Goal: Task Accomplishment & Management: Manage account settings

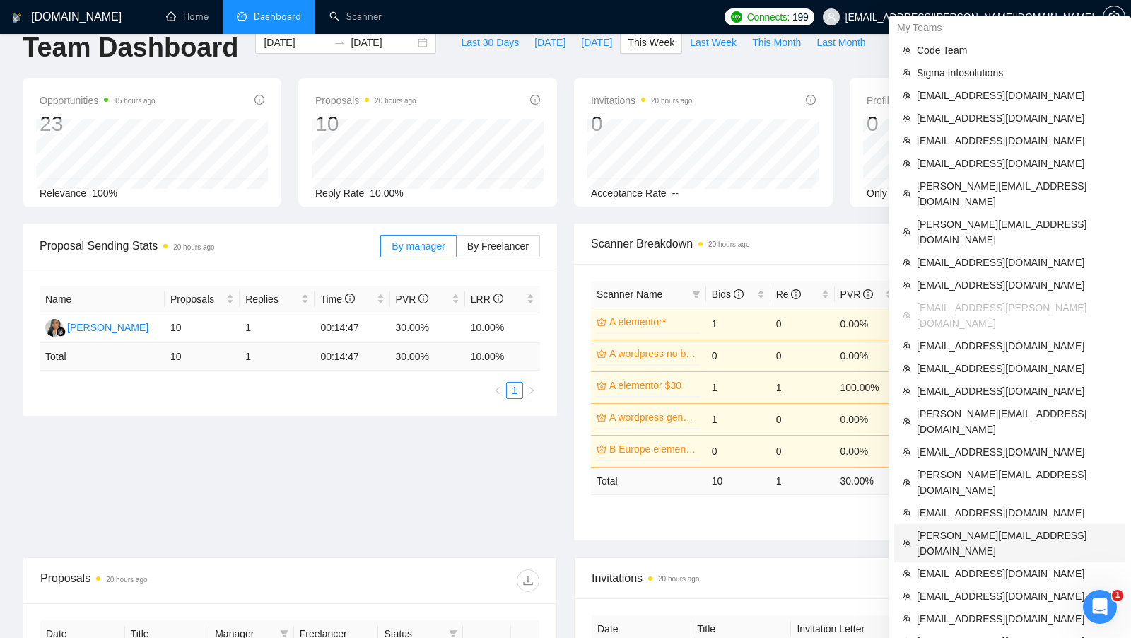
scroll to position [30, 0]
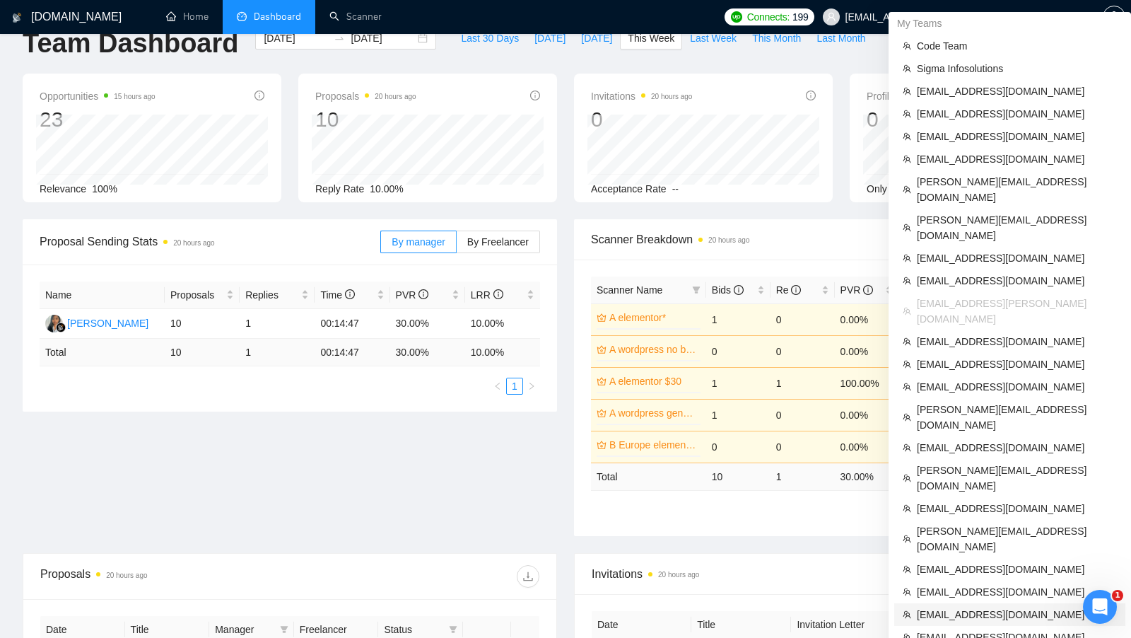
click at [963, 607] on span "[EMAIL_ADDRESS][DOMAIN_NAME]" at bounding box center [1017, 615] width 200 height 16
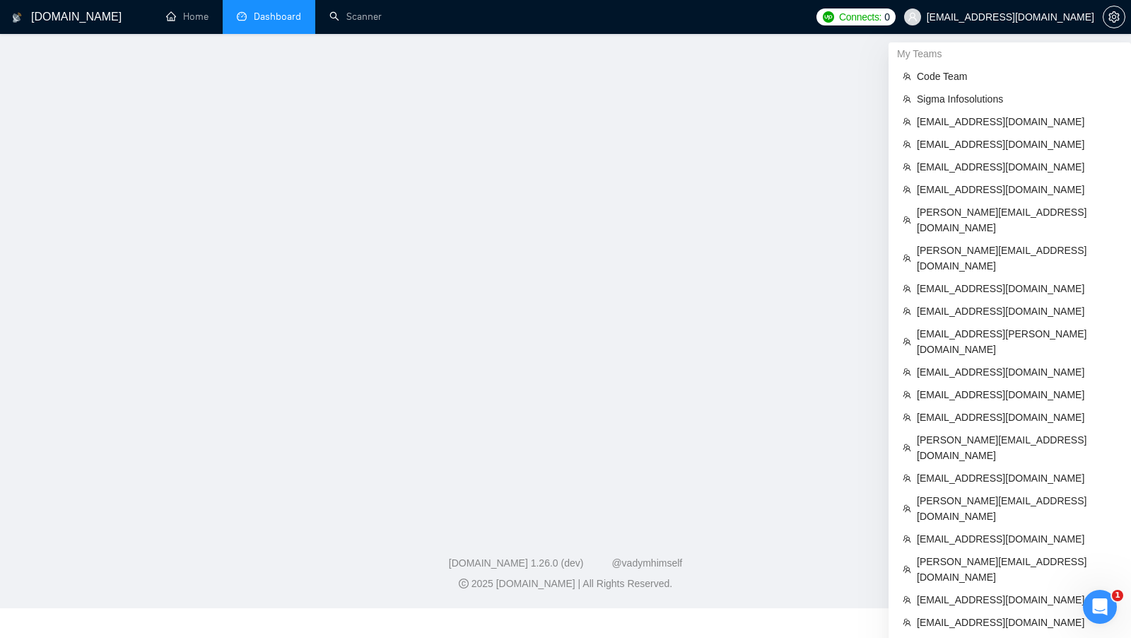
scroll to position [228, 0]
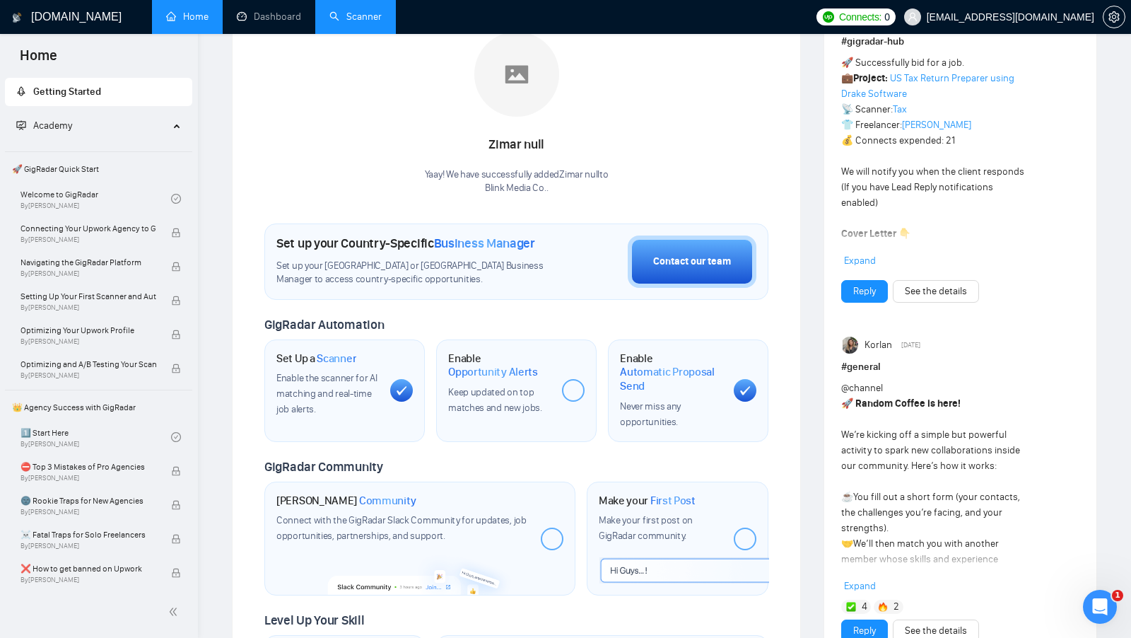
click at [365, 11] on link "Scanner" at bounding box center [355, 17] width 52 height 12
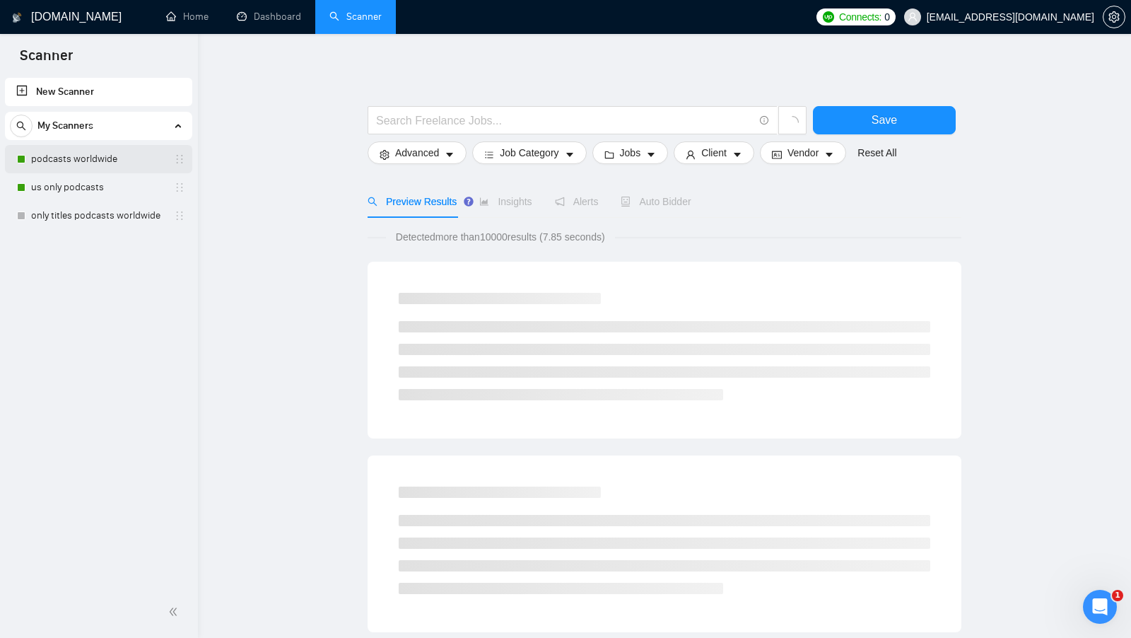
click at [93, 159] on link "podcasts worldwide" at bounding box center [98, 159] width 134 height 28
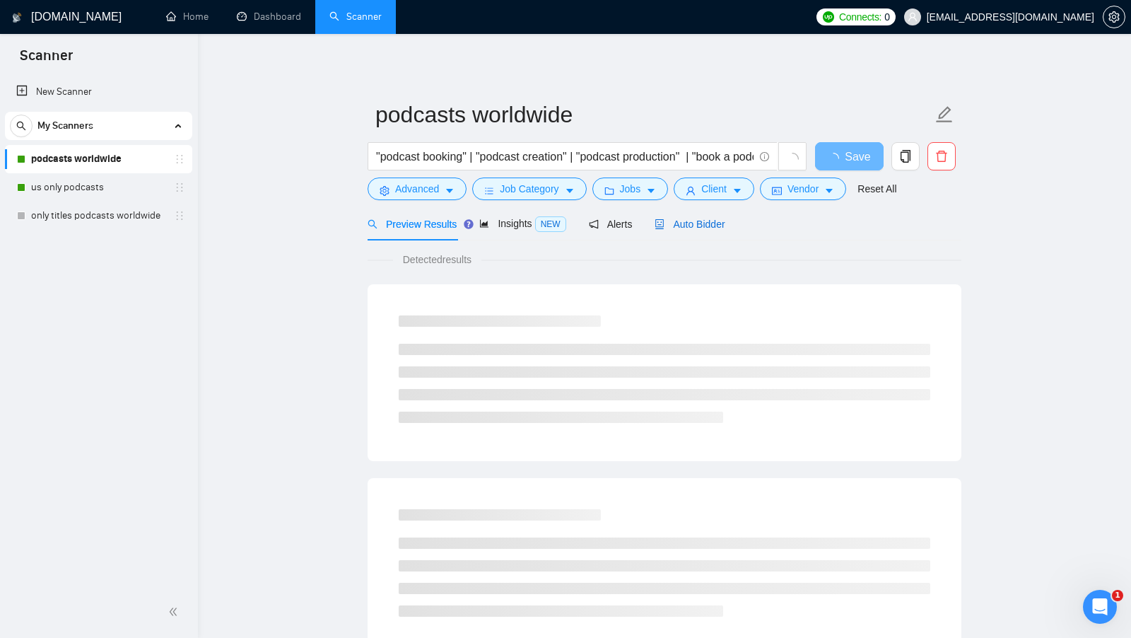
click at [696, 228] on span "Auto Bidder" at bounding box center [690, 223] width 70 height 11
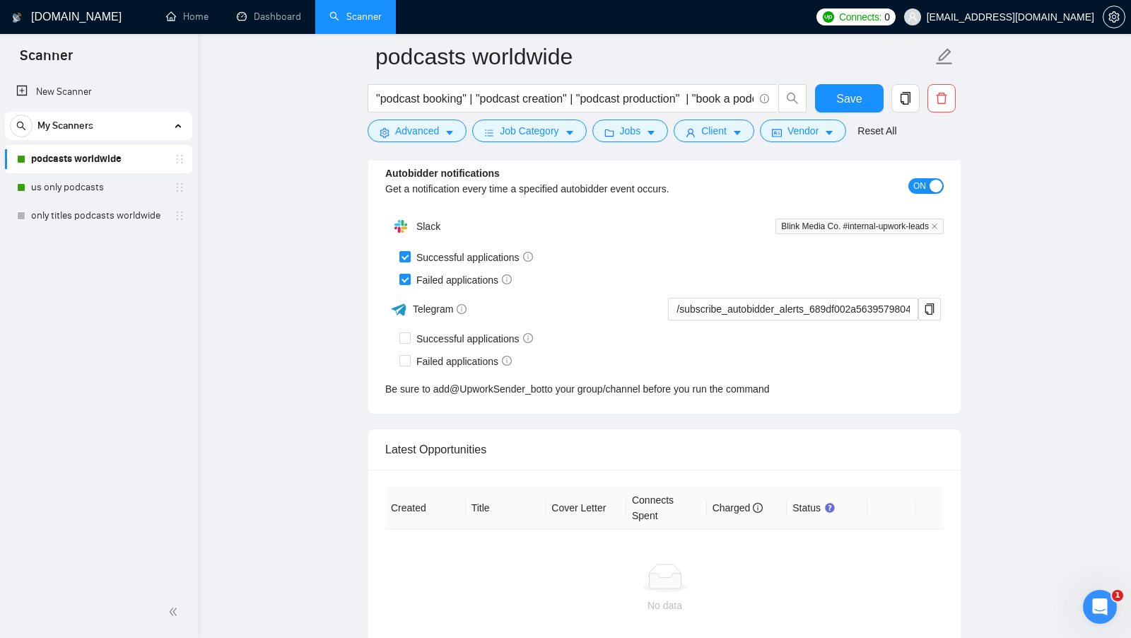
scroll to position [3533, 0]
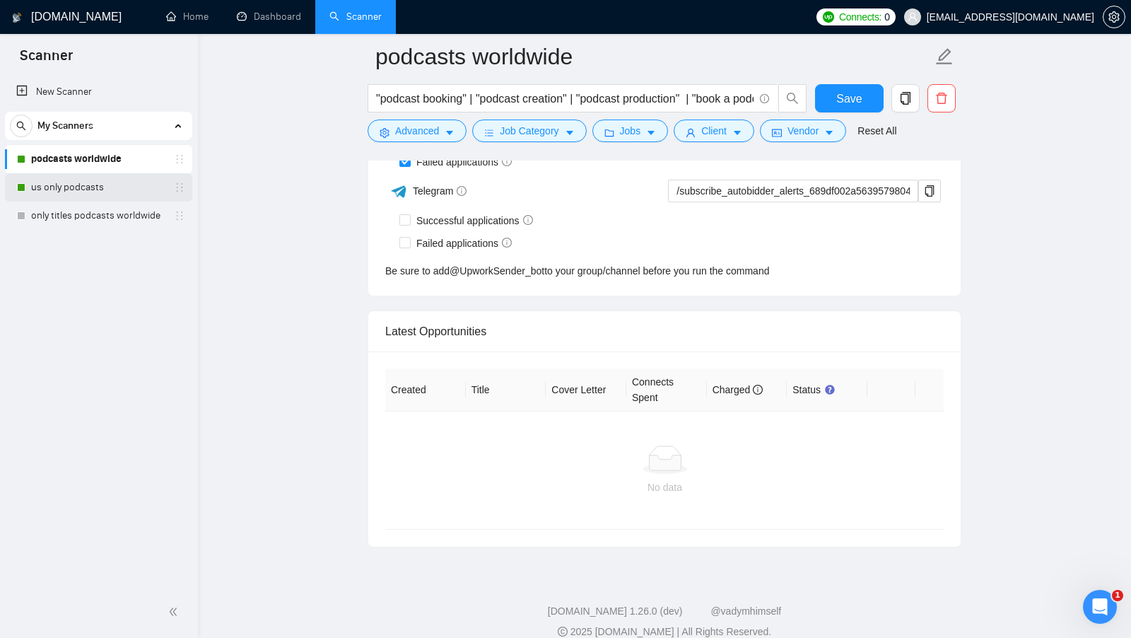
click at [109, 177] on link "us only podcasts" at bounding box center [98, 187] width 134 height 28
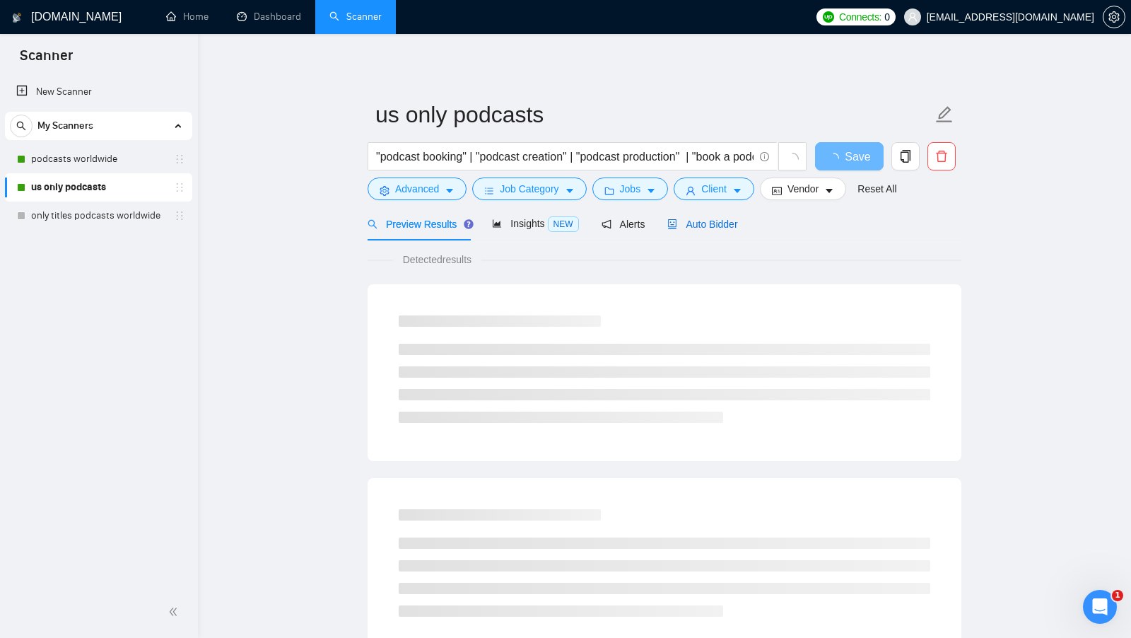
click at [696, 224] on span "Auto Bidder" at bounding box center [702, 223] width 70 height 11
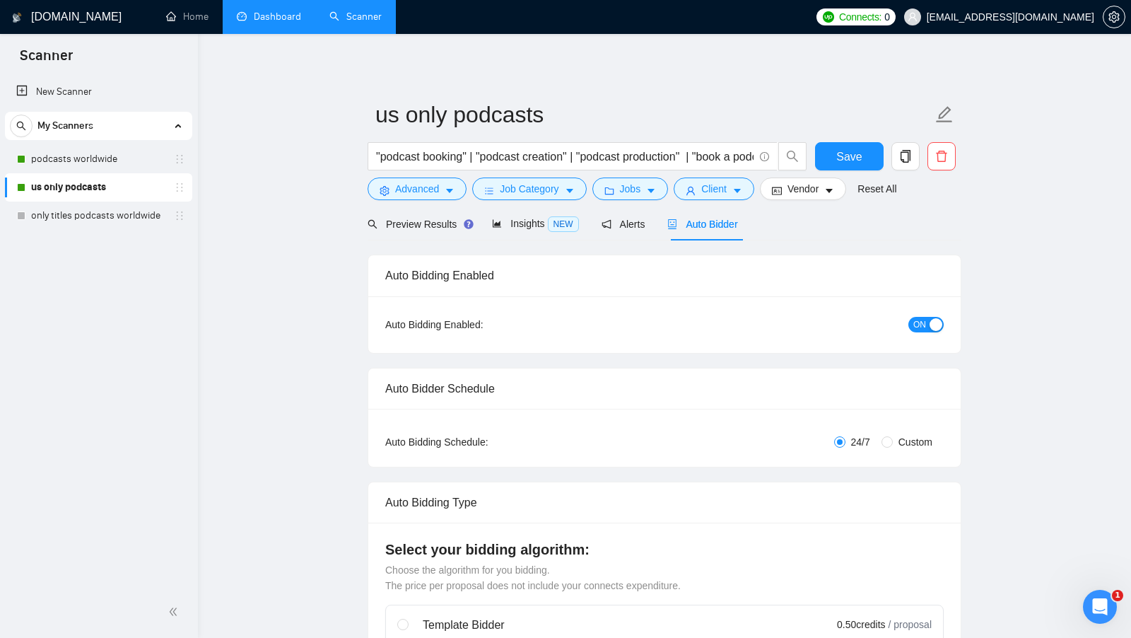
click at [287, 16] on link "Dashboard" at bounding box center [269, 17] width 64 height 12
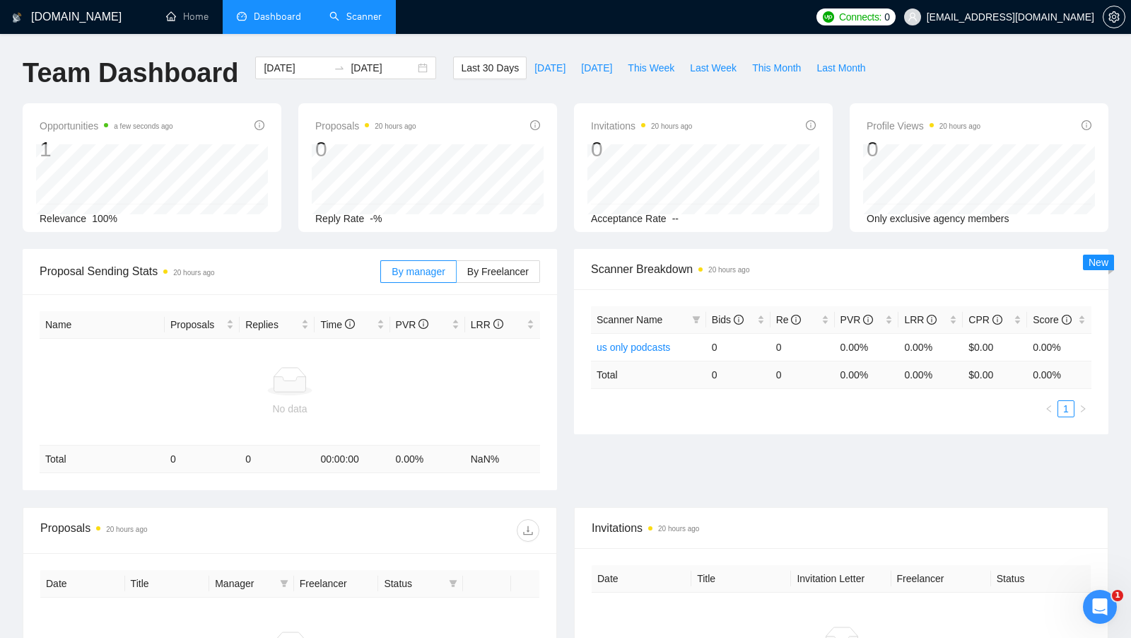
click at [339, 23] on link "Scanner" at bounding box center [355, 17] width 52 height 12
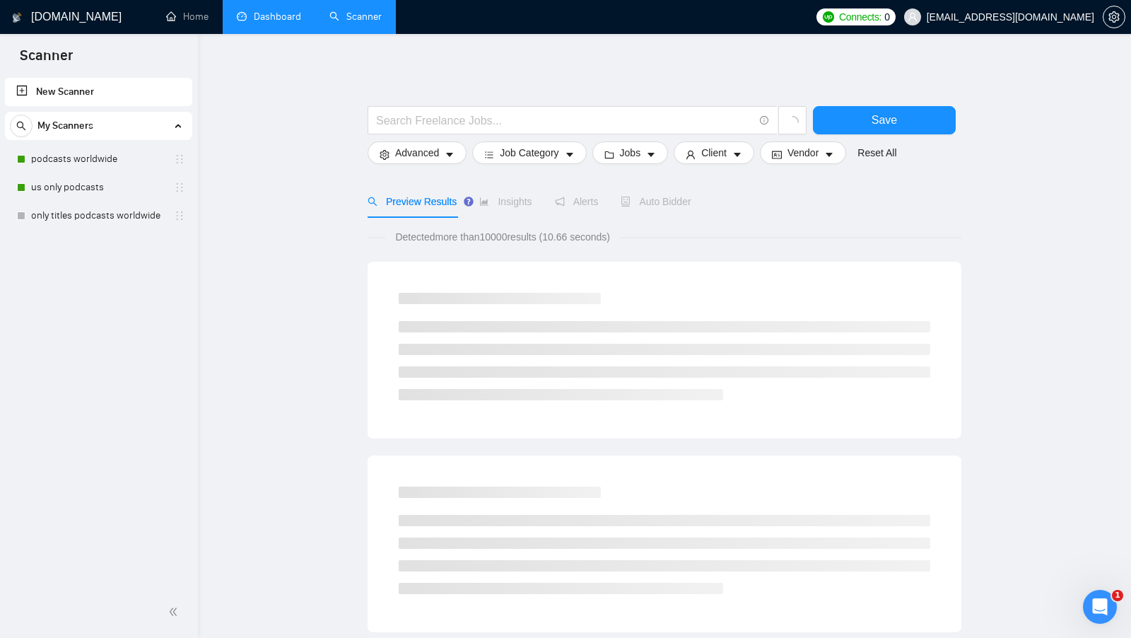
click at [909, 25] on div "Connects: 0 aj.rivera54321@gmail.com" at bounding box center [971, 17] width 309 height 34
click at [882, 23] on span "Connects:" at bounding box center [860, 17] width 42 height 16
click at [882, 22] on span "Connects:" at bounding box center [860, 17] width 42 height 16
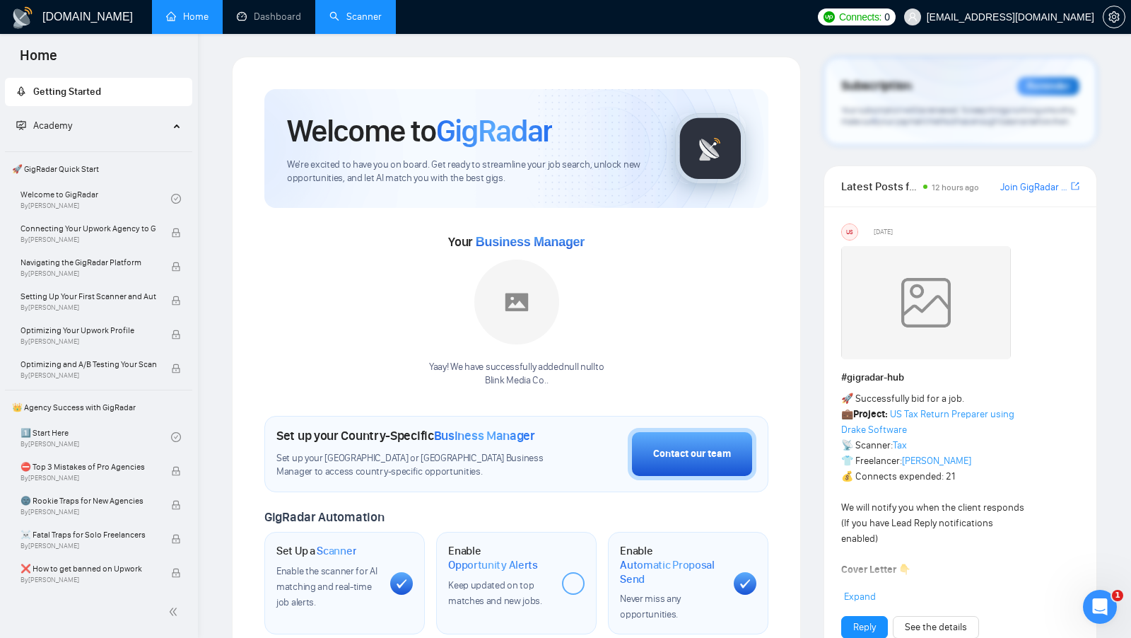
click at [346, 17] on link "Scanner" at bounding box center [355, 17] width 52 height 12
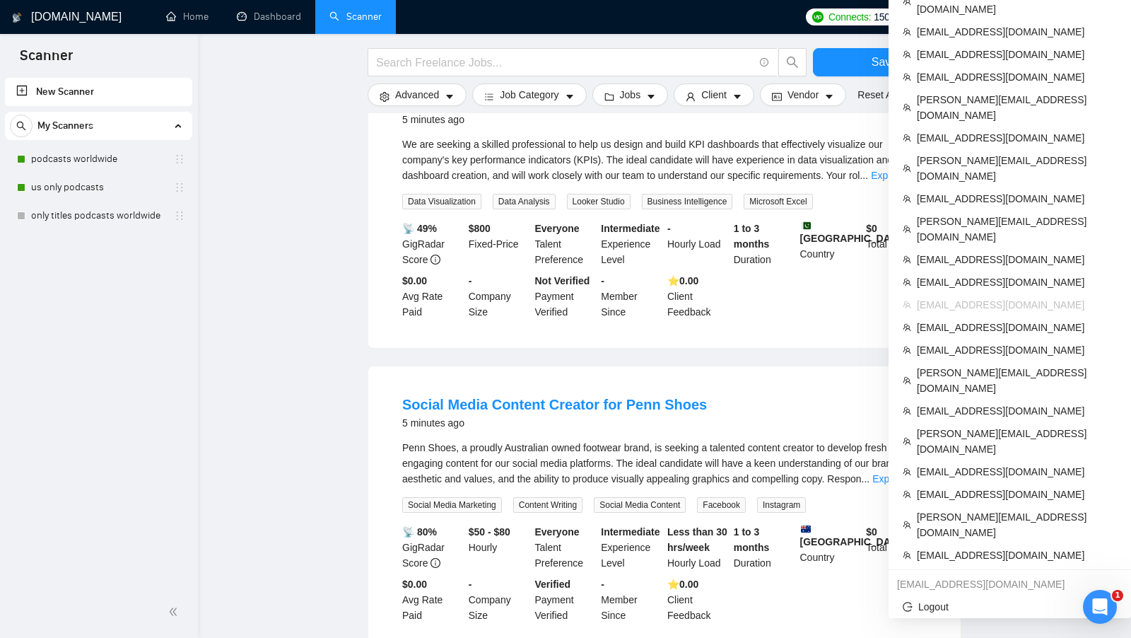
scroll to position [819, 0]
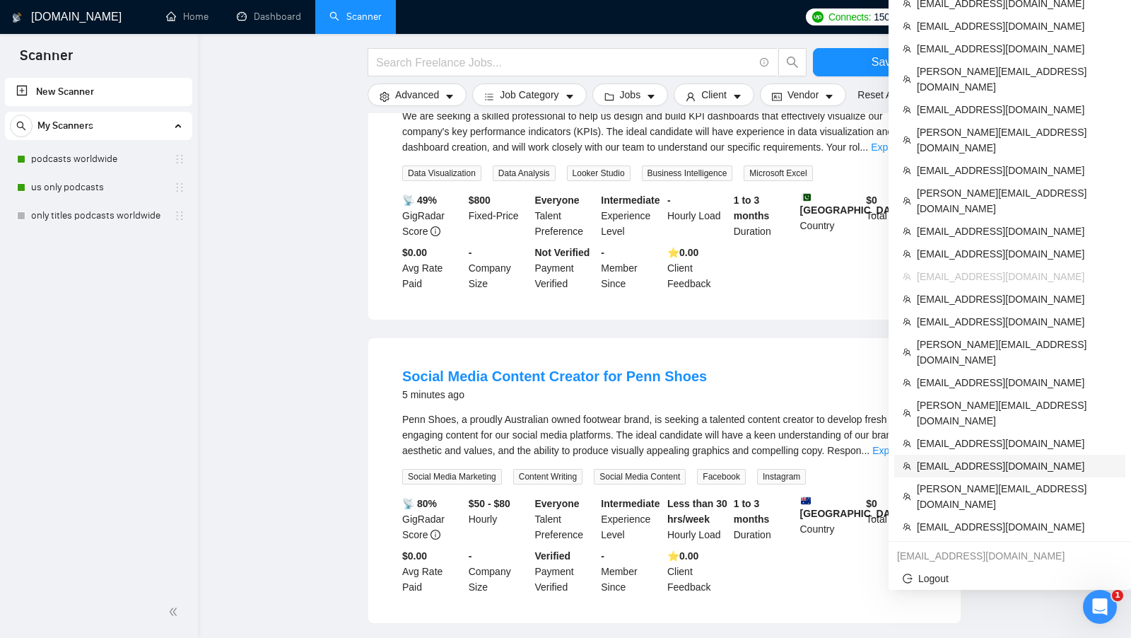
click at [940, 458] on span "[EMAIL_ADDRESS][DOMAIN_NAME]" at bounding box center [1017, 466] width 200 height 16
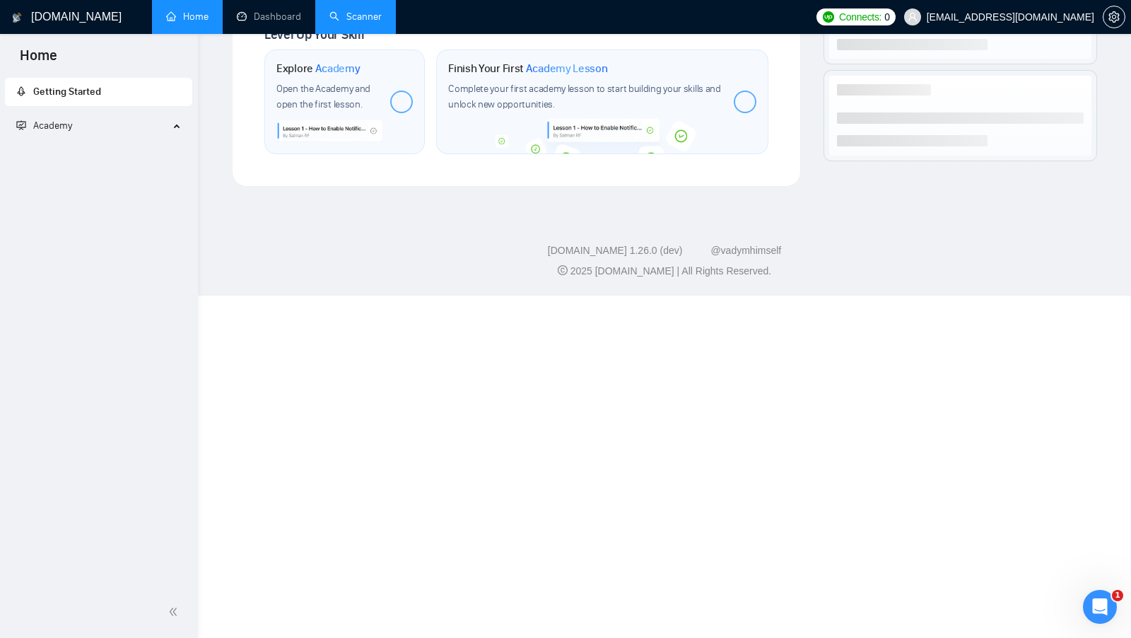
scroll to position [471, 0]
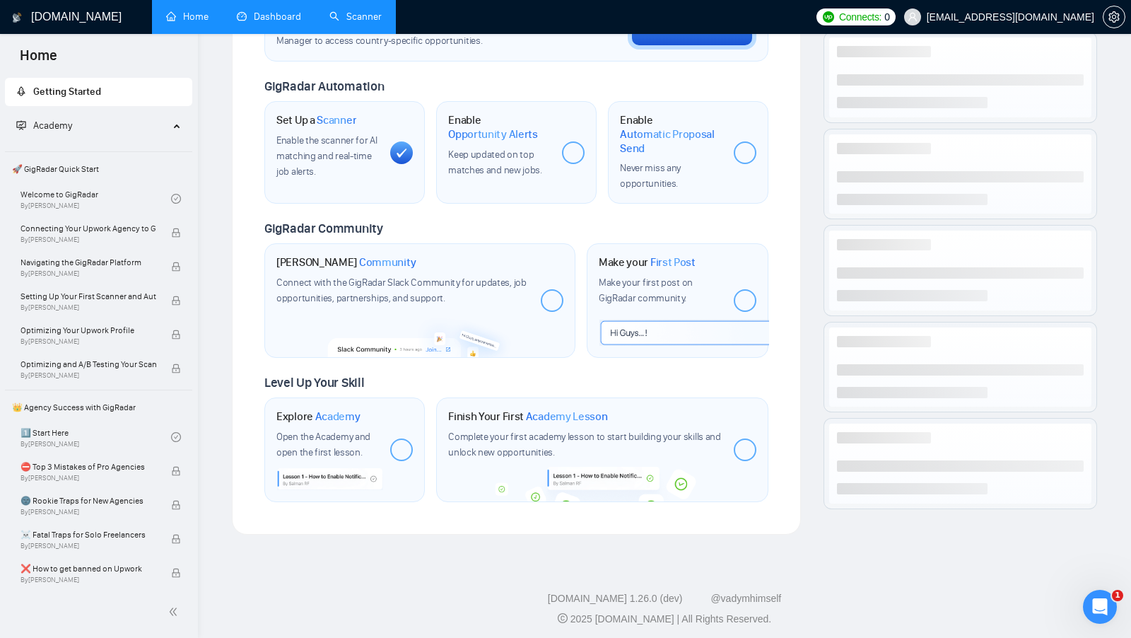
click at [261, 11] on link "Dashboard" at bounding box center [269, 17] width 64 height 12
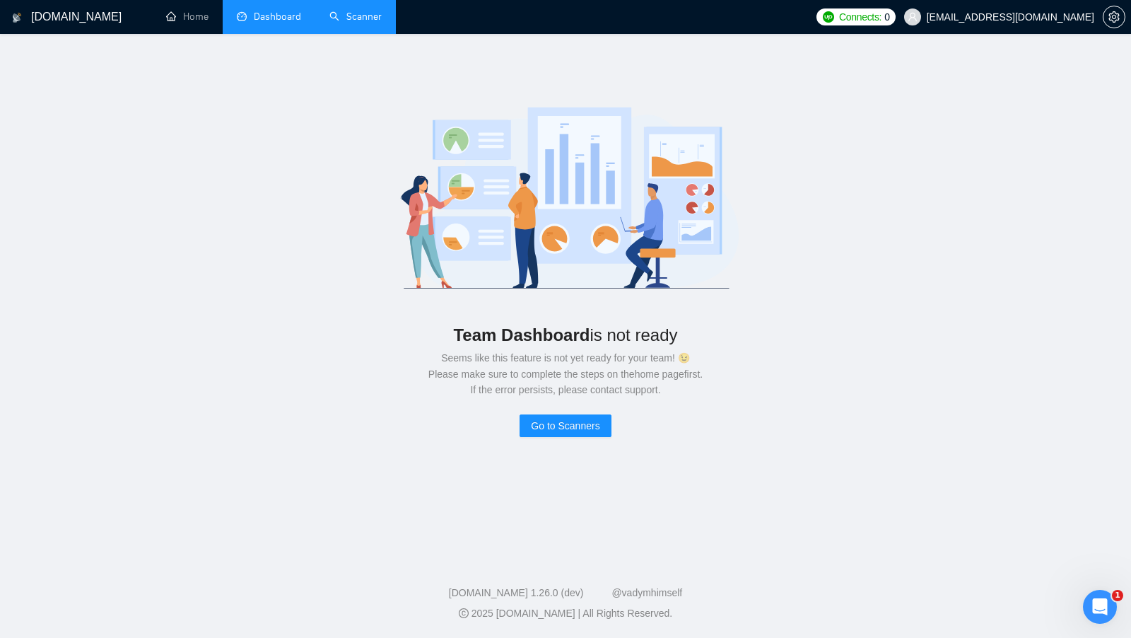
click at [334, 14] on link "Scanner" at bounding box center [355, 17] width 52 height 12
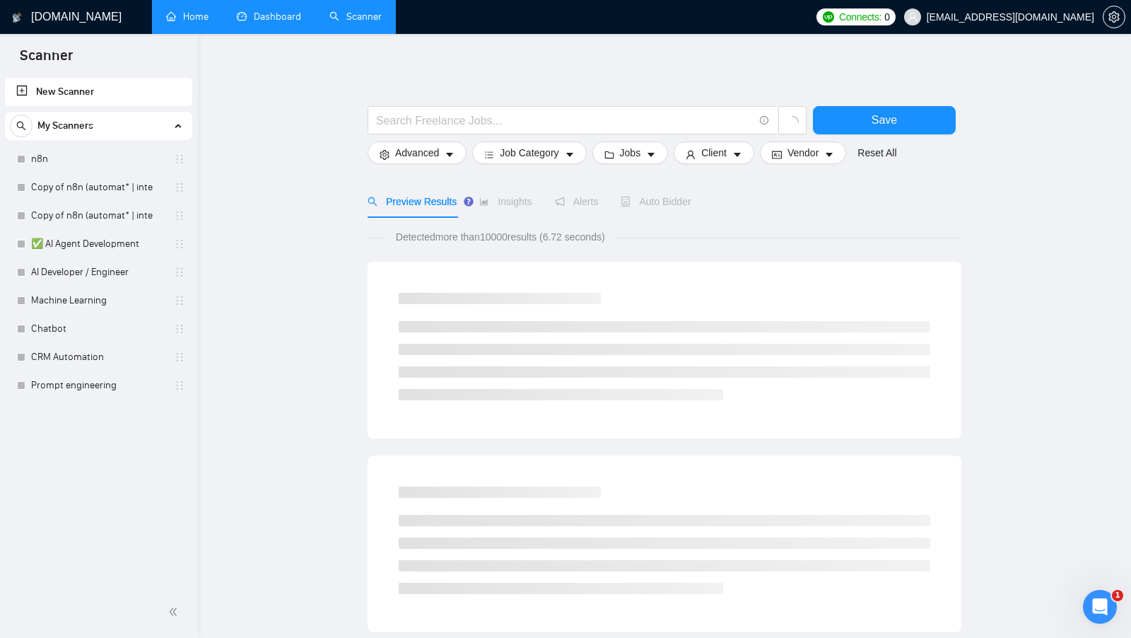
click at [209, 22] on link "Home" at bounding box center [187, 17] width 42 height 12
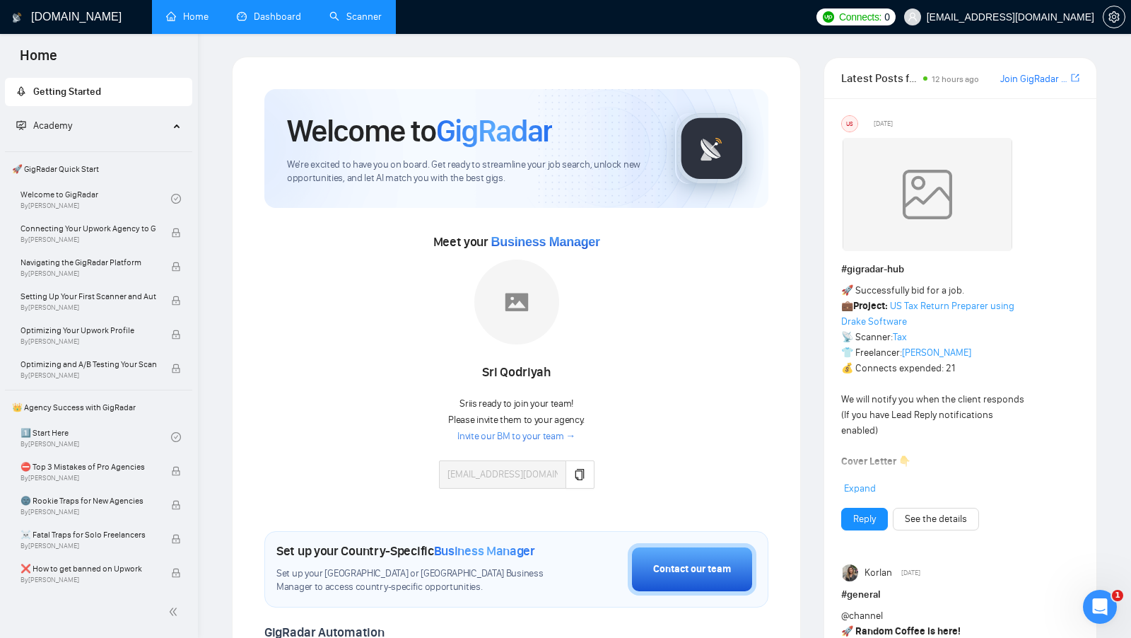
click at [257, 22] on link "Dashboard" at bounding box center [269, 17] width 64 height 12
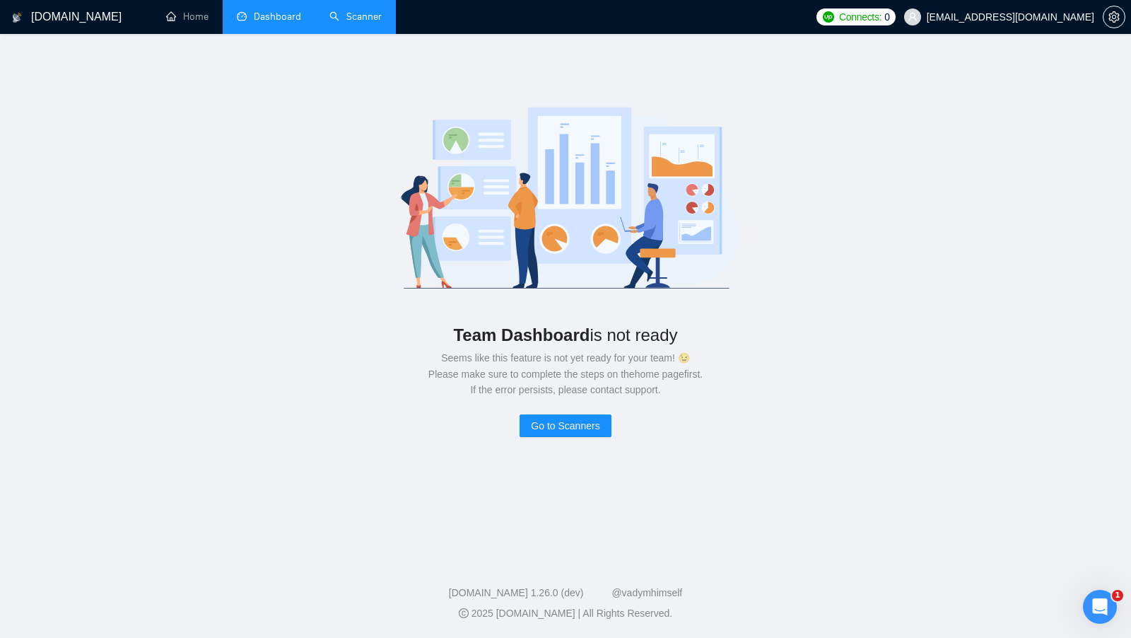
click at [329, 16] on link "Scanner" at bounding box center [355, 17] width 52 height 12
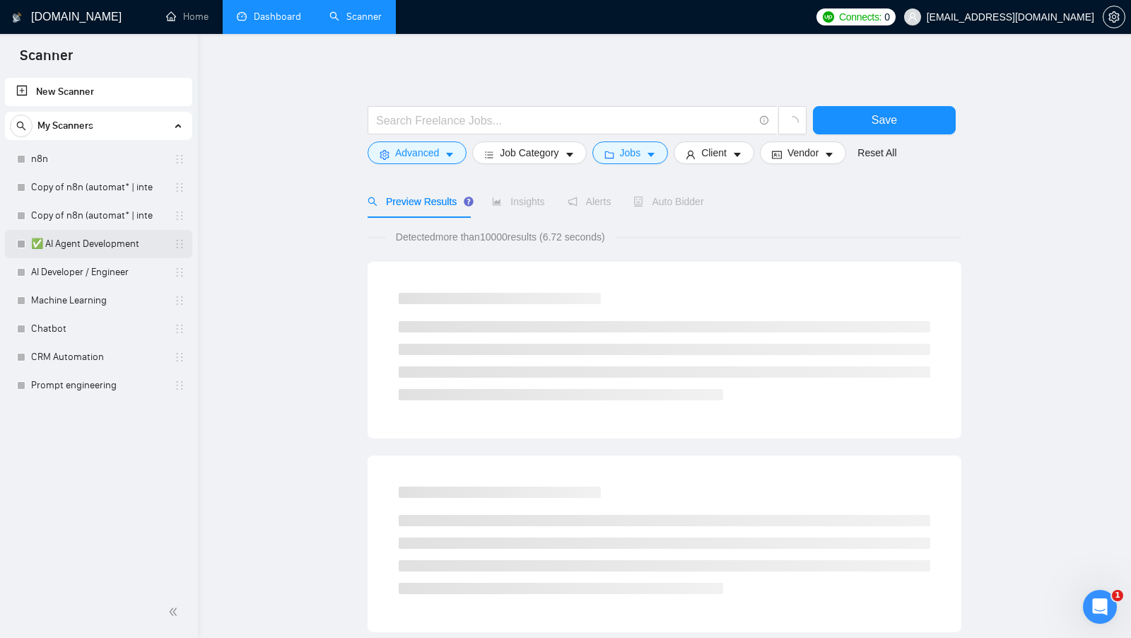
click at [81, 240] on link "✅ AI Agent Development" at bounding box center [98, 244] width 134 height 28
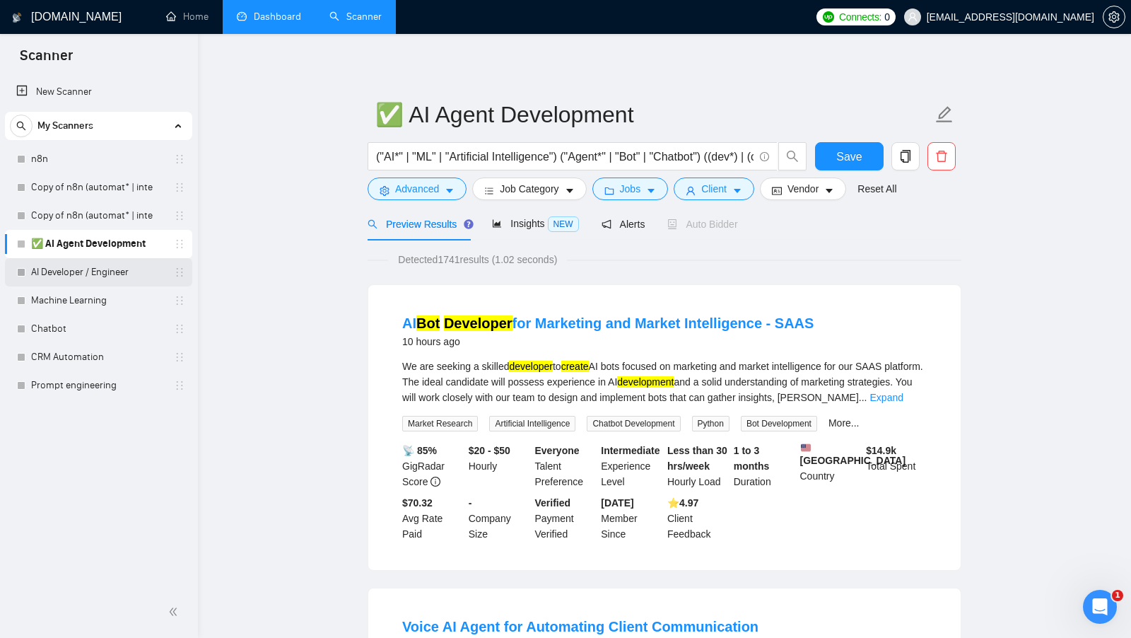
click at [83, 260] on link "AI Developer / Engineer" at bounding box center [98, 272] width 134 height 28
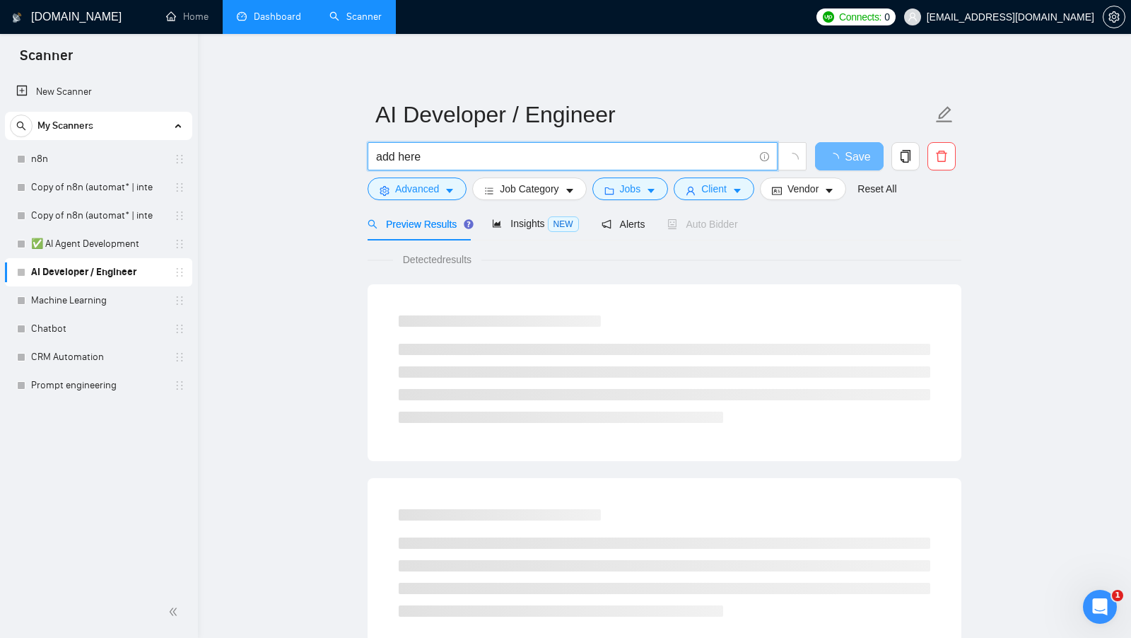
click at [455, 159] on input "add here" at bounding box center [565, 157] width 378 height 18
click at [293, 172] on main "AI Developer / Engineer add here Save Advanced Job Category Jobs Client Vendor …" at bounding box center [665, 646] width 888 height 1179
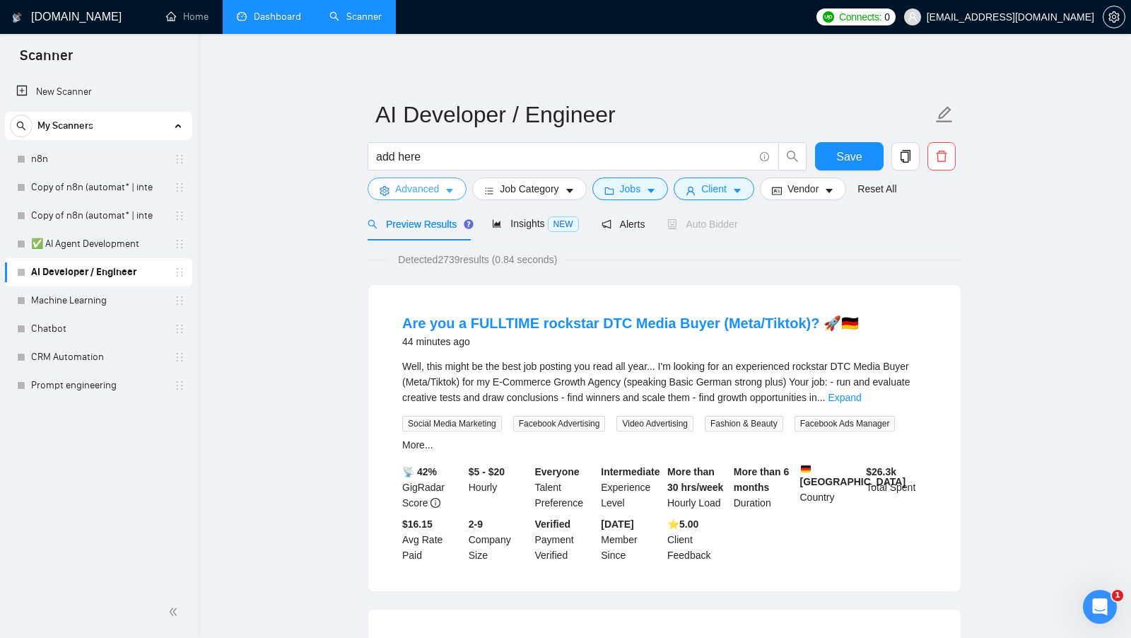
click at [411, 190] on span "Advanced" at bounding box center [417, 189] width 44 height 16
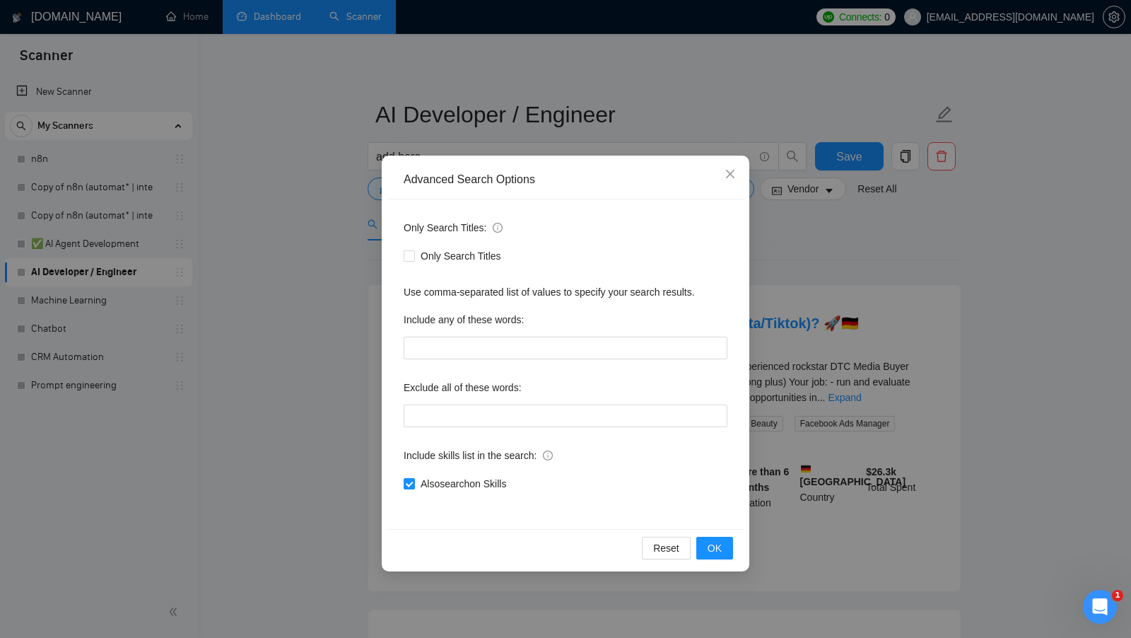
click at [338, 239] on div "Advanced Search Options Only Search Titles: Only Search Titles Use comma-separa…" at bounding box center [565, 319] width 1131 height 638
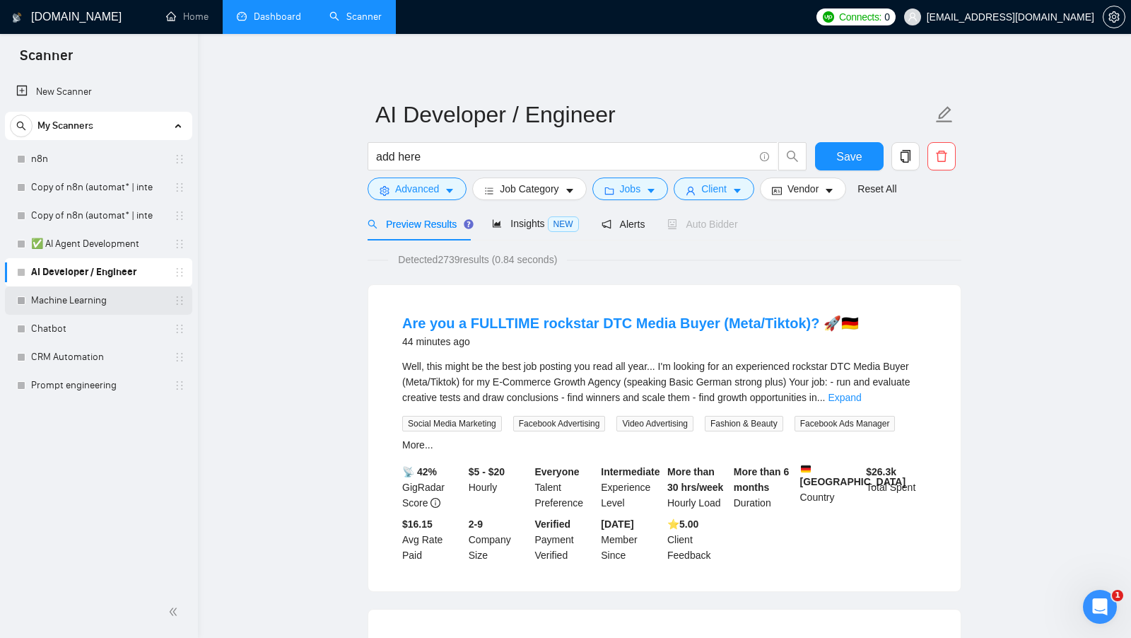
click at [117, 294] on link "Machine Learning" at bounding box center [98, 300] width 134 height 28
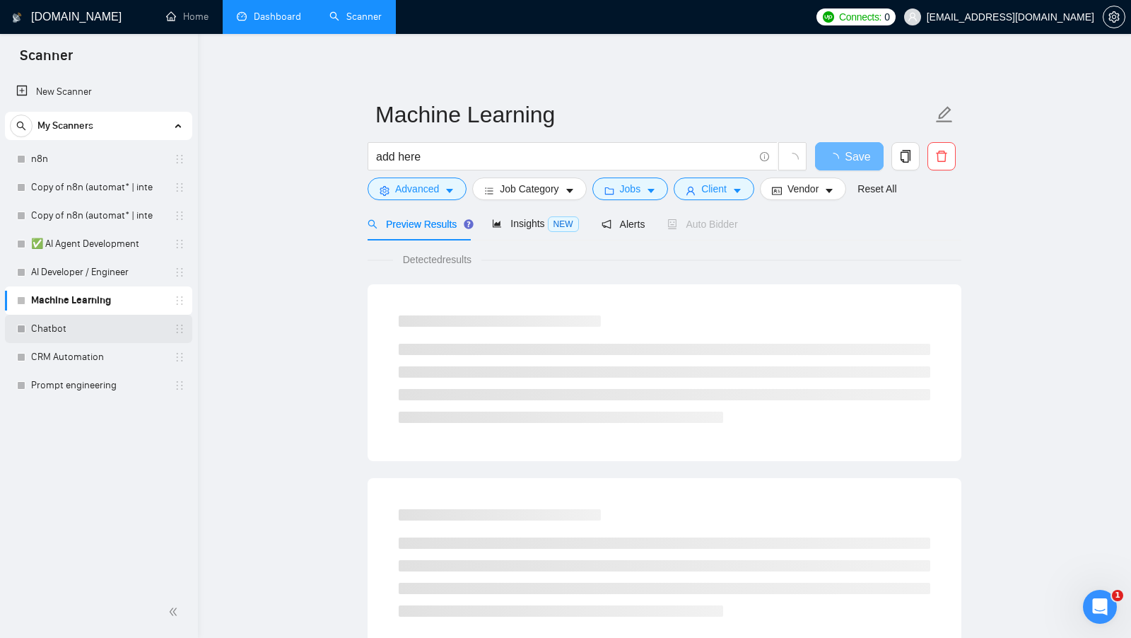
click at [117, 322] on link "Chatbot" at bounding box center [98, 329] width 134 height 28
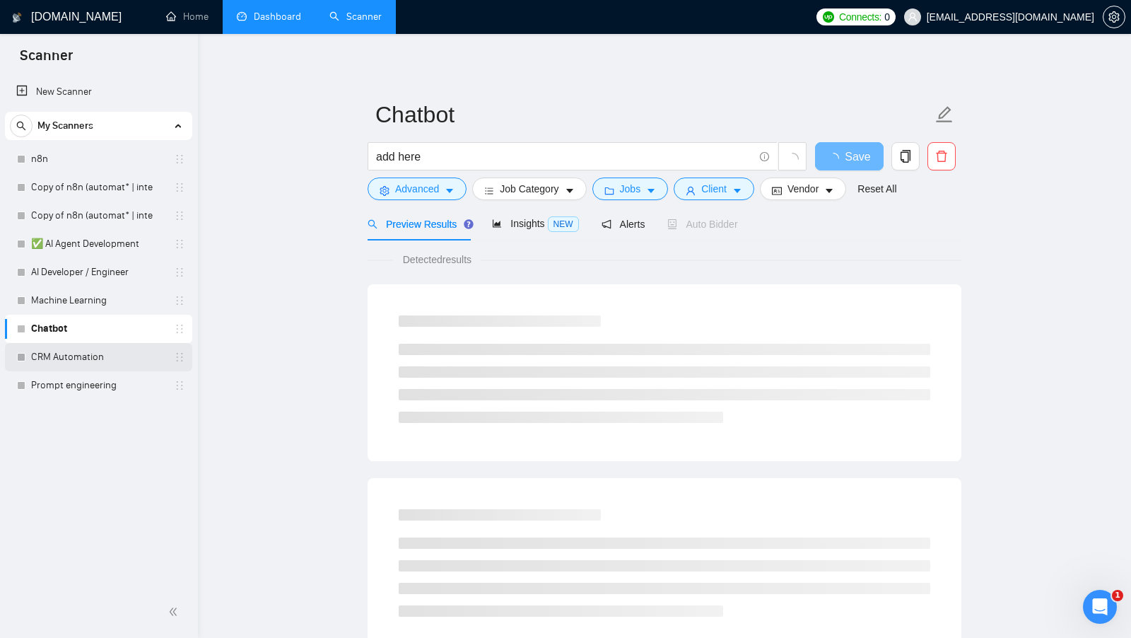
click at [111, 346] on link "CRM Automation" at bounding box center [98, 357] width 134 height 28
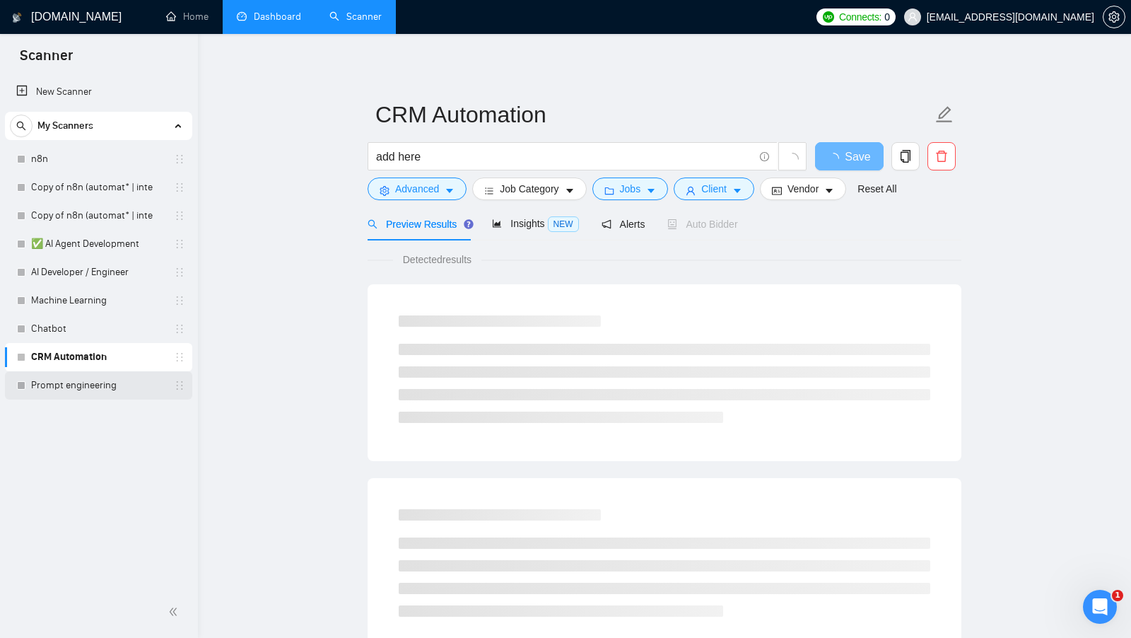
click at [107, 377] on link "Prompt engineering" at bounding box center [98, 385] width 134 height 28
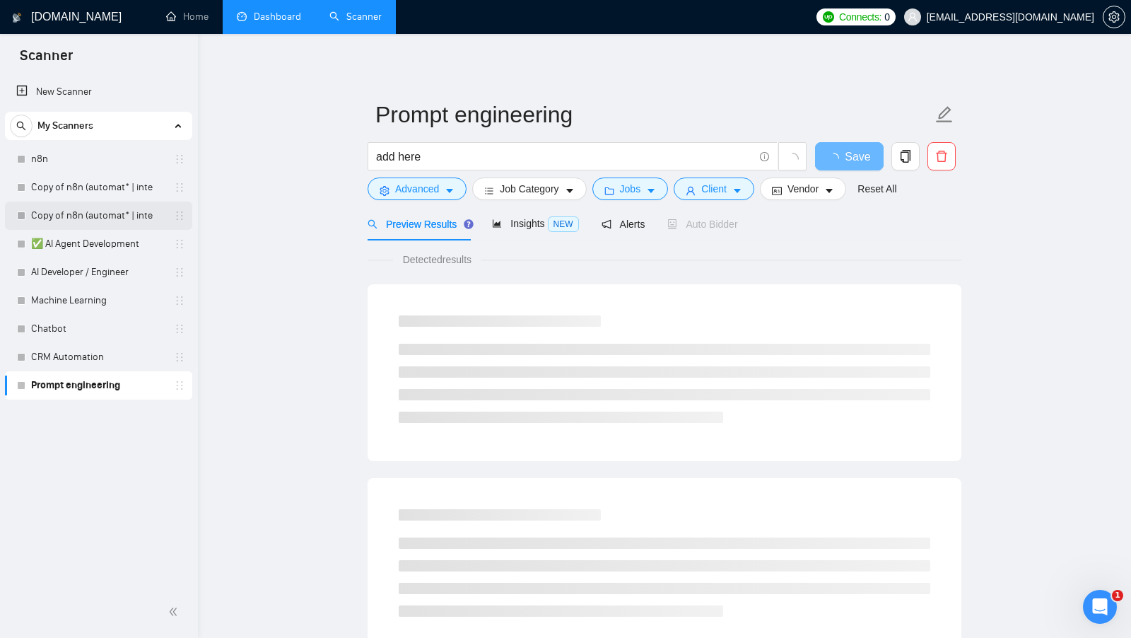
click at [105, 229] on link "Copy of n8n (automat* | inte" at bounding box center [98, 215] width 134 height 28
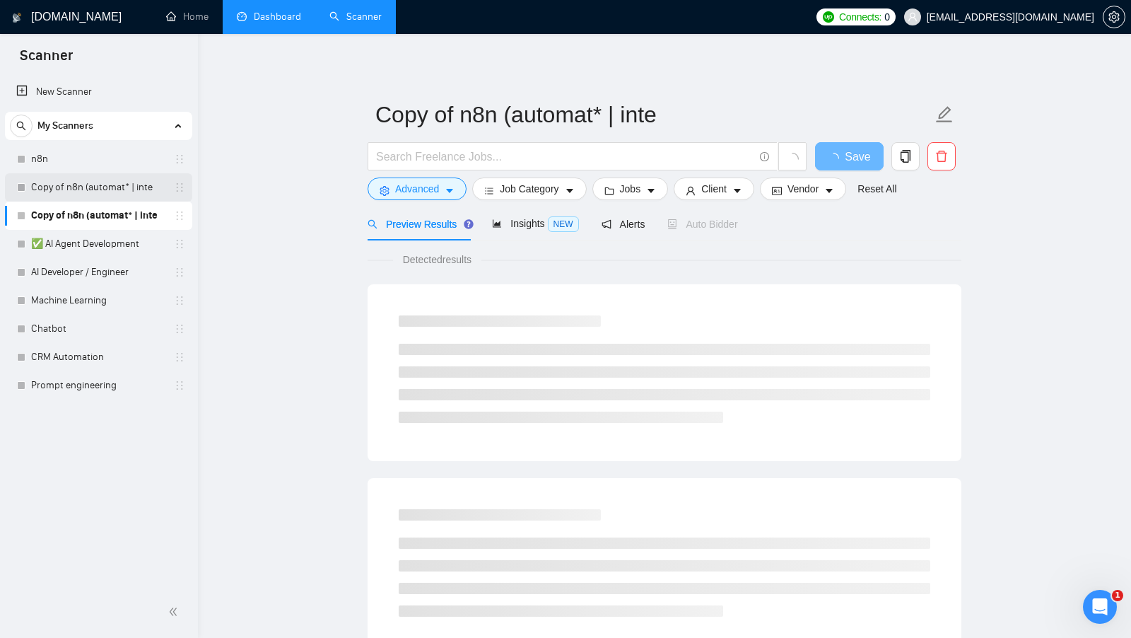
click at [110, 197] on link "Copy of n8n (automat* | inte" at bounding box center [98, 187] width 134 height 28
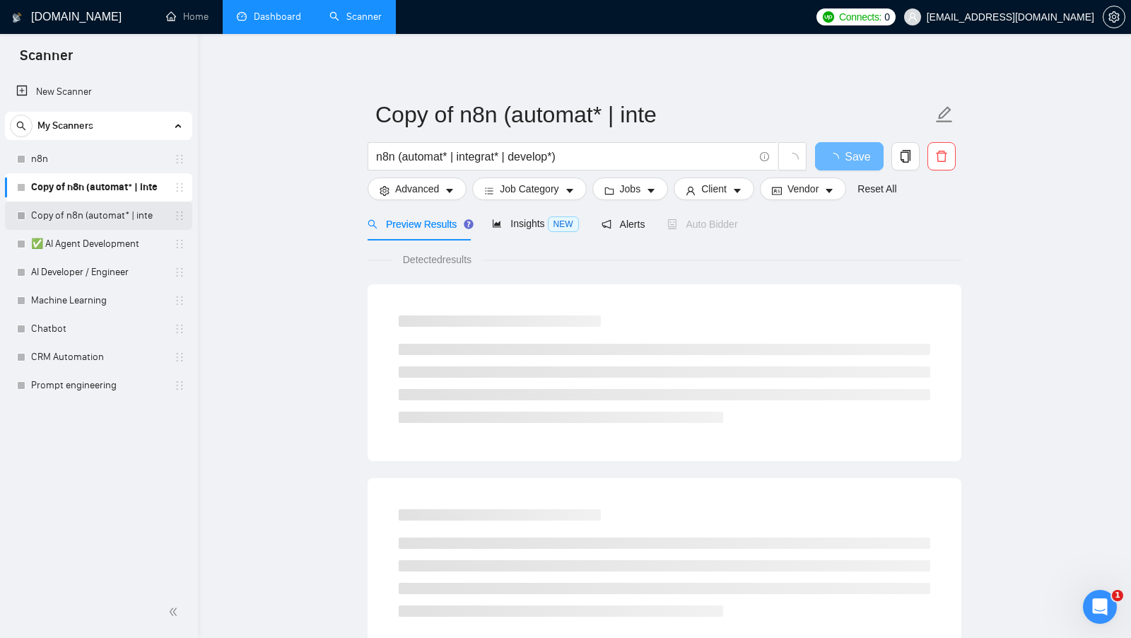
click at [110, 224] on link "Copy of n8n (automat* | inte" at bounding box center [98, 215] width 134 height 28
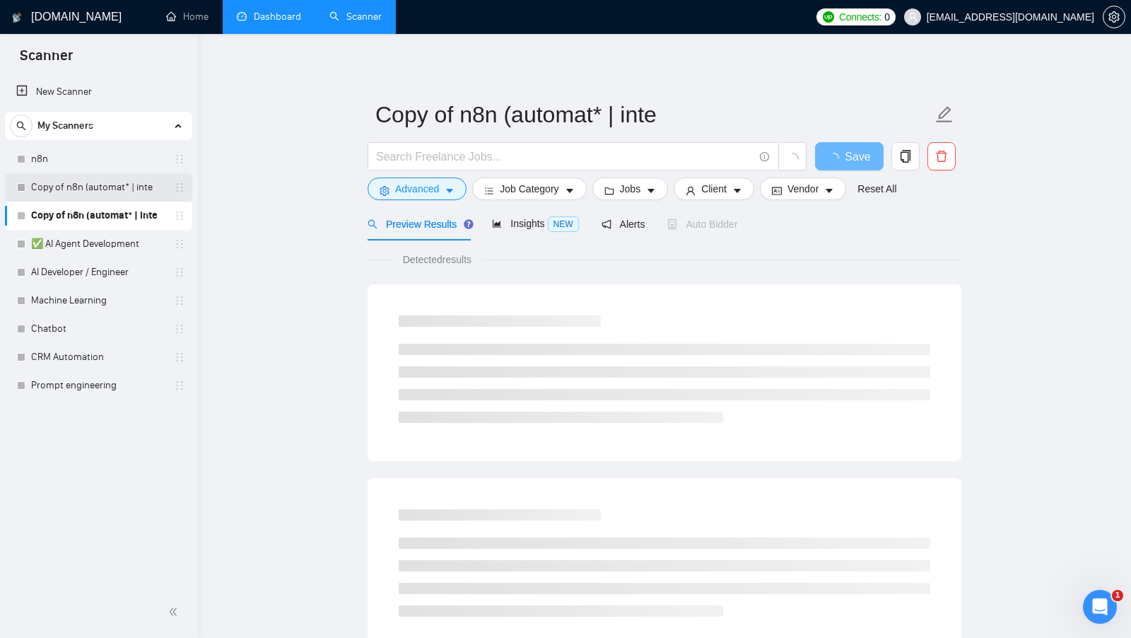
click at [119, 194] on link "Copy of n8n (automat* | inte" at bounding box center [98, 187] width 134 height 28
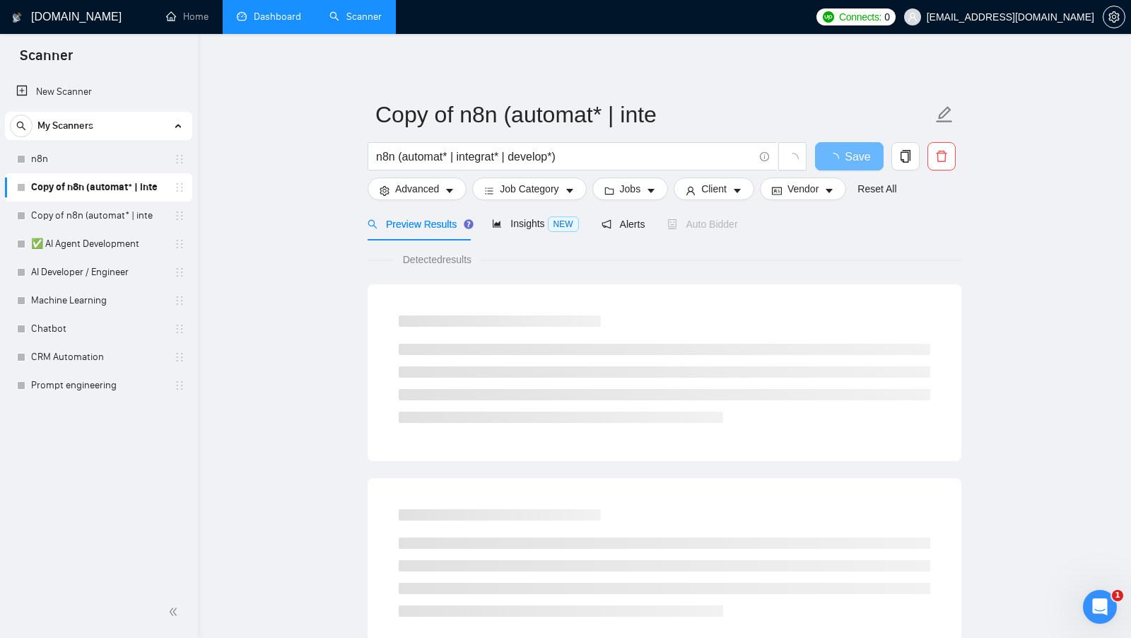
click at [121, 211] on link "Copy of n8n (automat* | inte" at bounding box center [98, 215] width 134 height 28
click at [435, 202] on form "Copy of n8n (automat* | inte Save Advanced Job Category Jobs Client Vendor Rese…" at bounding box center [665, 149] width 594 height 115
click at [388, 201] on form "Copy of n8n (automat* | inte Save Advanced Job Category Jobs Client Vendor Rese…" at bounding box center [665, 149] width 594 height 115
click at [388, 199] on button "Advanced" at bounding box center [417, 188] width 99 height 23
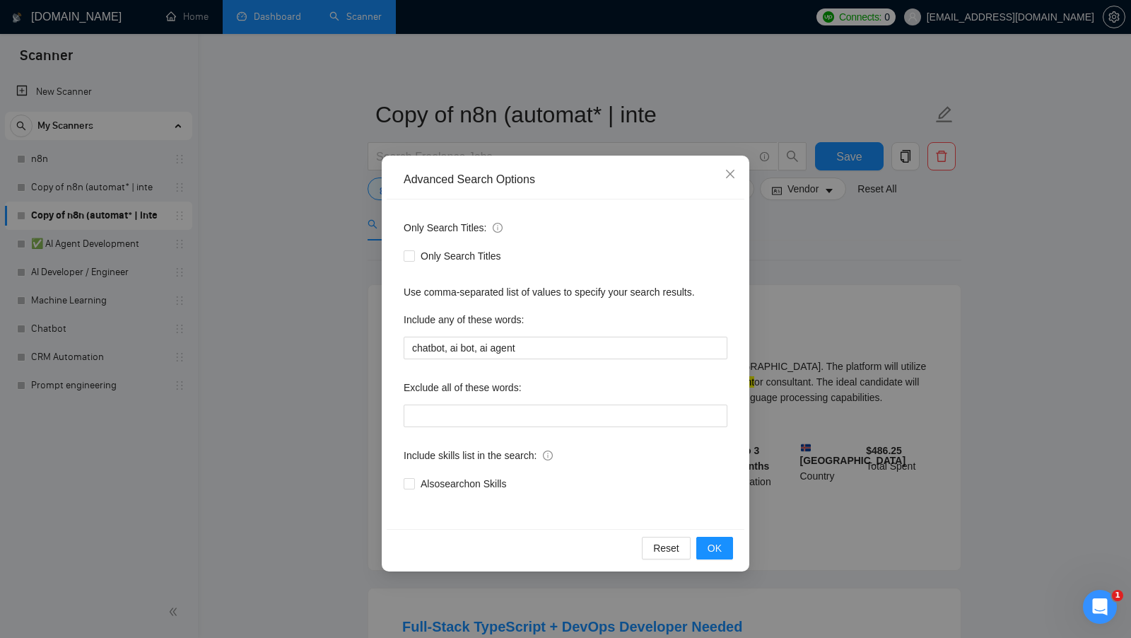
click at [332, 230] on div "Advanced Search Options Only Search Titles: Only Search Titles Use comma-separa…" at bounding box center [565, 319] width 1131 height 638
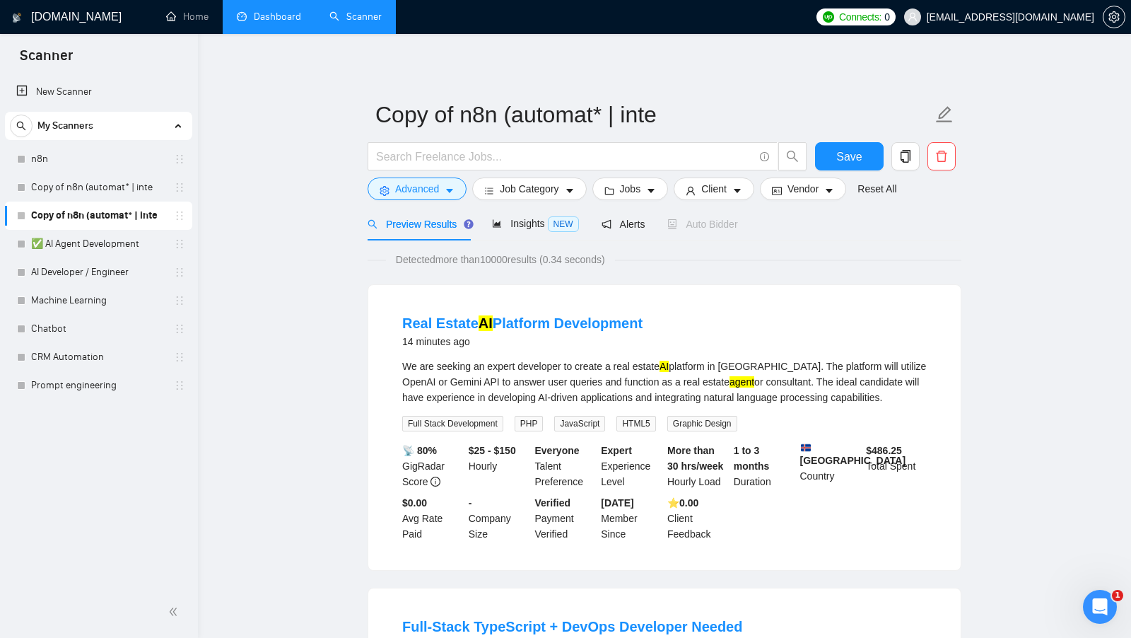
click at [406, 206] on form "Copy of n8n (automat* | inte Save Advanced Job Category Jobs Client Vendor Rese…" at bounding box center [665, 149] width 594 height 115
click at [412, 198] on button "Advanced" at bounding box center [417, 188] width 99 height 23
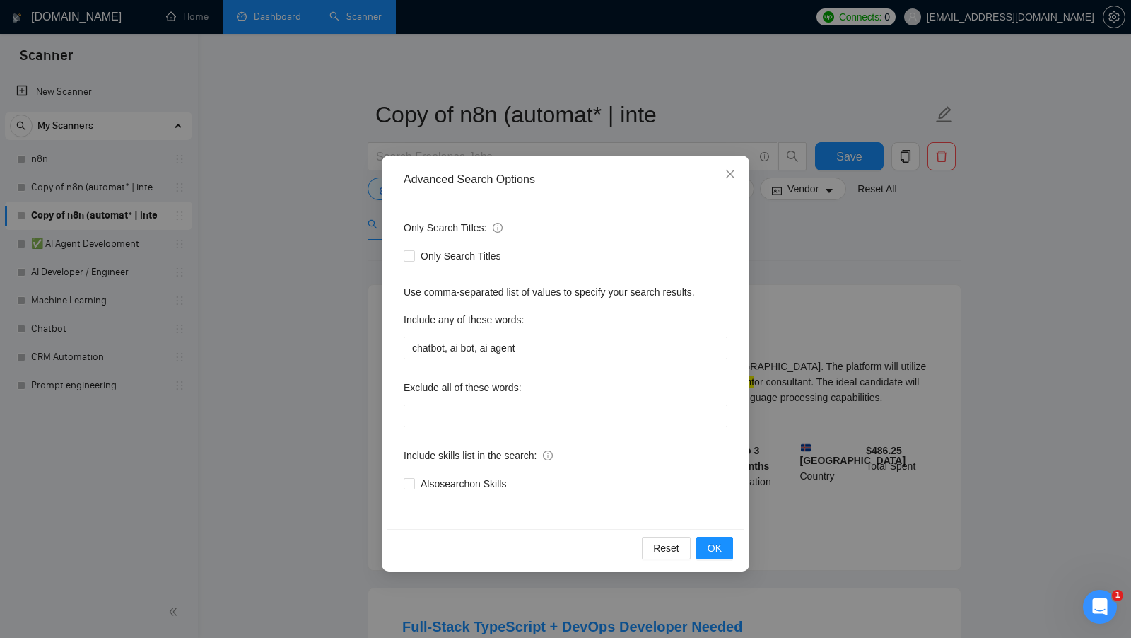
click at [309, 235] on div "Advanced Search Options Only Search Titles: Only Search Titles Use comma-separa…" at bounding box center [565, 319] width 1131 height 638
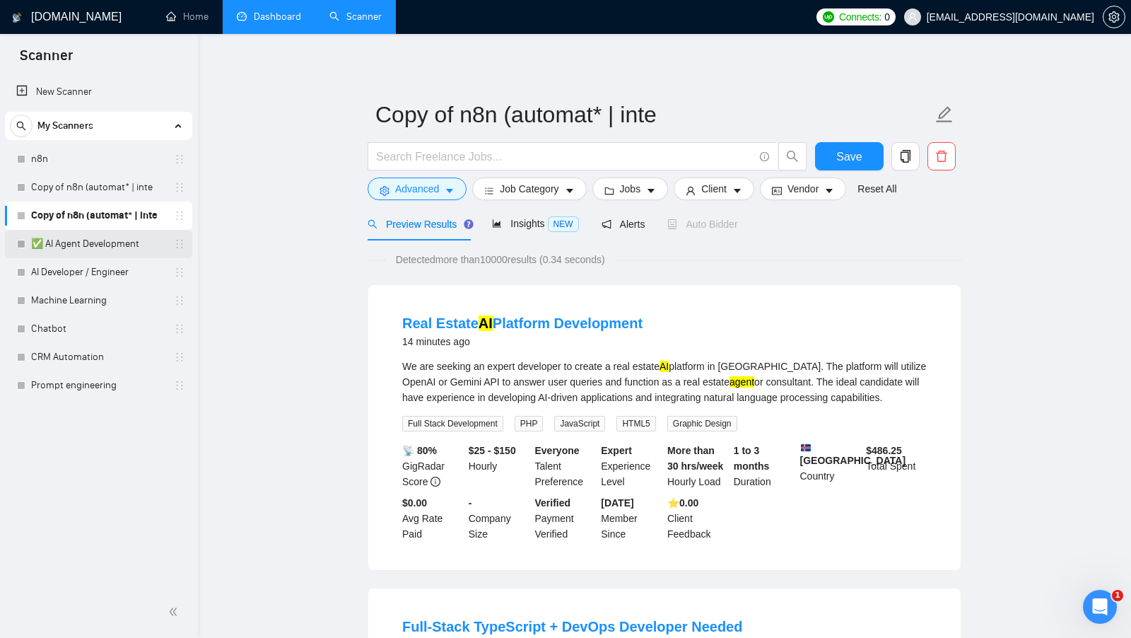
click at [96, 245] on link "✅ AI Agent Development" at bounding box center [98, 244] width 134 height 28
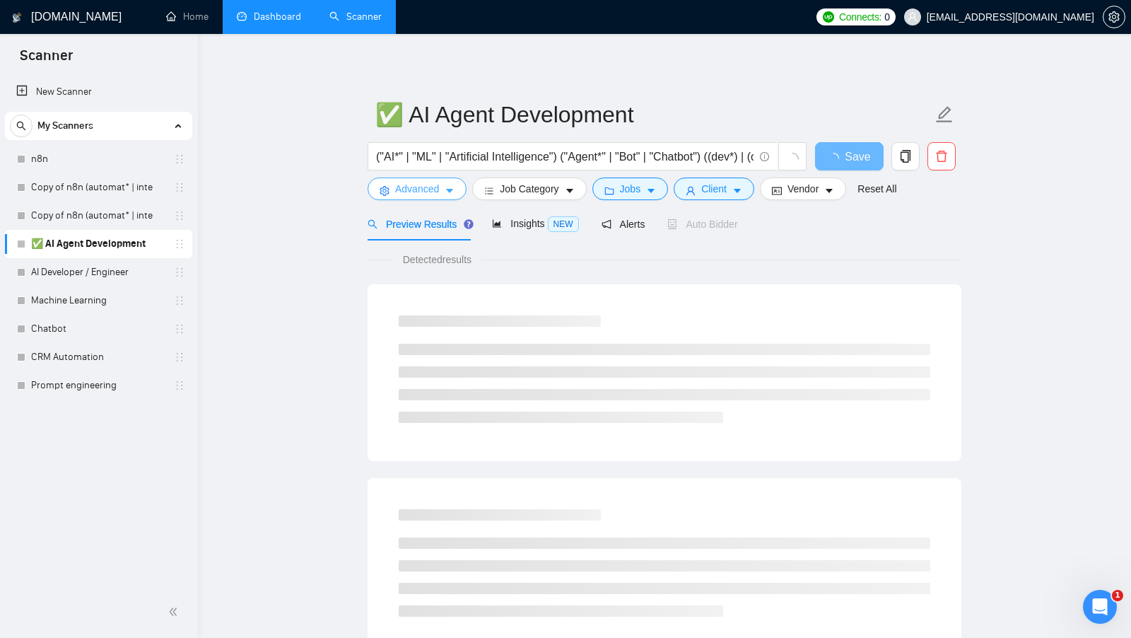
click at [402, 187] on span "Advanced" at bounding box center [417, 189] width 44 height 16
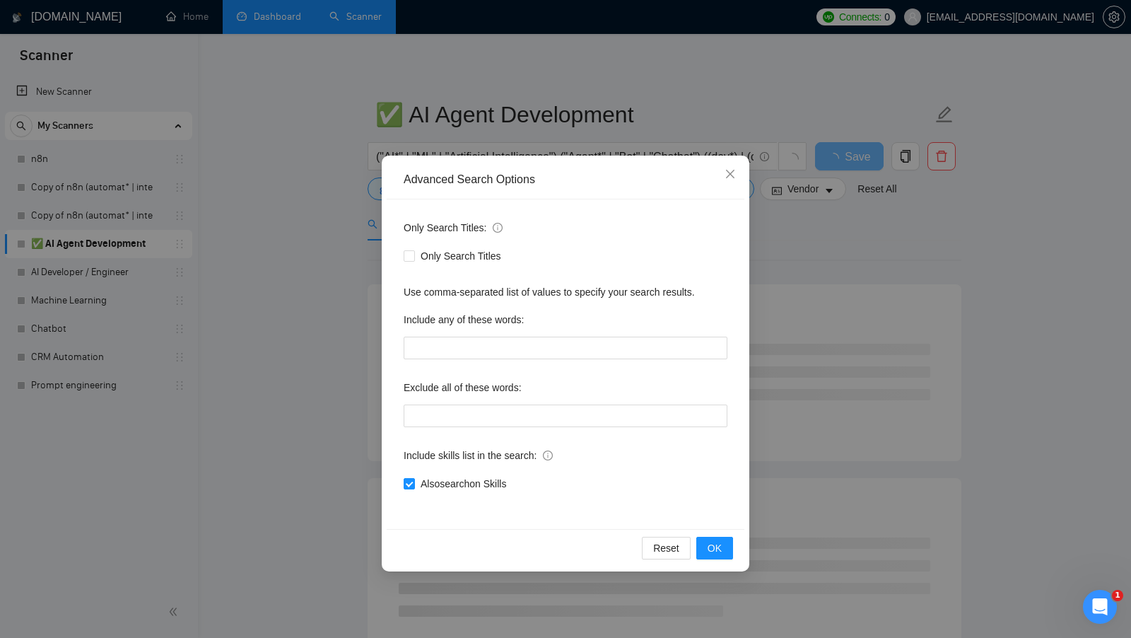
click at [312, 207] on div "Advanced Search Options Only Search Titles: Only Search Titles Use comma-separa…" at bounding box center [565, 319] width 1131 height 638
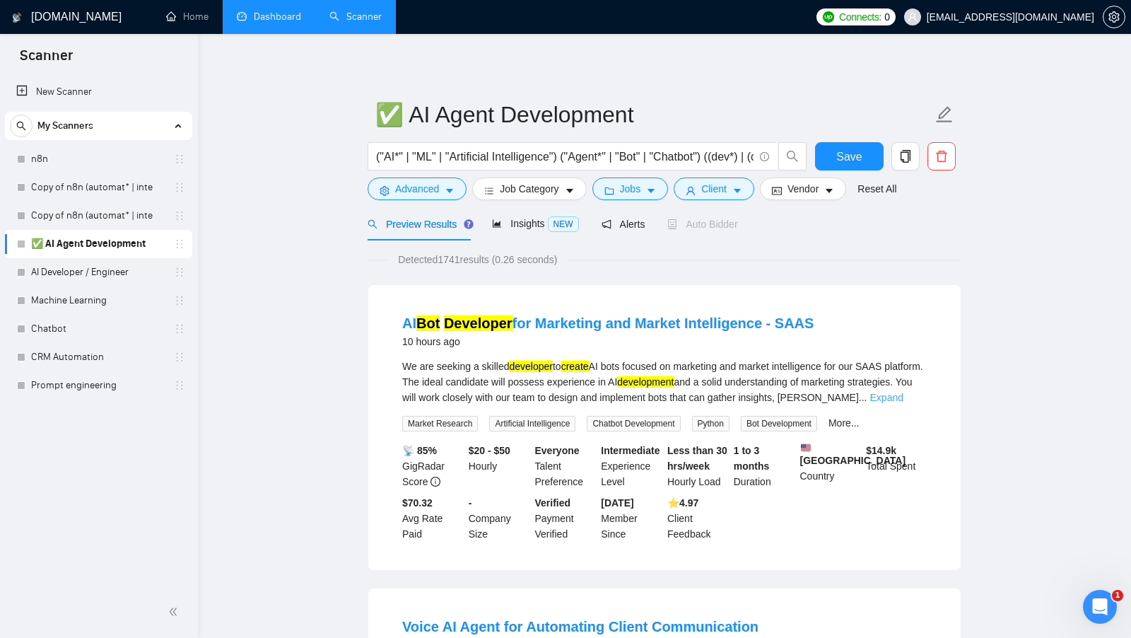
click at [903, 395] on link "Expand" at bounding box center [886, 397] width 33 height 11
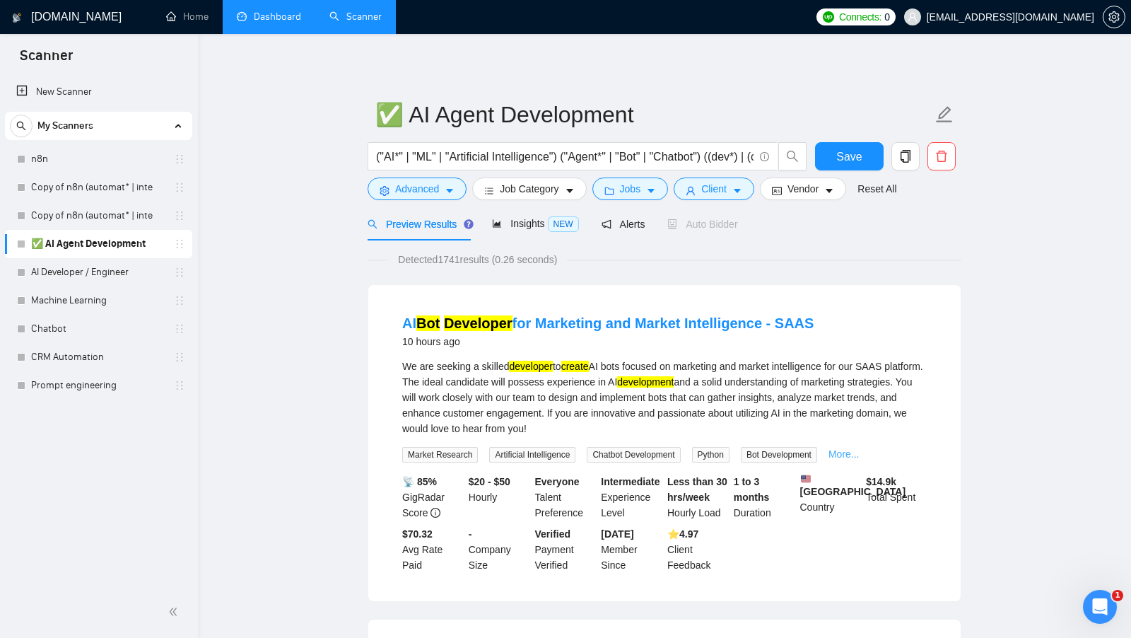
click at [852, 450] on link "More..." at bounding box center [844, 453] width 31 height 11
click at [450, 197] on button "Advanced" at bounding box center [417, 188] width 99 height 23
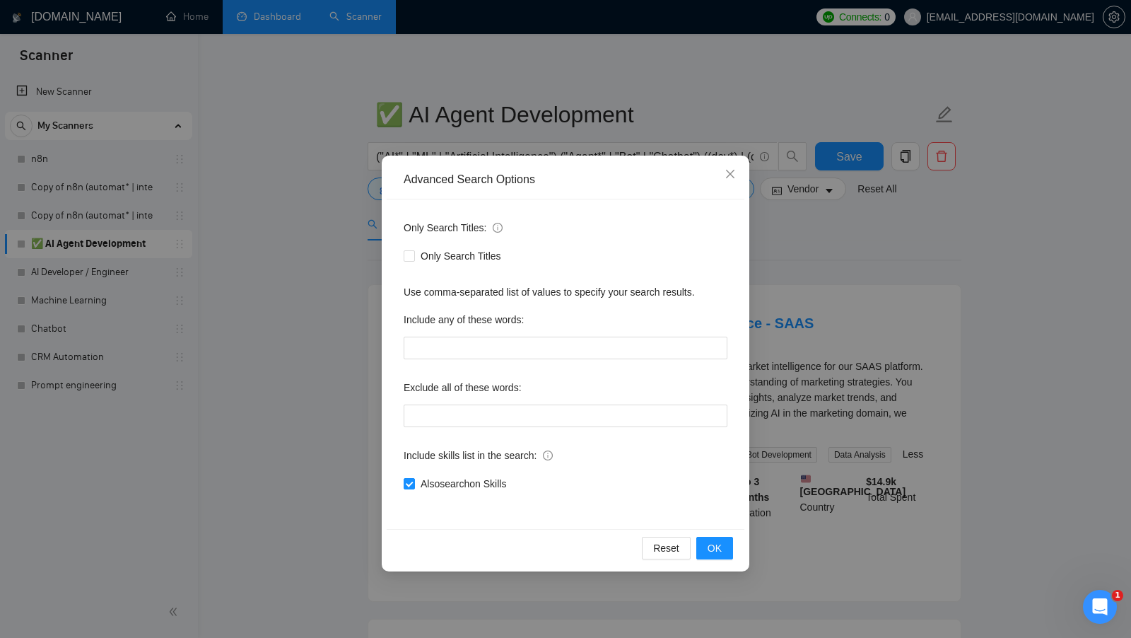
click at [326, 276] on div "Advanced Search Options Only Search Titles: Only Search Titles Use comma-separa…" at bounding box center [565, 319] width 1131 height 638
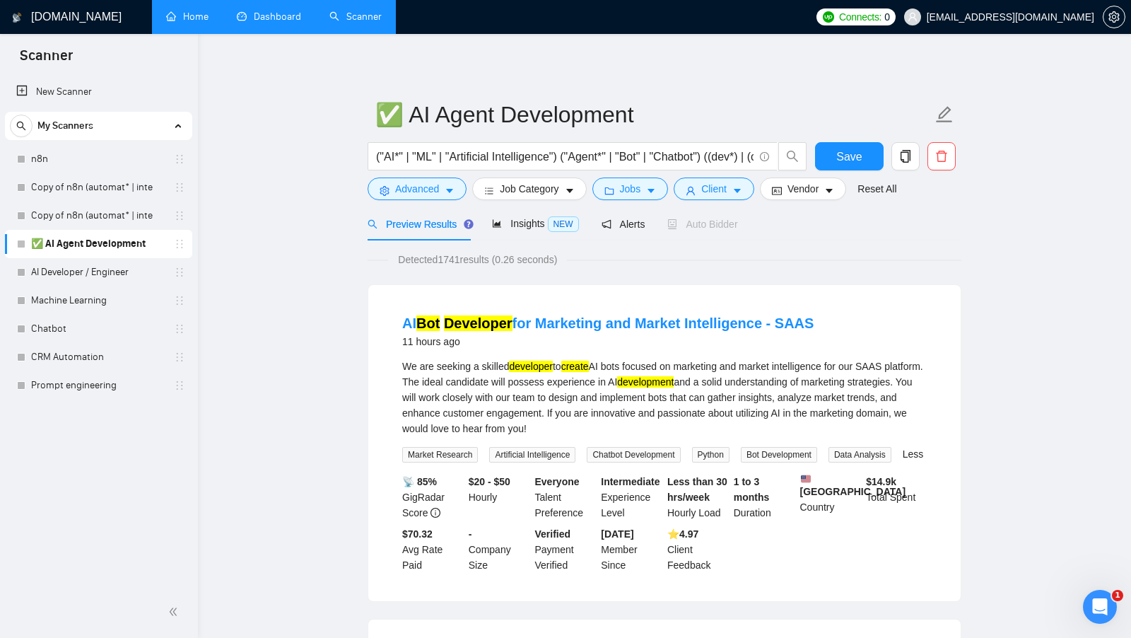
click at [188, 22] on link "Home" at bounding box center [187, 17] width 42 height 12
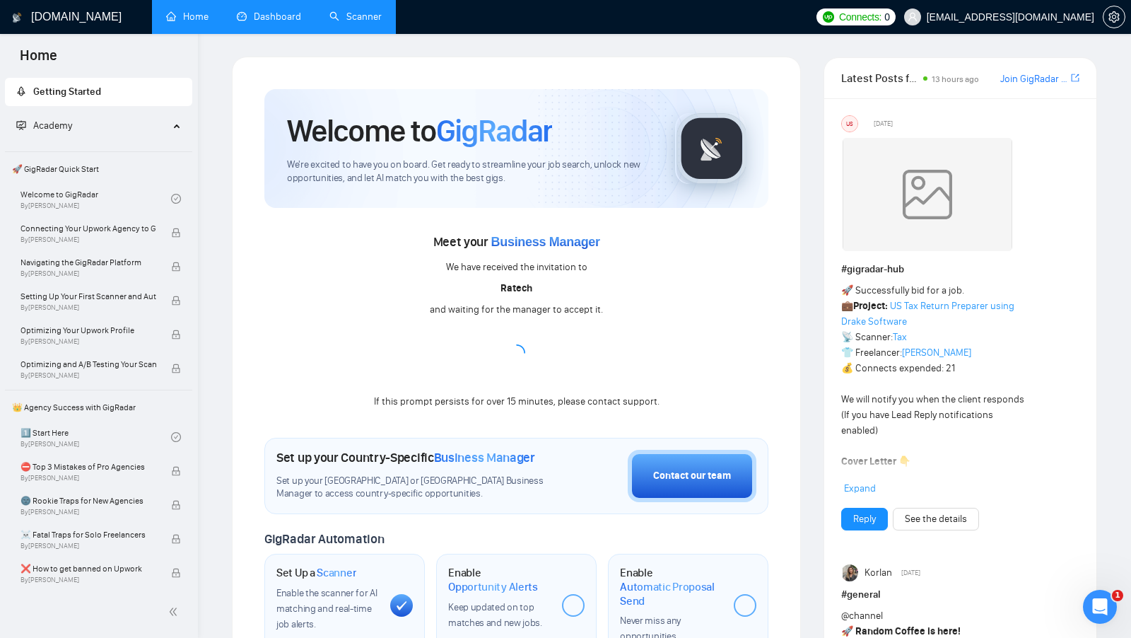
click at [355, 23] on link "Scanner" at bounding box center [355, 17] width 52 height 12
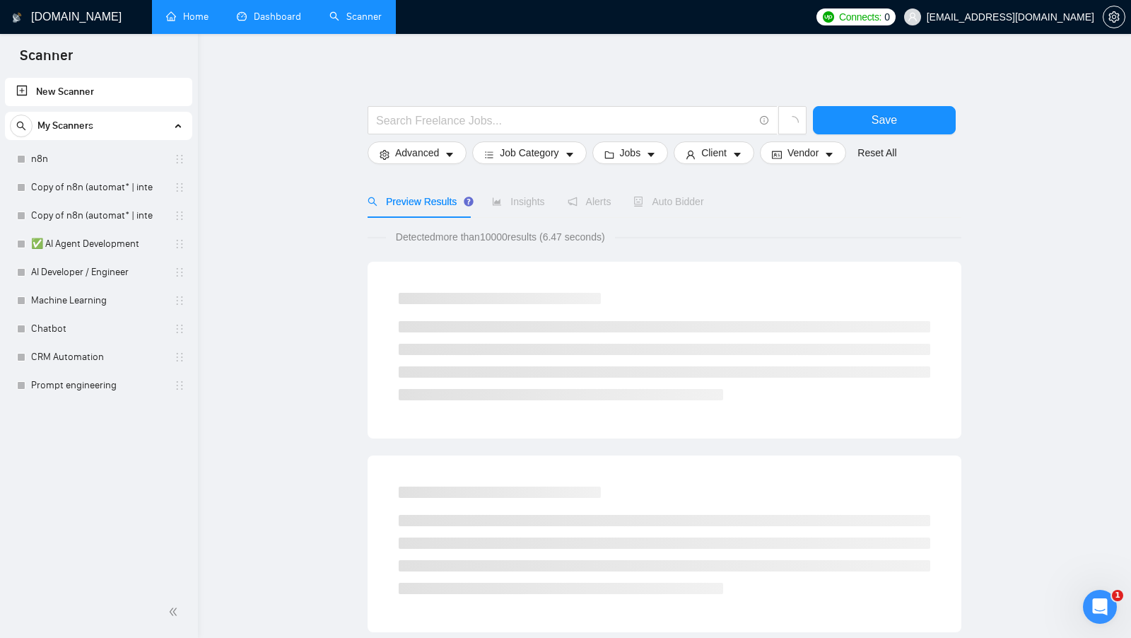
click at [206, 16] on link "Home" at bounding box center [187, 17] width 42 height 12
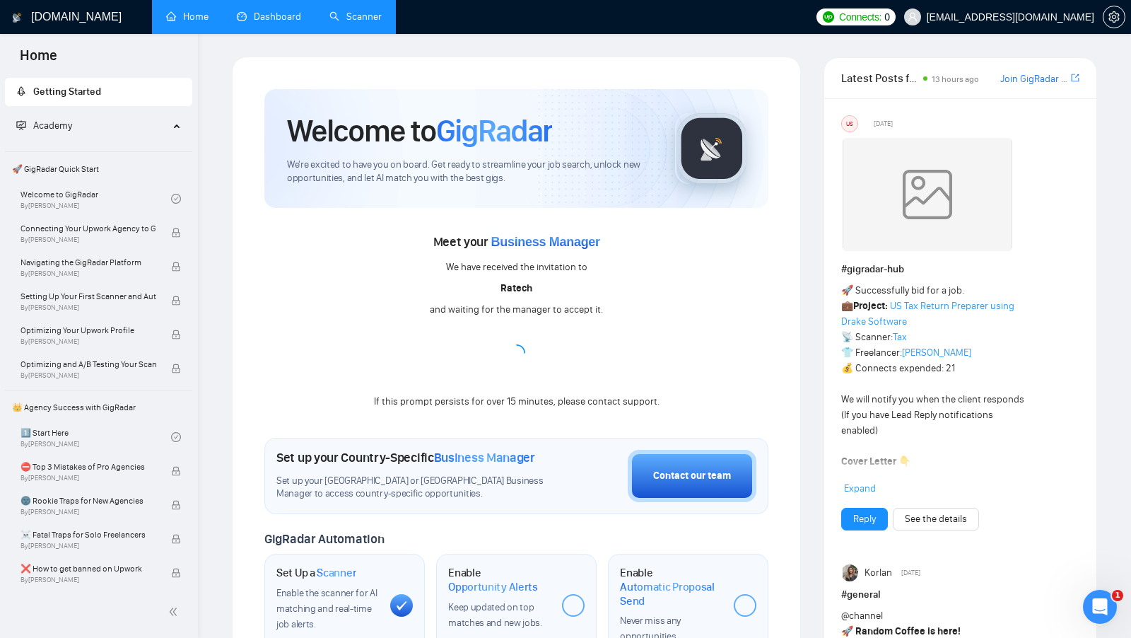
click at [373, 23] on link "Scanner" at bounding box center [355, 17] width 52 height 12
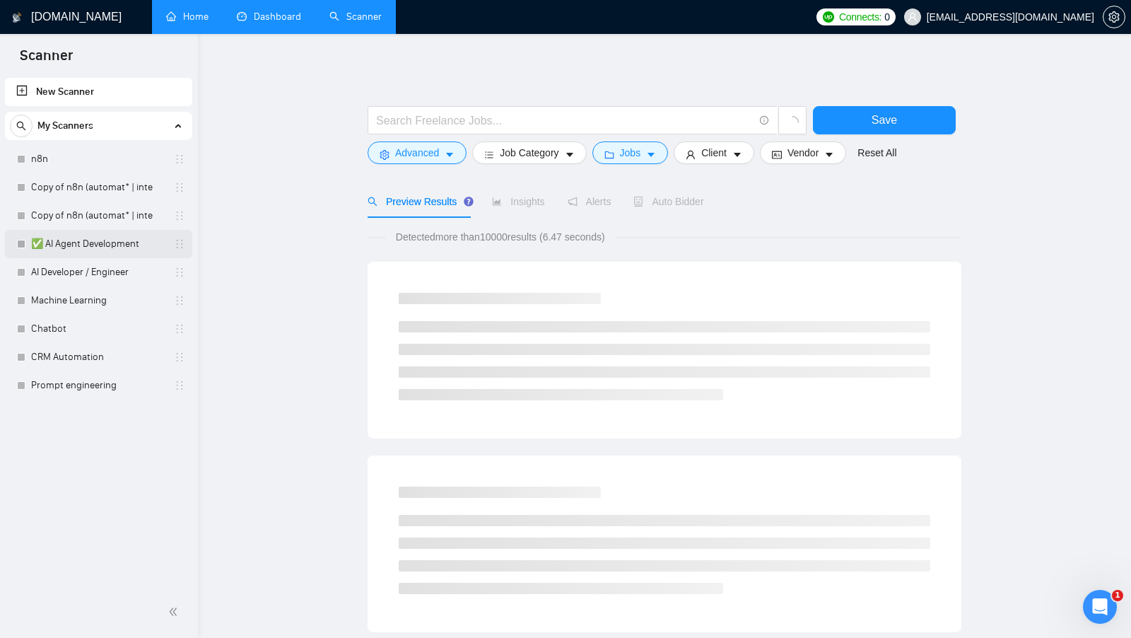
click at [105, 235] on link "✅ AI Agent Development" at bounding box center [98, 244] width 134 height 28
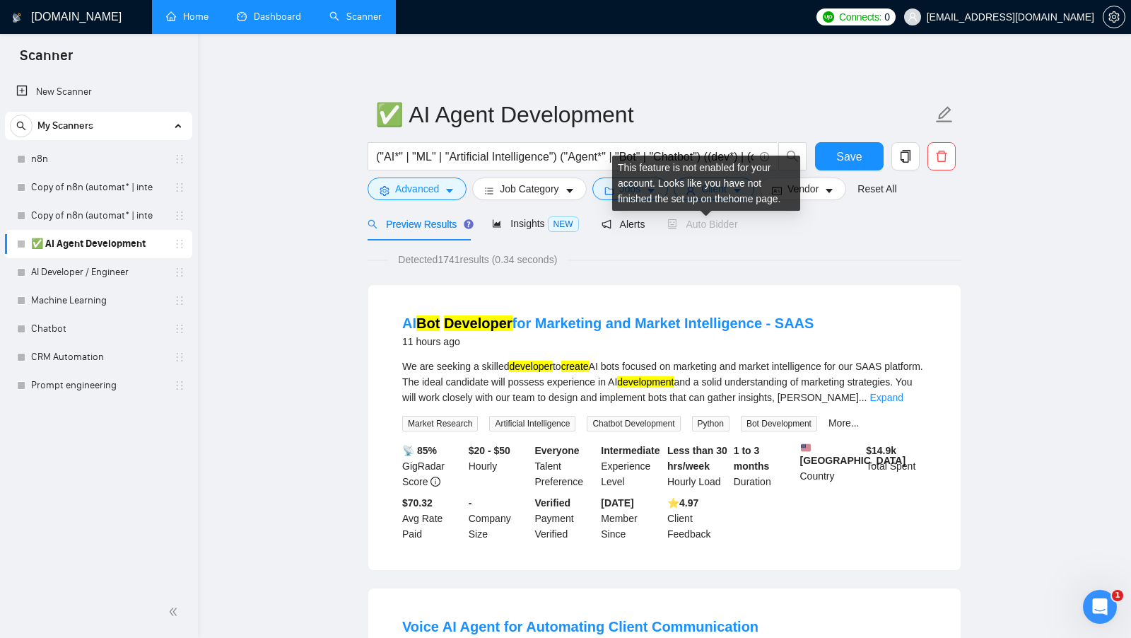
drag, startPoint x: 744, startPoint y: 223, endPoint x: 693, endPoint y: 226, distance: 51.7
click at [693, 226] on div "Preview Results Insights NEW Alerts Auto Bidder" at bounding box center [665, 223] width 594 height 33
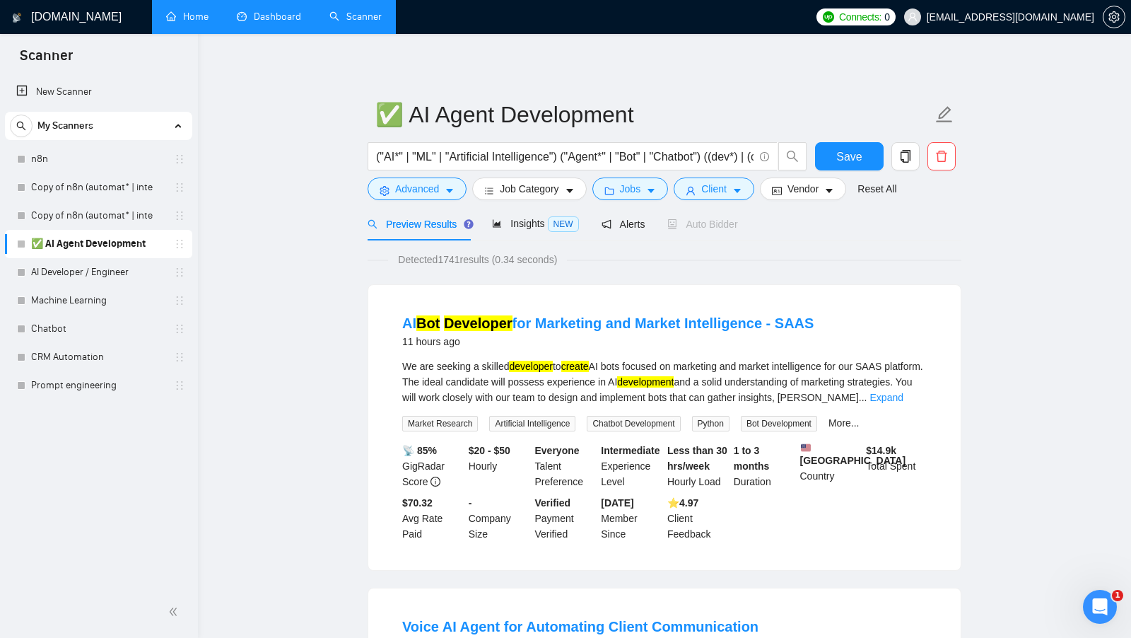
click at [679, 254] on div "Detected 1741 results (0.34 seconds)" at bounding box center [665, 260] width 594 height 16
click at [395, 156] on input "("AI*" | "ML" | "Artificial Intelligence") ("Agent*" | "Bot" | "Chatbot") ((dev…" at bounding box center [565, 157] width 378 height 18
click at [426, 156] on input "("AI*" | "ML" | "Artificial Intelligence") ("Agent*" | "Bot" | "Chatbot") ((dev…" at bounding box center [565, 157] width 378 height 18
click at [497, 157] on input "("AI*" | "ML" | "Artificial Intelligence") ("Agent*" | "Bot" | "Chatbot") ((dev…" at bounding box center [565, 157] width 378 height 18
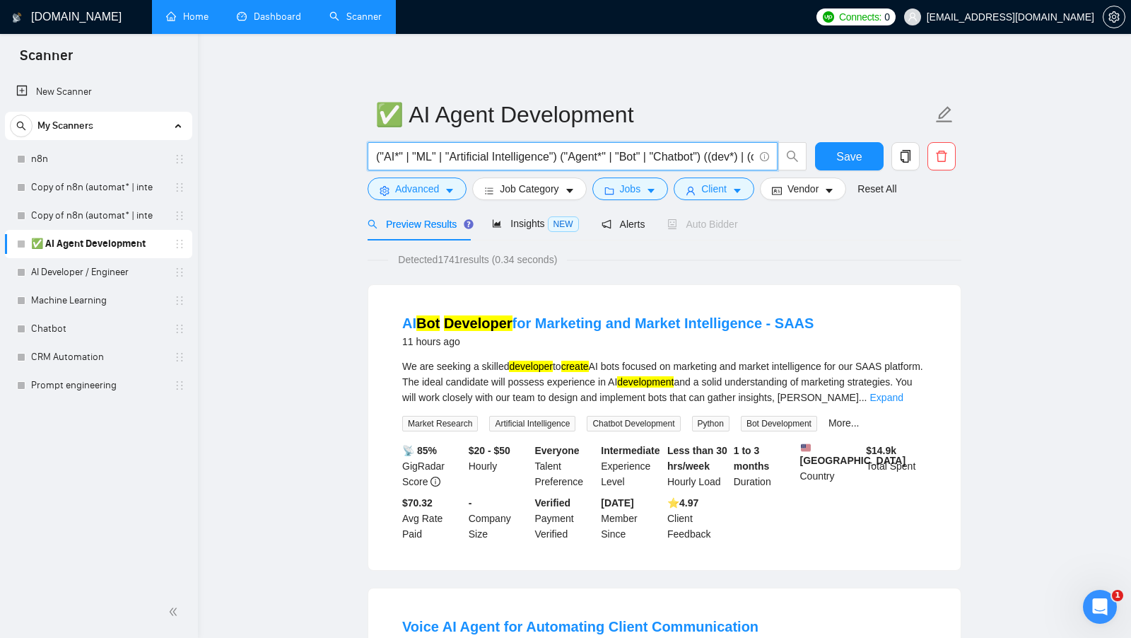
click at [540, 161] on input "("AI*" | "ML" | "Artificial Intelligence") ("Agent*" | "Bot" | "Chatbot") ((dev…" at bounding box center [565, 157] width 378 height 18
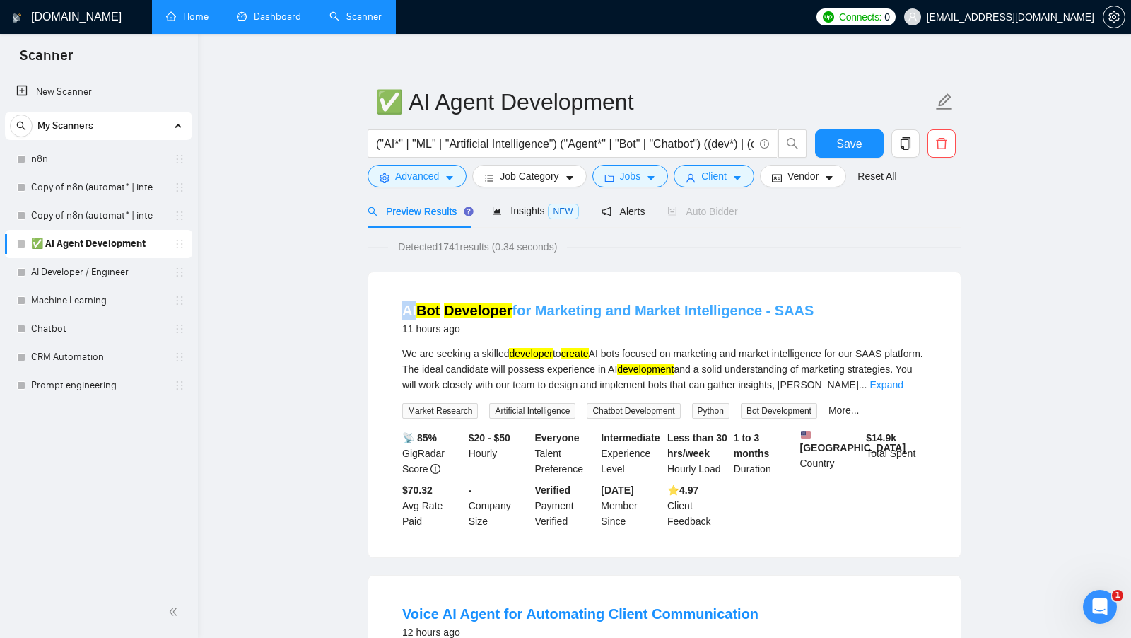
drag, startPoint x: 397, startPoint y: 301, endPoint x: 415, endPoint y: 307, distance: 18.6
click at [415, 307] on li "AI Bot Developer for Marketing and Market Intelligence - SAAS 11 hours ago We a…" at bounding box center [664, 414] width 558 height 251
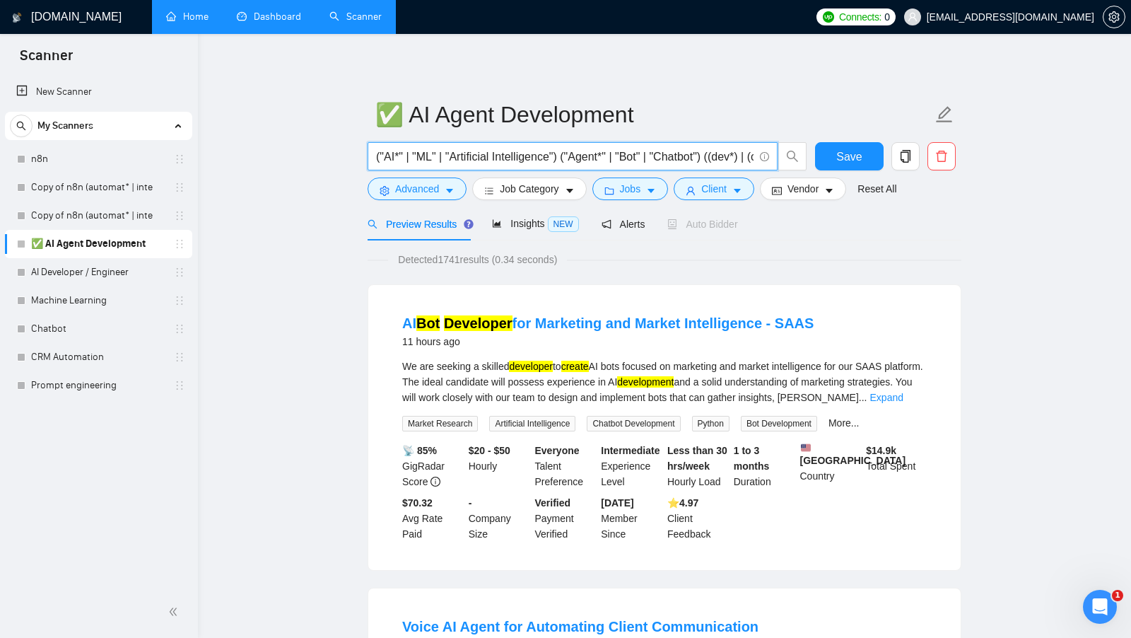
click at [399, 153] on input "("AI*" | "ML" | "Artificial Intelligence") ("Agent*" | "Bot" | "Chatbot") ((dev…" at bounding box center [565, 157] width 378 height 18
drag, startPoint x: 405, startPoint y: 158, endPoint x: 377, endPoint y: 161, distance: 28.4
click at [377, 161] on input "("AI*" | "ML" | "Artificial Intelligence") ("Agent*" | "Bot" | "Chatbot") ((dev…" at bounding box center [565, 157] width 378 height 18
click at [385, 160] on input "("AI*" | "ML" | "Artificial Intelligence") ("Agent*" | "Bot" | "Chatbot") ((dev…" at bounding box center [565, 157] width 378 height 18
click at [404, 156] on input "("AI*" | "ML" | "Artificial Intelligence") ("Agent*" | "Bot" | "Chatbot") ((dev…" at bounding box center [565, 157] width 378 height 18
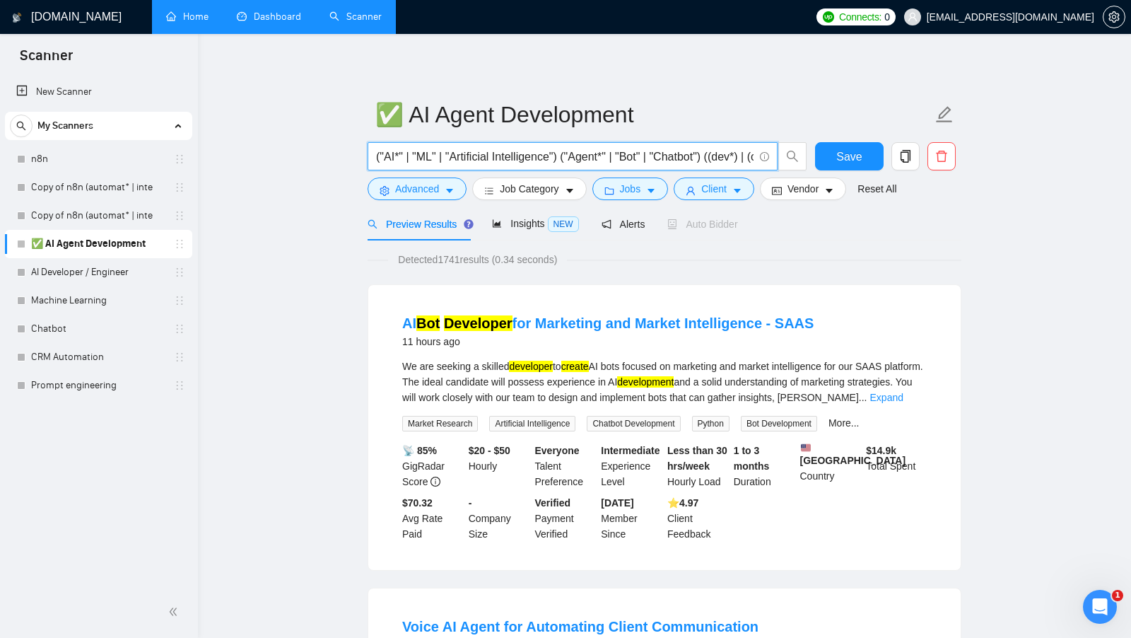
drag, startPoint x: 397, startPoint y: 150, endPoint x: 386, endPoint y: 148, distance: 11.4
click at [386, 148] on input "("AI*" | "ML" | "Artificial Intelligence") ("Agent*" | "Bot" | "Chatbot") ((dev…" at bounding box center [565, 157] width 378 height 18
click at [403, 153] on input "("AI*" | "ML" | "Artificial Intelligence") ("Agent*" | "Bot" | "Chatbot") ((dev…" at bounding box center [565, 157] width 378 height 18
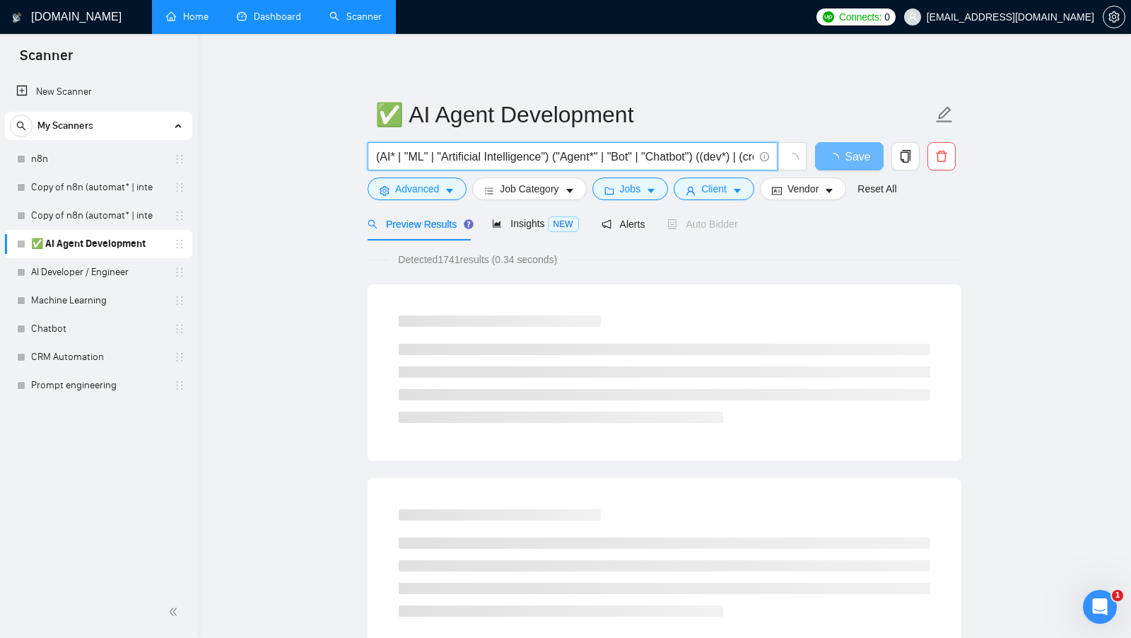
drag, startPoint x: 444, startPoint y: 153, endPoint x: 543, endPoint y: 157, distance: 99.1
click at [543, 157] on input "(AI* | "ML" | "Artificial Intelligence") ("Agent*" | "Bot" | "Chatbot") ((dev*)…" at bounding box center [565, 157] width 378 height 18
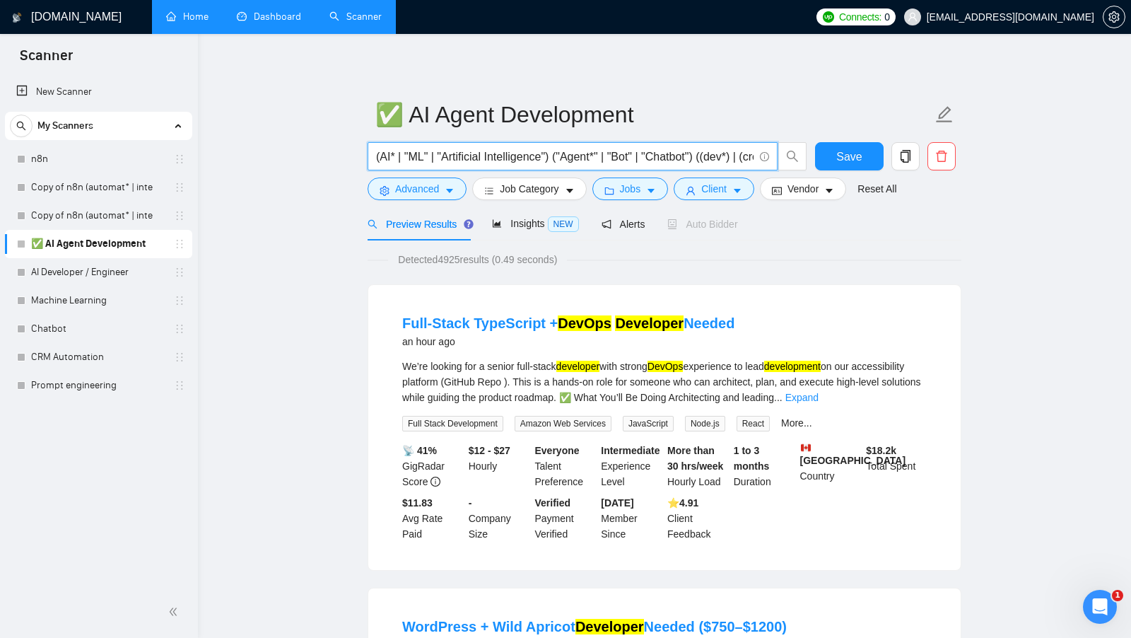
click at [428, 156] on input "(AI* | "ML" | "Artificial Intelligence") ("Agent*" | "Bot" | "Chatbot") ((dev*)…" at bounding box center [565, 157] width 378 height 18
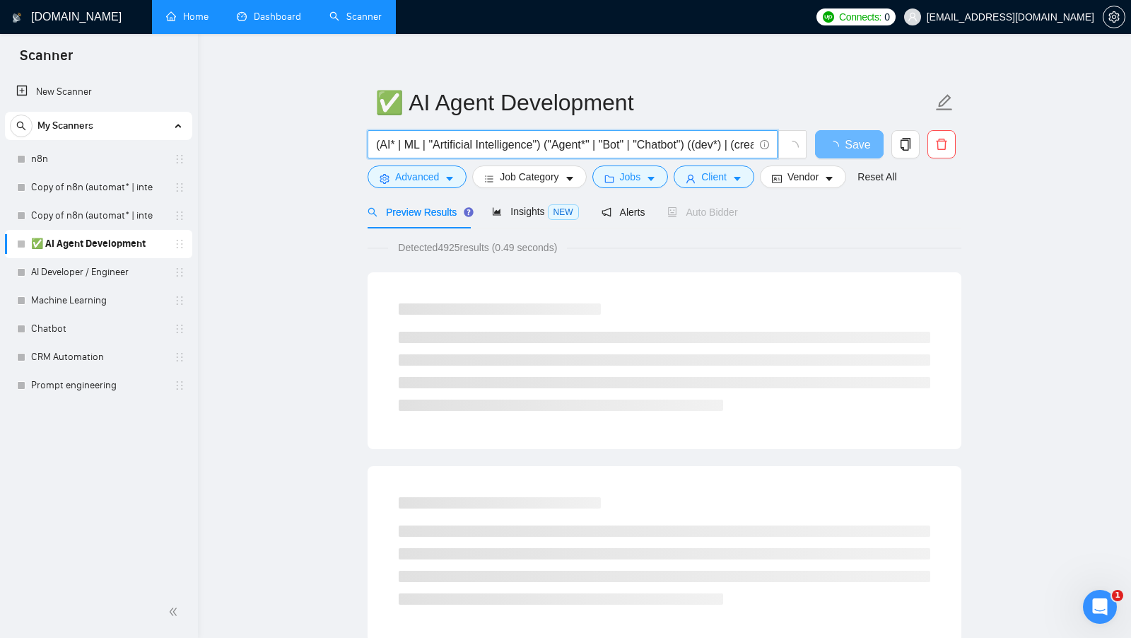
scroll to position [8, 0]
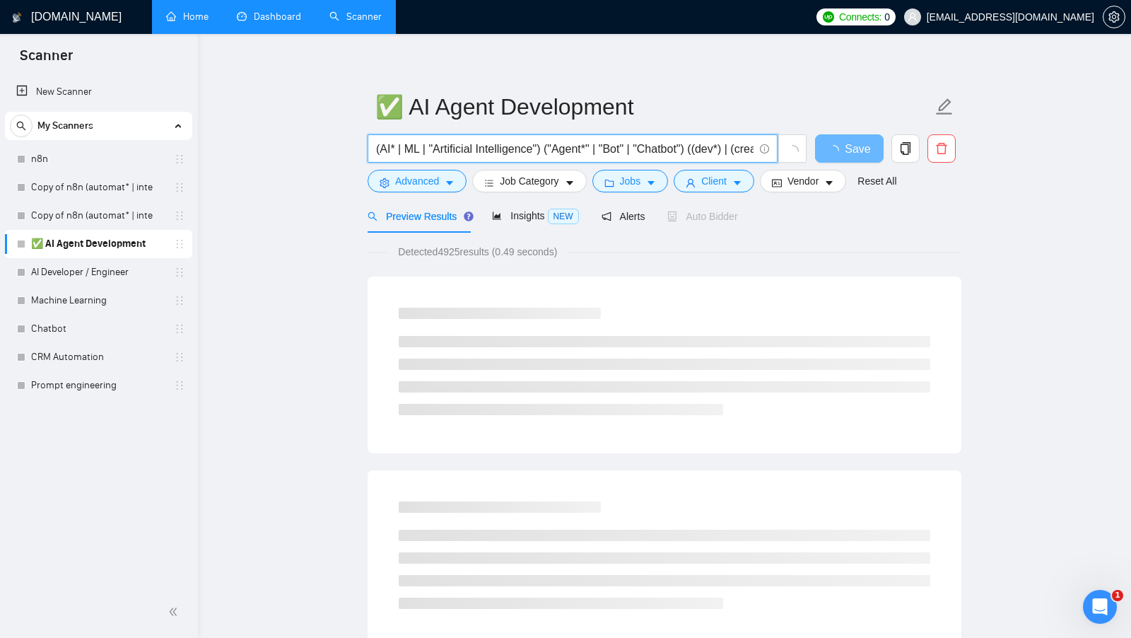
click at [461, 252] on span "Detected 4925 results (0.49 seconds)" at bounding box center [477, 252] width 179 height 16
click at [626, 256] on div "Detected 4925 results (0.49 seconds)" at bounding box center [665, 252] width 594 height 16
click at [383, 148] on input "(AI* | ML | "Artificial Intelligence") ("Agent*" | "Bot" | "Chatbot") ((dev*) |…" at bounding box center [565, 149] width 378 height 18
click at [382, 148] on input "(AI* | ML | "Artificial Intelligence") ("Agent*" | "Bot" | "Chatbot") ((dev*) |…" at bounding box center [565, 149] width 378 height 18
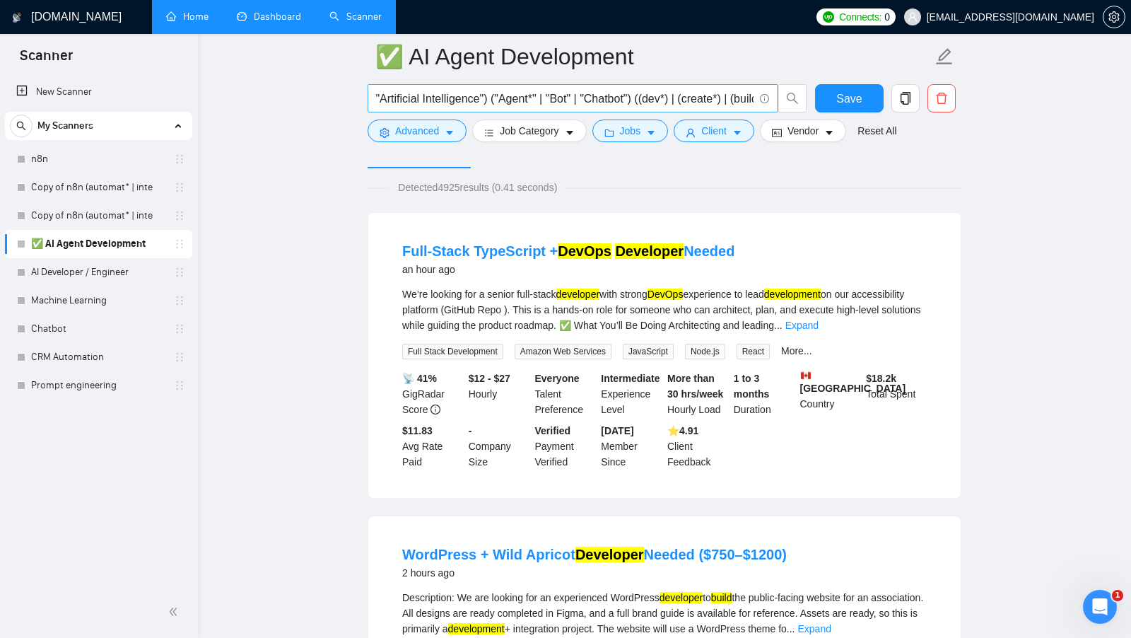
scroll to position [0, 54]
click at [674, 95] on input "(AI* | ML | "Artificial Intelligence") ("Agent*" | "Bot" | "Chatbot") ((dev*) |…" at bounding box center [565, 99] width 378 height 18
click at [669, 95] on input "(AI* | ML | "Artificial Intelligence") ("Agent*" | "Bot" | "Chatbot") ((dev*) |…" at bounding box center [565, 99] width 378 height 18
click at [668, 95] on input "(AI* | ML | "Artificial Intelligence") ("Agent*" | "Bot" | "Chatbot") ((dev*) |…" at bounding box center [565, 99] width 378 height 18
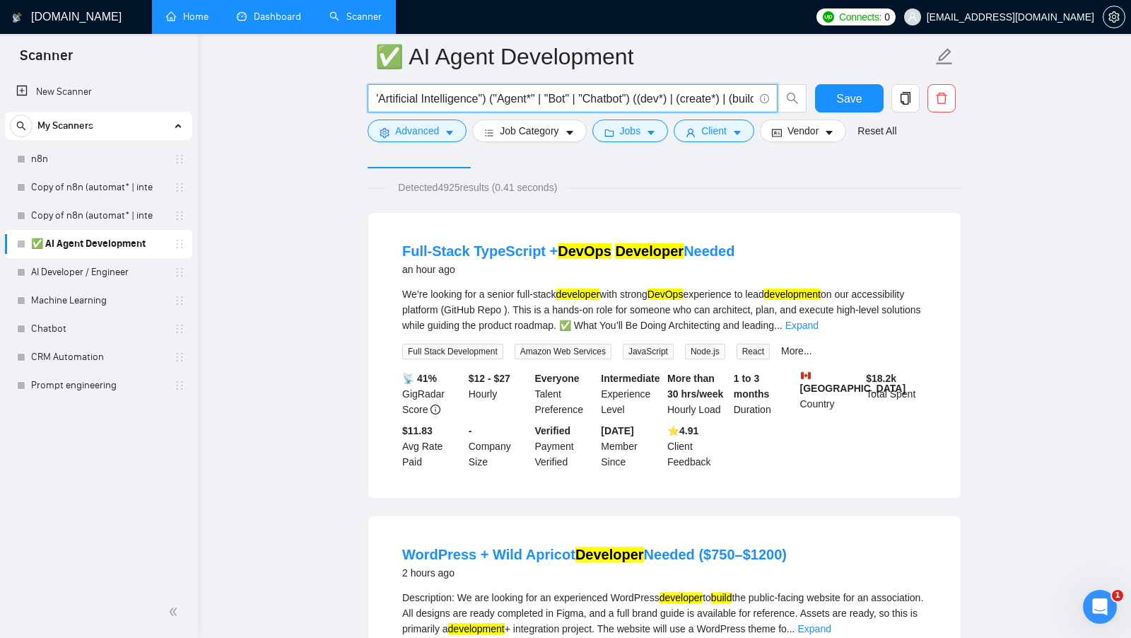
scroll to position [144, 0]
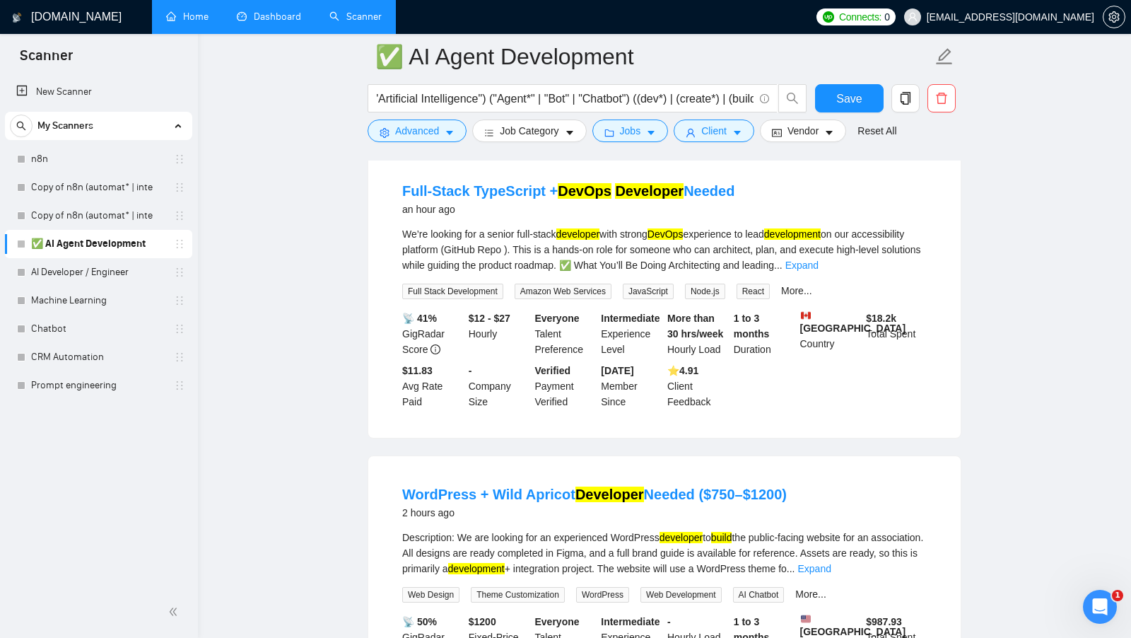
click at [899, 270] on div "We’re looking for a senior full-stack developer with strong DevOps experience t…" at bounding box center [664, 249] width 525 height 47
click at [819, 264] on link "Expand" at bounding box center [801, 264] width 33 height 11
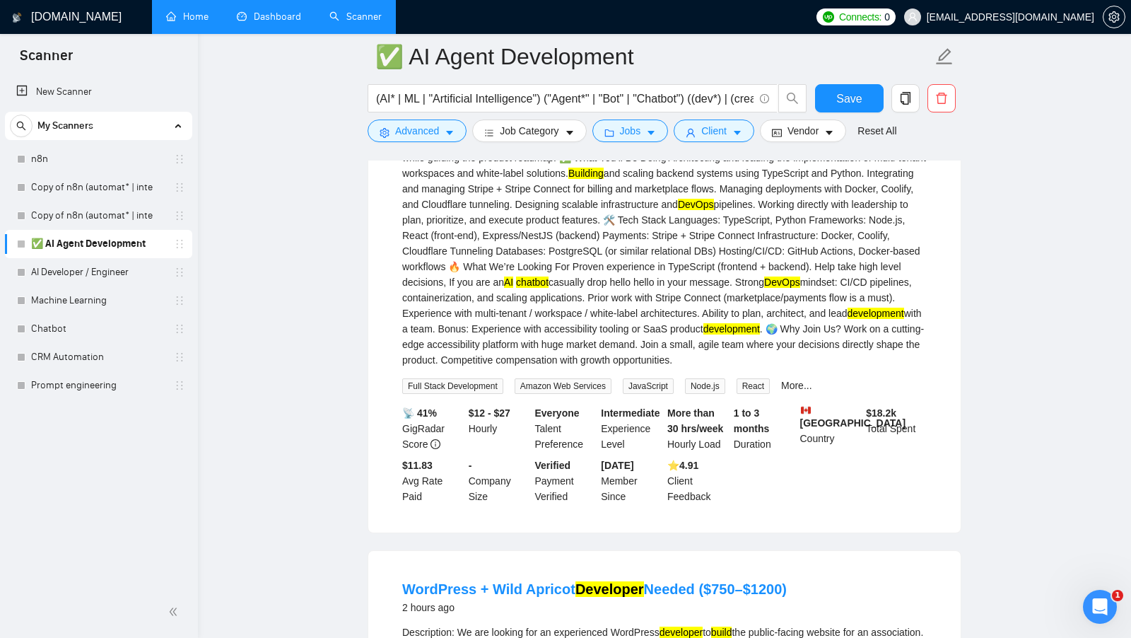
scroll to position [252, 0]
drag, startPoint x: 818, startPoint y: 283, endPoint x: 869, endPoint y: 283, distance: 50.9
click at [869, 283] on div "We’re looking for a senior full-stack developer with strong DevOps experience t…" at bounding box center [664, 242] width 525 height 249
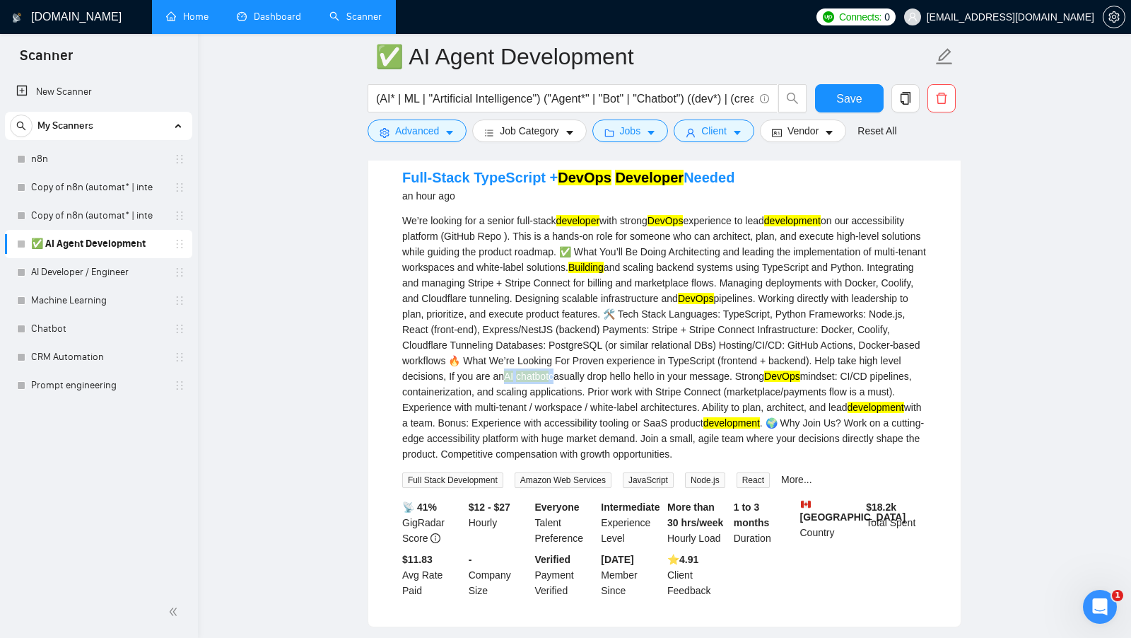
scroll to position [152, 0]
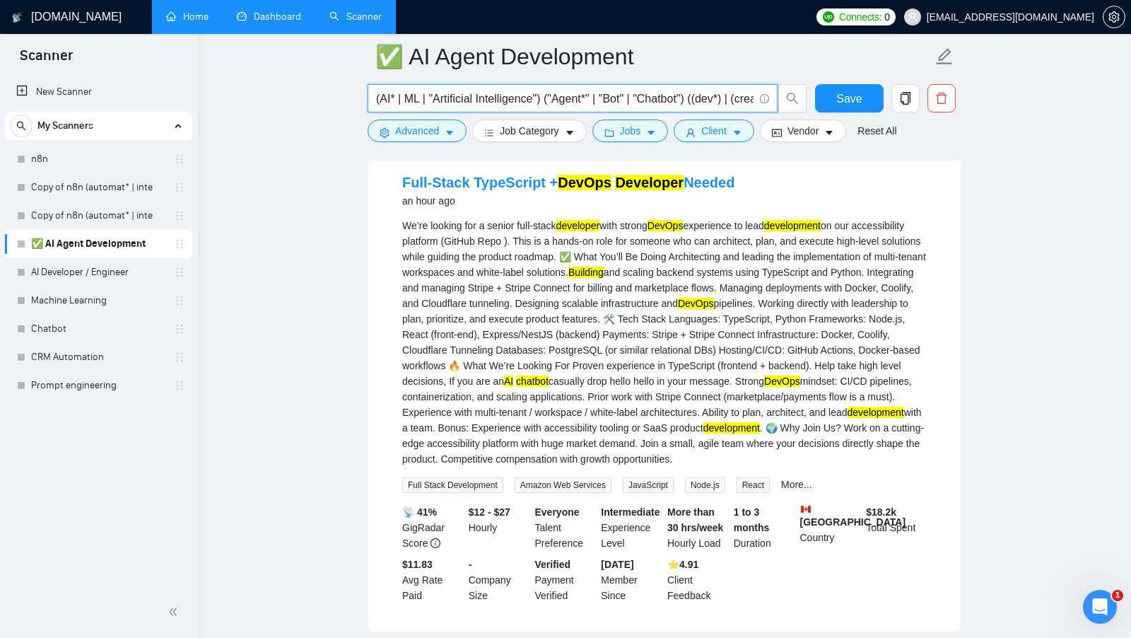
click at [599, 99] on input "(AI* | ML | "Artificial Intelligence") ("Agent*" | "Bot" | "Chatbot") ((dev*) |…" at bounding box center [565, 99] width 378 height 18
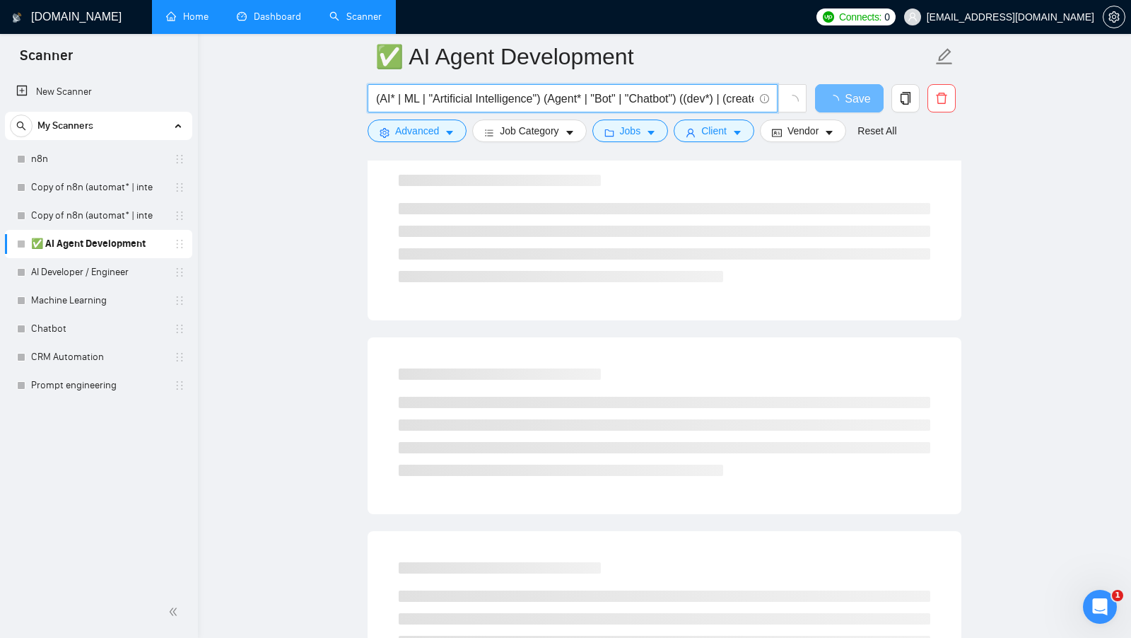
scroll to position [0, 9]
click at [599, 98] on input "(AI* | ML | "Artificial Intelligence") (Agent* | "Bot" | "Chatbot") ((dev*) | (…" at bounding box center [565, 99] width 378 height 18
click at [652, 98] on input "(AI* | ML | "Artificial Intelligence") (Agent* | "Bot" | "Chatbot") ((dev*) | (…" at bounding box center [565, 99] width 378 height 18
type input "(AI* | ML | "Artificial Intelligence") (Agent* | "Bot" | "Chatbot") ((dev*) | (…"
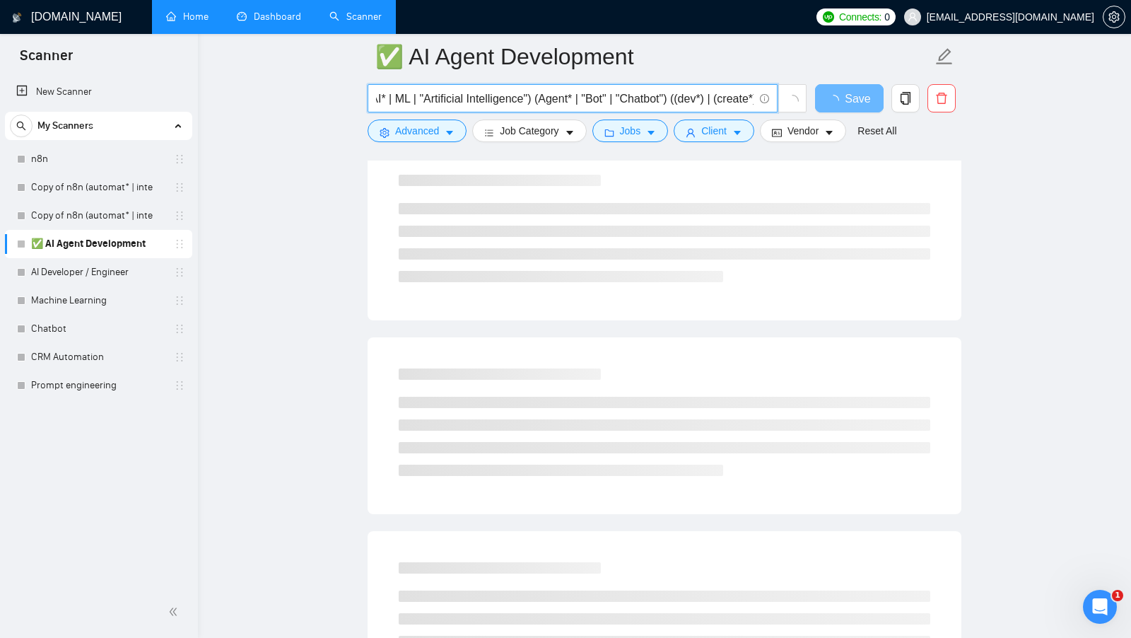
click at [684, 107] on span "(AI* | ML | "Artificial Intelligence") (Agent* | "Bot" | "Chatbot") ((dev*) | (…" at bounding box center [573, 98] width 410 height 28
click at [565, 97] on input "(AI* | ML | "Artificial Intelligence") (Agent* | "Bot" | "Chatbot") ((dev*) | (…" at bounding box center [565, 99] width 378 height 18
drag, startPoint x: 586, startPoint y: 98, endPoint x: 551, endPoint y: 98, distance: 34.6
click at [551, 98] on input "(AI* | ML | "Artificial Intelligence") (Agent* | "Bot" | "Chatbot") ((dev*) | (…" at bounding box center [565, 99] width 378 height 18
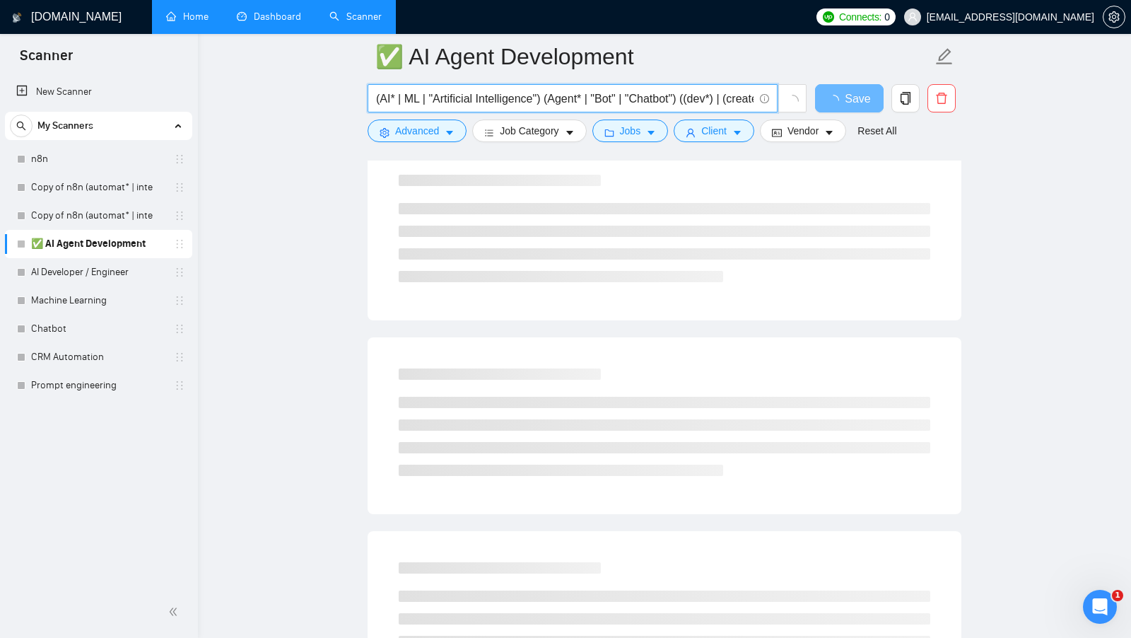
click at [612, 98] on input "(AI* | ML | "Artificial Intelligence") (Agent* | "Bot" | "Chatbot") ((dev*) | (…" at bounding box center [565, 99] width 378 height 18
click at [681, 95] on input "(AI* | ML | "Artificial Intelligence") (Agent* | "Bot" | "Chatbot") ((dev*) | (…" at bounding box center [565, 99] width 378 height 18
click at [718, 95] on input "(AI* | ML | "Artificial Intelligence") (Agent* | "Bot" | "Chatbot") ((dev*) | (…" at bounding box center [565, 99] width 378 height 18
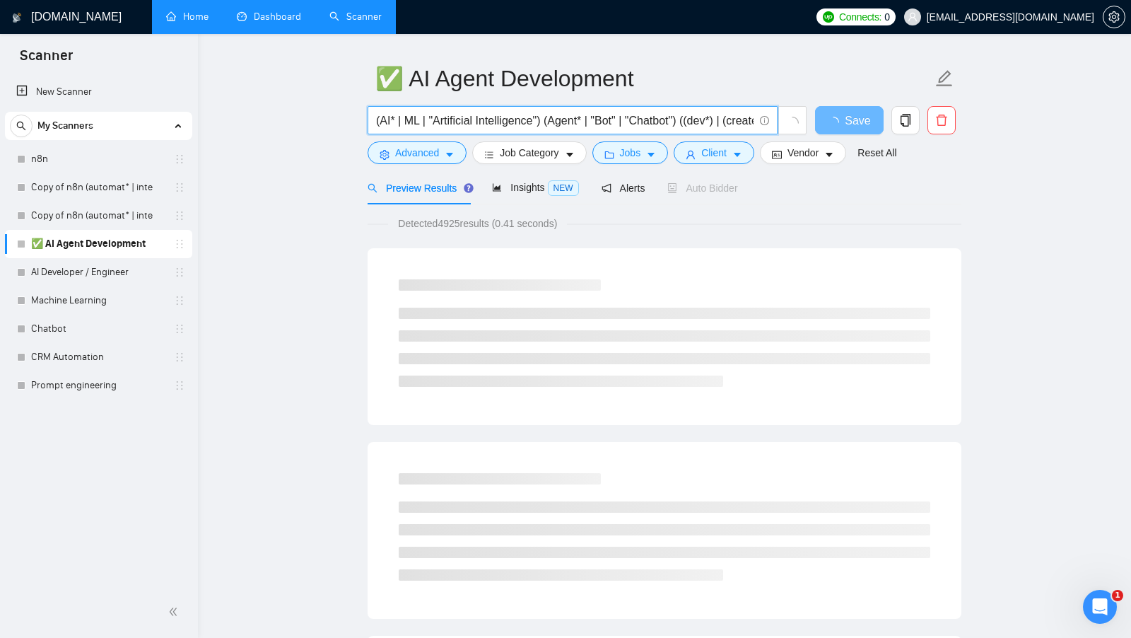
scroll to position [0, 0]
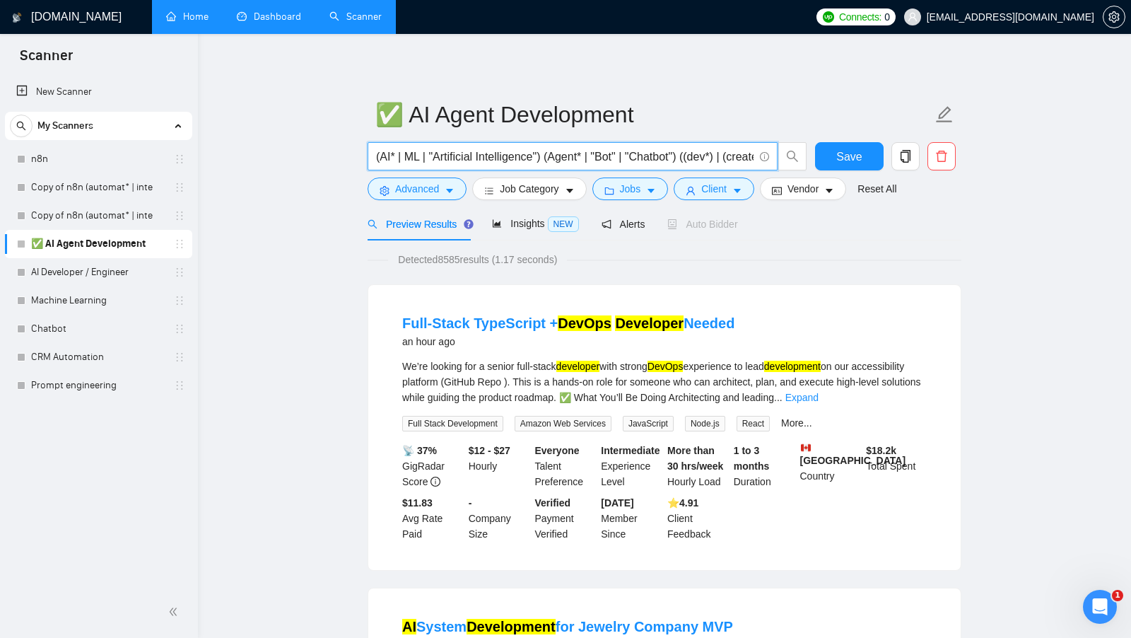
click at [451, 261] on span "Detected 8585 results (1.17 seconds)" at bounding box center [477, 260] width 179 height 16
click at [455, 260] on span "Detected 8585 results (1.17 seconds)" at bounding box center [477, 260] width 179 height 16
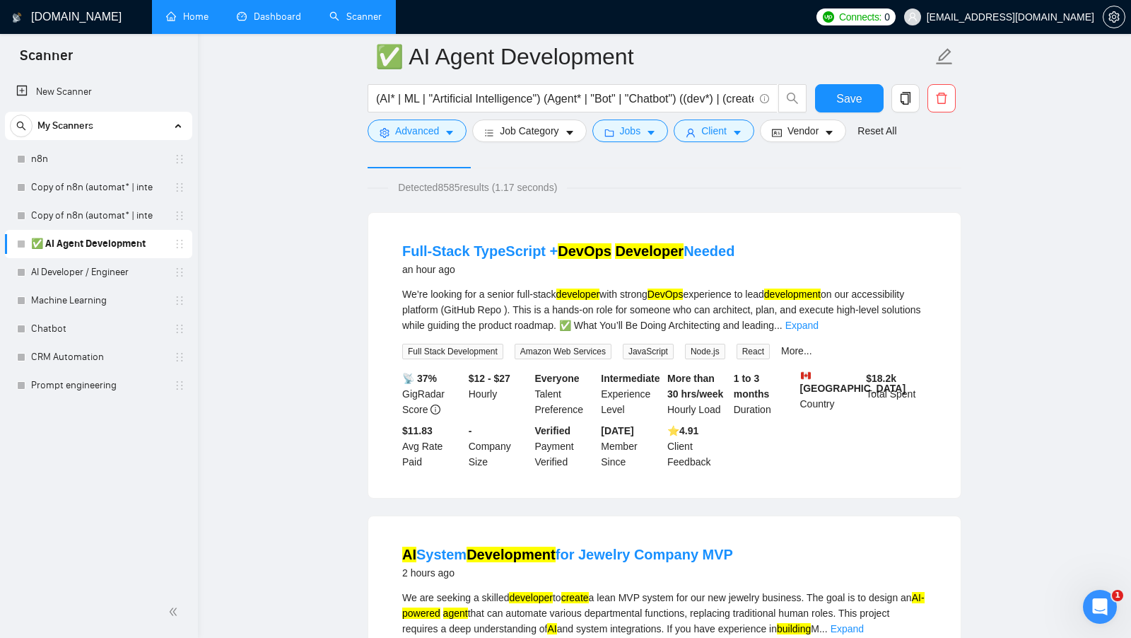
scroll to position [75, 0]
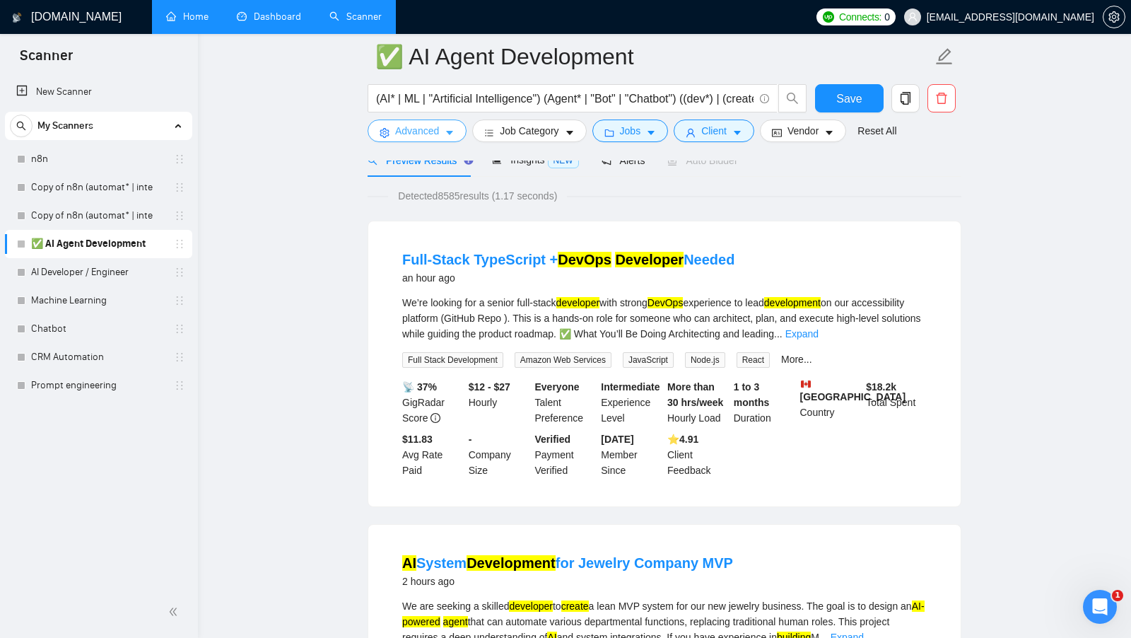
click at [442, 130] on button "Advanced" at bounding box center [417, 130] width 99 height 23
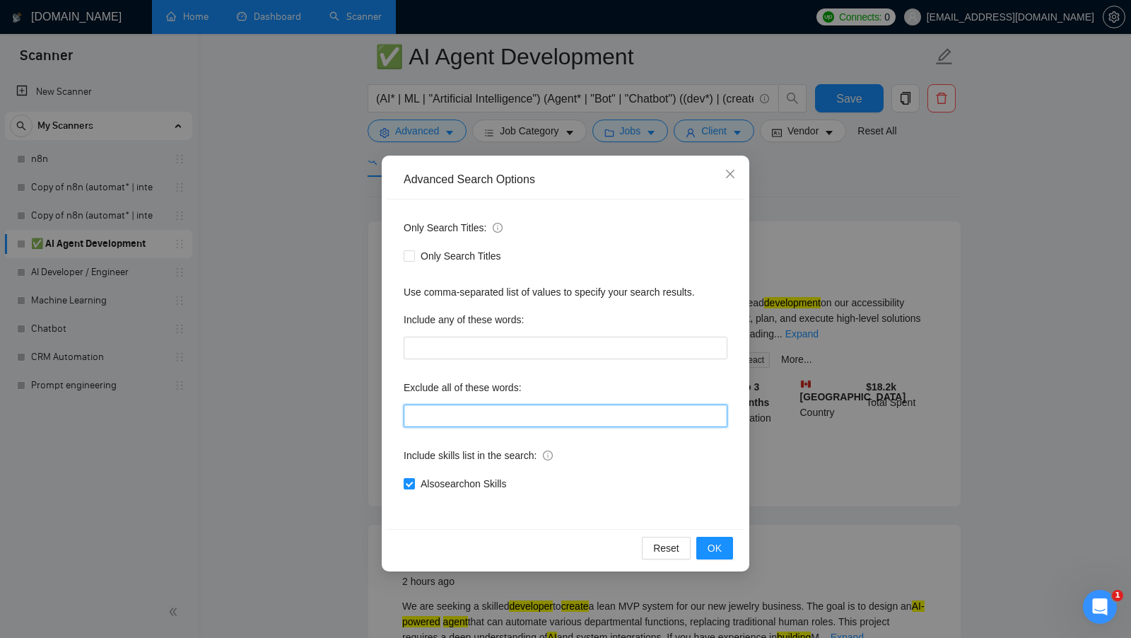
click at [486, 420] on input "text" at bounding box center [566, 415] width 324 height 23
type input "в"
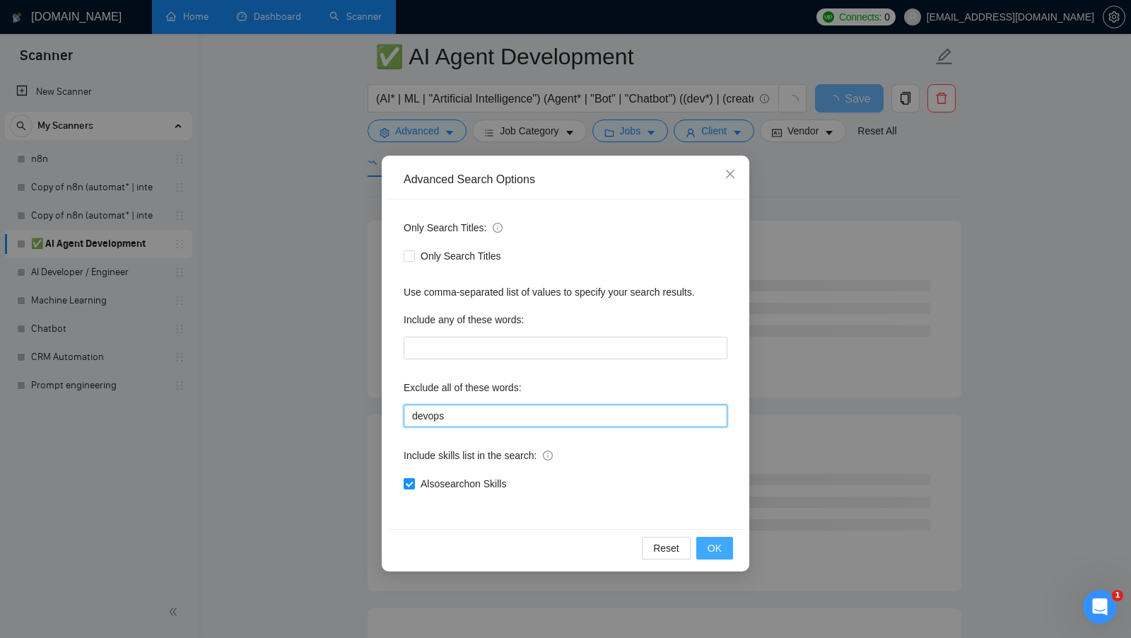
type input "devops"
click at [713, 549] on span "OK" at bounding box center [715, 548] width 14 height 16
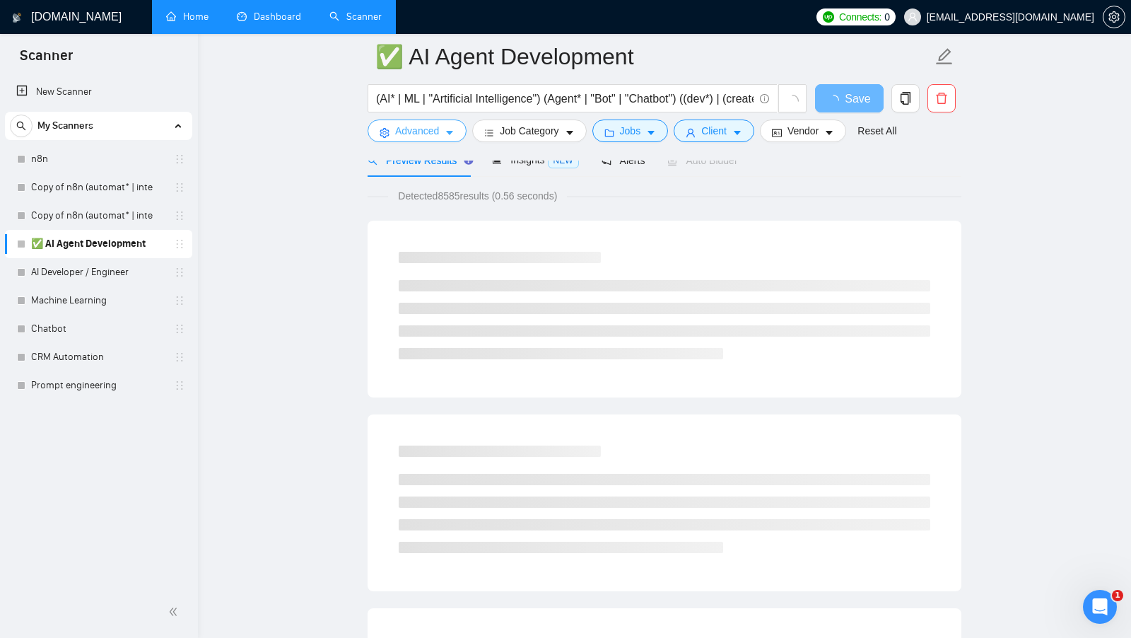
scroll to position [0, 0]
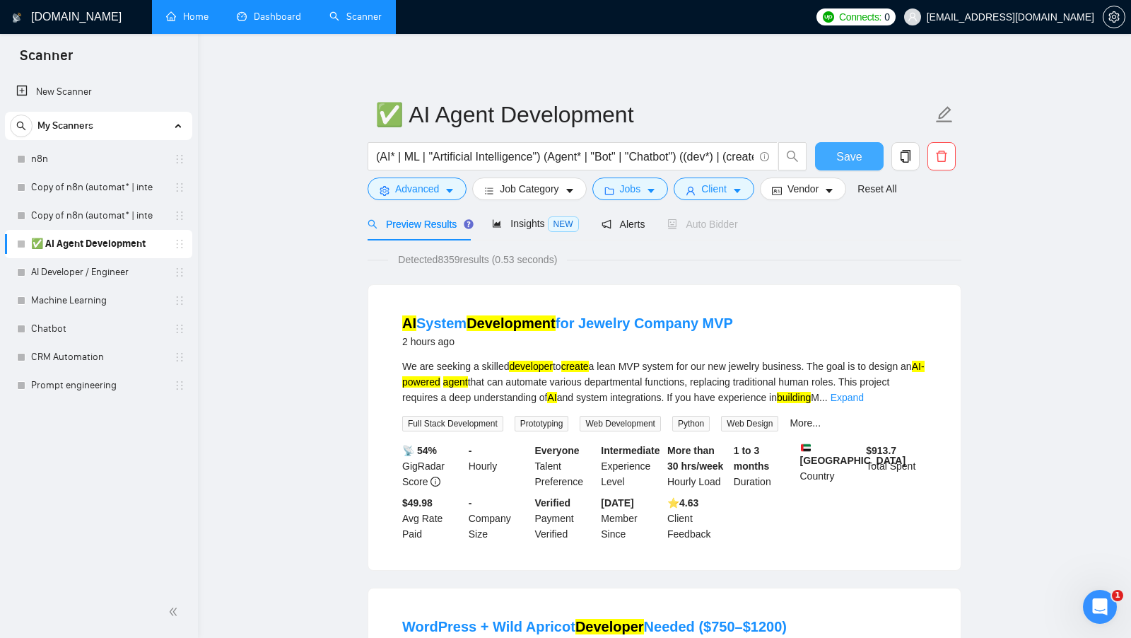
click at [852, 163] on span "Save" at bounding box center [848, 157] width 25 height 18
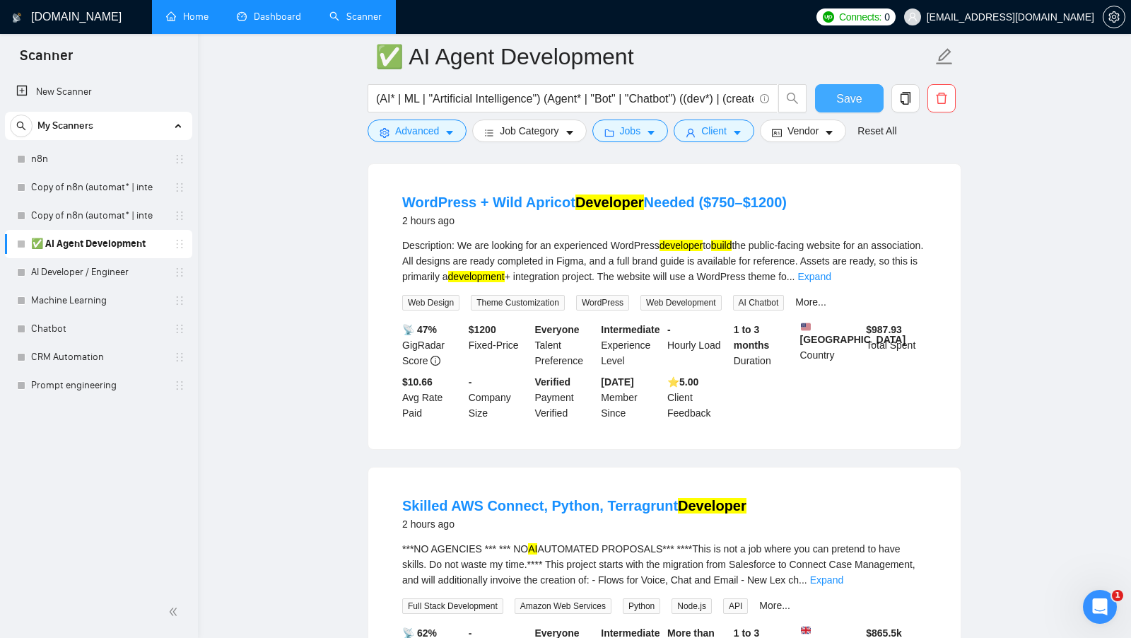
scroll to position [455, 0]
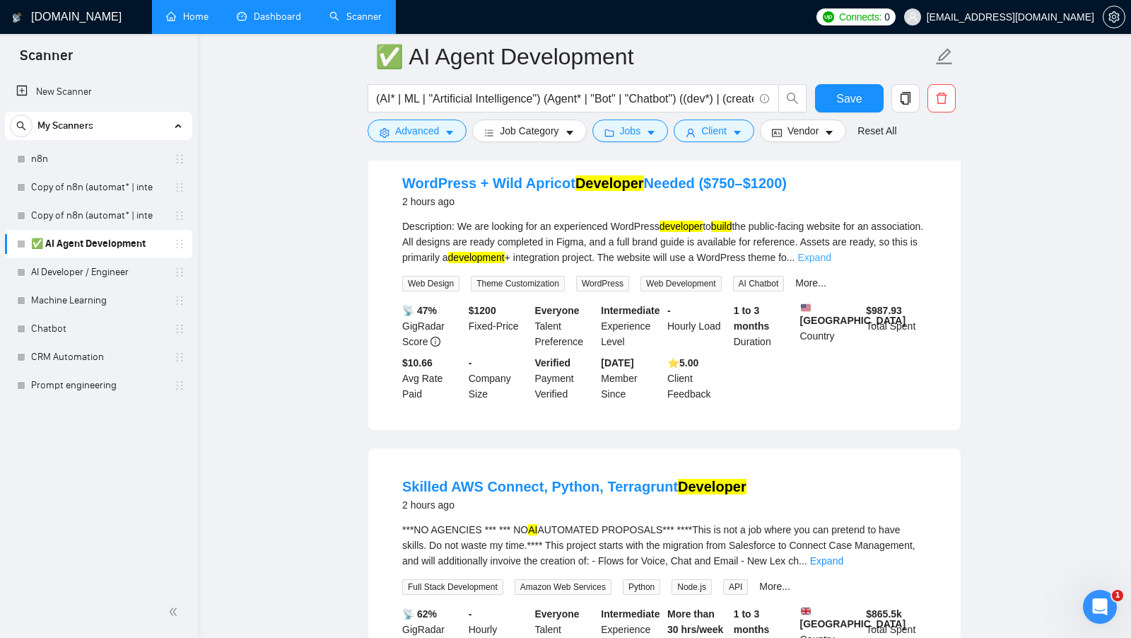
click at [831, 263] on link "Expand" at bounding box center [814, 257] width 33 height 11
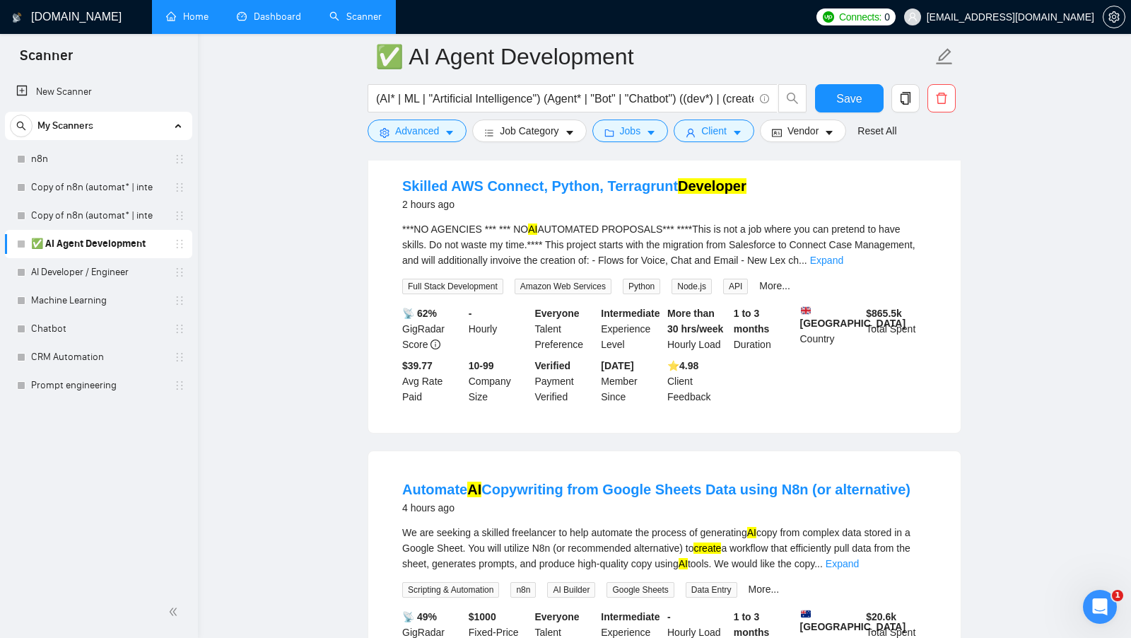
scroll to position [1178, 0]
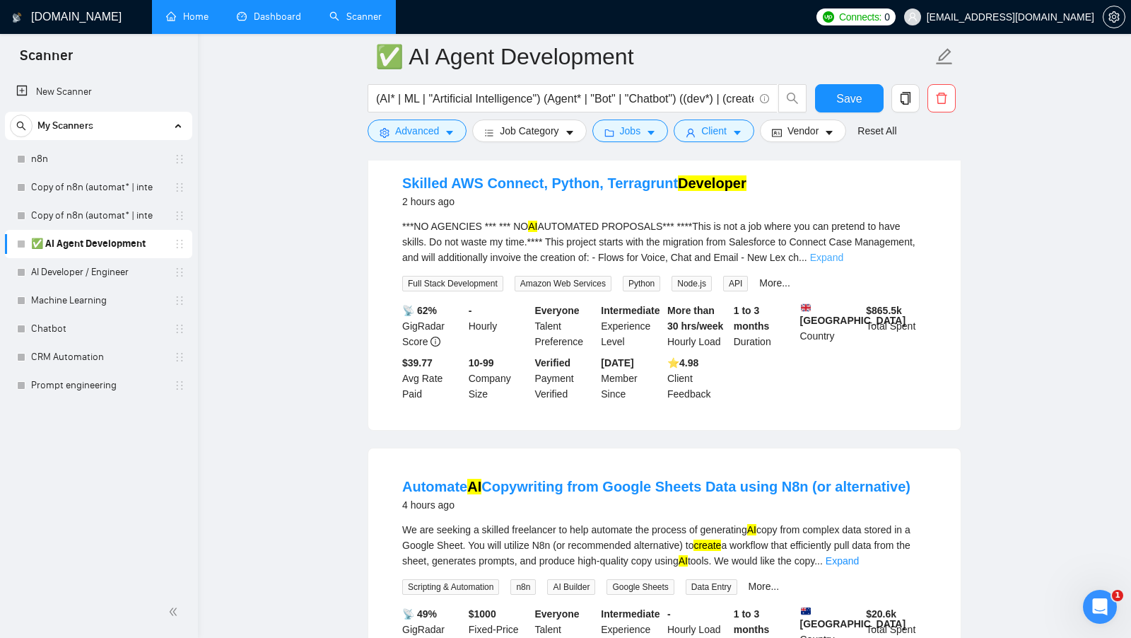
click at [843, 263] on link "Expand" at bounding box center [826, 257] width 33 height 11
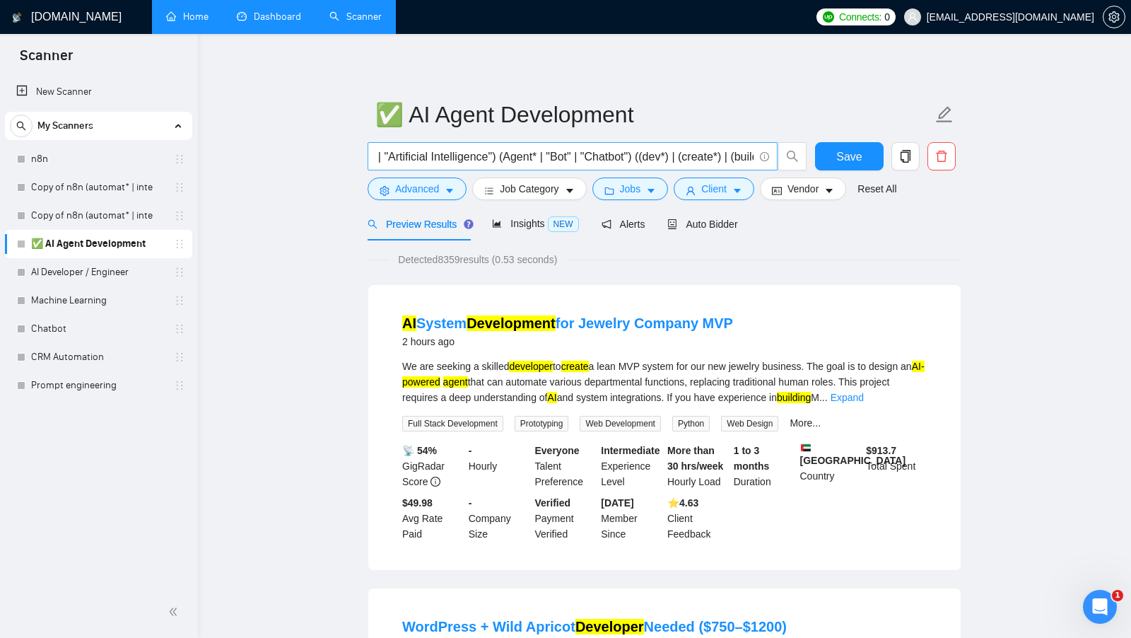
scroll to position [0, 0]
click at [447, 190] on icon "caret-down" at bounding box center [450, 191] width 10 height 10
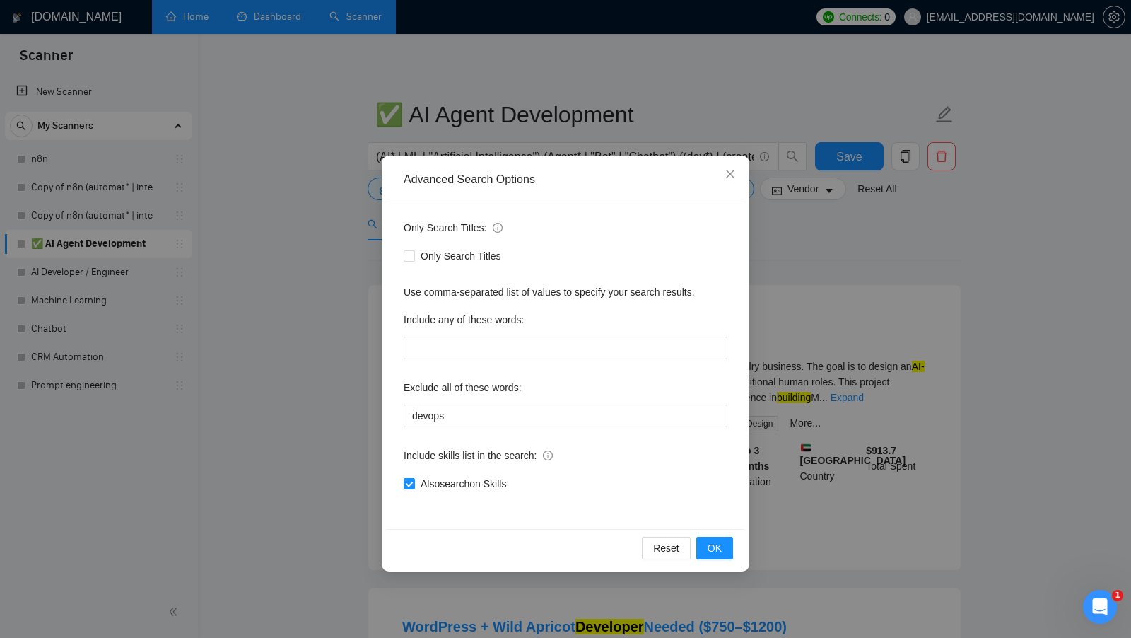
click at [308, 363] on div "Advanced Search Options Only Search Titles: Only Search Titles Use comma-separa…" at bounding box center [565, 319] width 1131 height 638
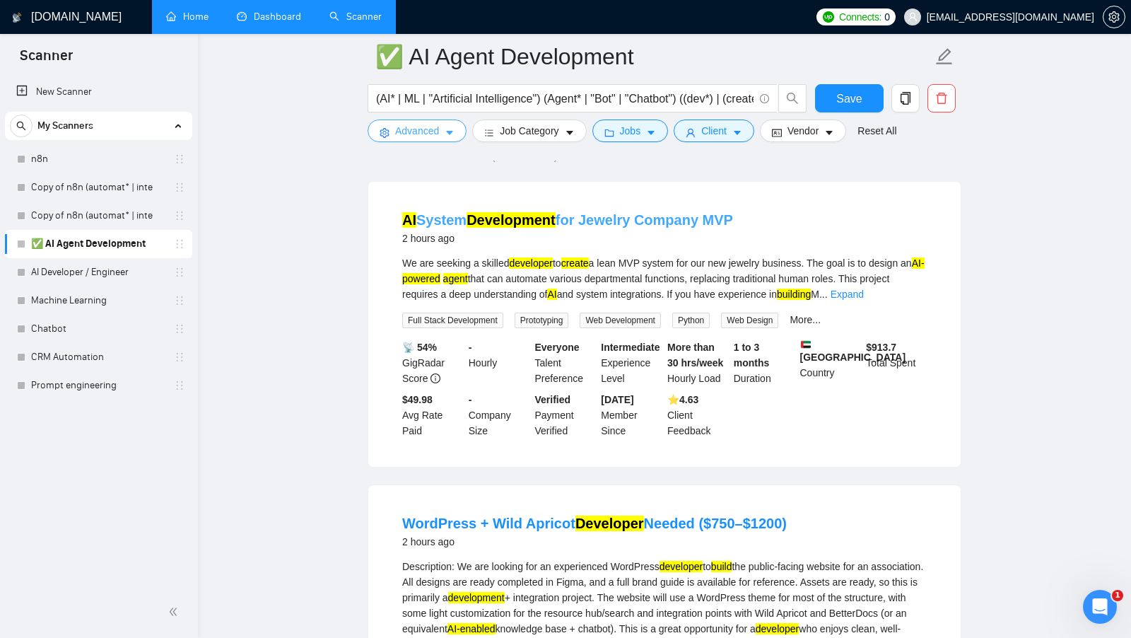
scroll to position [142, 0]
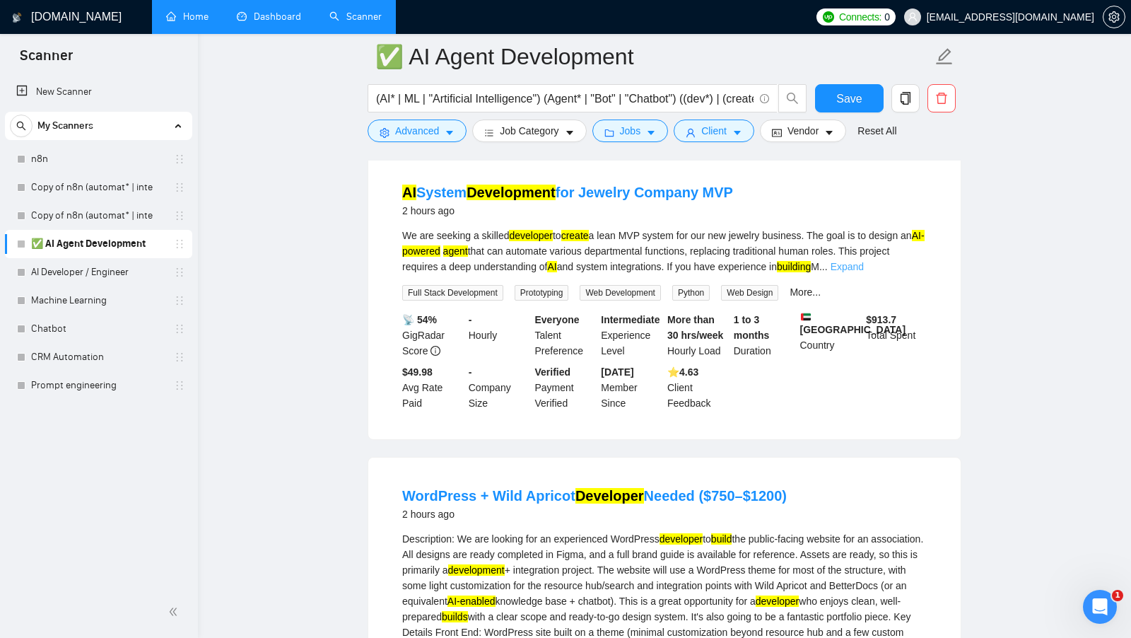
click at [864, 261] on link "Expand" at bounding box center [847, 266] width 33 height 11
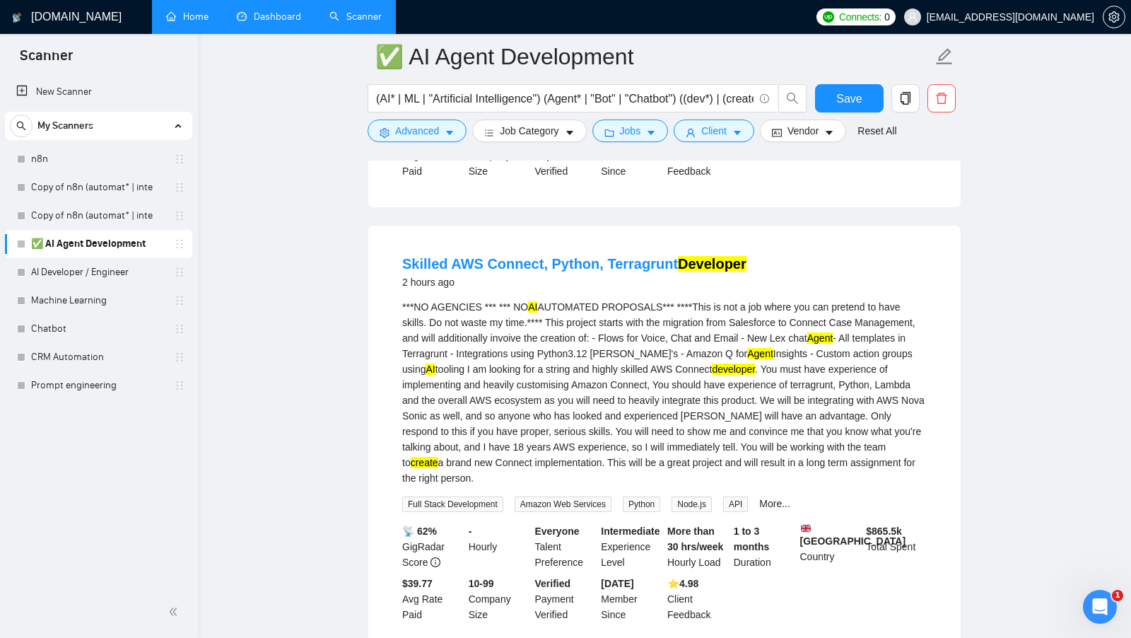
scroll to position [1133, 0]
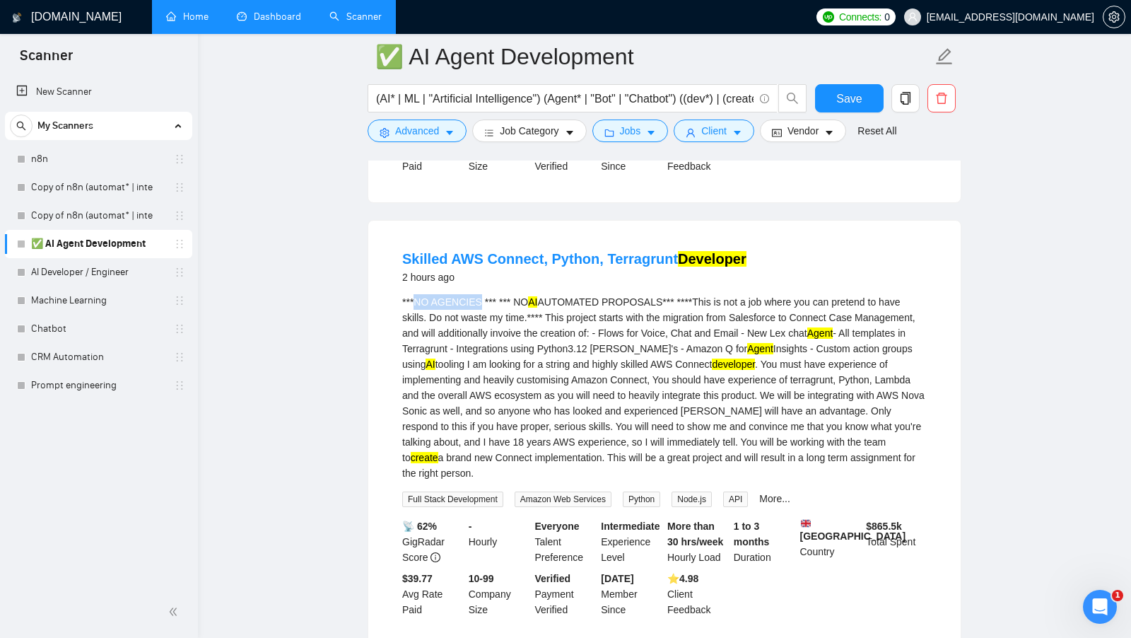
drag, startPoint x: 417, startPoint y: 343, endPoint x: 482, endPoint y: 342, distance: 65.0
click at [482, 342] on div "***NO AGENCIES *** *** NO AI AUTOMATED PROPOSALS*** ****This is not a job where…" at bounding box center [664, 387] width 525 height 187
click at [469, 332] on div "***NO AGENCIES *** *** NO AI AUTOMATED PROPOSALS*** ****This is not a job where…" at bounding box center [664, 387] width 525 height 187
drag, startPoint x: 481, startPoint y: 340, endPoint x: 418, endPoint y: 341, distance: 62.9
click at [418, 341] on div "***NO AGENCIES *** *** NO AI AUTOMATED PROPOSALS*** ****This is not a job where…" at bounding box center [664, 387] width 525 height 187
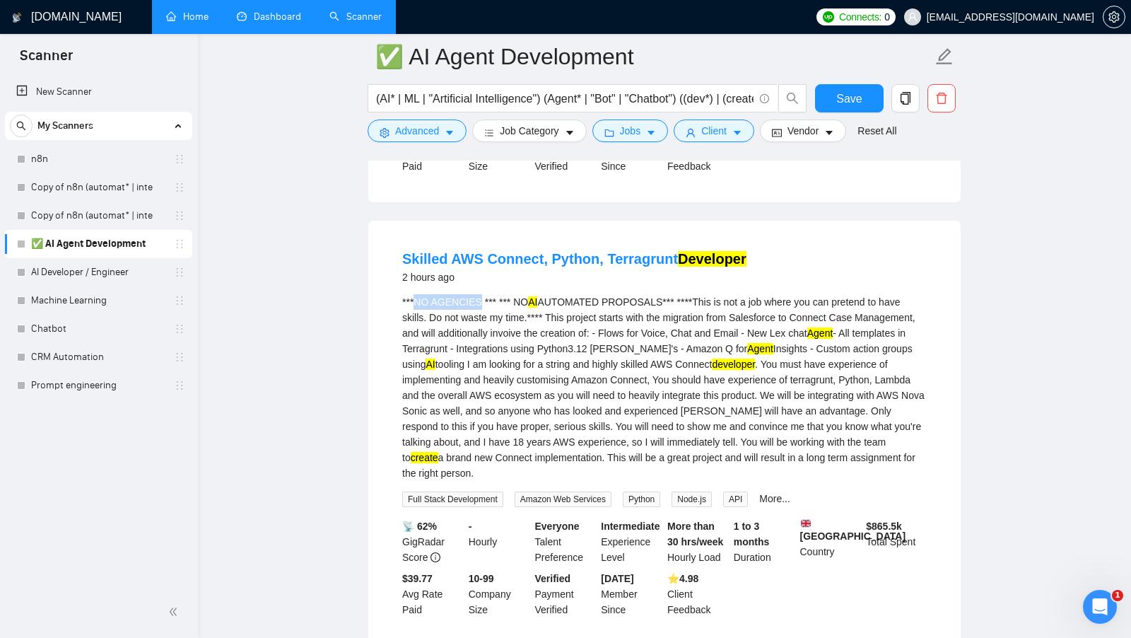
click at [418, 341] on div "***NO AGENCIES *** *** NO AI AUTOMATED PROPOSALS*** ****This is not a job where…" at bounding box center [664, 387] width 525 height 187
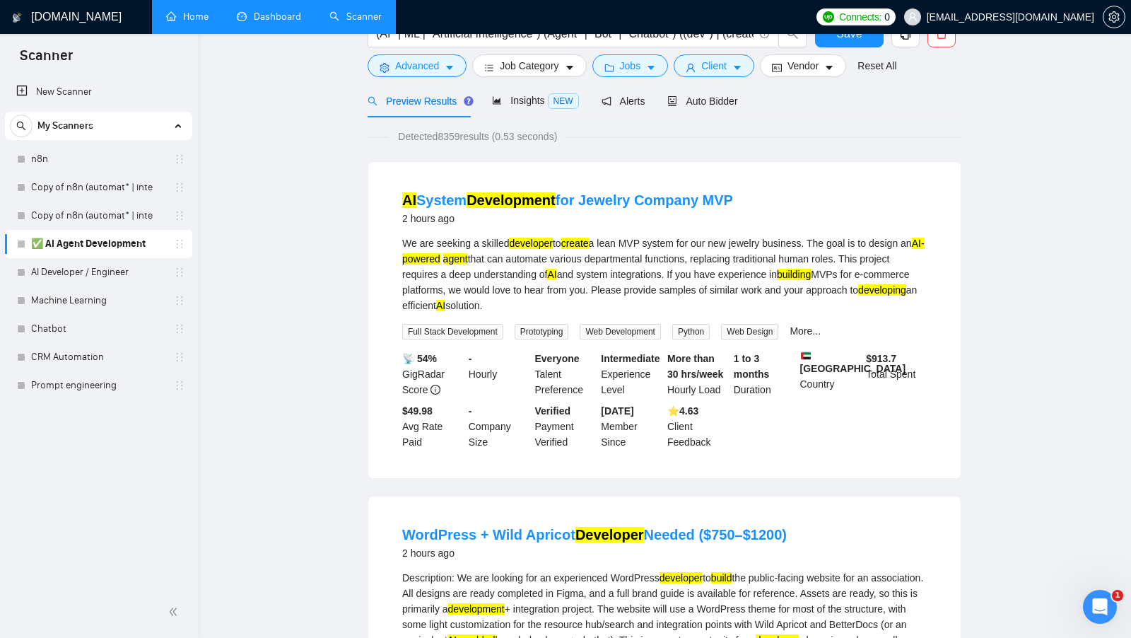
scroll to position [0, 0]
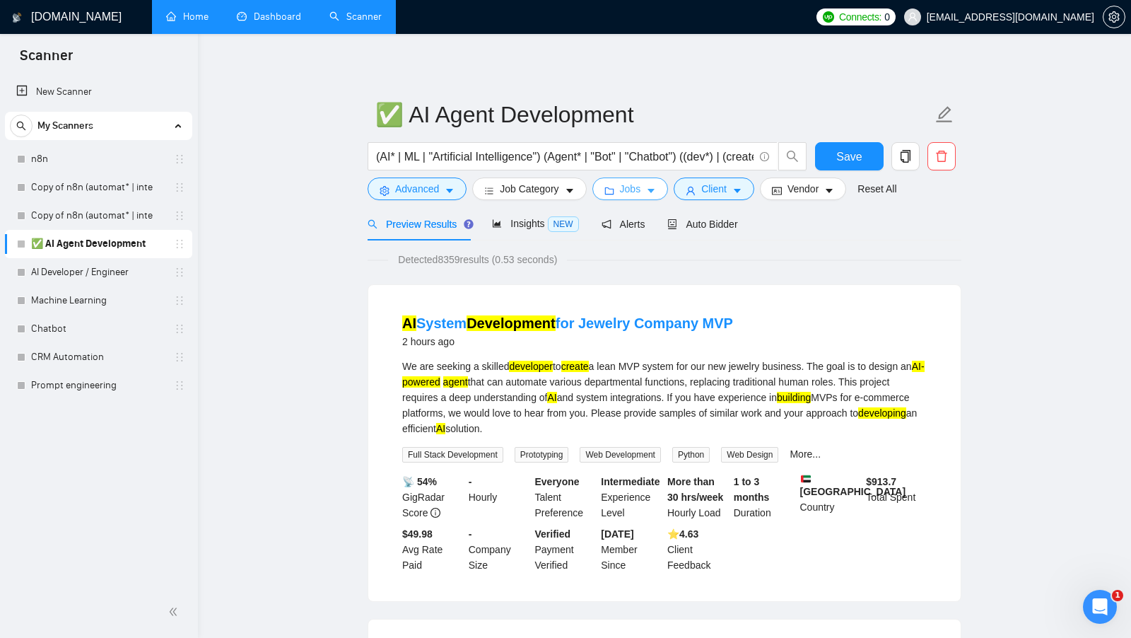
click at [612, 189] on icon "folder" at bounding box center [609, 191] width 10 height 10
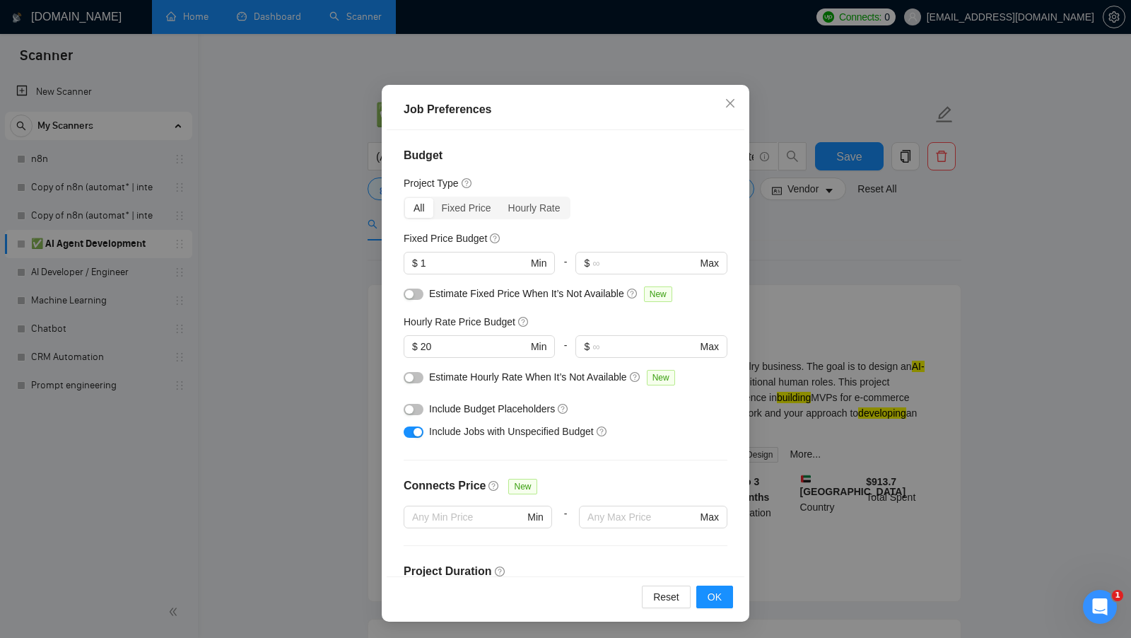
click at [778, 346] on div "Job Preferences Budget Project Type All Fixed Price Hourly Rate Fixed Price Bud…" at bounding box center [565, 319] width 1131 height 638
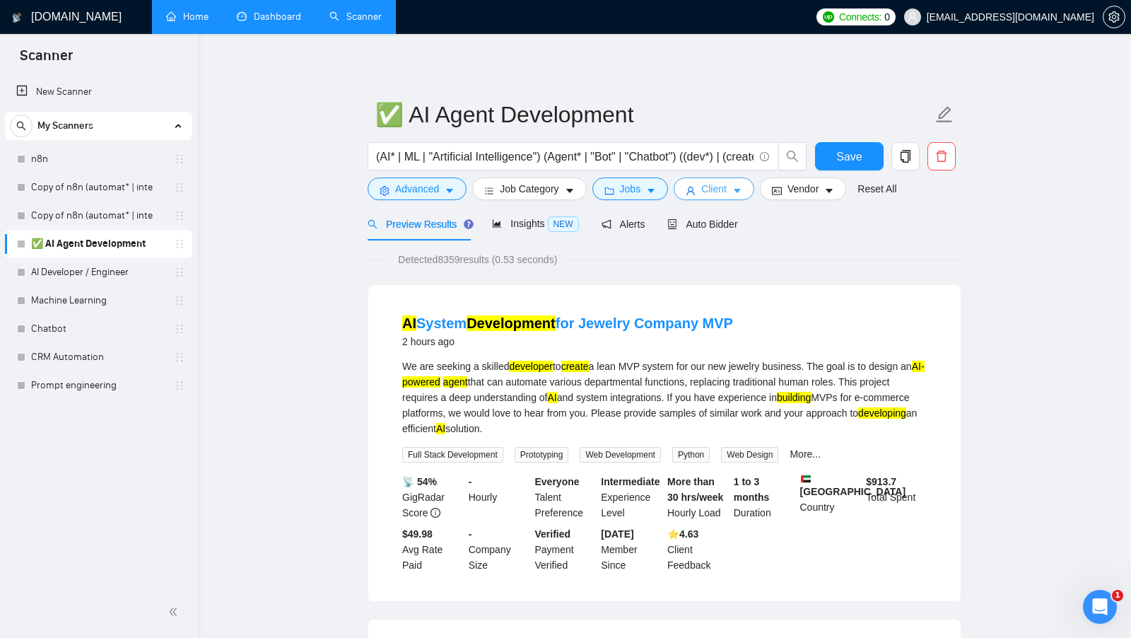
click at [723, 182] on span "Client" at bounding box center [713, 189] width 25 height 16
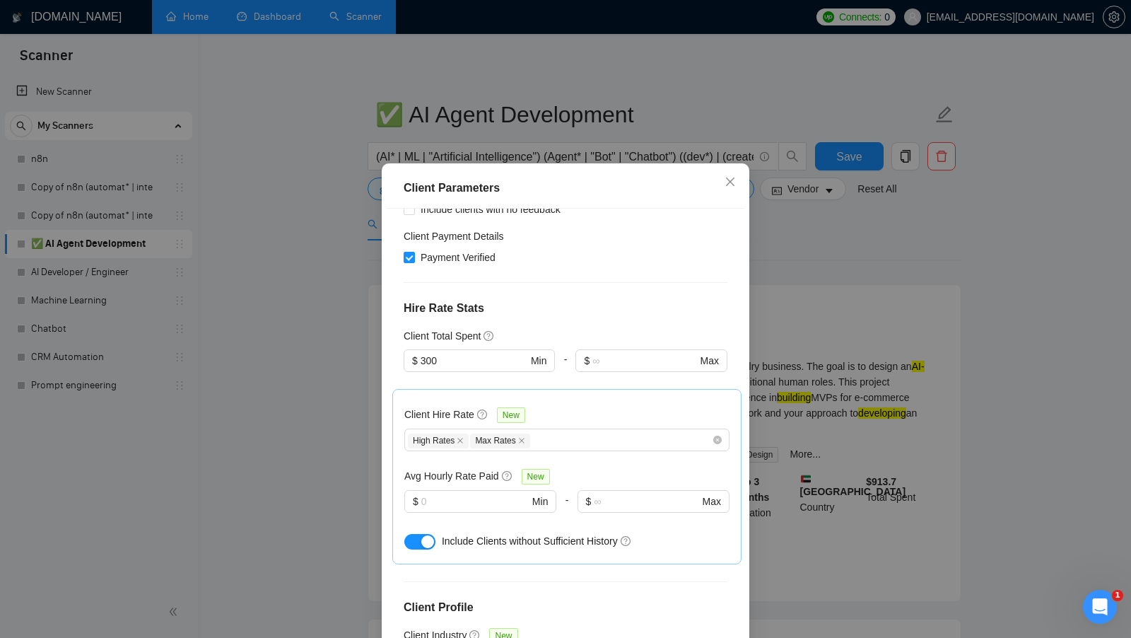
scroll to position [302, 0]
click at [451, 353] on input "300" at bounding box center [474, 361] width 107 height 16
click at [531, 329] on div "Client Total Spent" at bounding box center [566, 337] width 324 height 16
click at [717, 274] on div "Client Location Include Client Countries Select Exclude Client Countries [GEOGR…" at bounding box center [566, 432] width 358 height 446
click at [751, 266] on div "Client Parameters Client Location Include Client Countries Select Exclude Clien…" at bounding box center [565, 319] width 1131 height 638
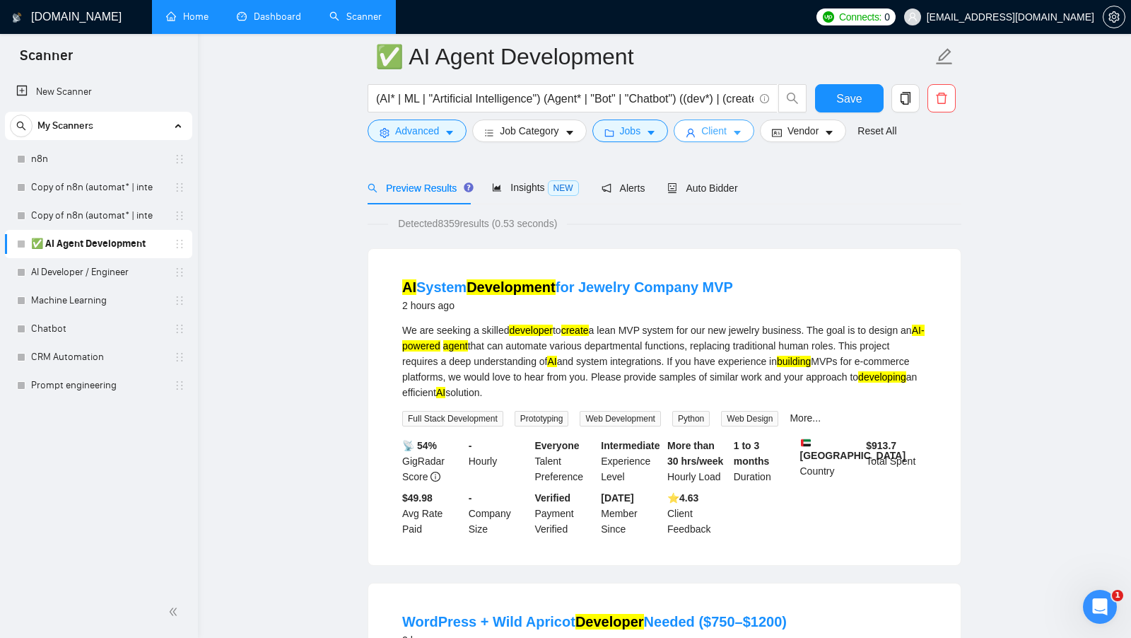
scroll to position [0, 0]
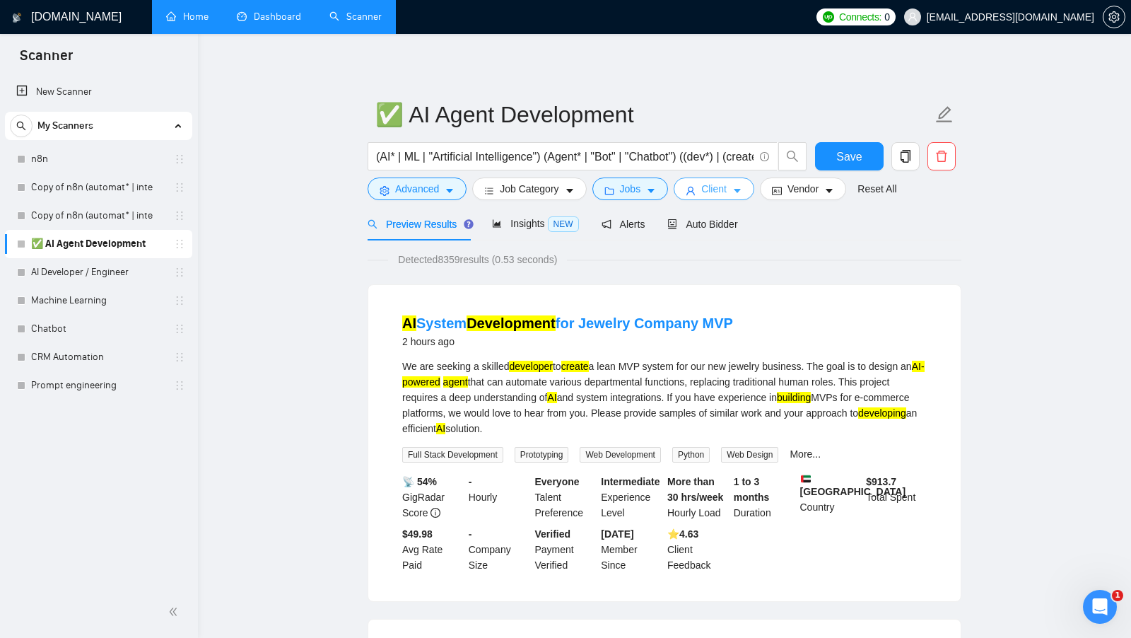
click at [722, 197] on button "Client" at bounding box center [714, 188] width 81 height 23
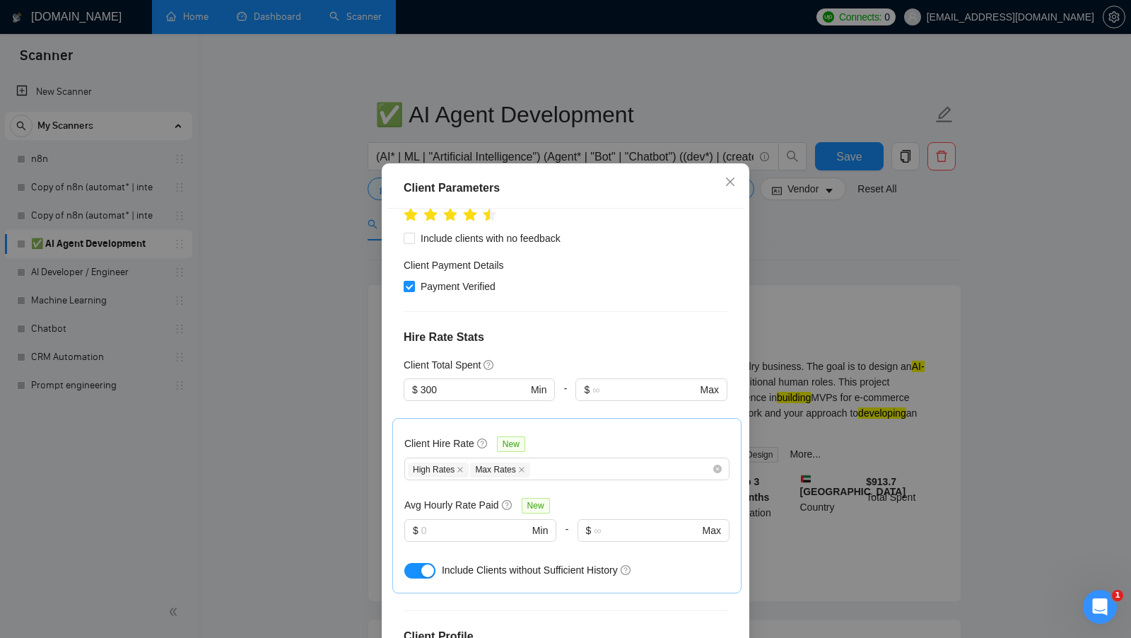
scroll to position [273, 0]
click at [783, 294] on div "Client Parameters Client Location Include Client Countries Select Exclude Clien…" at bounding box center [565, 319] width 1131 height 638
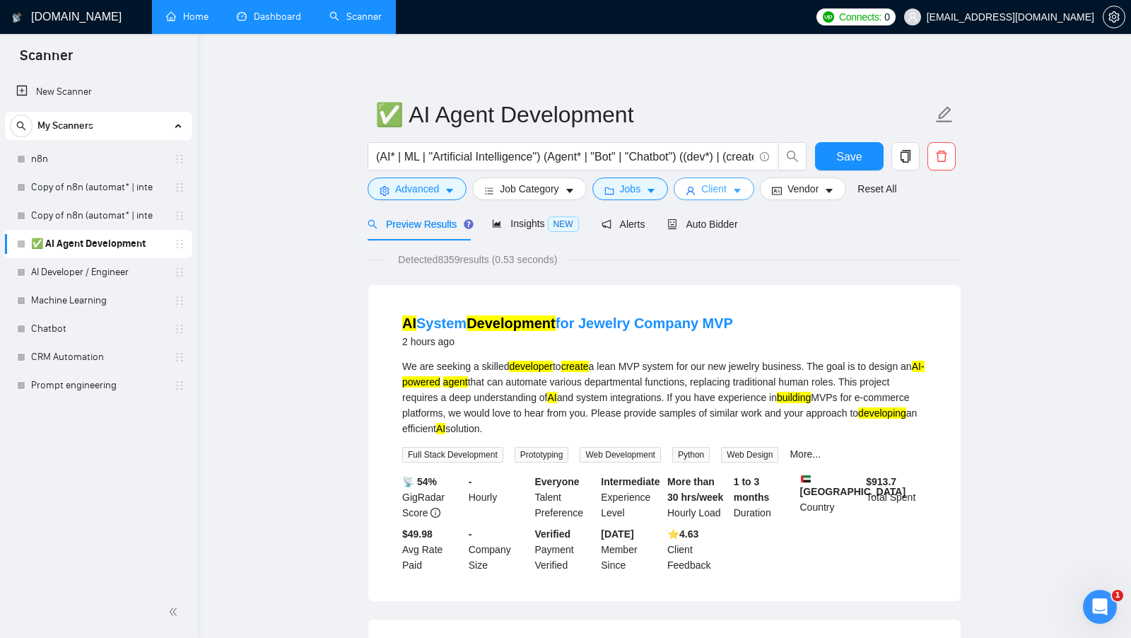
click at [715, 187] on span "Client" at bounding box center [713, 189] width 25 height 16
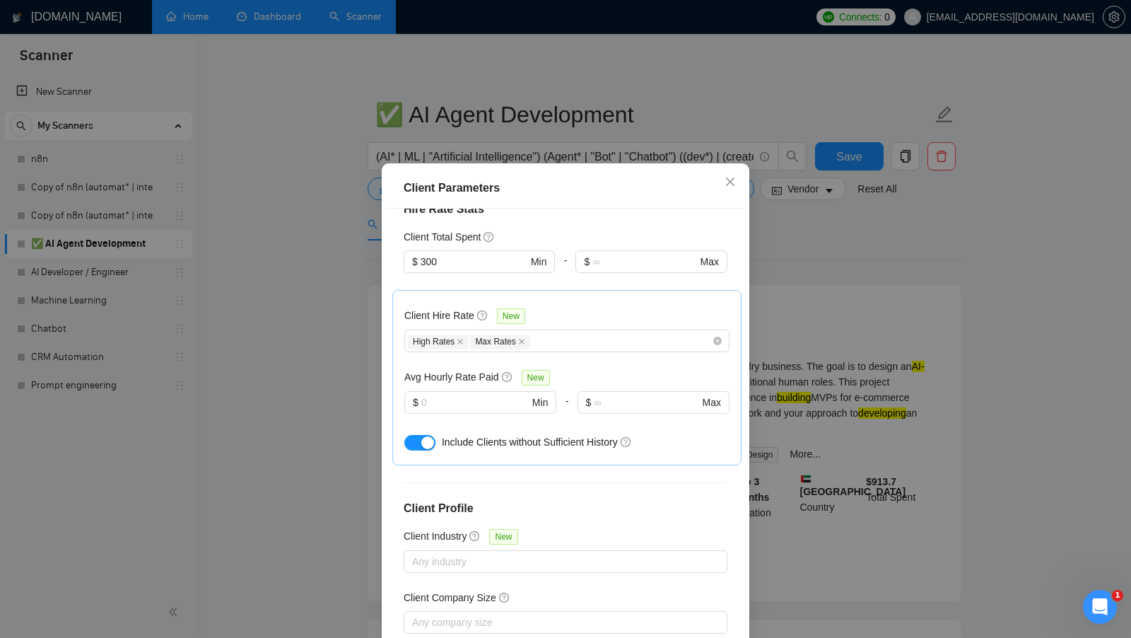
scroll to position [404, 0]
click at [795, 236] on div "Client Parameters Client Location Include Client Countries Select Exclude Clien…" at bounding box center [565, 319] width 1131 height 638
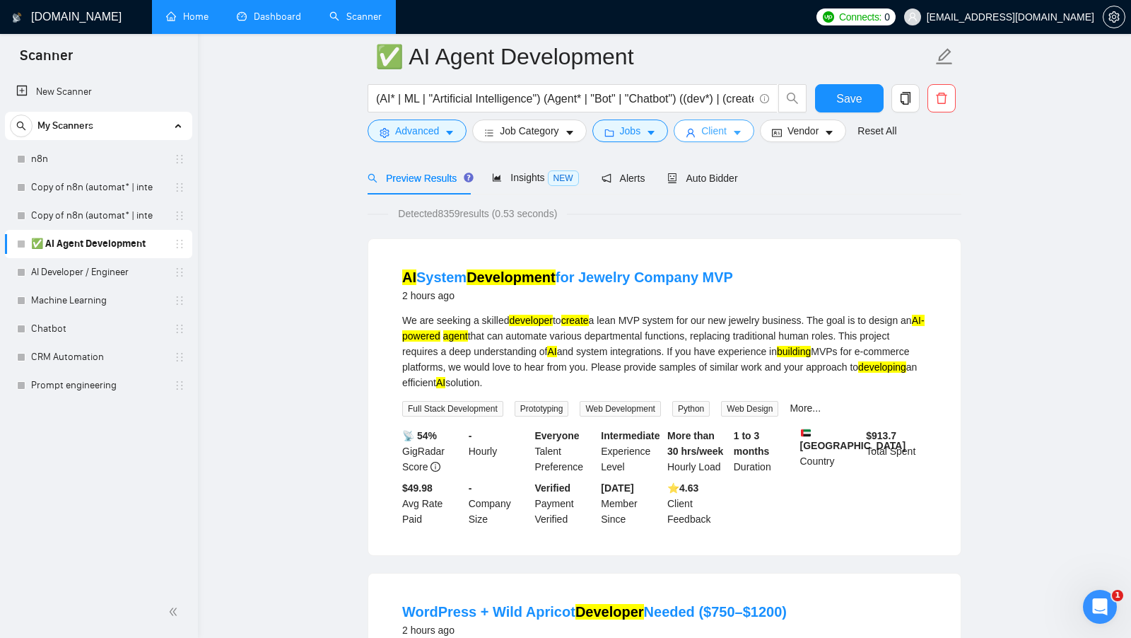
scroll to position [30, 0]
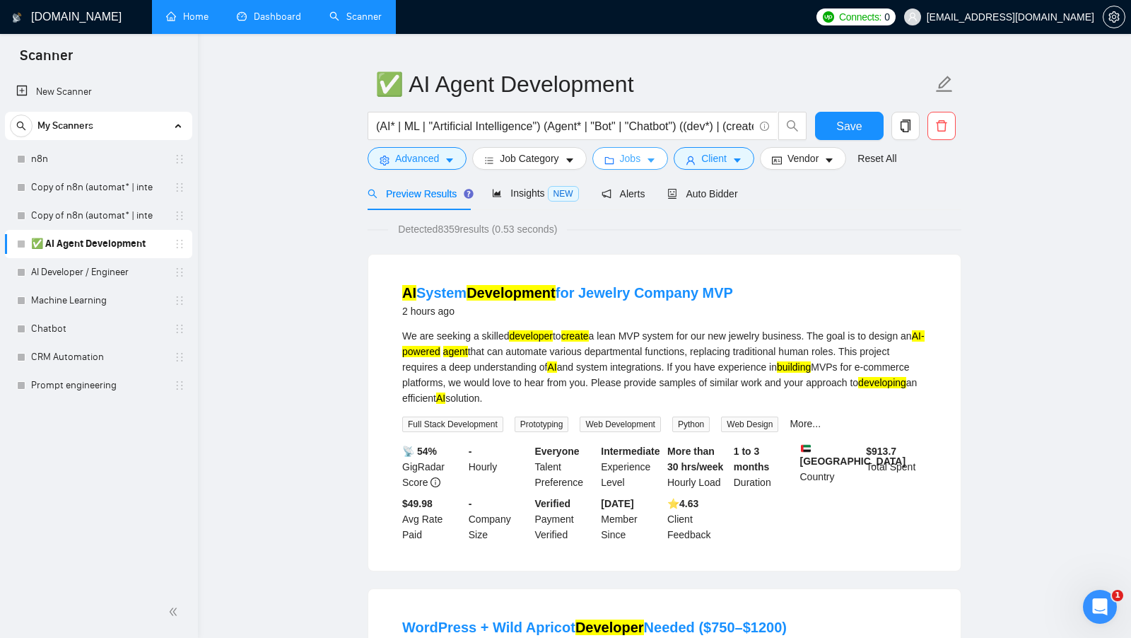
click at [653, 158] on icon "caret-down" at bounding box center [651, 161] width 10 height 10
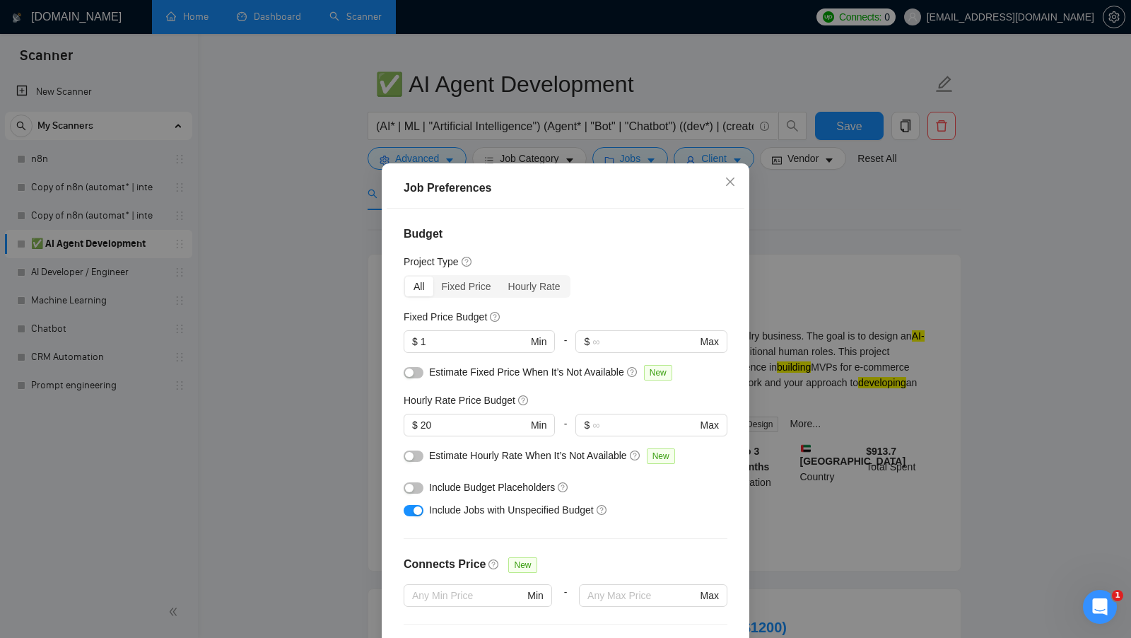
click at [783, 252] on div "Job Preferences Budget Project Type All Fixed Price Hourly Rate Fixed Price Bud…" at bounding box center [565, 319] width 1131 height 638
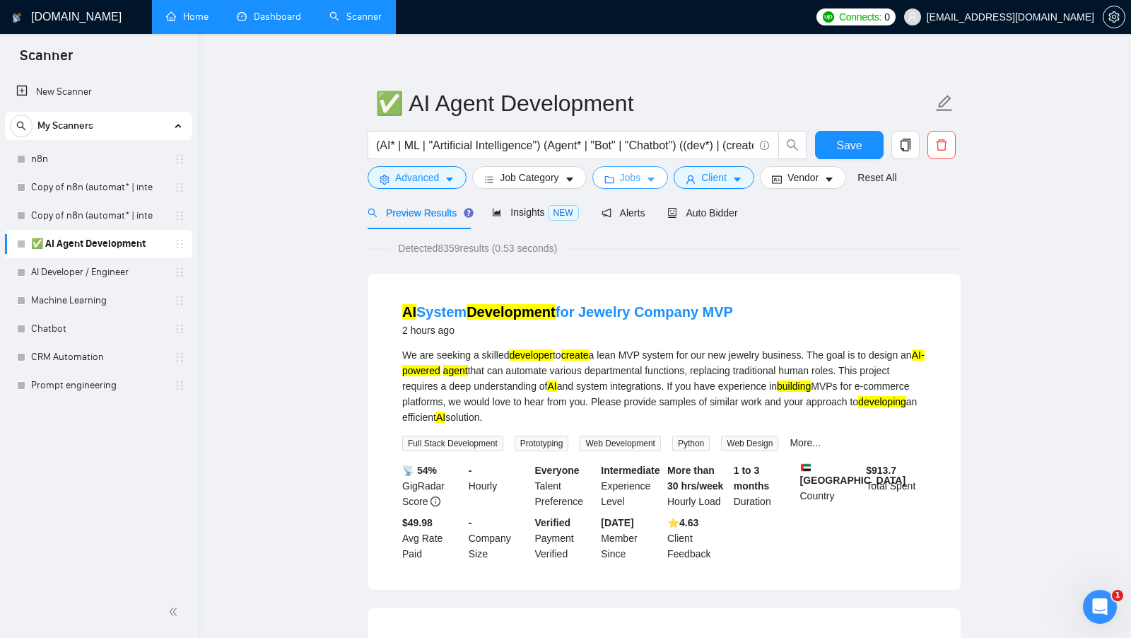
scroll to position [7, 0]
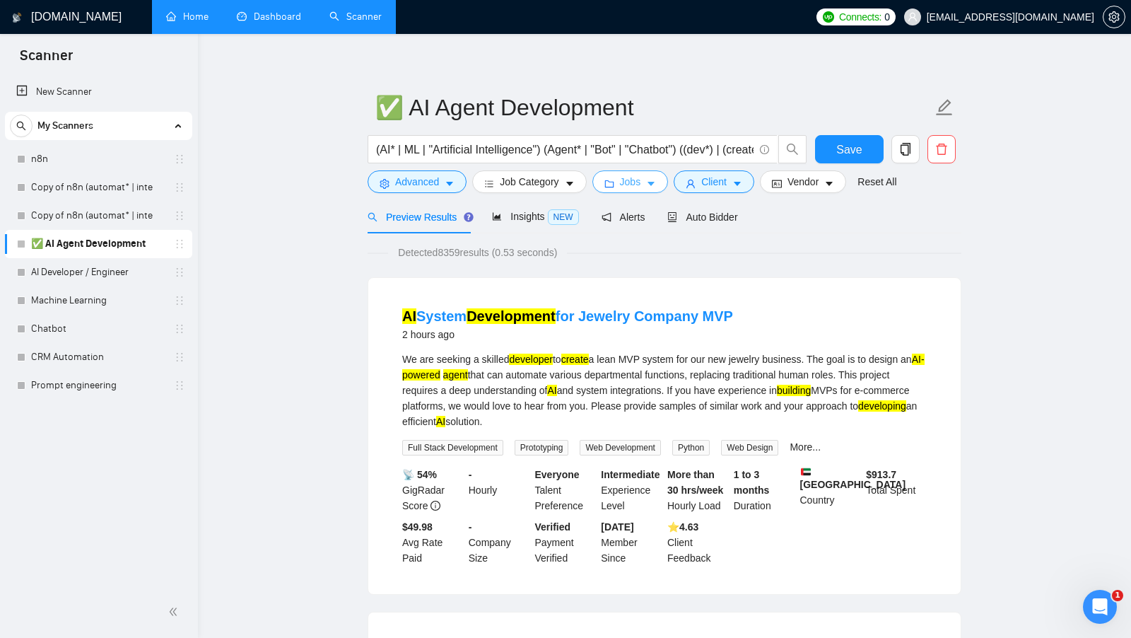
click at [654, 180] on icon "caret-down" at bounding box center [651, 184] width 10 height 10
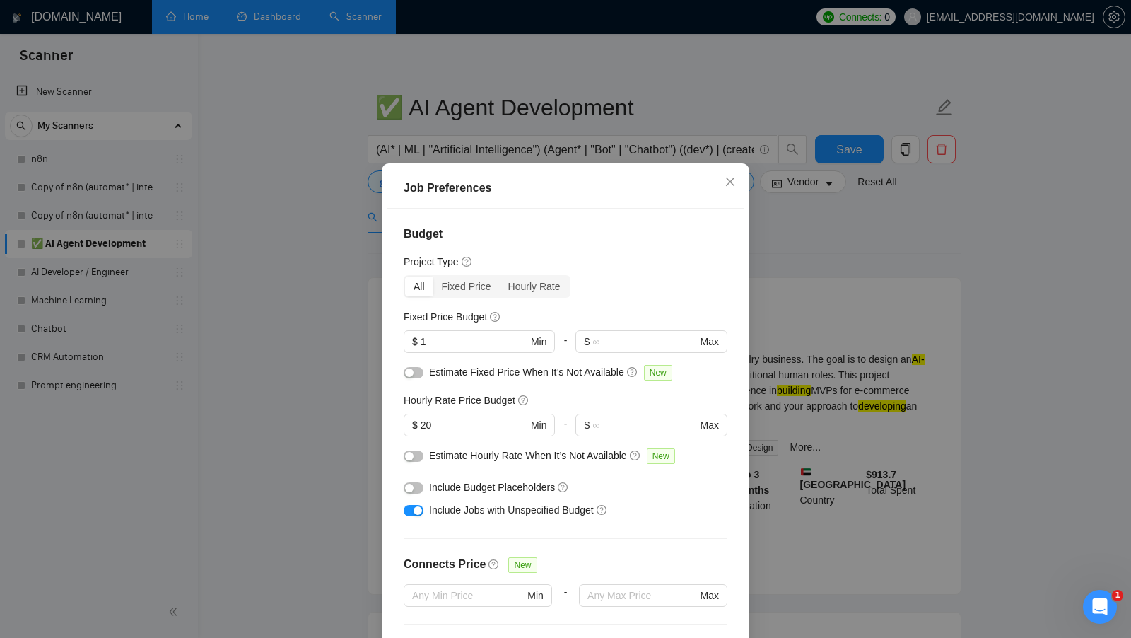
click at [816, 240] on div "Job Preferences Budget Project Type All Fixed Price Hourly Rate Fixed Price Bud…" at bounding box center [565, 319] width 1131 height 638
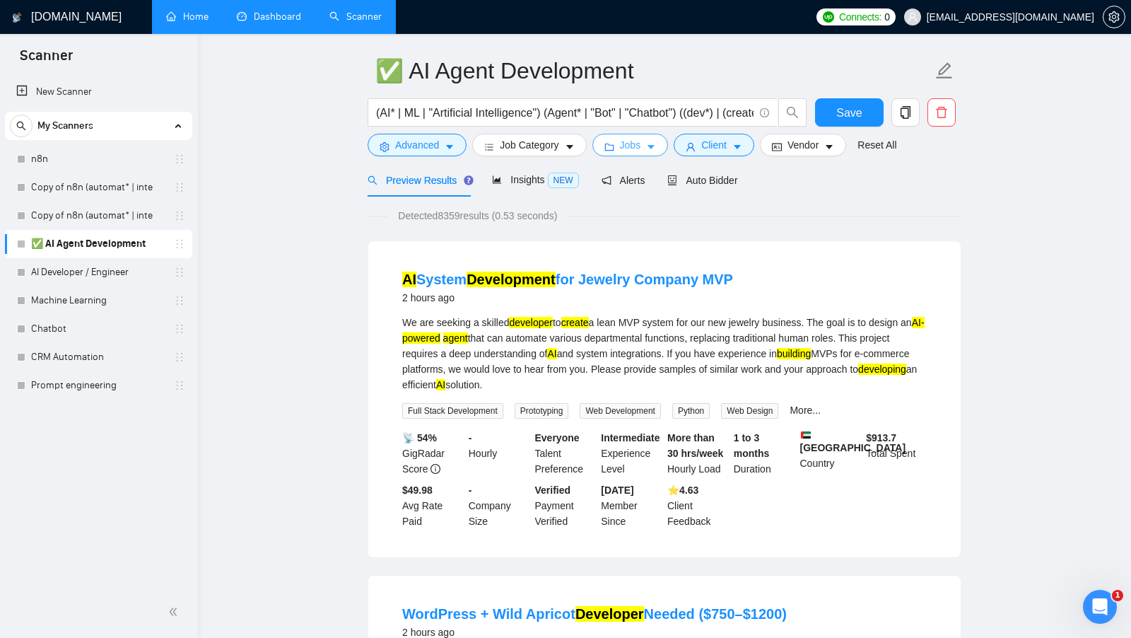
scroll to position [0, 0]
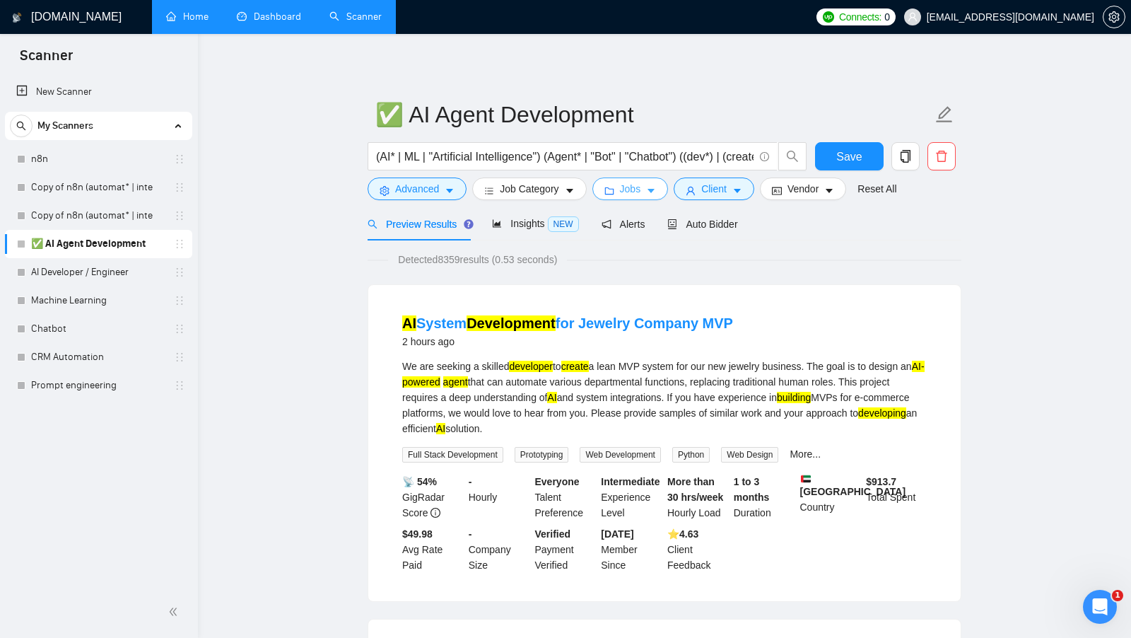
click at [639, 197] on button "Jobs" at bounding box center [630, 188] width 76 height 23
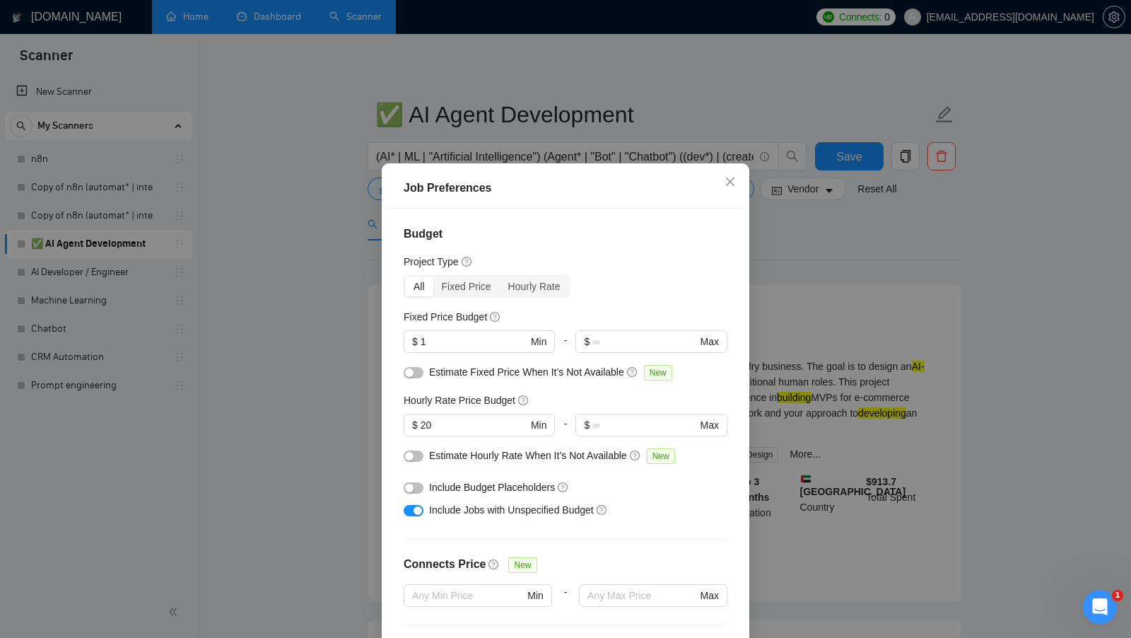
click at [797, 349] on div "Job Preferences Budget Project Type All Fixed Price Hourly Rate Fixed Price Bud…" at bounding box center [565, 319] width 1131 height 638
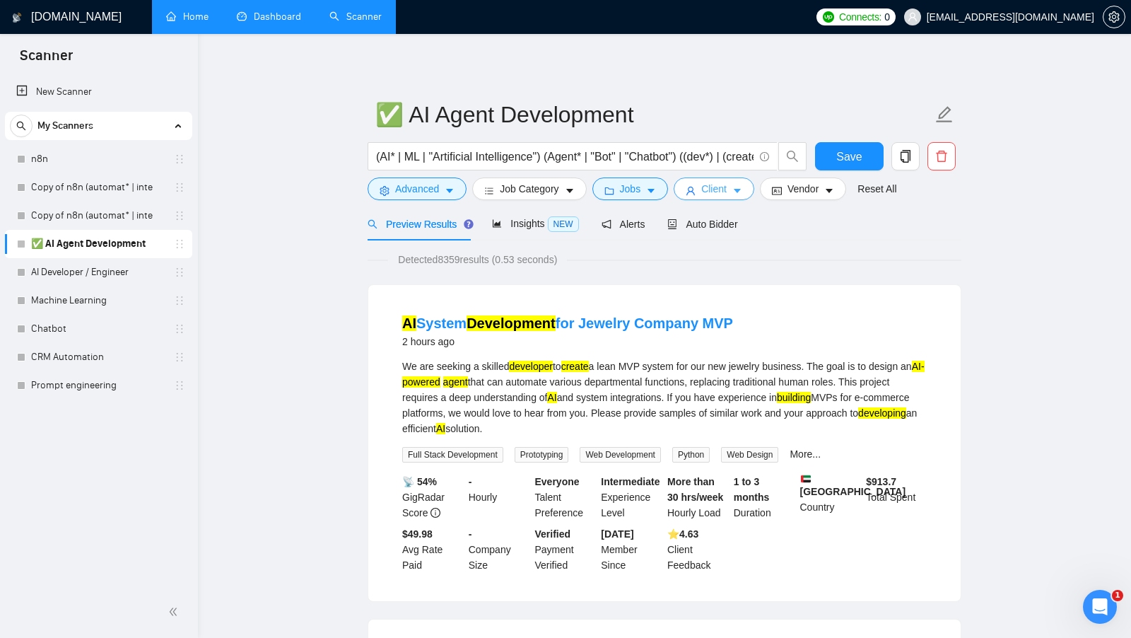
click at [727, 185] on span "Client" at bounding box center [713, 189] width 25 height 16
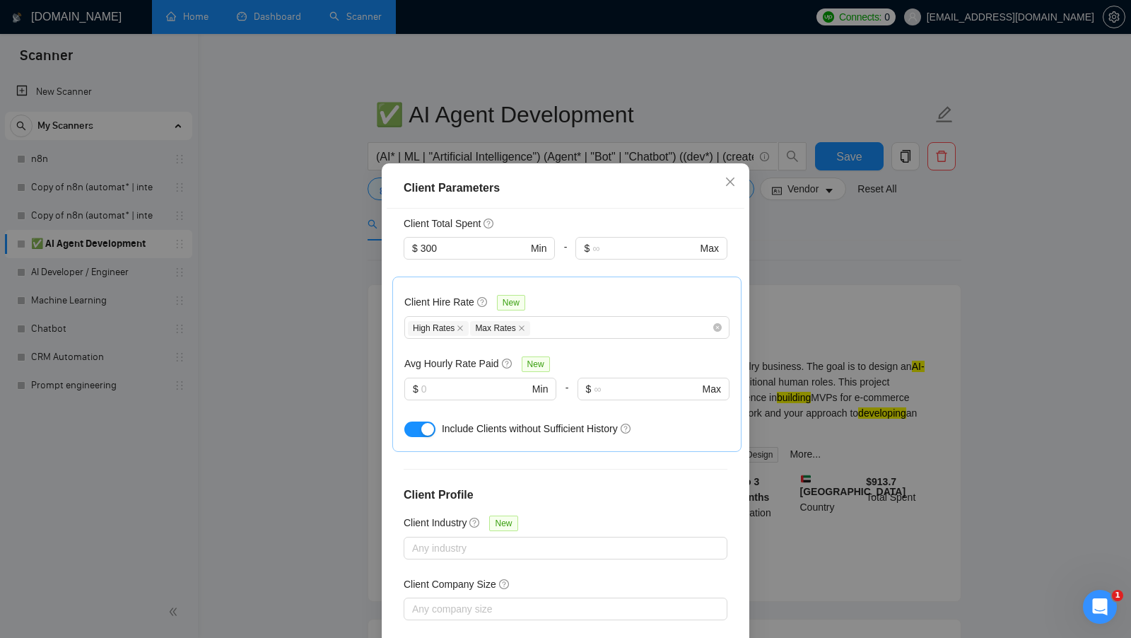
scroll to position [418, 0]
click at [431, 353] on h5 "Avg Hourly Rate Paid" at bounding box center [451, 361] width 95 height 16
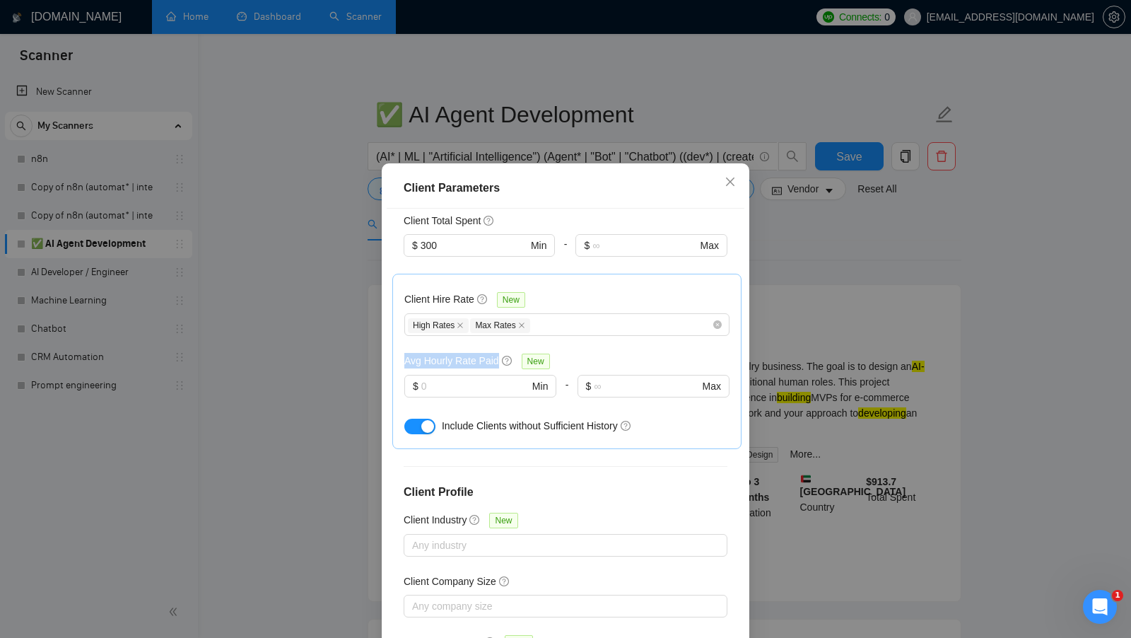
click at [431, 353] on h5 "Avg Hourly Rate Paid" at bounding box center [451, 361] width 95 height 16
click at [459, 378] on input "text" at bounding box center [474, 386] width 107 height 16
click at [756, 313] on div "Client Parameters Client Location Include Client Countries Select Exclude Clien…" at bounding box center [565, 319] width 1131 height 638
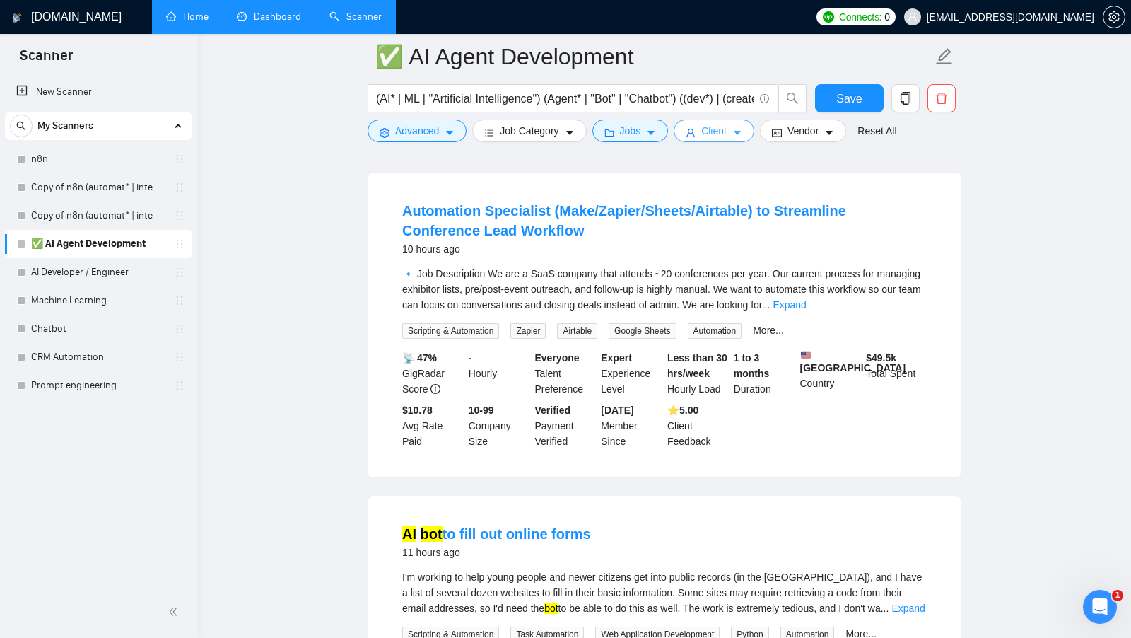
scroll to position [1926, 0]
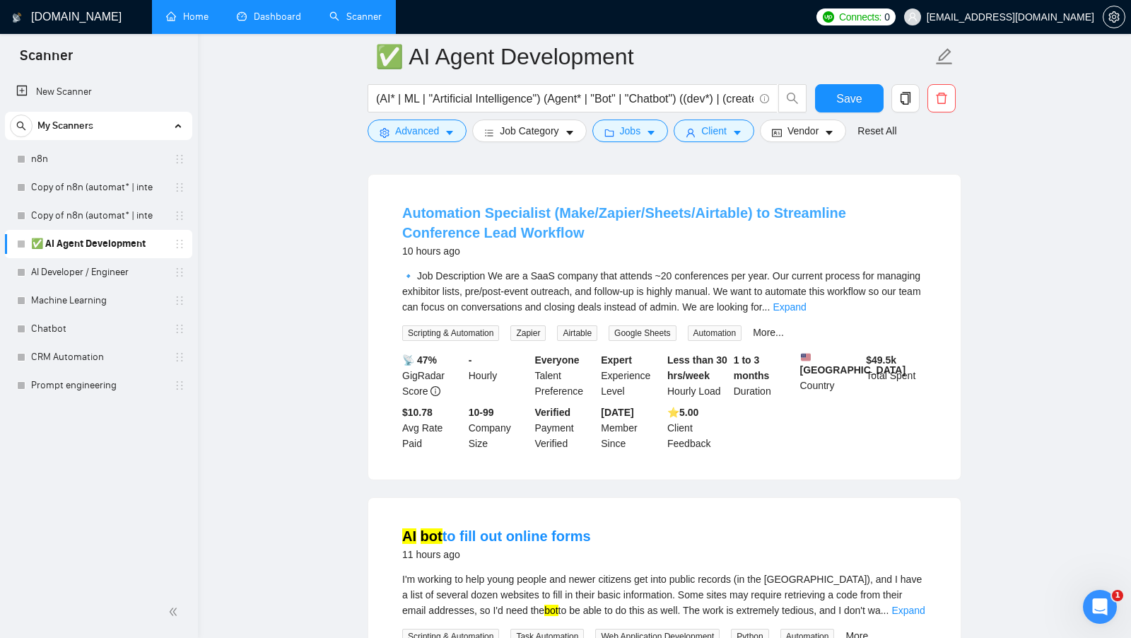
click at [515, 240] on link "Automation Specialist (Make/Zapier/Sheets/Airtable) to Streamline Conference Le…" at bounding box center [624, 222] width 444 height 35
drag, startPoint x: 399, startPoint y: 467, endPoint x: 441, endPoint y: 466, distance: 41.7
click at [441, 451] on div "$10.78 Avg Rate Paid" at bounding box center [432, 427] width 66 height 47
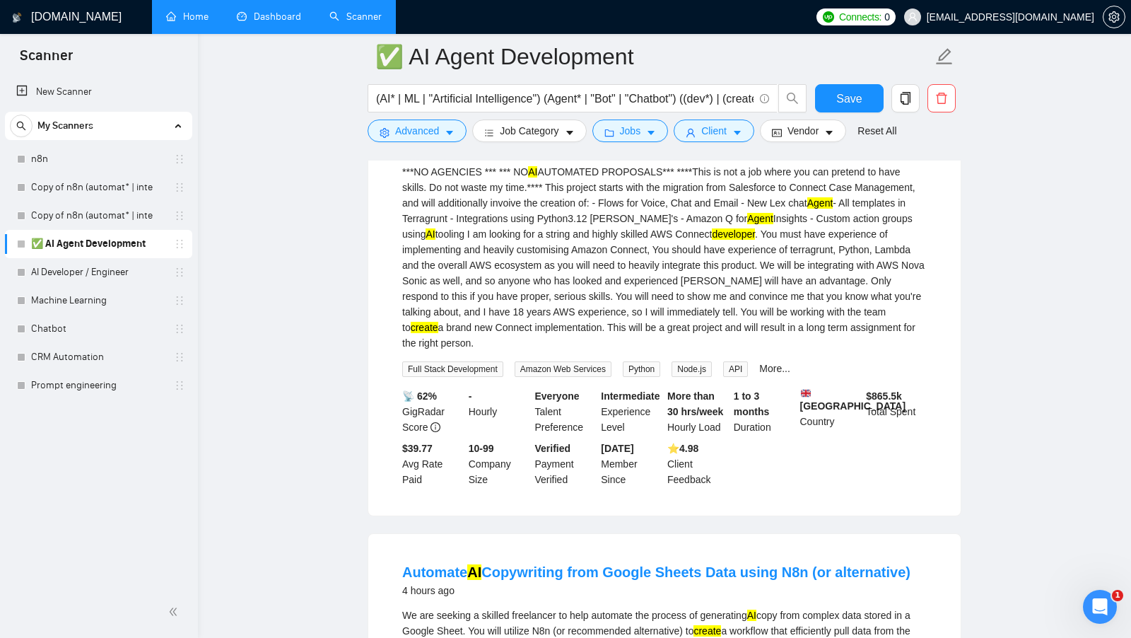
scroll to position [1186, 0]
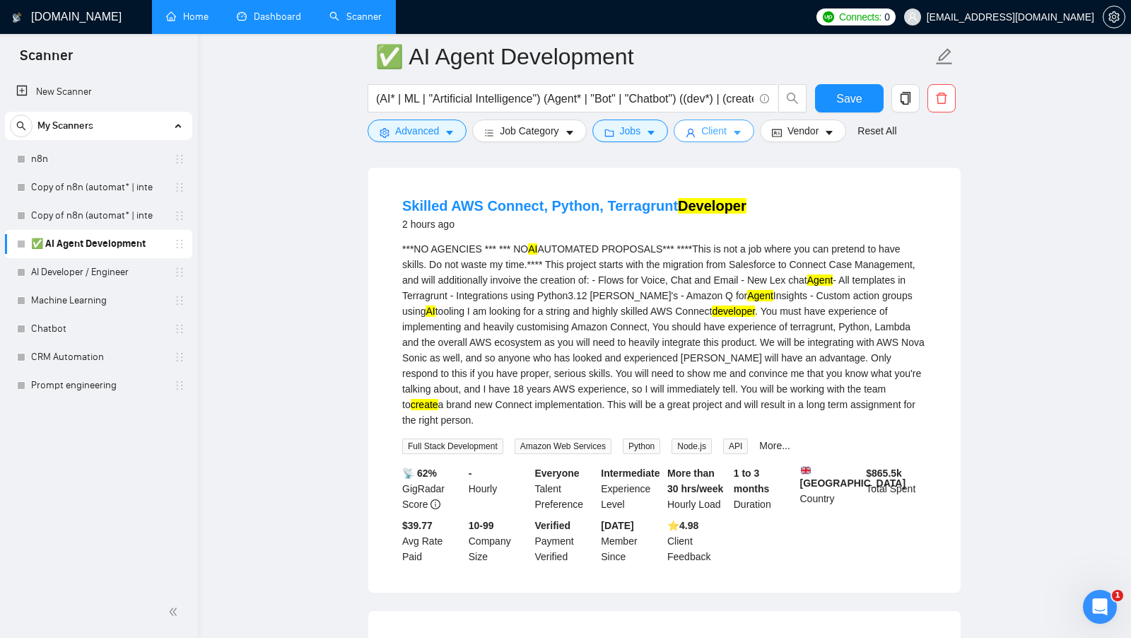
click at [727, 132] on span "Client" at bounding box center [713, 131] width 25 height 16
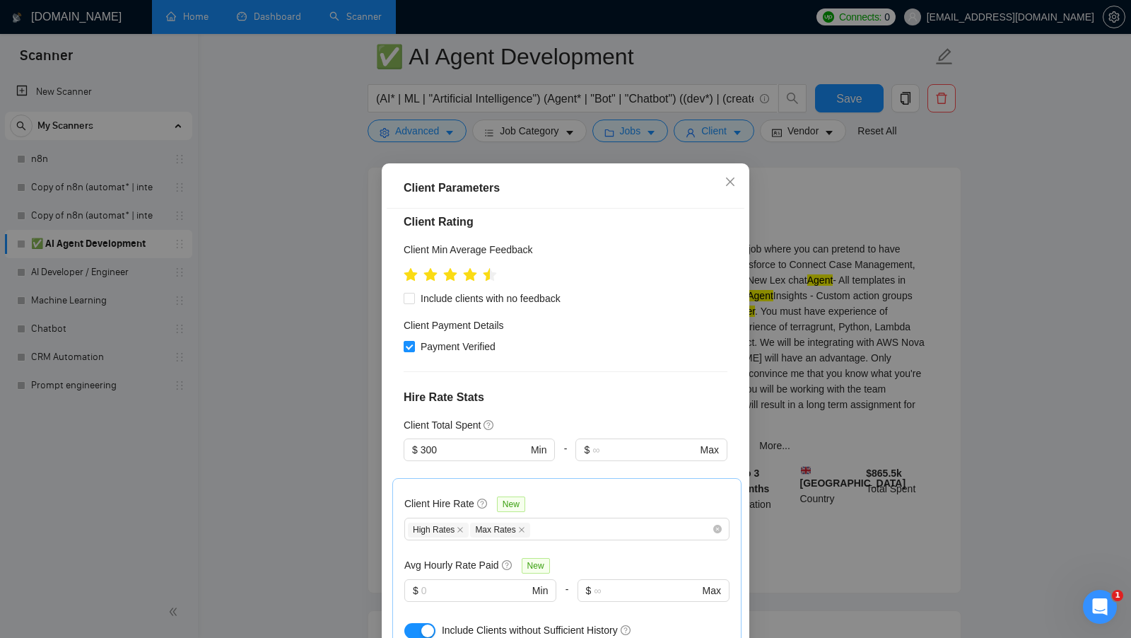
scroll to position [0, 0]
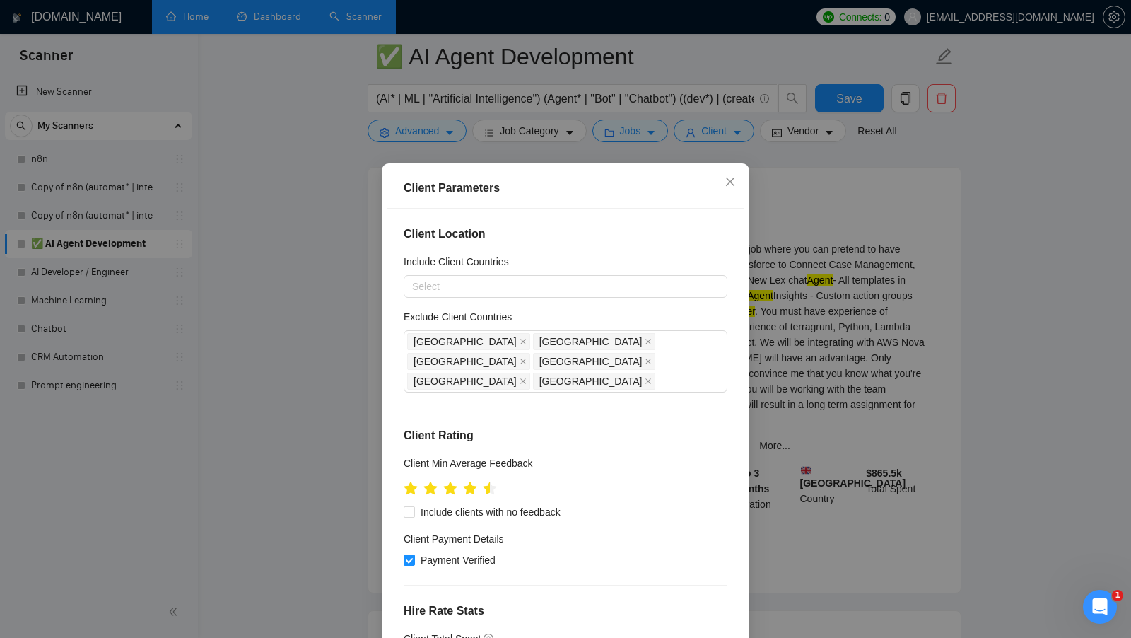
click at [855, 283] on div "Client Parameters Client Location Include Client Countries Select Exclude Clien…" at bounding box center [565, 319] width 1131 height 638
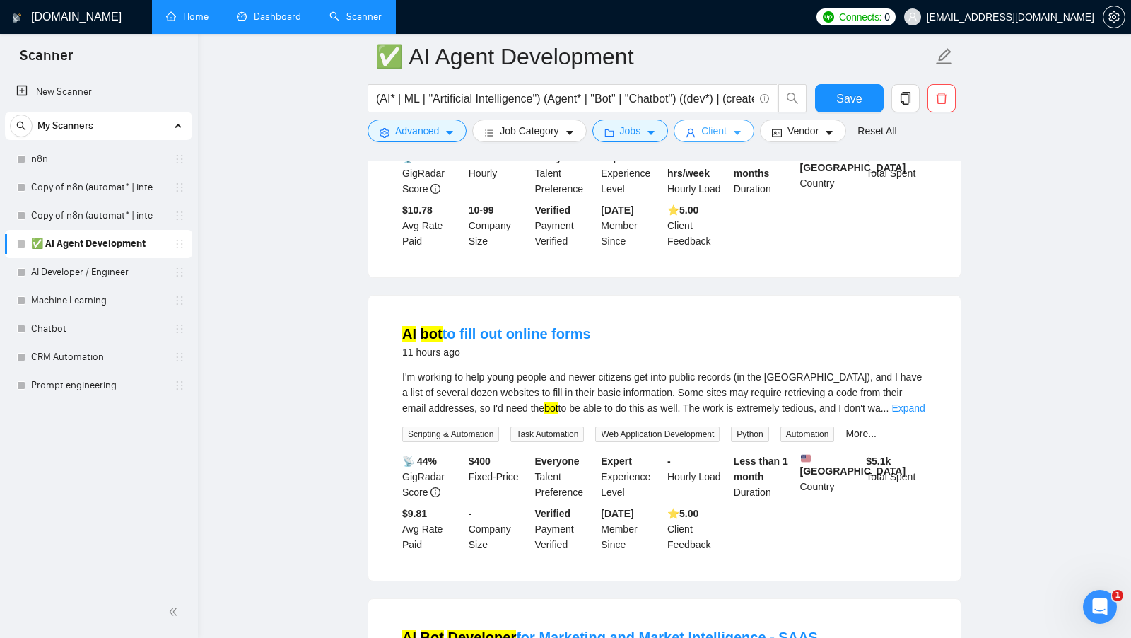
scroll to position [2132, 0]
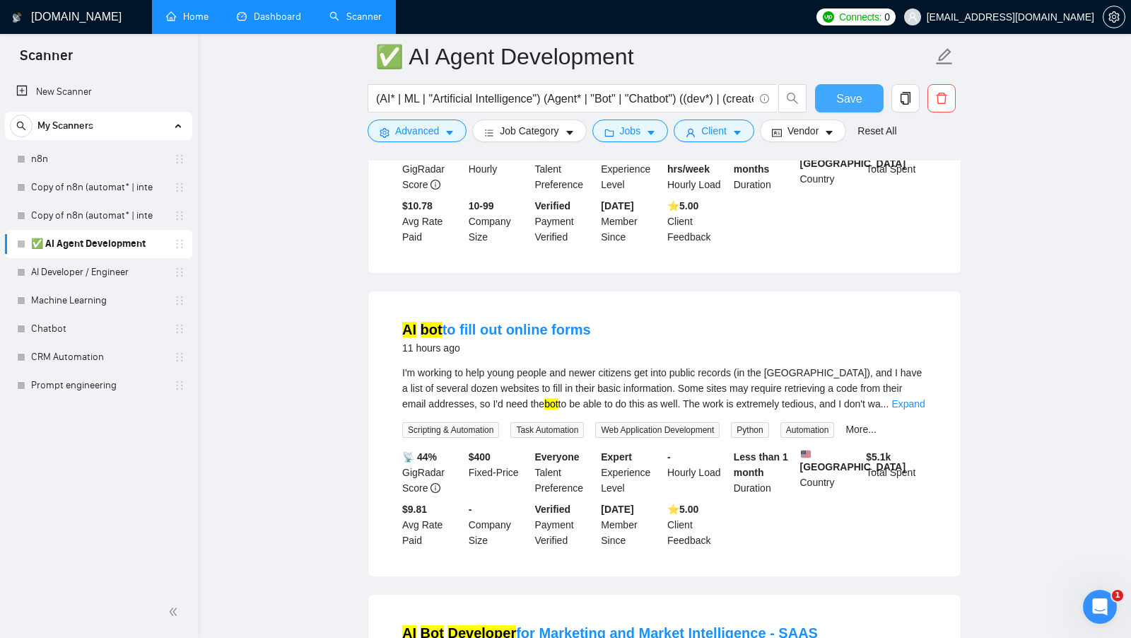
click at [859, 98] on span "Save" at bounding box center [848, 99] width 25 height 18
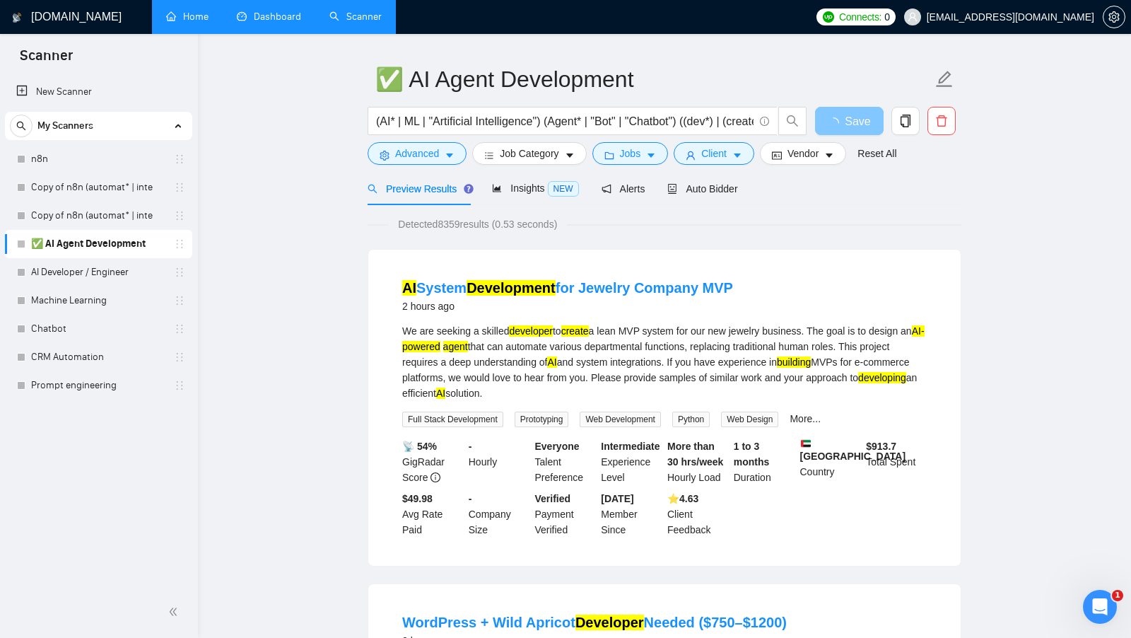
scroll to position [0, 0]
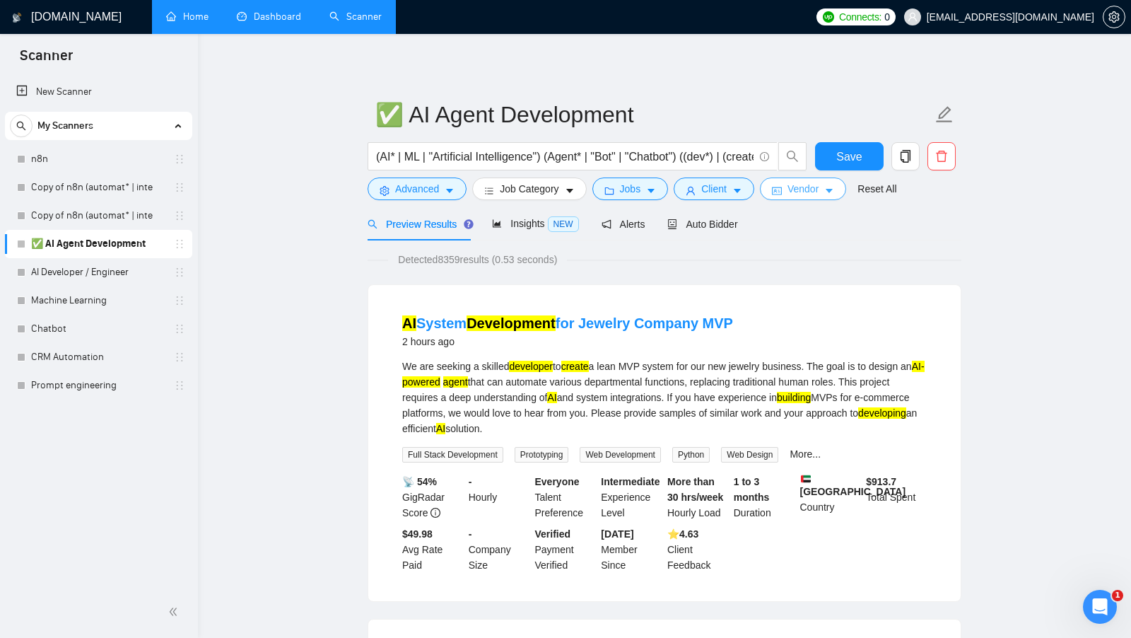
click at [814, 189] on span "Vendor" at bounding box center [803, 189] width 31 height 16
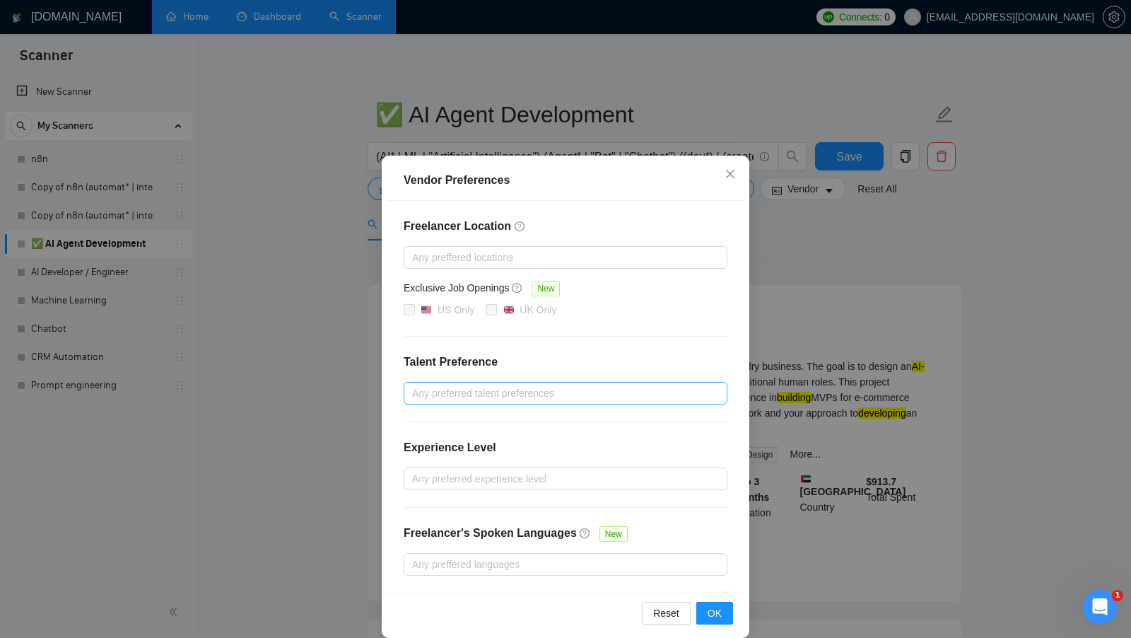
click at [556, 387] on div at bounding box center [558, 393] width 303 height 17
click at [623, 343] on div "Freelancer Location Any preffered locations Exclusive Job Openings New US Only …" at bounding box center [566, 397] width 358 height 392
click at [529, 473] on div at bounding box center [558, 478] width 303 height 17
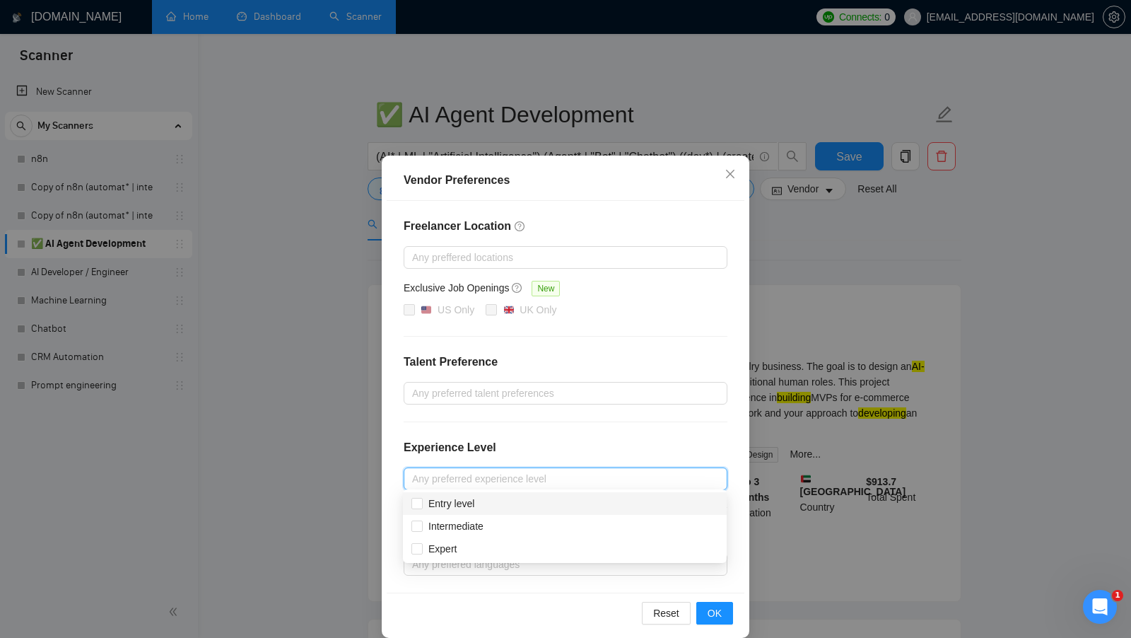
click at [675, 428] on div "Freelancer Location Any preffered locations Exclusive Job Openings New US Only …" at bounding box center [566, 397] width 358 height 392
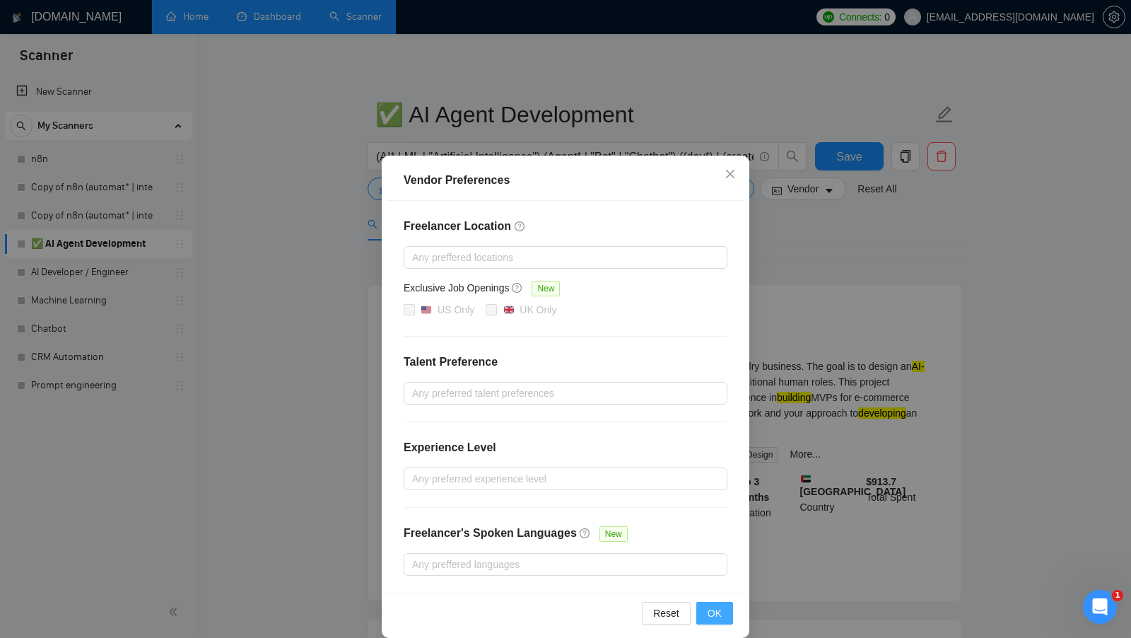
click at [724, 618] on button "OK" at bounding box center [714, 613] width 37 height 23
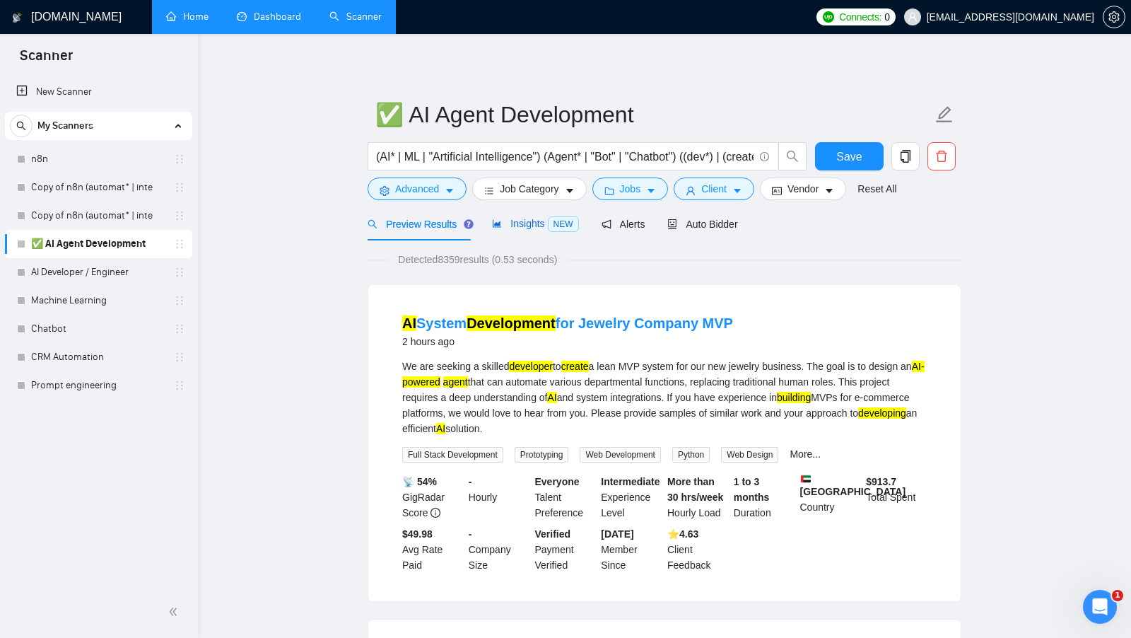
click at [515, 223] on span "Insights NEW" at bounding box center [535, 223] width 86 height 11
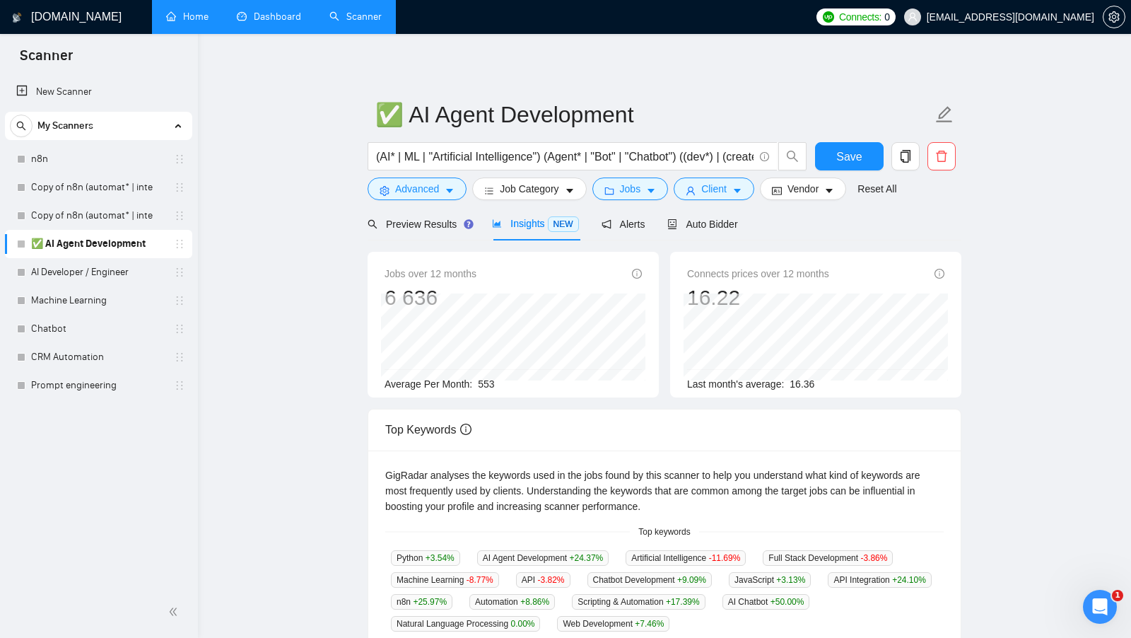
click at [483, 382] on span "553" at bounding box center [486, 383] width 16 height 11
click at [520, 385] on div "Average Per Month: 553" at bounding box center [513, 384] width 257 height 16
click at [493, 382] on span "553" at bounding box center [486, 383] width 16 height 11
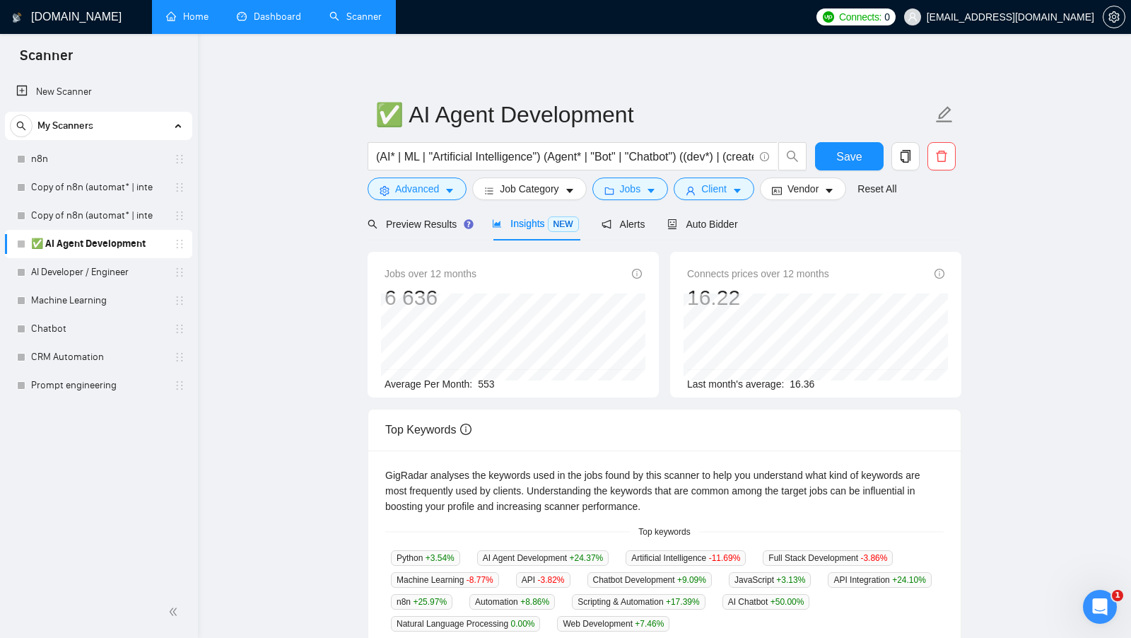
click at [493, 382] on span "553" at bounding box center [486, 383] width 16 height 11
click at [515, 382] on div "Average Per Month: 553" at bounding box center [513, 384] width 257 height 16
click at [494, 384] on span "553" at bounding box center [486, 383] width 16 height 11
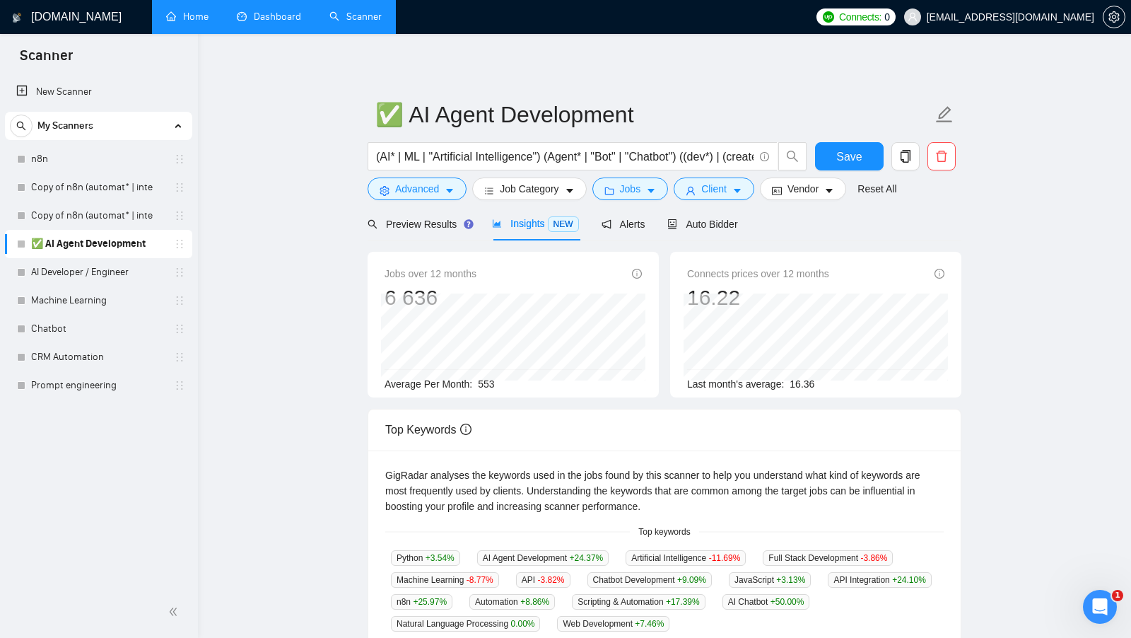
click at [494, 385] on span "553" at bounding box center [486, 383] width 16 height 11
drag, startPoint x: 795, startPoint y: 383, endPoint x: 840, endPoint y: 383, distance: 44.5
click at [840, 383] on div "Last month's average: 16.36" at bounding box center [815, 384] width 257 height 16
click at [723, 218] on span "Auto Bidder" at bounding box center [702, 223] width 70 height 11
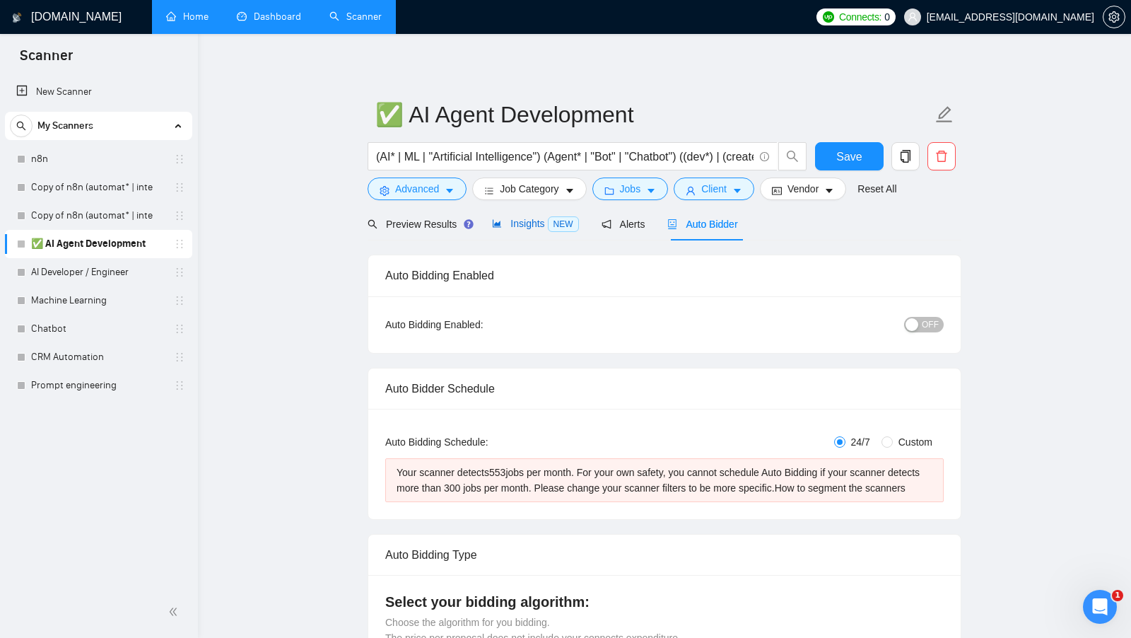
click at [524, 220] on span "Insights NEW" at bounding box center [535, 223] width 86 height 11
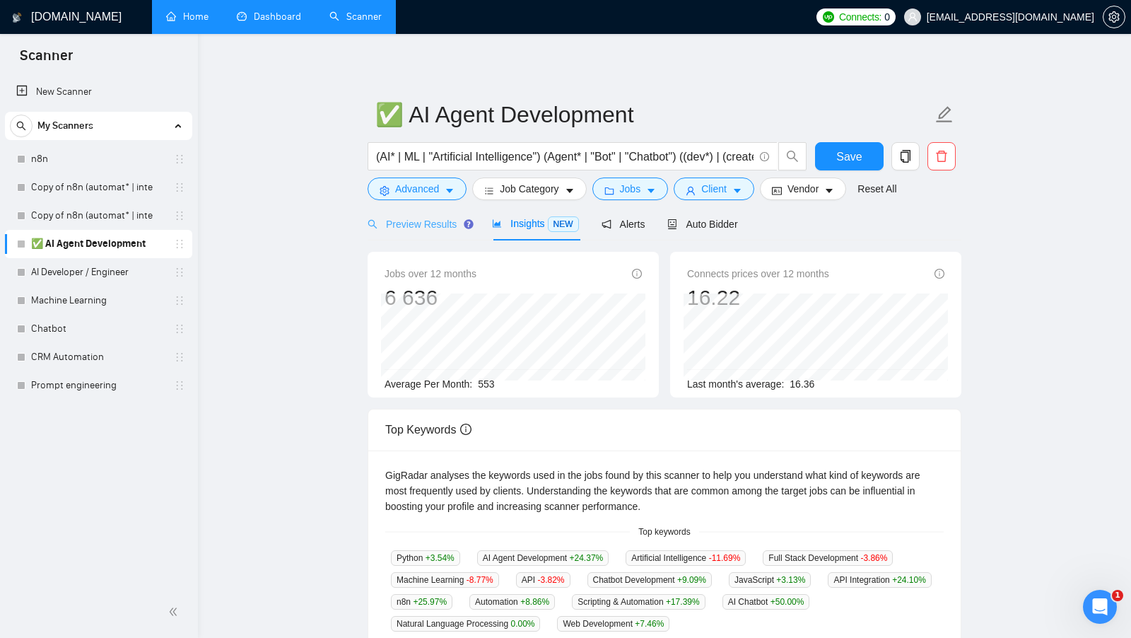
click at [421, 233] on div "Preview Results" at bounding box center [419, 223] width 102 height 33
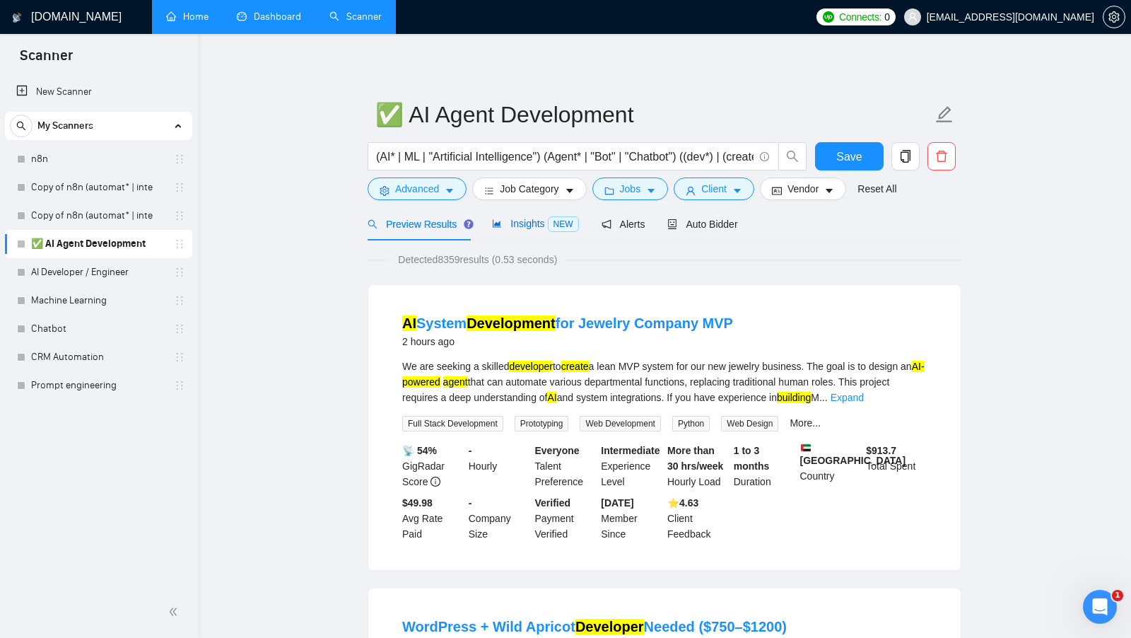
click at [539, 221] on span "Insights NEW" at bounding box center [535, 223] width 86 height 11
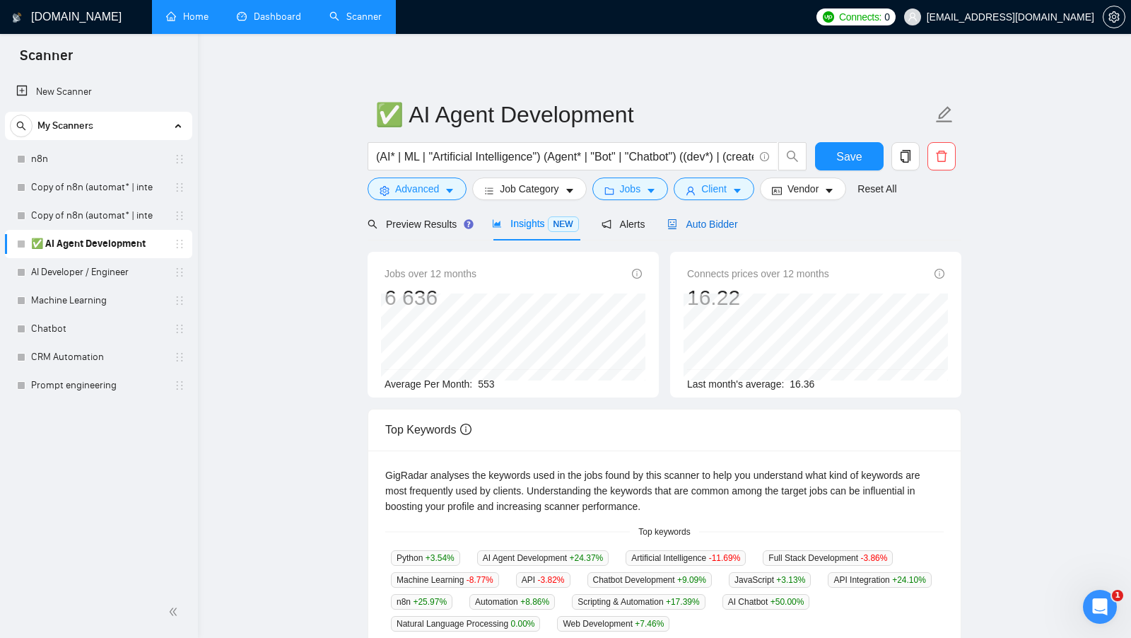
click at [722, 228] on span "Auto Bidder" at bounding box center [702, 223] width 70 height 11
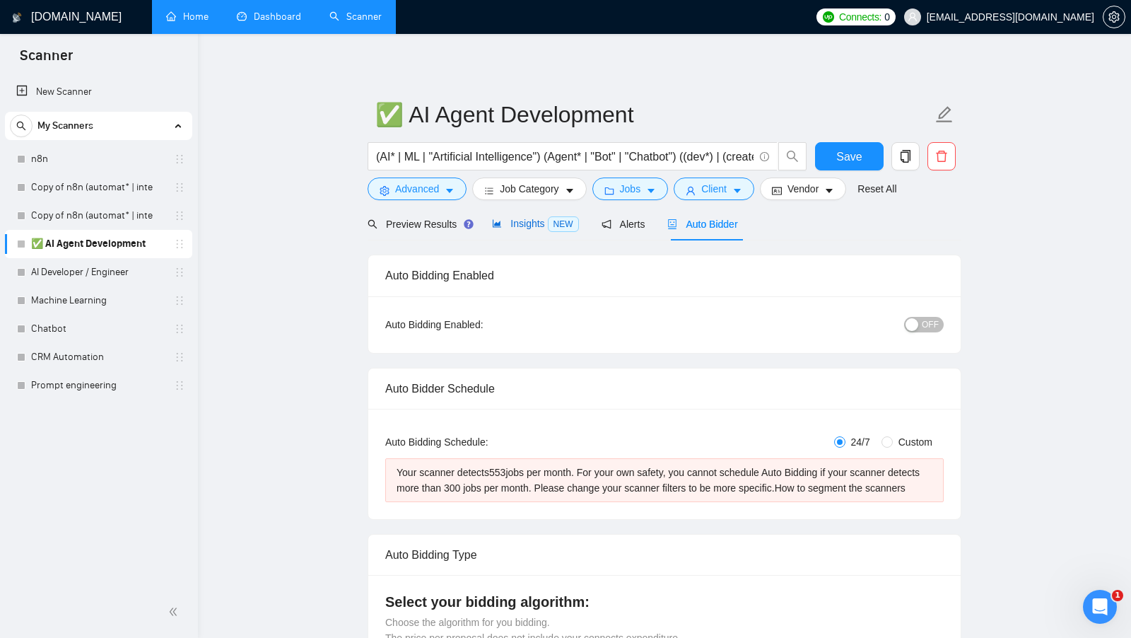
click at [531, 227] on span "Insights NEW" at bounding box center [535, 223] width 86 height 11
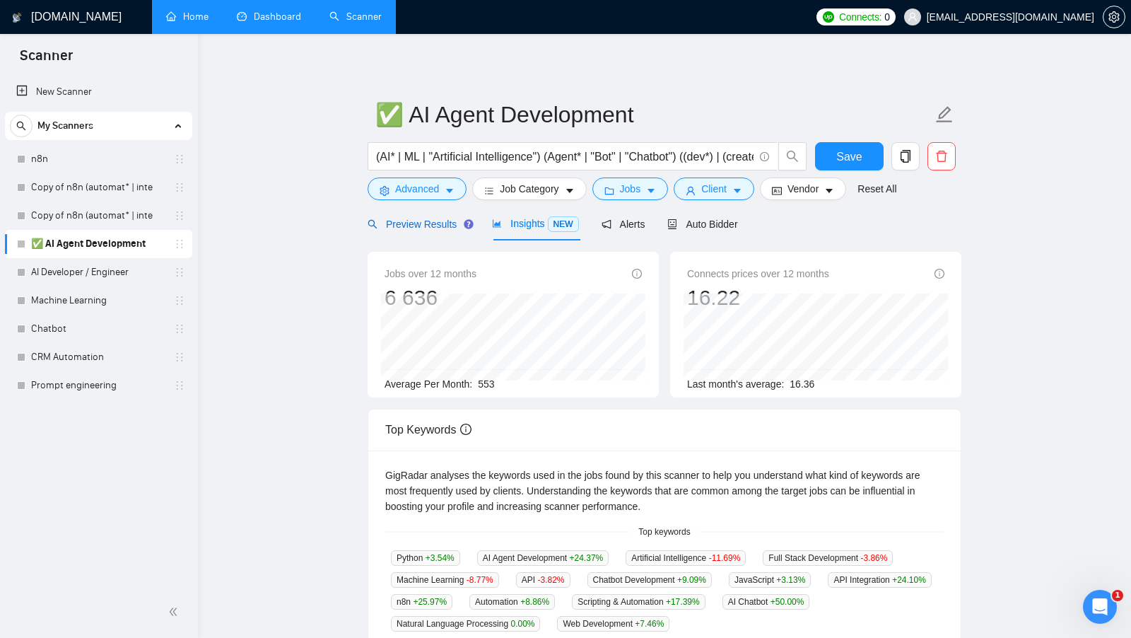
click at [417, 231] on div "Preview Results" at bounding box center [419, 224] width 102 height 16
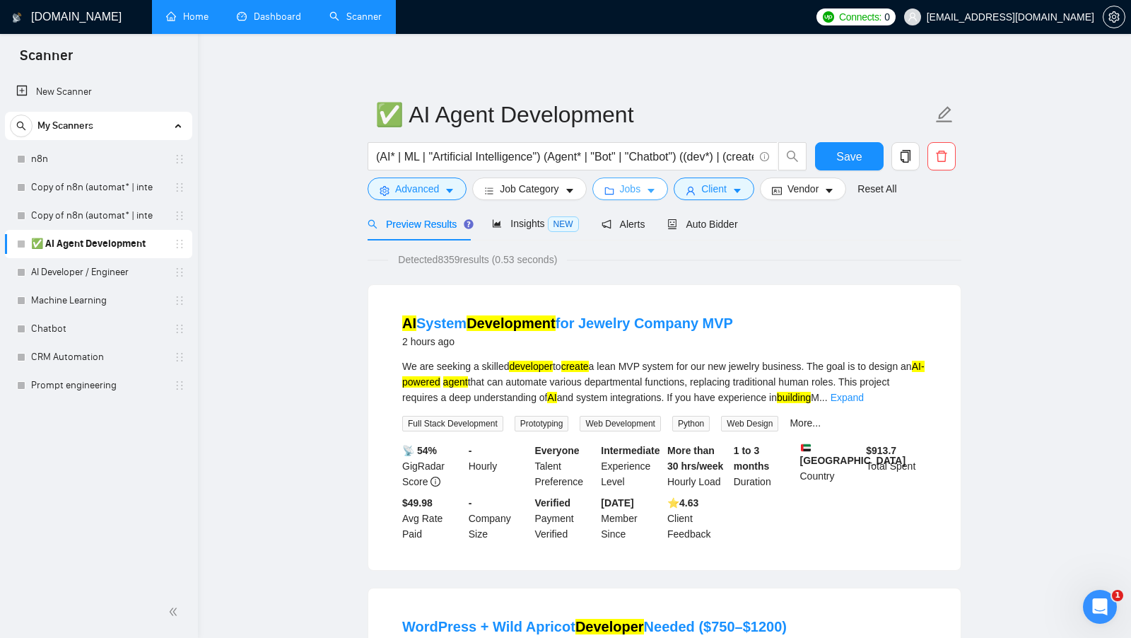
click at [645, 192] on button "Jobs" at bounding box center [630, 188] width 76 height 23
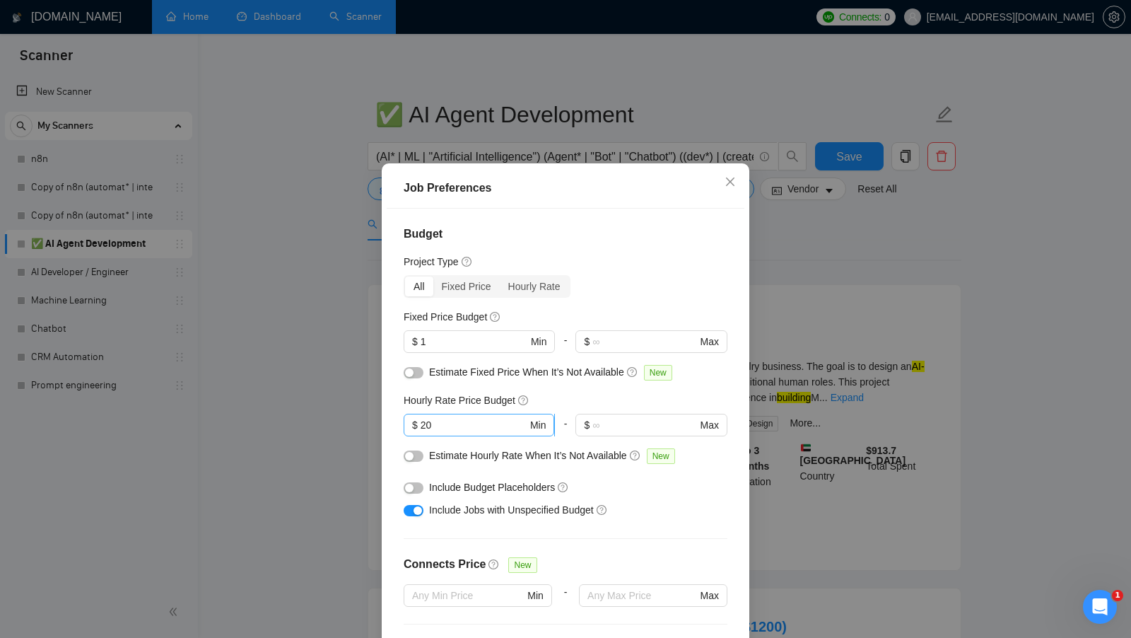
click at [464, 428] on input "20" at bounding box center [474, 425] width 107 height 16
click at [901, 294] on div "Job Preferences Budget Project Type All Fixed Price Hourly Rate Fixed Price Bud…" at bounding box center [565, 319] width 1131 height 638
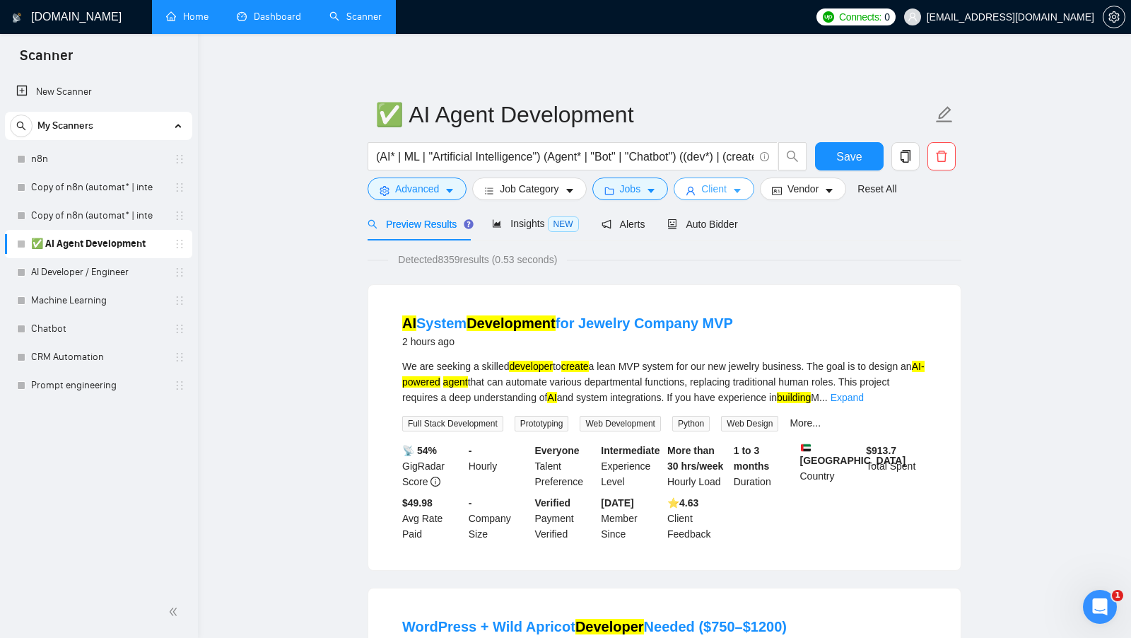
click at [719, 186] on span "Client" at bounding box center [713, 189] width 25 height 16
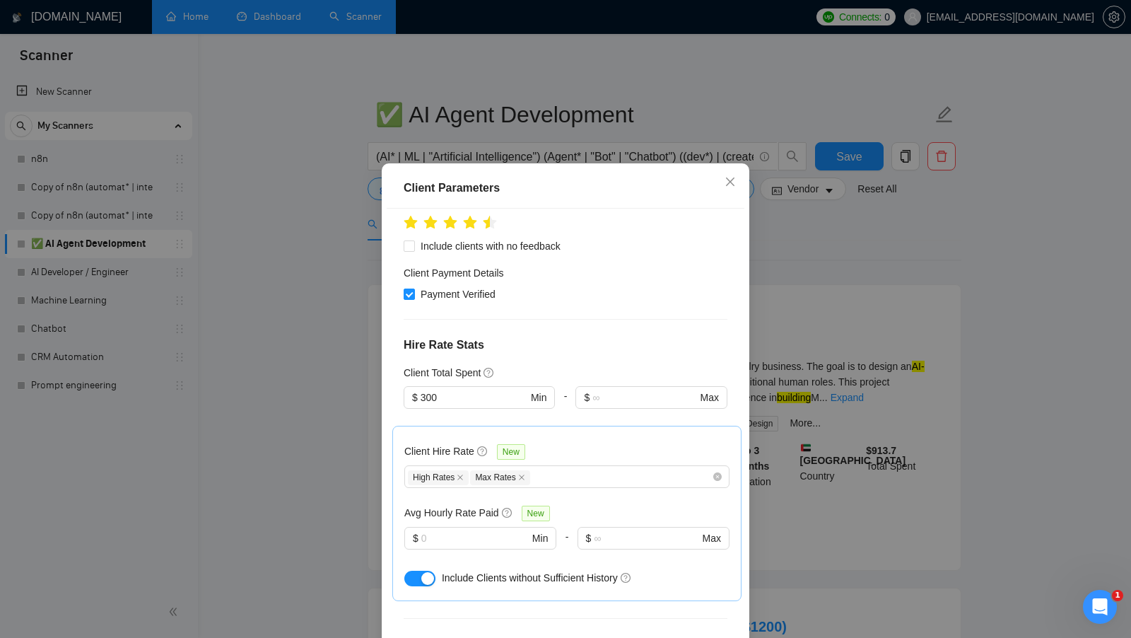
scroll to position [271, 0]
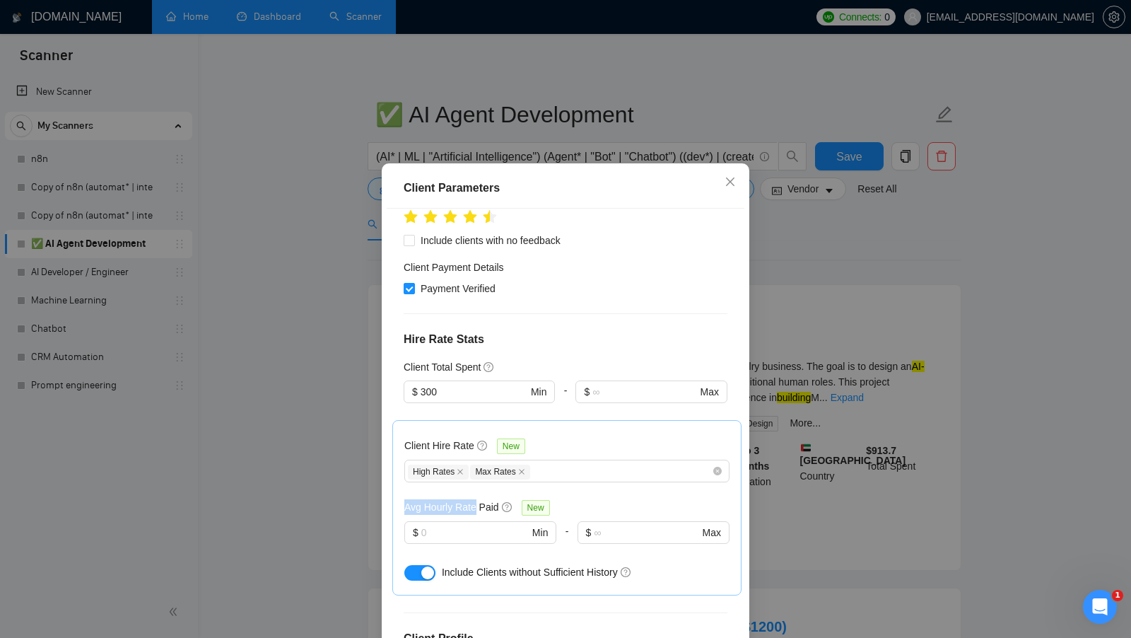
drag, startPoint x: 405, startPoint y: 486, endPoint x: 476, endPoint y: 485, distance: 71.4
click at [476, 499] on h5 "Avg Hourly Rate Paid" at bounding box center [451, 507] width 95 height 16
click at [476, 521] on span "$ Min" at bounding box center [479, 532] width 151 height 23
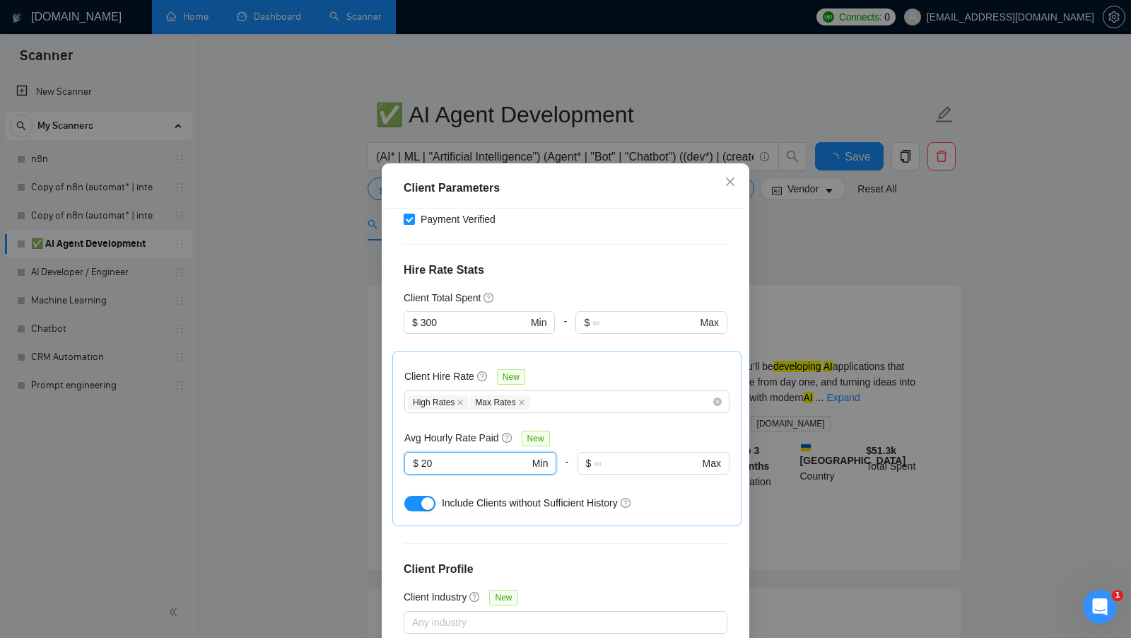
scroll to position [78, 0]
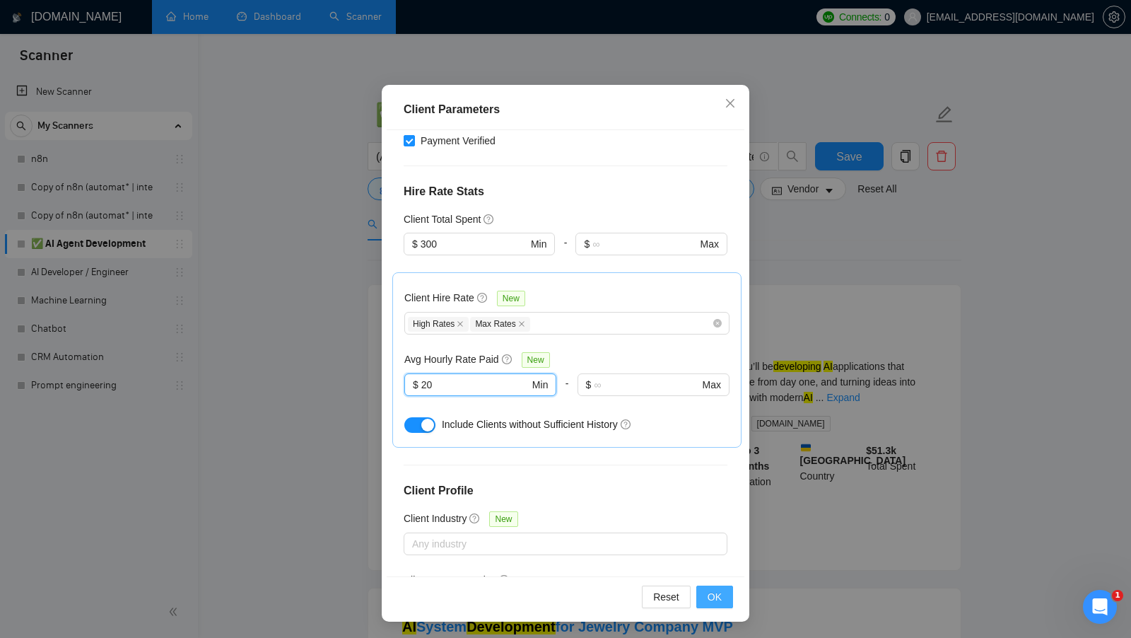
type input "20"
click at [708, 598] on span "OK" at bounding box center [715, 597] width 14 height 16
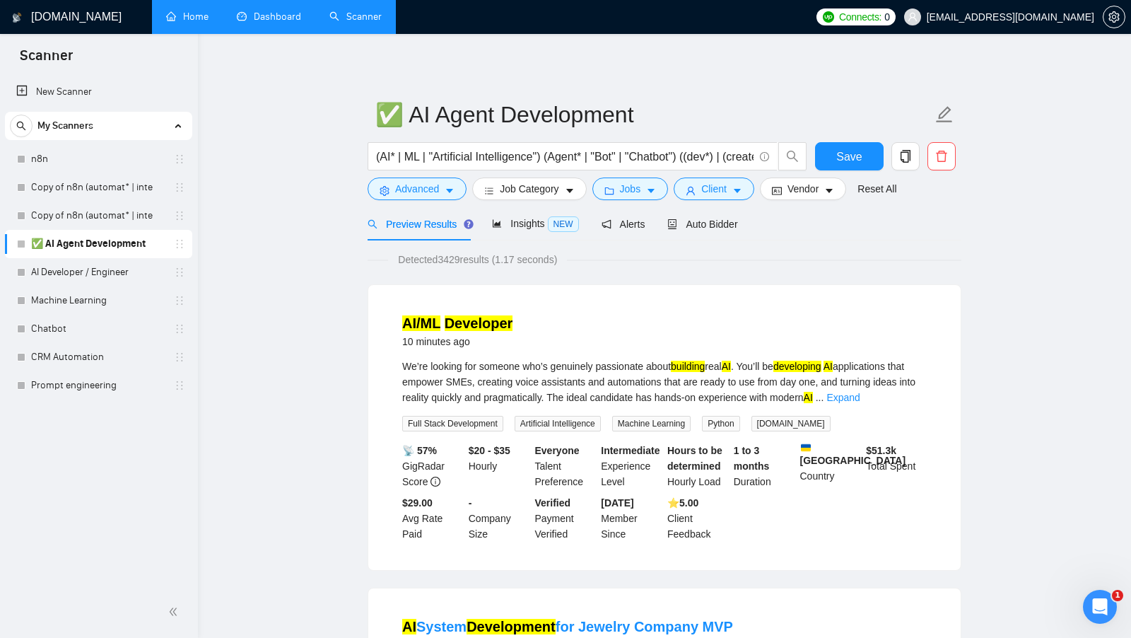
scroll to position [0, 0]
click at [450, 257] on span "Detected 3429 results (1.17 seconds)" at bounding box center [477, 260] width 179 height 16
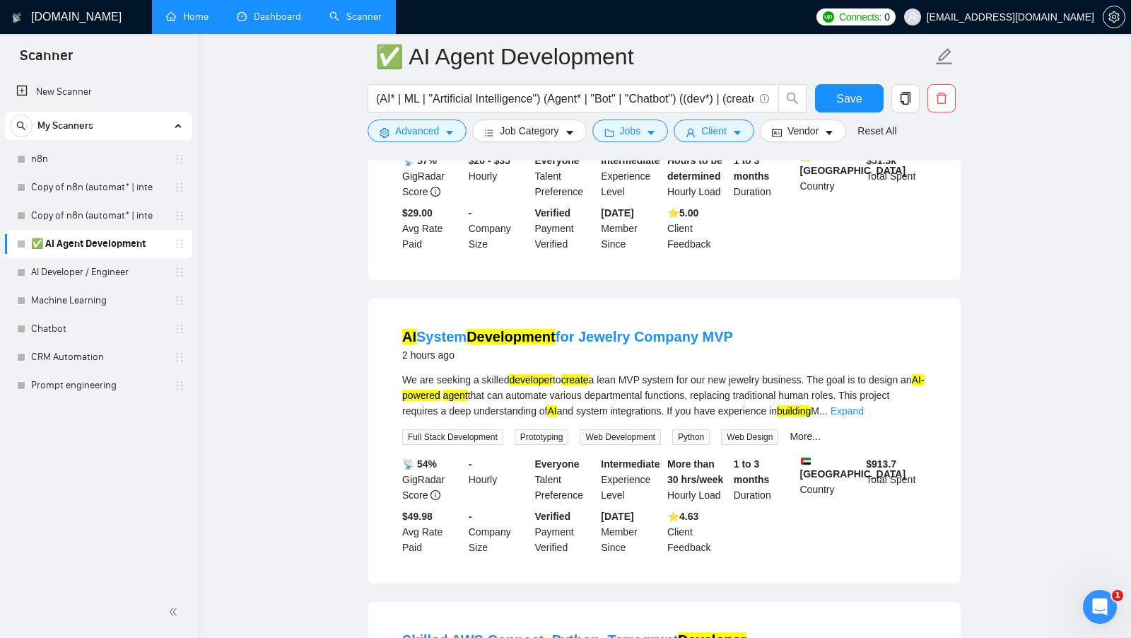
scroll to position [325, 0]
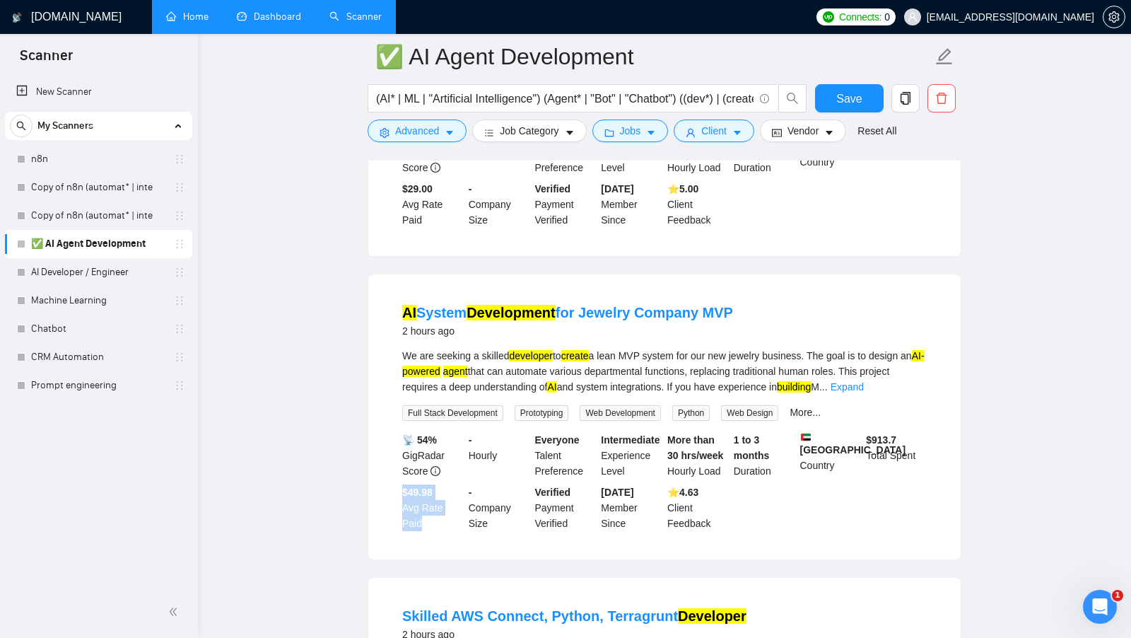
drag, startPoint x: 404, startPoint y: 496, endPoint x: 428, endPoint y: 529, distance: 40.6
click at [428, 529] on div "$49.98 Avg Rate Paid" at bounding box center [432, 507] width 66 height 47
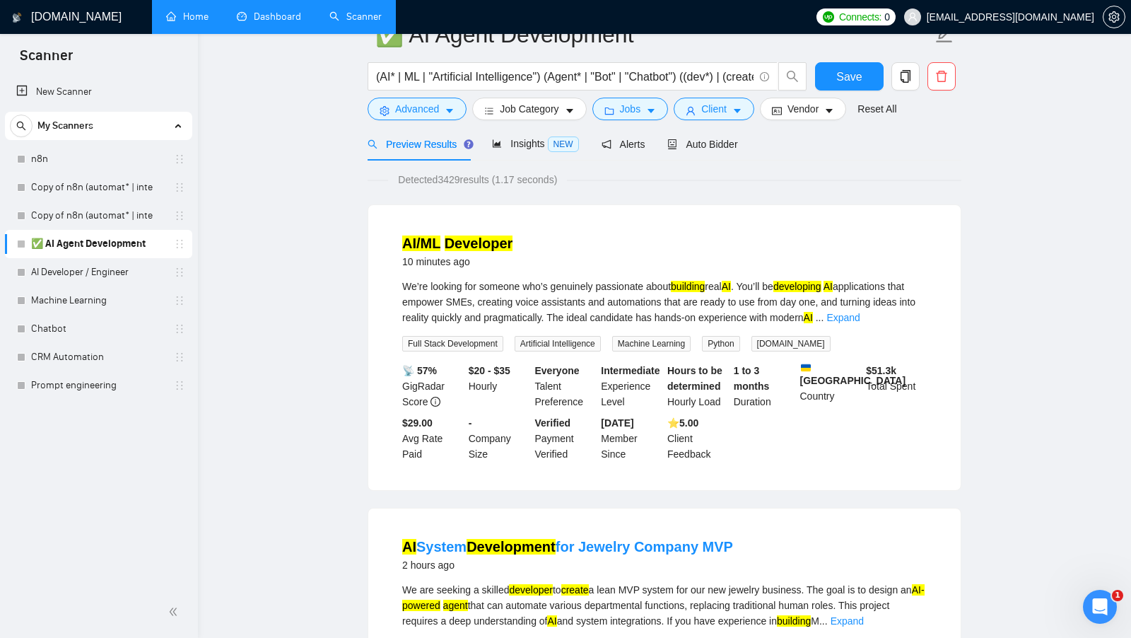
scroll to position [0, 0]
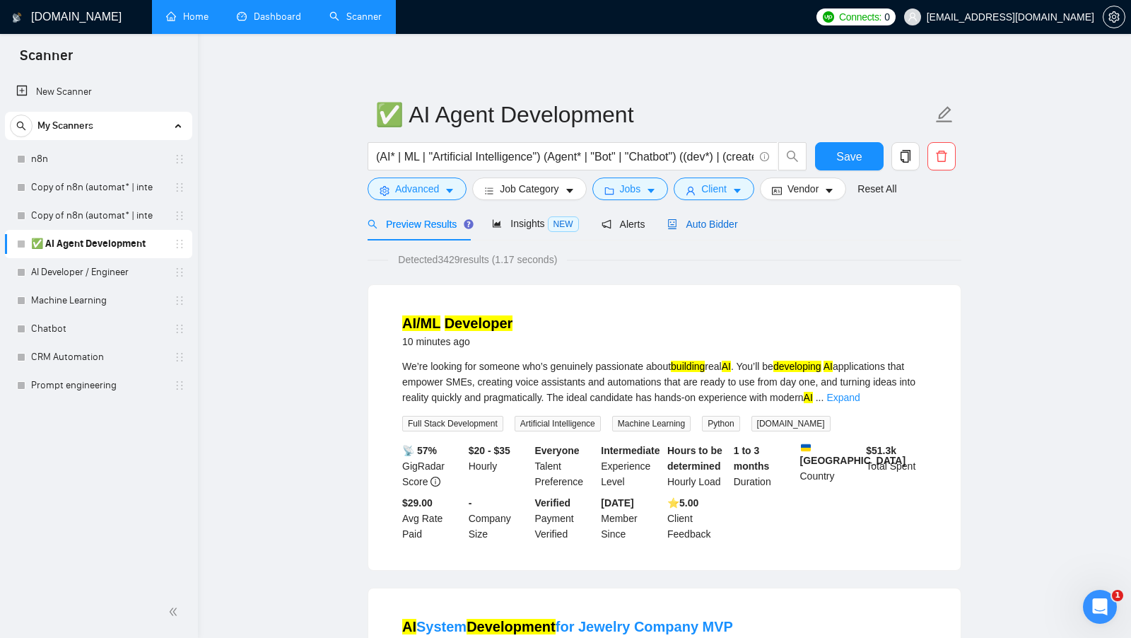
click at [710, 221] on span "Auto Bidder" at bounding box center [702, 223] width 70 height 11
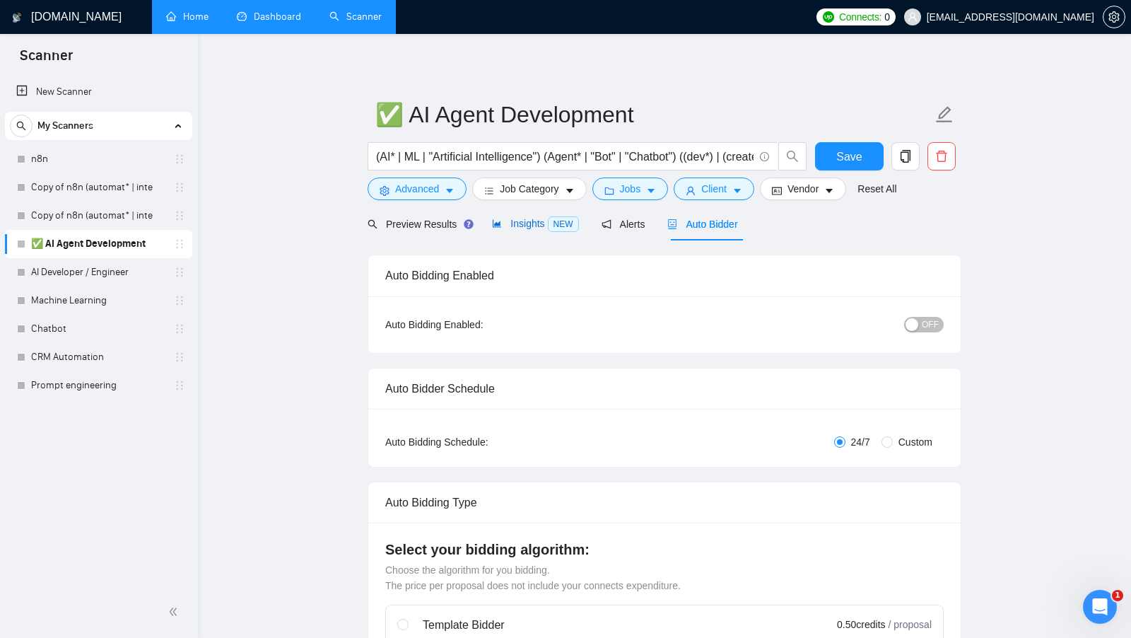
click at [539, 230] on div "Insights NEW" at bounding box center [535, 224] width 86 height 16
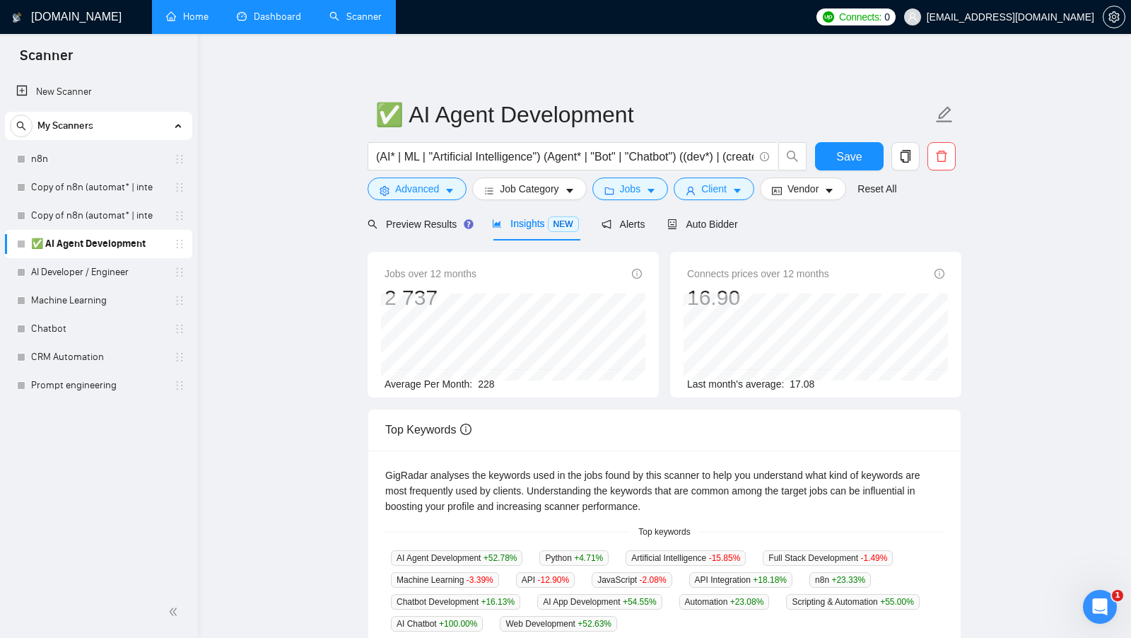
click at [492, 381] on span "228" at bounding box center [486, 383] width 16 height 11
click at [493, 381] on span "228" at bounding box center [486, 383] width 16 height 11
click at [423, 233] on div "Preview Results" at bounding box center [419, 223] width 102 height 33
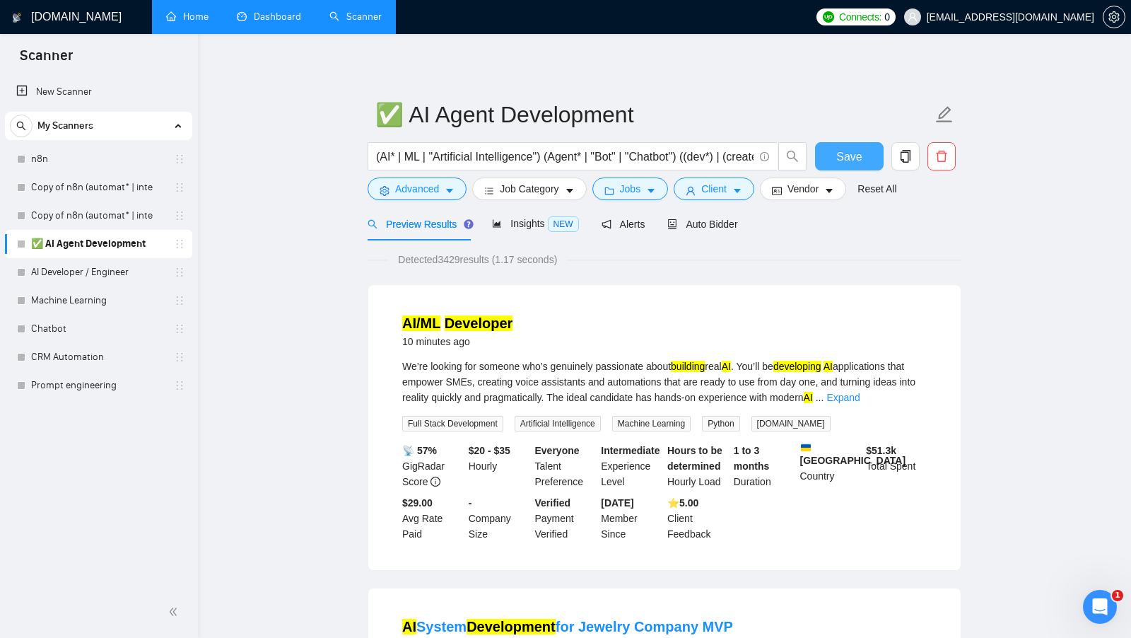
click at [854, 154] on span "Save" at bounding box center [848, 157] width 25 height 18
click at [732, 184] on button "Client" at bounding box center [714, 188] width 81 height 23
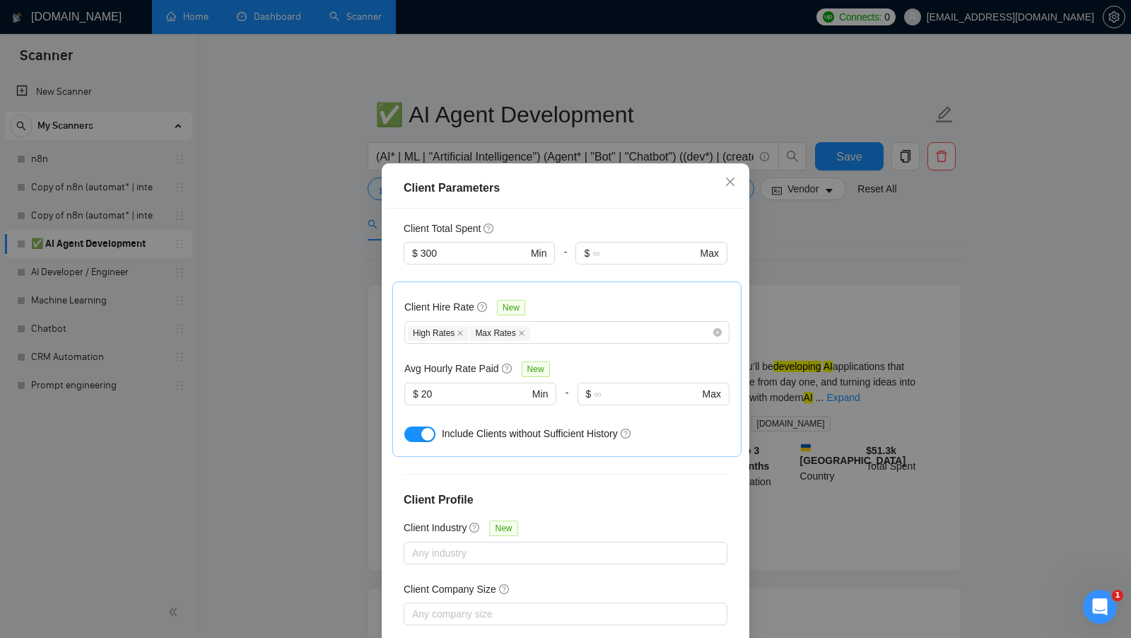
scroll to position [450, 0]
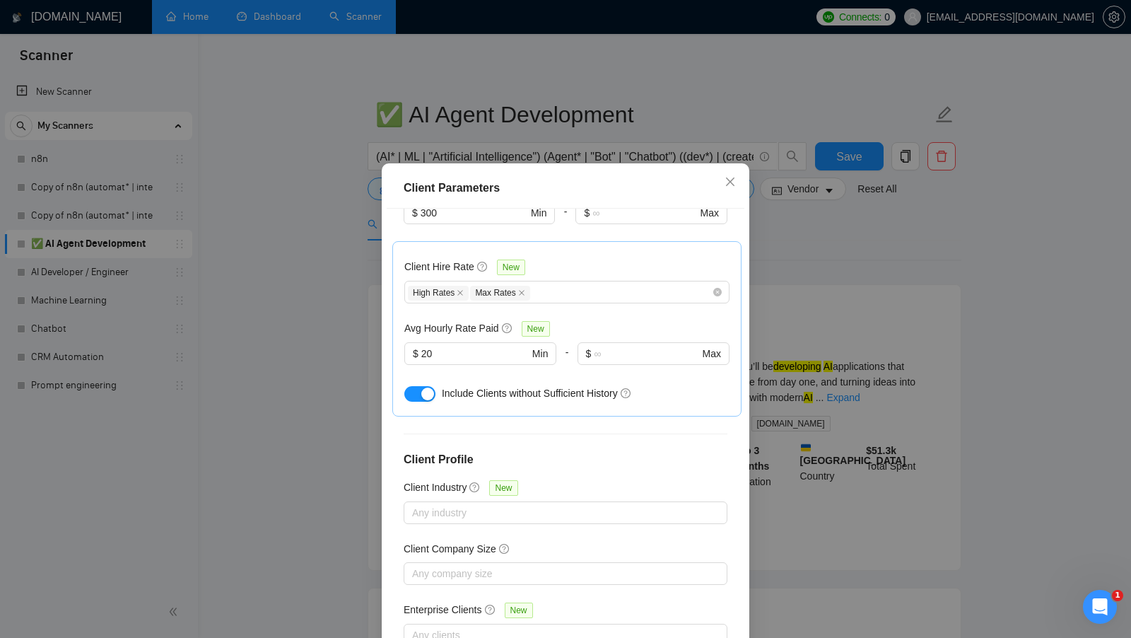
click at [793, 360] on div "Client Parameters Client Location Include Client Countries Select Exclude Clien…" at bounding box center [565, 319] width 1131 height 638
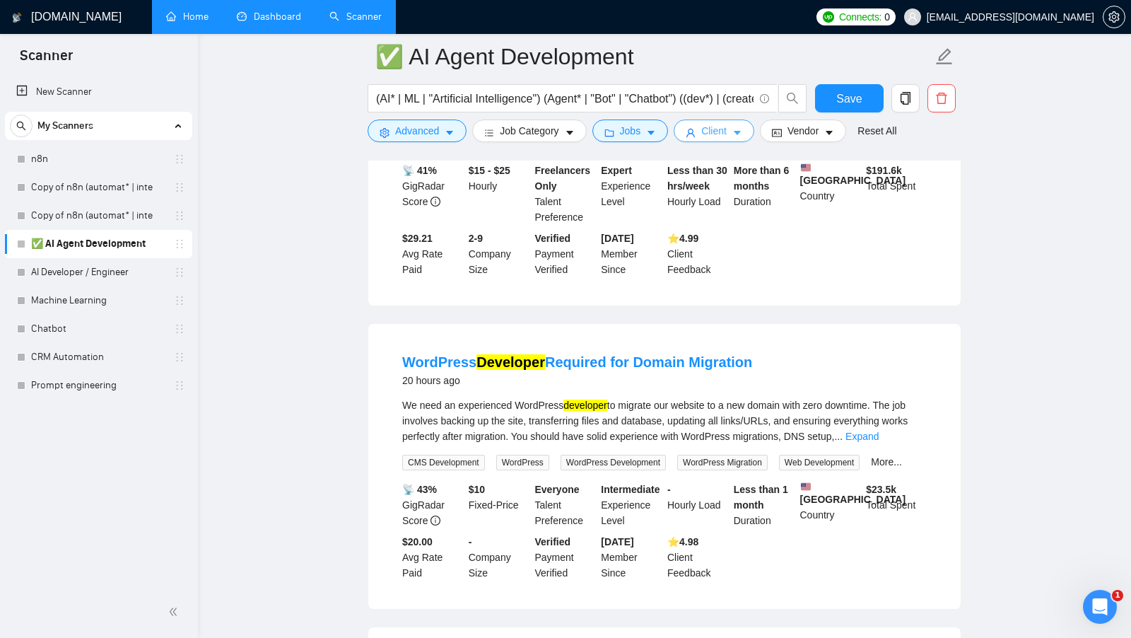
scroll to position [2480, 0]
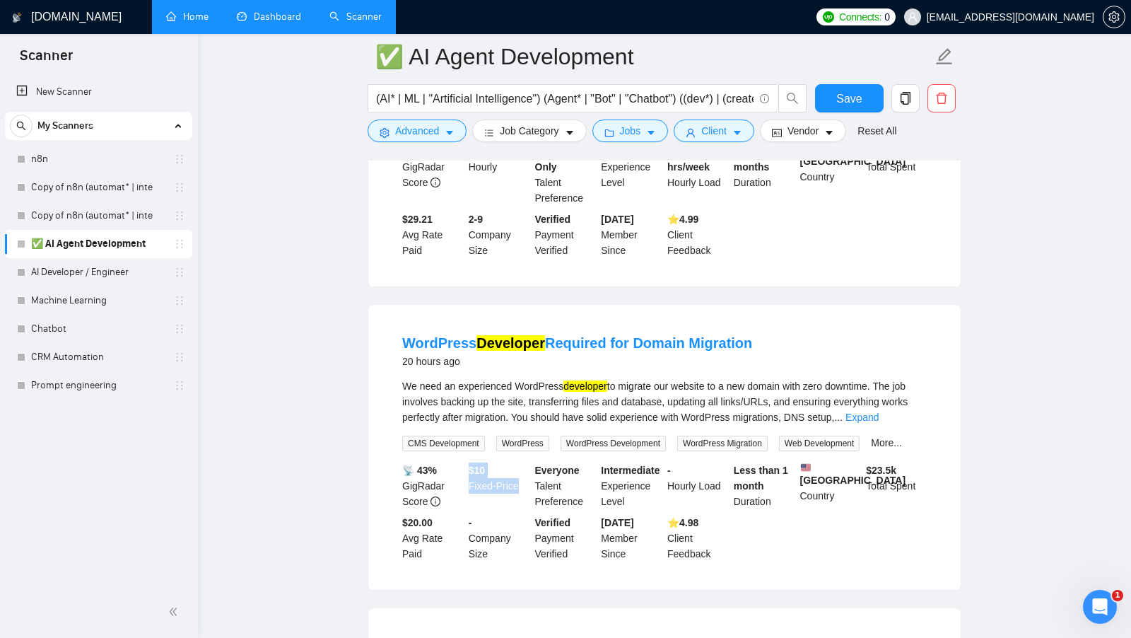
drag, startPoint x: 468, startPoint y: 471, endPoint x: 514, endPoint y: 491, distance: 50.0
click at [514, 491] on div "$ 10 Fixed-Price" at bounding box center [499, 485] width 66 height 47
click at [879, 414] on link "Expand" at bounding box center [861, 416] width 33 height 11
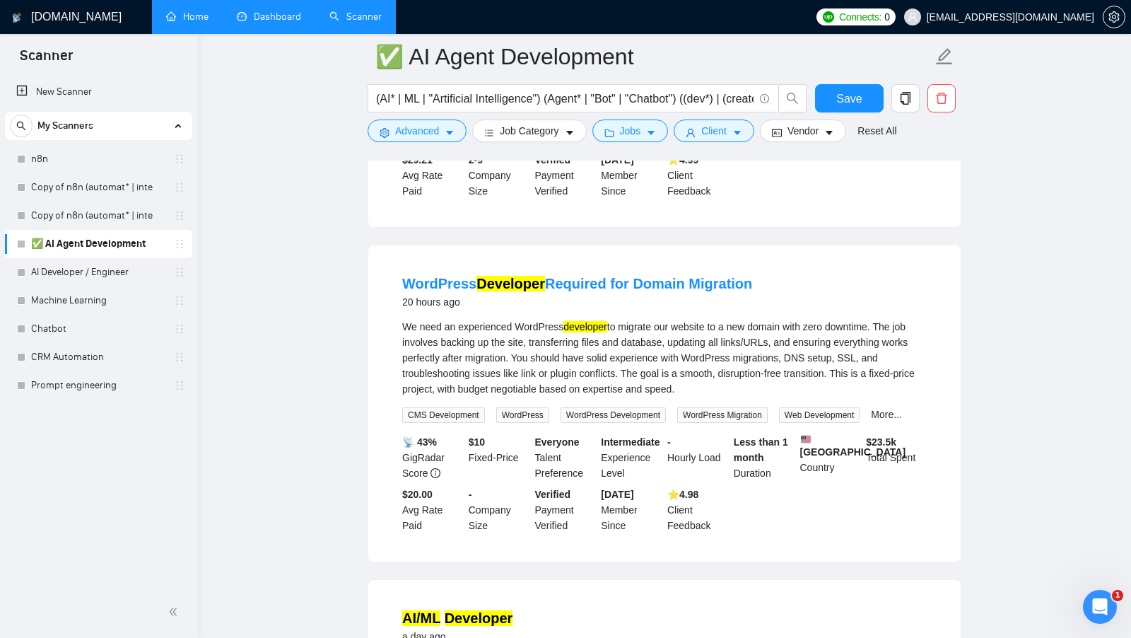
scroll to position [2525, 0]
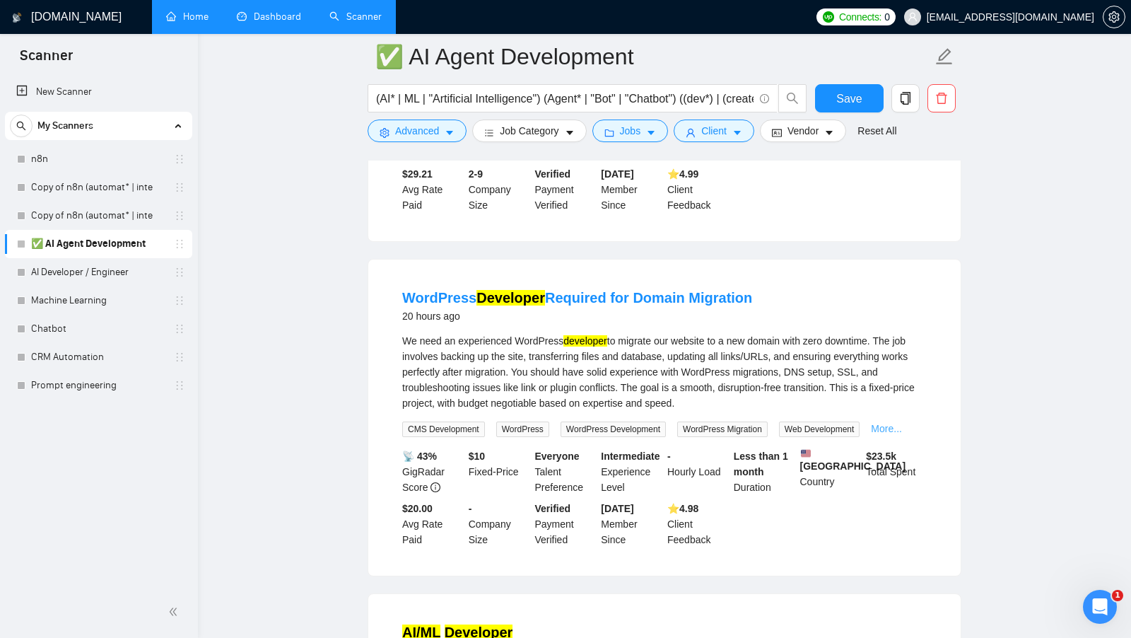
click at [891, 423] on link "More..." at bounding box center [886, 428] width 31 height 11
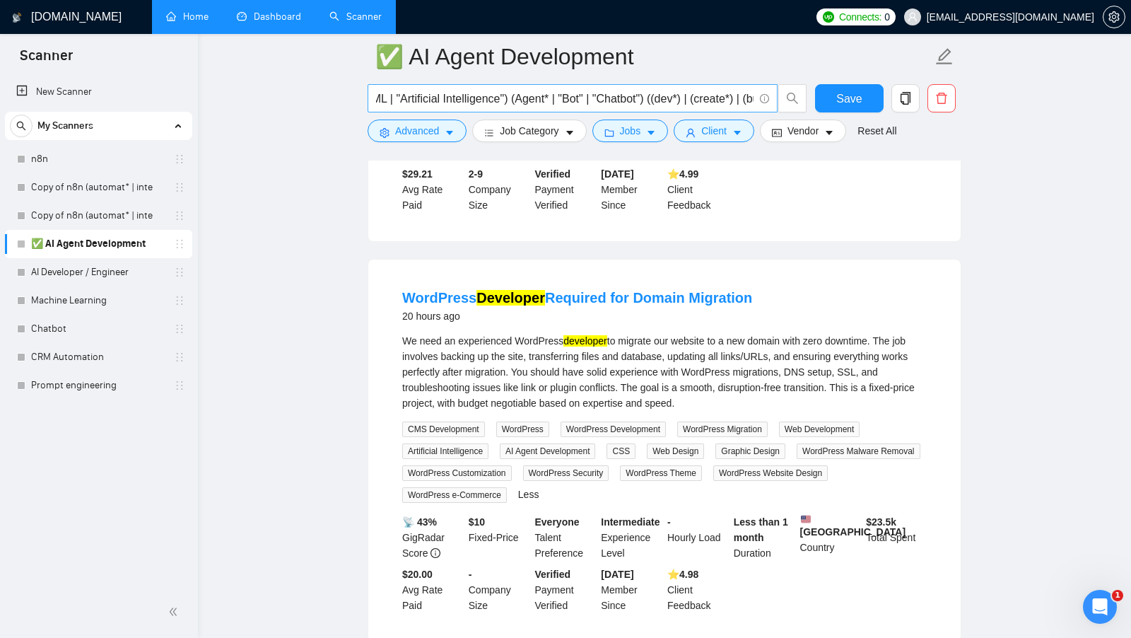
scroll to position [0, 45]
click at [660, 98] on input "(AI* | ML | "Artificial Intelligence") (Agent* | "Bot" | "Chatbot") ((dev*) | (…" at bounding box center [565, 99] width 378 height 18
drag, startPoint x: 510, startPoint y: 450, endPoint x: 606, endPoint y: 447, distance: 96.2
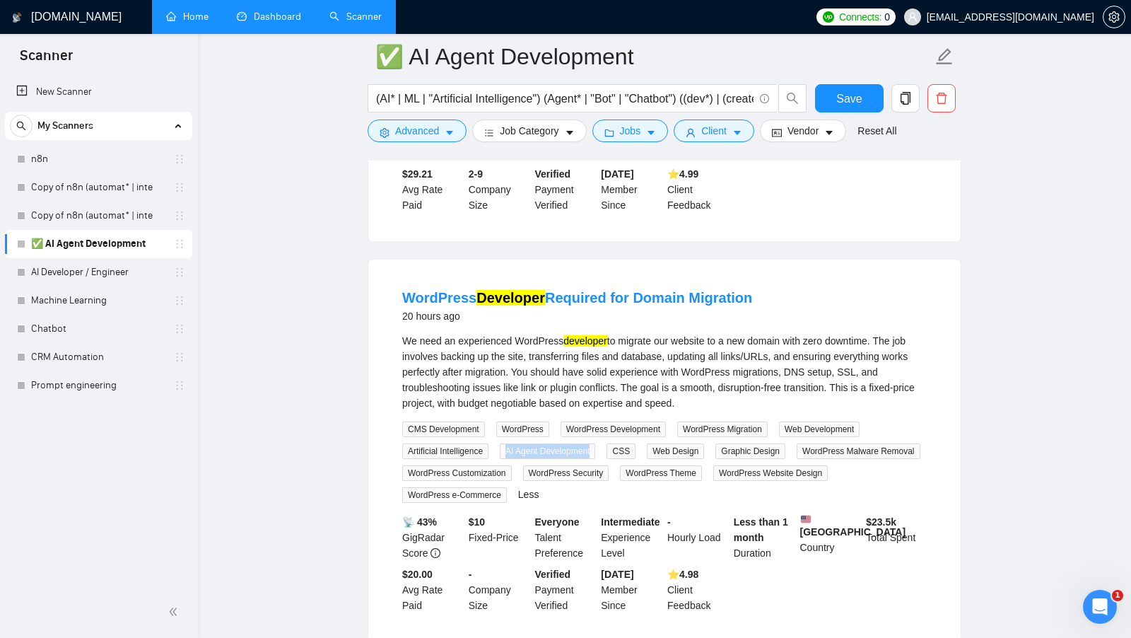
click at [604, 447] on div "AI Agent Development" at bounding box center [550, 451] width 107 height 16
click at [429, 134] on span "Advanced" at bounding box center [417, 131] width 44 height 16
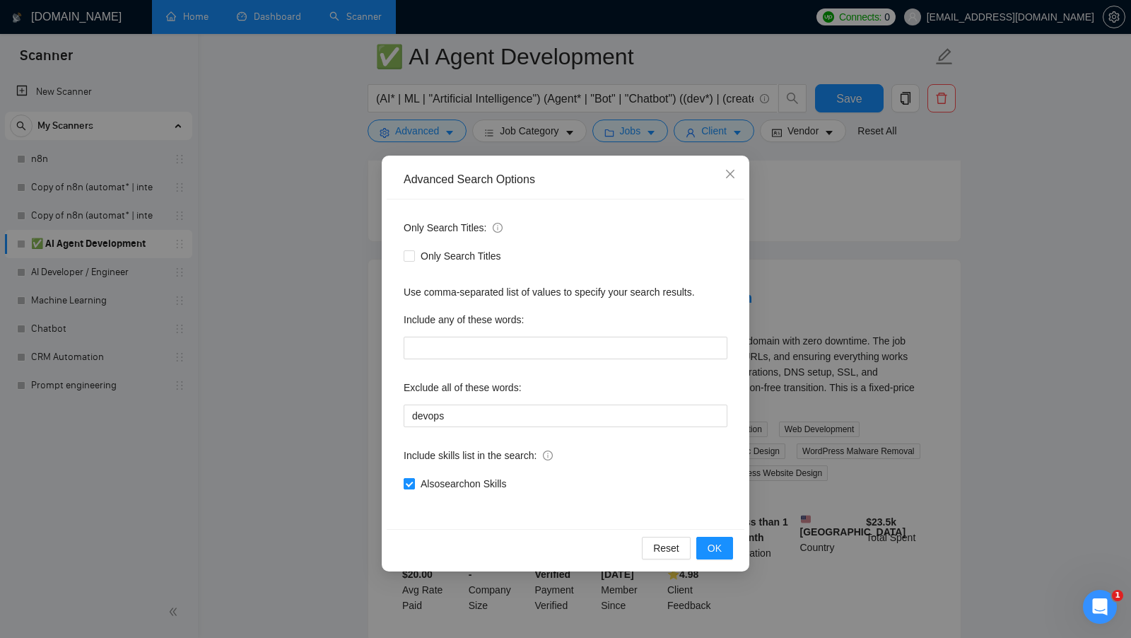
click at [411, 482] on input "Also search on Skills" at bounding box center [409, 483] width 10 height 10
checkbox input "false"
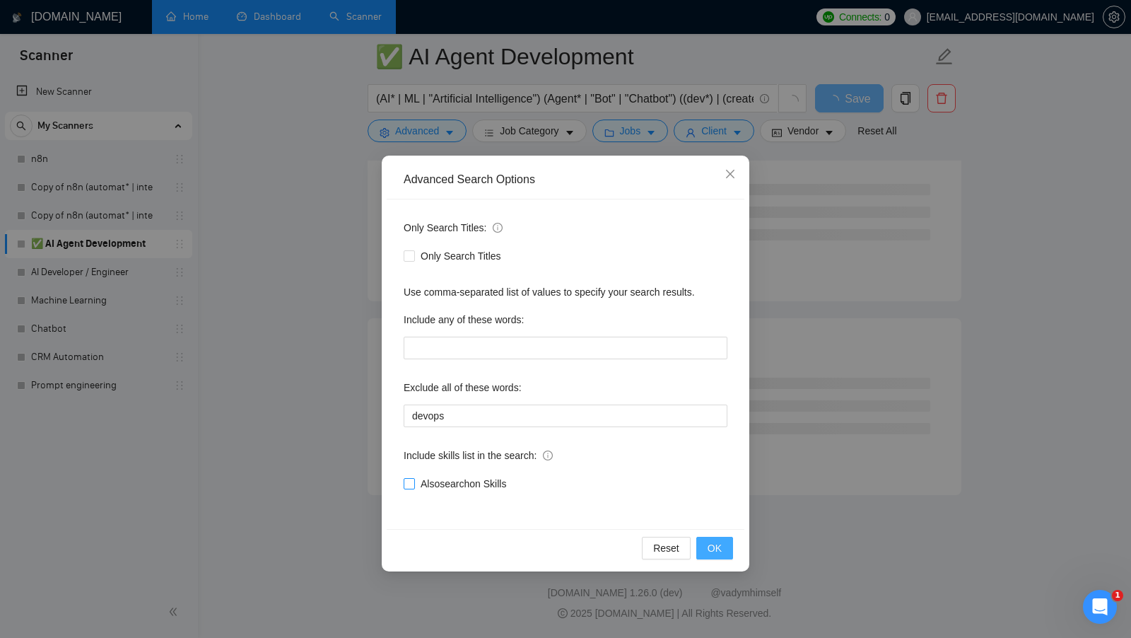
scroll to position [1719, 0]
click at [702, 543] on button "OK" at bounding box center [714, 548] width 37 height 23
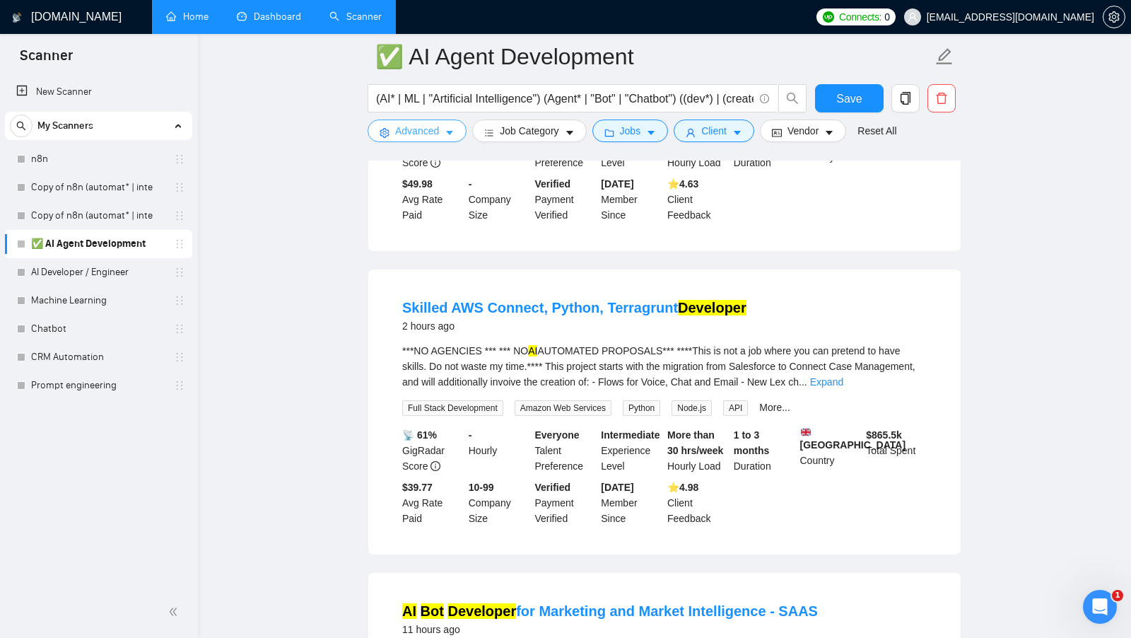
scroll to position [634, 0]
click at [843, 383] on link "Expand" at bounding box center [826, 380] width 33 height 11
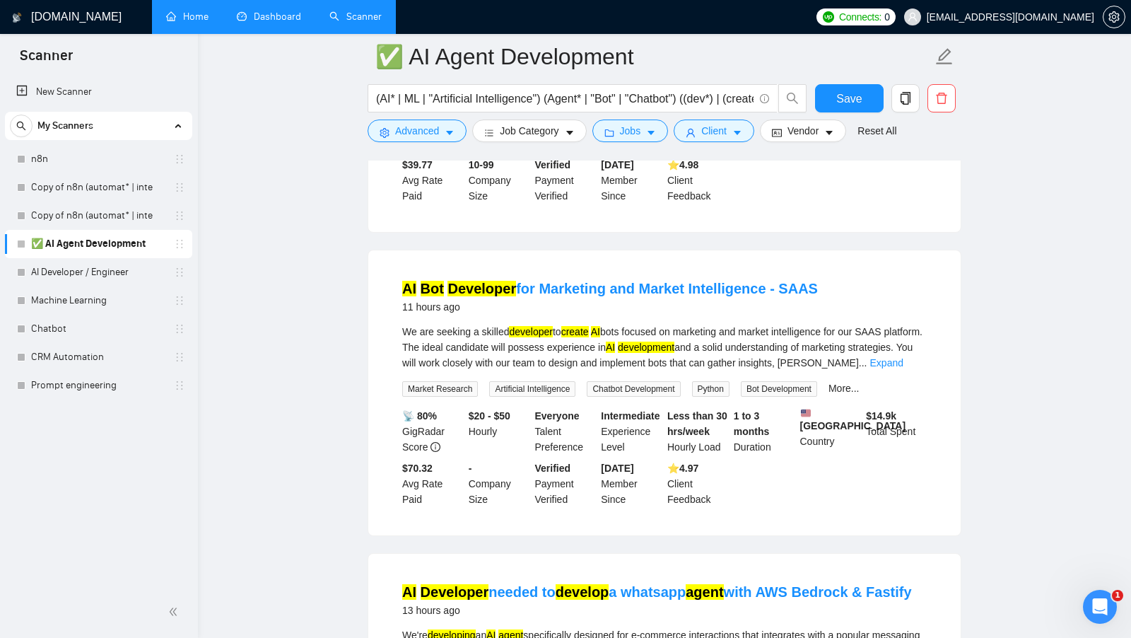
scroll to position [1112, 0]
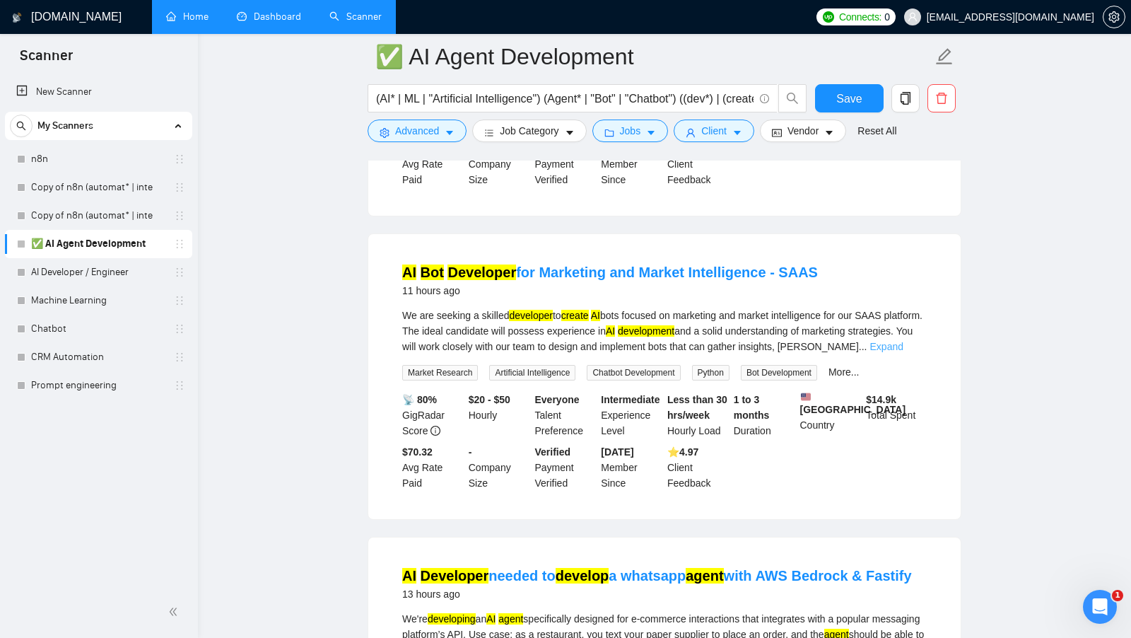
click at [903, 352] on link "Expand" at bounding box center [886, 346] width 33 height 11
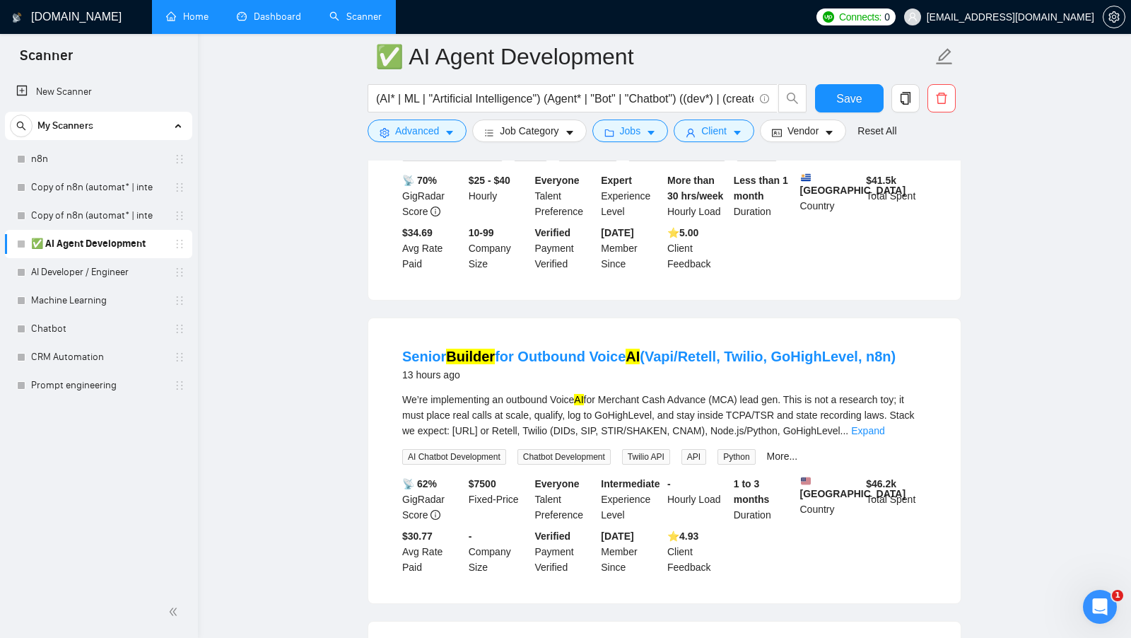
scroll to position [1667, 0]
click at [884, 435] on link "Expand" at bounding box center [867, 428] width 33 height 11
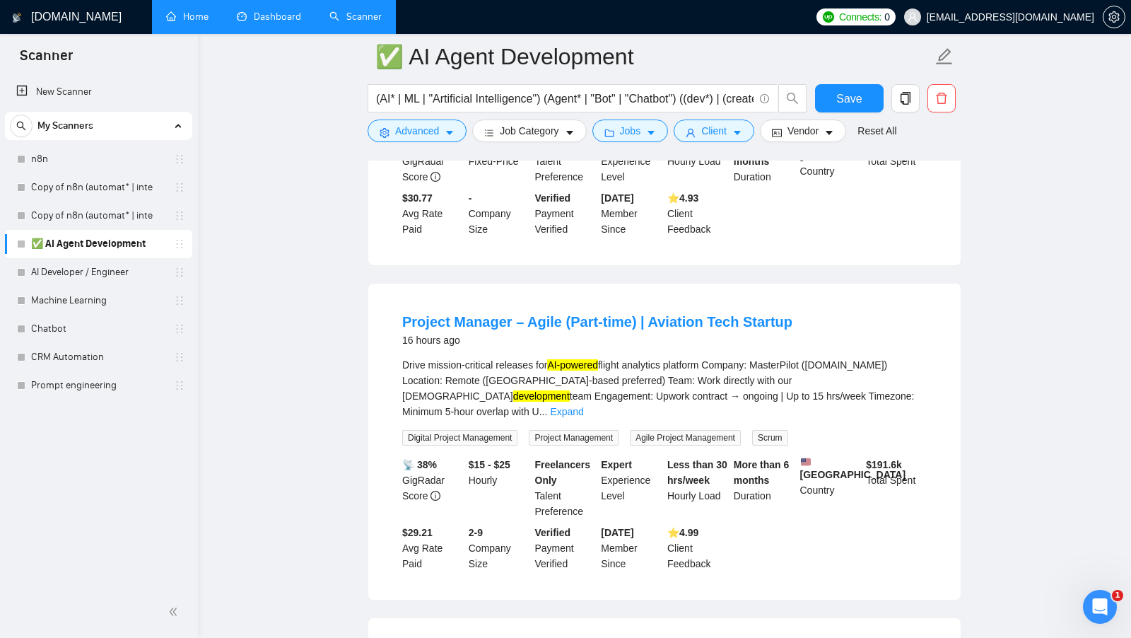
scroll to position [2850, 0]
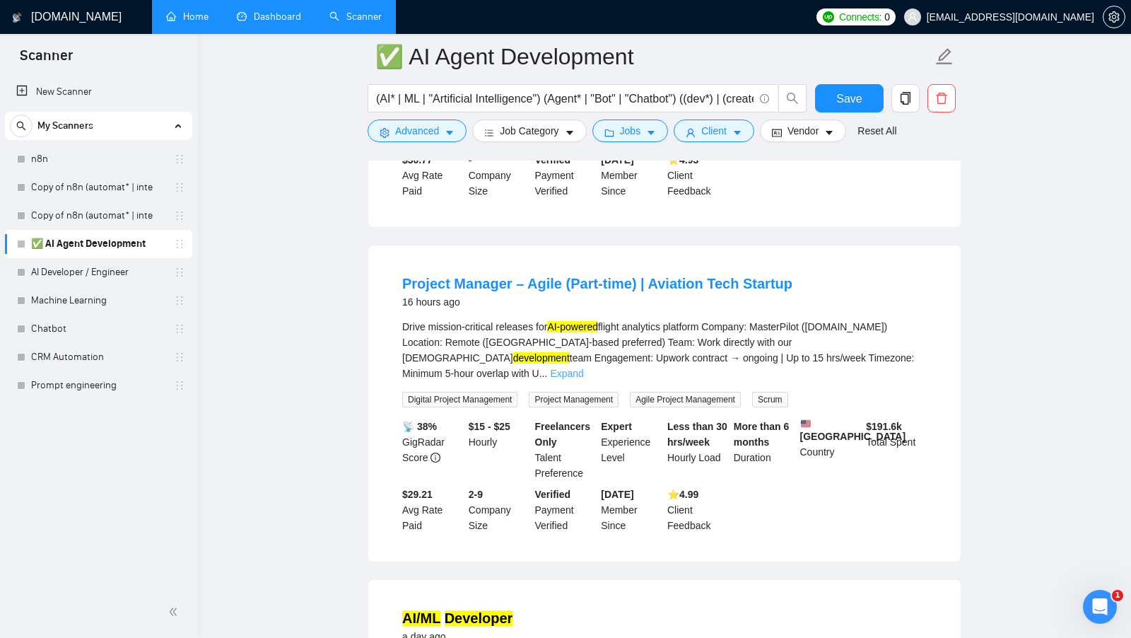
click at [583, 379] on link "Expand" at bounding box center [566, 373] width 33 height 11
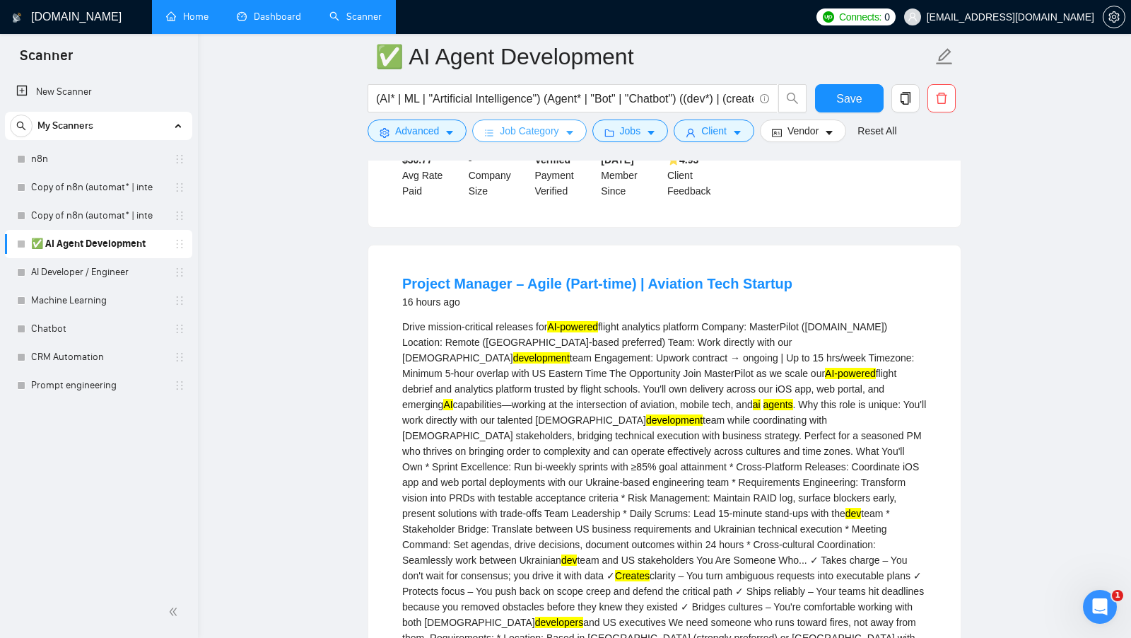
click at [554, 129] on span "Job Category" at bounding box center [529, 131] width 59 height 16
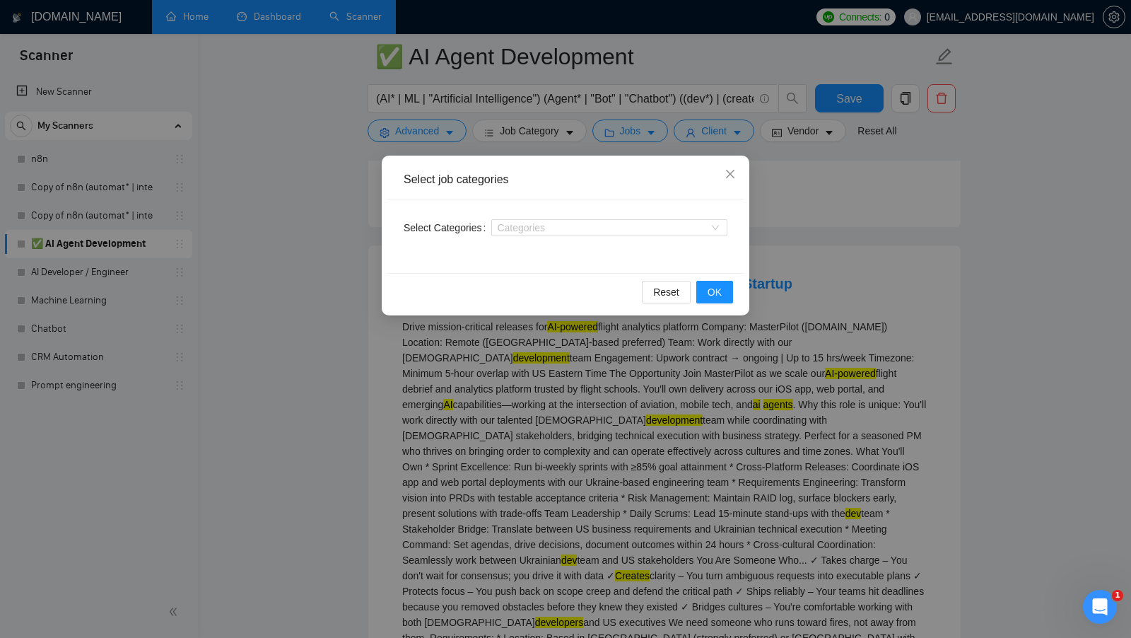
click at [575, 365] on div "Select job categories Select Categories Categories Reset OK" at bounding box center [565, 319] width 1131 height 638
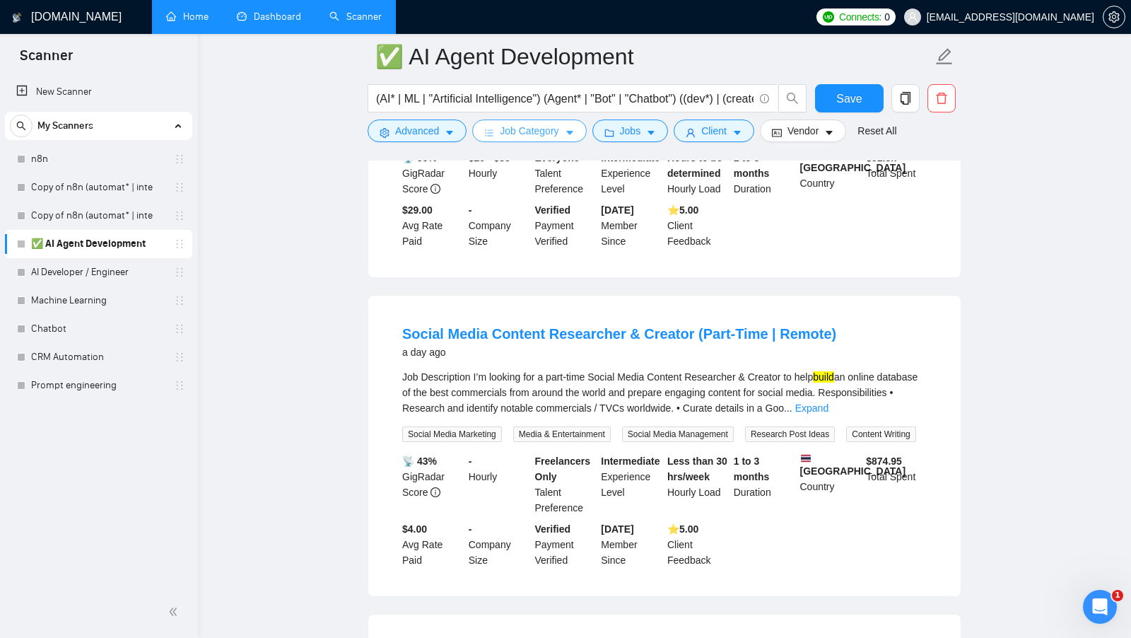
scroll to position [3890, 0]
click at [829, 412] on link "Expand" at bounding box center [811, 406] width 33 height 11
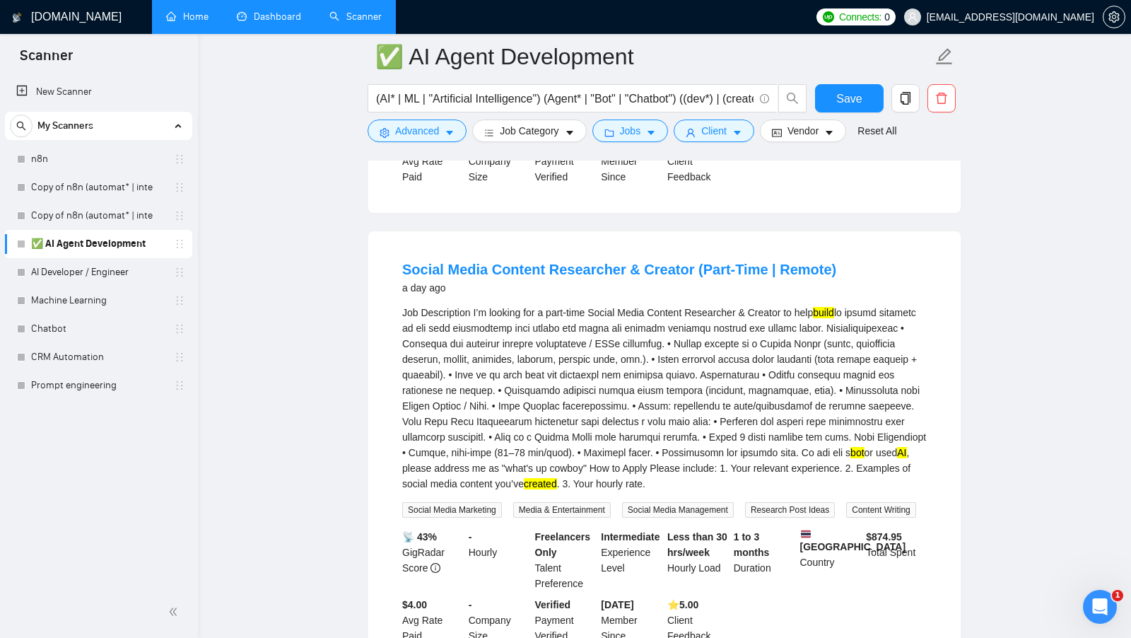
scroll to position [3982, 0]
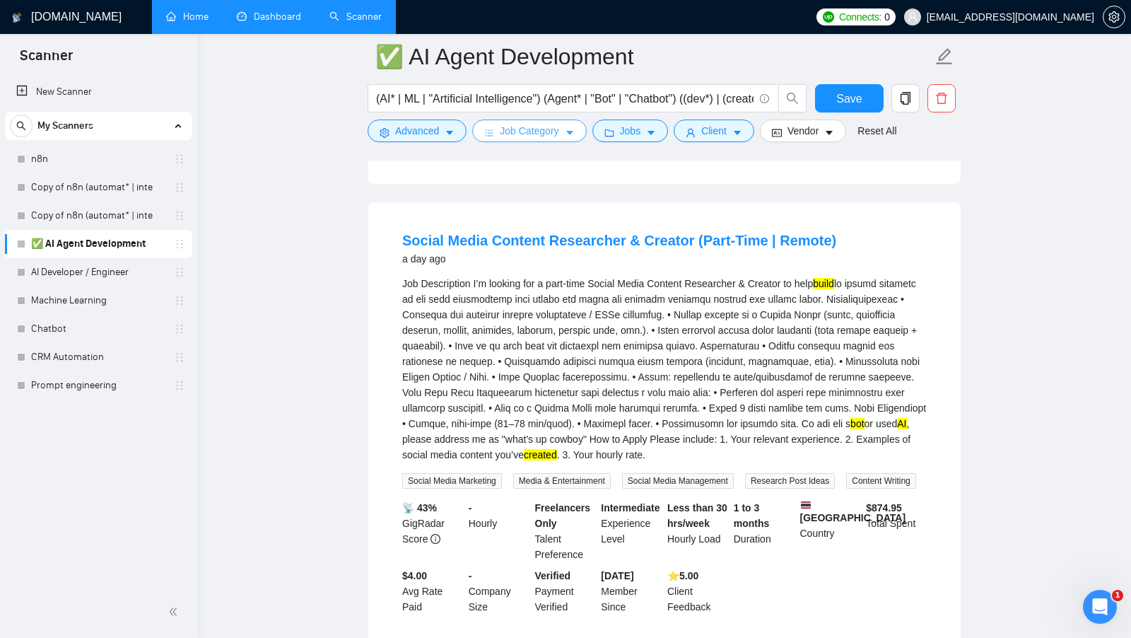
click at [544, 134] on span "Job Category" at bounding box center [529, 131] width 59 height 16
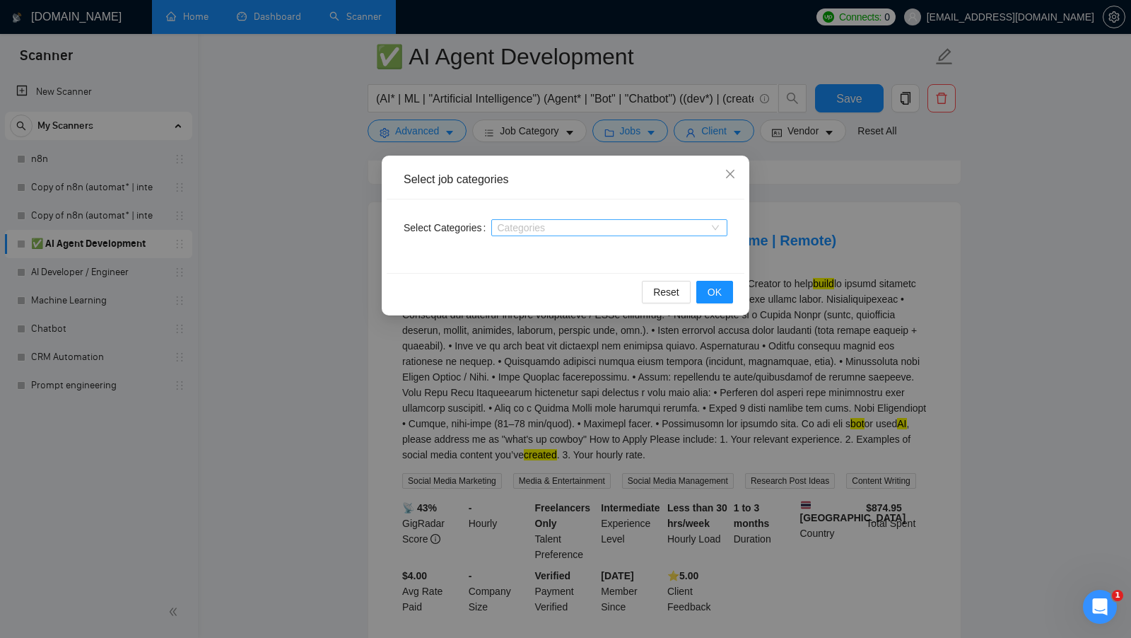
click at [570, 230] on div at bounding box center [602, 227] width 215 height 11
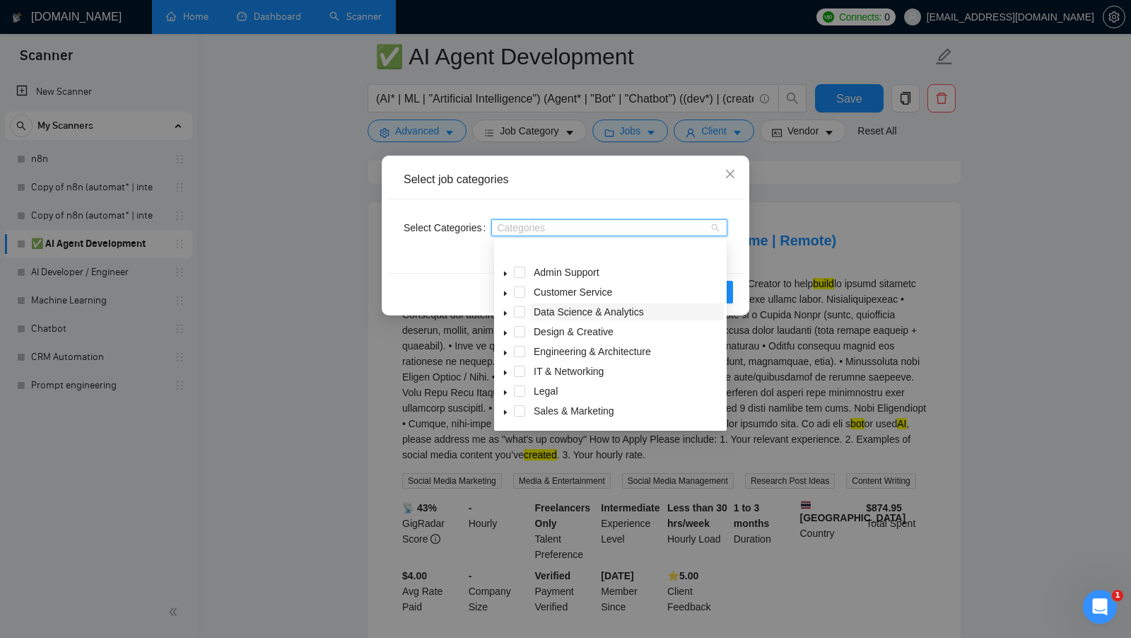
scroll to position [57, 0]
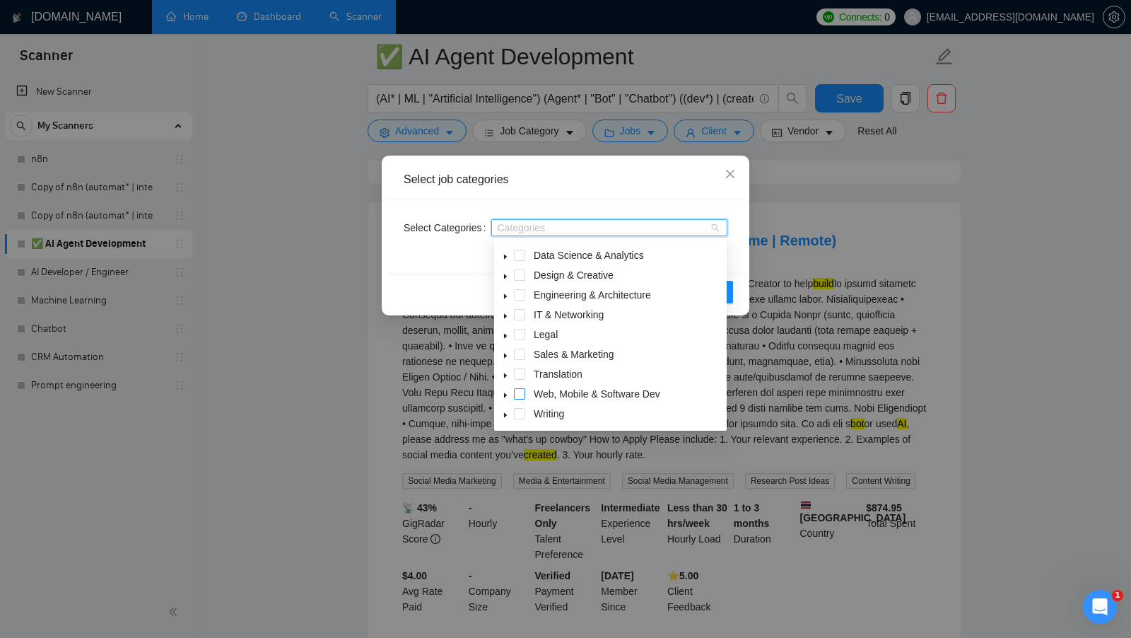
click at [519, 393] on span at bounding box center [519, 393] width 11 height 11
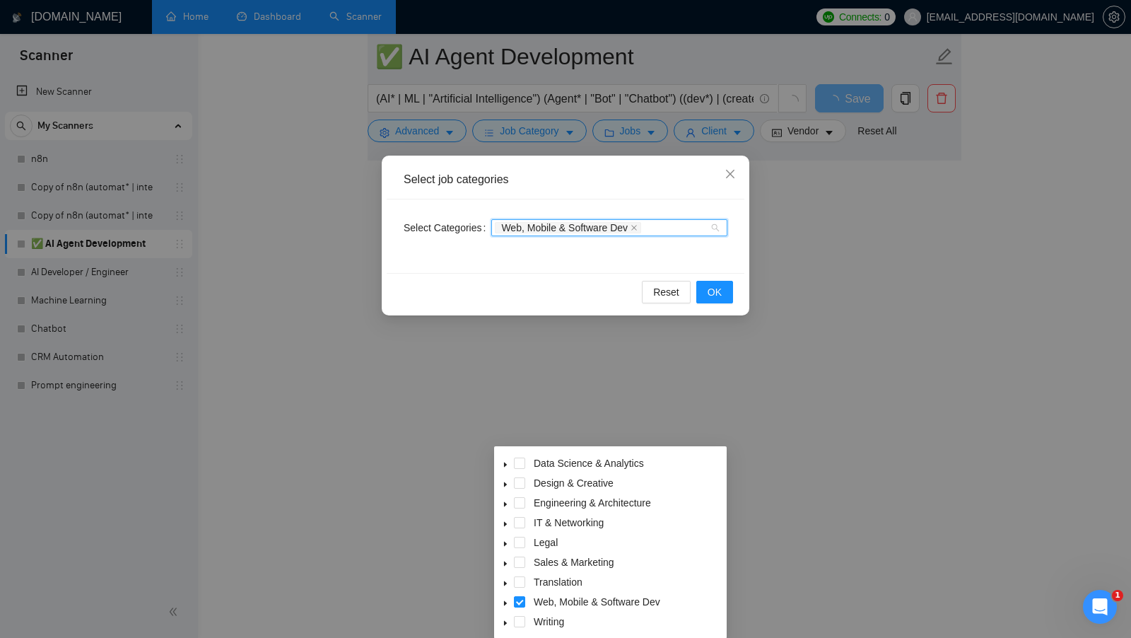
click at [505, 392] on div "Select job categories Select Categories Web, Mobile & Software Dev Reset OK" at bounding box center [565, 319] width 1131 height 638
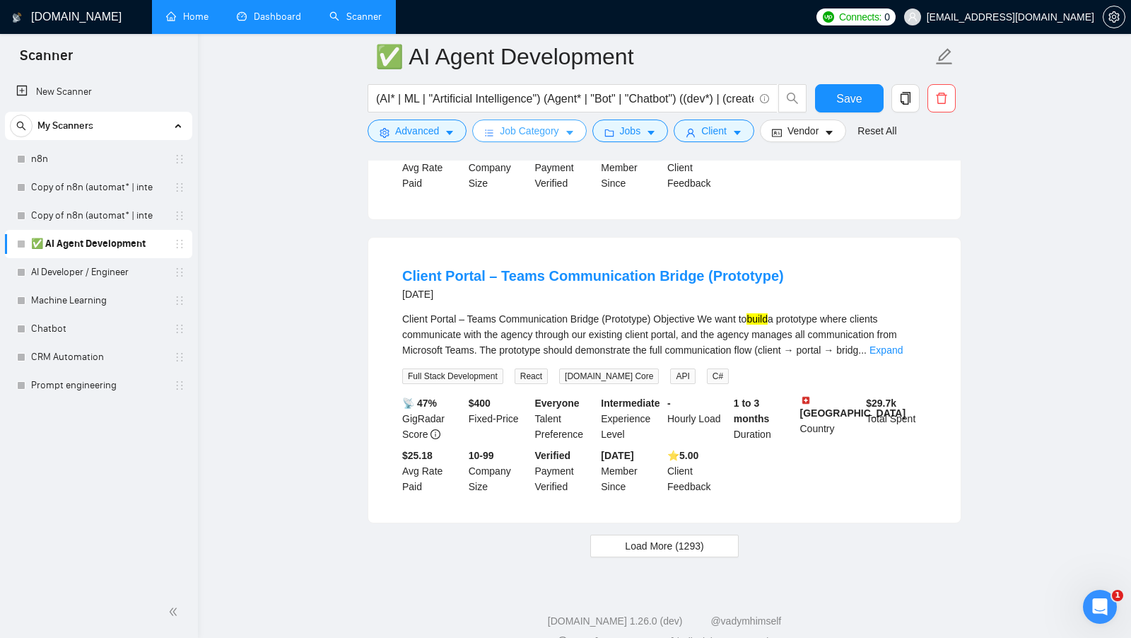
scroll to position [2811, 0]
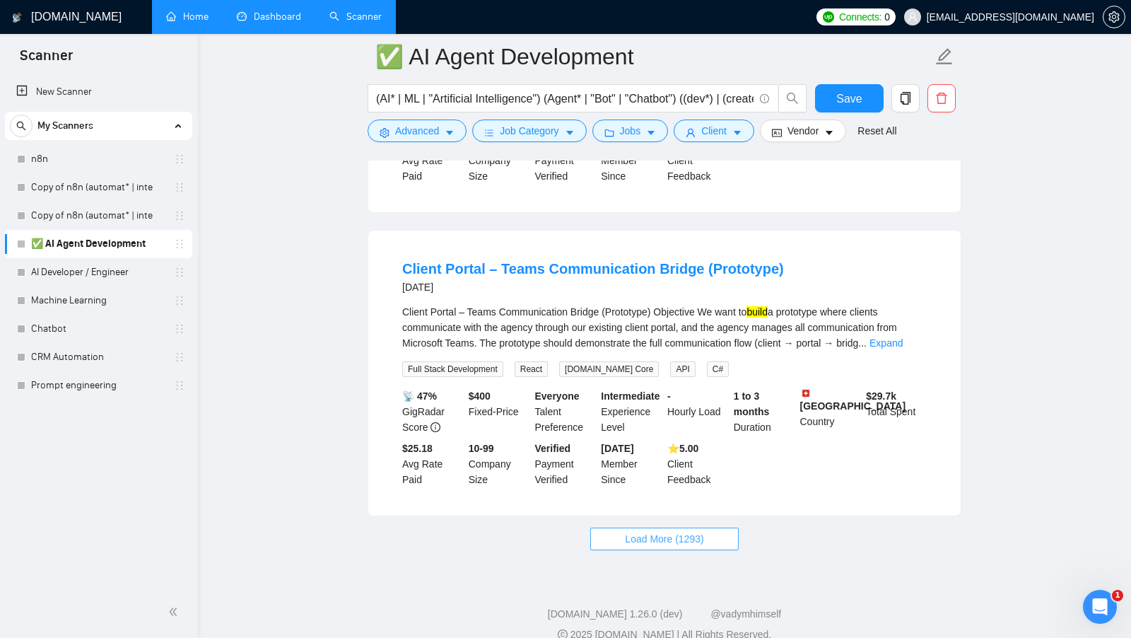
click at [691, 546] on span "Load More (1293)" at bounding box center [664, 539] width 78 height 16
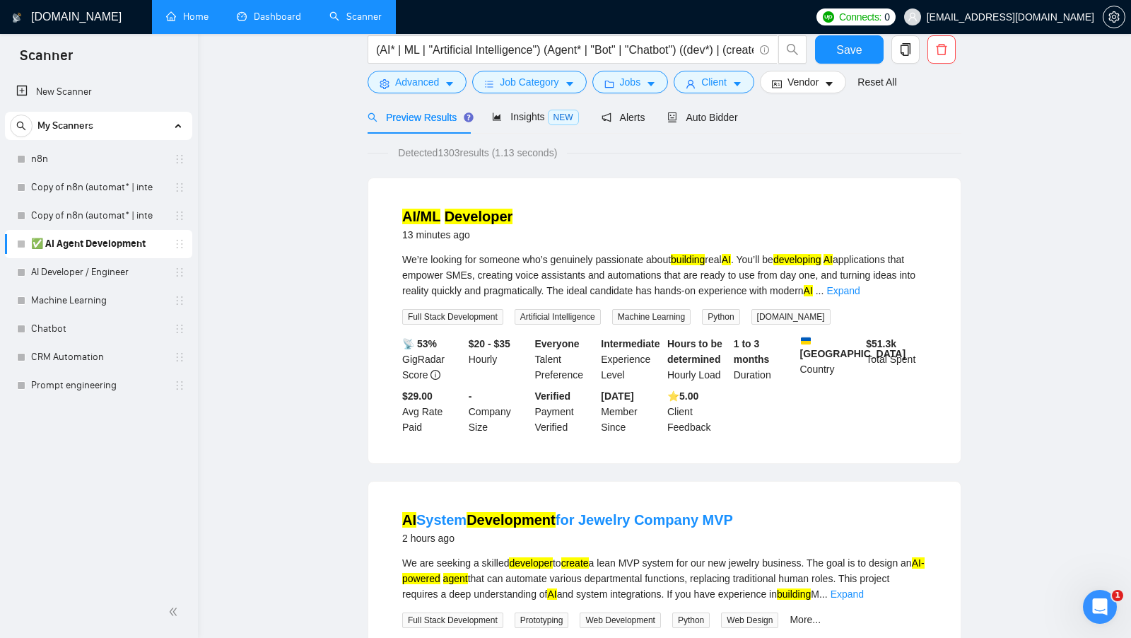
scroll to position [0, 0]
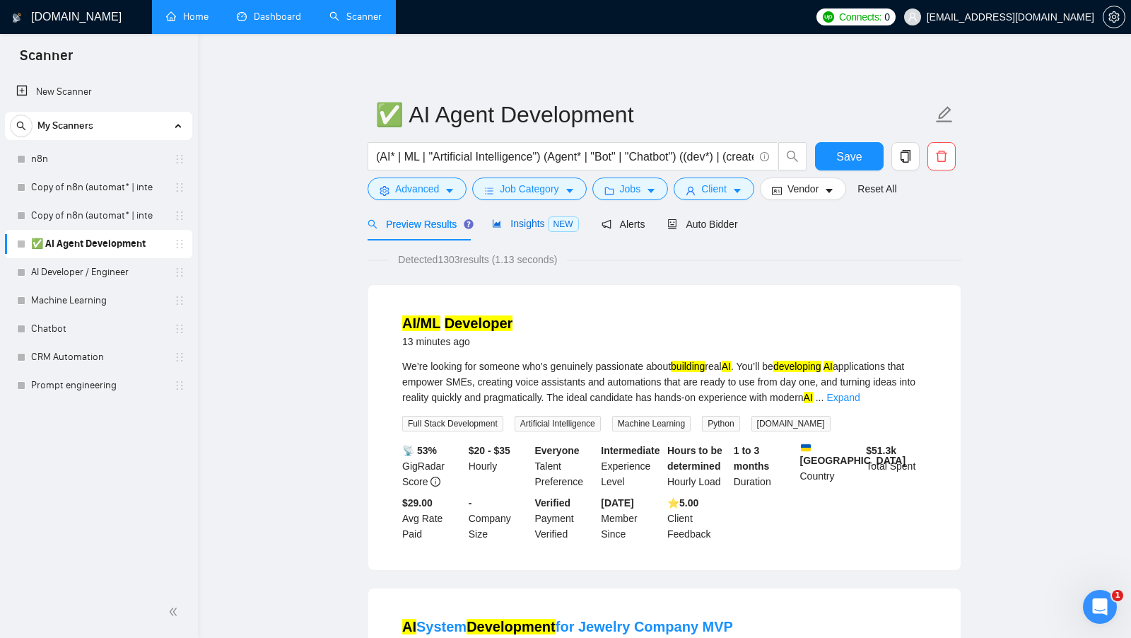
click at [535, 226] on span "Insights NEW" at bounding box center [535, 223] width 86 height 11
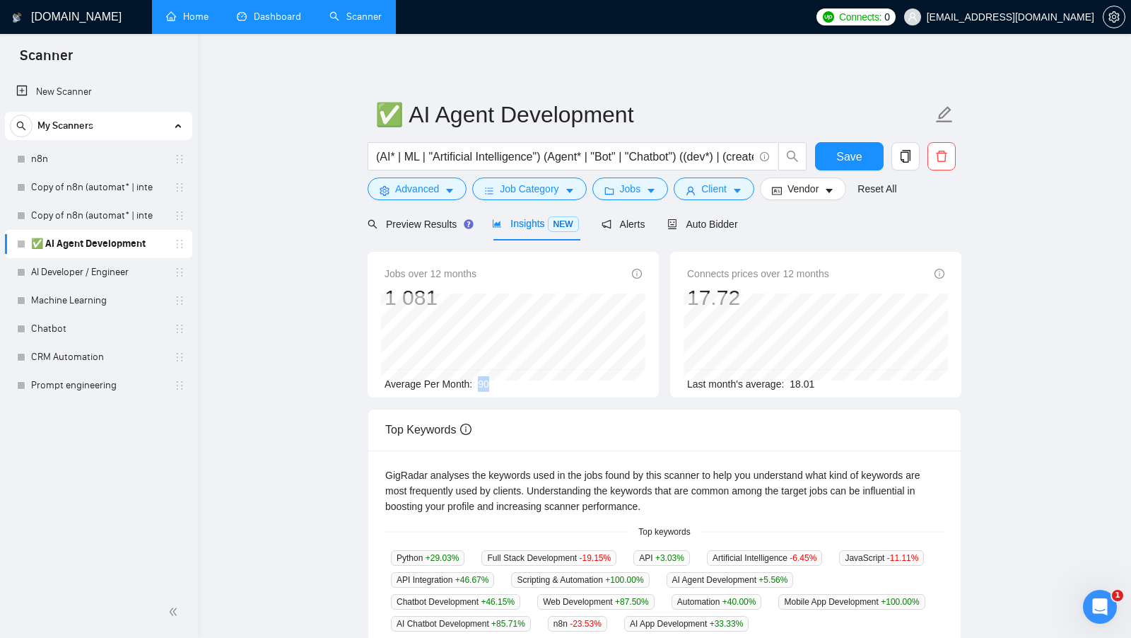
drag, startPoint x: 481, startPoint y: 383, endPoint x: 508, endPoint y: 383, distance: 26.2
click at [507, 383] on div "Average Per Month: 90" at bounding box center [513, 384] width 257 height 16
click at [508, 383] on div "Average Per Month: 90" at bounding box center [513, 384] width 257 height 16
click at [422, 231] on div "Preview Results" at bounding box center [419, 223] width 102 height 33
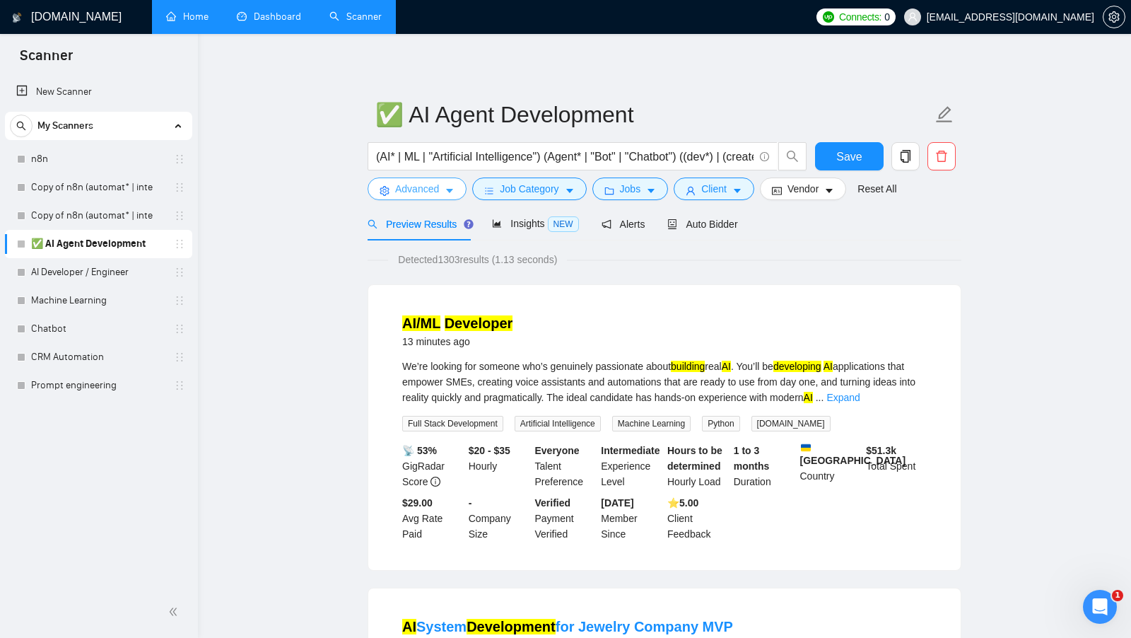
click at [444, 192] on button "Advanced" at bounding box center [417, 188] width 99 height 23
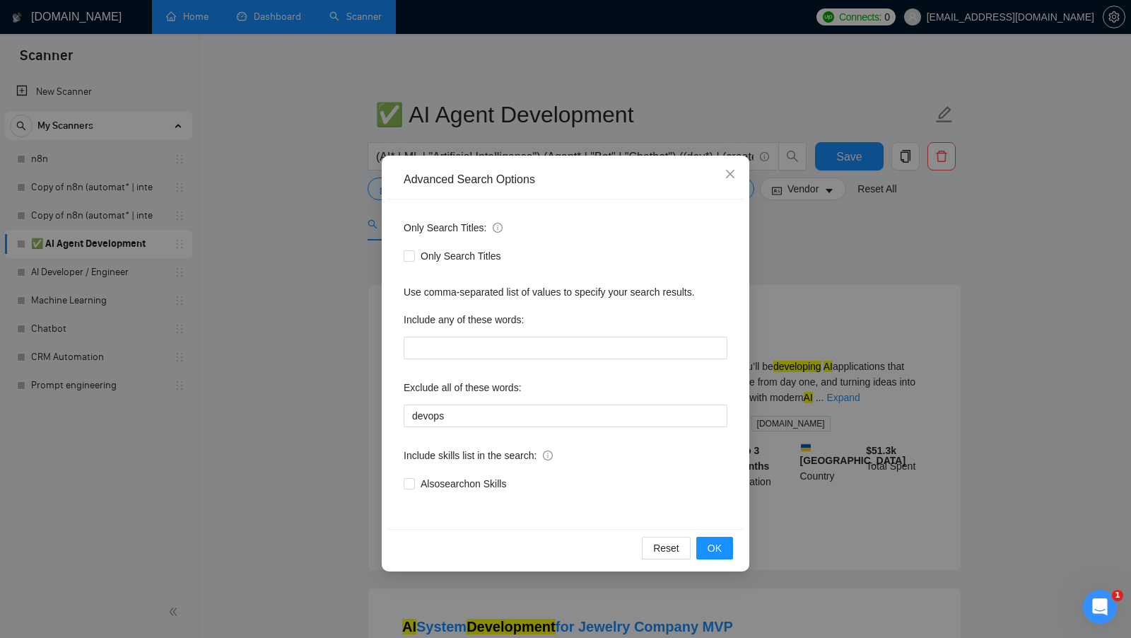
click at [768, 373] on div "Advanced Search Options Only Search Titles: Only Search Titles Use comma-separa…" at bounding box center [565, 319] width 1131 height 638
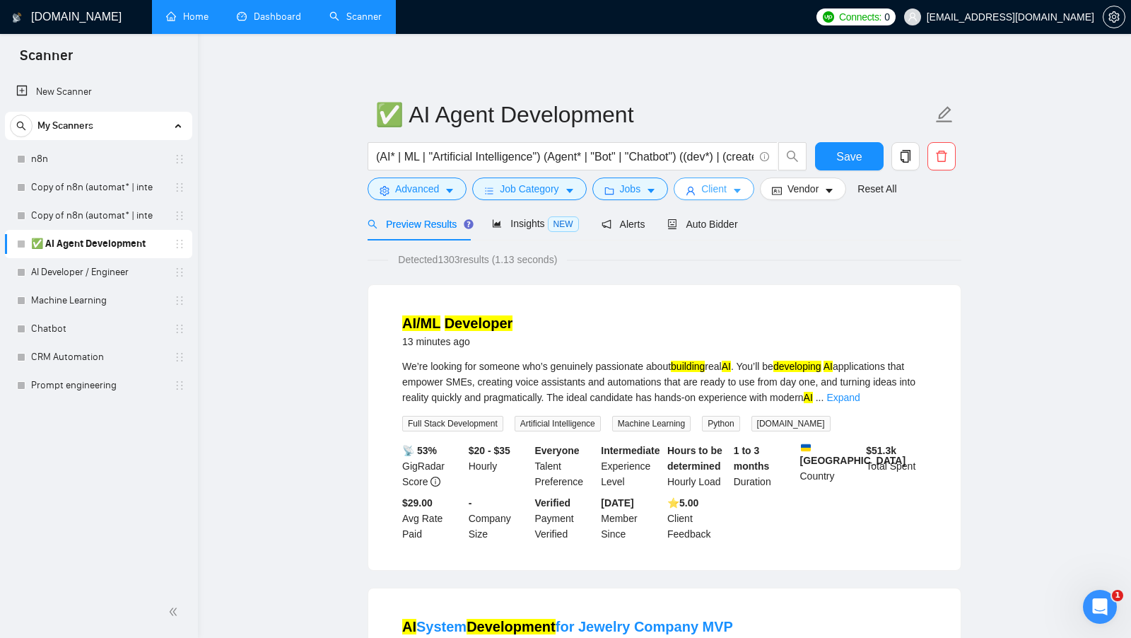
click at [727, 189] on span "Client" at bounding box center [713, 189] width 25 height 16
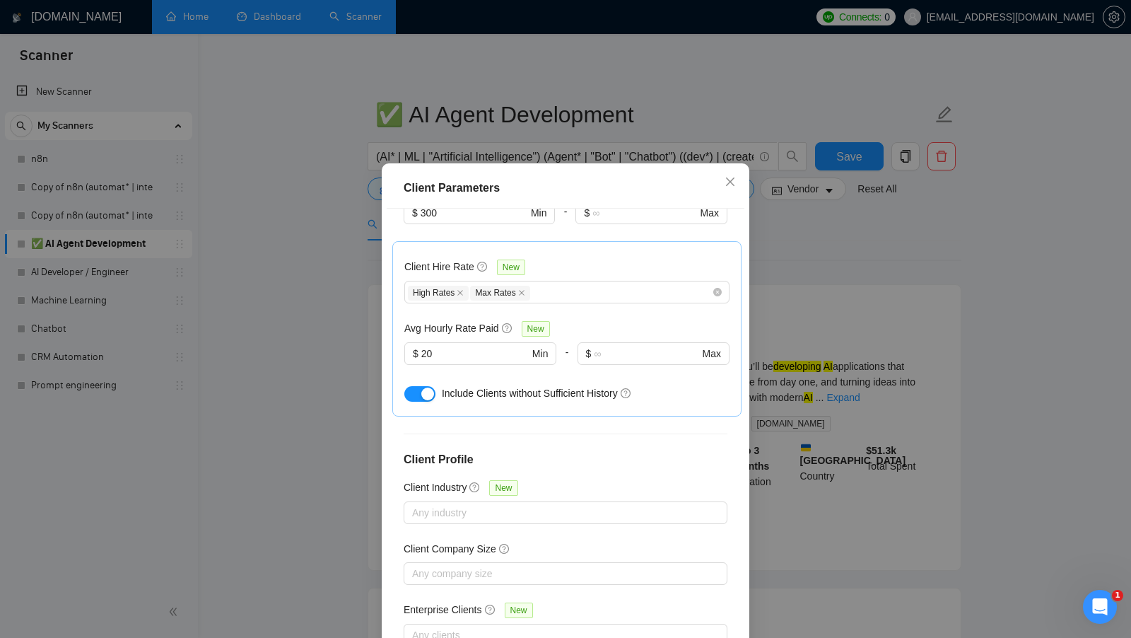
click at [881, 355] on div "Client Parameters Client Location Include Client Countries Select Exclude Clien…" at bounding box center [565, 319] width 1131 height 638
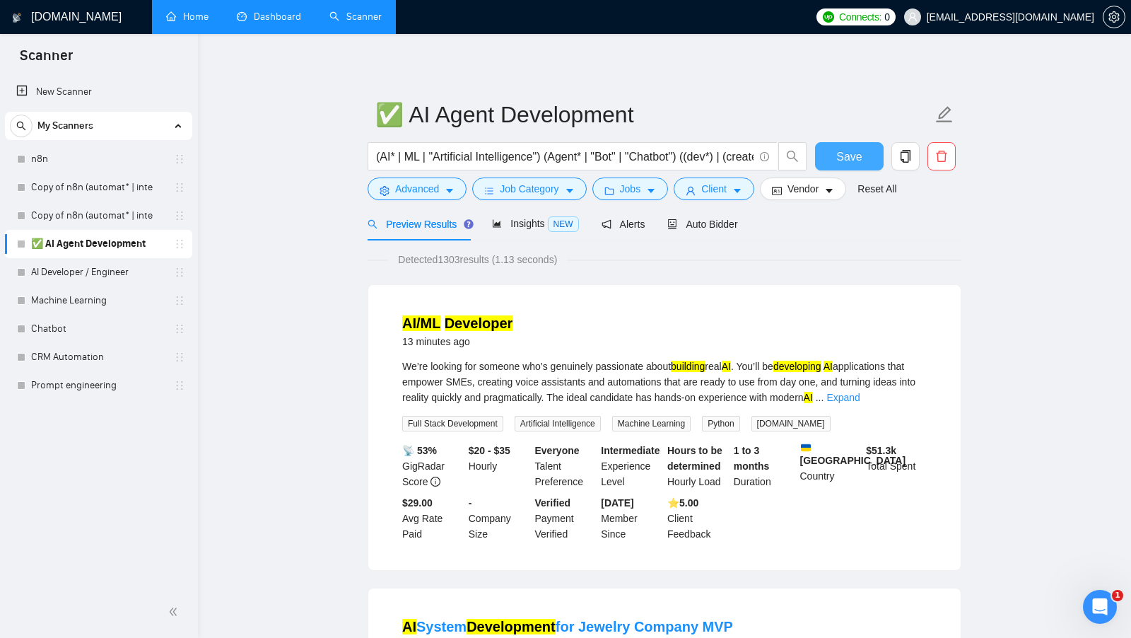
click at [855, 160] on span "Save" at bounding box center [848, 157] width 25 height 18
click at [536, 164] on input "(AI* | ML | "Artificial Intelligence") (Agent* | "Bot" | "Chatbot") ((dev*) | (…" at bounding box center [565, 157] width 378 height 18
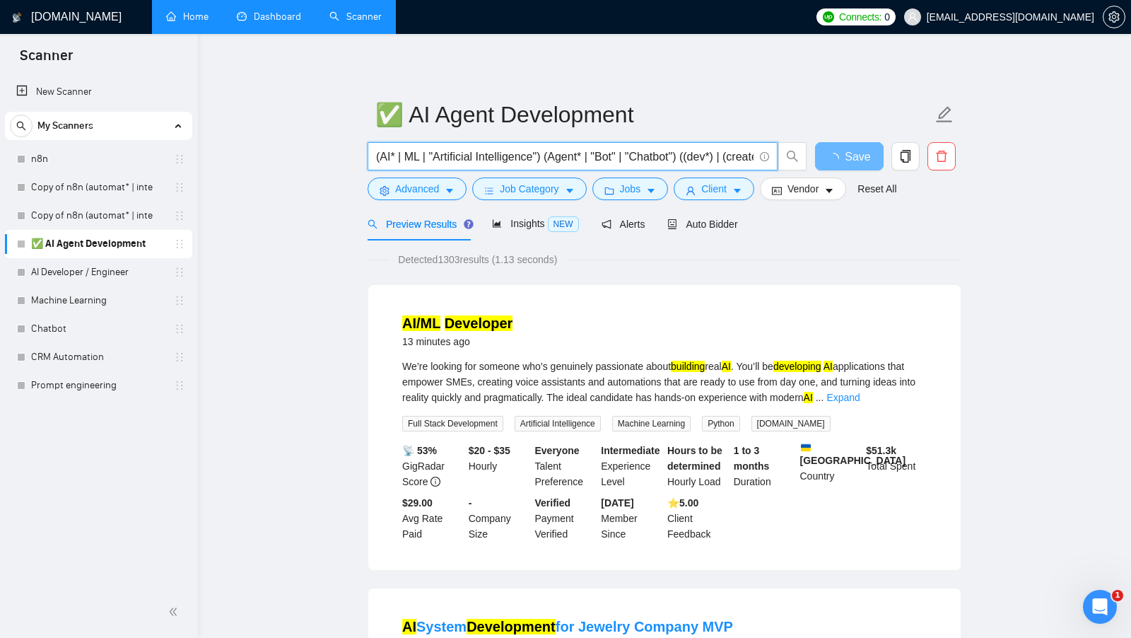
click at [536, 164] on input "(AI* | ML | "Artificial Intelligence") (Agent* | "Bot" | "Chatbot") ((dev*) | (…" at bounding box center [565, 157] width 378 height 18
click at [502, 164] on input "(AI* | ML | "Artificial Intelligence") (Agent* | "Bot" | "Chatbot") ((dev*) | (…" at bounding box center [565, 157] width 378 height 18
drag, startPoint x: 392, startPoint y: 156, endPoint x: 381, endPoint y: 158, distance: 11.4
click at [382, 158] on input "(AI* | ML | "Artificial Intelligence") (Agent* | "Bot" | "Chatbot") ((dev*) | (…" at bounding box center [565, 157] width 378 height 18
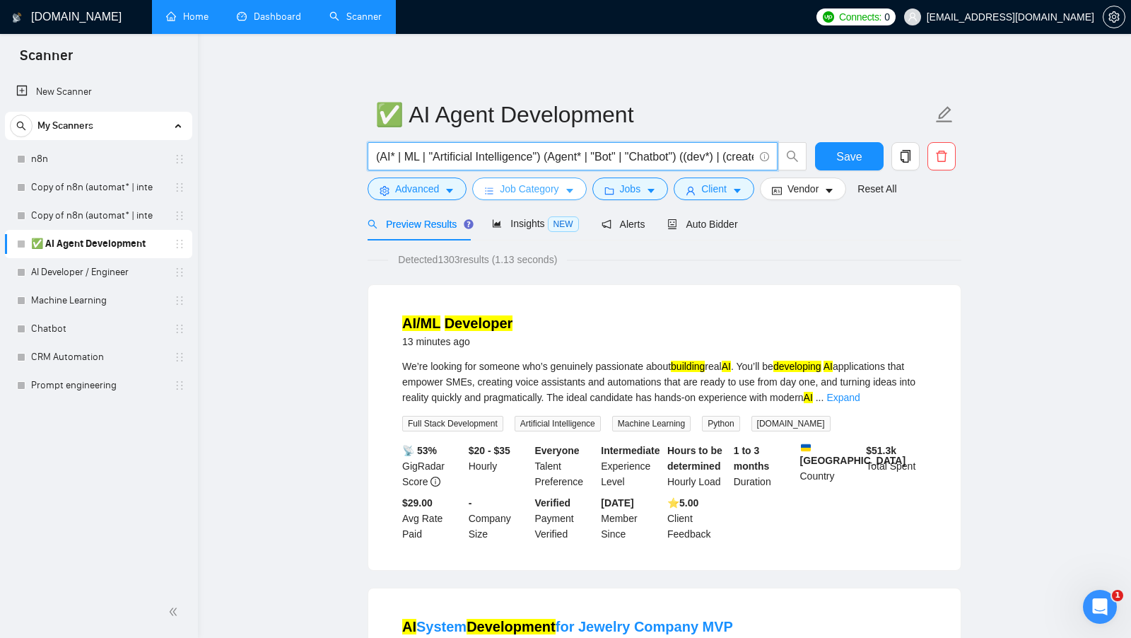
click at [580, 194] on button "Job Category" at bounding box center [529, 188] width 114 height 23
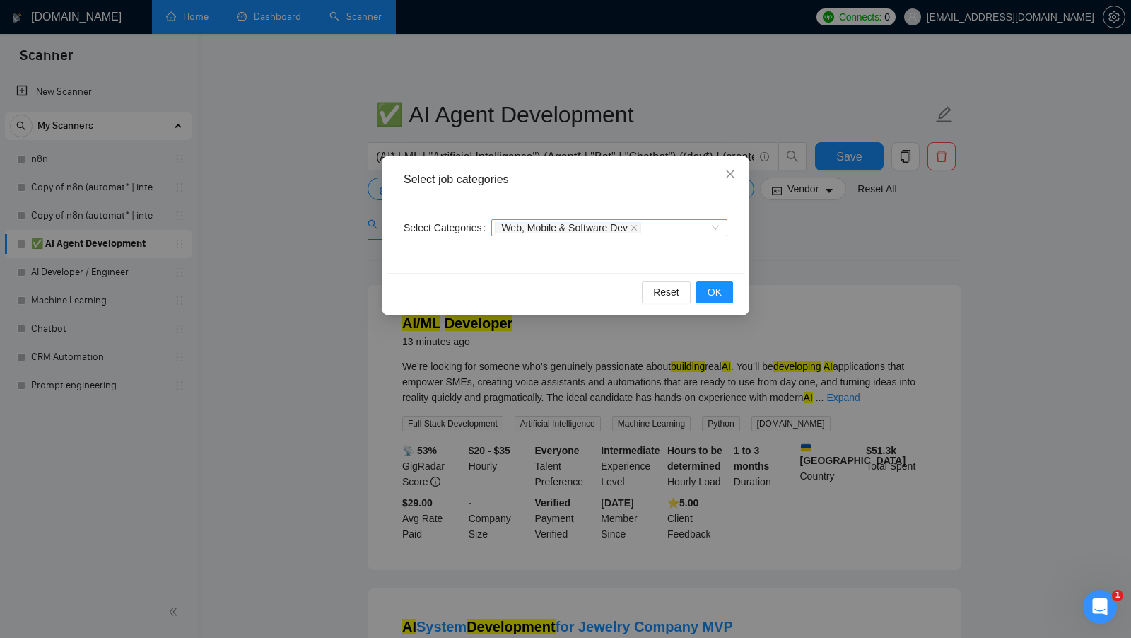
click at [718, 228] on div "Web, Mobile & Software Dev" at bounding box center [609, 227] width 236 height 17
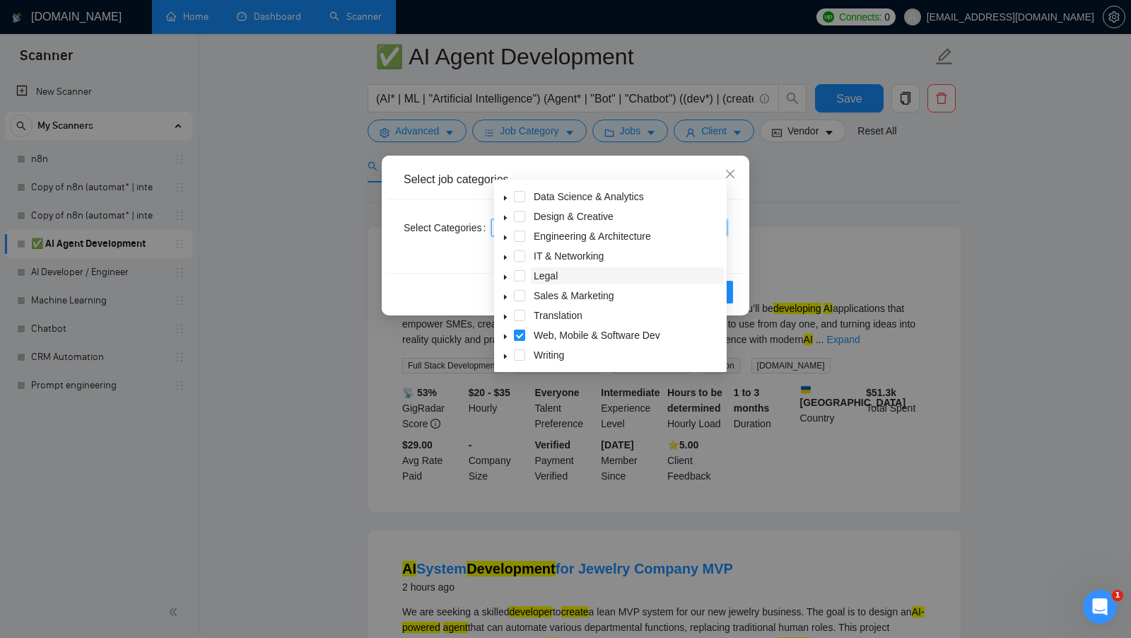
scroll to position [13, 0]
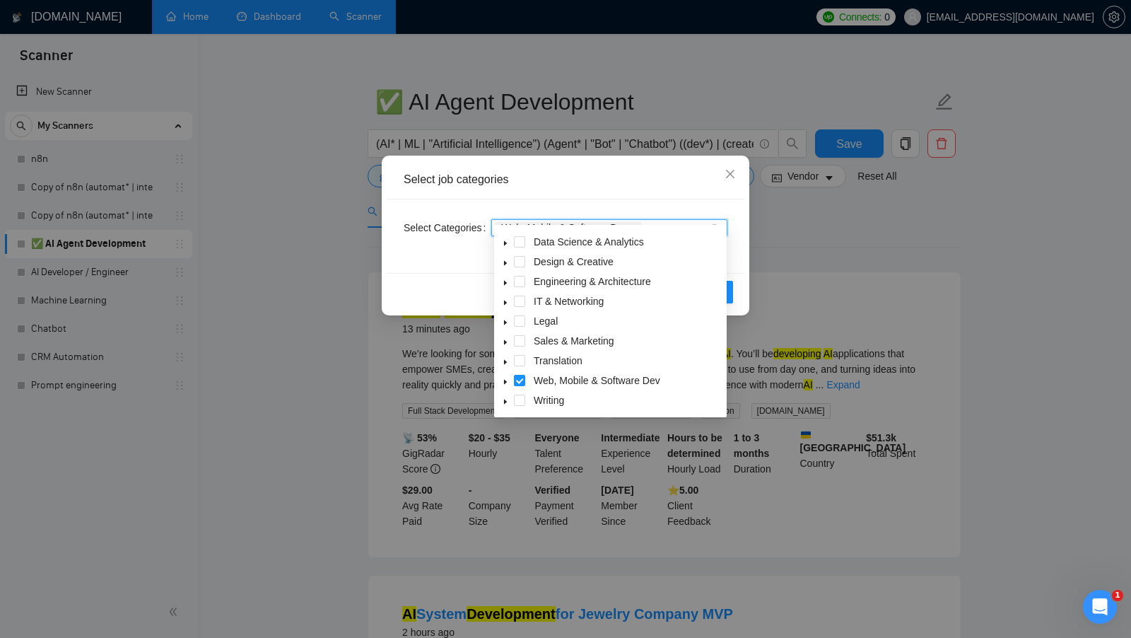
click at [503, 378] on icon "caret-down" at bounding box center [505, 381] width 7 height 7
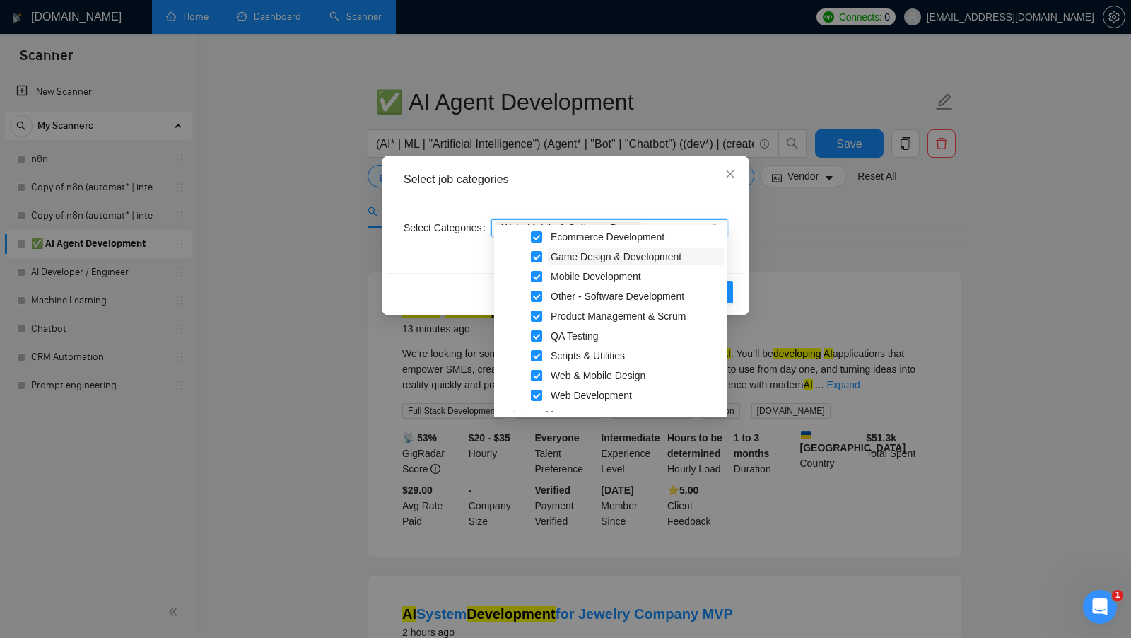
scroll to position [283, 0]
click at [437, 283] on div "Reset OK" at bounding box center [566, 291] width 358 height 37
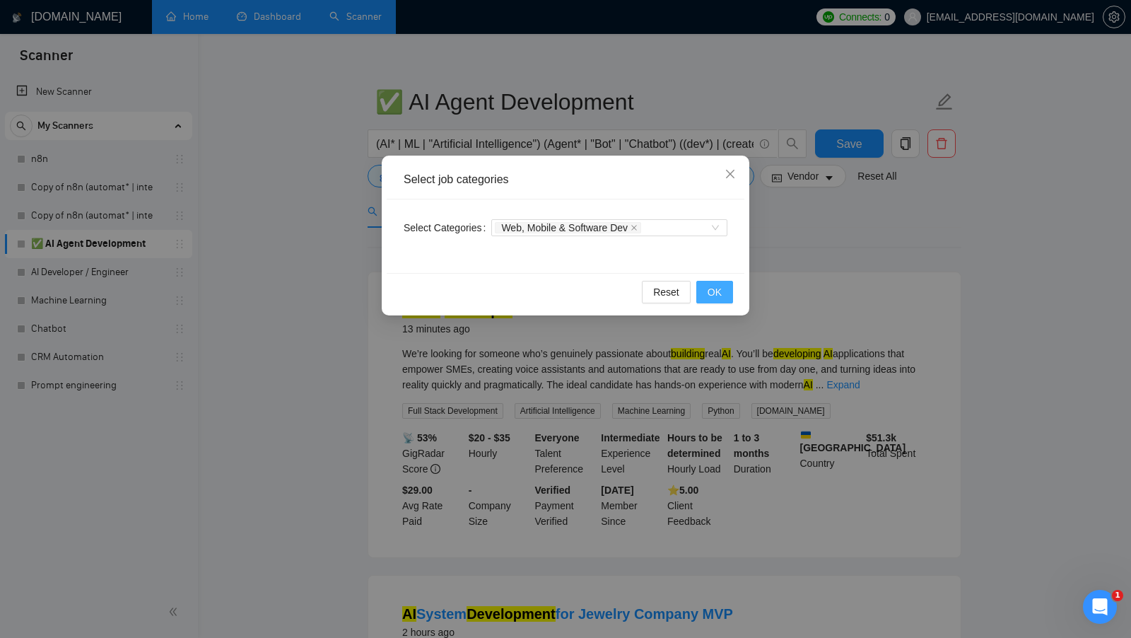
click at [727, 291] on button "OK" at bounding box center [714, 292] width 37 height 23
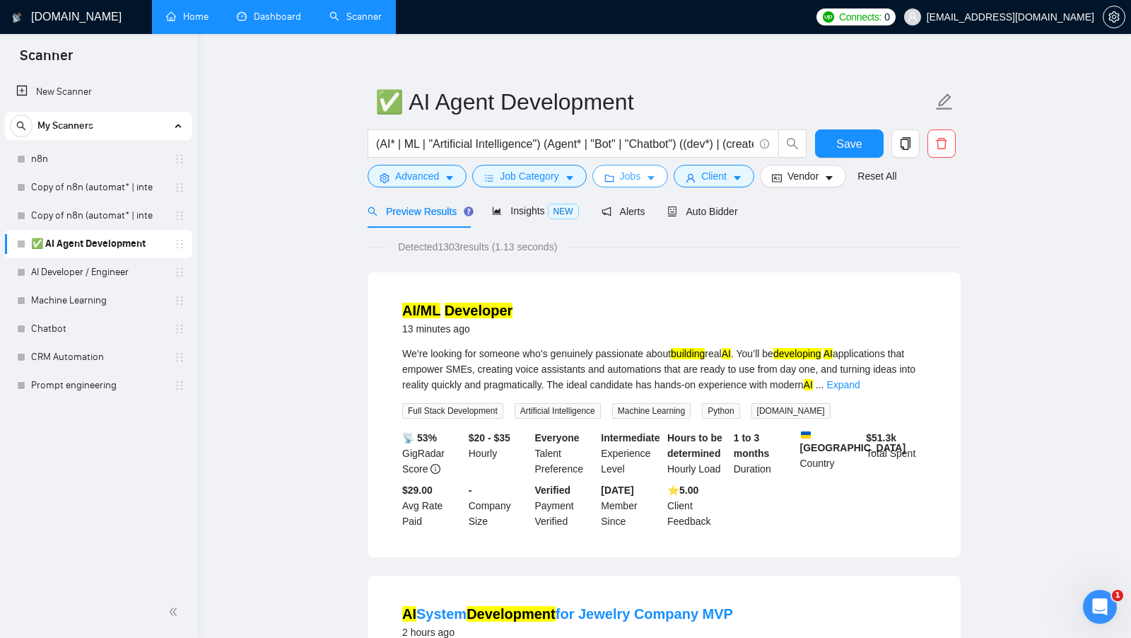
click at [641, 181] on span "Jobs" at bounding box center [630, 176] width 21 height 16
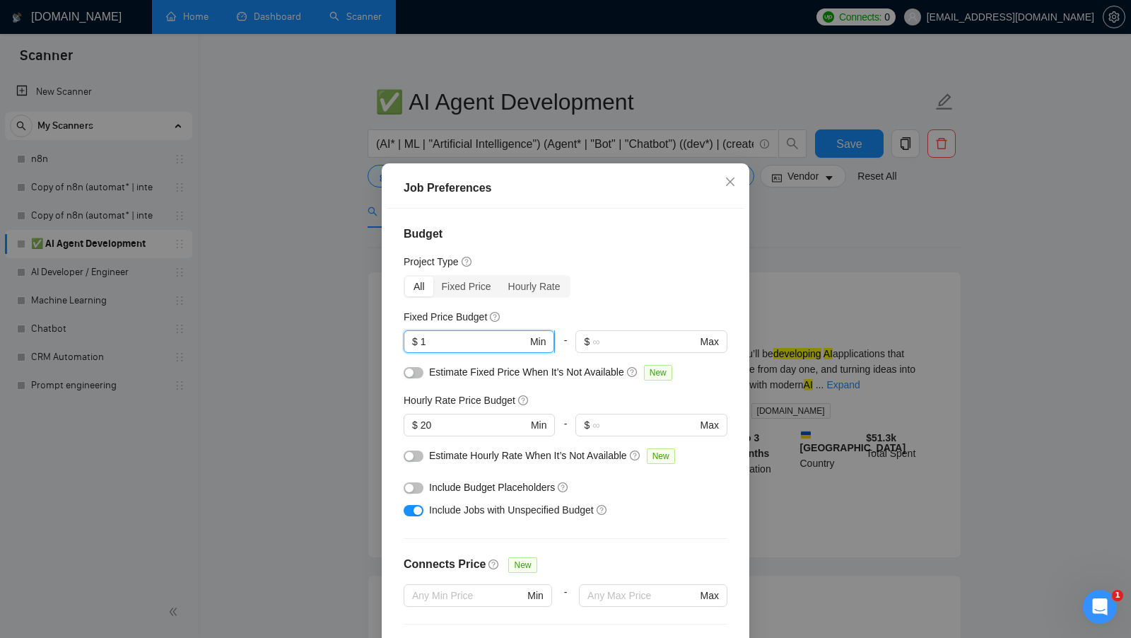
click at [484, 348] on input "1" at bounding box center [474, 342] width 107 height 16
click at [476, 418] on input "20" at bounding box center [474, 425] width 107 height 16
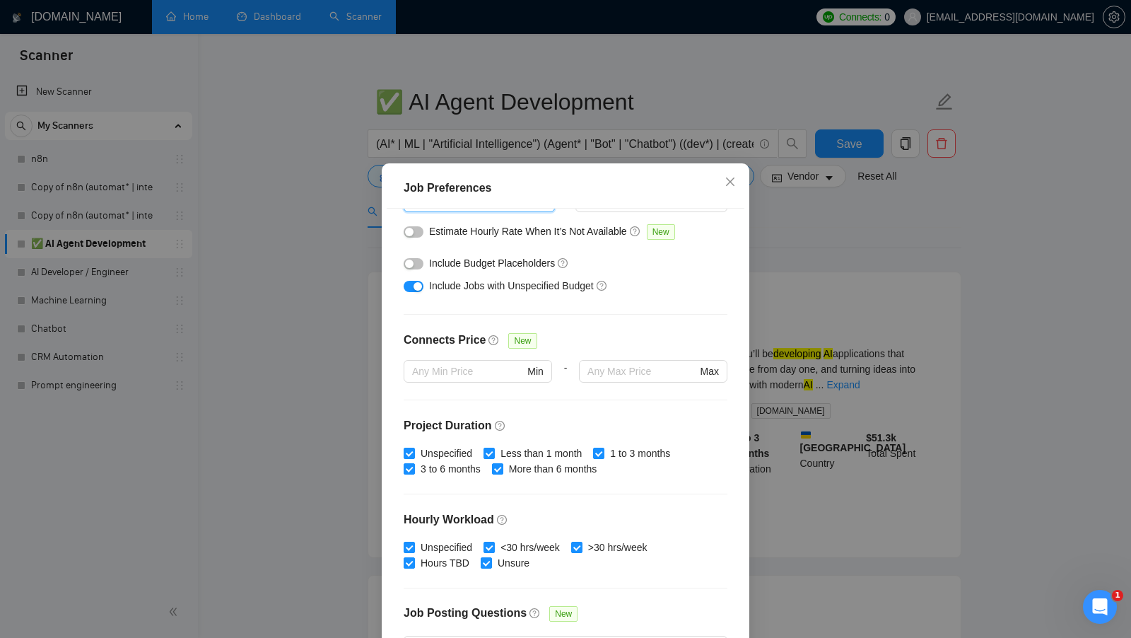
scroll to position [78, 0]
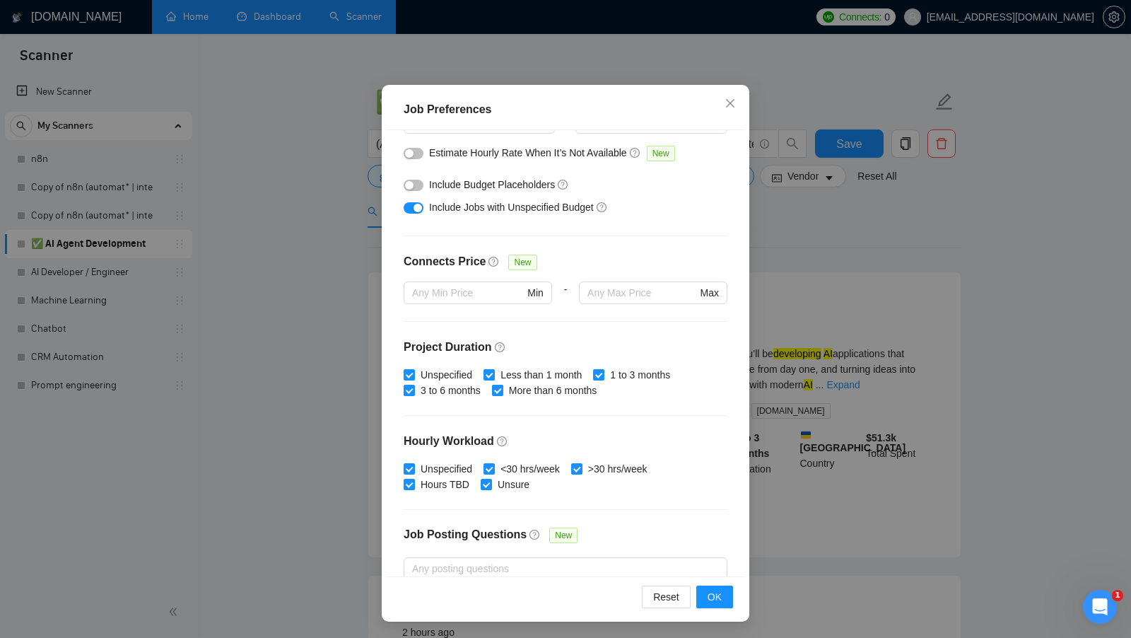
click at [812, 388] on div "Job Preferences Budget Project Type All Fixed Price Hourly Rate Fixed Price Bud…" at bounding box center [565, 319] width 1131 height 638
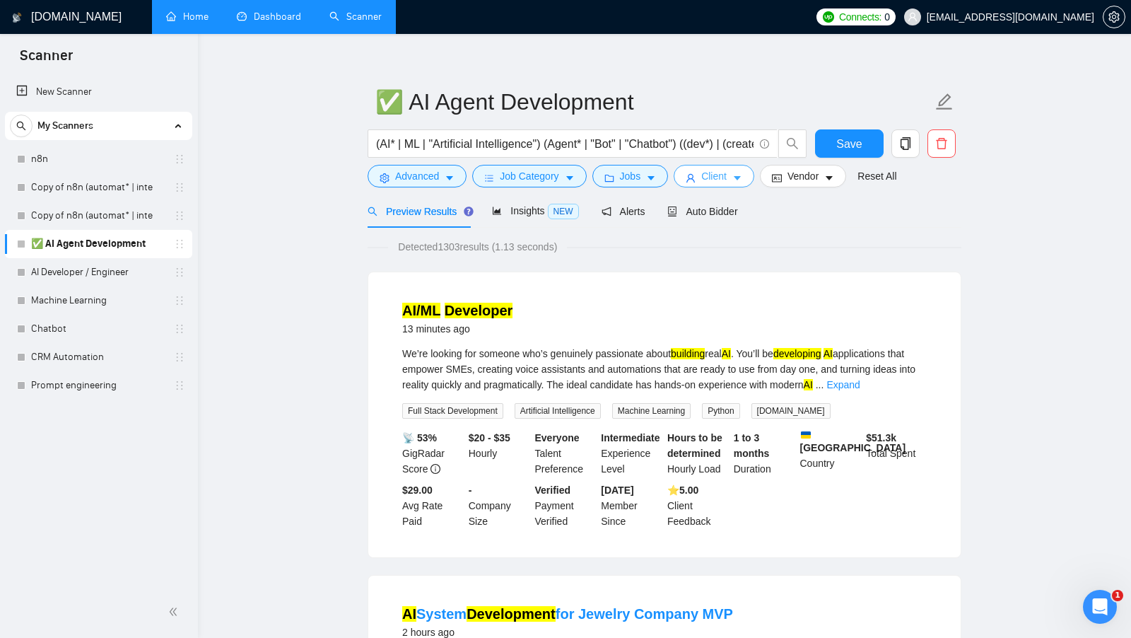
click at [720, 182] on span "Client" at bounding box center [713, 176] width 25 height 16
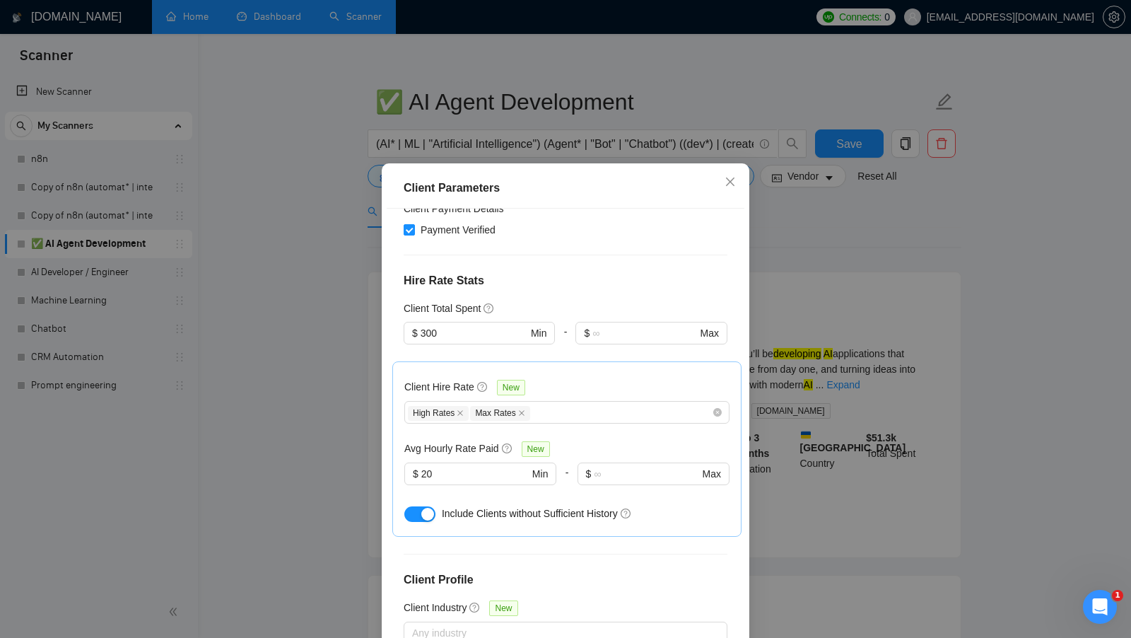
scroll to position [331, 0]
click at [459, 465] on input "20" at bounding box center [474, 473] width 107 height 16
type input "="
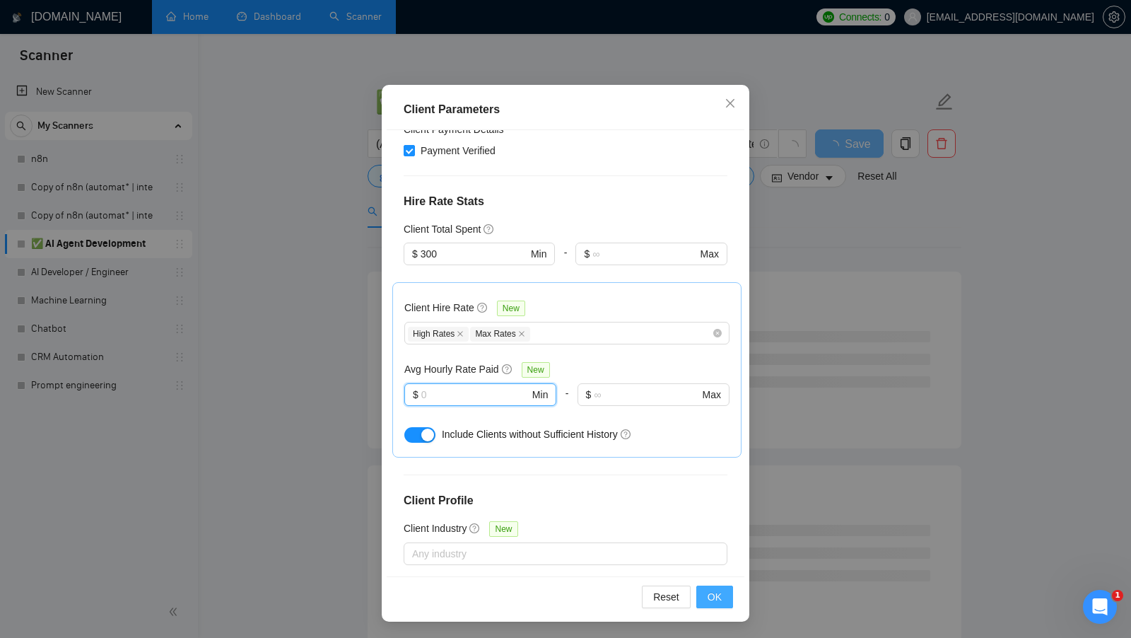
click at [716, 592] on span "OK" at bounding box center [715, 597] width 14 height 16
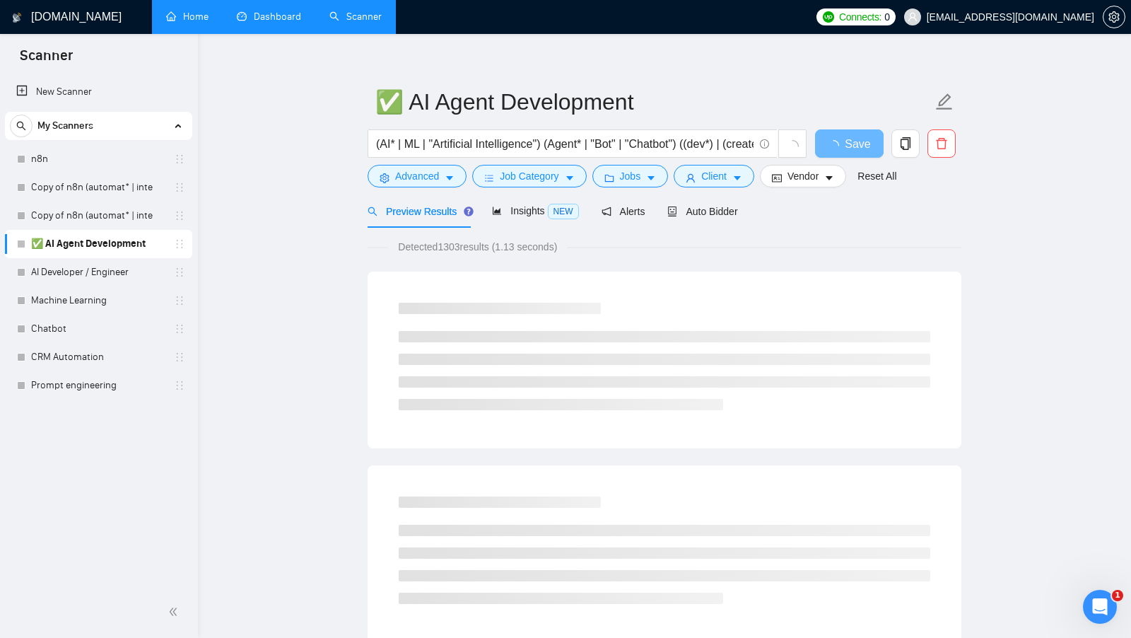
scroll to position [0, 0]
click at [524, 218] on div "Insights NEW" at bounding box center [535, 210] width 86 height 33
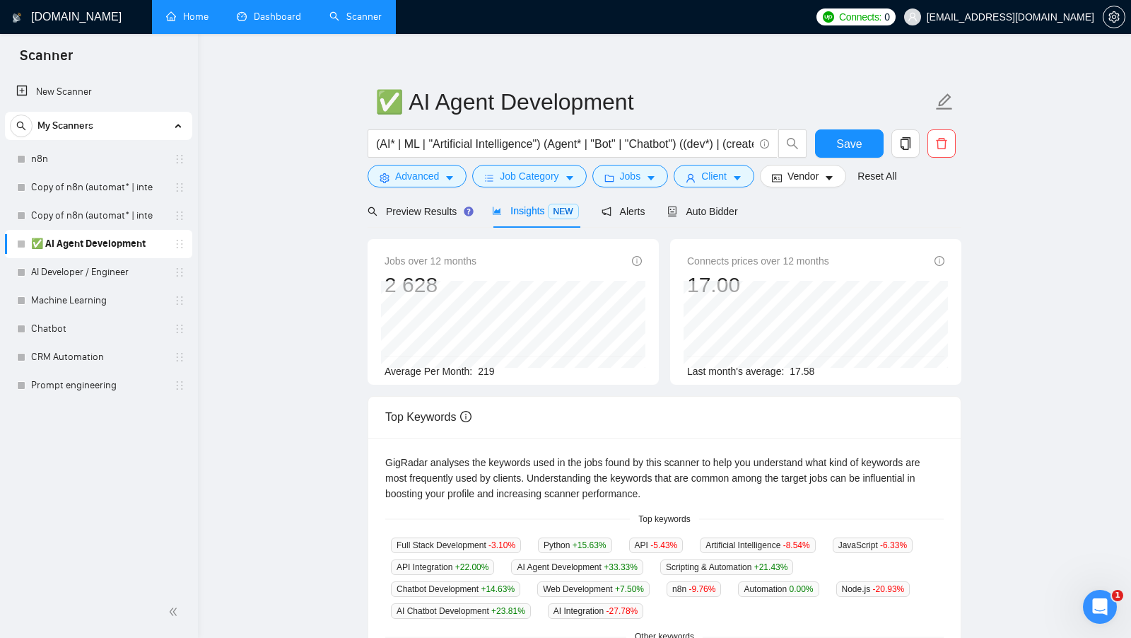
click at [491, 373] on span "219" at bounding box center [486, 370] width 16 height 11
click at [696, 176] on icon "user" at bounding box center [691, 178] width 10 height 10
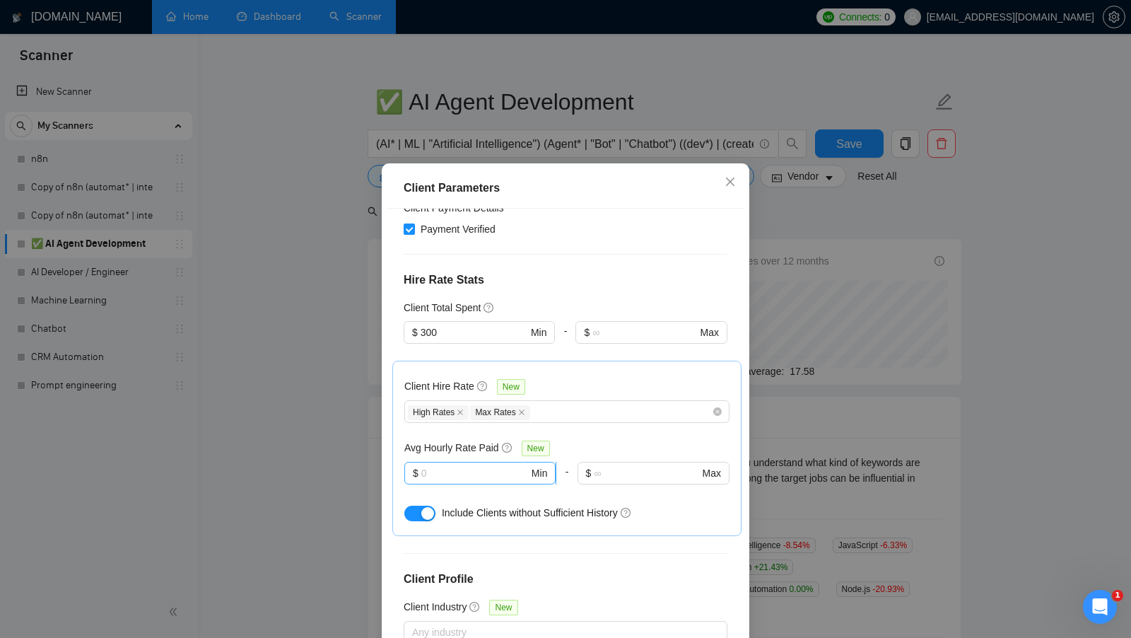
click at [471, 465] on input "text" at bounding box center [474, 473] width 107 height 16
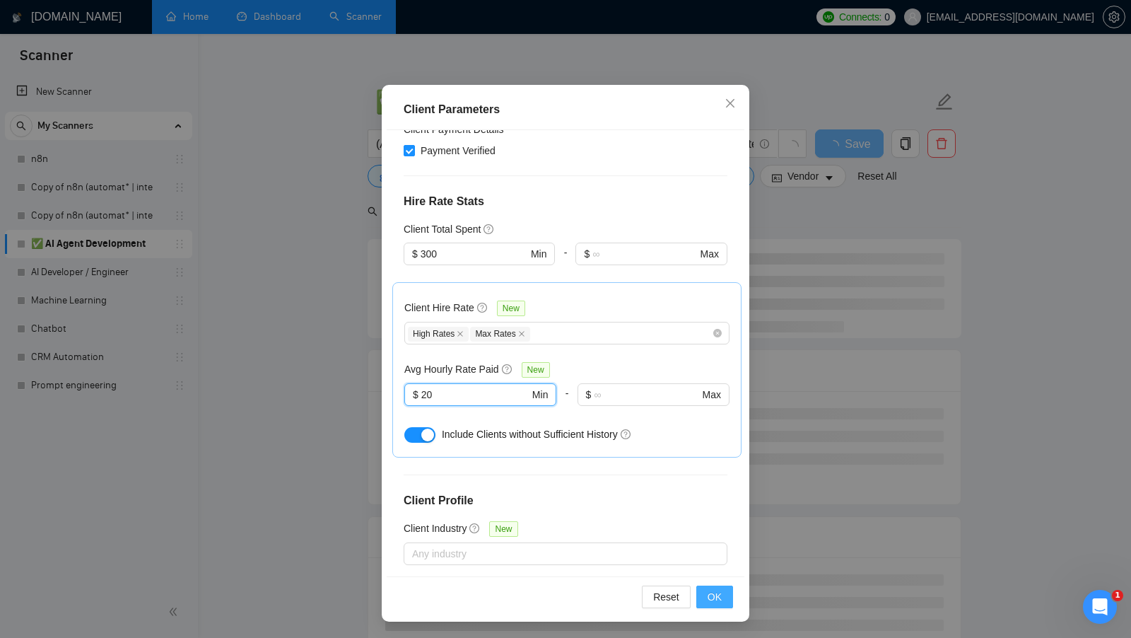
type input "20"
click at [717, 595] on span "OK" at bounding box center [715, 597] width 14 height 16
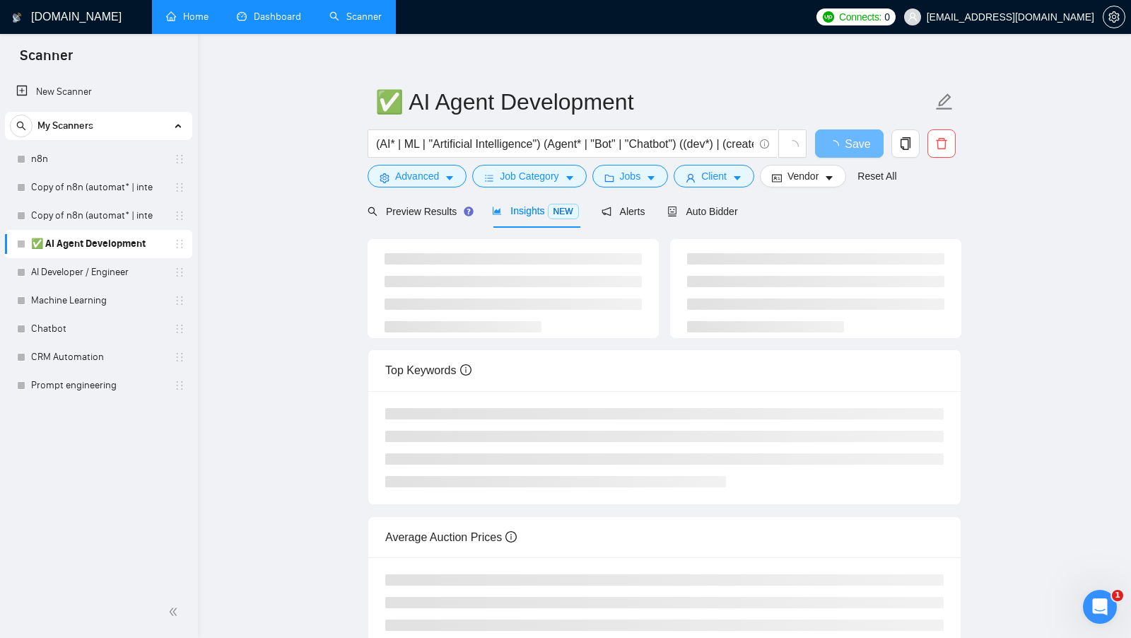
scroll to position [0, 0]
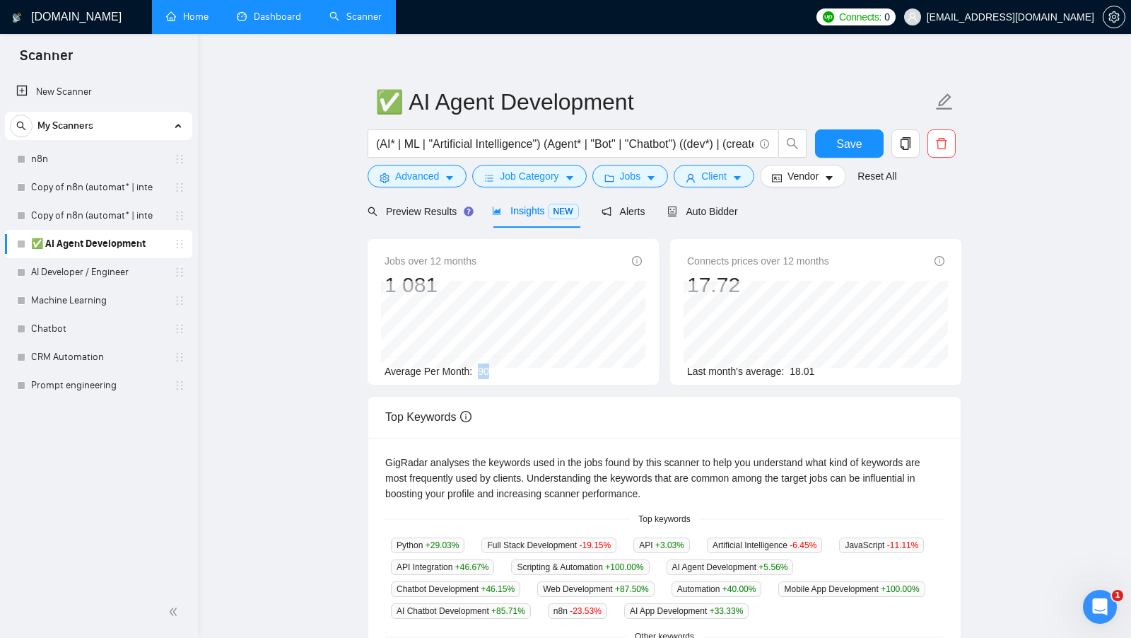
drag, startPoint x: 474, startPoint y: 370, endPoint x: 501, endPoint y: 369, distance: 27.6
click at [501, 369] on div "Average Per Month: 90" at bounding box center [513, 371] width 257 height 16
click at [730, 217] on div "Auto Bidder" at bounding box center [702, 212] width 70 height 16
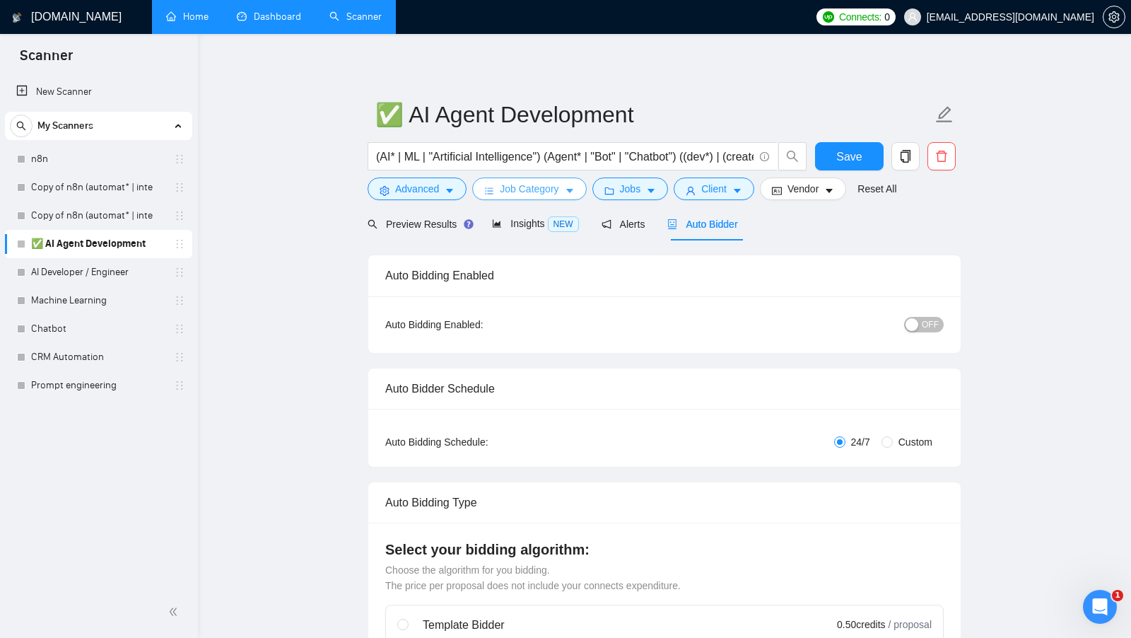
click at [558, 194] on span "Job Category" at bounding box center [529, 189] width 59 height 16
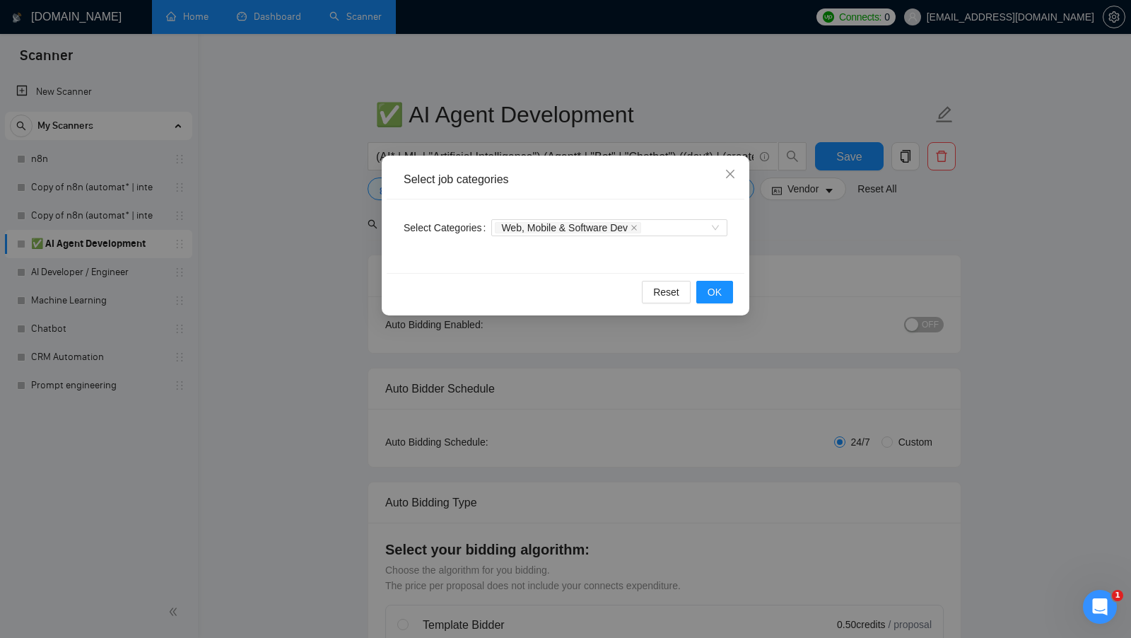
click at [770, 248] on div "Select job categories Select Categories Web, Mobile & Software Dev Reset OK" at bounding box center [565, 319] width 1131 height 638
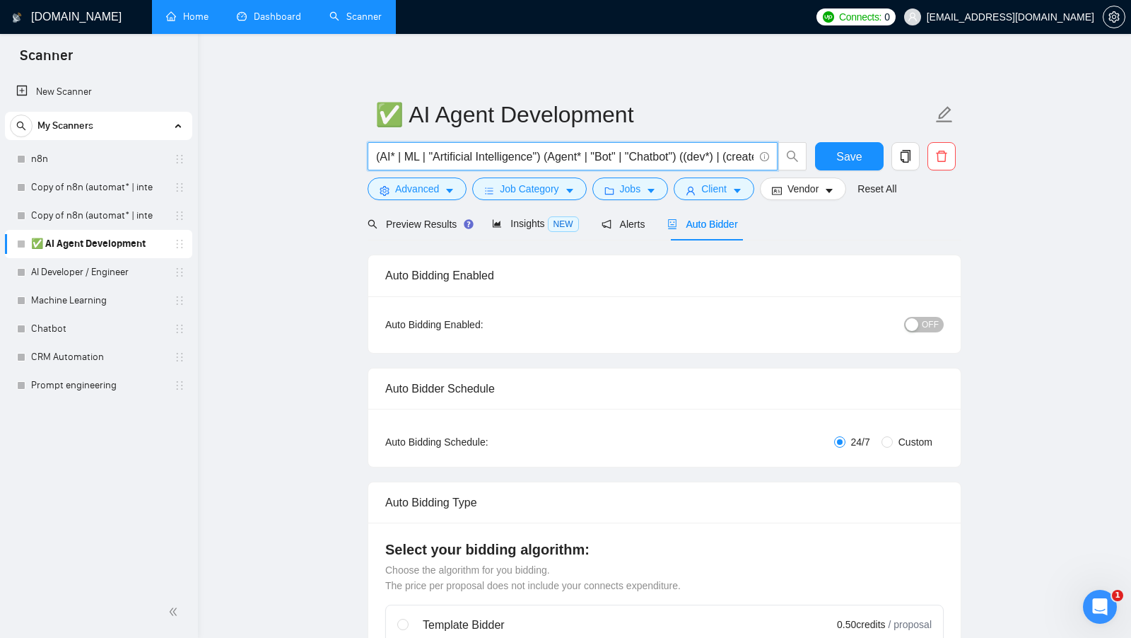
click at [449, 159] on input "(AI* | ML | "Artificial Intelligence") (Agent* | "Bot" | "Chatbot") ((dev*) | (…" at bounding box center [565, 157] width 378 height 18
click at [399, 158] on input "(AI* | ML | "Artificial Intelligence") (Agent* | "Bot" | "Chatbot") ((dev*) | (…" at bounding box center [565, 157] width 378 height 18
drag, startPoint x: 397, startPoint y: 158, endPoint x: 388, endPoint y: 158, distance: 8.5
click at [388, 158] on input "(AI* | ML | "Artificial Intelligence") (Agent* | "Bot" | "Chatbot") ((dev*) | (…" at bounding box center [565, 157] width 378 height 18
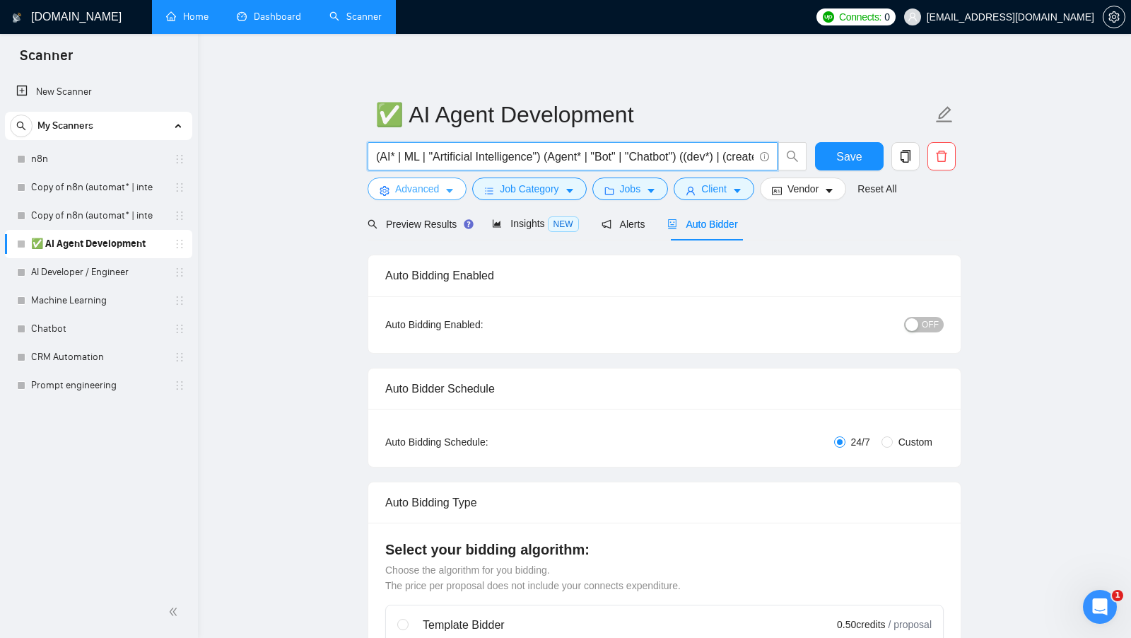
click at [413, 181] on span "Advanced" at bounding box center [417, 189] width 44 height 16
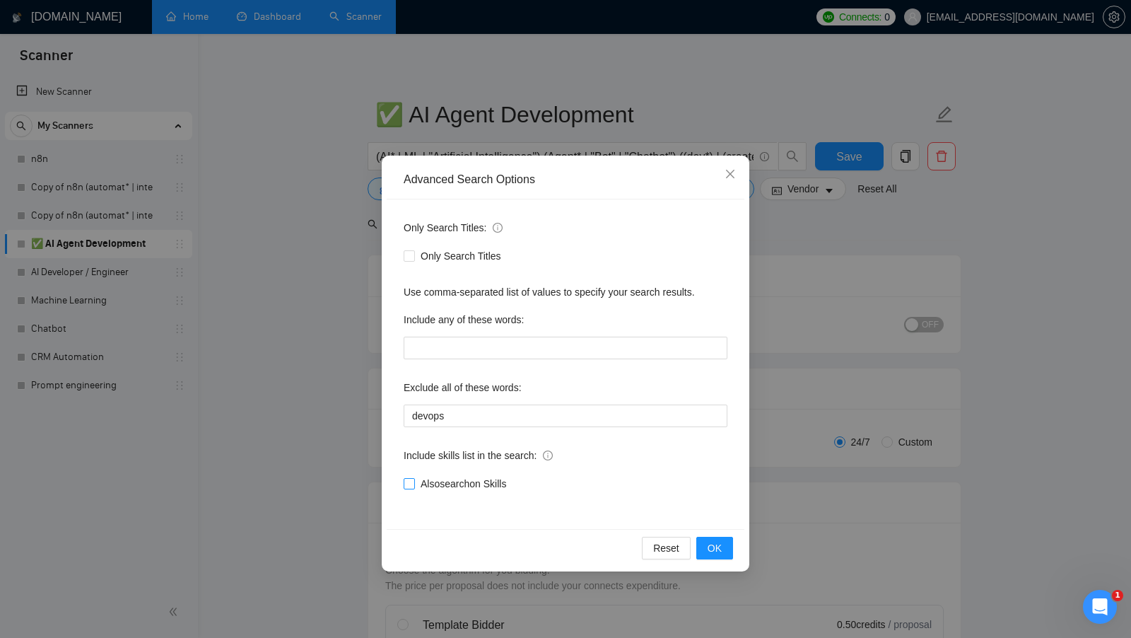
drag, startPoint x: 545, startPoint y: 484, endPoint x: 410, endPoint y: 484, distance: 135.0
click at [410, 484] on div "Also search on Skills" at bounding box center [566, 484] width 324 height 16
click at [725, 543] on button "OK" at bounding box center [714, 548] width 37 height 23
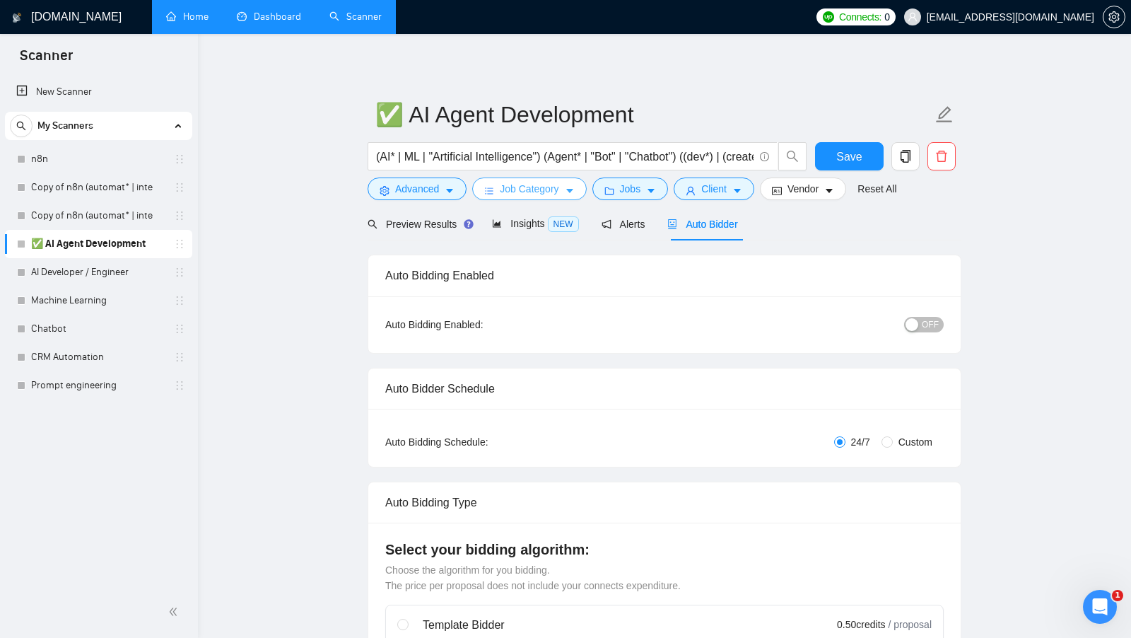
click at [551, 190] on span "Job Category" at bounding box center [529, 189] width 59 height 16
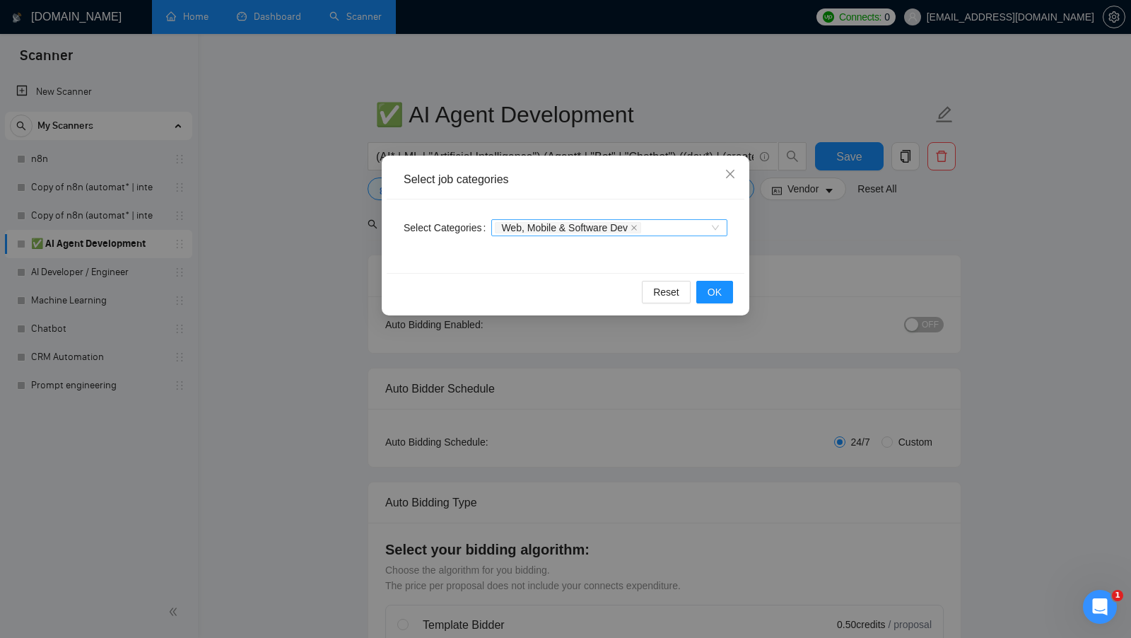
click at [677, 225] on div "Web, Mobile & Software Dev" at bounding box center [602, 228] width 215 height 14
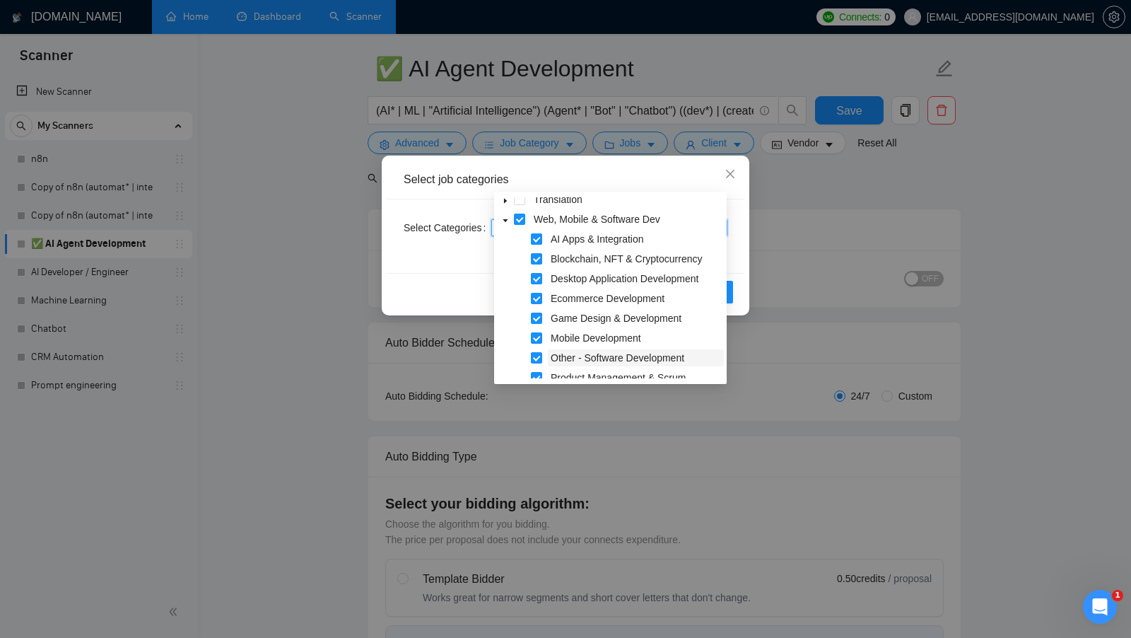
scroll to position [176, 0]
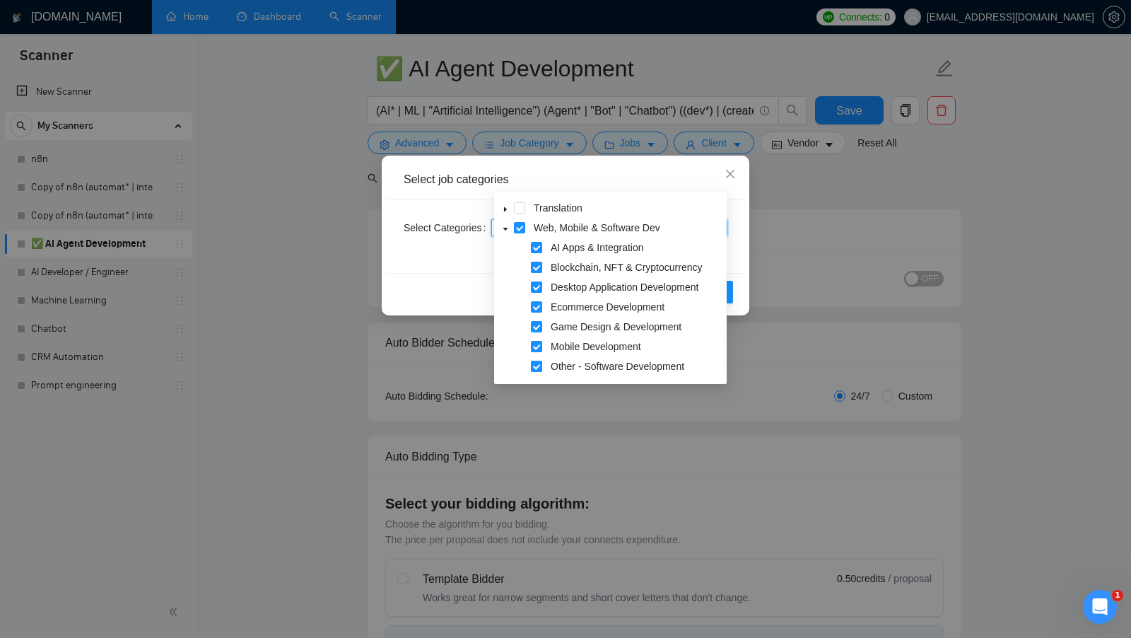
click at [536, 268] on span at bounding box center [536, 267] width 11 height 11
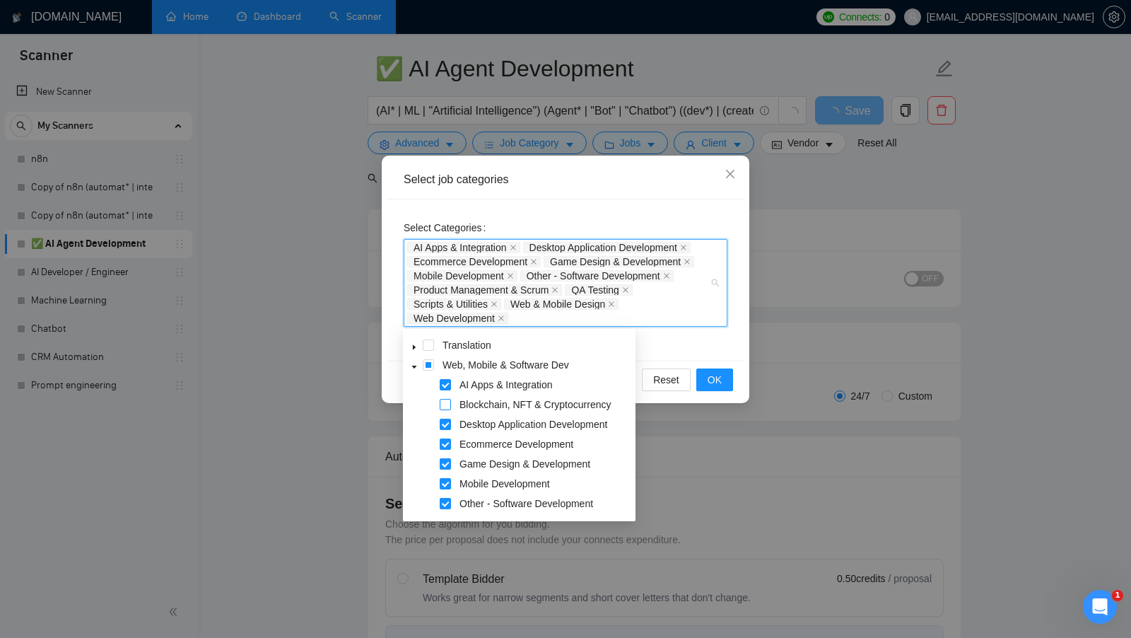
click at [442, 406] on span at bounding box center [445, 404] width 11 height 11
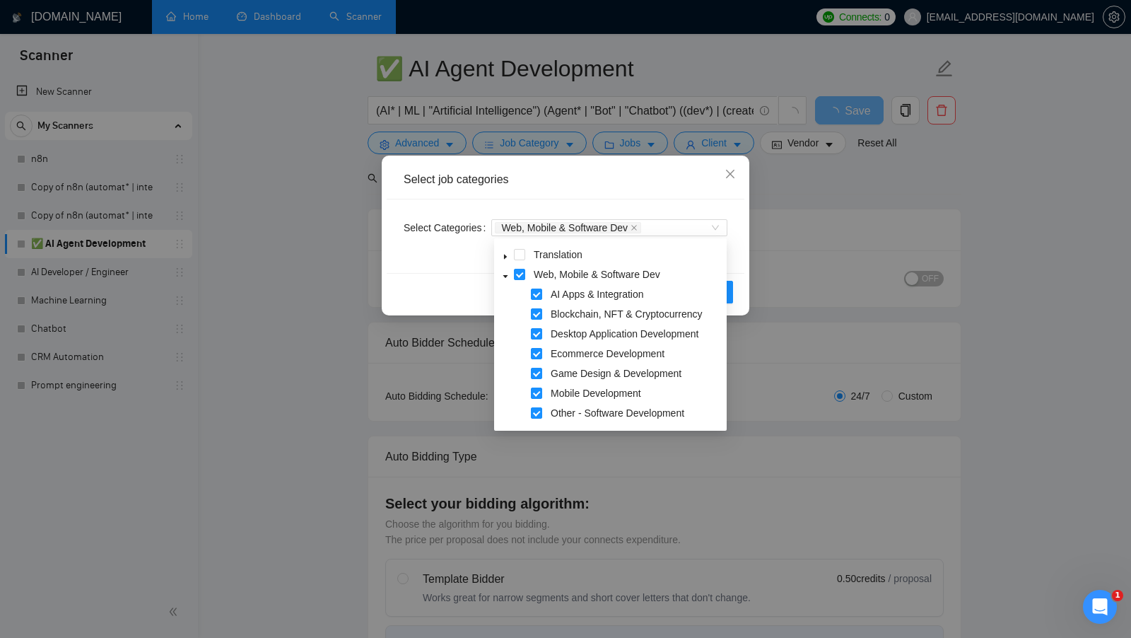
click at [463, 278] on div "Reset OK" at bounding box center [566, 291] width 358 height 37
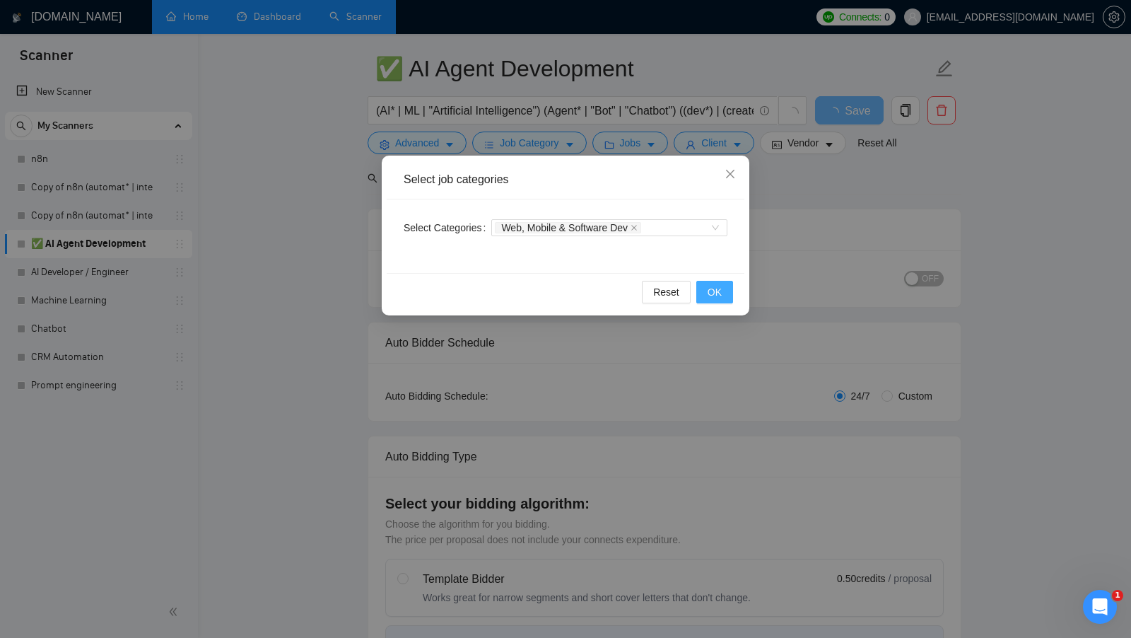
click at [724, 295] on button "OK" at bounding box center [714, 292] width 37 height 23
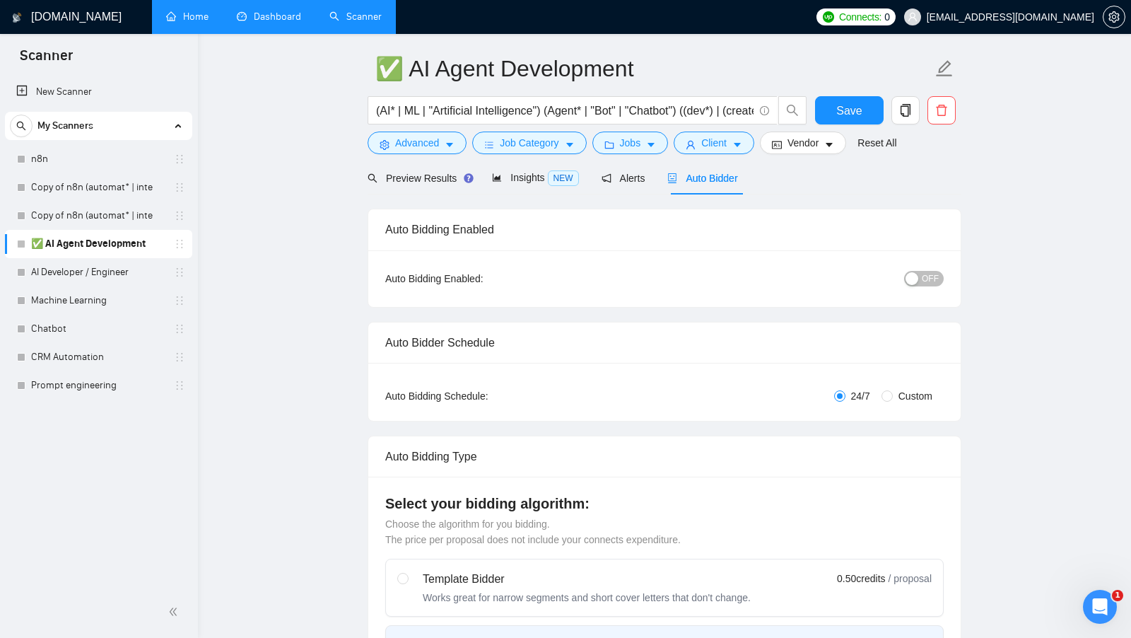
click at [566, 160] on form "✅ AI Agent Development (AI* | ML | "Artificial Intelligence") (Agent* | "Bot" |…" at bounding box center [665, 103] width 594 height 115
click at [566, 151] on button "Job Category" at bounding box center [529, 142] width 114 height 23
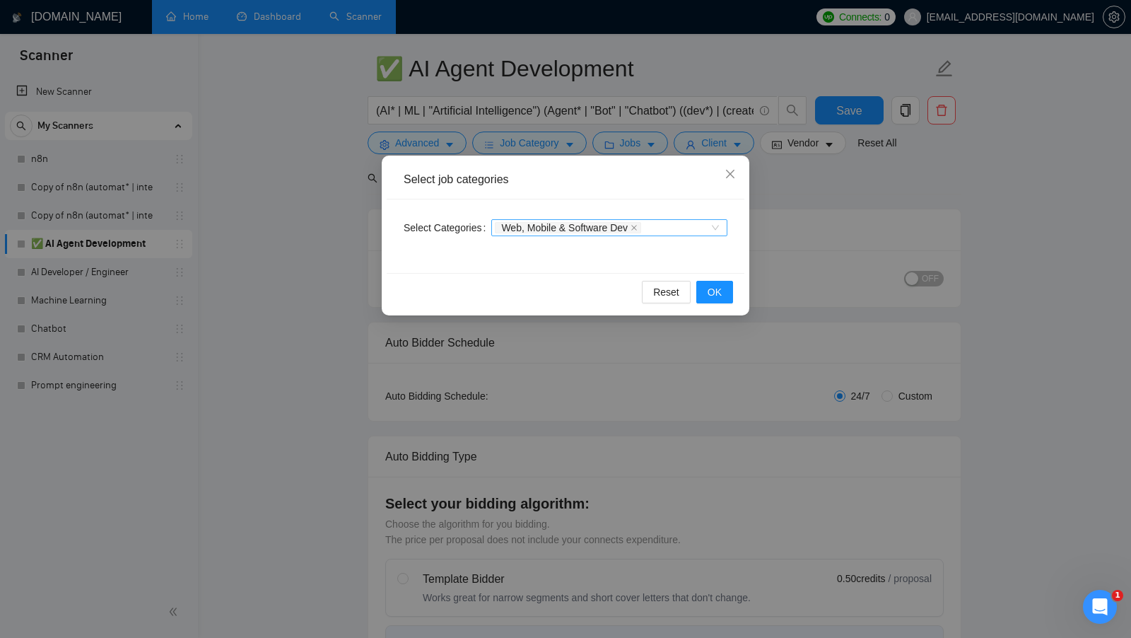
click at [718, 228] on div "Web, Mobile & Software Dev" at bounding box center [609, 227] width 236 height 17
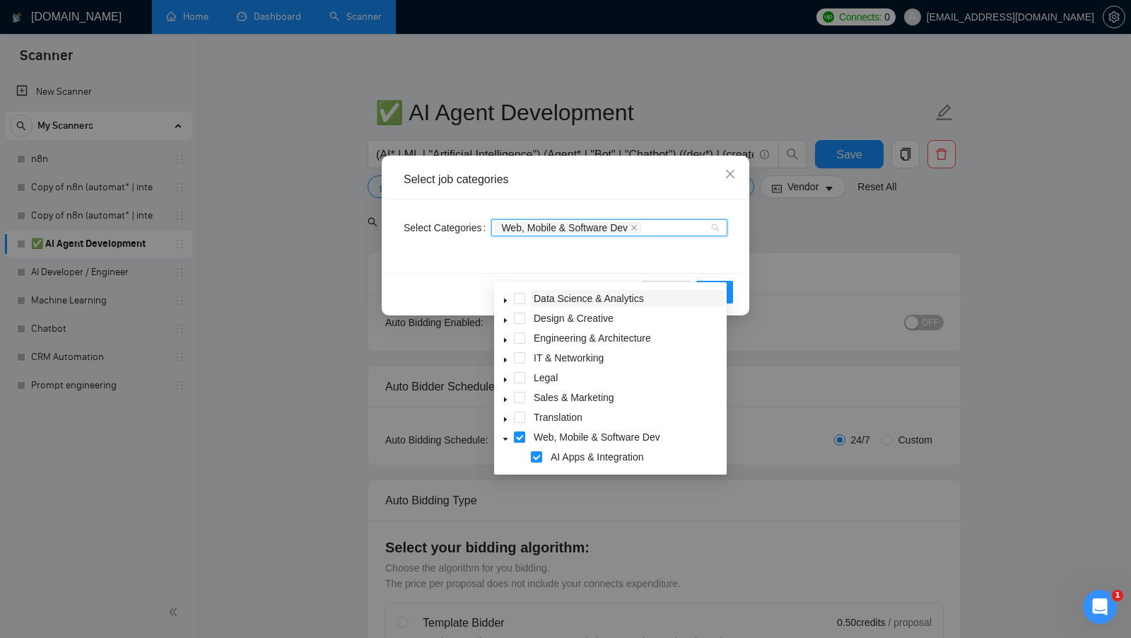
scroll to position [59, 0]
click at [505, 397] on icon "caret-down" at bounding box center [505, 397] width 3 height 5
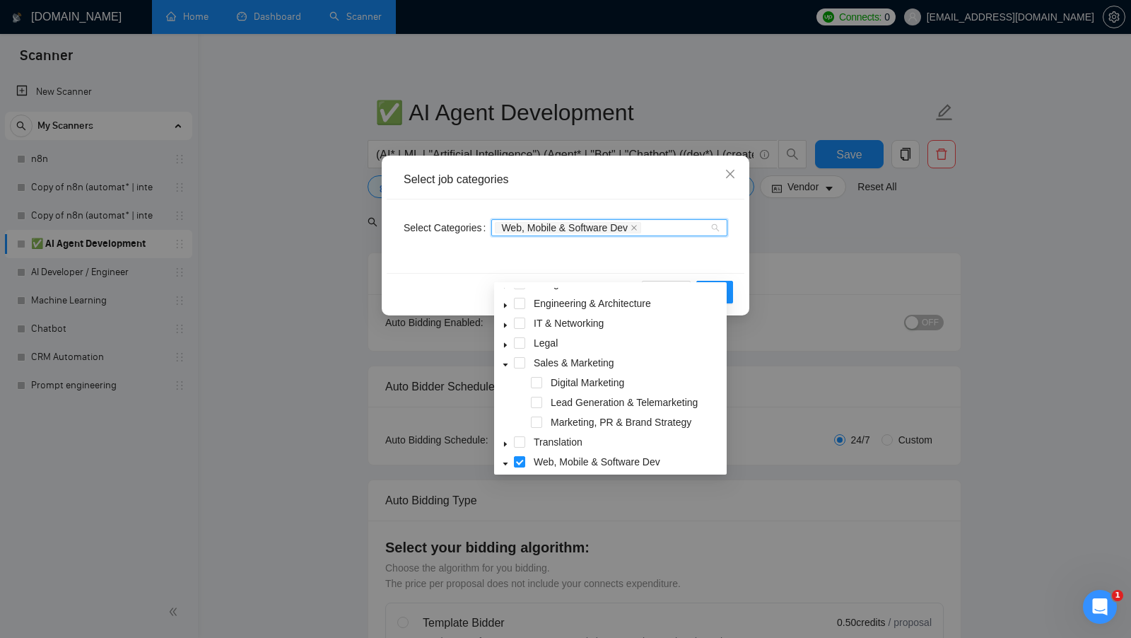
click at [443, 267] on div "Select Categories Web, Mobile & Software Dev" at bounding box center [566, 236] width 358 height 74
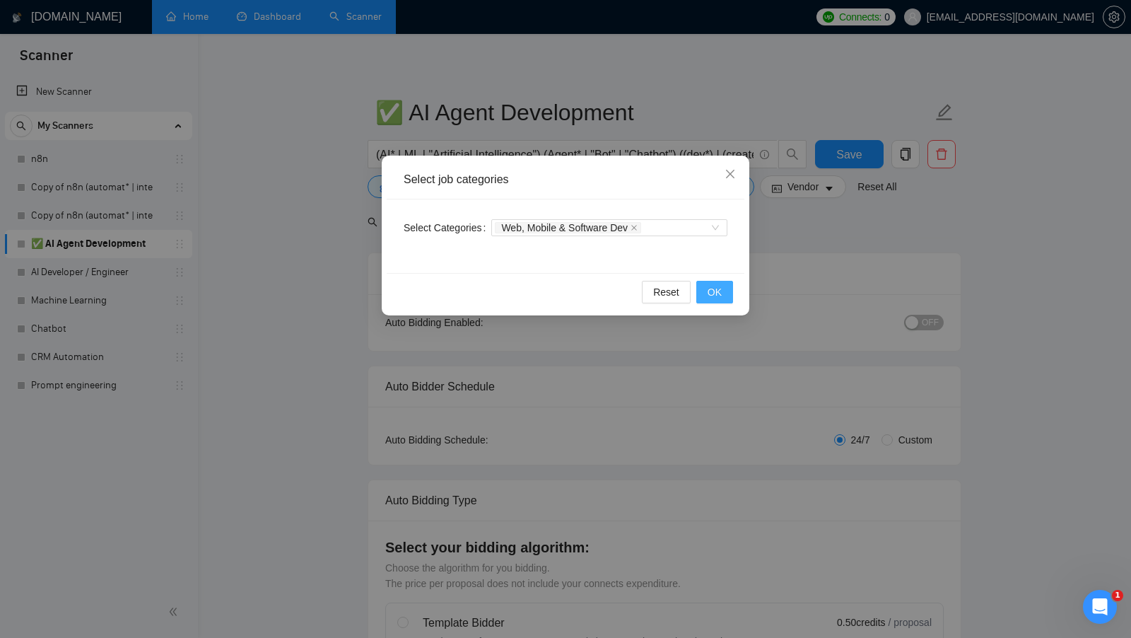
click at [708, 286] on span "OK" at bounding box center [715, 292] width 14 height 16
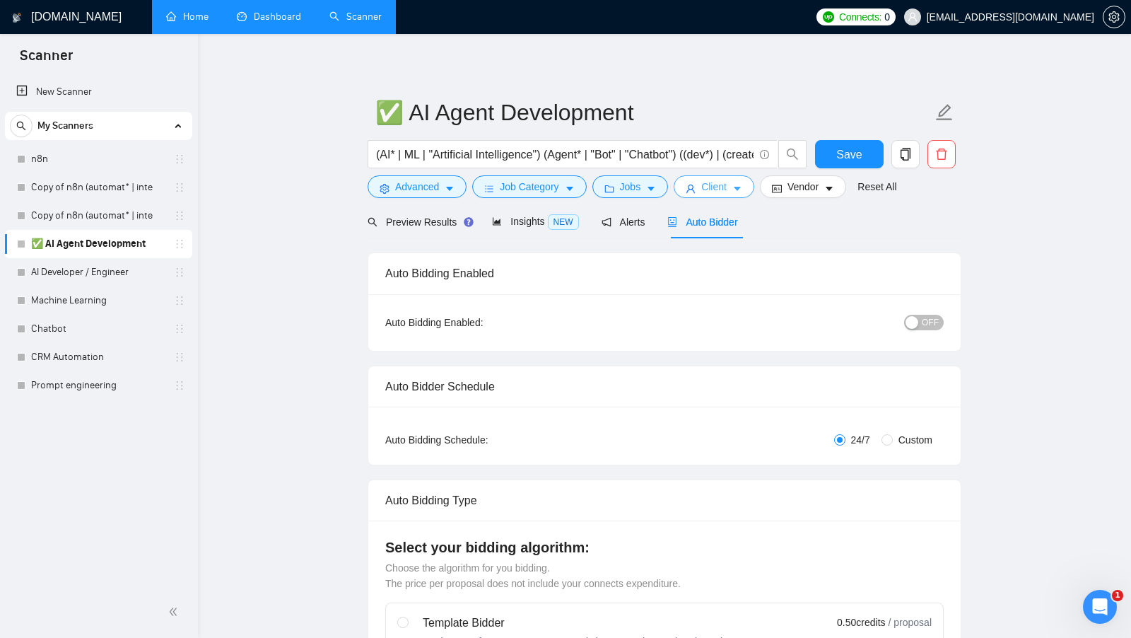
click at [717, 193] on span "Client" at bounding box center [713, 187] width 25 height 16
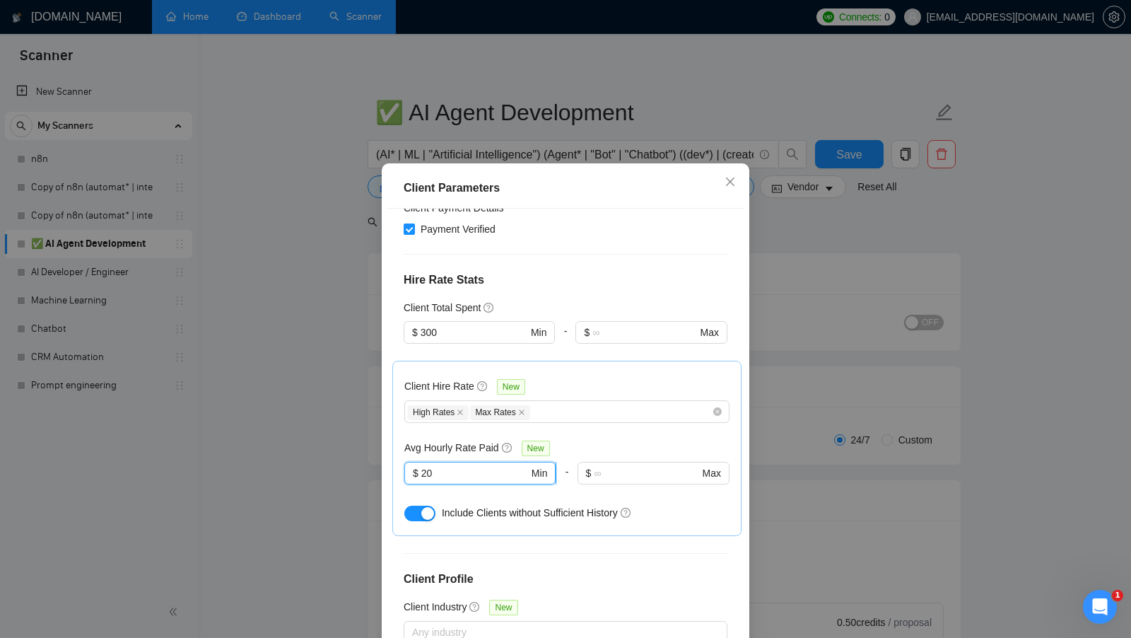
drag, startPoint x: 464, startPoint y: 447, endPoint x: 417, endPoint y: 446, distance: 47.4
click at [417, 462] on span "$ 20 Min" at bounding box center [479, 473] width 151 height 23
click at [461, 465] on input "20" at bounding box center [474, 473] width 107 height 16
drag, startPoint x: 405, startPoint y: 422, endPoint x: 508, endPoint y: 432, distance: 103.0
click at [504, 440] on div "Avg Hourly Rate Paid New" at bounding box center [479, 448] width 151 height 16
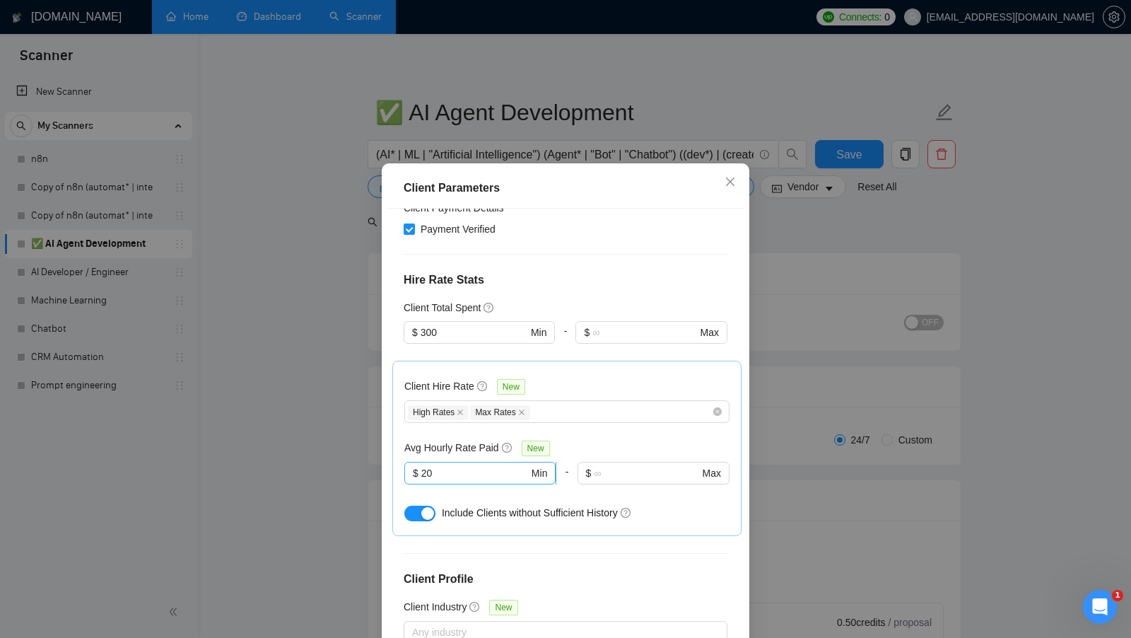
click at [503, 462] on span "$ 20 Min" at bounding box center [479, 473] width 151 height 23
click at [582, 408] on div "Client Hire Rate New High Rates Max Rates Avg Hourly Rate Paid New 20 $ 20 Min …" at bounding box center [566, 448] width 325 height 151
click at [580, 411] on div "Client Hire Rate New High Rates Max Rates Avg Hourly Rate Paid New $ 20 Min - $…" at bounding box center [566, 448] width 325 height 151
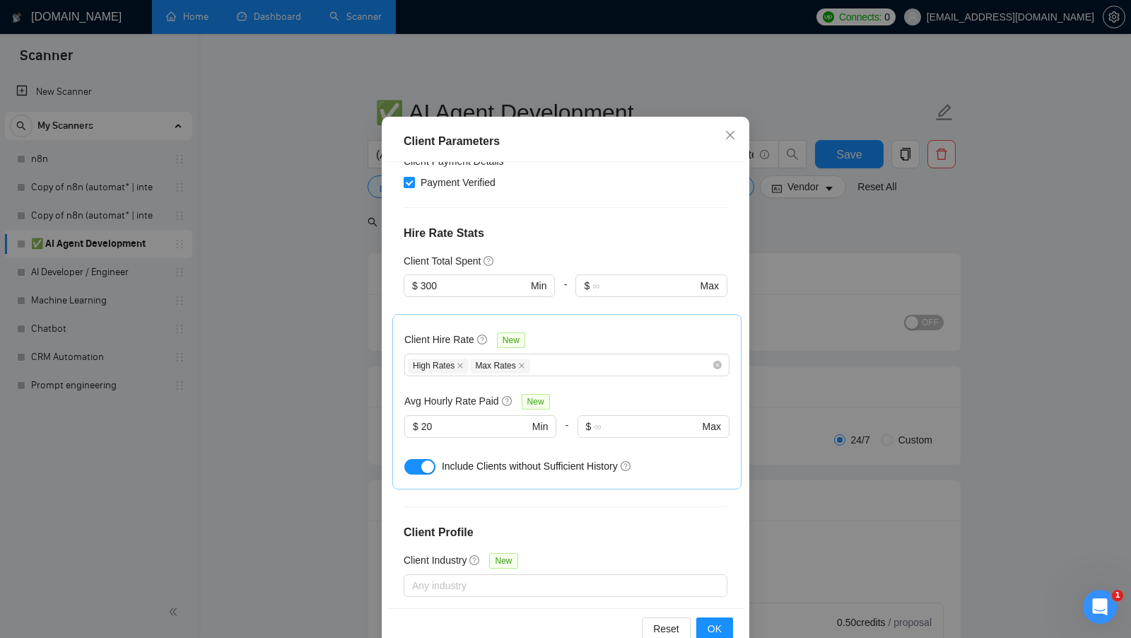
scroll to position [78, 0]
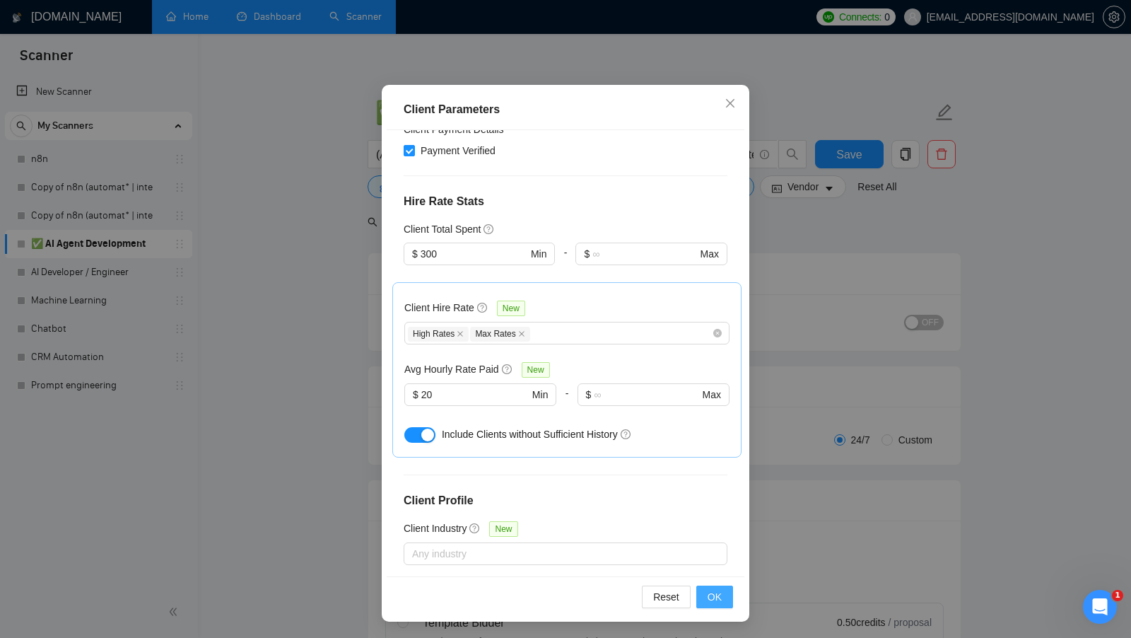
click at [722, 588] on button "OK" at bounding box center [714, 596] width 37 height 23
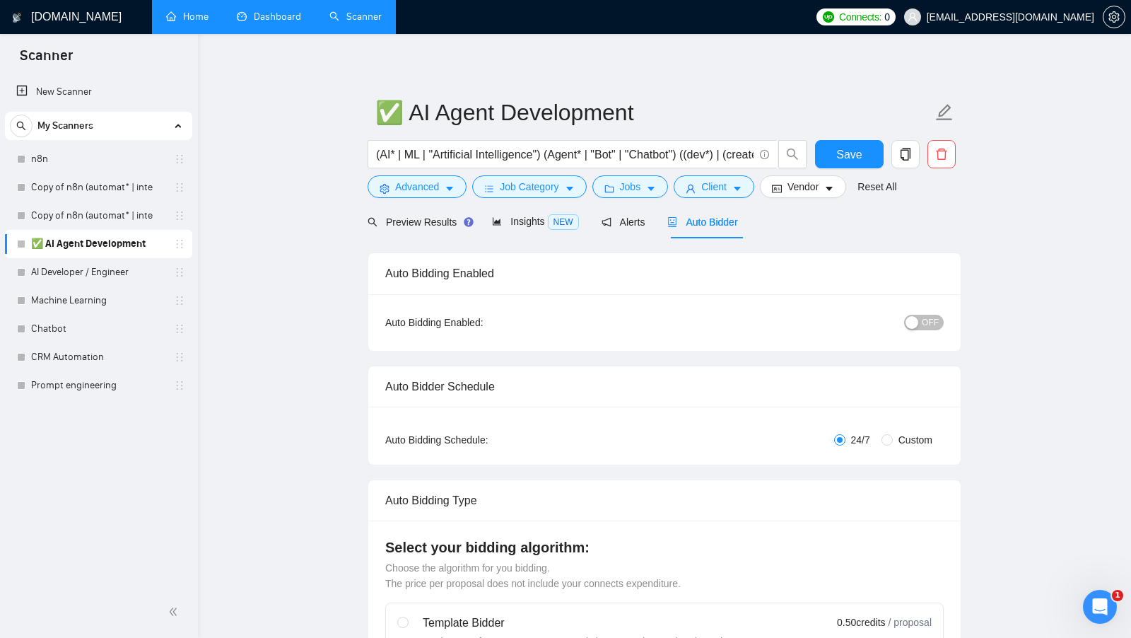
scroll to position [0, 0]
click at [438, 224] on span "Preview Results" at bounding box center [419, 221] width 102 height 11
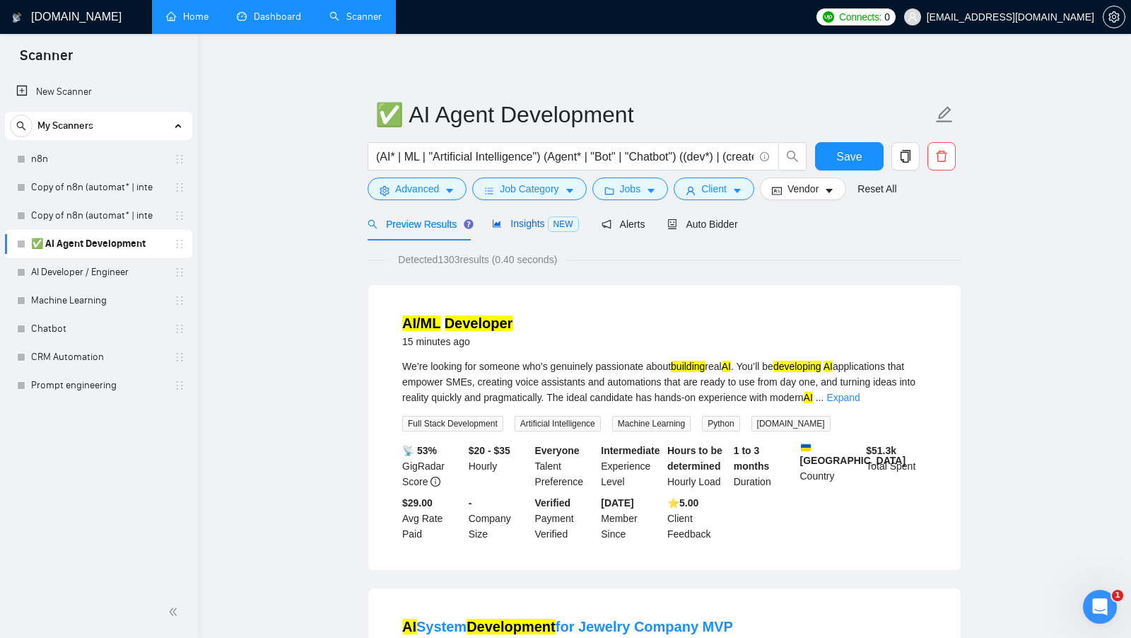
click at [519, 226] on span "Insights NEW" at bounding box center [535, 223] width 86 height 11
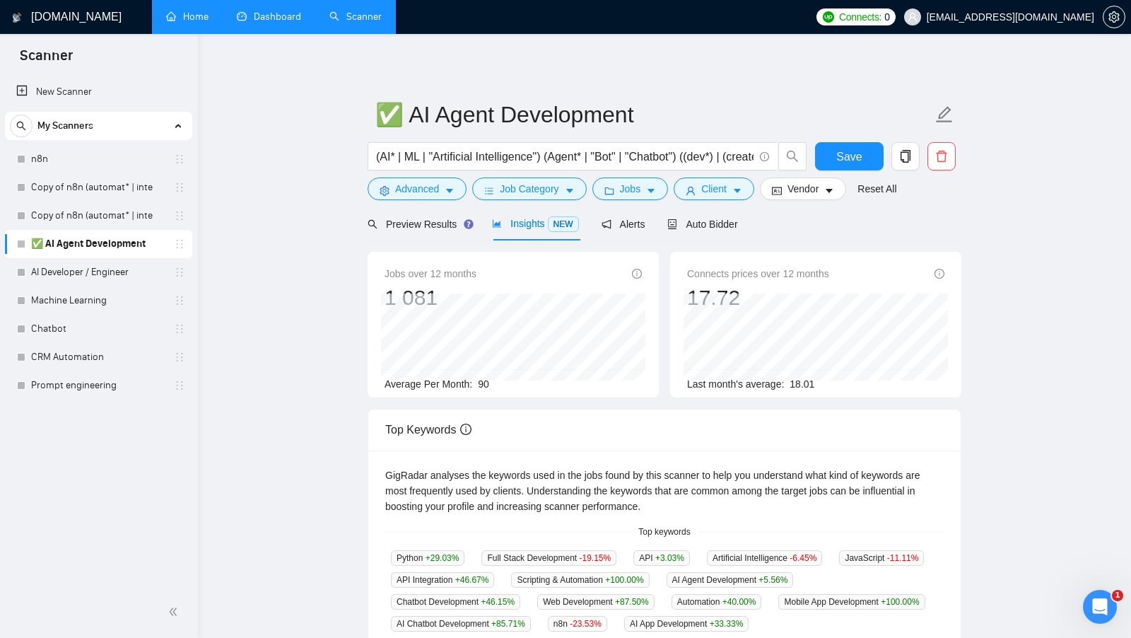
drag, startPoint x: 483, startPoint y: 381, endPoint x: 491, endPoint y: 384, distance: 8.9
click at [489, 384] on span "90" at bounding box center [483, 383] width 11 height 11
drag, startPoint x: 491, startPoint y: 384, endPoint x: 481, endPoint y: 383, distance: 10.6
click at [481, 384] on span "90" at bounding box center [483, 383] width 11 height 11
click at [498, 383] on div "Average Per Month: 90" at bounding box center [513, 384] width 257 height 16
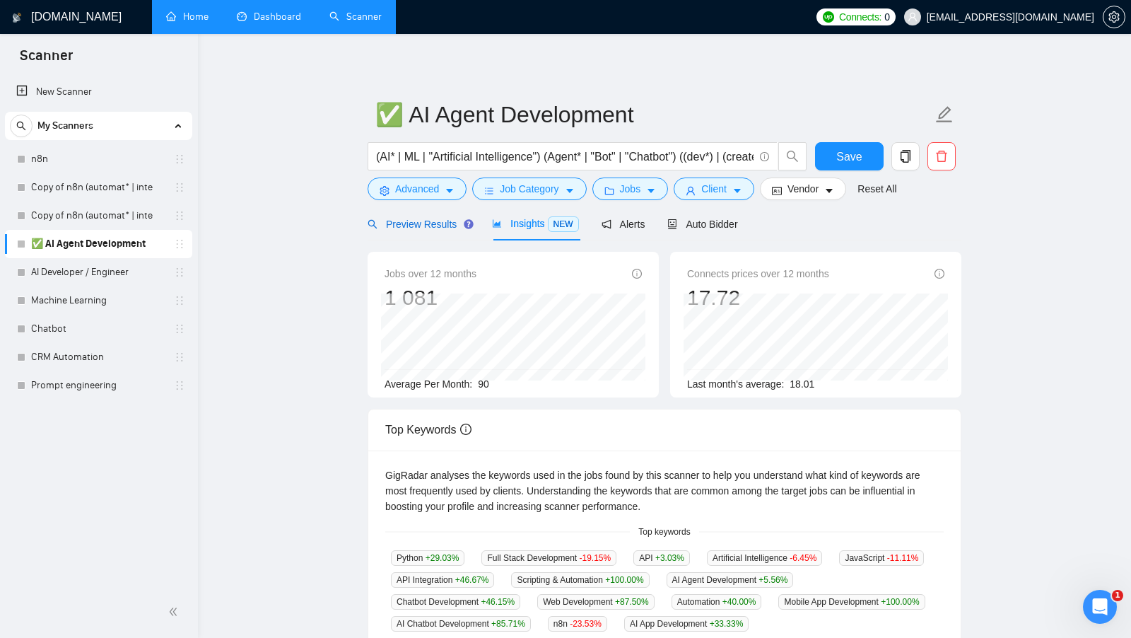
click at [397, 223] on span "Preview Results" at bounding box center [419, 223] width 102 height 11
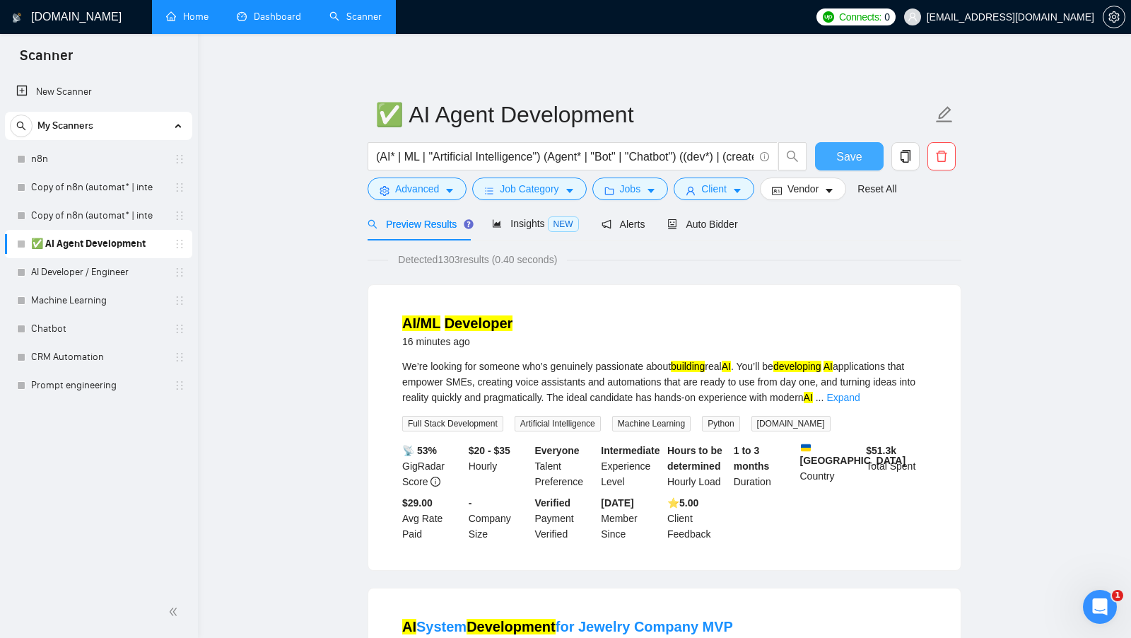
click at [858, 143] on button "Save" at bounding box center [849, 156] width 69 height 28
click at [730, 230] on div "Auto Bidder" at bounding box center [702, 224] width 70 height 16
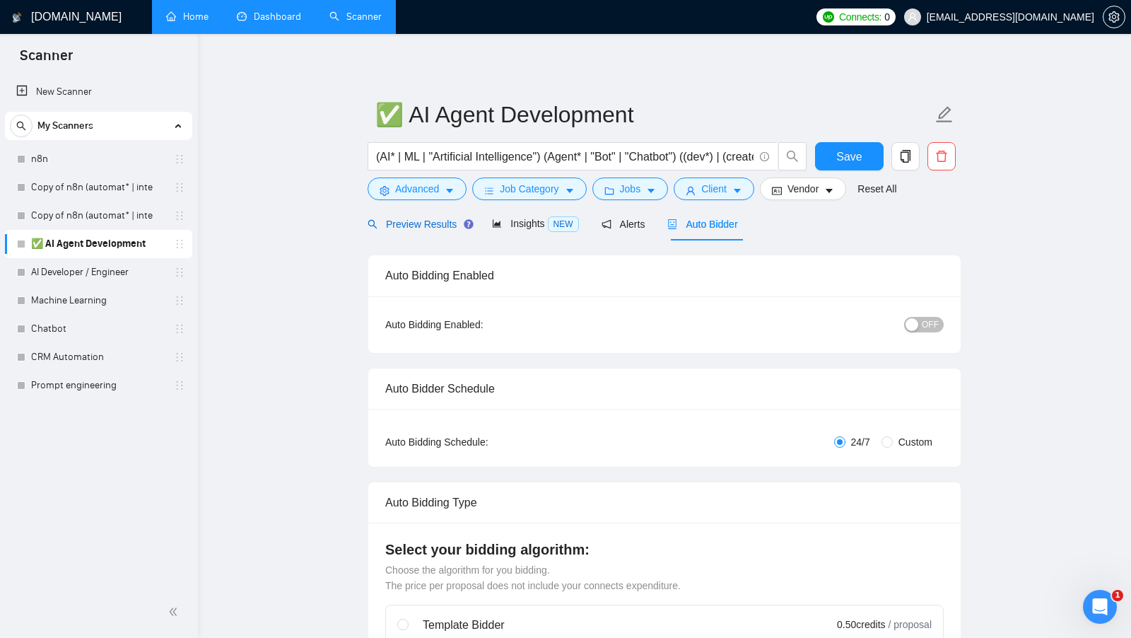
click at [426, 221] on span "Preview Results" at bounding box center [419, 223] width 102 height 11
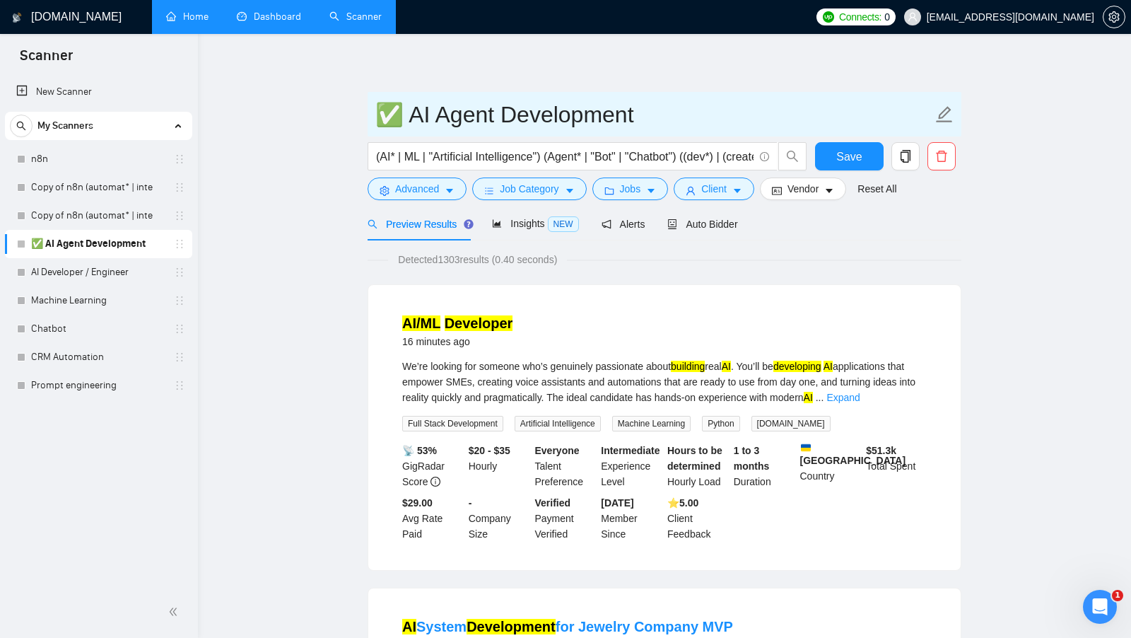
click at [643, 119] on input "✅ AI Agent Development" at bounding box center [653, 114] width 557 height 35
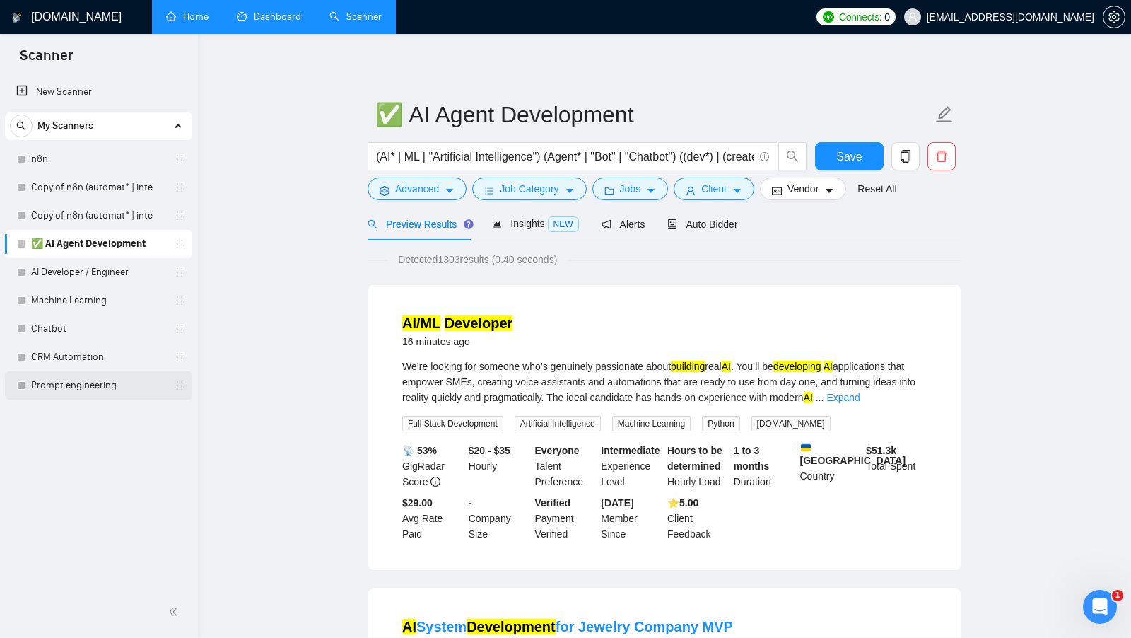
click at [54, 381] on link "Prompt engineering" at bounding box center [98, 385] width 134 height 28
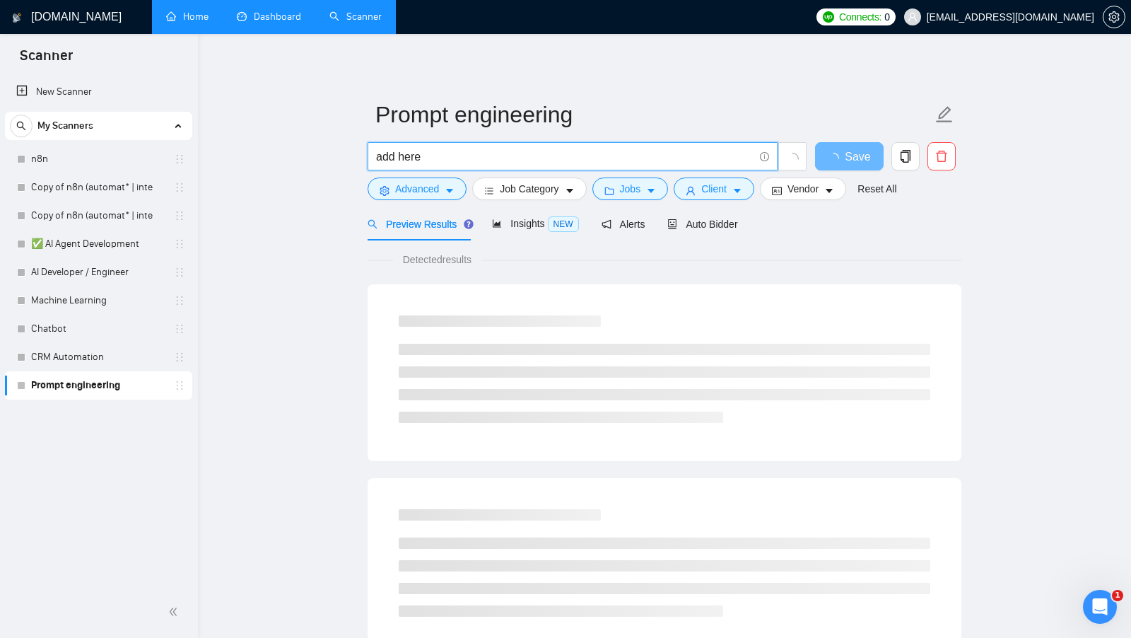
click at [479, 158] on input "add here" at bounding box center [565, 157] width 378 height 18
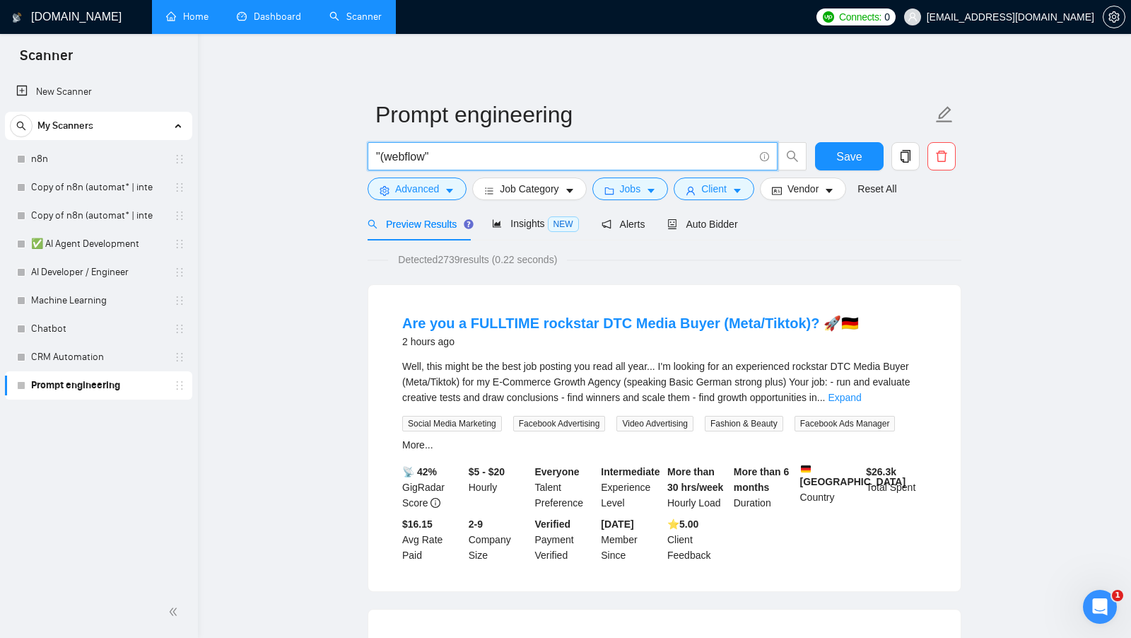
click at [397, 149] on input ""(webflow"" at bounding box center [565, 157] width 378 height 18
click at [397, 150] on input ""(webflow"" at bounding box center [565, 157] width 378 height 18
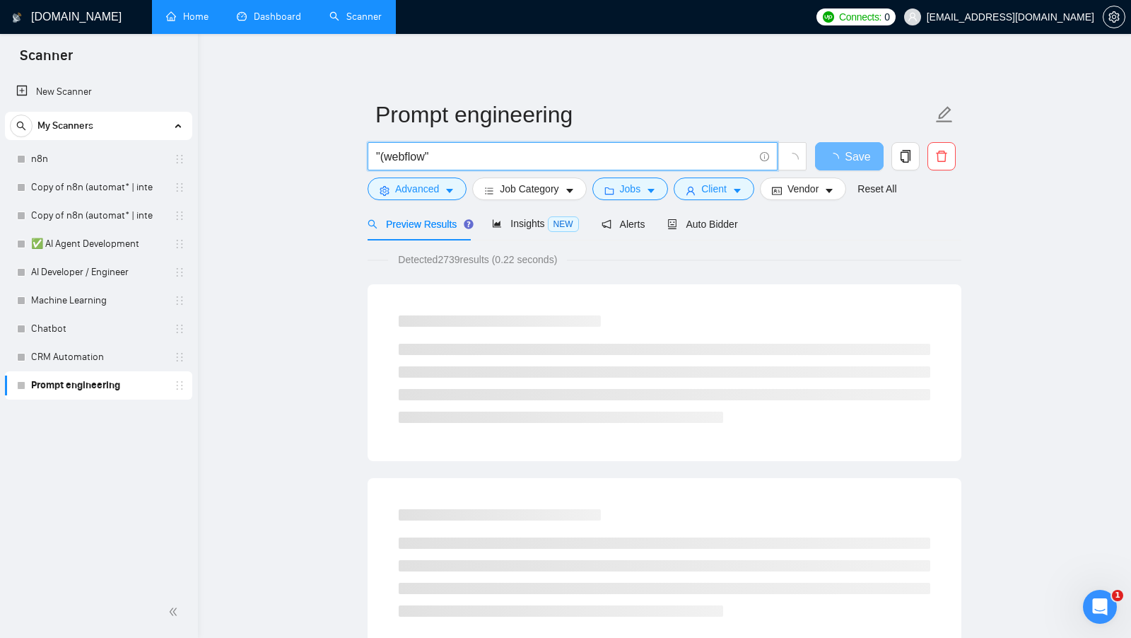
click at [397, 150] on input ""(webflow"" at bounding box center [565, 157] width 378 height 18
click at [455, 154] on input ""(webflow"" at bounding box center [565, 157] width 378 height 18
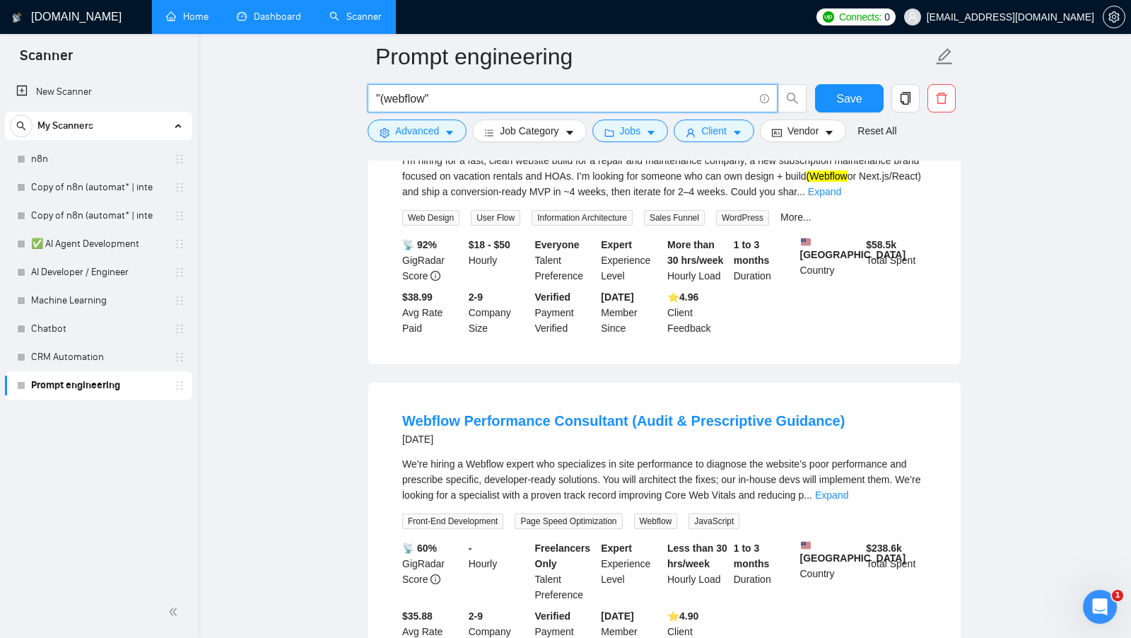
scroll to position [242, 0]
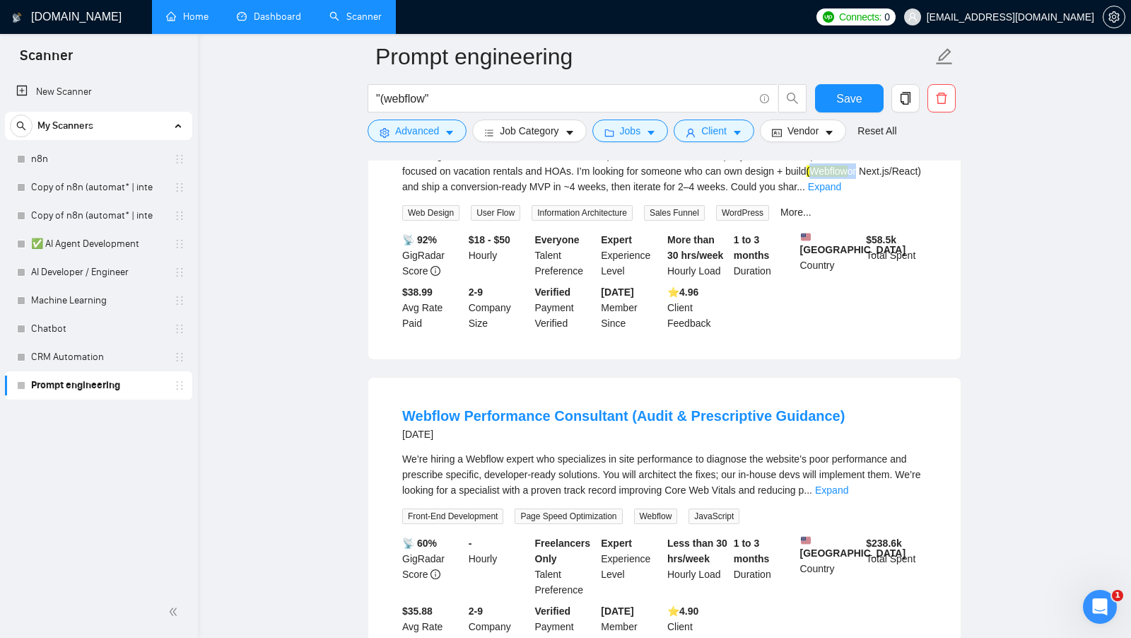
drag, startPoint x: 855, startPoint y: 175, endPoint x: 905, endPoint y: 170, distance: 50.4
click at [905, 170] on div "I’m hiring for a fast, clean website build for a repair and maintenance company…" at bounding box center [664, 171] width 525 height 47
click at [904, 179] on div "I’m hiring for a fast, clean website build for a repair and maintenance company…" at bounding box center [664, 171] width 525 height 47
click at [841, 185] on link "Expand" at bounding box center [824, 186] width 33 height 11
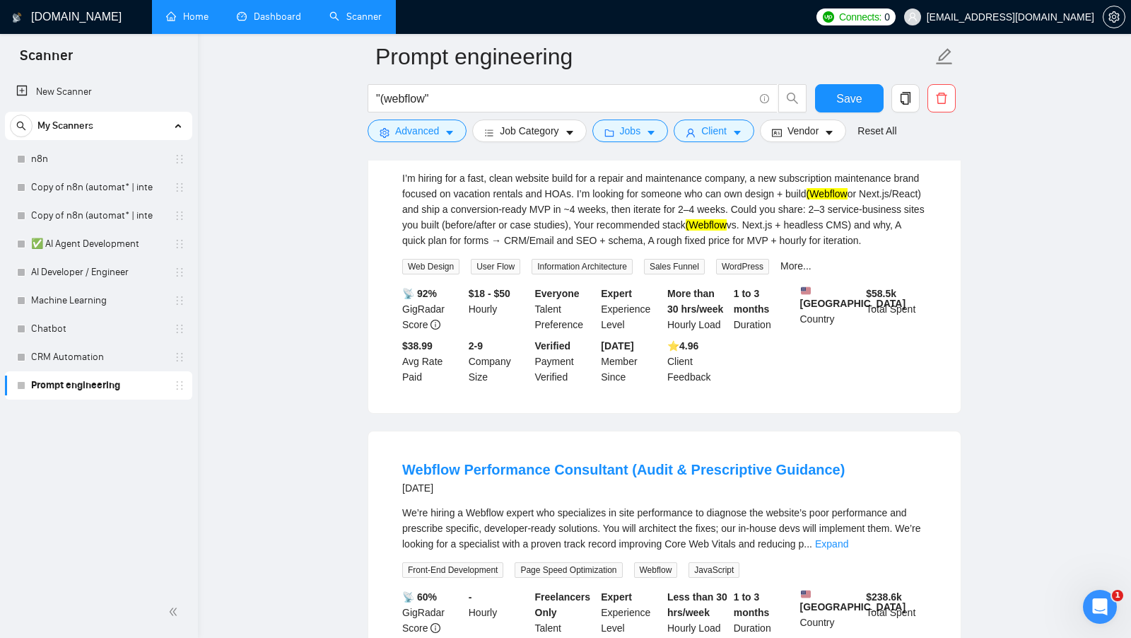
scroll to position [214, 0]
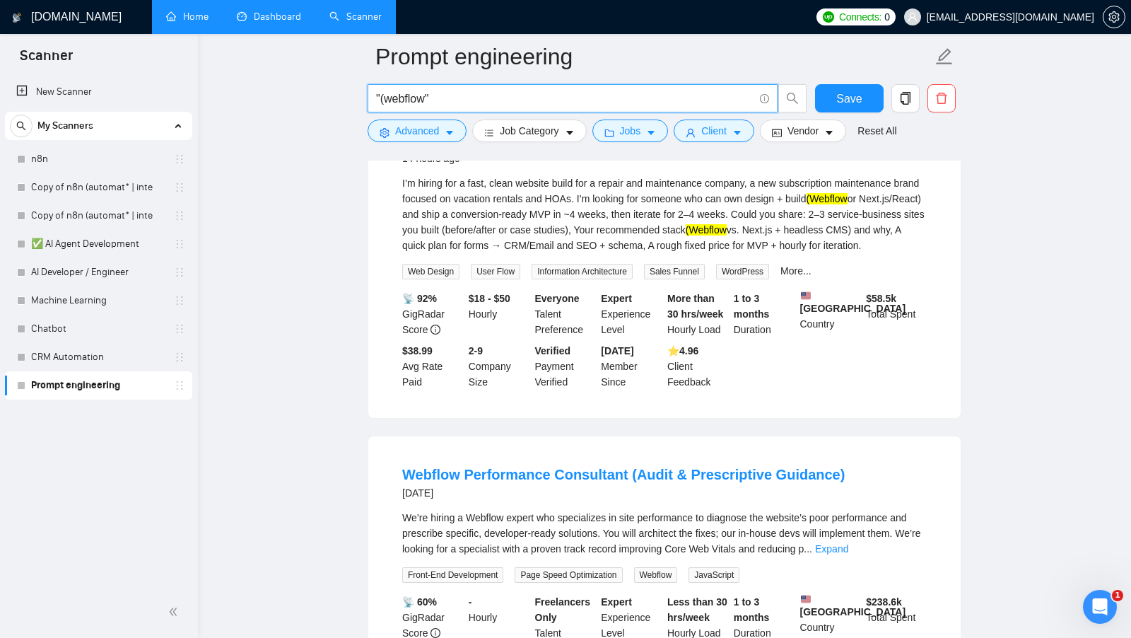
click at [425, 99] on input ""(webflow"" at bounding box center [565, 99] width 378 height 18
click at [474, 94] on input ""(webflow"" at bounding box center [565, 99] width 378 height 18
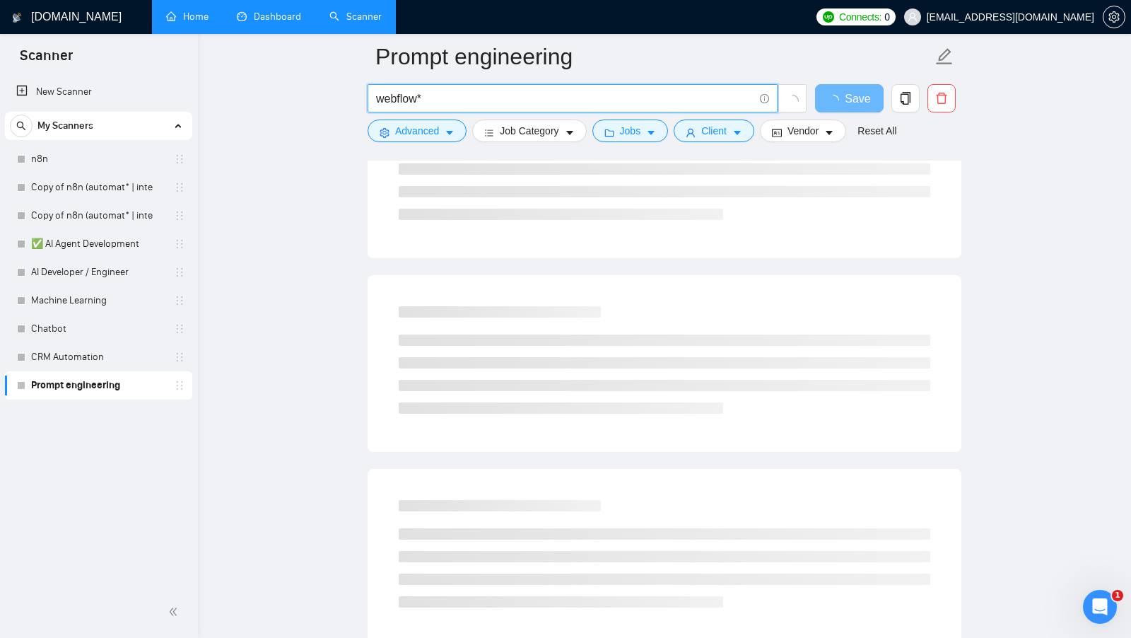
click at [380, 99] on input "webflow*" at bounding box center [565, 99] width 378 height 18
click at [439, 98] on input "webflow*" at bounding box center [565, 99] width 378 height 18
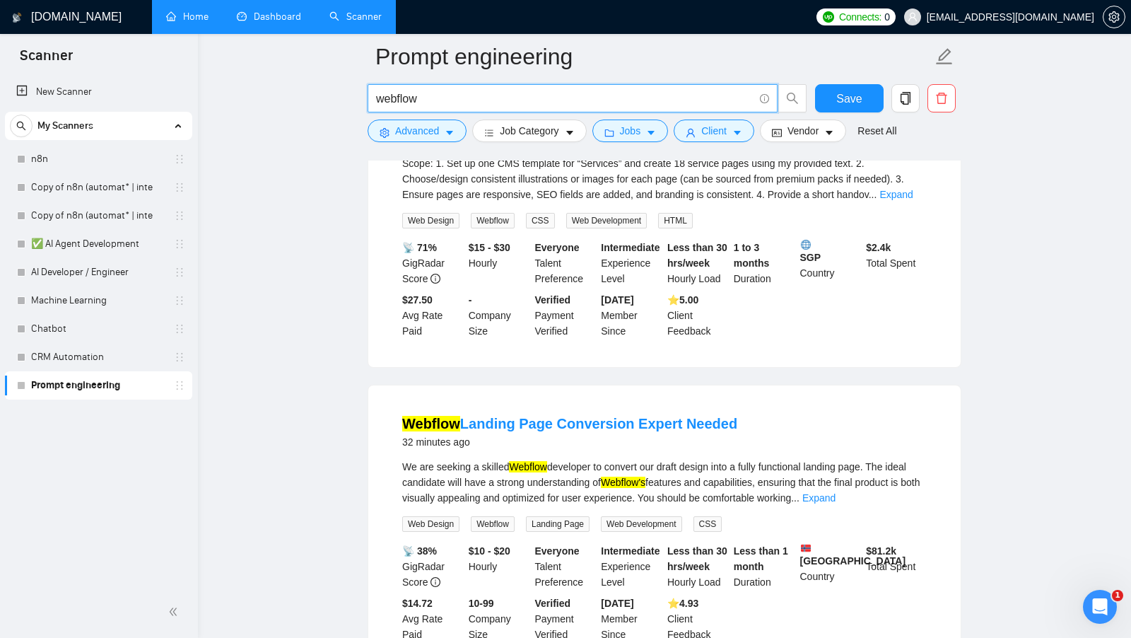
click at [378, 99] on input "webflow" at bounding box center [565, 99] width 378 height 18
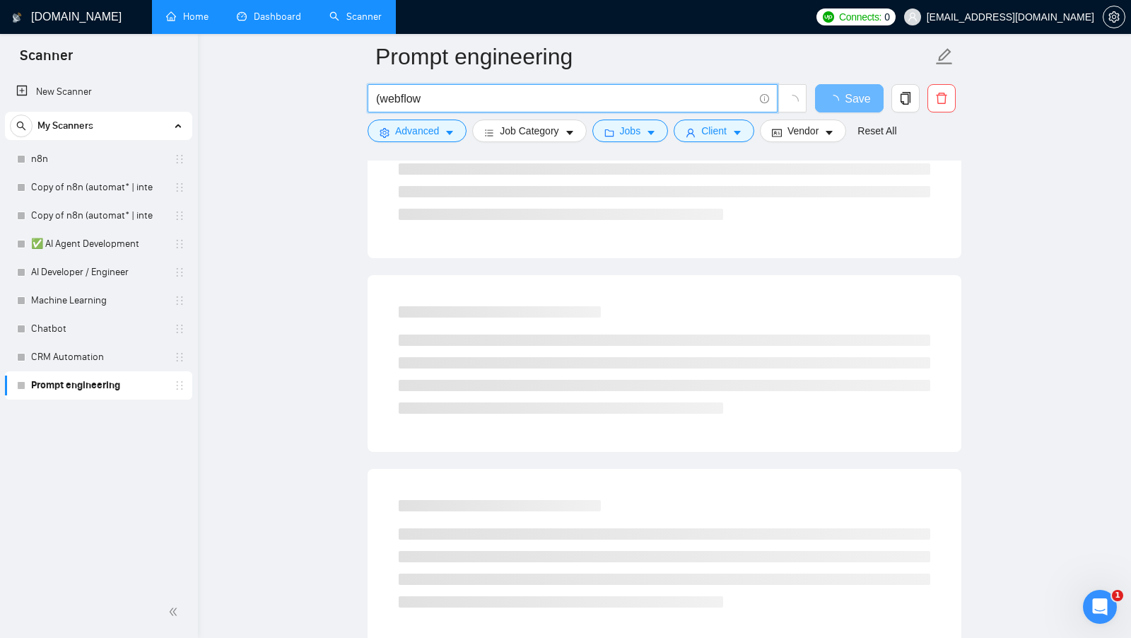
drag, startPoint x: 425, startPoint y: 100, endPoint x: 363, endPoint y: 100, distance: 62.2
click at [443, 104] on input "(webflow" at bounding box center [565, 99] width 378 height 18
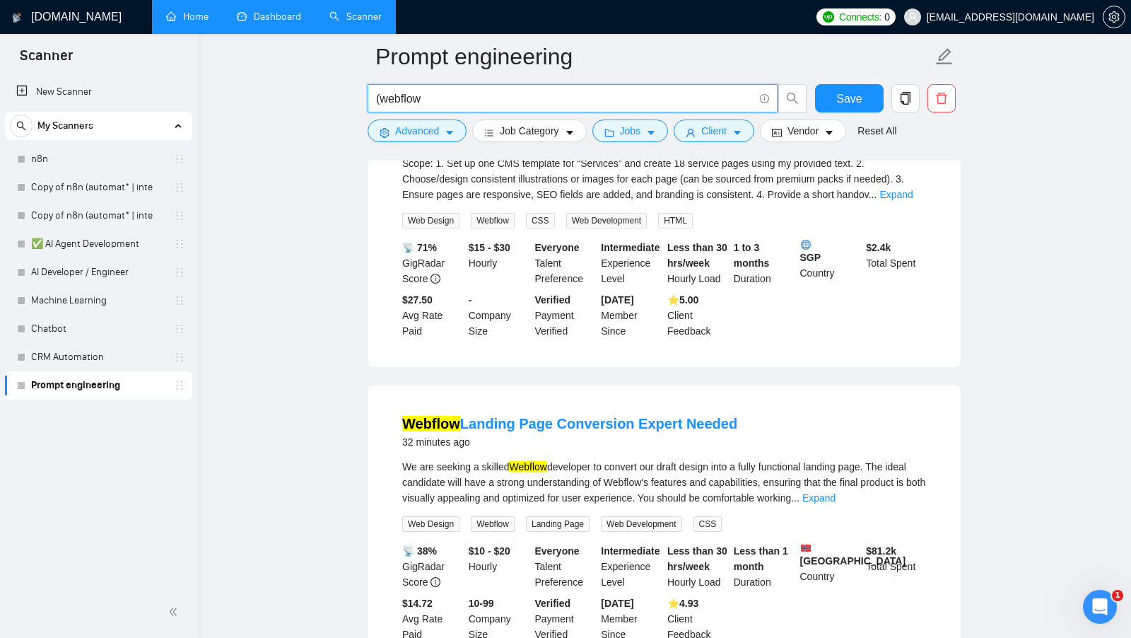
click at [378, 95] on input "(webflow" at bounding box center [565, 99] width 378 height 18
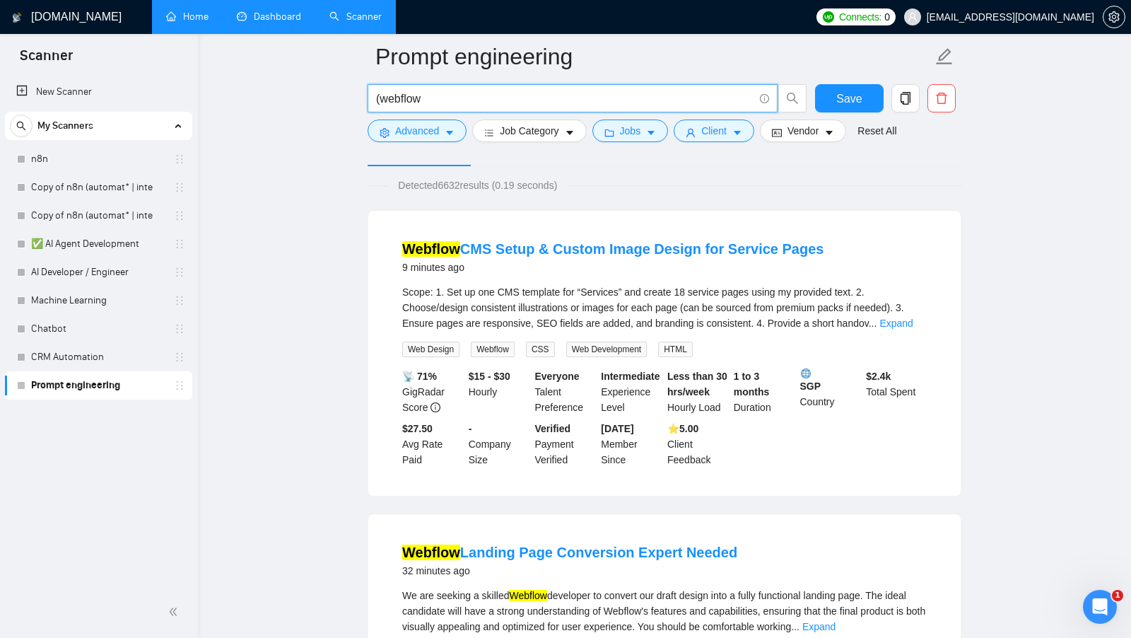
scroll to position [80, 0]
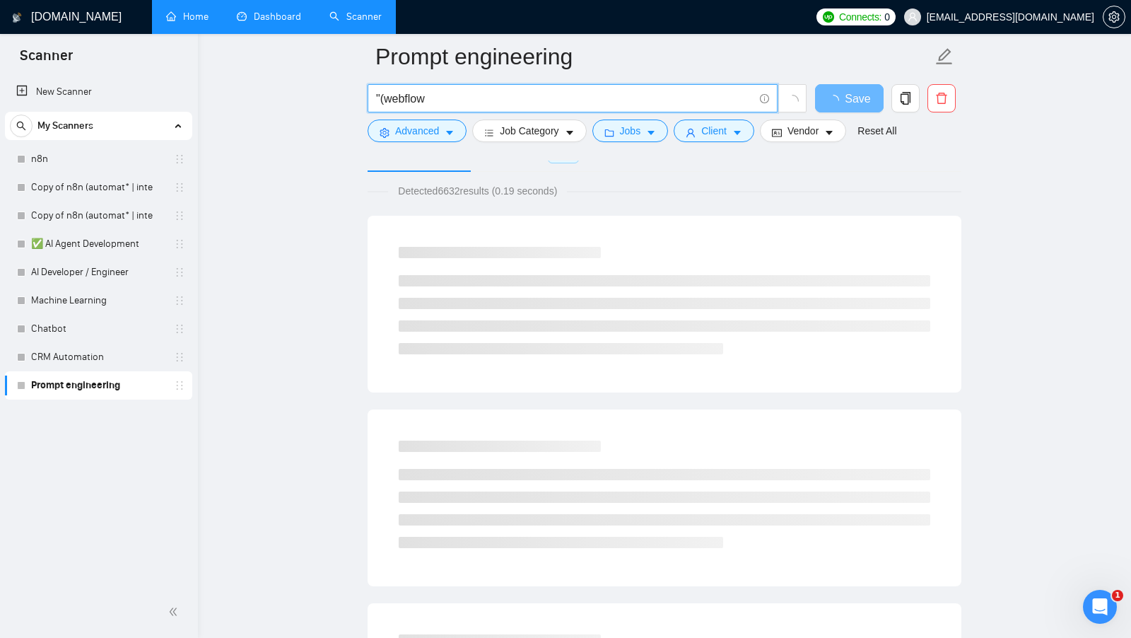
click at [486, 90] on input ""(webflow" at bounding box center [565, 99] width 378 height 18
click at [411, 98] on input ""(webflow"" at bounding box center [565, 99] width 378 height 18
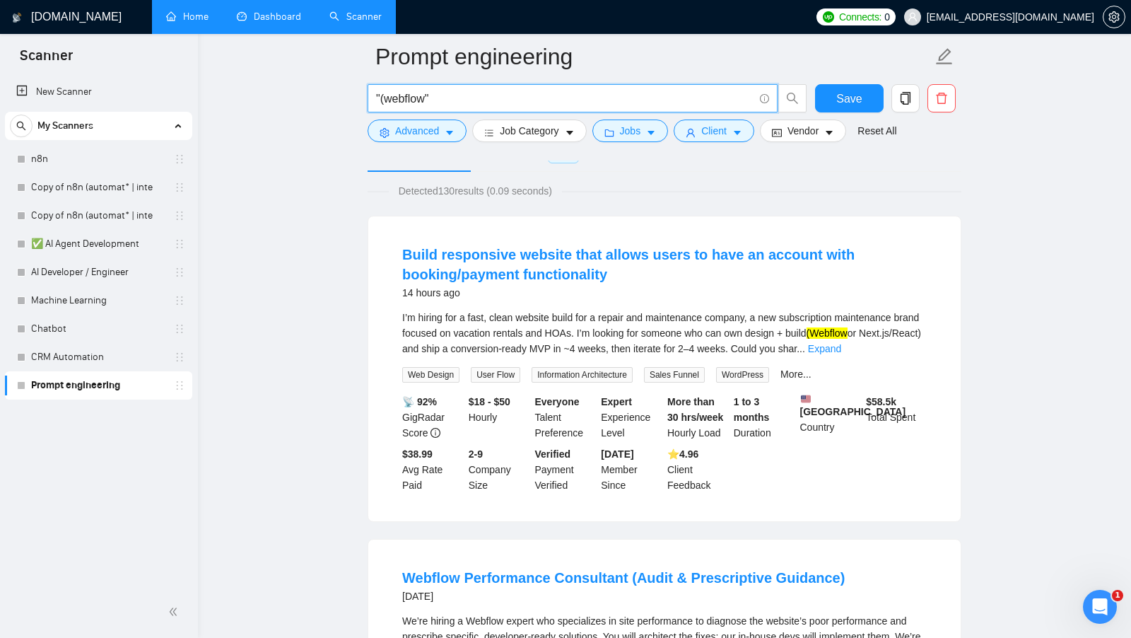
click at [448, 96] on input ""(webflow"" at bounding box center [565, 99] width 378 height 18
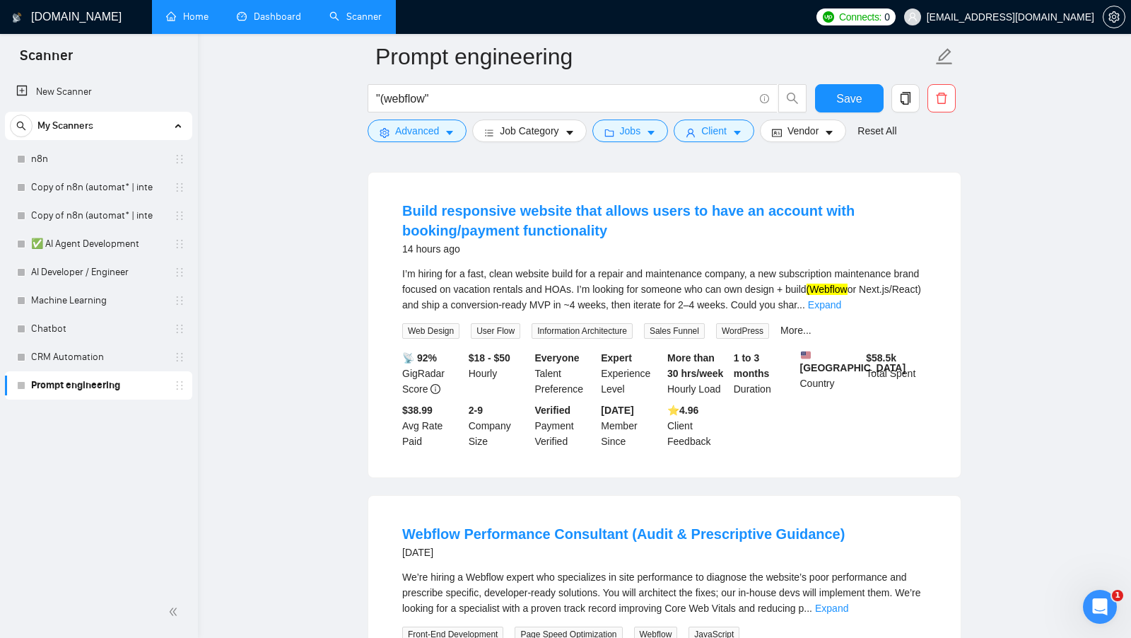
scroll to position [156, 0]
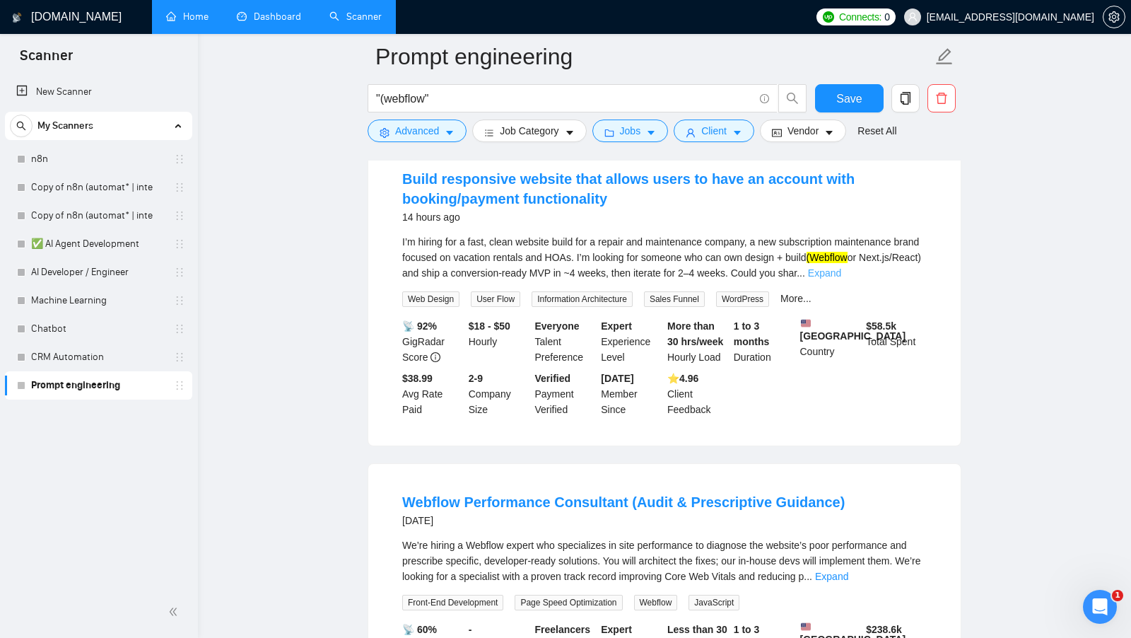
click at [841, 275] on link "Expand" at bounding box center [824, 272] width 33 height 11
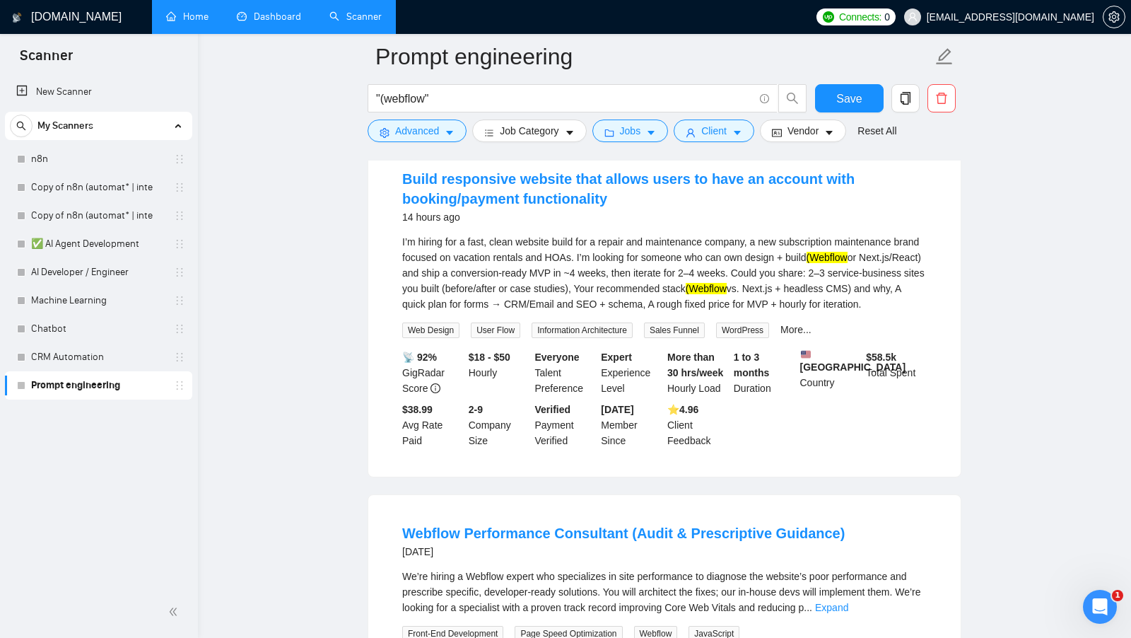
click at [848, 253] on mark "(Webflow" at bounding box center [827, 257] width 41 height 11
drag, startPoint x: 851, startPoint y: 257, endPoint x: 895, endPoint y: 261, distance: 44.0
click at [895, 261] on div "I’m hiring for a fast, clean website build for a repair and maintenance company…" at bounding box center [664, 273] width 525 height 78
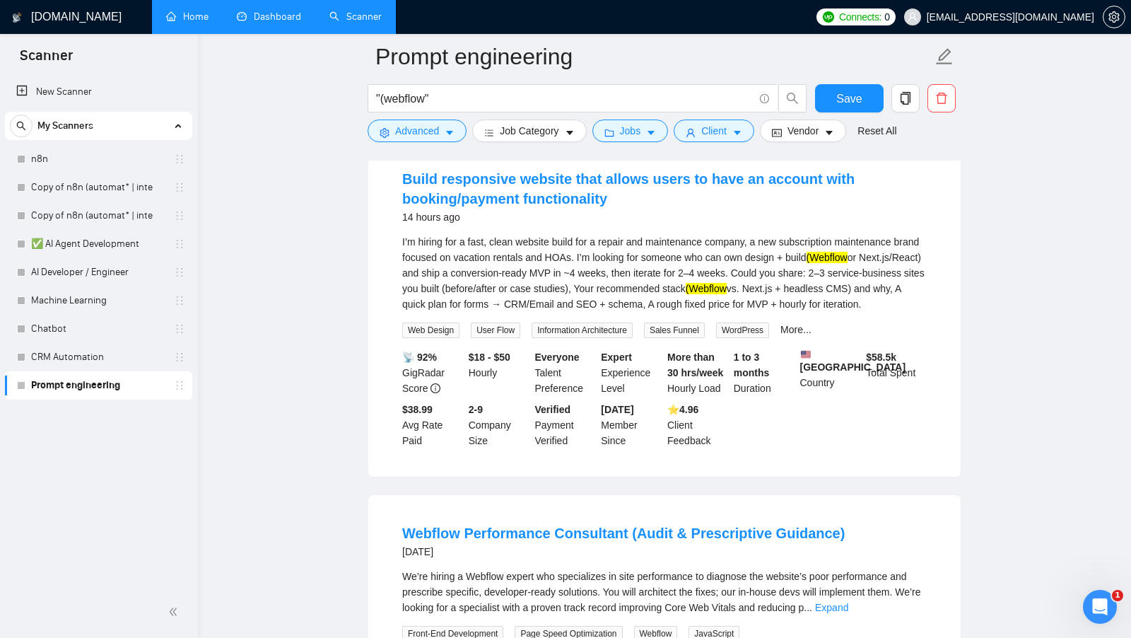
click at [848, 262] on mark "(Webflow" at bounding box center [827, 257] width 41 height 11
click at [384, 96] on input ""(webflow"" at bounding box center [565, 99] width 378 height 18
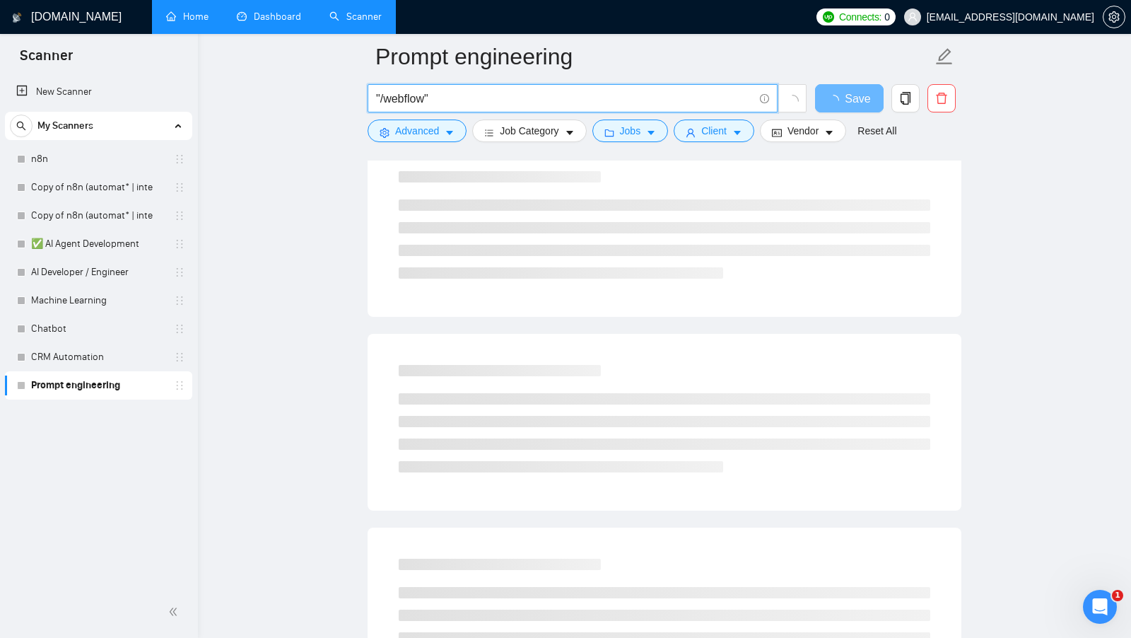
click at [447, 102] on input ""/webflow"" at bounding box center [565, 99] width 378 height 18
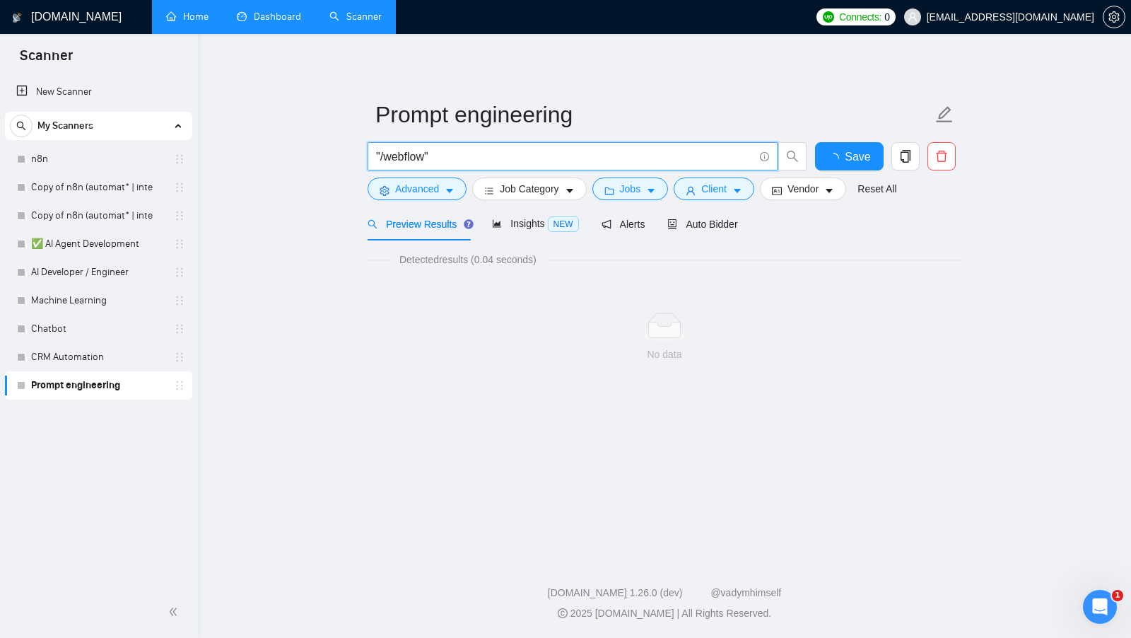
scroll to position [0, 0]
click at [387, 155] on input ""/webflow"" at bounding box center [565, 157] width 378 height 18
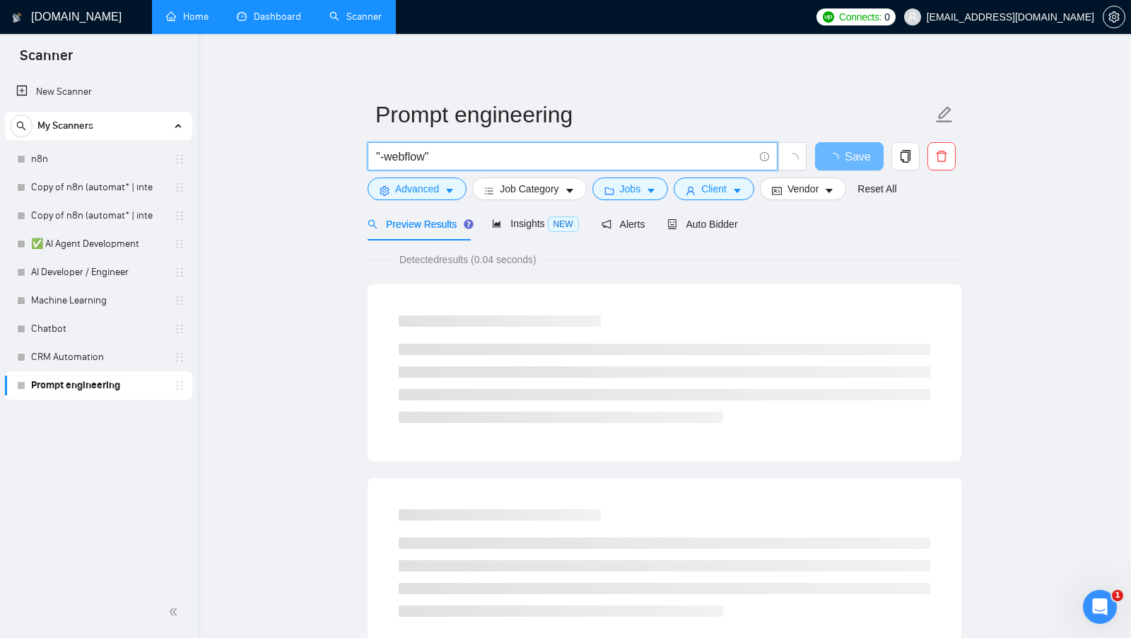
click at [474, 156] on input ""-webflow"" at bounding box center [565, 157] width 378 height 18
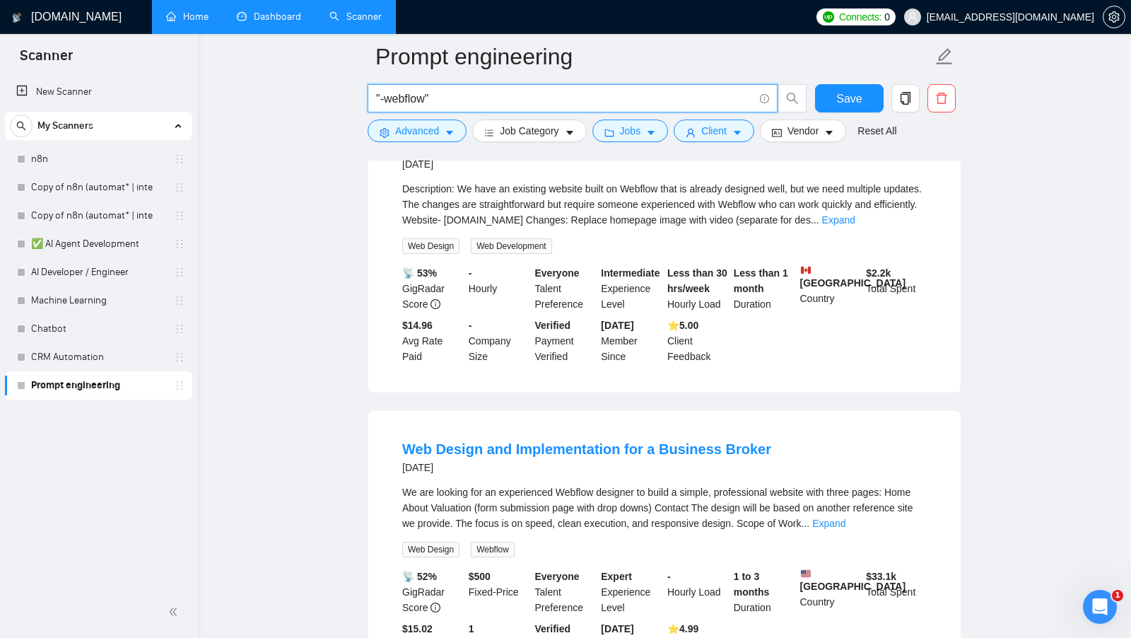
scroll to position [189, 0]
type input ""-webflow""
click at [913, 226] on div "Description: We have an existing website built on Webflow that is already desig…" at bounding box center [664, 216] width 525 height 73
click at [855, 221] on link "Expand" at bounding box center [838, 218] width 33 height 11
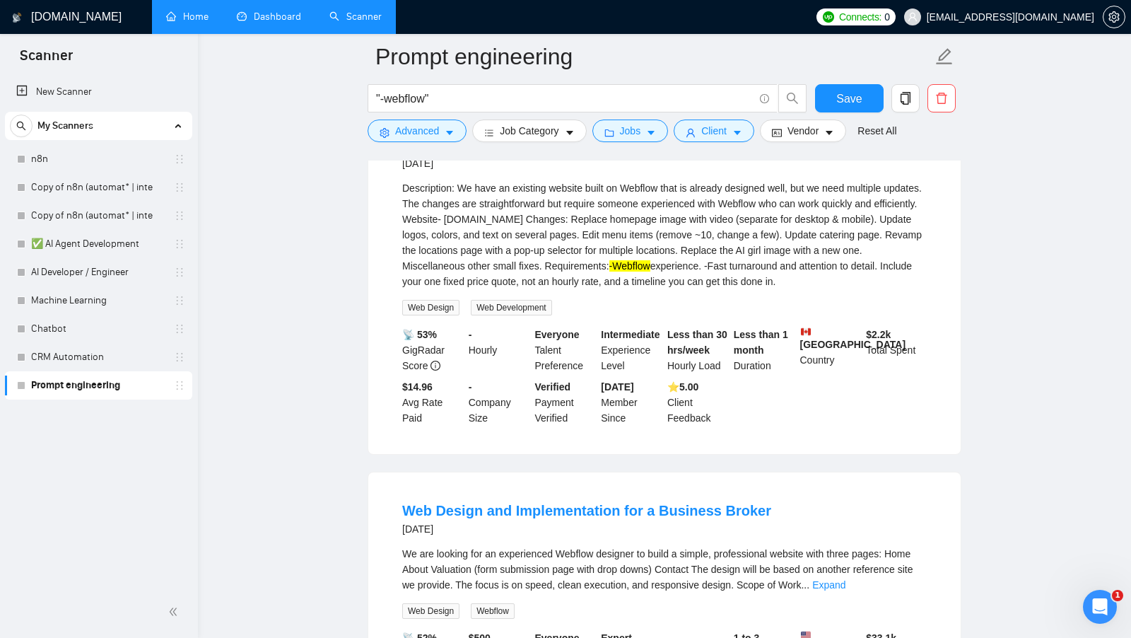
click at [650, 262] on mark "-Webflow" at bounding box center [629, 265] width 41 height 11
click at [389, 99] on input ""-webflow"" at bounding box center [565, 99] width 378 height 18
drag, startPoint x: 463, startPoint y: 101, endPoint x: 328, endPoint y: 94, distance: 135.2
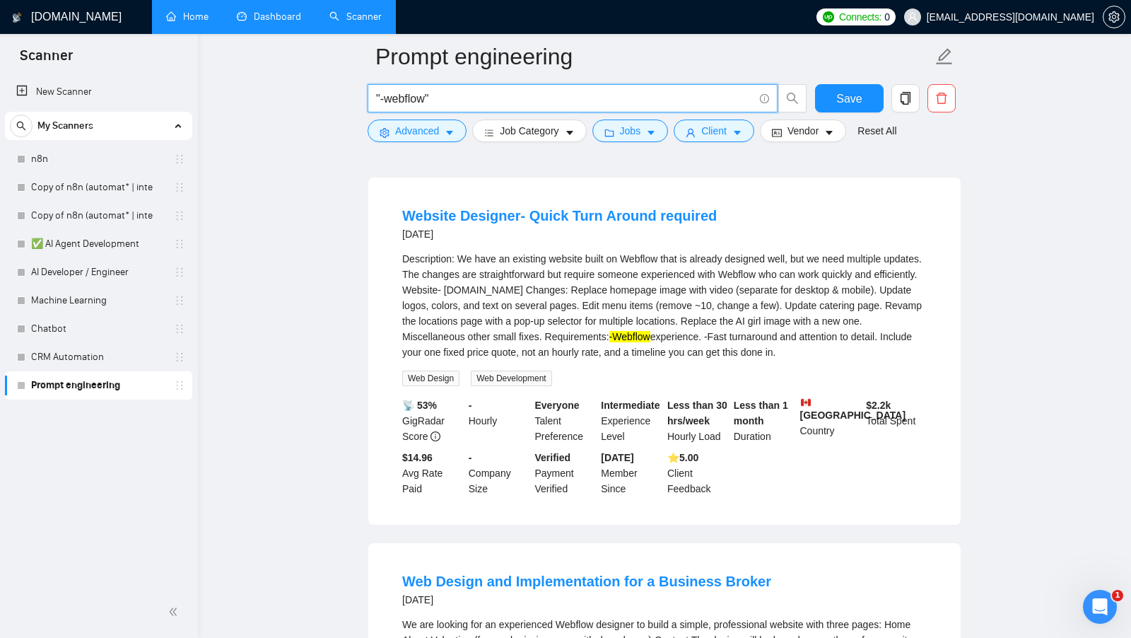
scroll to position [120, 0]
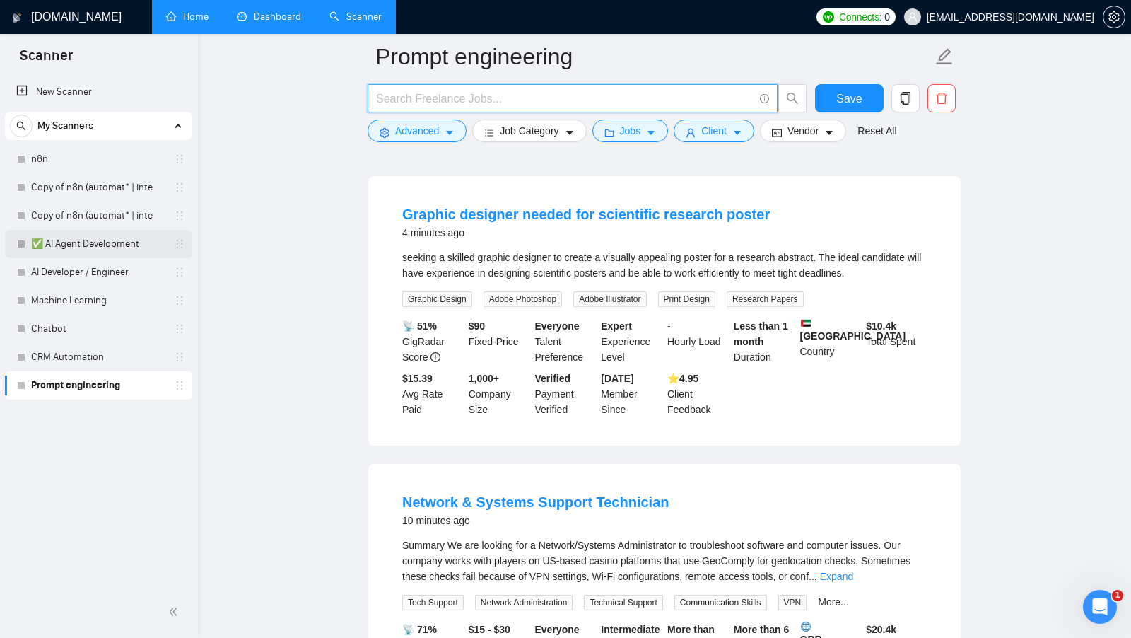
click at [81, 234] on link "✅ AI Agent Development" at bounding box center [98, 244] width 134 height 28
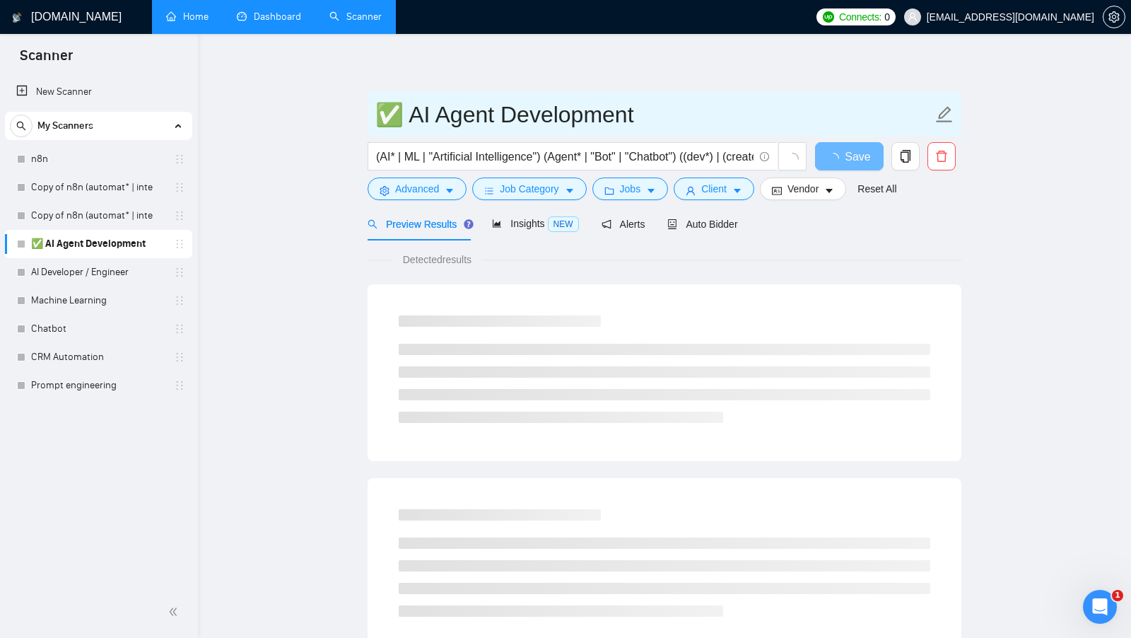
drag, startPoint x: 670, startPoint y: 105, endPoint x: 406, endPoint y: 109, distance: 263.7
click at [406, 109] on input "✅ AI Agent Development" at bounding box center [653, 114] width 557 height 35
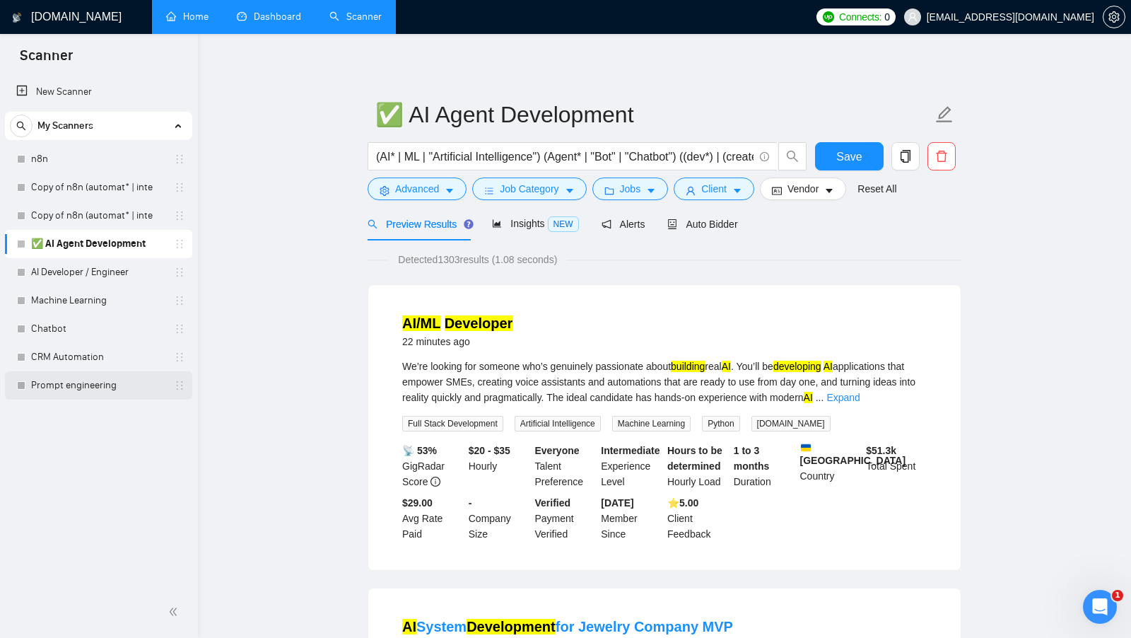
click at [119, 379] on link "Prompt engineering" at bounding box center [98, 385] width 134 height 28
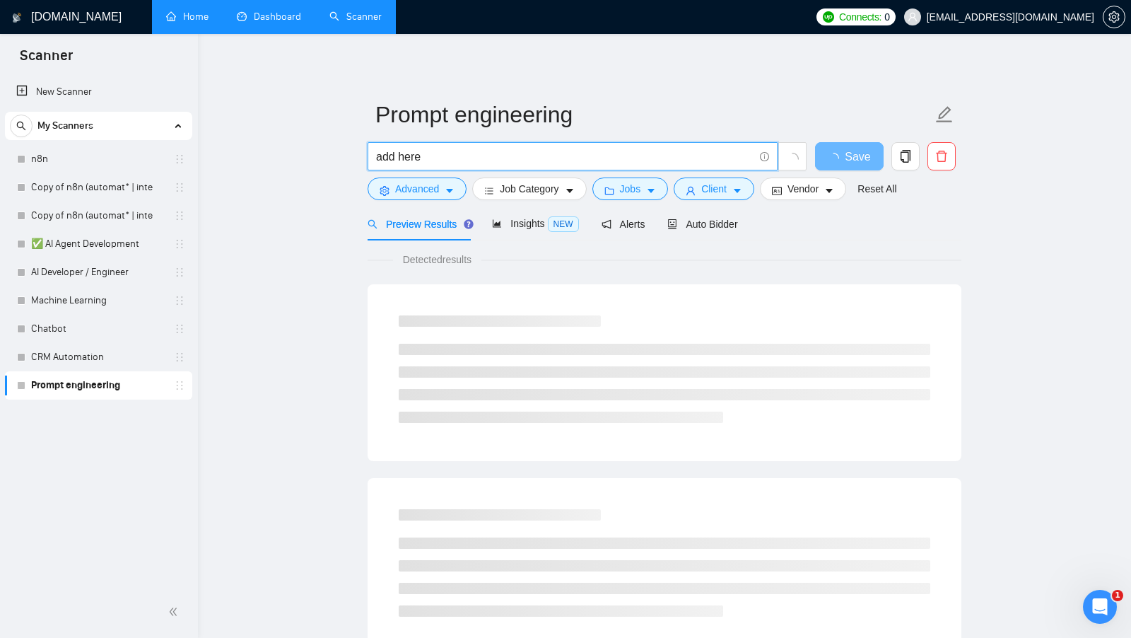
click at [561, 151] on input "add here" at bounding box center [565, 157] width 378 height 18
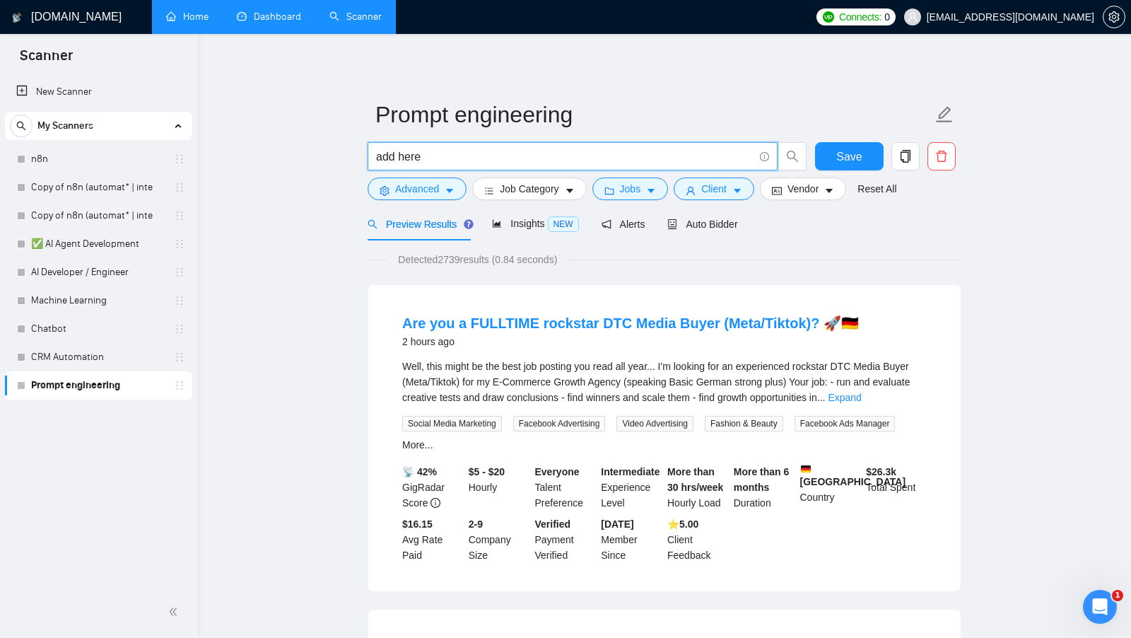
paste input "AI Agent Development"
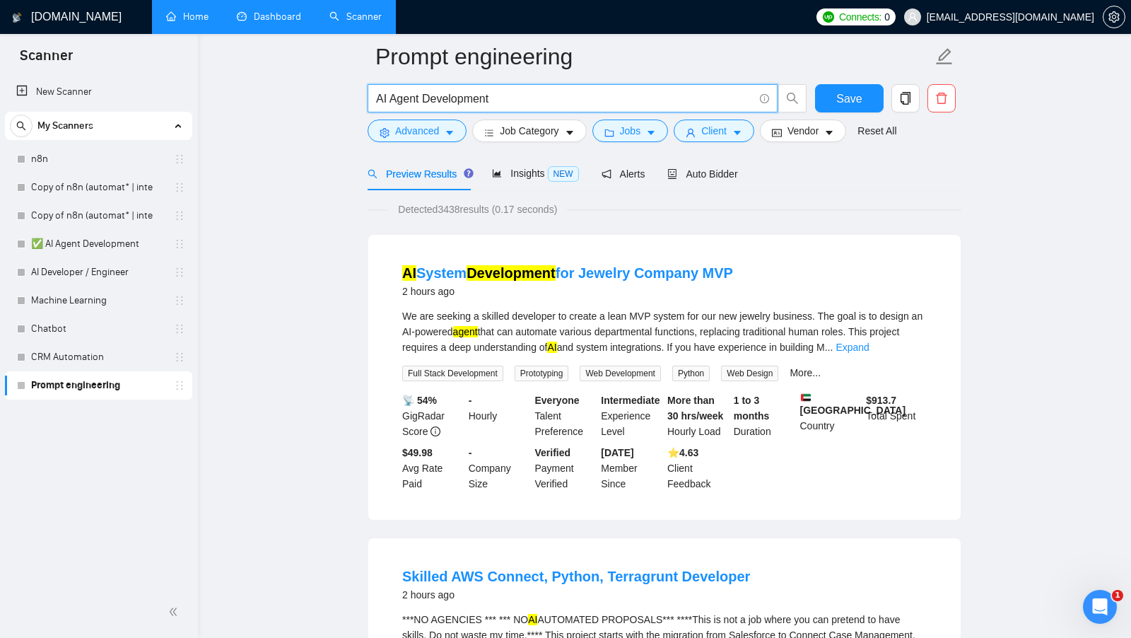
scroll to position [86, 0]
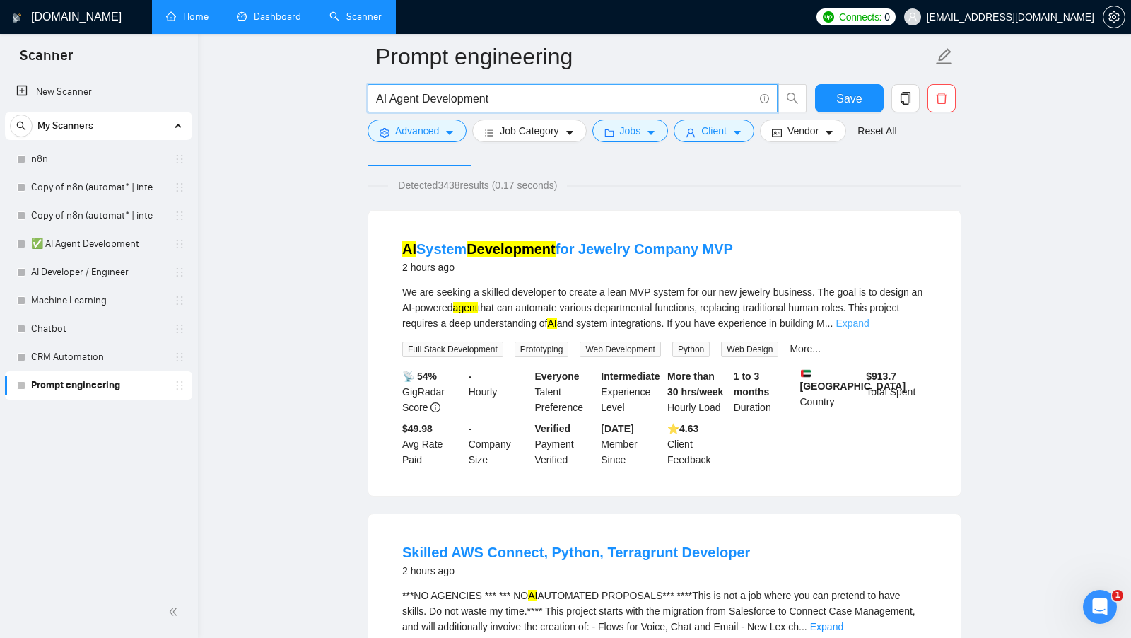
click at [869, 321] on link "Expand" at bounding box center [852, 322] width 33 height 11
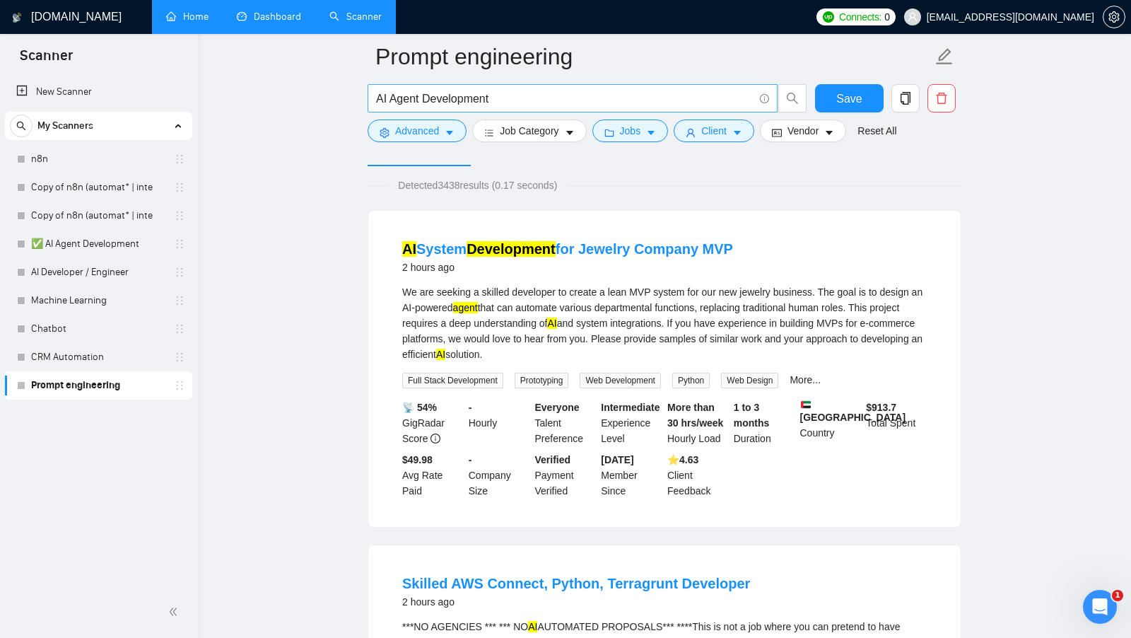
click at [385, 96] on input "AI Agent Development" at bounding box center [565, 99] width 378 height 18
click at [401, 96] on input "AI Agent Development" at bounding box center [565, 99] width 378 height 18
click at [402, 96] on input "AI Agent Development" at bounding box center [565, 99] width 378 height 18
click at [508, 95] on input "AI Agent Development" at bounding box center [565, 99] width 378 height 18
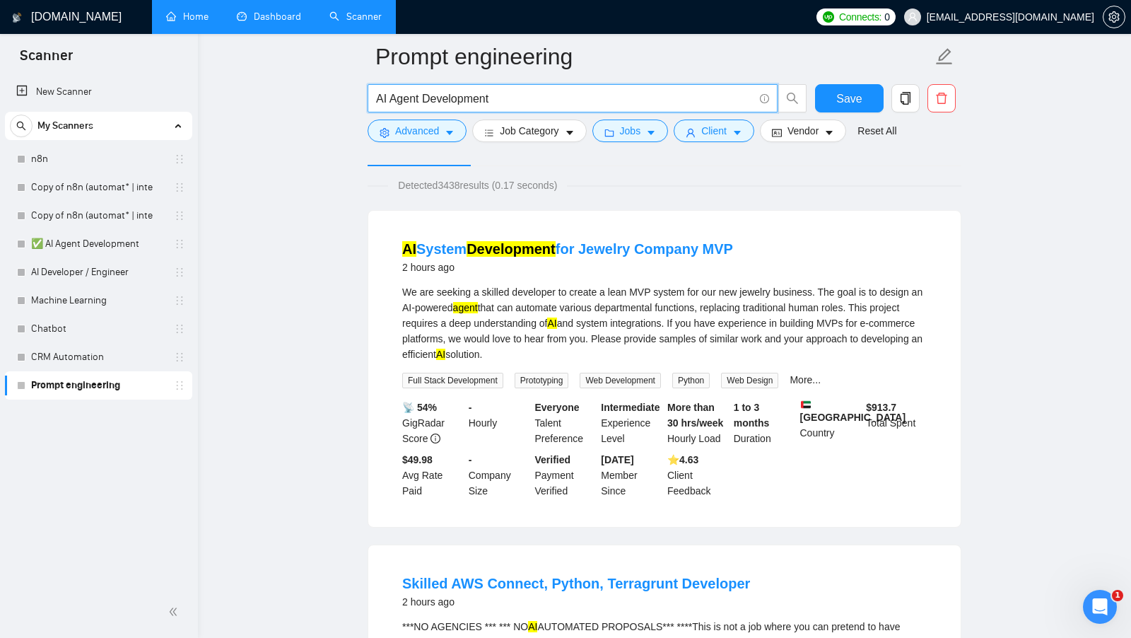
drag, startPoint x: 376, startPoint y: 98, endPoint x: 497, endPoint y: 94, distance: 120.9
click at [497, 94] on input "AI Agent Development" at bounding box center [565, 99] width 378 height 18
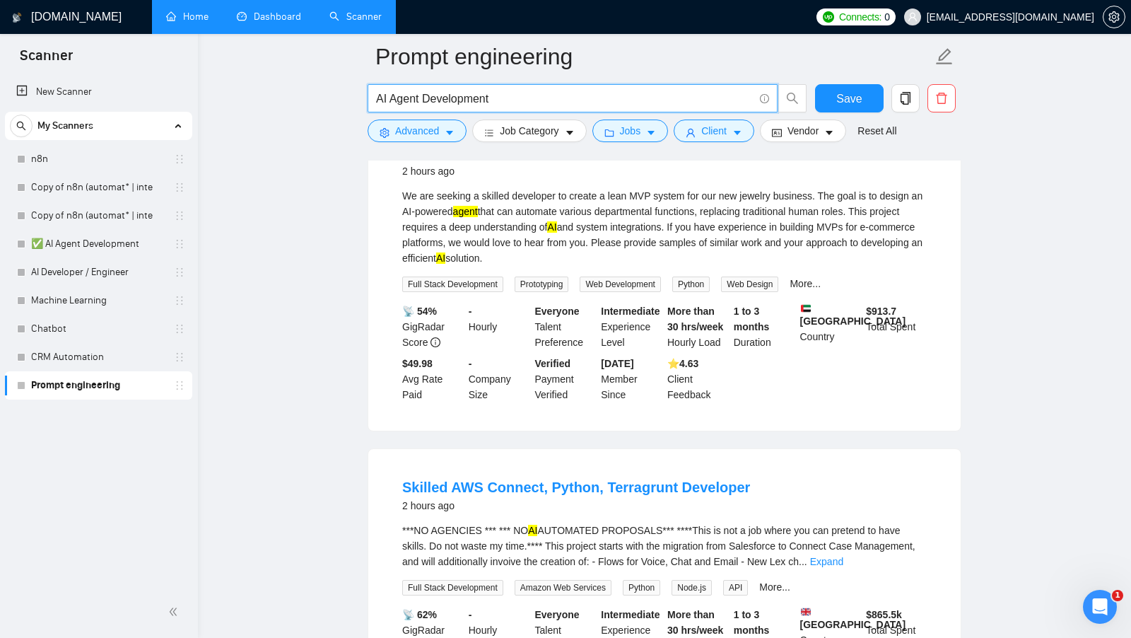
click at [545, 306] on b "Everyone" at bounding box center [557, 310] width 45 height 11
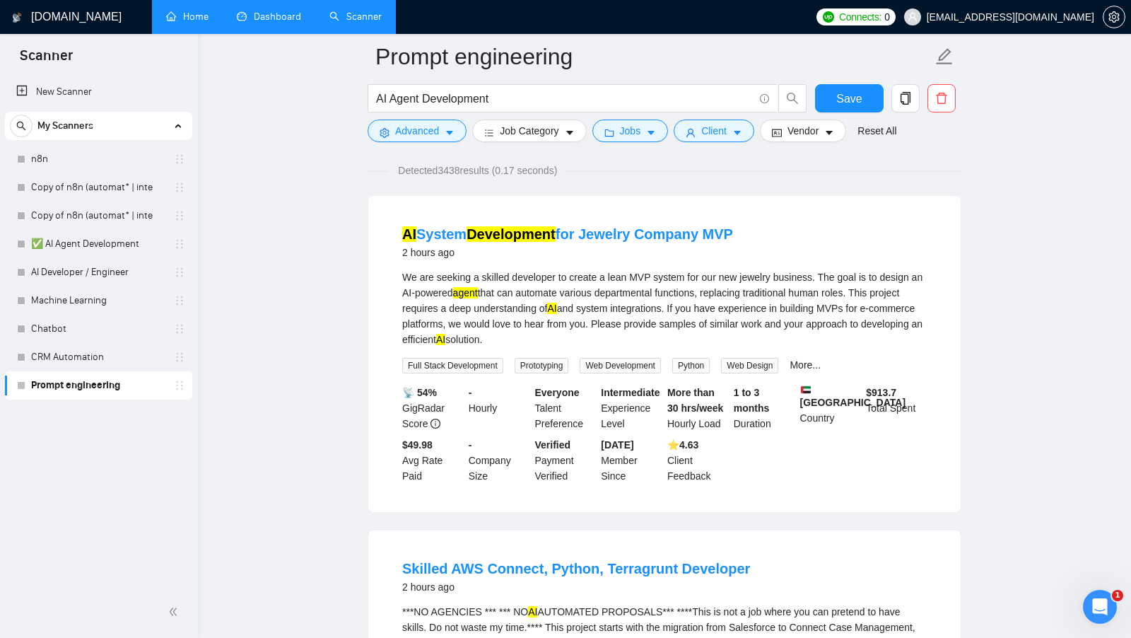
scroll to position [100, 0]
click at [466, 98] on input "AI Agent Development" at bounding box center [565, 99] width 378 height 18
click at [379, 91] on input "AI Agent Development" at bounding box center [565, 99] width 378 height 18
click at [380, 91] on input "AI Agent Development" at bounding box center [565, 99] width 378 height 18
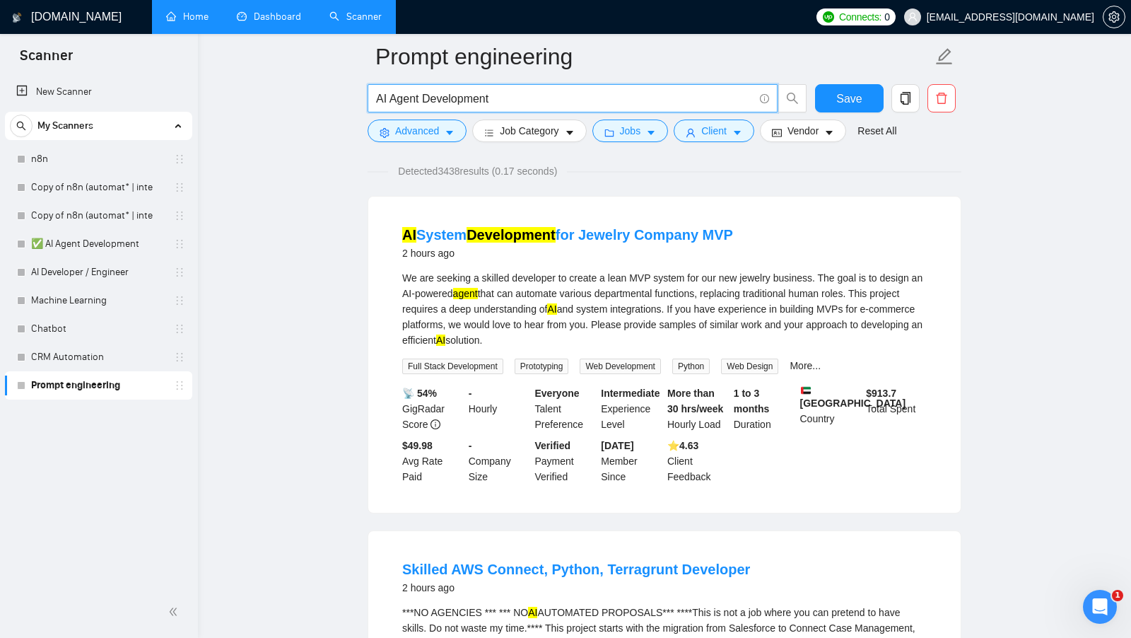
click at [399, 91] on input "AI Agent Development" at bounding box center [565, 99] width 378 height 18
click at [491, 90] on input "AI Agent Development" at bounding box center [565, 99] width 378 height 18
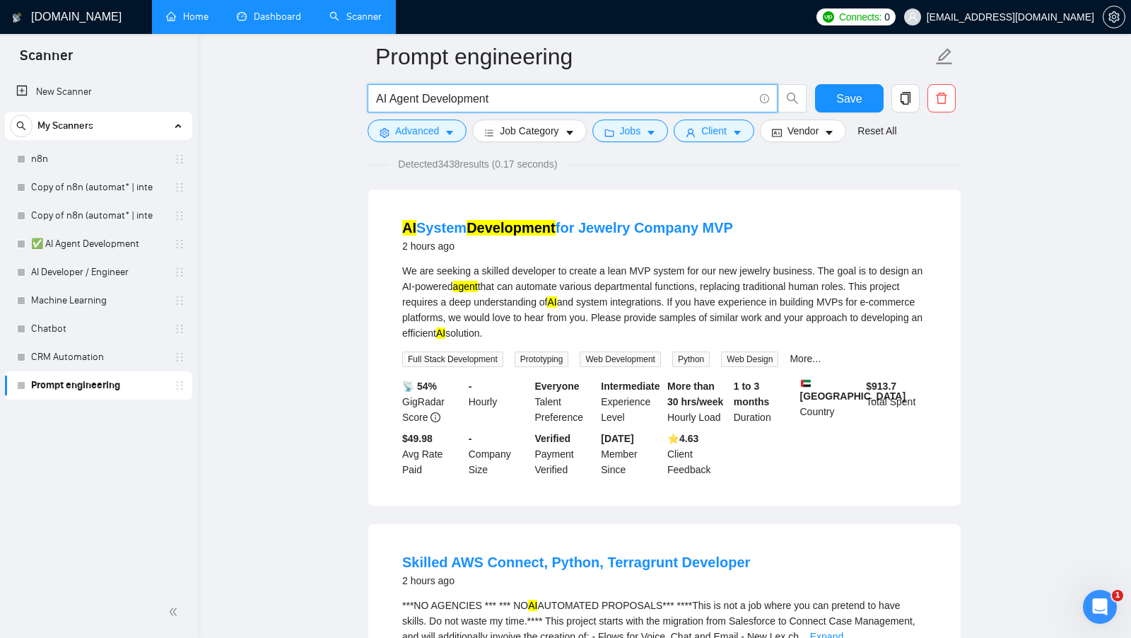
click at [387, 98] on input "AI Agent Development" at bounding box center [565, 99] width 378 height 18
click at [379, 95] on input "AI Agent Development" at bounding box center [565, 99] width 378 height 18
click at [543, 83] on form "Prompt engineering "AI Agent Development Save Advanced Job Category Jobs Client…" at bounding box center [665, 91] width 594 height 115
click at [539, 96] on input ""AI Agent Development" at bounding box center [565, 99] width 378 height 18
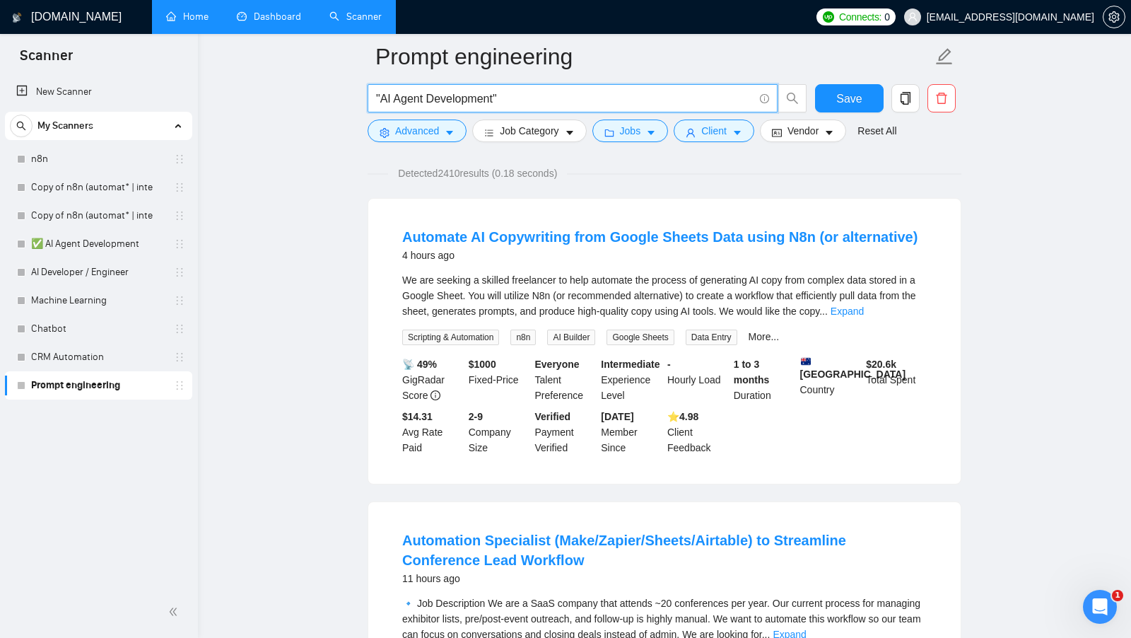
scroll to position [97, 0]
type input ""AI Agent Development""
click at [456, 174] on span "Detected 2410 results (0.18 seconds)" at bounding box center [477, 174] width 179 height 16
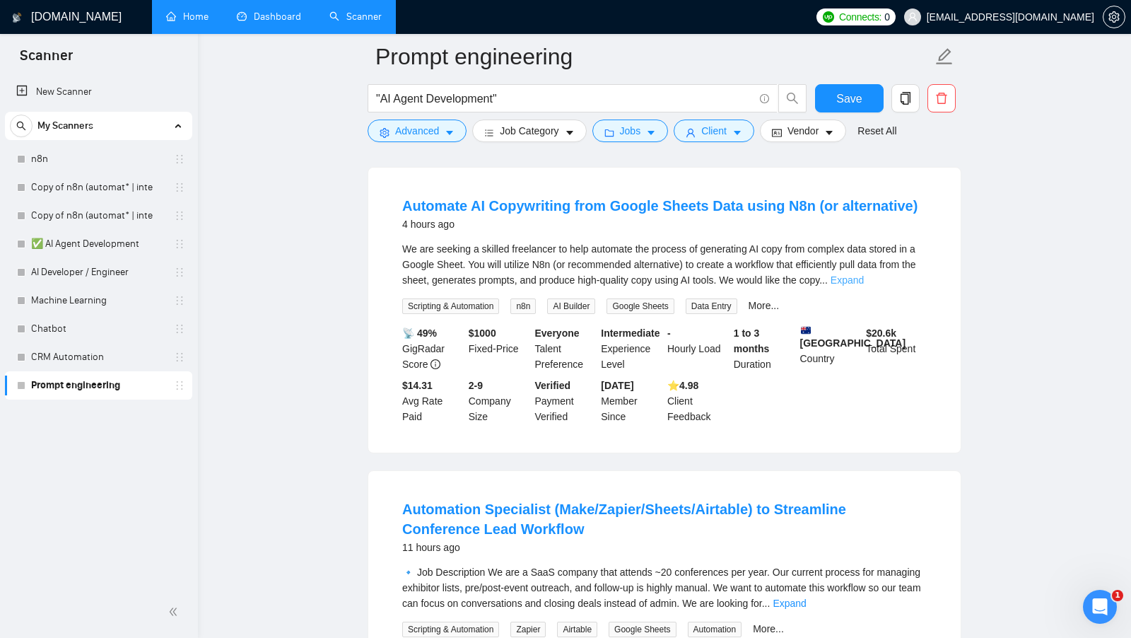
click at [864, 281] on link "Expand" at bounding box center [847, 279] width 33 height 11
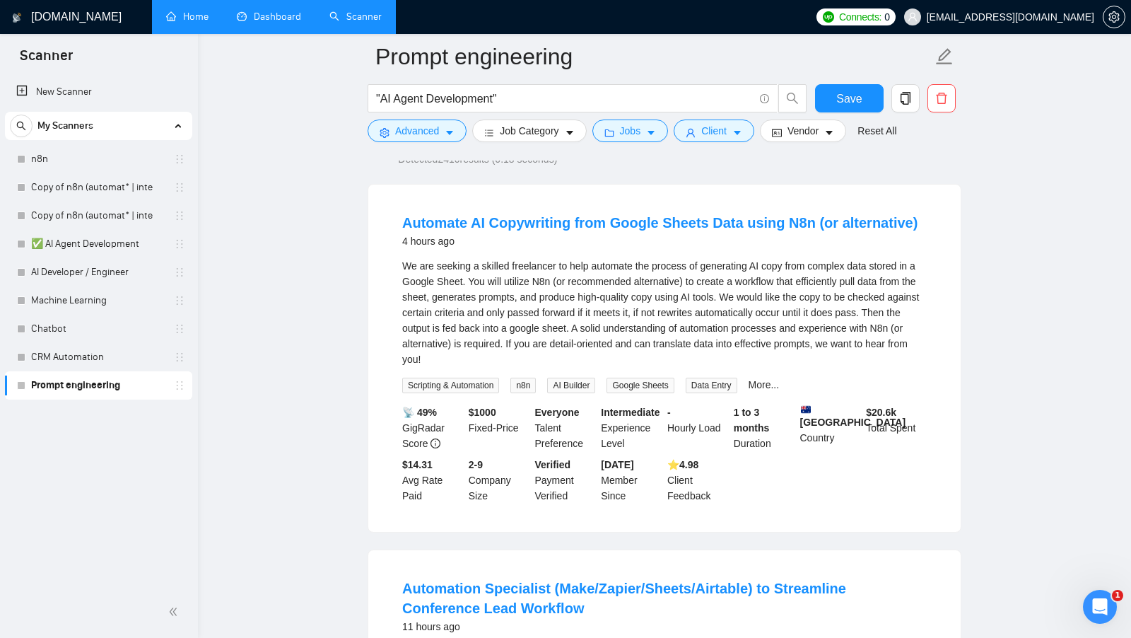
scroll to position [100, 0]
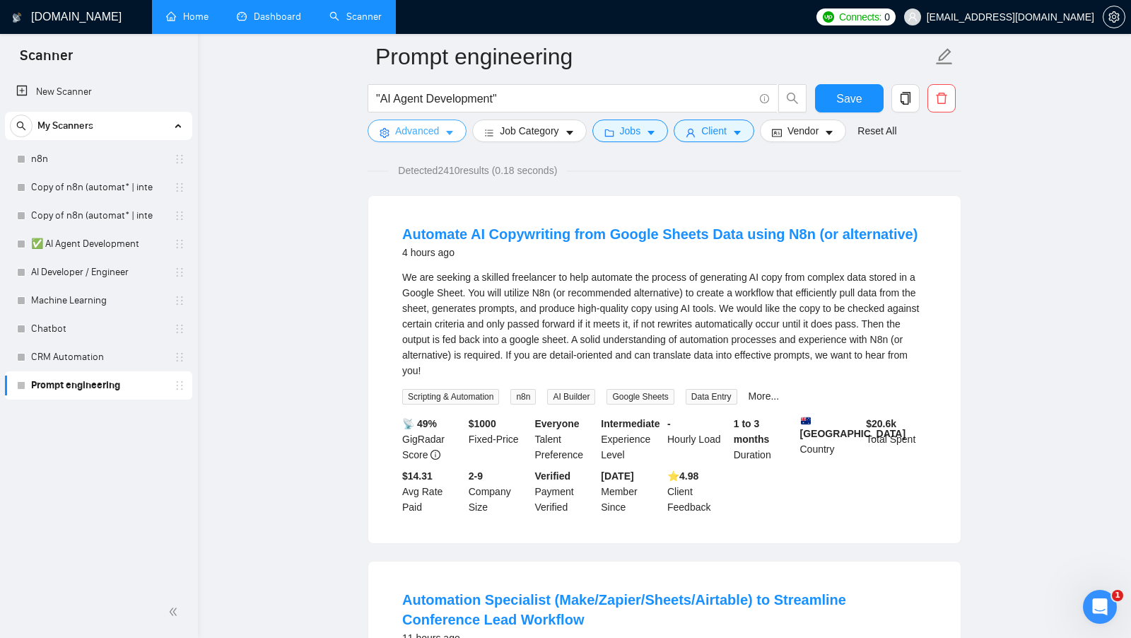
click at [426, 126] on span "Advanced" at bounding box center [417, 131] width 44 height 16
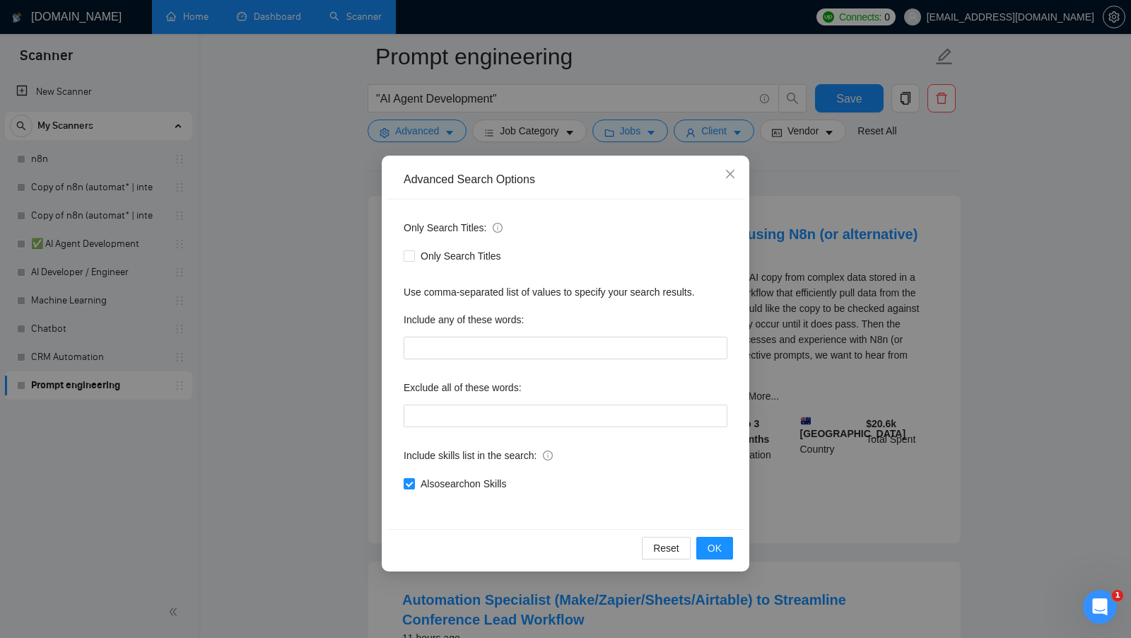
click at [406, 492] on div "Also search on Skills" at bounding box center [566, 483] width 324 height 23
drag, startPoint x: 410, startPoint y: 479, endPoint x: 488, endPoint y: 489, distance: 79.1
click at [410, 479] on input "Also search on Skills" at bounding box center [409, 483] width 10 height 10
checkbox input "false"
click at [728, 548] on button "OK" at bounding box center [714, 548] width 37 height 23
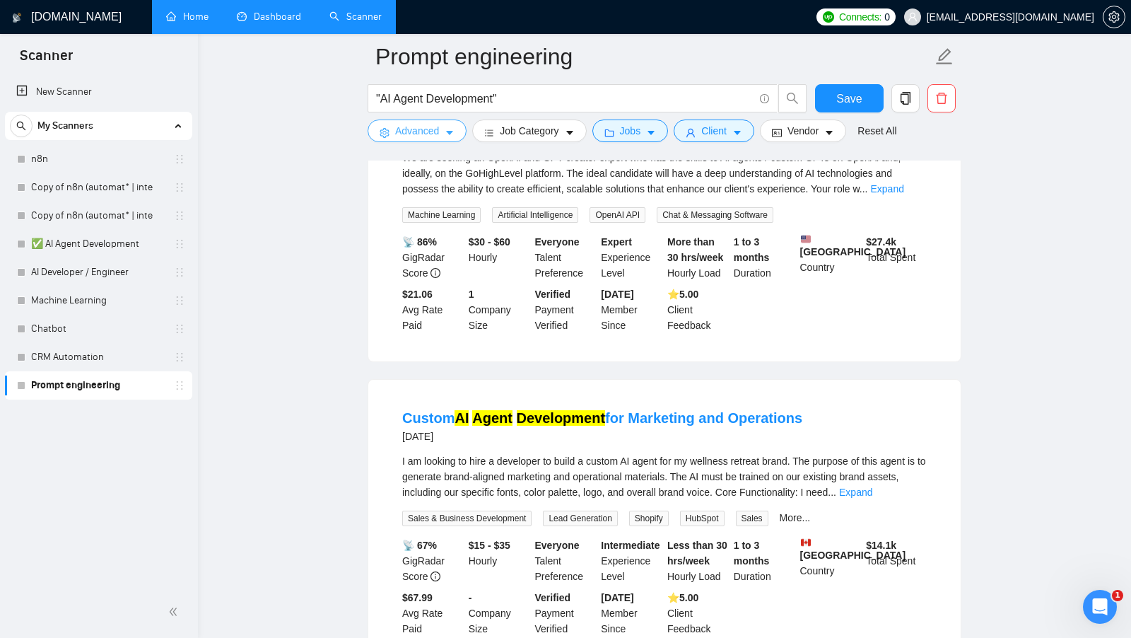
scroll to position [552, 0]
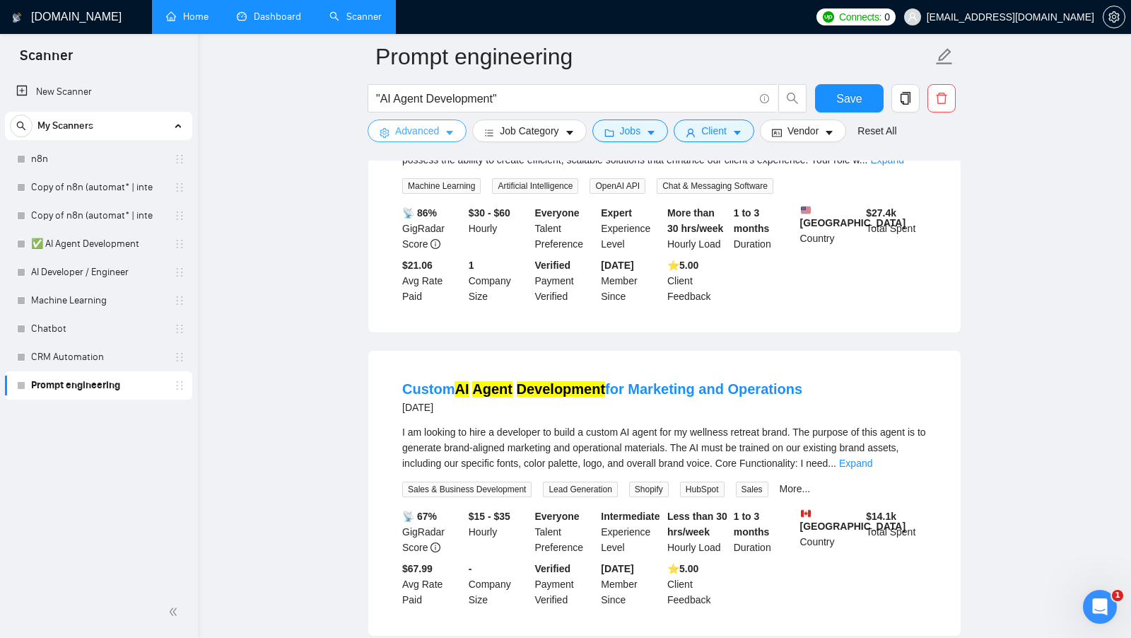
click at [440, 133] on button "Advanced" at bounding box center [417, 130] width 99 height 23
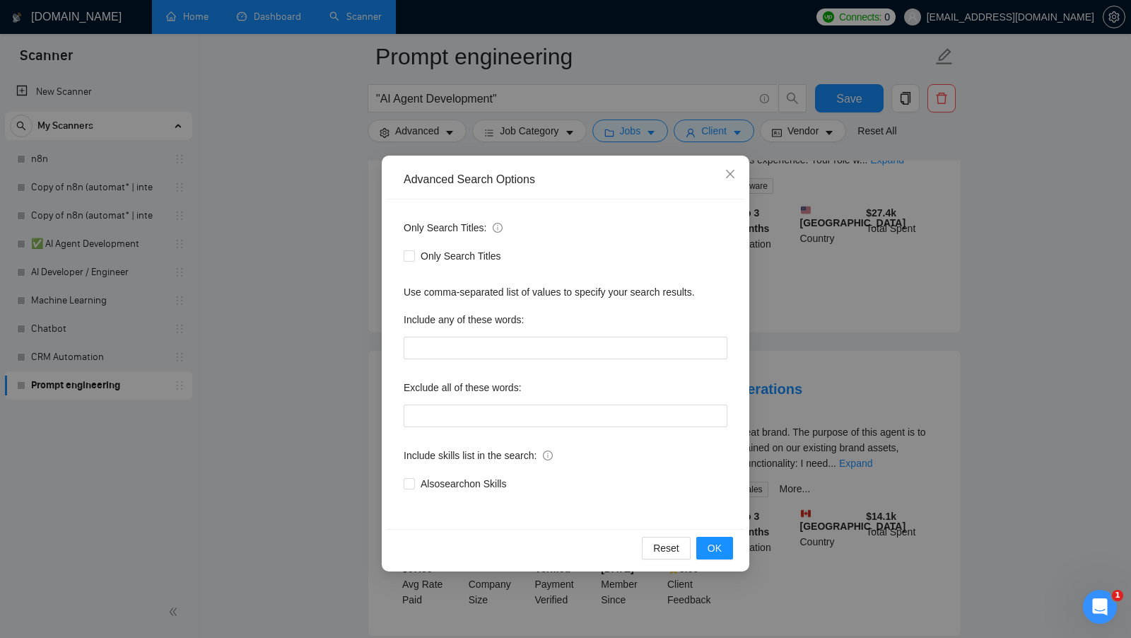
click at [292, 294] on div "Advanced Search Options Only Search Titles: Only Search Titles Use comma-separa…" at bounding box center [565, 319] width 1131 height 638
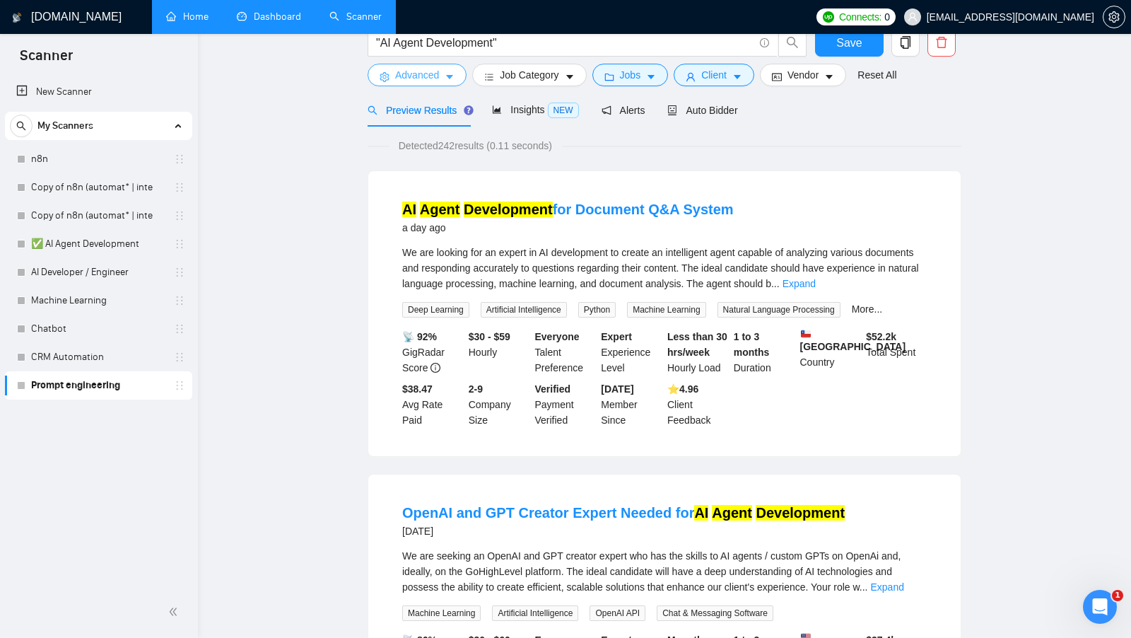
scroll to position [0, 0]
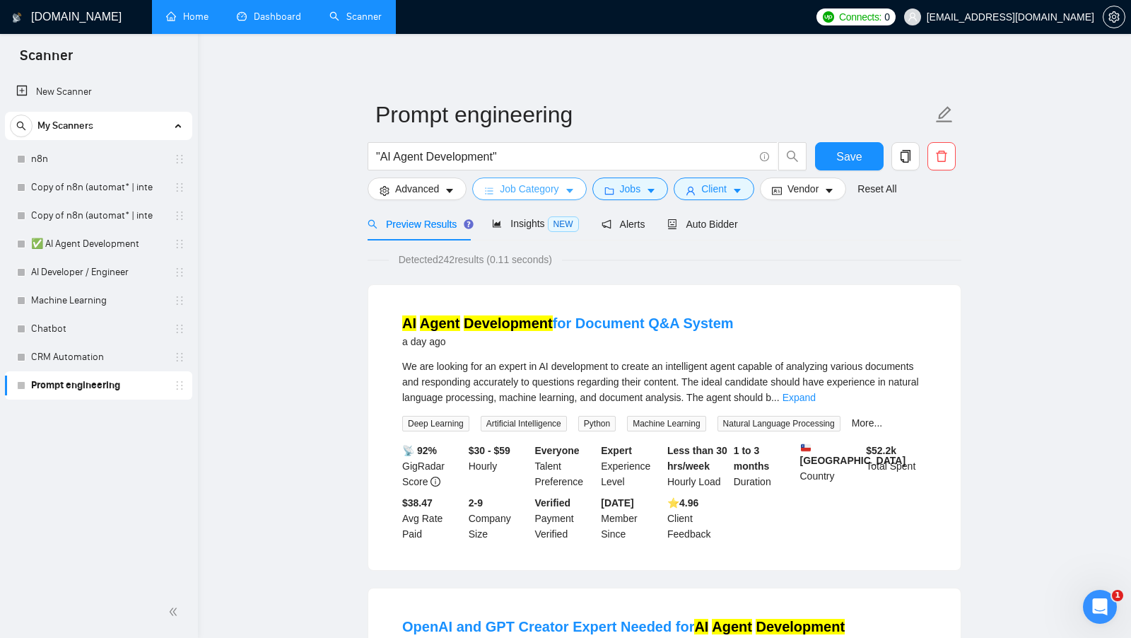
click at [532, 195] on span "Job Category" at bounding box center [529, 189] width 59 height 16
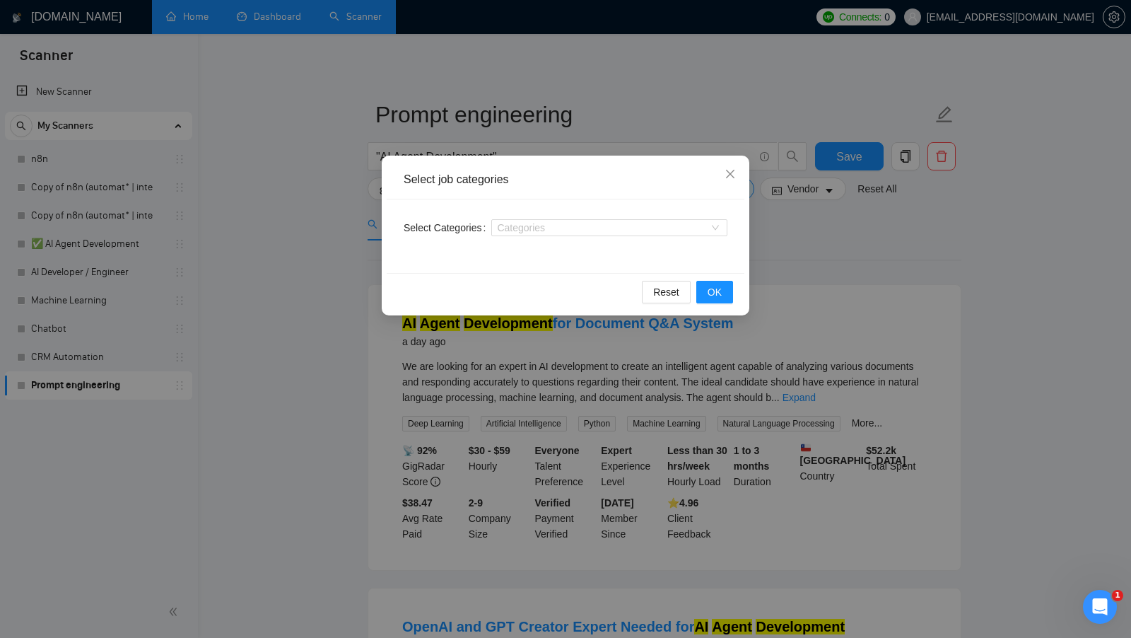
click at [315, 223] on div "Select job categories Select Categories Categories Reset OK" at bounding box center [565, 319] width 1131 height 638
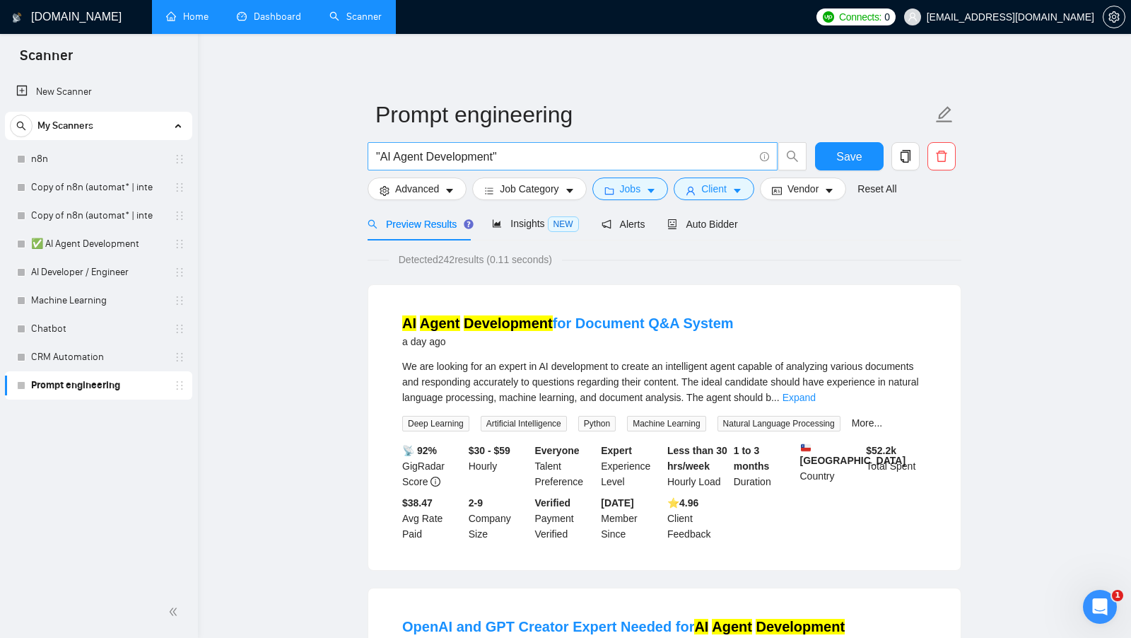
click at [515, 157] on input ""AI Agent Development"" at bounding box center [565, 157] width 378 height 18
click at [381, 151] on input ""AI Agent Development" at bounding box center [565, 157] width 378 height 18
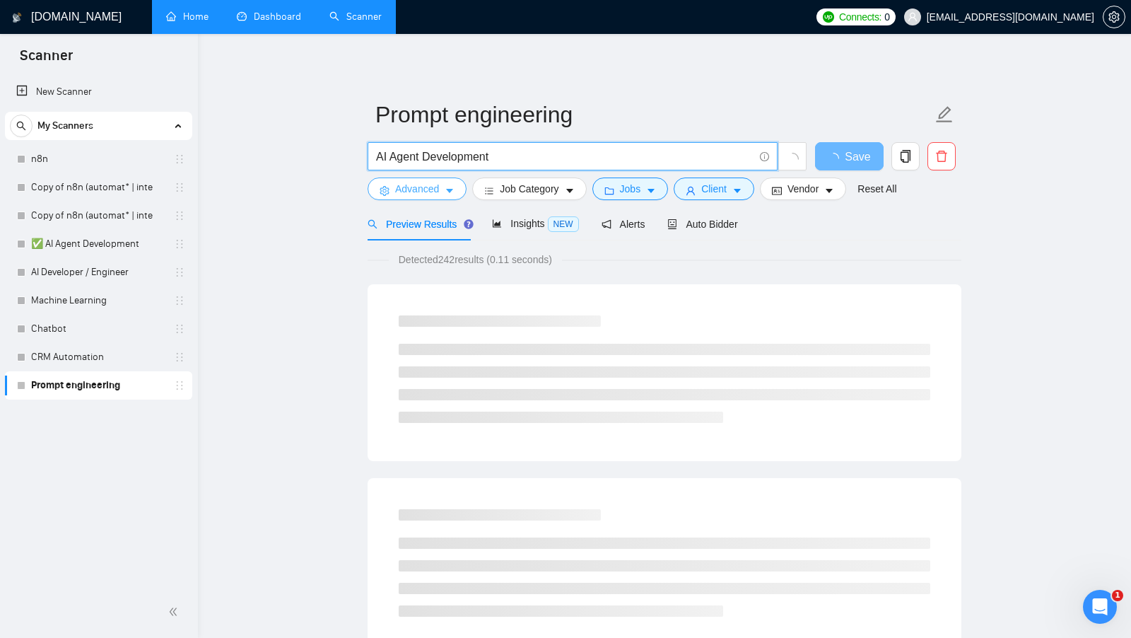
type input "AI Agent Development"
click at [423, 196] on span "Advanced" at bounding box center [417, 189] width 44 height 16
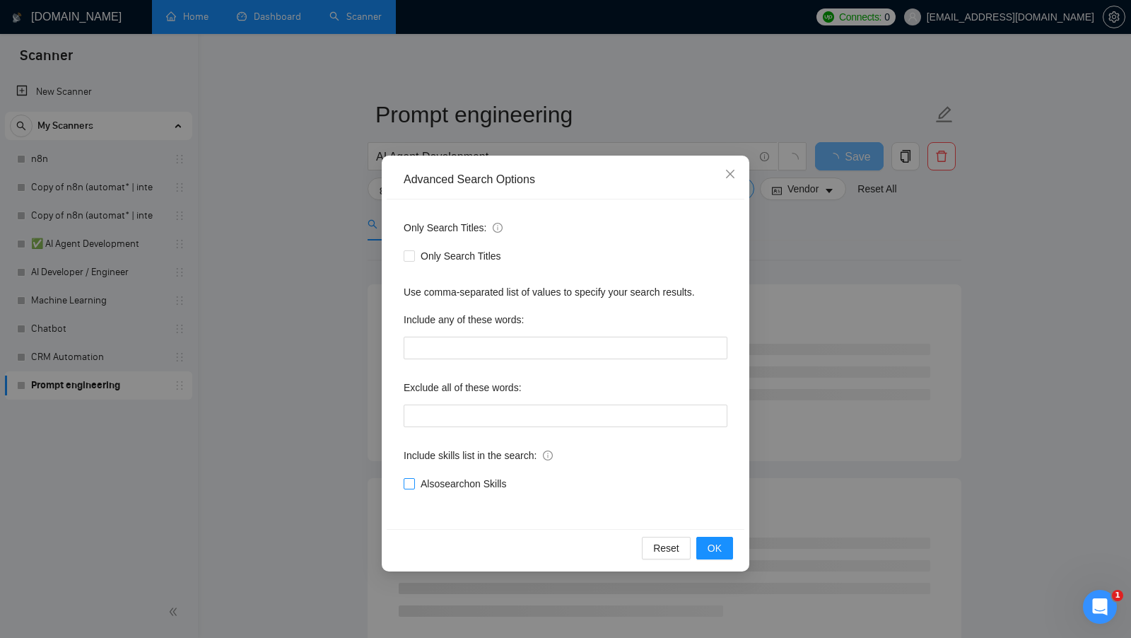
click at [449, 485] on span "Also search on Skills" at bounding box center [463, 484] width 97 height 16
click at [414, 485] on input "Also search on Skills" at bounding box center [409, 483] width 10 height 10
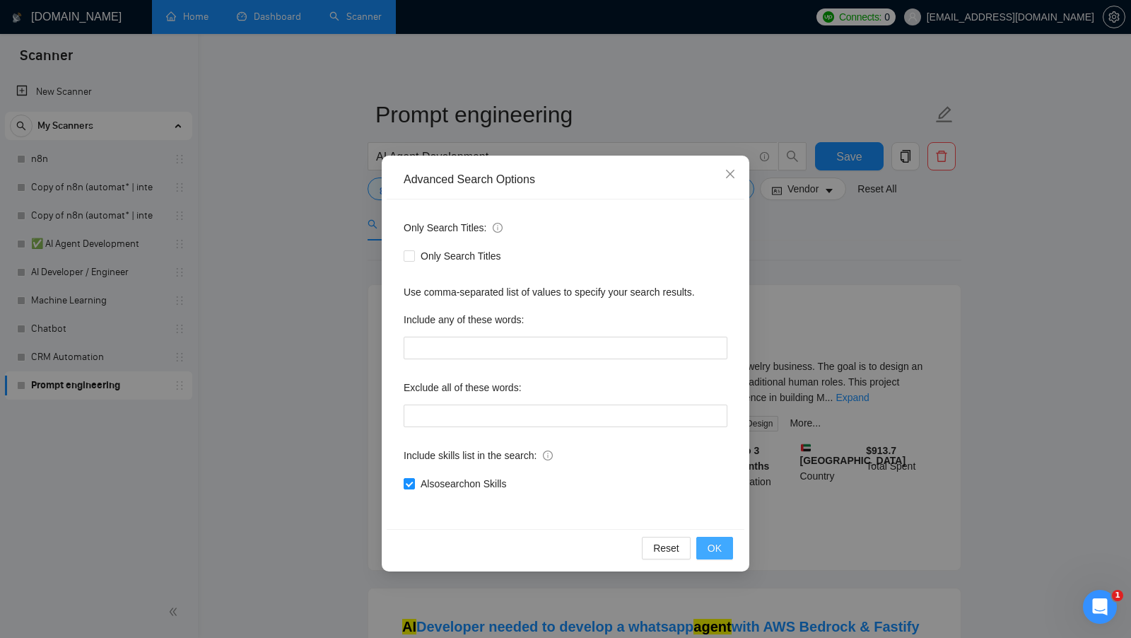
click at [710, 551] on span "OK" at bounding box center [715, 548] width 14 height 16
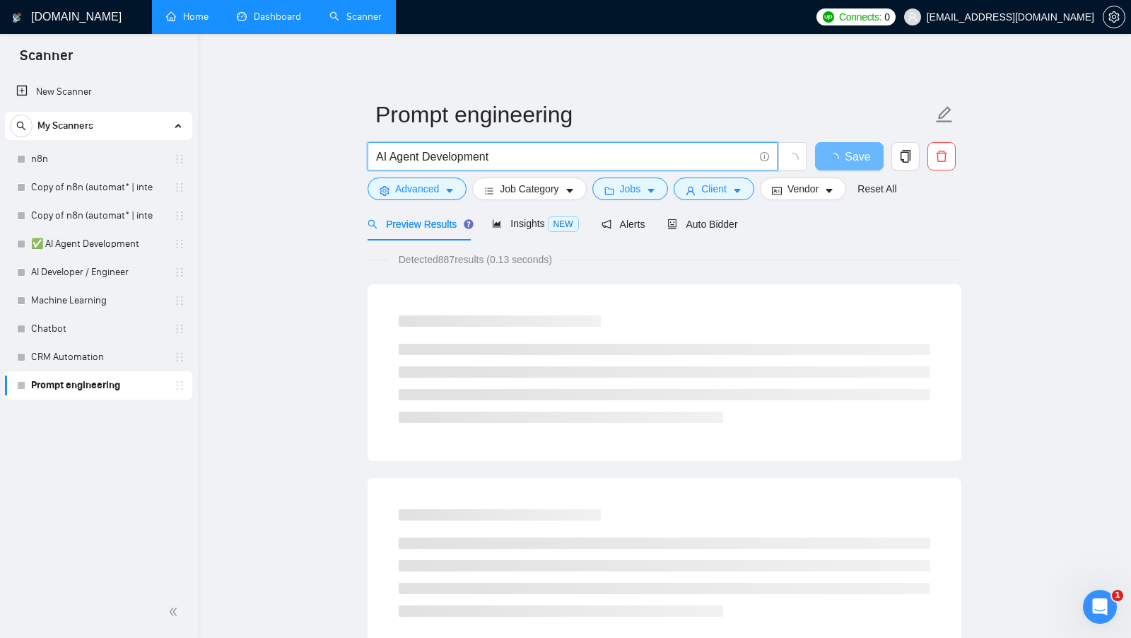
drag, startPoint x: 525, startPoint y: 156, endPoint x: 348, endPoint y: 156, distance: 177.4
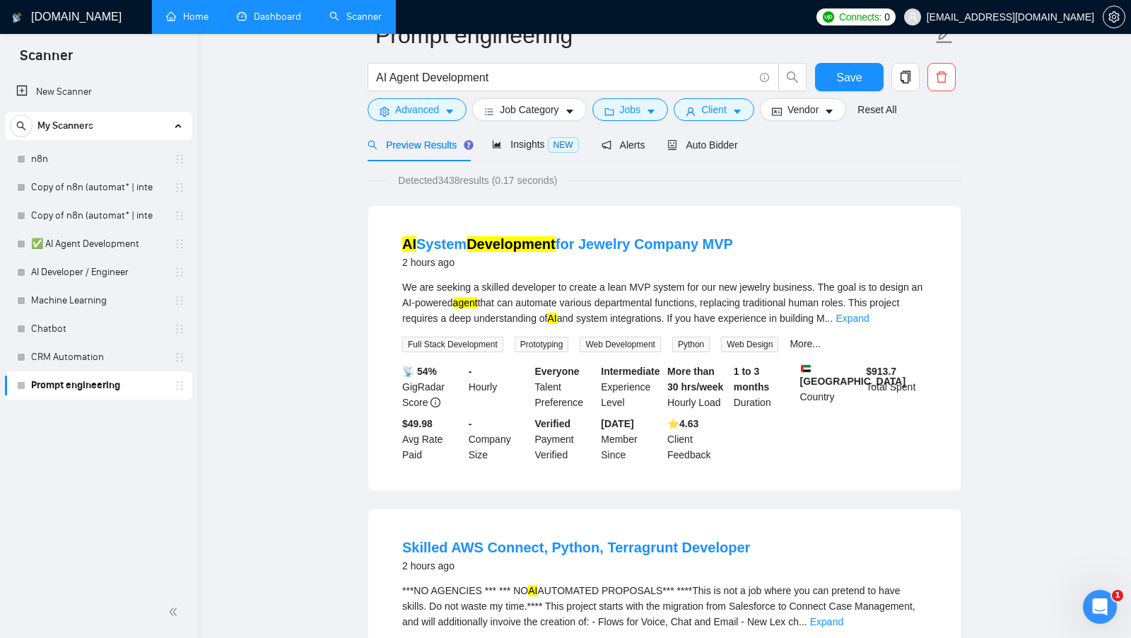
scroll to position [11, 0]
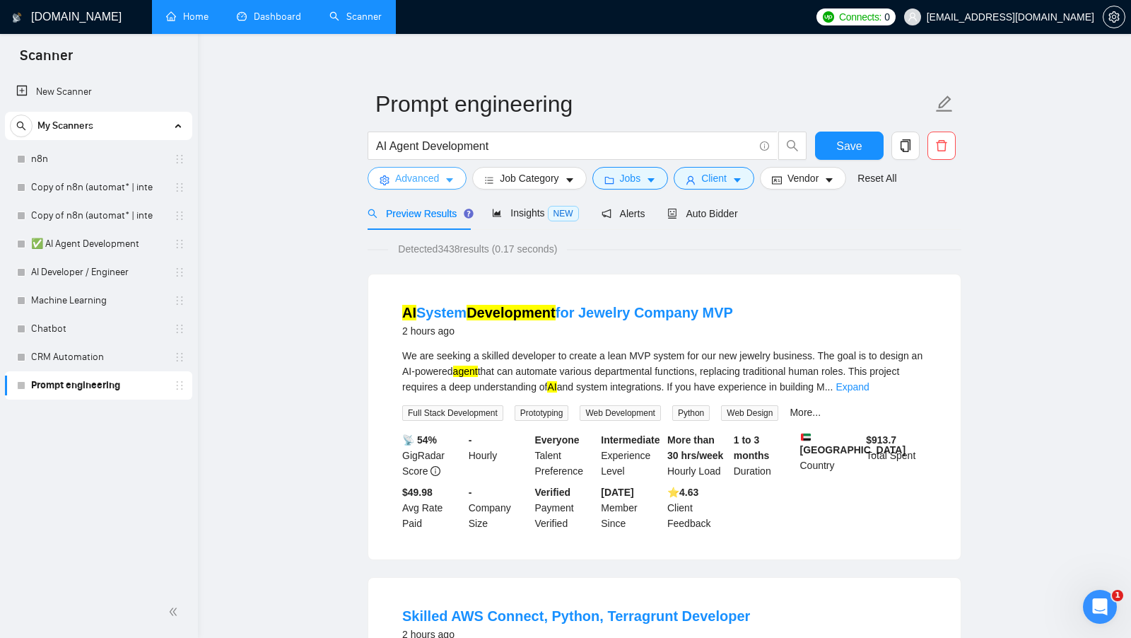
click at [447, 185] on icon "caret-down" at bounding box center [450, 180] width 10 height 10
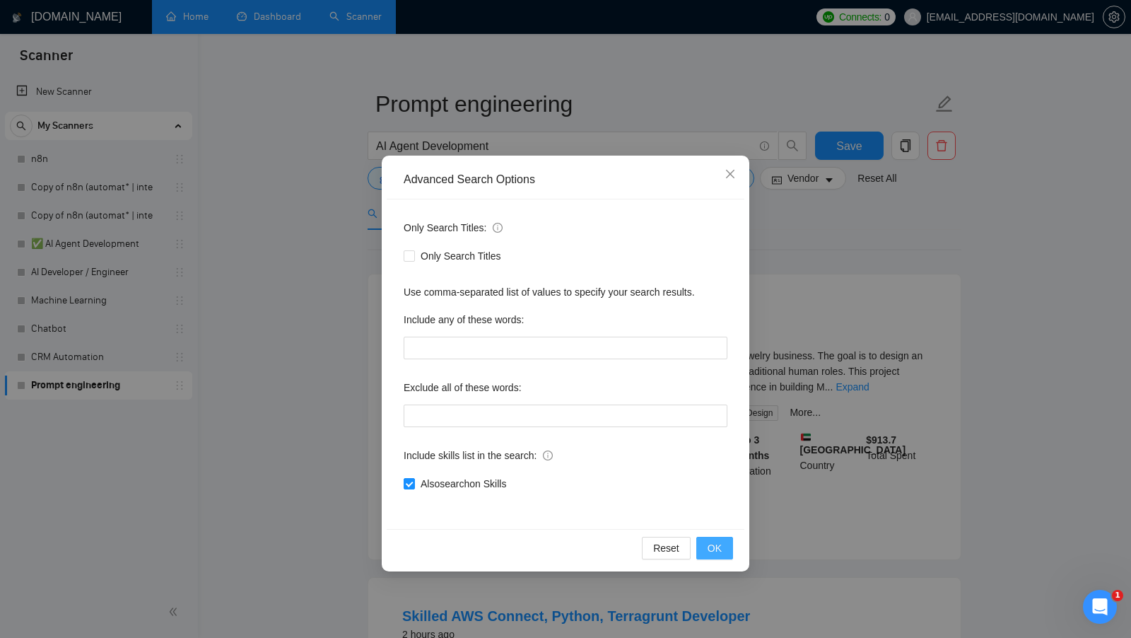
click at [715, 547] on span "OK" at bounding box center [715, 548] width 14 height 16
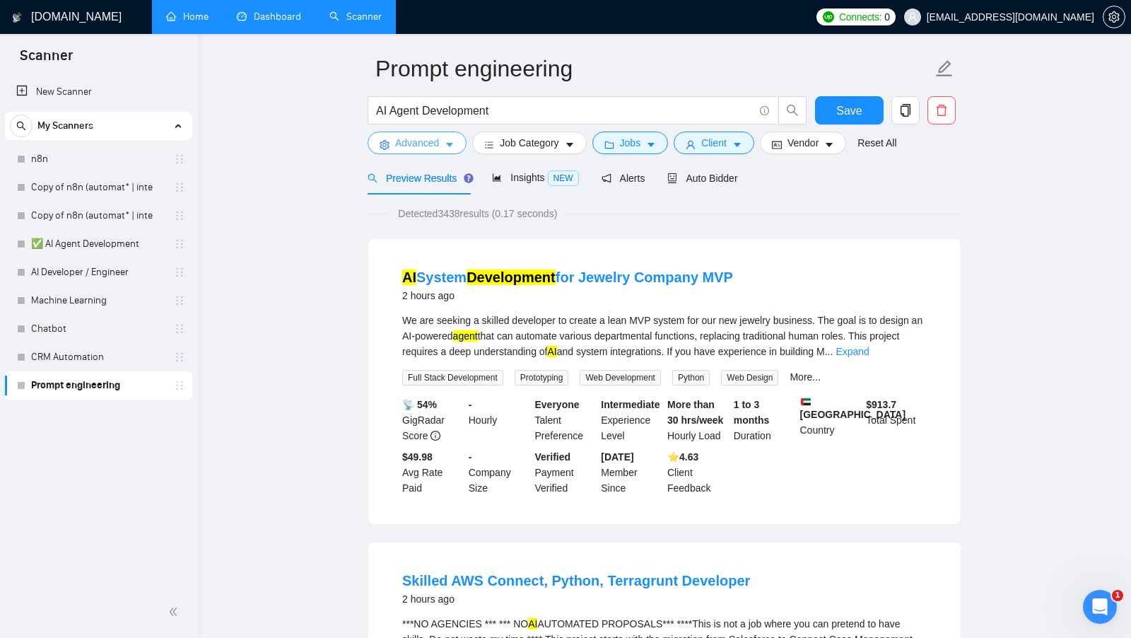
scroll to position [53, 0]
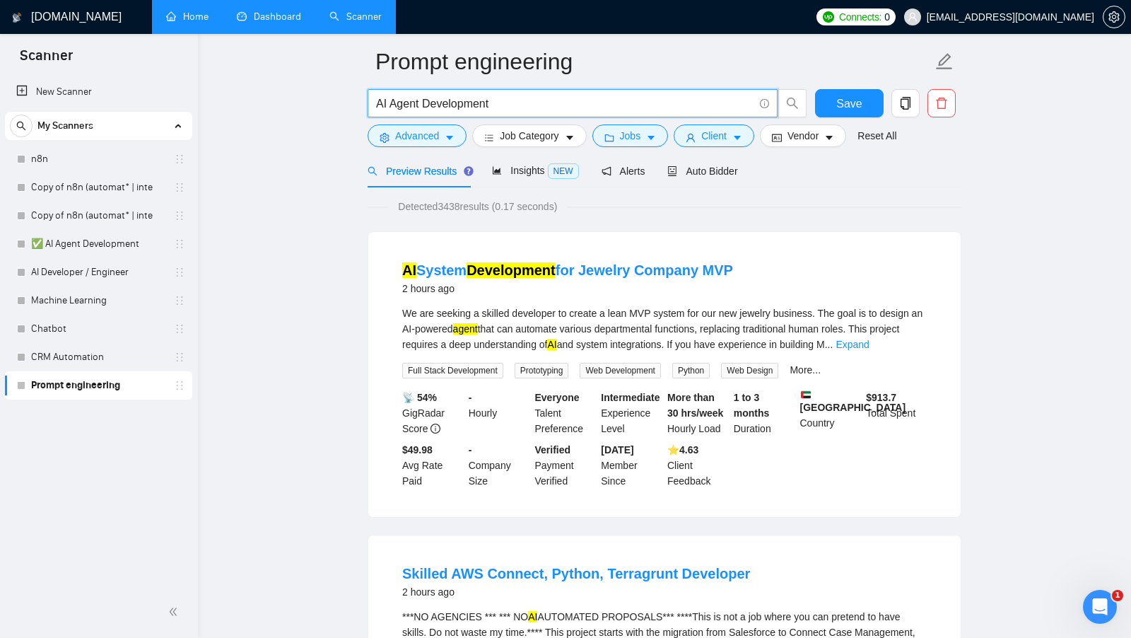
drag, startPoint x: 537, startPoint y: 105, endPoint x: 365, endPoint y: 104, distance: 171.1
click at [365, 104] on div "AI Agent Development" at bounding box center [587, 106] width 445 height 35
click at [390, 102] on input "AI Agent Development" at bounding box center [565, 104] width 378 height 18
click at [452, 101] on input "AI Agent Development" at bounding box center [565, 104] width 378 height 18
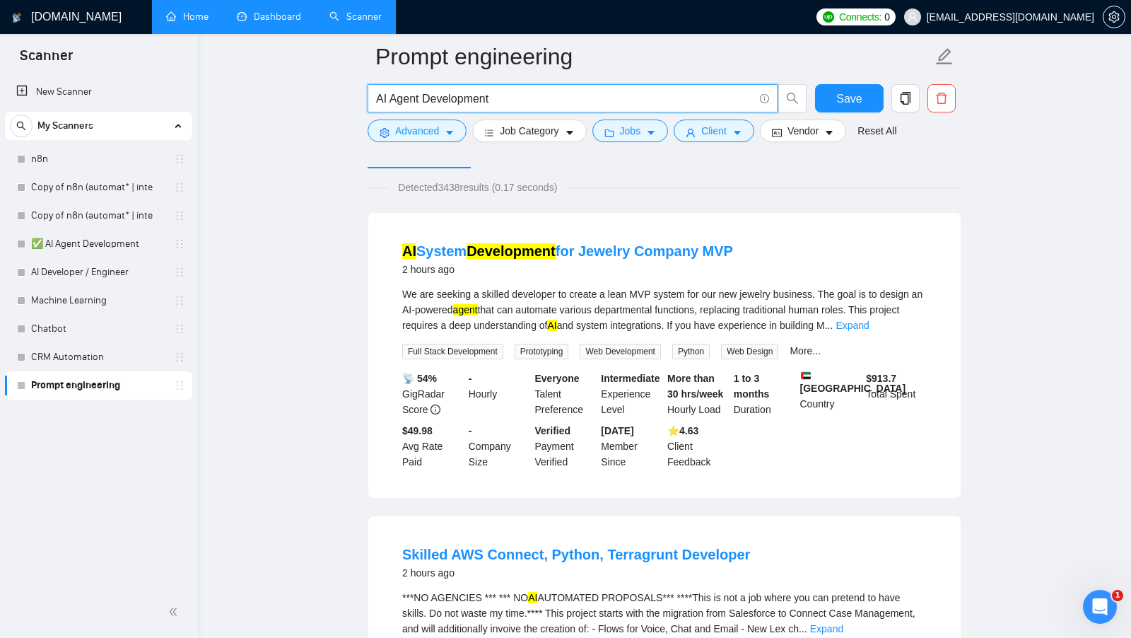
scroll to position [0, 0]
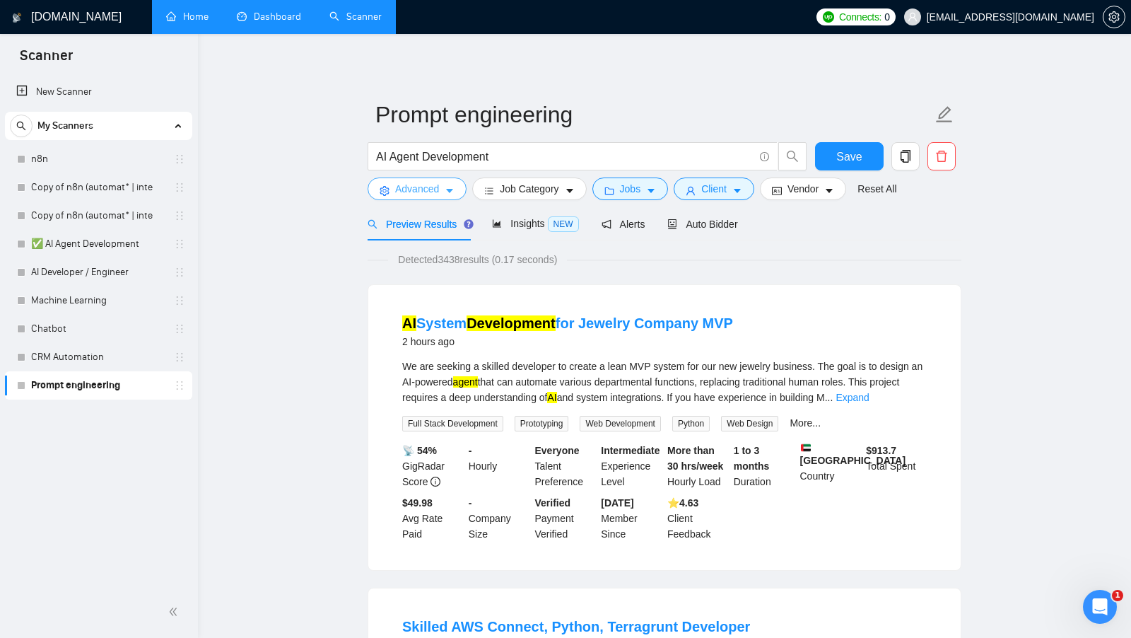
click at [427, 192] on span "Advanced" at bounding box center [417, 189] width 44 height 16
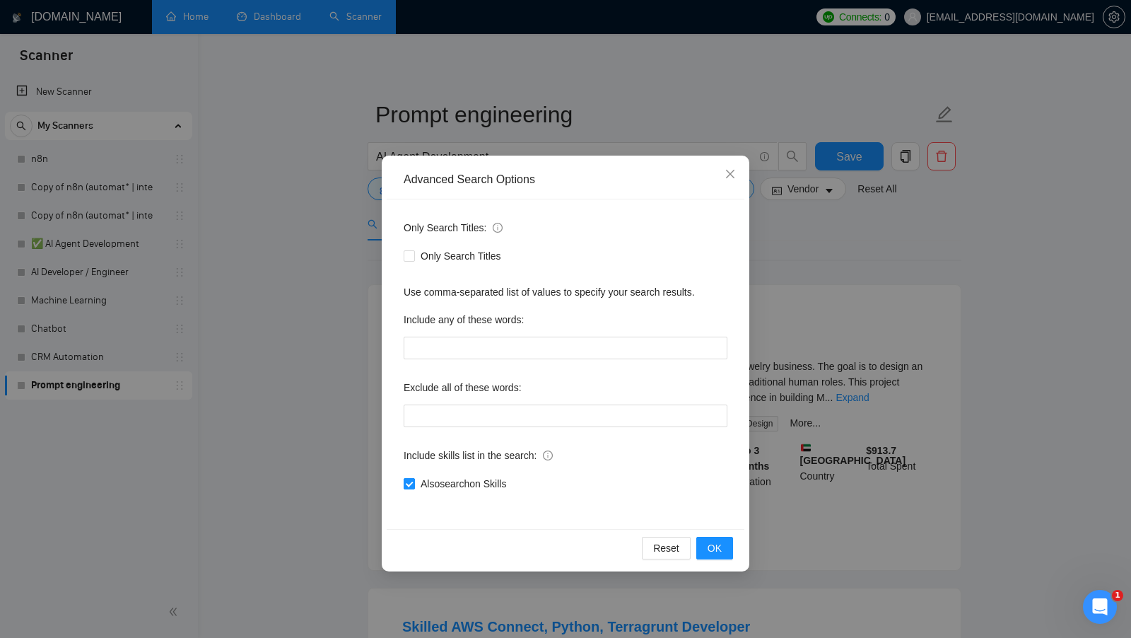
click at [409, 484] on input "Also search on Skills" at bounding box center [409, 483] width 10 height 10
checkbox input "false"
click at [456, 247] on div "Only Search Titles" at bounding box center [566, 256] width 324 height 23
click at [455, 256] on span "Only Search Titles" at bounding box center [461, 256] width 92 height 16
click at [414, 256] on input "Only Search Titles" at bounding box center [409, 255] width 10 height 10
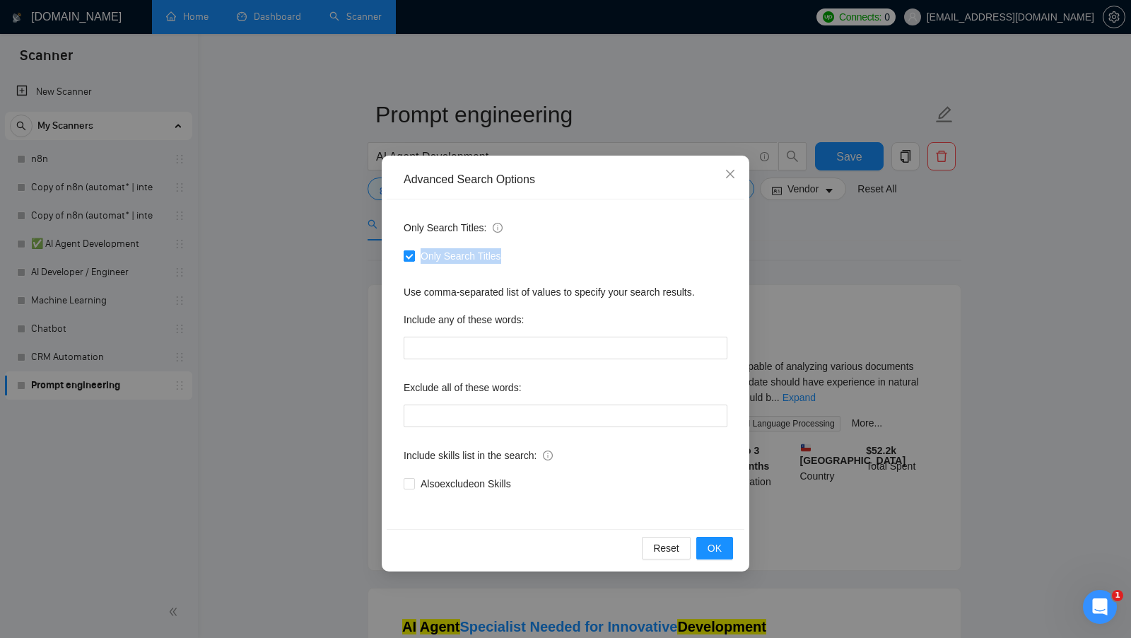
drag, startPoint x: 515, startPoint y: 257, endPoint x: 422, endPoint y: 259, distance: 93.3
click at [422, 259] on div "Only Search Titles" at bounding box center [566, 256] width 324 height 16
drag, startPoint x: 529, startPoint y: 494, endPoint x: 423, endPoint y: 488, distance: 105.5
click at [423, 488] on div "Only Search Titles: Only Search Titles Use comma-separated list of values to sp…" at bounding box center [566, 363] width 358 height 329
click at [496, 498] on div "Only Search Titles: Only Search Titles Use comma-separated list of values to sp…" at bounding box center [566, 363] width 358 height 329
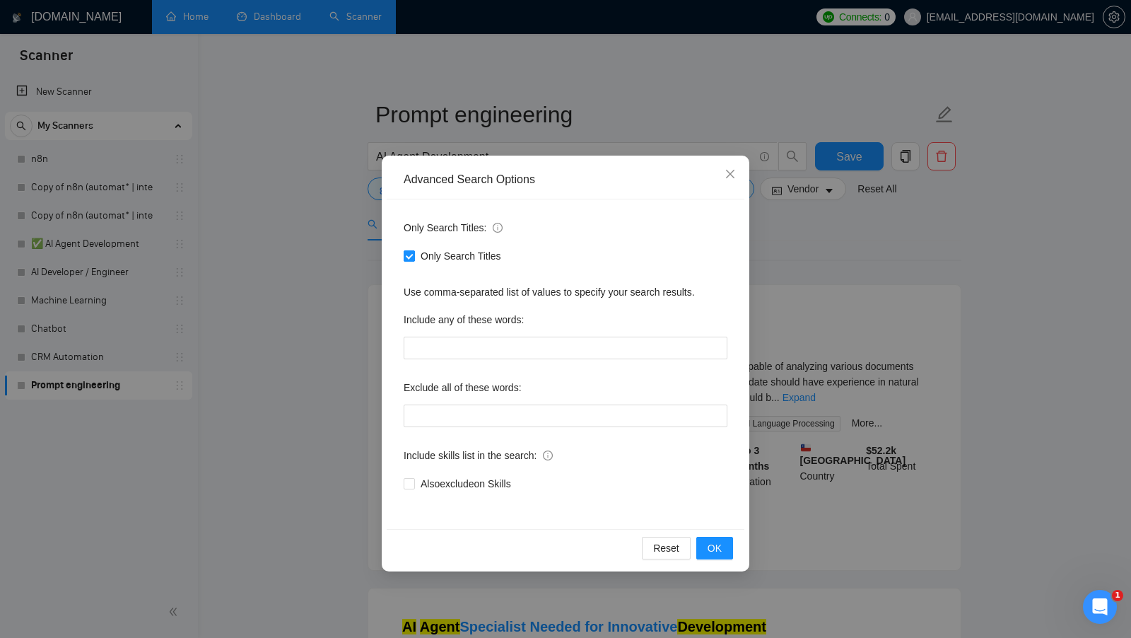
click at [447, 253] on span "Only Search Titles" at bounding box center [461, 256] width 92 height 16
click at [414, 253] on input "Only Search Titles" at bounding box center [409, 255] width 10 height 10
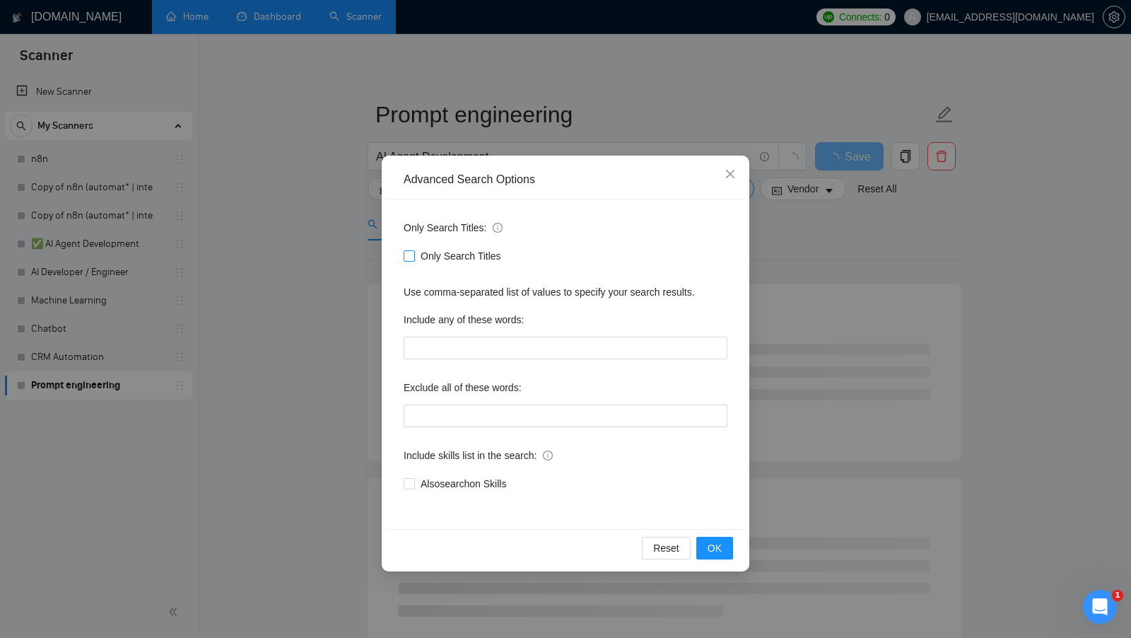
click at [464, 259] on span "Only Search Titles" at bounding box center [461, 256] width 92 height 16
click at [414, 259] on input "Only Search Titles" at bounding box center [409, 255] width 10 height 10
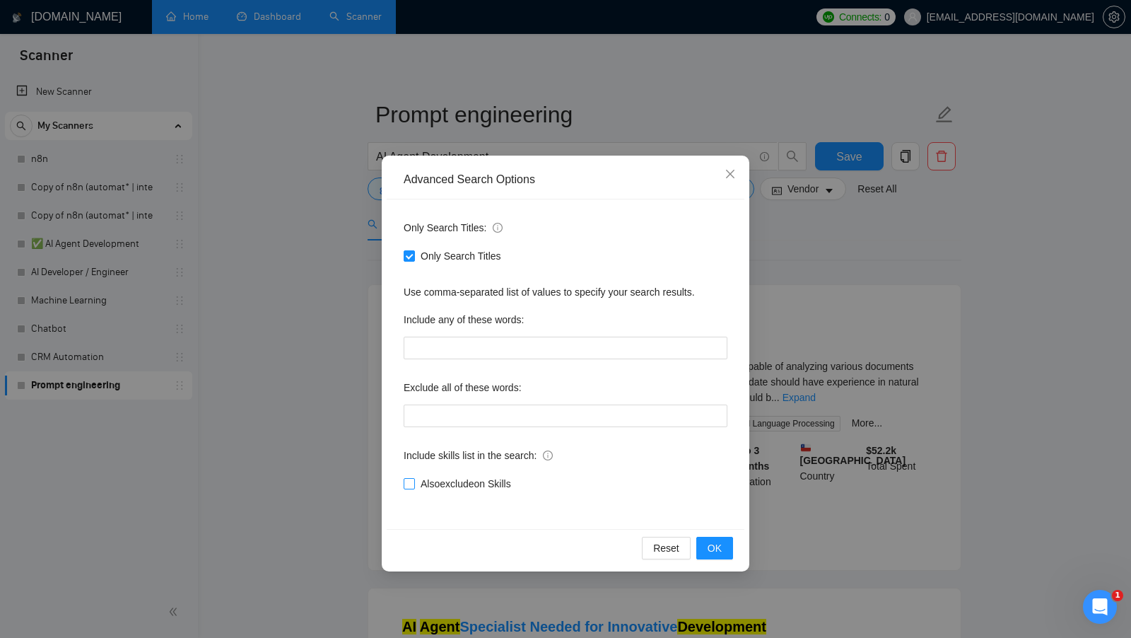
drag, startPoint x: 529, startPoint y: 485, endPoint x: 428, endPoint y: 488, distance: 101.1
click at [430, 487] on div "Also exclude on Skills" at bounding box center [566, 484] width 324 height 16
click at [496, 420] on input "text" at bounding box center [566, 415] width 324 height 23
click at [447, 436] on div "Only Search Titles: Only Search Titles Use comma-separated list of values to sp…" at bounding box center [566, 363] width 358 height 329
click at [443, 254] on span "Only Search Titles" at bounding box center [461, 256] width 92 height 16
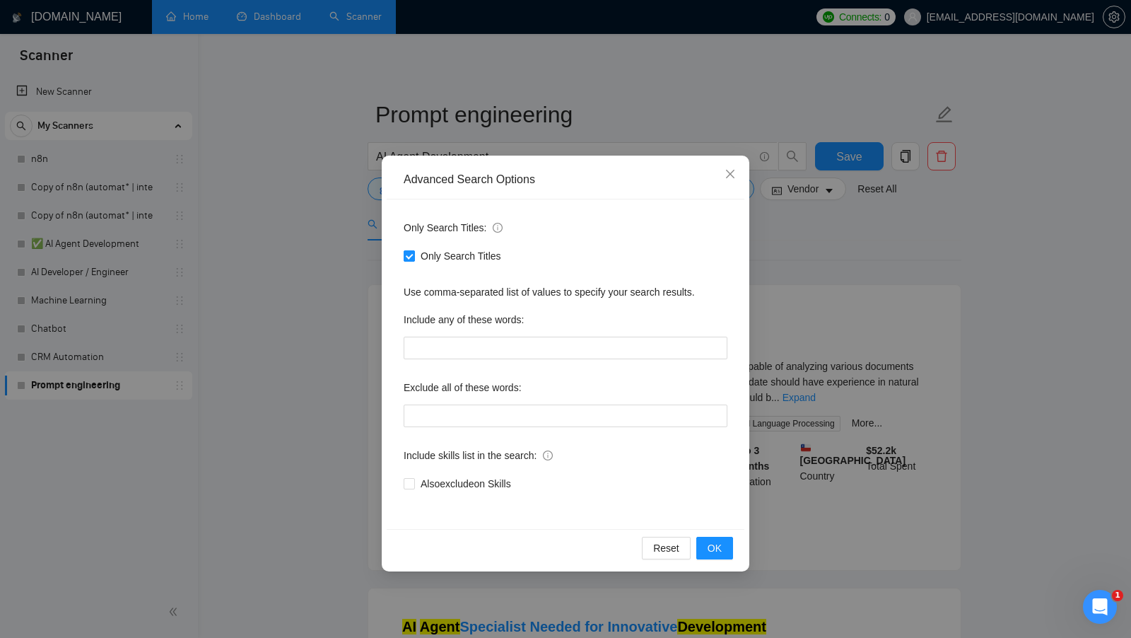
click at [414, 254] on input "Only Search Titles" at bounding box center [409, 255] width 10 height 10
checkbox input "false"
click at [710, 538] on button "OK" at bounding box center [714, 548] width 37 height 23
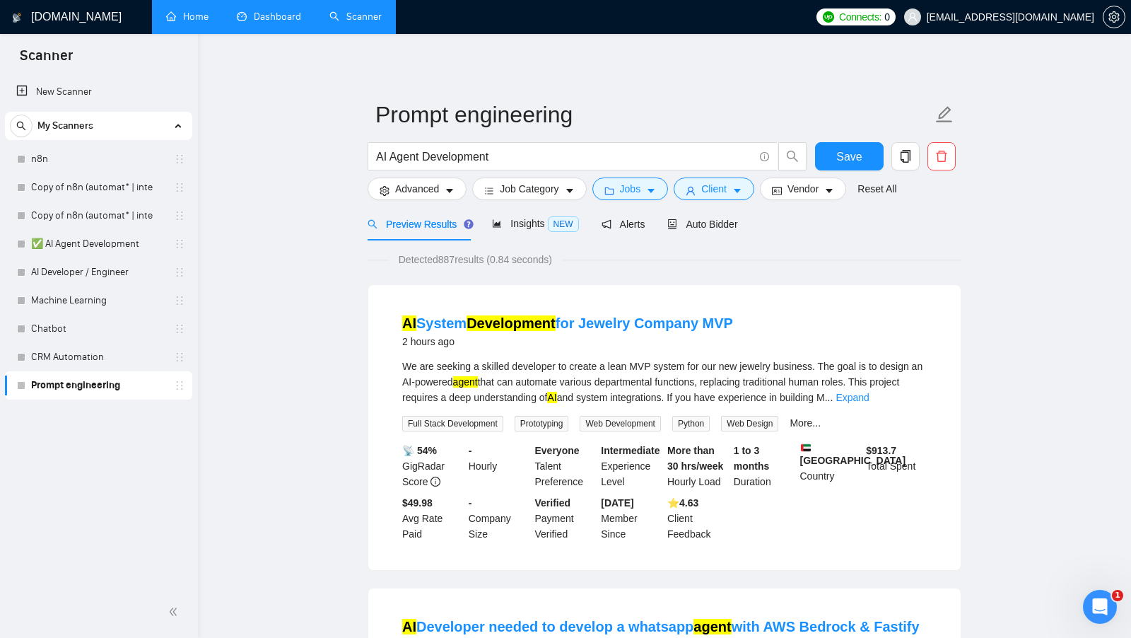
drag, startPoint x: 749, startPoint y: 324, endPoint x: 385, endPoint y: 317, distance: 364.1
click at [385, 317] on li "AI System Development for Jewelry Company MVP 2 hours ago We are seeking a skil…" at bounding box center [664, 427] width 558 height 251
copy link "AI System Development for Jewelry Company MVP"
click at [105, 240] on link "✅ AI Agent Development" at bounding box center [98, 244] width 134 height 28
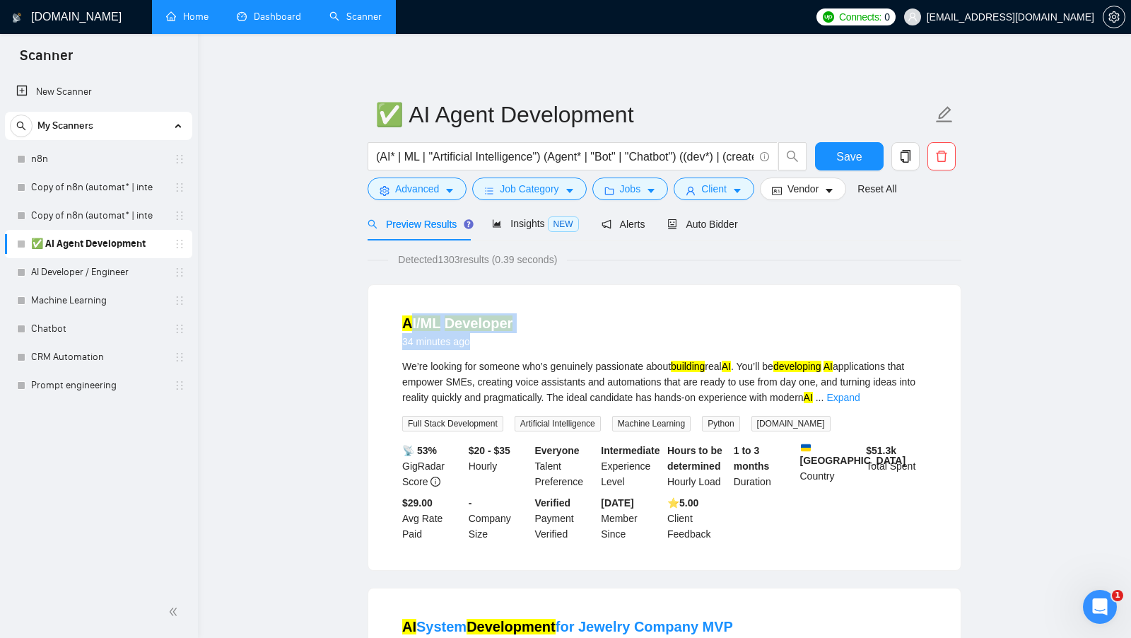
drag, startPoint x: 549, startPoint y: 335, endPoint x: 408, endPoint y: 321, distance: 142.1
click at [408, 321] on div "AI/ML Developer 34 minutes ago" at bounding box center [664, 331] width 525 height 37
click at [577, 315] on div "AI/ML Developer 34 minutes ago" at bounding box center [664, 331] width 525 height 37
drag, startPoint x: 526, startPoint y: 319, endPoint x: 572, endPoint y: 320, distance: 46.0
click at [572, 320] on li "AI/ML Developer 34 minutes ago We’re looking for someone who’s genuinely passio…" at bounding box center [664, 427] width 558 height 251
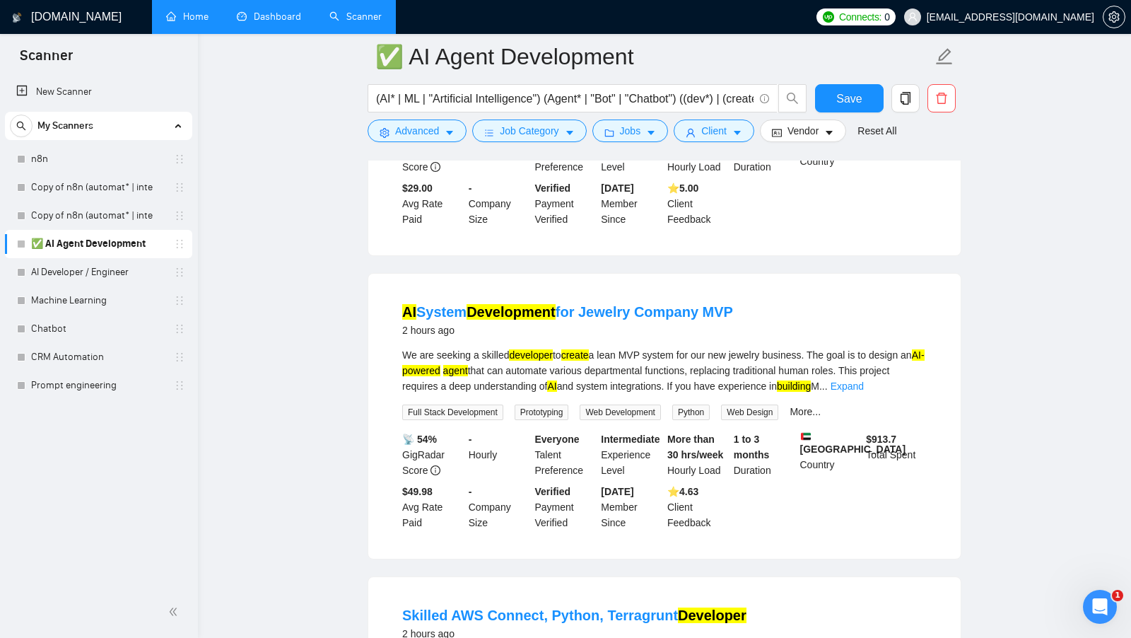
scroll to position [327, 0]
drag, startPoint x: 735, startPoint y: 310, endPoint x: 387, endPoint y: 303, distance: 347.2
click at [387, 303] on li "AI System Development for Jewelry Company MVP 2 hours ago We are seeking a skil…" at bounding box center [664, 415] width 558 height 251
copy link "AI System Development for Jewelry Company MVP"
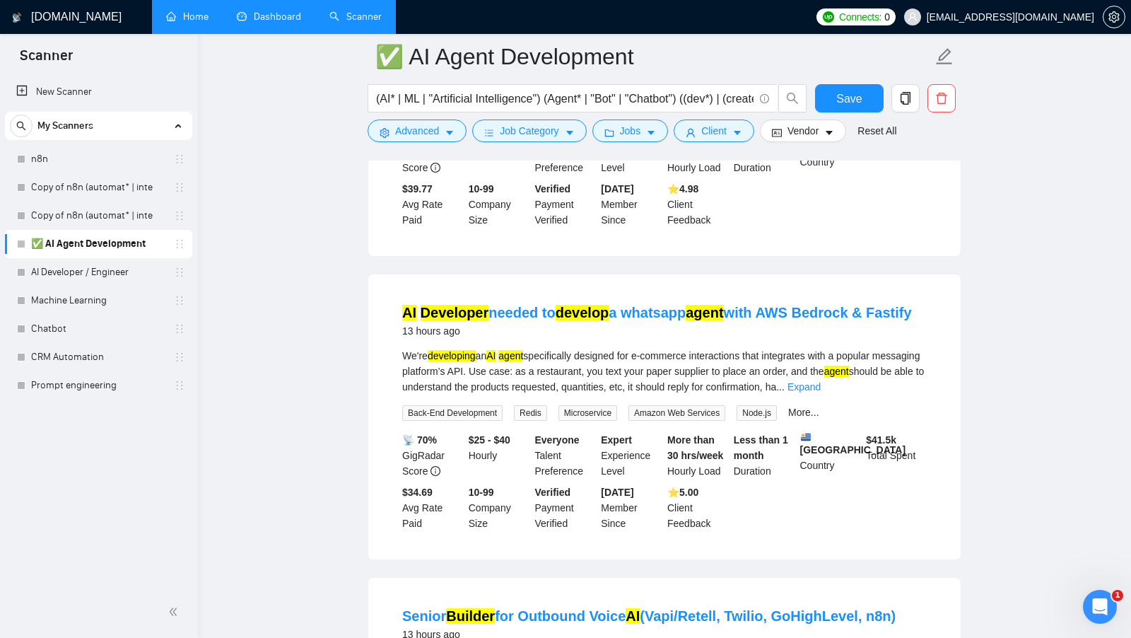
scroll to position [988, 0]
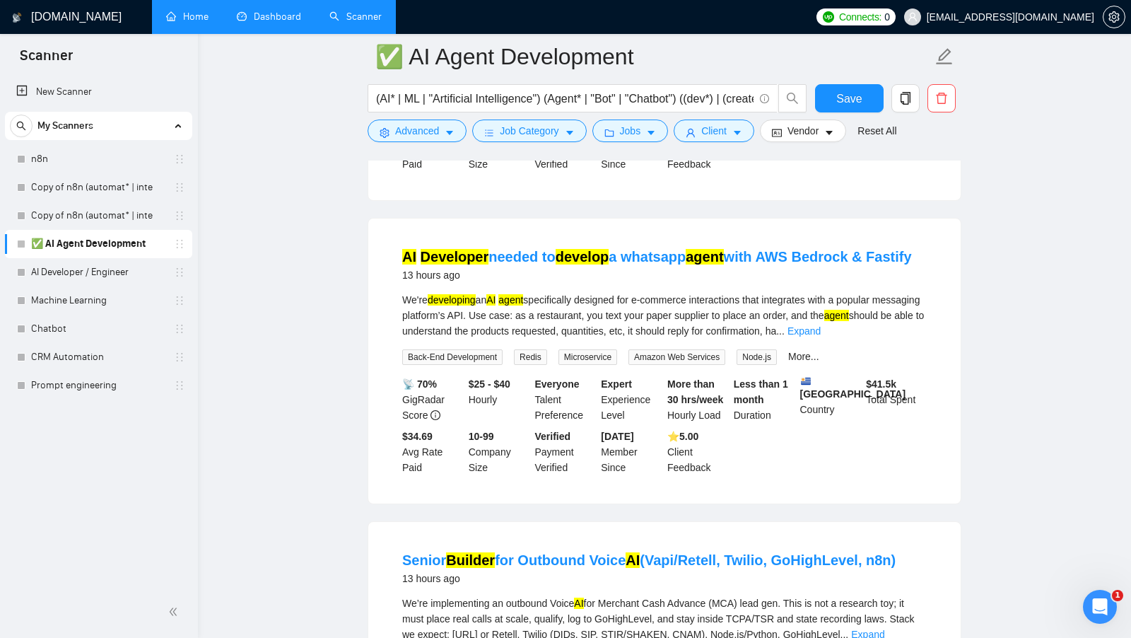
copy link "AI Developer needed to develop a whatsapp agent with AWS Bedrock & Fastify"
drag, startPoint x: 393, startPoint y: 275, endPoint x: 915, endPoint y: 271, distance: 522.4
click at [915, 271] on li "AI Developer needed to develop a whatsapp agent with AWS Bedrock & Fastify 13 h…" at bounding box center [664, 360] width 558 height 251
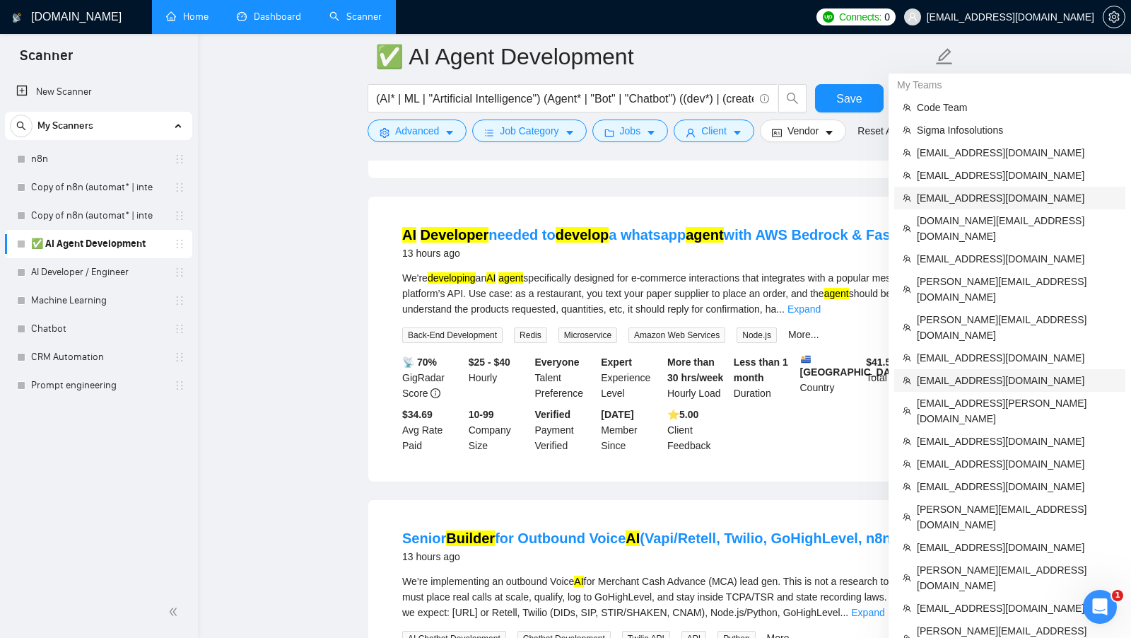
scroll to position [957, 0]
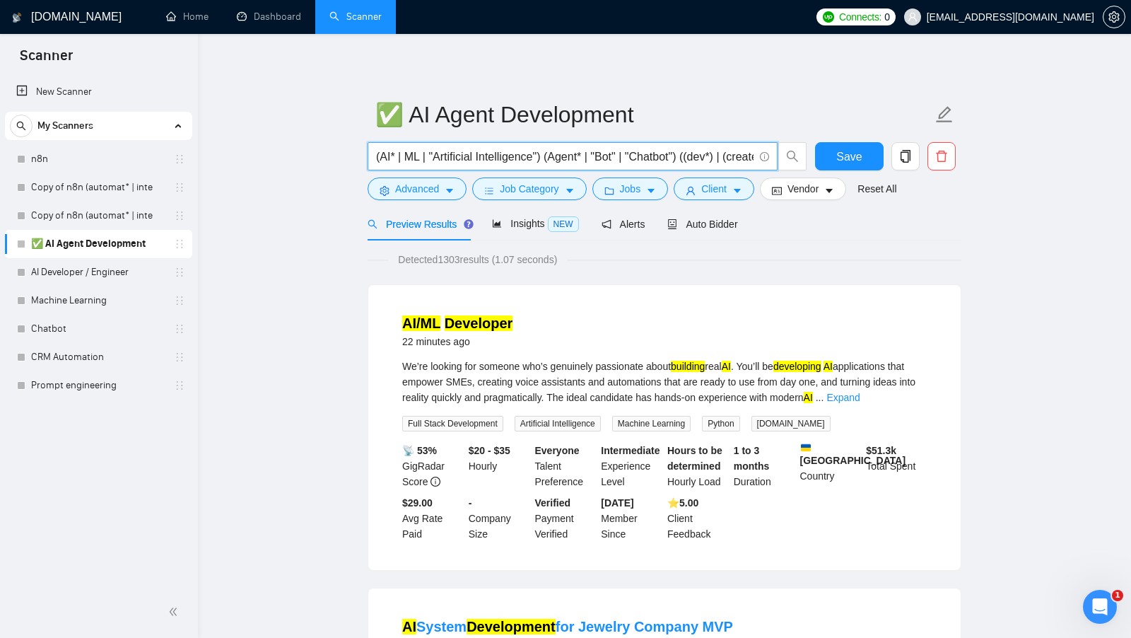
click at [412, 158] on input "(AI* | ML | "Artificial Intelligence") (Agent* | "Bot" | "Chatbot") ((dev*) | (…" at bounding box center [565, 157] width 378 height 18
click at [380, 157] on input "(AI* | ML | "Artificial Intelligence") (Agent* | "Bot" | "Chatbot") ((dev*) | (…" at bounding box center [565, 157] width 378 height 18
click at [575, 160] on input "(AI* | ML | "Artificial Intelligence") (Agent* | "Bot" | "Chatbot") ((dev*) | (…" at bounding box center [565, 157] width 378 height 18
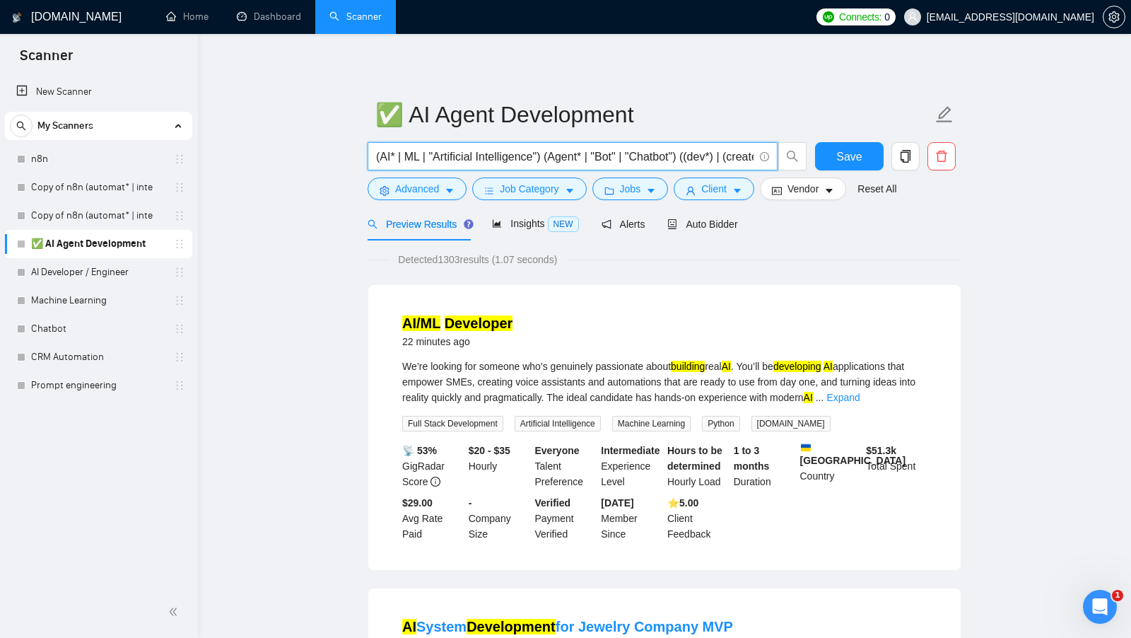
click at [575, 160] on input "(AI* | ML | "Artificial Intelligence") (Agent* | "Bot" | "Chatbot") ((dev*) | (…" at bounding box center [565, 157] width 378 height 18
click at [715, 161] on input "(AI* | ML | "Artificial Intelligence") (Agent* | "Bot" | "Chatbot") ((dev*) | (…" at bounding box center [565, 157] width 378 height 18
click at [385, 156] on input "(AI* | ML | "Artificial Intelligence") (Agent* | "Bot" | "Chatbot") ((dev*) | (…" at bounding box center [565, 157] width 378 height 18
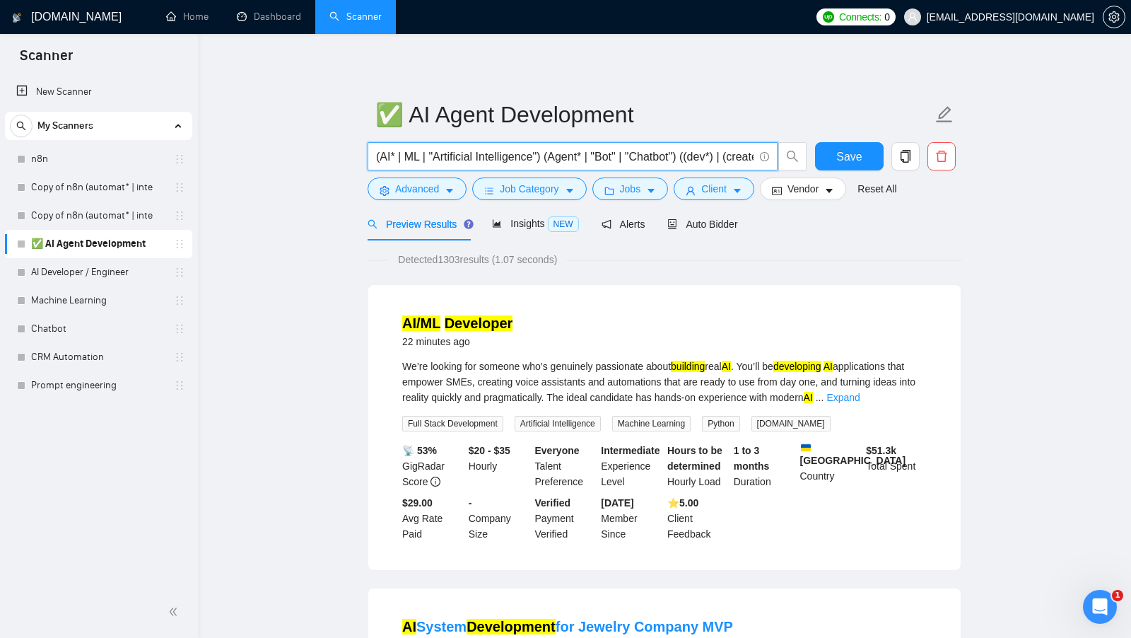
click at [613, 153] on input "(AI* | ML | "Artificial Intelligence") (Agent* | "Bot" | "Chatbot") ((dev*) | (…" at bounding box center [565, 157] width 378 height 18
click at [708, 160] on input "(AI* | ML | "Artificial Intelligence") (Agent* | "Bot" | "Chatbot") ((dev*) | (…" at bounding box center [565, 157] width 378 height 18
click at [406, 157] on input "(AI* | ML | "Artificial Intelligence") (Agent* | "Bot" | "Chatbot") ((dev*) | (…" at bounding box center [565, 157] width 378 height 18
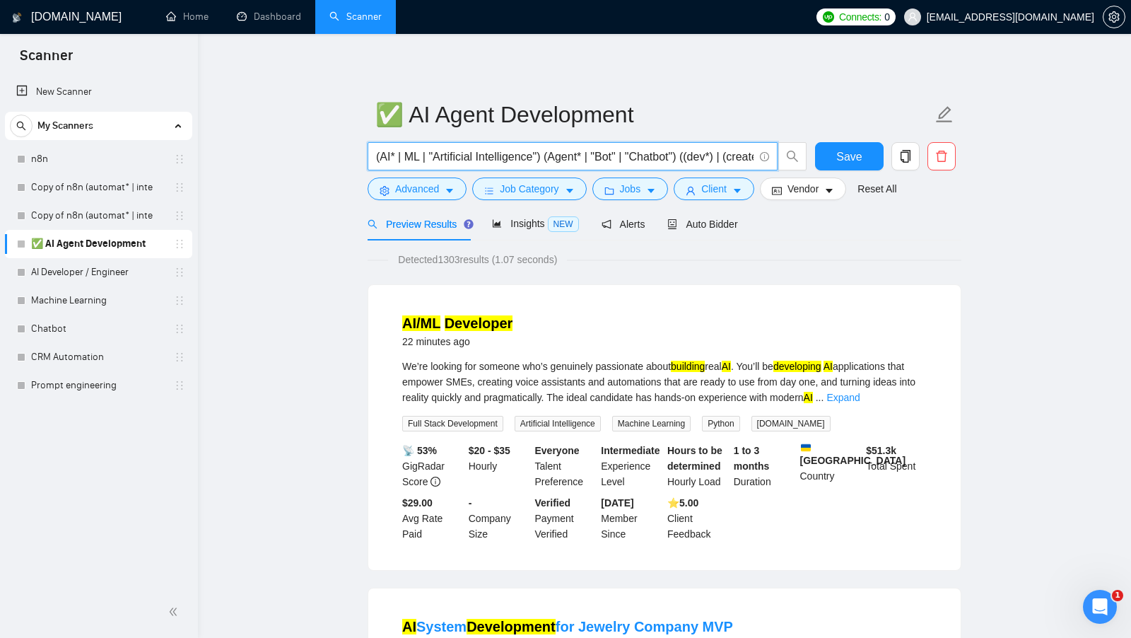
click at [406, 157] on input "(AI* | ML | "Artificial Intelligence") (Agent* | "Bot" | "Chatbot") ((dev*) | (…" at bounding box center [565, 157] width 378 height 18
click at [561, 157] on input "(AI* | ML | "Artificial Intelligence") (Agent* | "Bot" | "Chatbot") ((dev*) | (…" at bounding box center [565, 157] width 378 height 18
click at [694, 157] on input "(AI* | ML | "Artificial Intelligence") (Agent* | "Bot" | "Chatbot") ((dev*) | (…" at bounding box center [565, 157] width 378 height 18
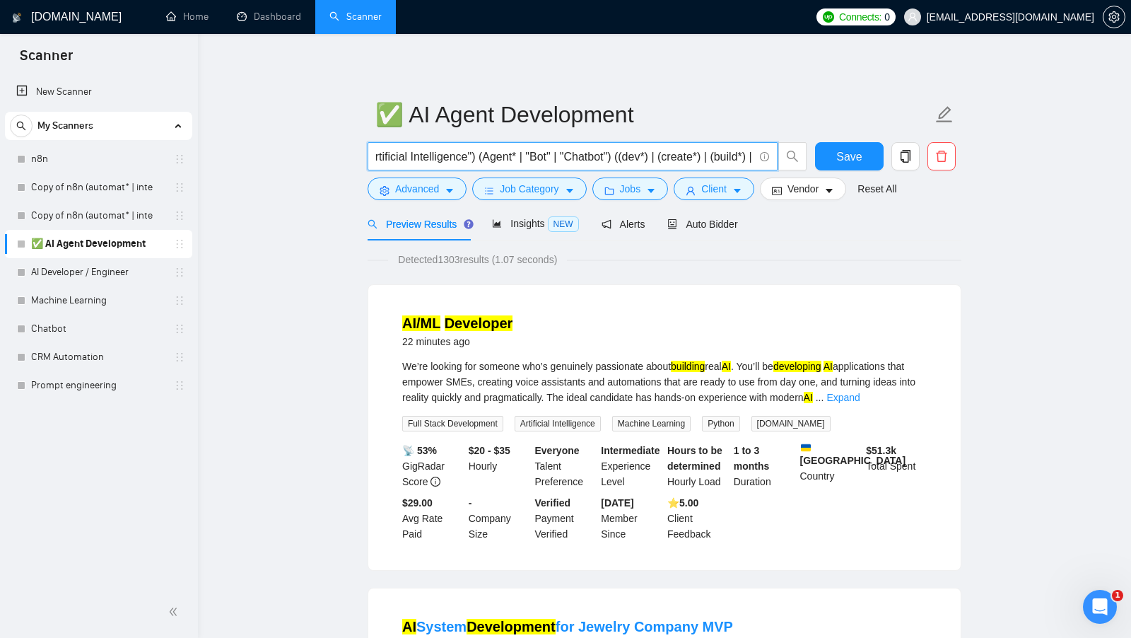
click at [694, 157] on input "(AI* | ML | "Artificial Intelligence") (Agent* | "Bot" | "Chatbot") ((dev*) | (…" at bounding box center [565, 157] width 378 height 18
click at [686, 158] on input "(AI* | ML | "Artificial Intelligence") (Agent* | "Bot" | "Chatbot") ((dev*) | (…" at bounding box center [565, 157] width 378 height 18
drag, startPoint x: 435, startPoint y: 156, endPoint x: 498, endPoint y: 156, distance: 63.6
click at [497, 156] on input "(AI* | ML | "Artificial Intelligence") (Agent* | "Bot" | "Chatbot") ((dev*) | (…" at bounding box center [565, 157] width 378 height 18
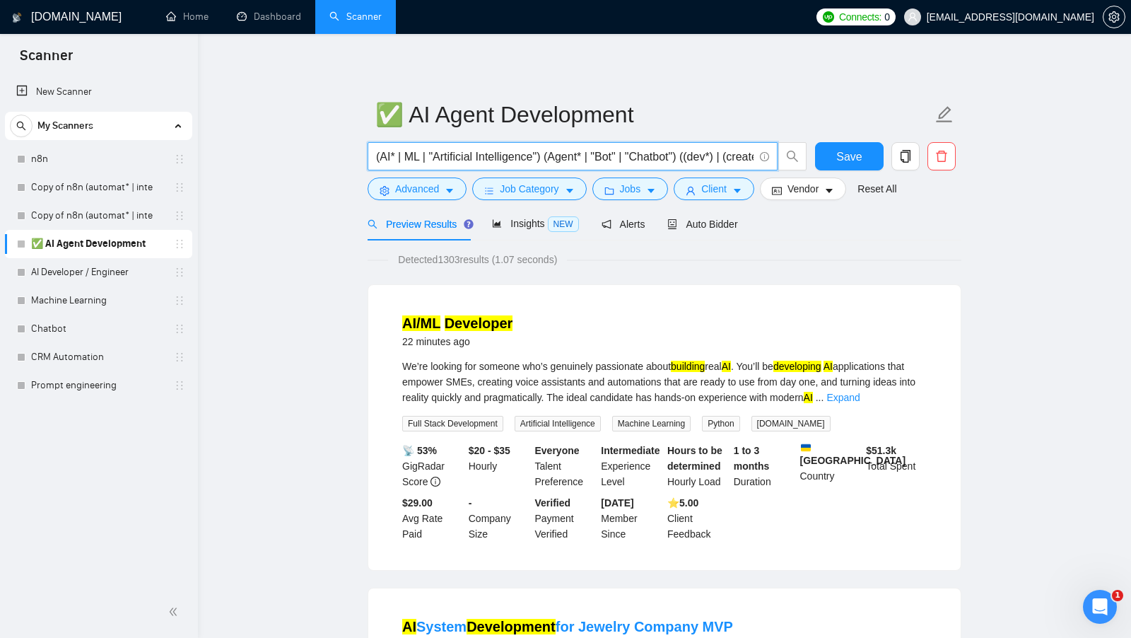
click at [563, 151] on input "(AI* | ML | "Artificial Intelligence") (Agent* | "Bot" | "Chatbot") ((dev*) | (…" at bounding box center [565, 157] width 378 height 18
click at [640, 155] on input "(AI* | ML | "Artificial Intelligence") (Agent* | "Bot" | "Chatbot") ((dev*) | (…" at bounding box center [565, 157] width 378 height 18
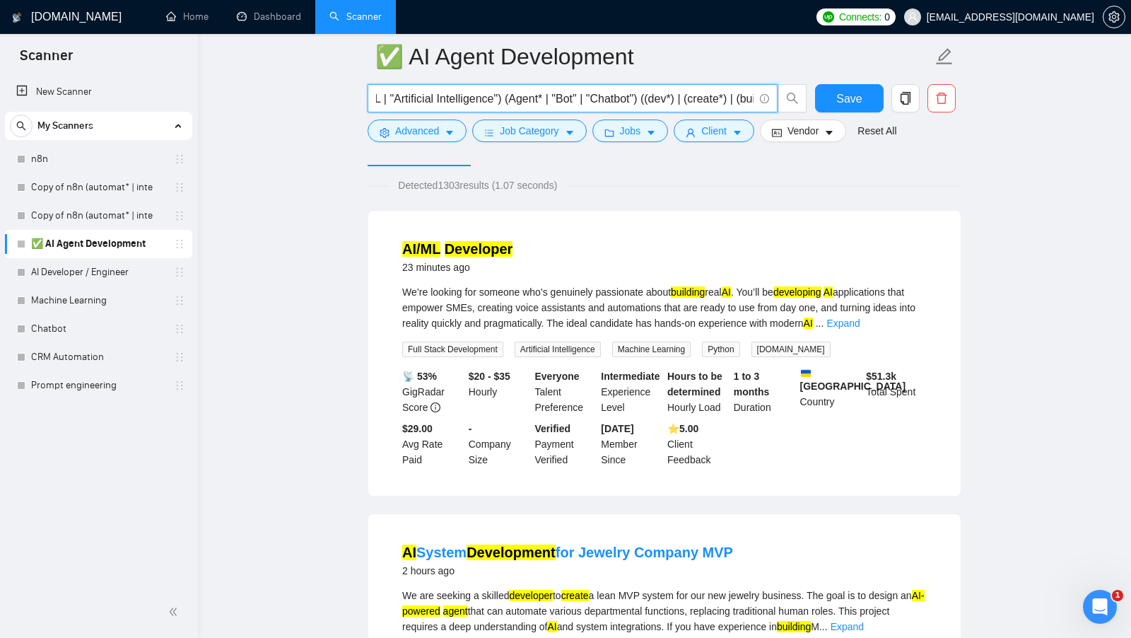
scroll to position [0, 0]
click at [385, 95] on input "(AI* | ML | "Artificial Intelligence") (Agent* | "Bot" | "Chatbot") ((dev*) | (…" at bounding box center [565, 99] width 378 height 18
click at [385, 96] on input "(AI* | ML | "Artificial Intelligence") (Agent* | "Bot" | "Chatbot") ((dev*) | (…" at bounding box center [565, 99] width 378 height 18
drag, startPoint x: 394, startPoint y: 97, endPoint x: 382, endPoint y: 97, distance: 12.0
click at [382, 97] on input "(AI* | ML | "Artificial Intelligence") (Agent* | "Bot" | "Chatbot") ((dev*) | (…" at bounding box center [565, 99] width 378 height 18
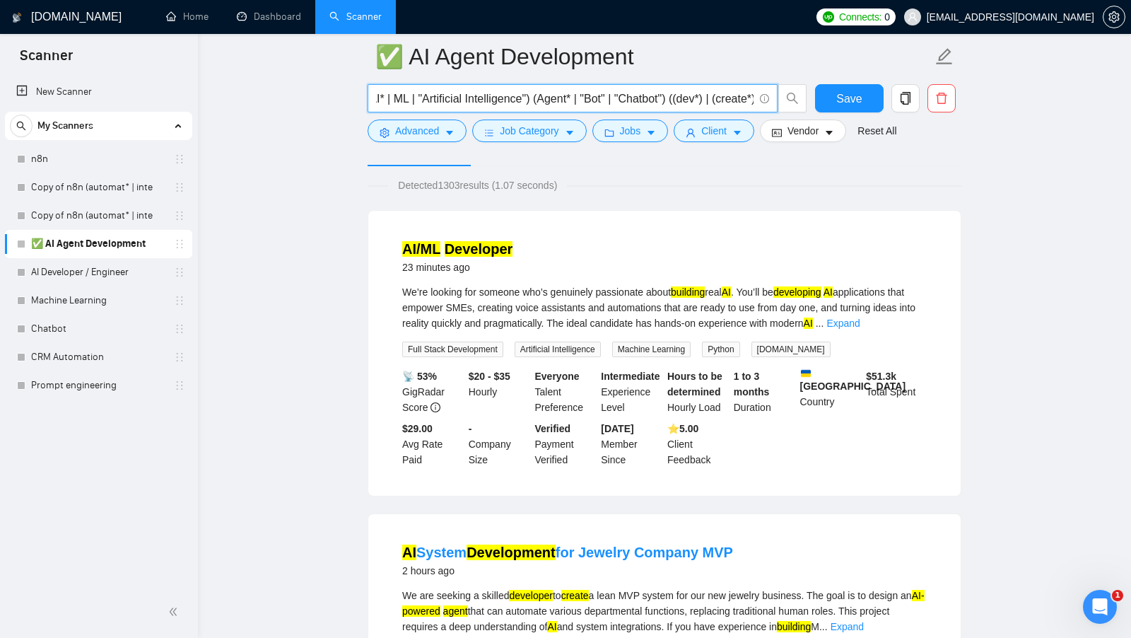
scroll to position [0, 12]
click at [860, 320] on link "Expand" at bounding box center [842, 322] width 33 height 11
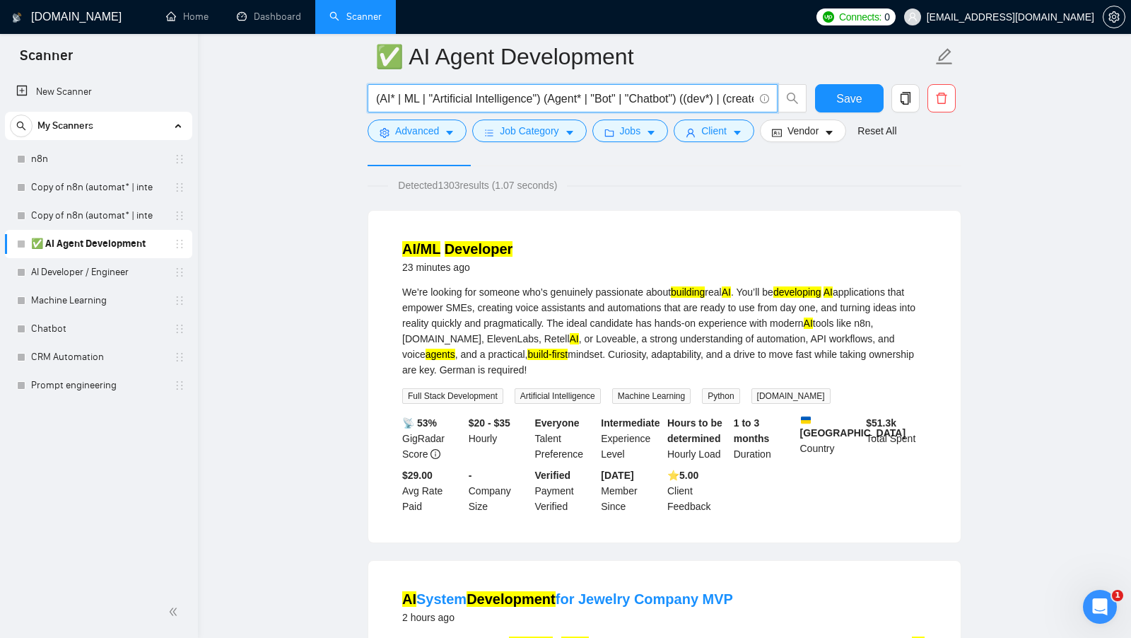
drag, startPoint x: 554, startPoint y: 98, endPoint x: 598, endPoint y: 98, distance: 43.8
click at [598, 98] on input "(AI* | ML | "Artificial Intelligence") (Agent* | "Bot" | "Chatbot") ((dev*) | (…" at bounding box center [565, 99] width 378 height 18
click at [571, 96] on input "(AI* | ML | "Artificial Intelligence") (Agent* | "Bot" | "Chatbot") ((dev*) | (…" at bounding box center [565, 99] width 378 height 18
click at [606, 98] on input "(AI* | ML | "Artificial Intelligence") (Agent* | "Bot" | "Chatbot") ((dev*) | (…" at bounding box center [565, 99] width 378 height 18
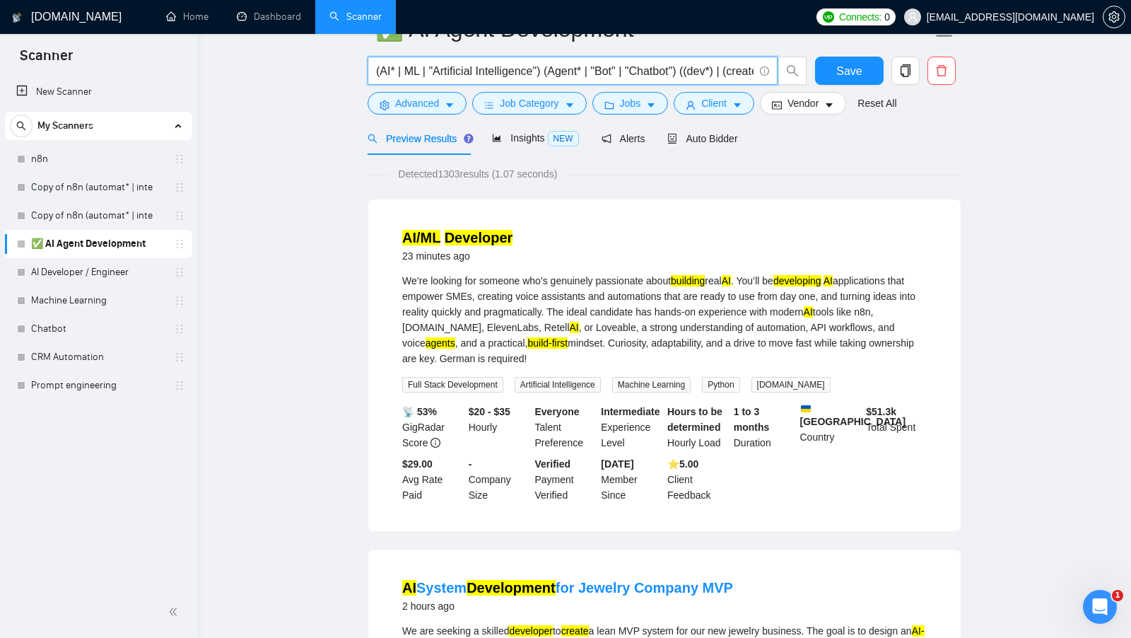
scroll to position [0, 0]
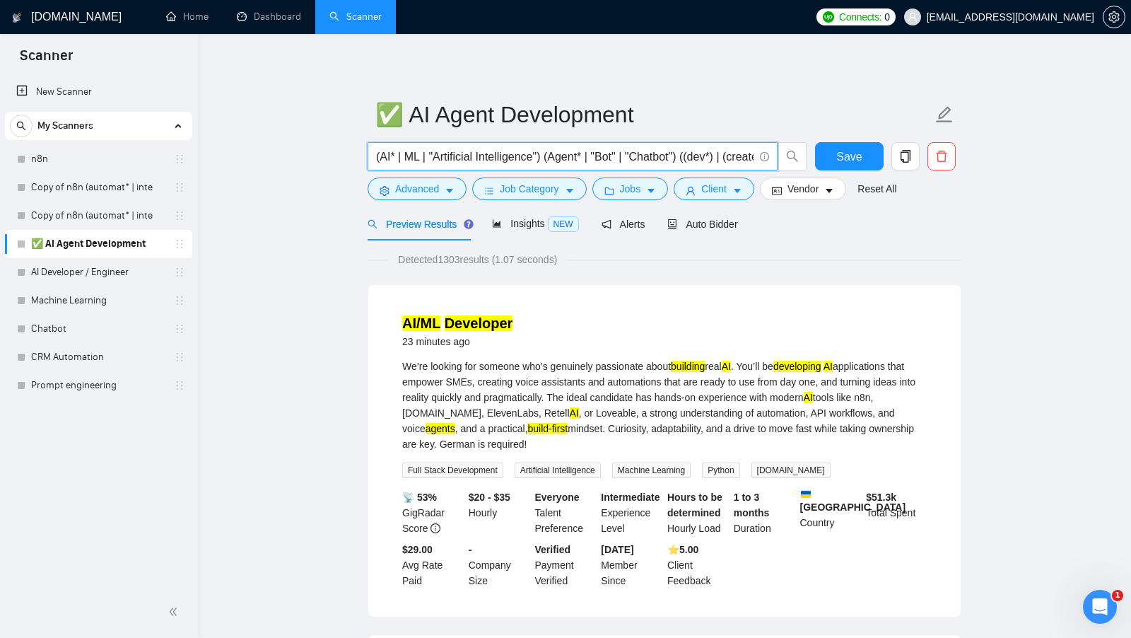
drag, startPoint x: 543, startPoint y: 159, endPoint x: 368, endPoint y: 159, distance: 174.6
click at [368, 159] on span "(AI* | ML | "Artificial Intelligence") (Agent* | "Bot" | "Chatbot") ((dev*) | (…" at bounding box center [573, 156] width 410 height 28
click at [476, 154] on input "(AI* | ML | "Artificial Intelligence") (Agent* | "Bot" | "Chatbot") ((dev*) | (…" at bounding box center [565, 157] width 378 height 18
click at [597, 158] on input "(AI* | ML | "Artificial Intelligence") (Agent* | "Bot" | "Chatbot") ((dev*) | (…" at bounding box center [565, 157] width 378 height 18
click at [392, 156] on input "(AI* | ML | "Artificial Intelligence") (Agent* | "Bot" | "Chatbot") ((dev*) | (…" at bounding box center [565, 157] width 378 height 18
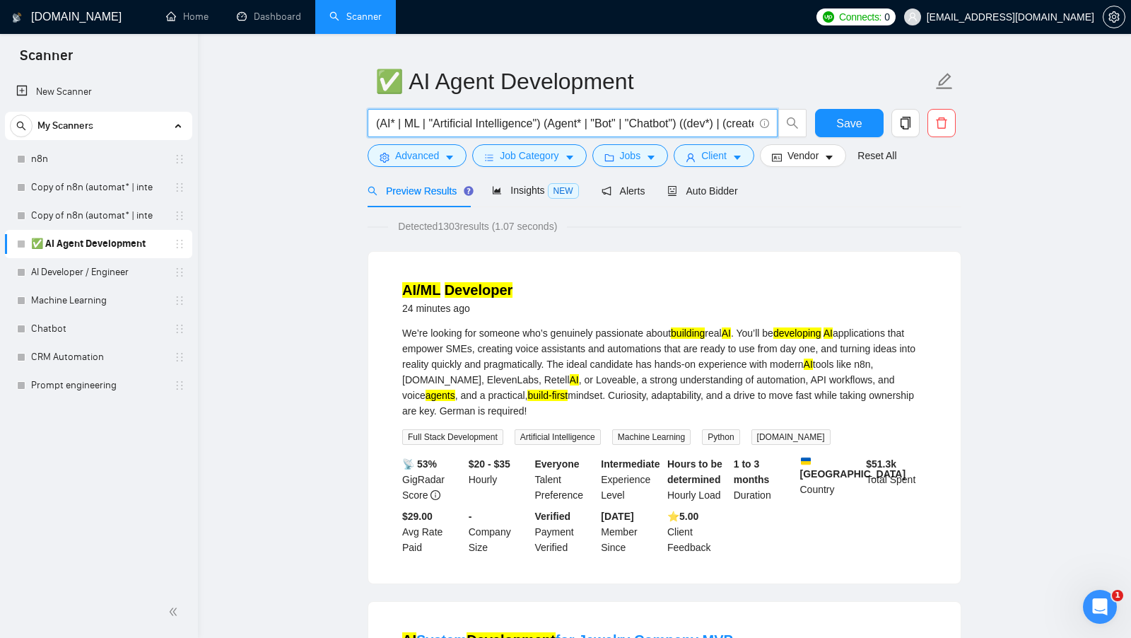
scroll to position [37, 0]
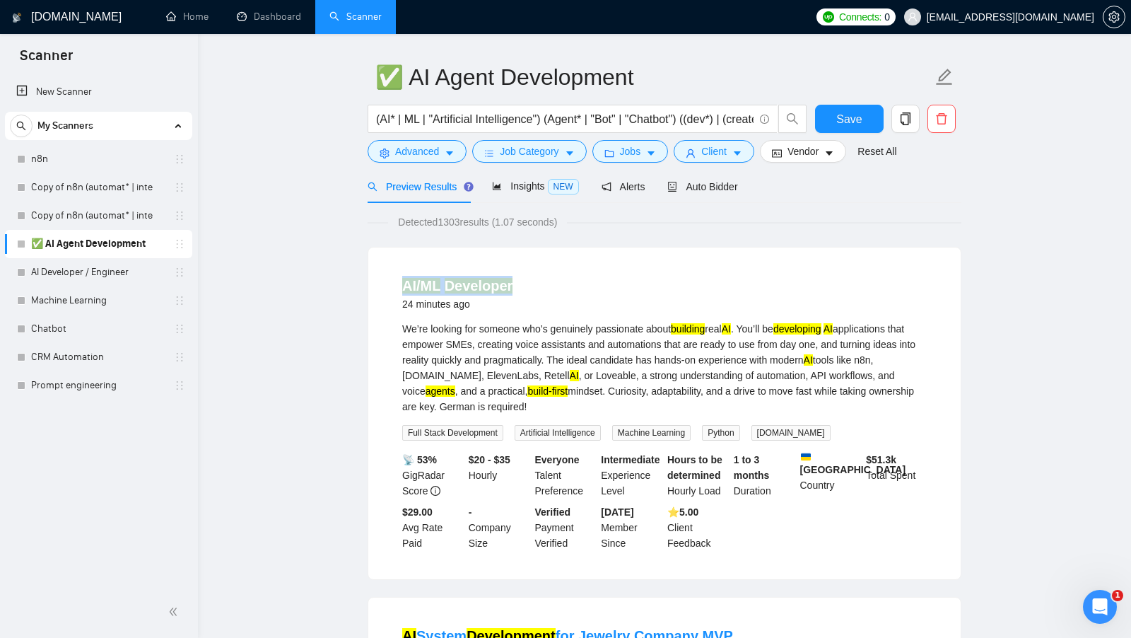
drag, startPoint x: 530, startPoint y: 281, endPoint x: 371, endPoint y: 281, distance: 159.1
click at [371, 281] on div "AI/ML Developer 24 minutes ago We’re looking for someone who’s genuinely passio…" at bounding box center [664, 413] width 592 height 332
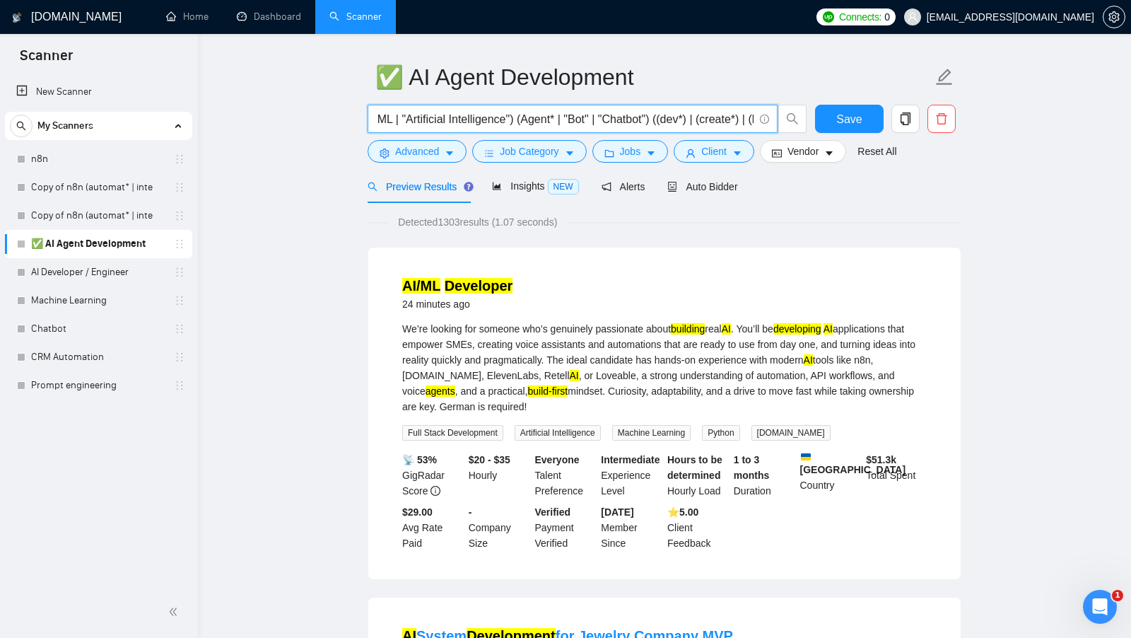
click at [539, 117] on input "(AI* | ML | "Artificial Intelligence") (Agent* | "Bot" | "Chatbot") ((dev*) | (…" at bounding box center [565, 119] width 378 height 18
click at [583, 119] on input "(AI* | ML | "Artificial Intelligence") (Agent* | "Bot" | "Chatbot") ((dev*) | (…" at bounding box center [565, 119] width 378 height 18
click at [629, 119] on input "(AI* | ML | "Artificial Intelligence") (Agent* | "Bot" | "Chatbot") ((dev*) | (…" at bounding box center [565, 119] width 378 height 18
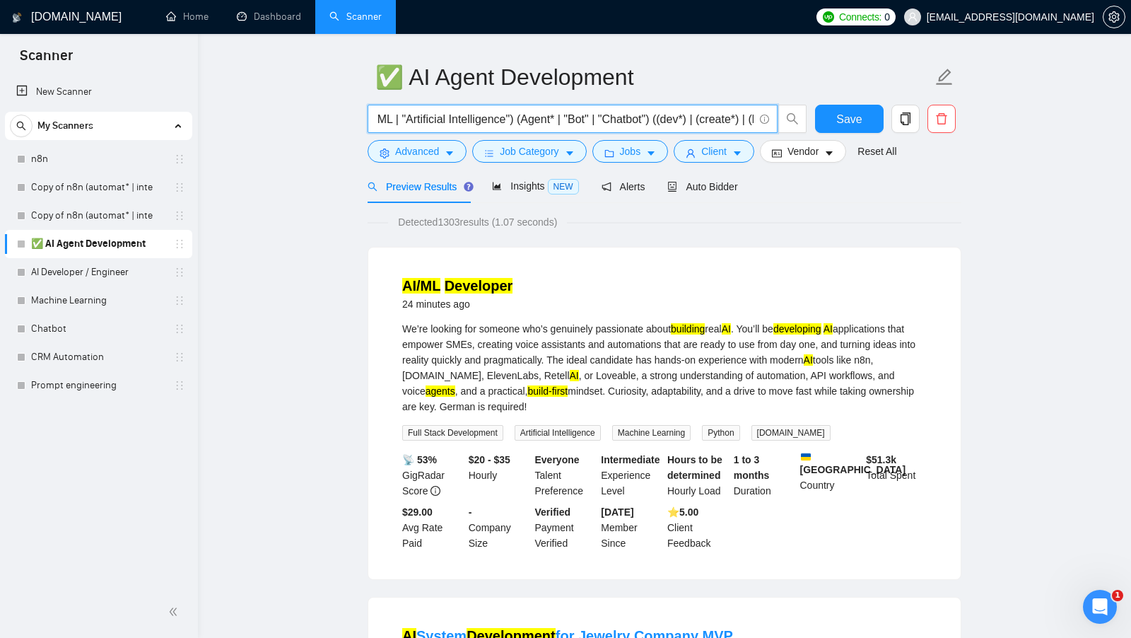
click at [629, 119] on input "(AI* | ML | "Artificial Intelligence") (Agent* | "Bot" | "Chatbot") ((dev*) | (…" at bounding box center [565, 119] width 378 height 18
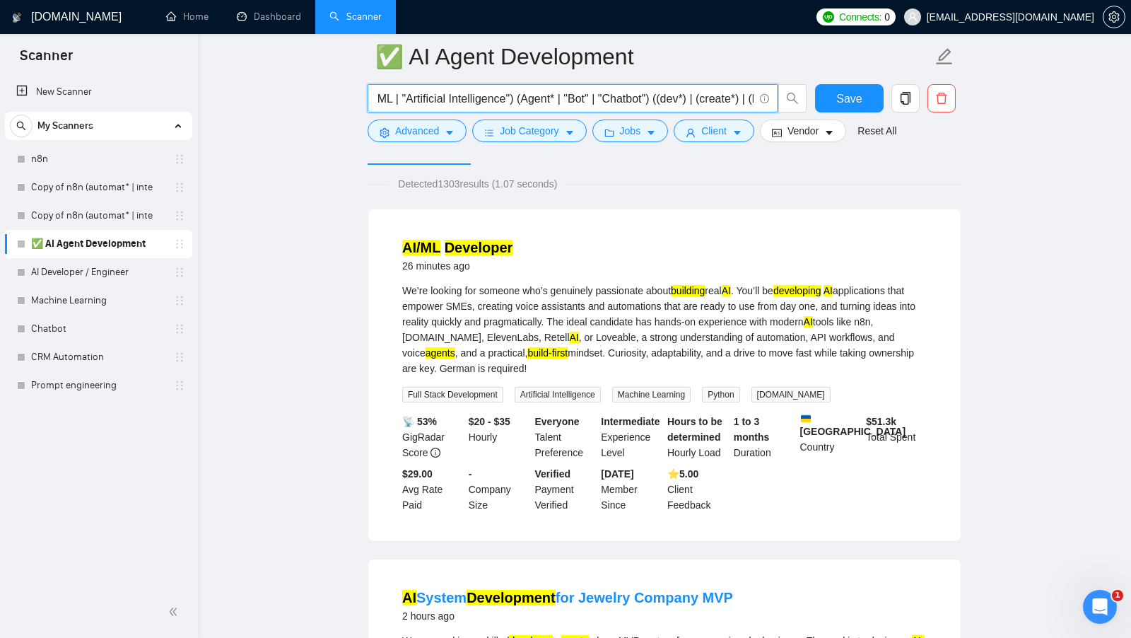
scroll to position [67, 0]
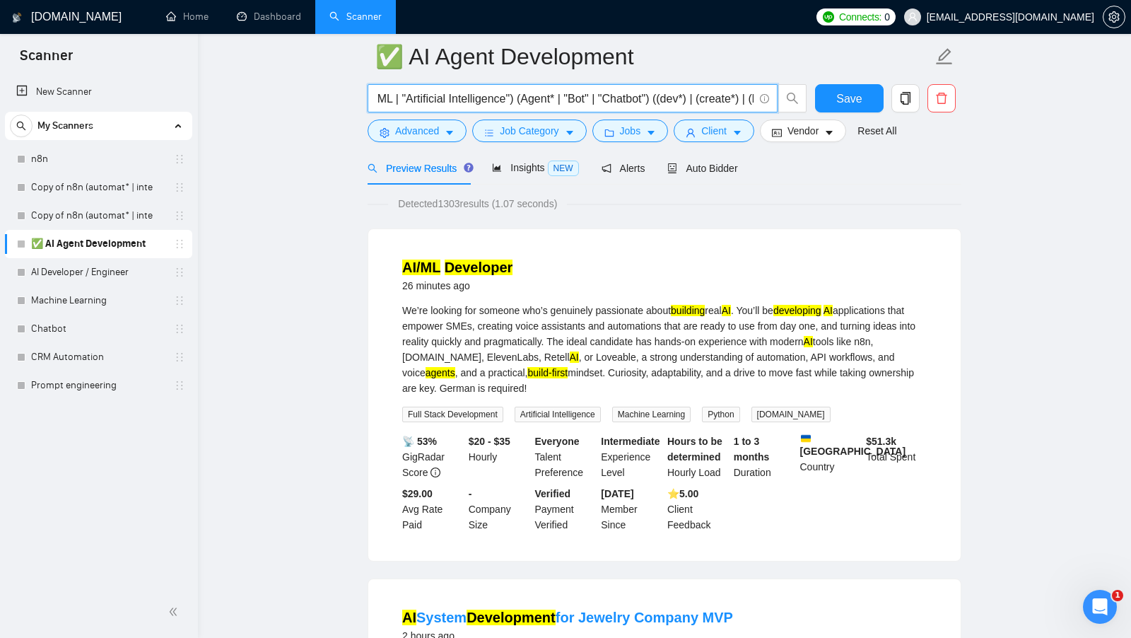
click at [613, 100] on input "(AI* | ML | "Artificial Intelligence") (Agent* | "Bot" | "Chatbot") ((dev*) | (…" at bounding box center [565, 99] width 378 height 18
click at [822, 182] on div "Preview Results Insights NEW Alerts Auto Bidder" at bounding box center [665, 167] width 594 height 33
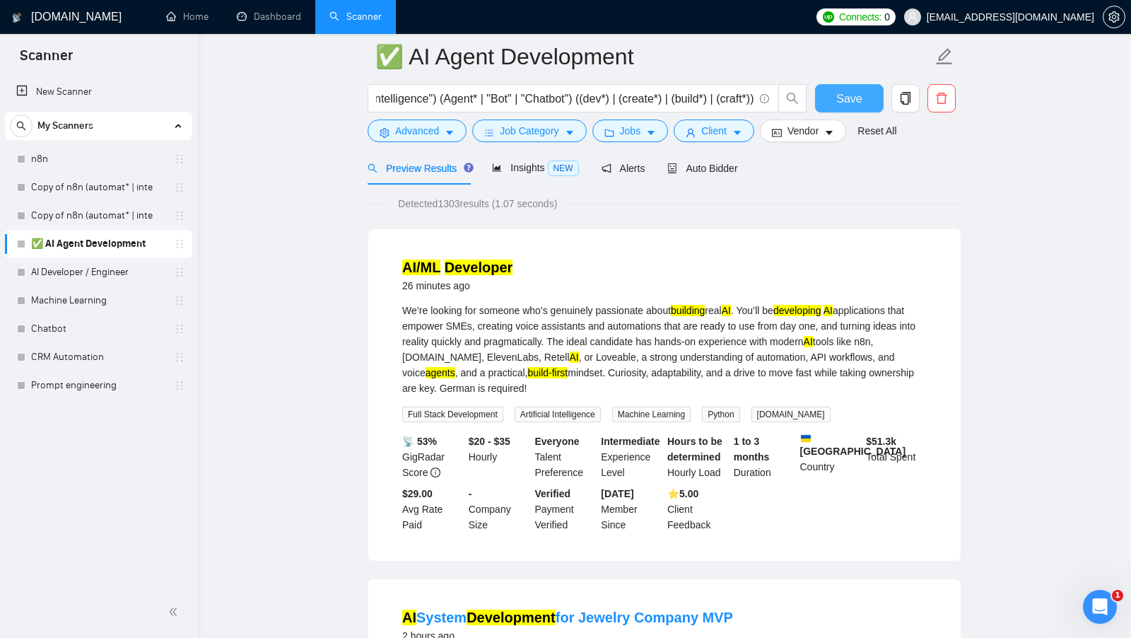
click at [845, 97] on span "Save" at bounding box center [848, 99] width 25 height 18
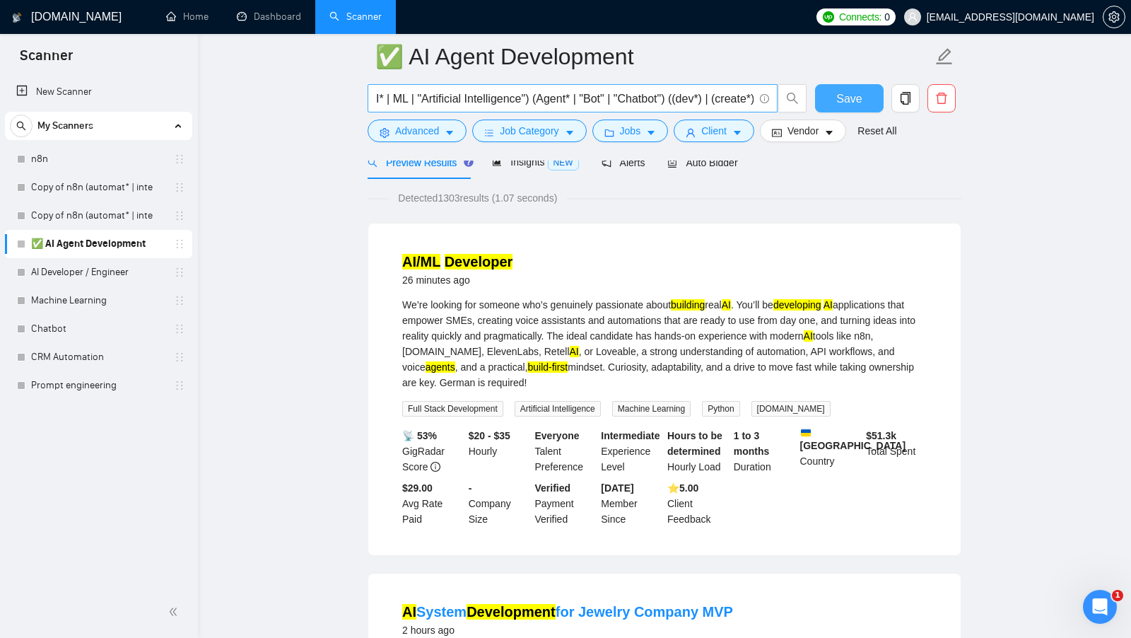
scroll to position [0, 0]
click at [545, 99] on input "(AI* | ML | "Artificial Intelligence") (Agent* | "Bot" | "Chatbot") ((dev*) | (…" at bounding box center [565, 99] width 378 height 18
drag, startPoint x: 544, startPoint y: 101, endPoint x: 365, endPoint y: 103, distance: 179.6
click at [365, 103] on div "(AI* | ML | "Artificial Intelligence") (Agent* | "Bot" | "Chatbot") ((dev*) | (…" at bounding box center [587, 101] width 445 height 35
drag, startPoint x: 548, startPoint y: 98, endPoint x: 694, endPoint y: 98, distance: 145.6
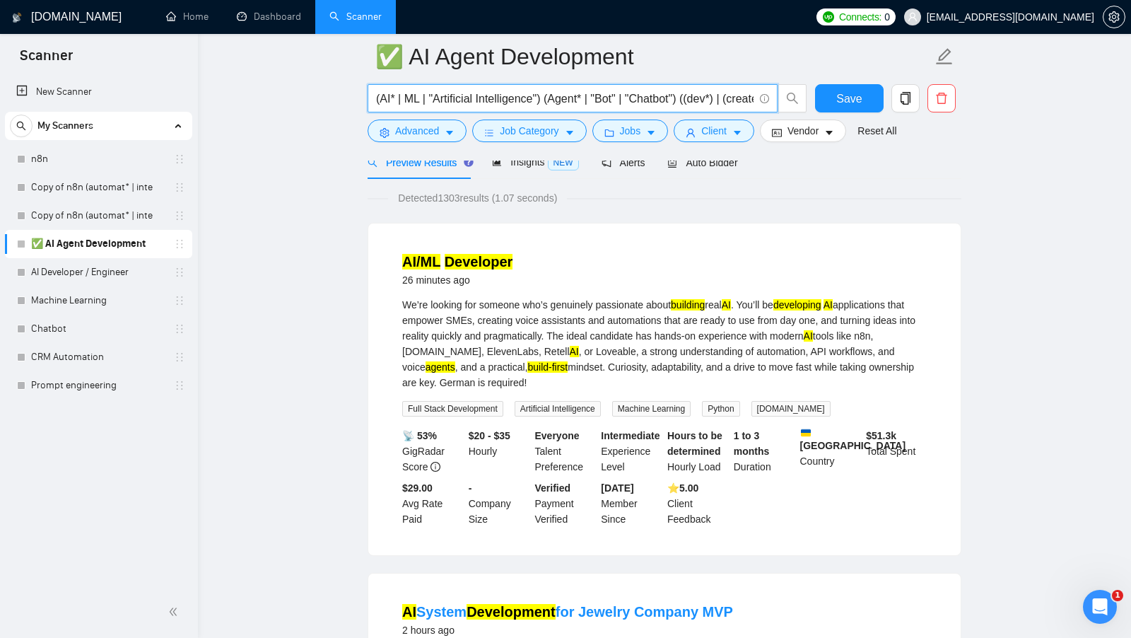
click at [694, 98] on input "(AI* | ML | "Artificial Intelligence") (Agent* | "Bot" | "Chatbot") ((dev*) | (…" at bounding box center [565, 99] width 378 height 18
click at [549, 100] on input "(AI* | ML | "Artificial Intelligence") (Agent* | "Bot" | "Chatbot") ((dev*) | (…" at bounding box center [565, 99] width 378 height 18
click at [613, 93] on input "(AI* | ML | "Artificial Intelligence") + (Agent* | "Bot" | "Chatbot") ((dev*) |…" at bounding box center [565, 99] width 378 height 18
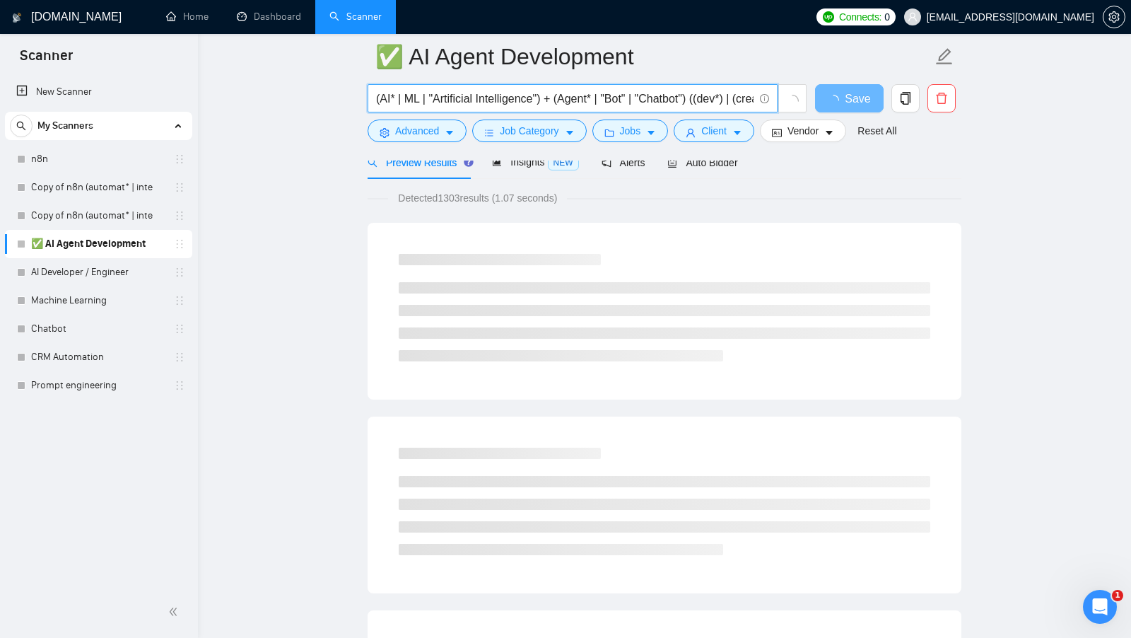
drag, startPoint x: 546, startPoint y: 100, endPoint x: 342, endPoint y: 100, distance: 203.6
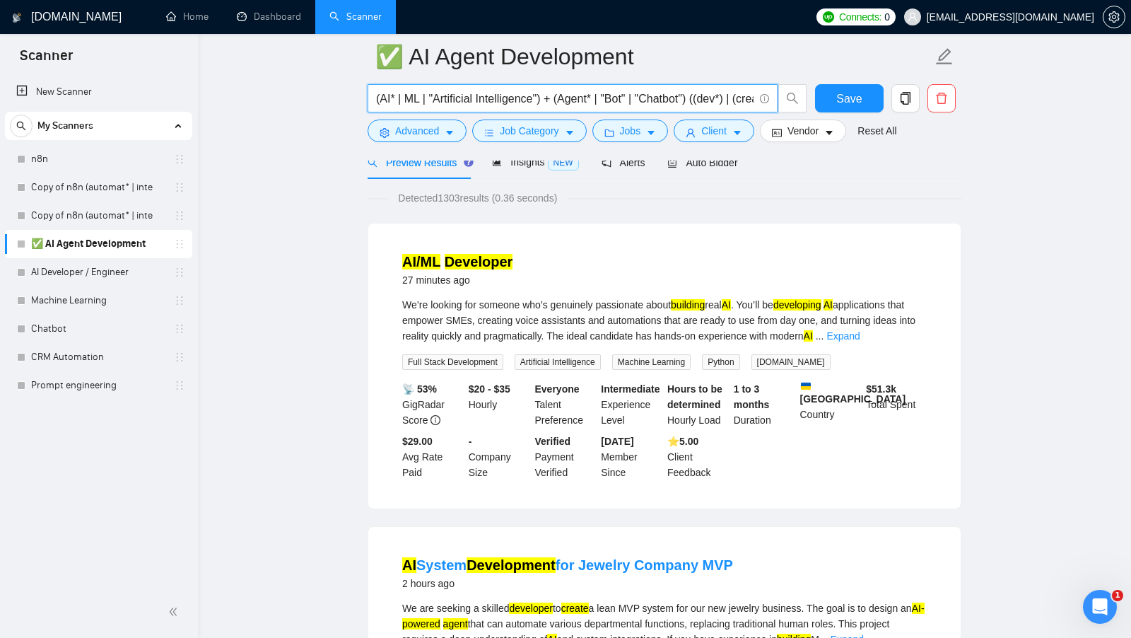
drag, startPoint x: 561, startPoint y: 95, endPoint x: 699, endPoint y: 105, distance: 138.9
click at [699, 106] on input "(AI* | ML | "Artificial Intelligence") + (Agent* | "Bot" | "Chatbot") ((dev*) |…" at bounding box center [565, 99] width 378 height 18
click at [699, 101] on input "(AI* | ML | "Artificial Intelligence") + (Agent* | "Bot" | "Chatbot") ((dev*) |…" at bounding box center [565, 99] width 378 height 18
click at [731, 97] on input "(AI* | ML | "Artificial Intelligence") + (Agent* | "Bot" | "Chatbot") + ((dev*)…" at bounding box center [565, 99] width 378 height 18
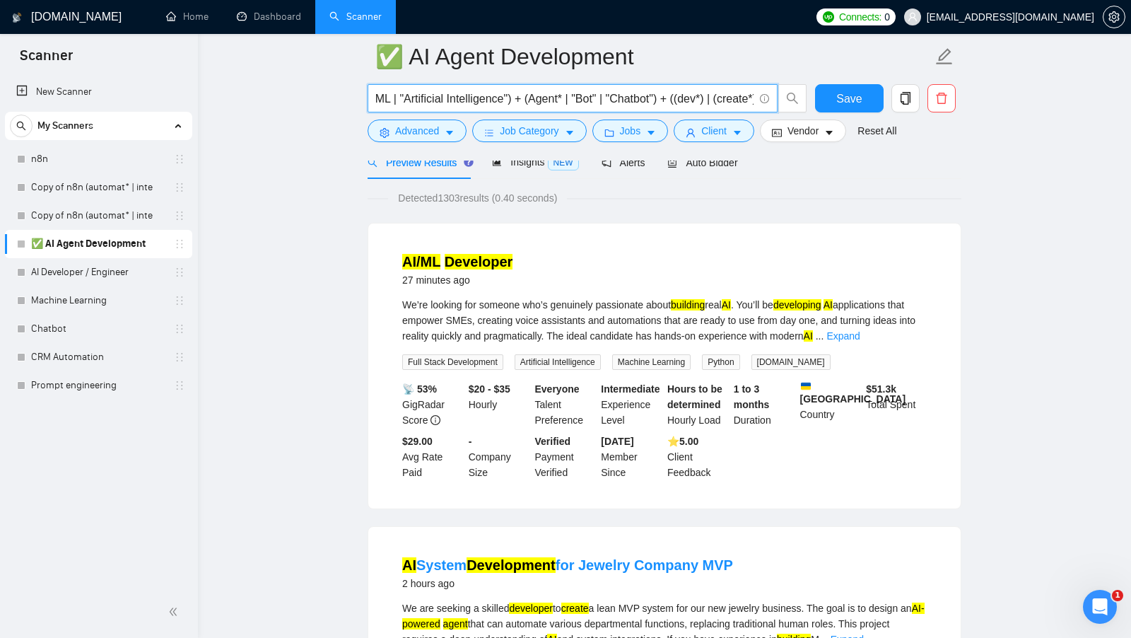
click at [458, 95] on input "(AI* | ML | "Artificial Intelligence") + (Agent* | "Bot" | "Chatbot") + ((dev*)…" at bounding box center [565, 99] width 378 height 18
click at [549, 90] on input "(AI* | ML | "Artificial Intelligence") + (Agent* | "Bot" | "Chatbot") + ((dev*)…" at bounding box center [565, 99] width 378 height 18
click at [725, 100] on input "(AI* | ML | "Artificial Intelligence") + (Agent* | "Bot" | "Chatbot") + ((dev*)…" at bounding box center [565, 99] width 378 height 18
click at [566, 99] on input "(AI* | ML | "Artificial Intelligence") + (Agent* | "Bot" | "Chatbot") + ((dev*)…" at bounding box center [565, 99] width 378 height 18
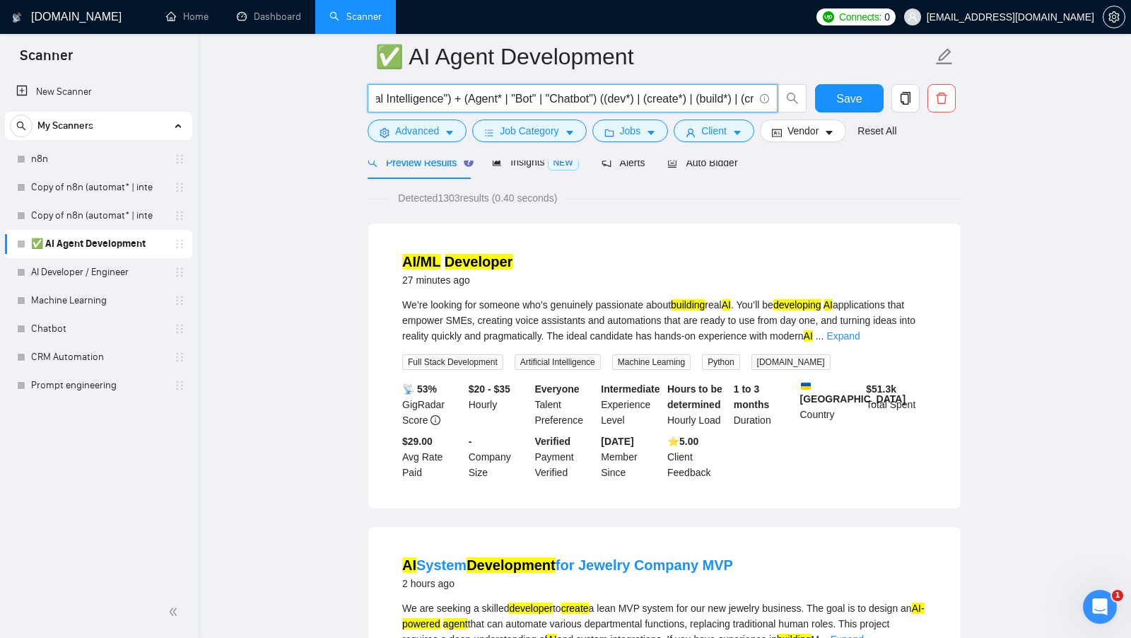
scroll to position [0, 78]
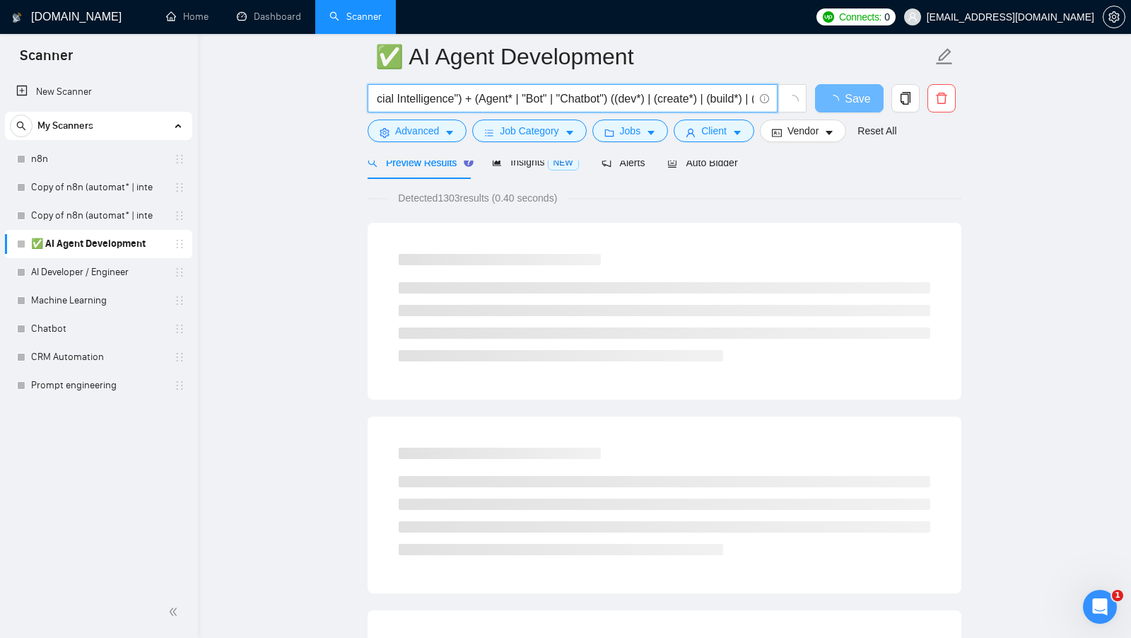
click at [477, 102] on input "(AI* | ML | "Artificial Intelligence") + (Agent* | "Bot" | "Chatbot") ((dev*) |…" at bounding box center [565, 99] width 378 height 18
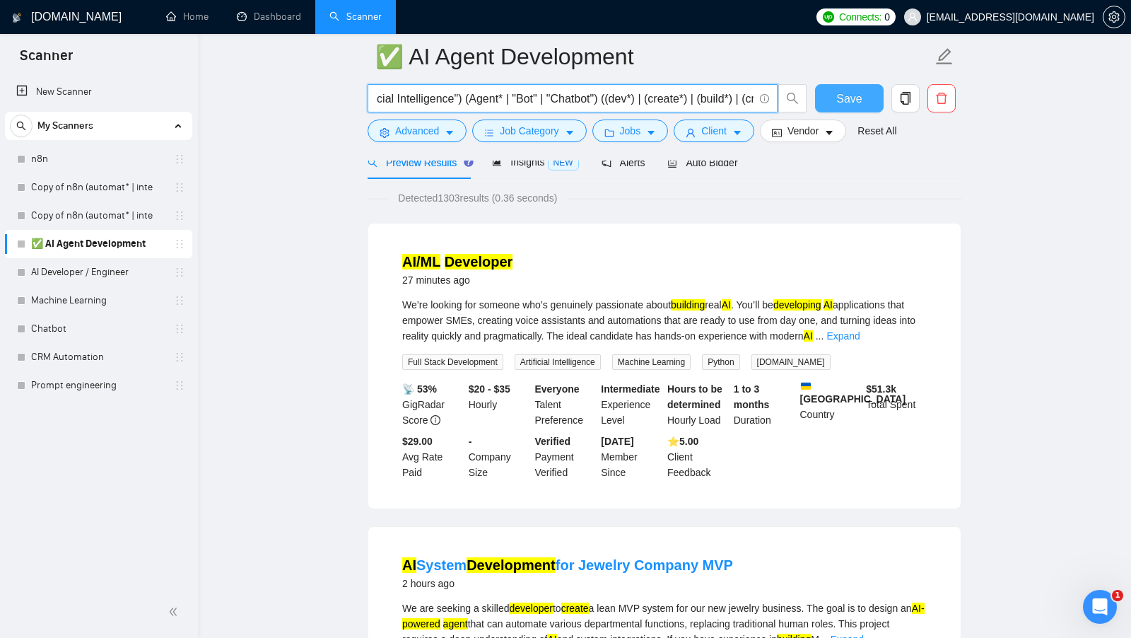
click at [846, 101] on span "Save" at bounding box center [848, 99] width 25 height 18
click at [575, 101] on input "(AI* | ML | "Artificial Intelligence") (Agent* | "Bot" | "Chatbot") ((dev*) | (…" at bounding box center [565, 99] width 378 height 18
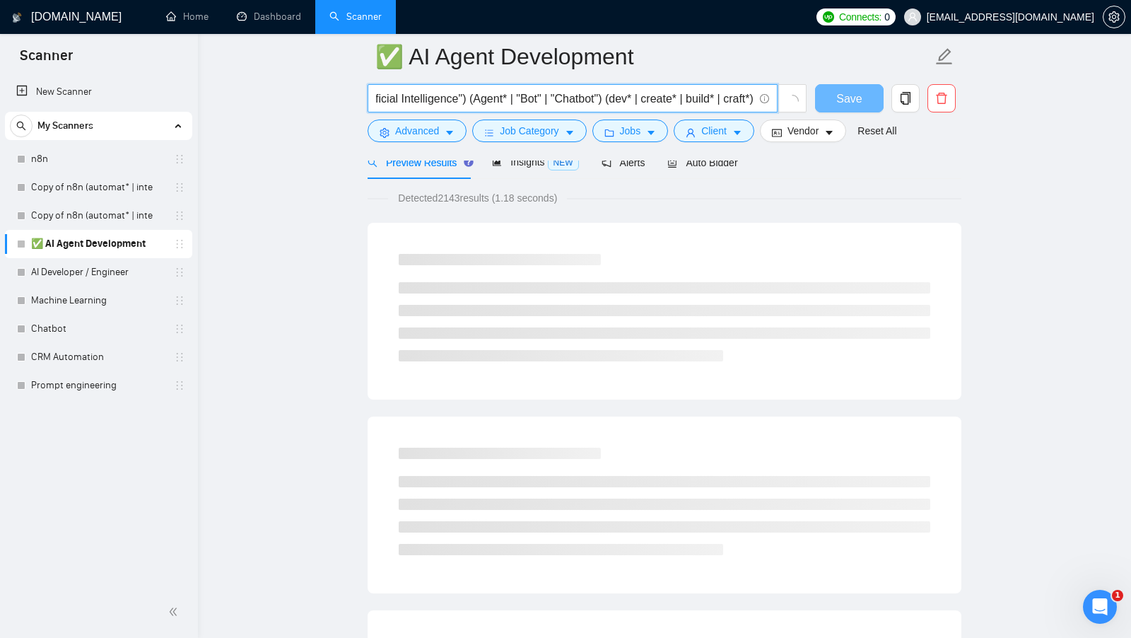
scroll to position [0, 92]
click at [629, 94] on input "(AI* | ML | "Artificial Intelligence") (Agent* | "Bot" | "Chatbot") (dev* | cre…" at bounding box center [565, 99] width 378 height 18
click at [627, 95] on input "(AI* | ML | "Artificial Intelligence") (Agent* | "Bot" | "Chatbot") (dev* | cre…" at bounding box center [565, 99] width 378 height 18
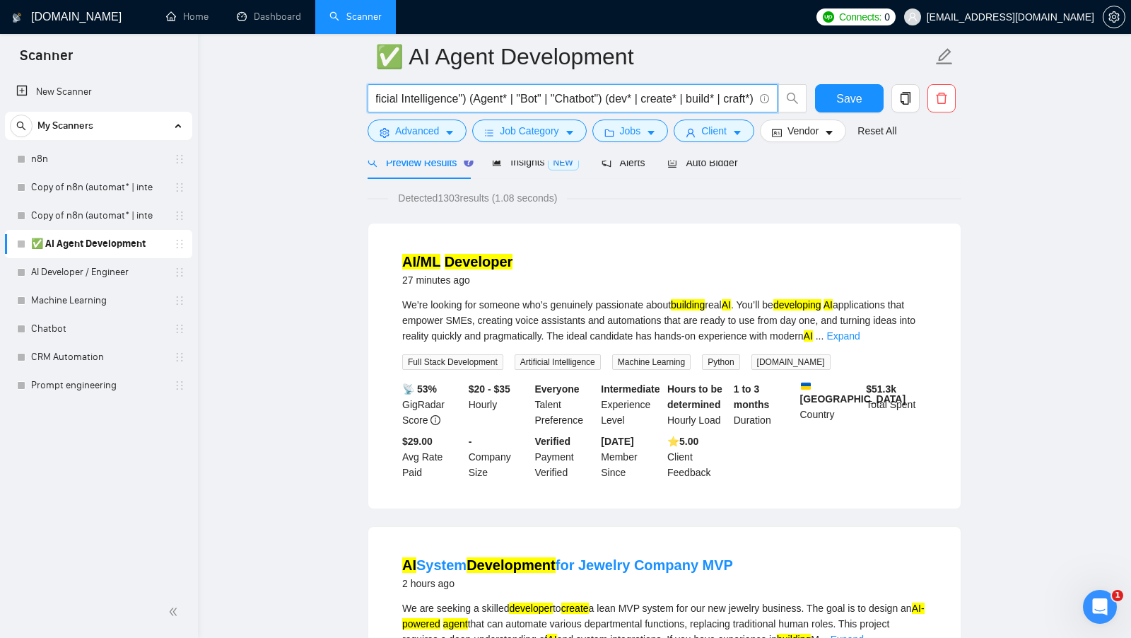
click at [607, 100] on input "(AI* | ML | "Artificial Intelligence") (Agent* | "Bot" | "Chatbot") (dev* | cre…" at bounding box center [565, 99] width 378 height 18
drag, startPoint x: 607, startPoint y: 98, endPoint x: 616, endPoint y: 98, distance: 8.5
click at [616, 98] on input "(AI* | ML | "Artificial Intelligence") (Agent* | "Bot" | "Chatbot") (dev* | cre…" at bounding box center [565, 99] width 378 height 18
click at [626, 98] on input "(AI* | ML | "Artificial Intelligence") (Agent* | "Bot" | "Chatbot") (dev* | cre…" at bounding box center [565, 99] width 378 height 18
click at [627, 98] on input "(AI* | ML | "Artificial Intelligence") (Agent* | "Bot" | "Chatbot") (dev* | cre…" at bounding box center [565, 99] width 378 height 18
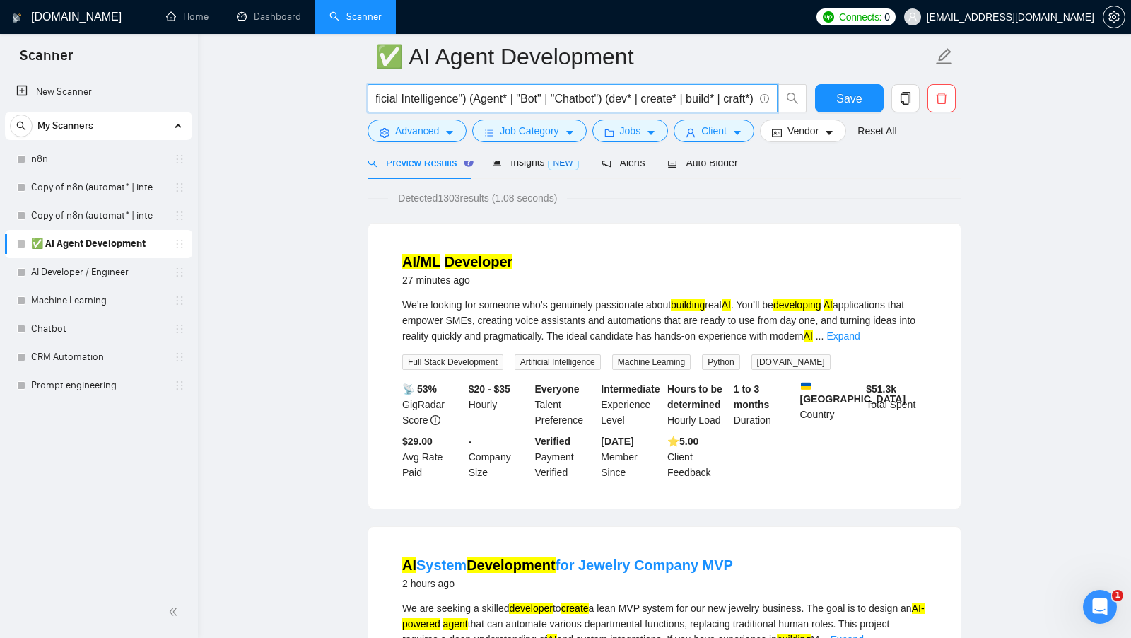
click at [444, 201] on span "Detected 1303 results (1.08 seconds)" at bounding box center [477, 198] width 179 height 16
click at [445, 201] on span "Detected 1303 results (1.08 seconds)" at bounding box center [477, 198] width 179 height 16
click at [699, 99] on input "(AI* | ML | "Artificial Intelligence") (Agent* | "Bot" | "Chatbot") (dev* | cre…" at bounding box center [565, 99] width 378 height 18
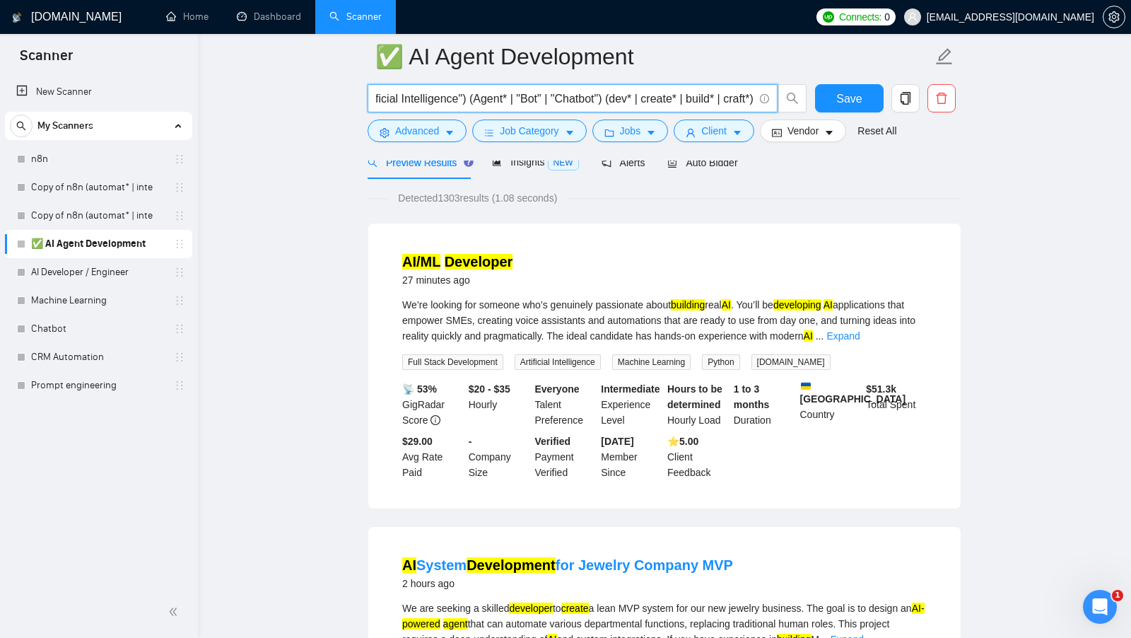
click at [609, 99] on input "(AI* | ML | "Artificial Intelligence") (Agent* | "Bot" | "Chatbot") (dev* | cre…" at bounding box center [565, 99] width 378 height 18
click at [648, 99] on input "(AI* | ML | "Artificial Intelligence") (Agent* | "Bot" | "Chatbot") (dev* | cre…" at bounding box center [565, 99] width 378 height 18
click at [703, 104] on input "(AI* | ML | "Artificial Intelligence") (Agent* | "Bot" | "Chatbot") (dev* | cre…" at bounding box center [565, 99] width 378 height 18
click at [742, 104] on input "(AI* | ML | "Artificial Intelligence") (Agent* | "Bot" | "Chatbot") (dev* | cre…" at bounding box center [565, 99] width 378 height 18
click at [636, 100] on input "(AI* | ML | "Artificial Intelligence") (Agent* | "Bot" | "Chatbot") (dev* | cre…" at bounding box center [565, 99] width 378 height 18
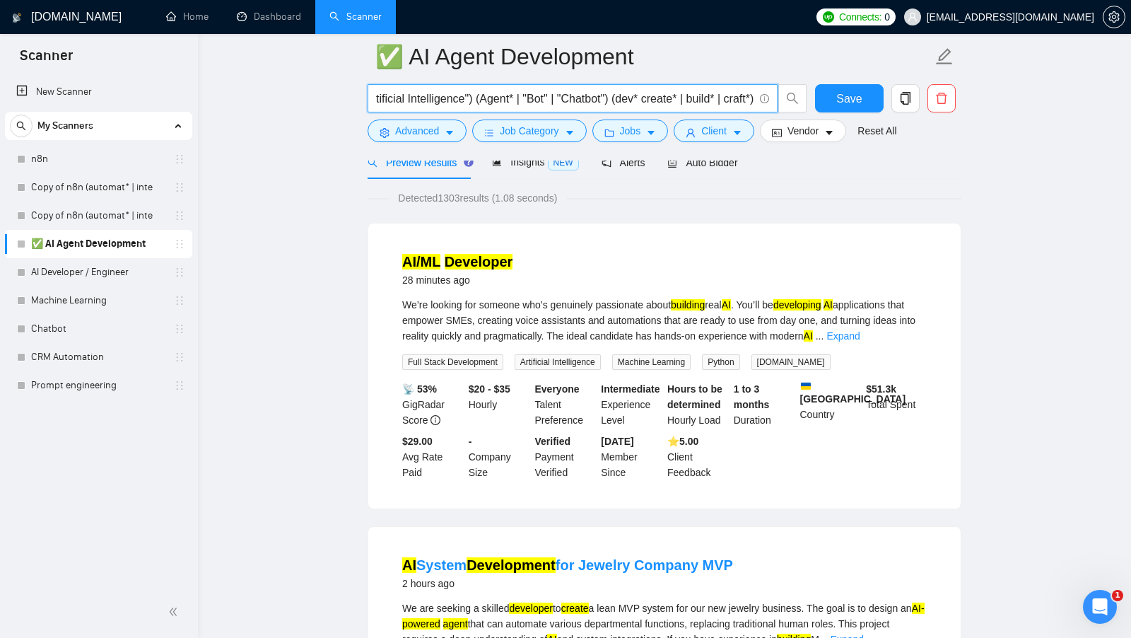
scroll to position [0, 86]
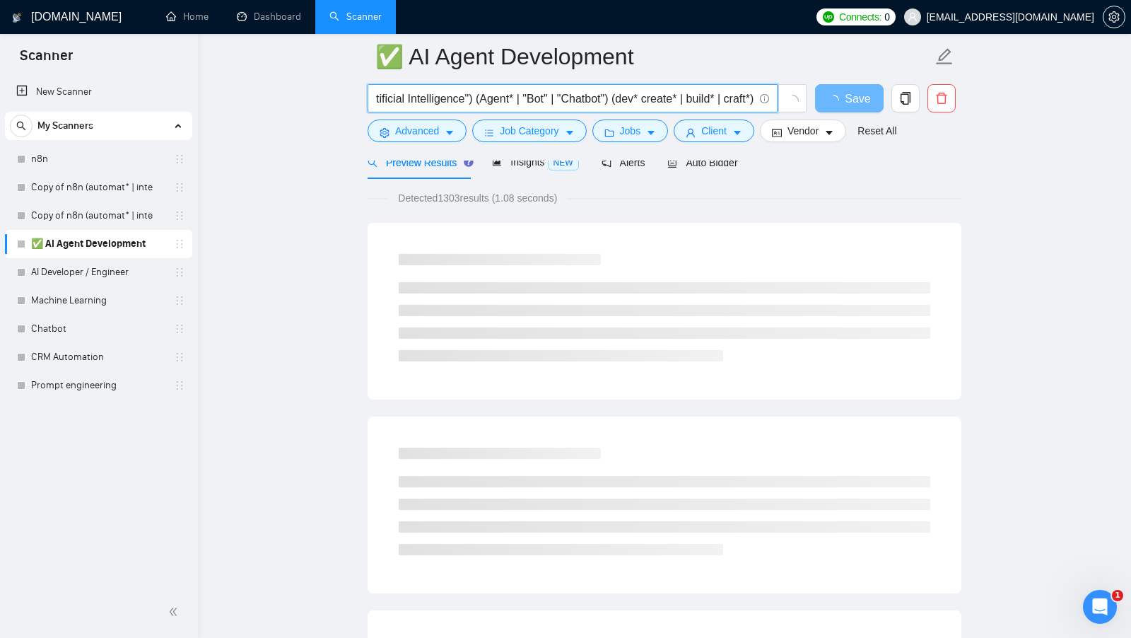
click at [621, 103] on input "(AI* | ML | "Artificial Intelligence") (Agent* | "Bot" | "Chatbot") (dev* creat…" at bounding box center [565, 99] width 378 height 18
click at [652, 101] on input "(AI* | ML | "Artificial Intelligence") (Agent* | "Bot" | "Chatbot") (dev* creat…" at bounding box center [565, 99] width 378 height 18
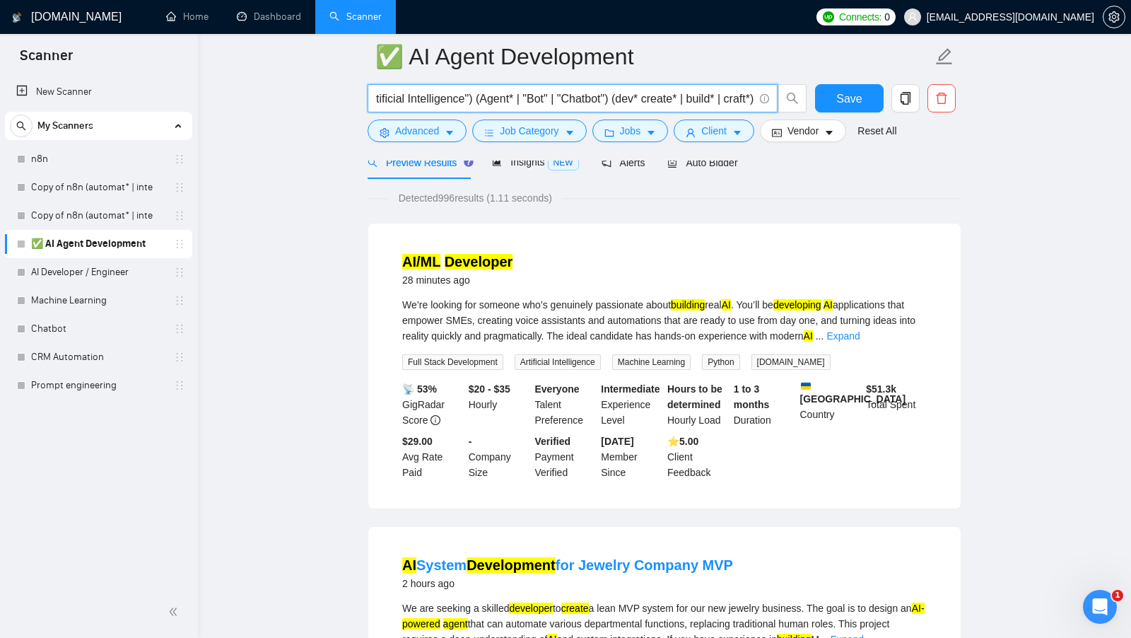
click at [652, 101] on input "(AI* | ML | "Artificial Intelligence") (Agent* | "Bot" | "Chatbot") (dev* creat…" at bounding box center [565, 99] width 378 height 18
click at [696, 101] on input "(AI* | ML | "Artificial Intelligence") (Agent* | "Bot" | "Chatbot") (dev* creat…" at bounding box center [565, 99] width 378 height 18
click at [453, 192] on span "Detected 996 results (1.11 seconds)" at bounding box center [475, 198] width 173 height 16
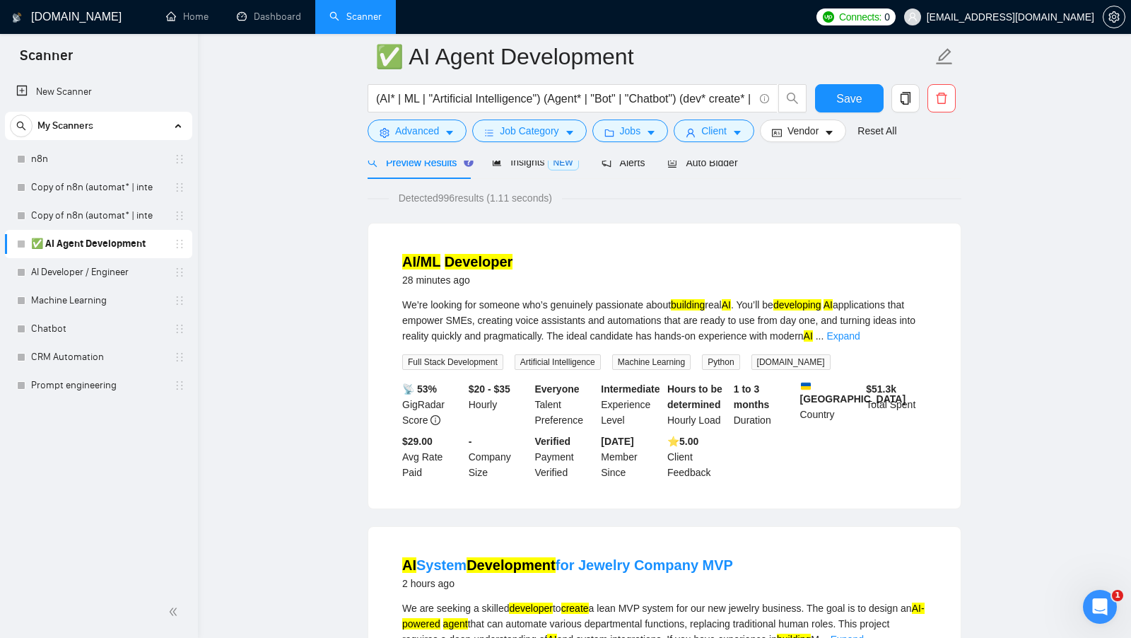
click at [453, 193] on span "Detected 996 results (1.11 seconds)" at bounding box center [475, 198] width 173 height 16
click at [719, 93] on input "(AI* | ML | "Artificial Intelligence") (Agent* | "Bot" | "Chatbot") (dev* creat…" at bounding box center [565, 99] width 378 height 18
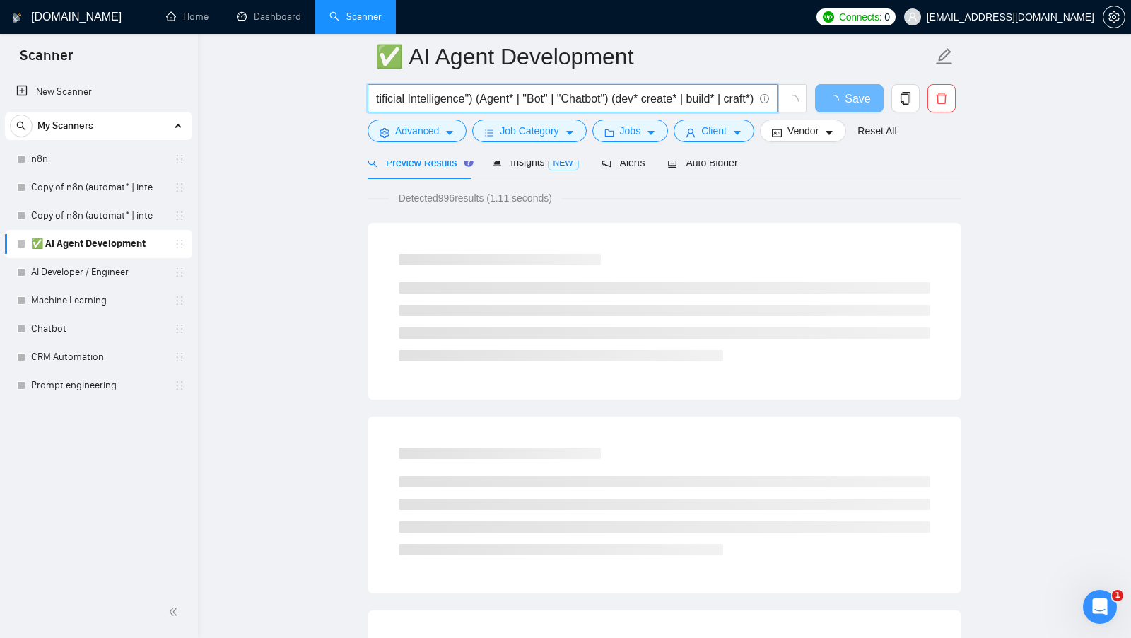
scroll to position [0, 86]
click at [608, 100] on input "(AI* | ML | "Artificial Intelligence") (Agent* | "Bot" | "Chatbot") (dev* creat…" at bounding box center [565, 99] width 378 height 18
click at [678, 99] on input "(AI* | ML | "Artificial Intelligence") (Agent* | "Bot" | "Chatbot") ("dev* crea…" at bounding box center [565, 99] width 378 height 18
click at [638, 98] on input "(AI* | ML | "Artificial Intelligence") (Agent* | "Bot" | "Chatbot") ("dev* crea…" at bounding box center [565, 99] width 378 height 18
click at [682, 98] on input "(AI* | ML | "Artificial Intelligence") (Agent* | "Bot" | "Chatbot") ("dev* crea…" at bounding box center [565, 99] width 378 height 18
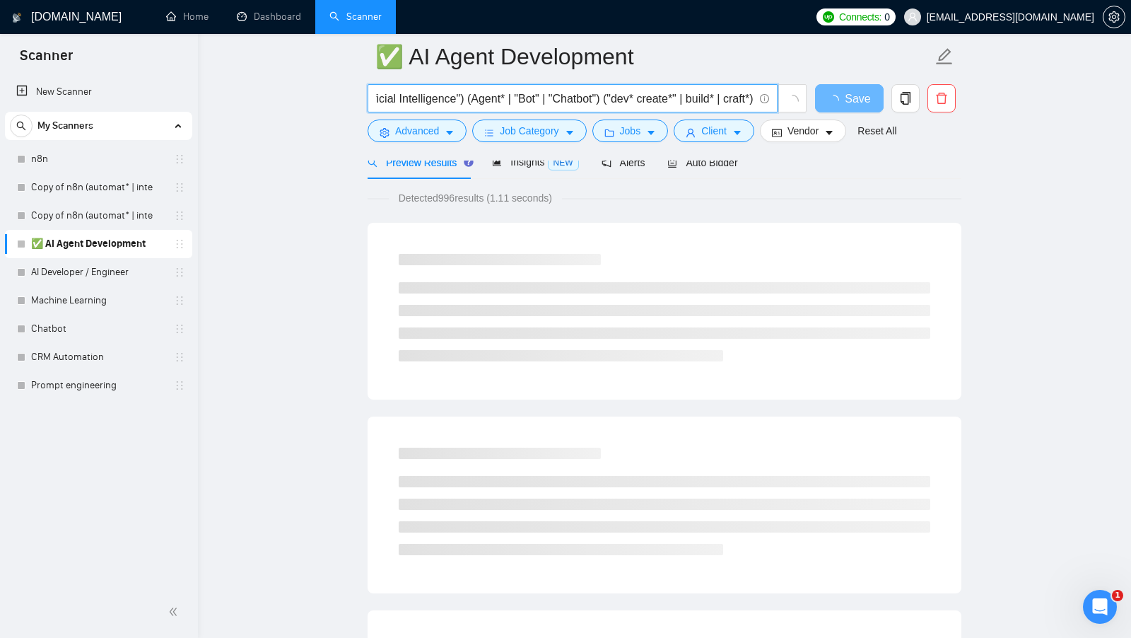
click at [678, 98] on input "(AI* | ML | "Artificial Intelligence") (Agent* | "Bot" | "Chatbot") ("dev* crea…" at bounding box center [565, 99] width 378 height 18
drag, startPoint x: 685, startPoint y: 97, endPoint x: 607, endPoint y: 98, distance: 77.8
click at [607, 98] on input "(AI* | ML | "Artificial Intelligence") (Agent* | "Bot" | "Chatbot") ("dev* crea…" at bounding box center [565, 99] width 378 height 18
click at [678, 99] on input "(AI* | ML | "Artificial Intelligence") (Agent* | "Bot" | "Chatbot") (dev* | cre…" at bounding box center [565, 99] width 378 height 18
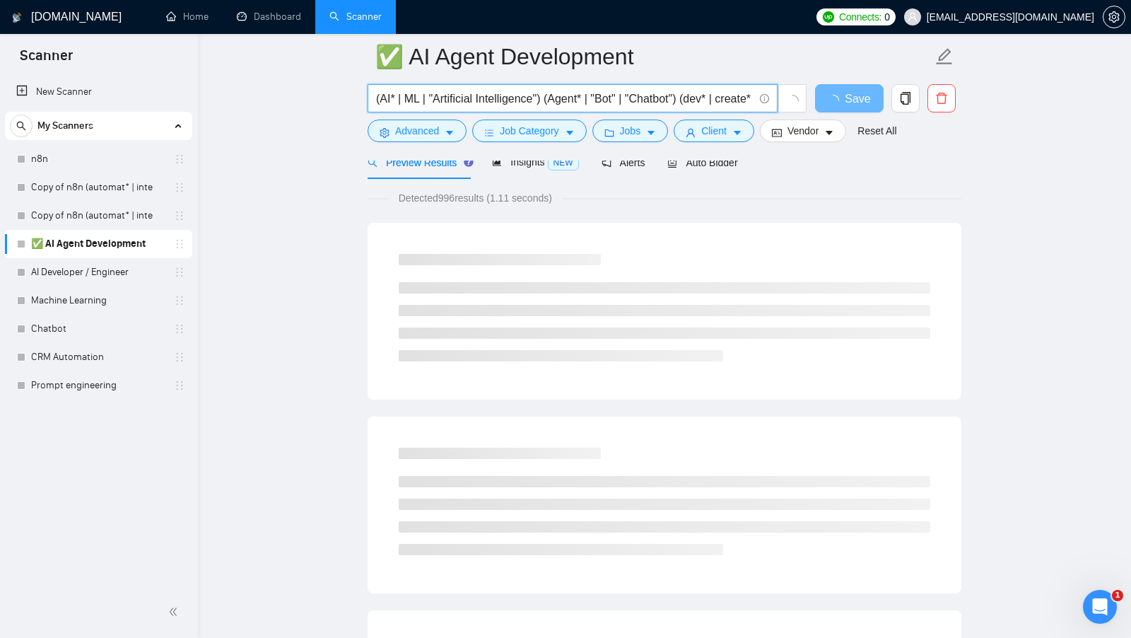
drag, startPoint x: 383, startPoint y: 99, endPoint x: 393, endPoint y: 95, distance: 10.5
click at [394, 95] on input "(AI* | ML | "Artificial Intelligence") (Agent* | "Bot" | "Chatbot") (dev* | cre…" at bounding box center [565, 99] width 378 height 18
click at [438, 98] on input "(AI* | ML | "Artificial Intelligence") (Agent* | "Bot" | "Chatbot") (dev* | cre…" at bounding box center [565, 99] width 378 height 18
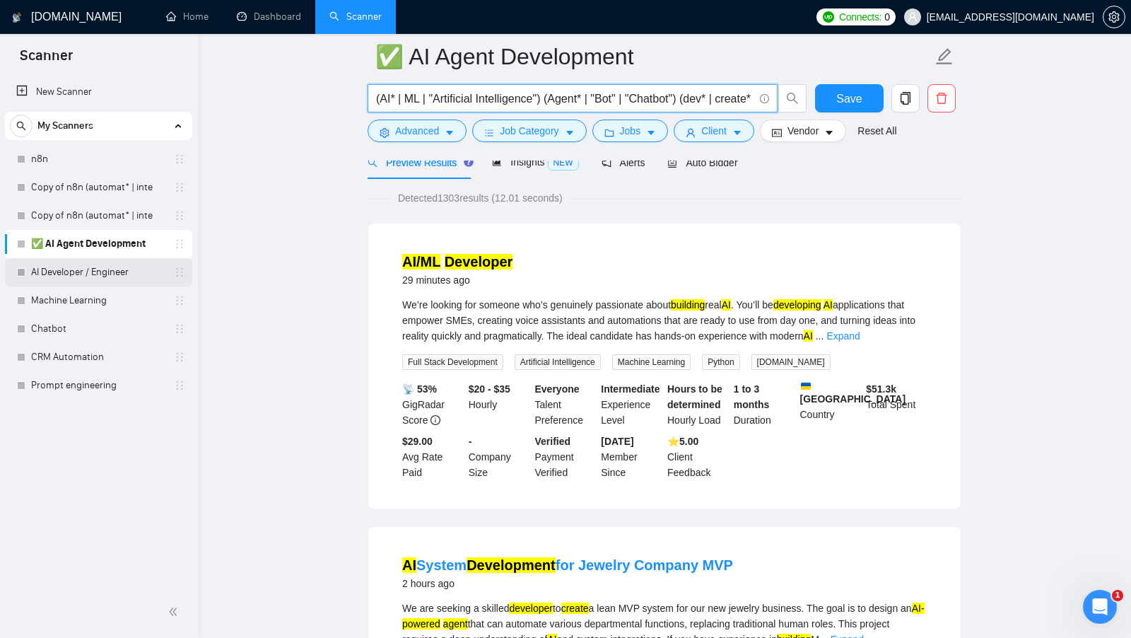
type input "(AI* | ML | "Artificial Intelligence") (Agent* | "Bot" | "Chatbot") (dev* | cre…"
click at [99, 279] on link "AI Developer / Engineer" at bounding box center [98, 272] width 134 height 28
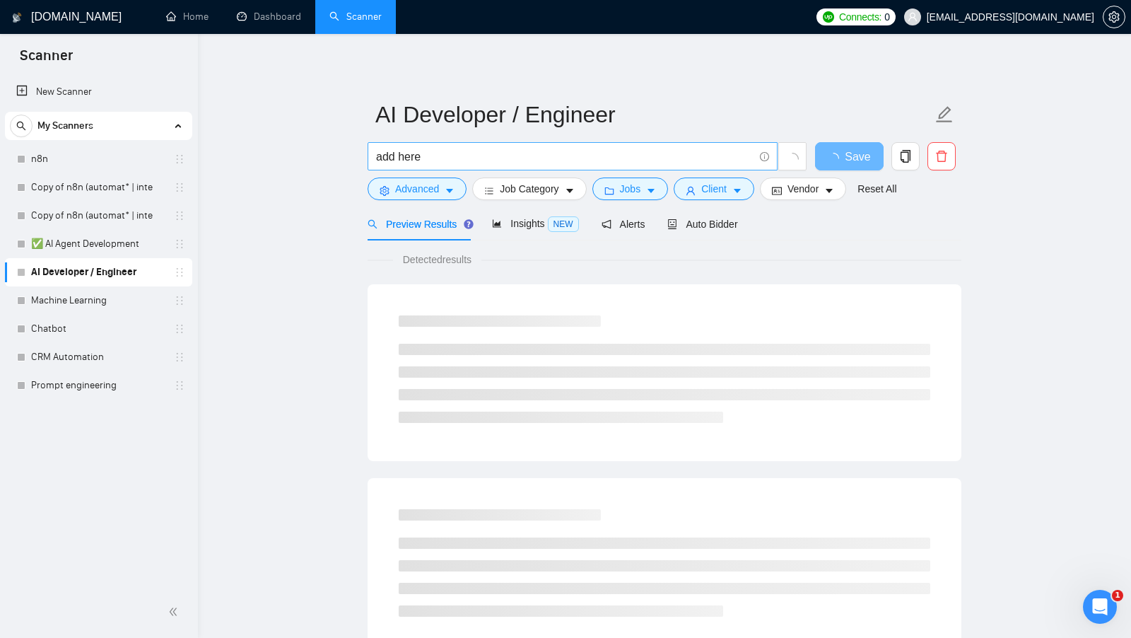
click at [450, 154] on input "add here" at bounding box center [565, 157] width 378 height 18
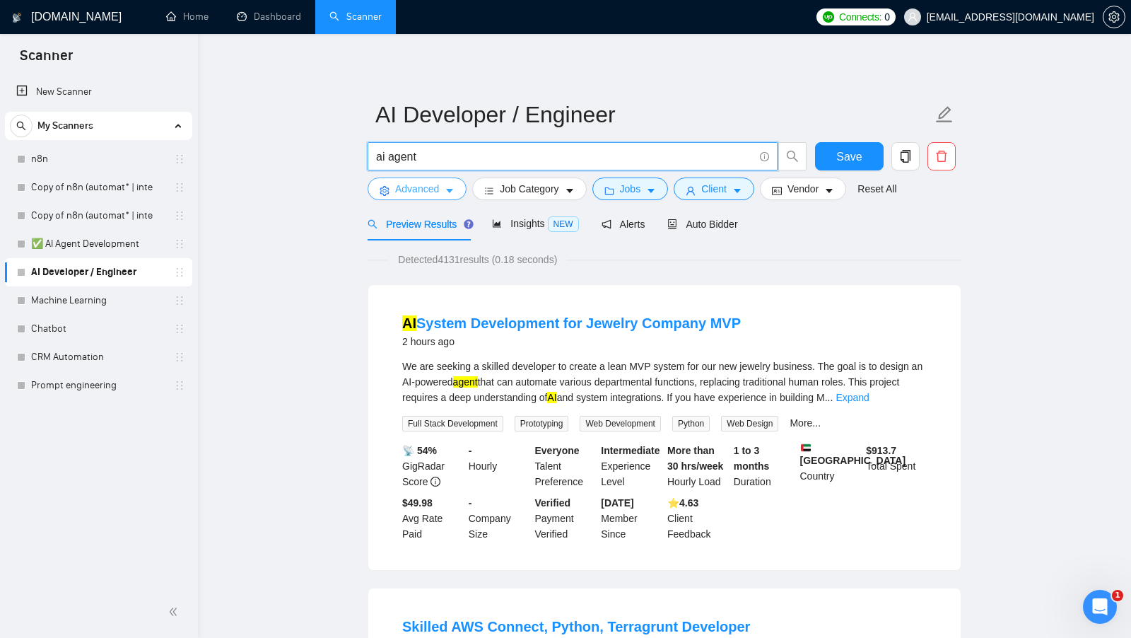
type input "ai agent"
click at [452, 189] on icon "caret-down" at bounding box center [449, 191] width 7 height 4
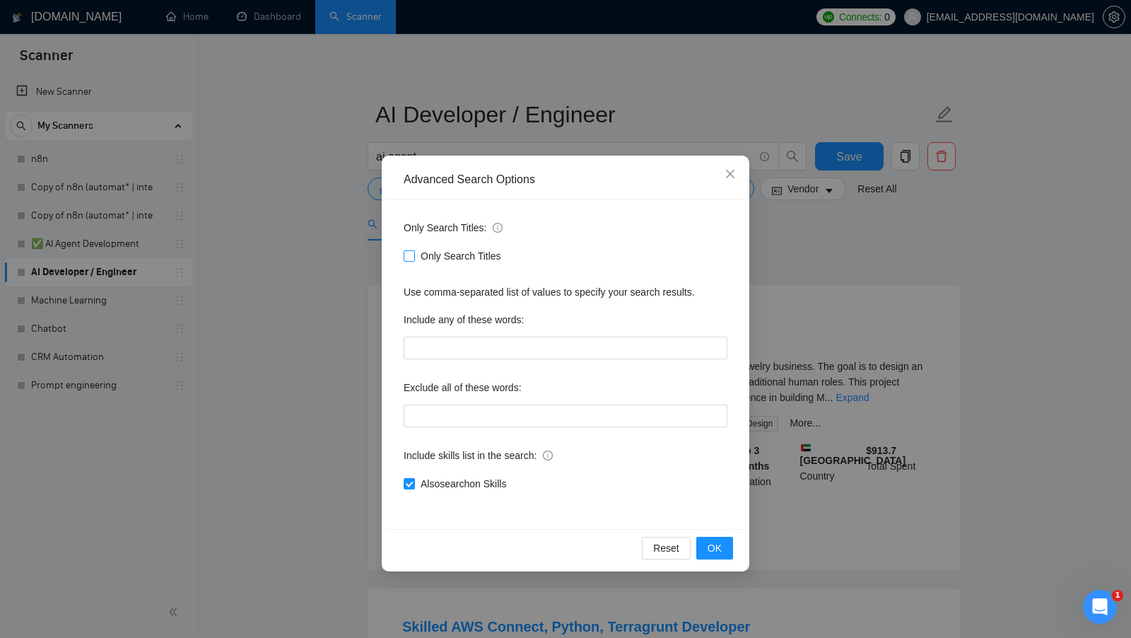
click at [426, 253] on span "Only Search Titles" at bounding box center [461, 256] width 92 height 16
click at [414, 253] on input "Only Search Titles" at bounding box center [409, 255] width 10 height 10
checkbox input "true"
click at [467, 476] on span "Also exclude on Skills" at bounding box center [466, 484] width 102 height 16
click at [414, 478] on input "Also exclude on Skills" at bounding box center [409, 483] width 10 height 10
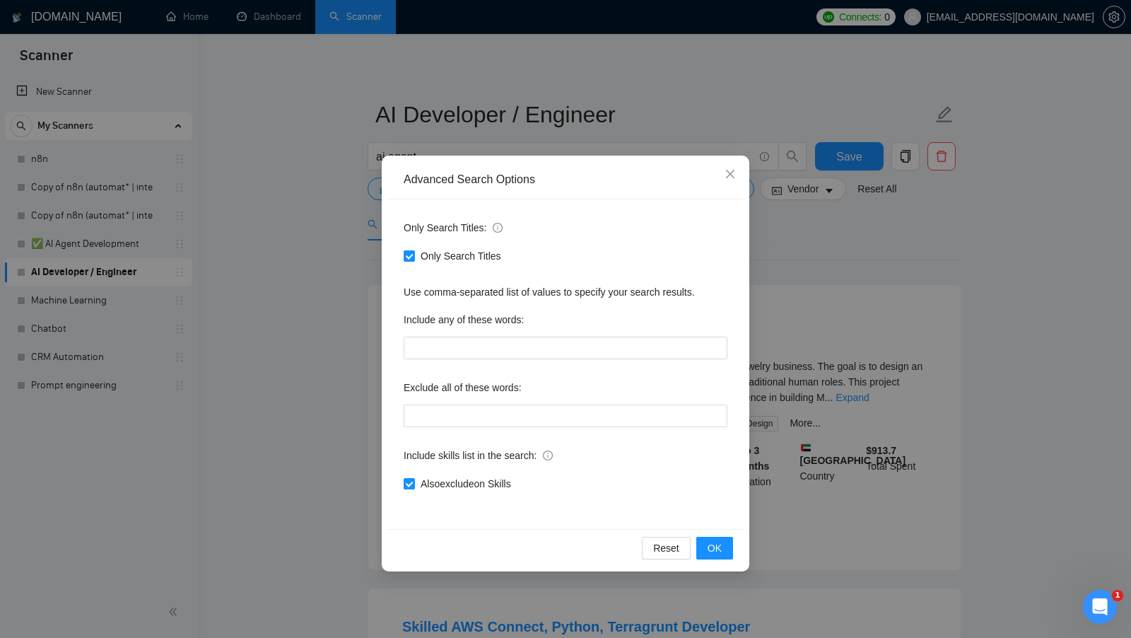
checkbox input "false"
click at [708, 542] on span "OK" at bounding box center [715, 548] width 14 height 16
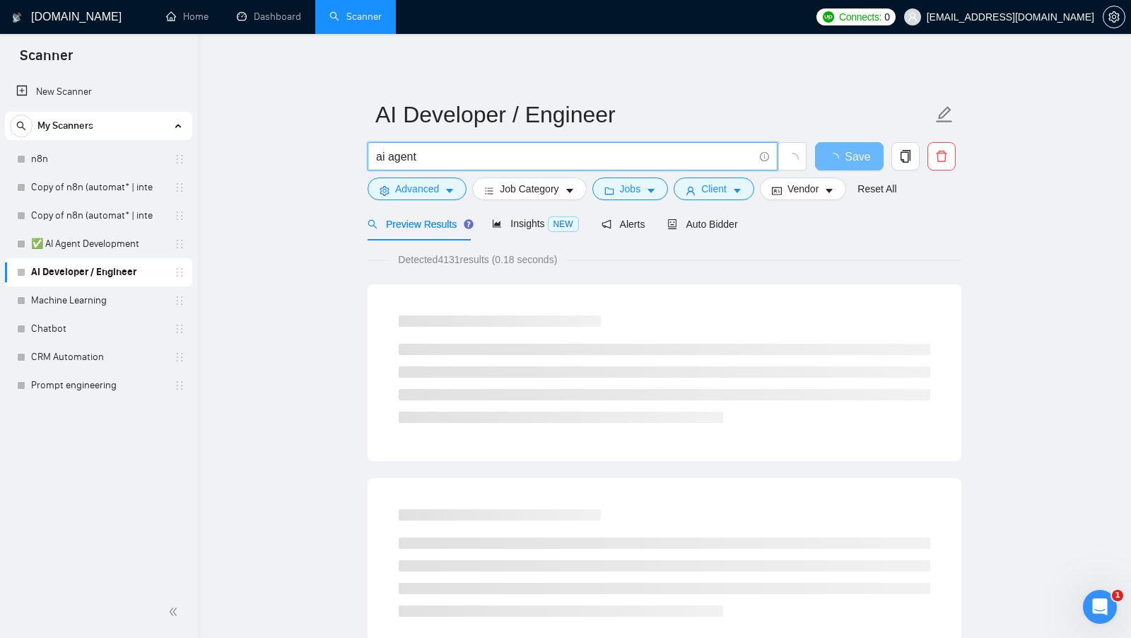
drag, startPoint x: 430, startPoint y: 157, endPoint x: 337, endPoint y: 148, distance: 93.7
click at [471, 157] on input "ai agent" at bounding box center [565, 157] width 378 height 18
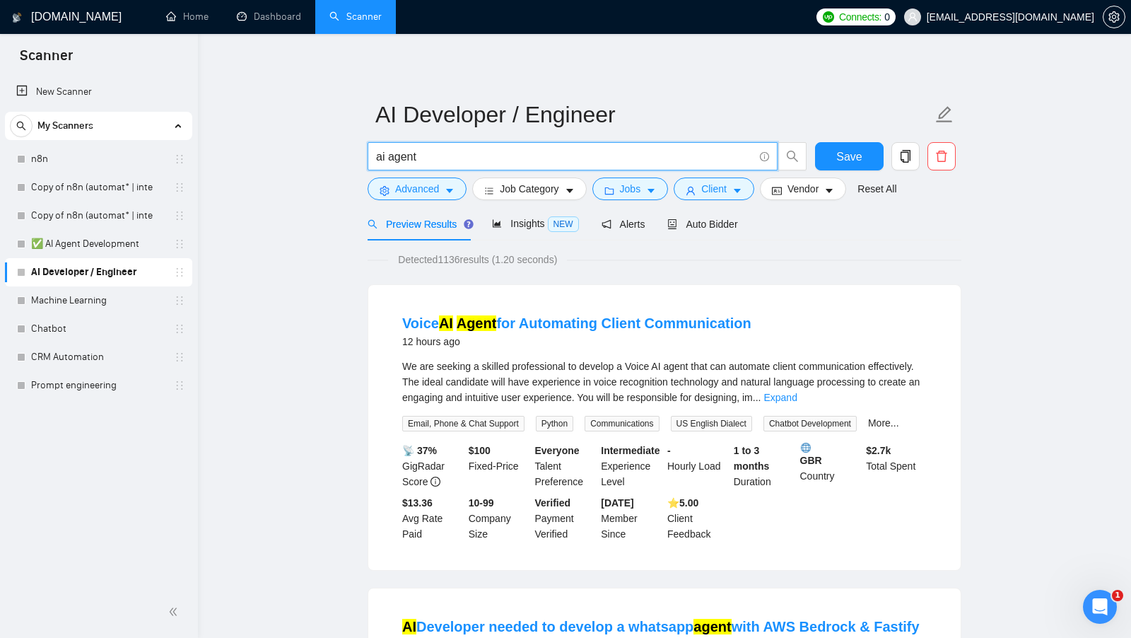
click at [411, 160] on input "ai agent" at bounding box center [565, 157] width 378 height 18
click at [410, 161] on input "ai agent" at bounding box center [565, 157] width 378 height 18
type input "ai bot"
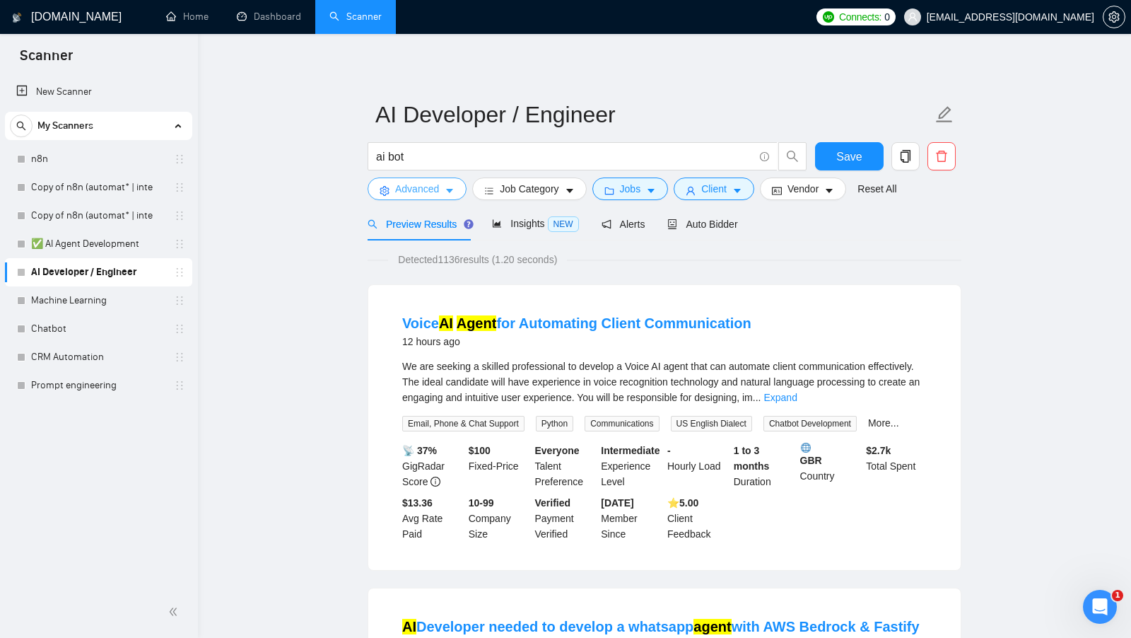
click at [455, 191] on icon "caret-down" at bounding box center [450, 191] width 10 height 10
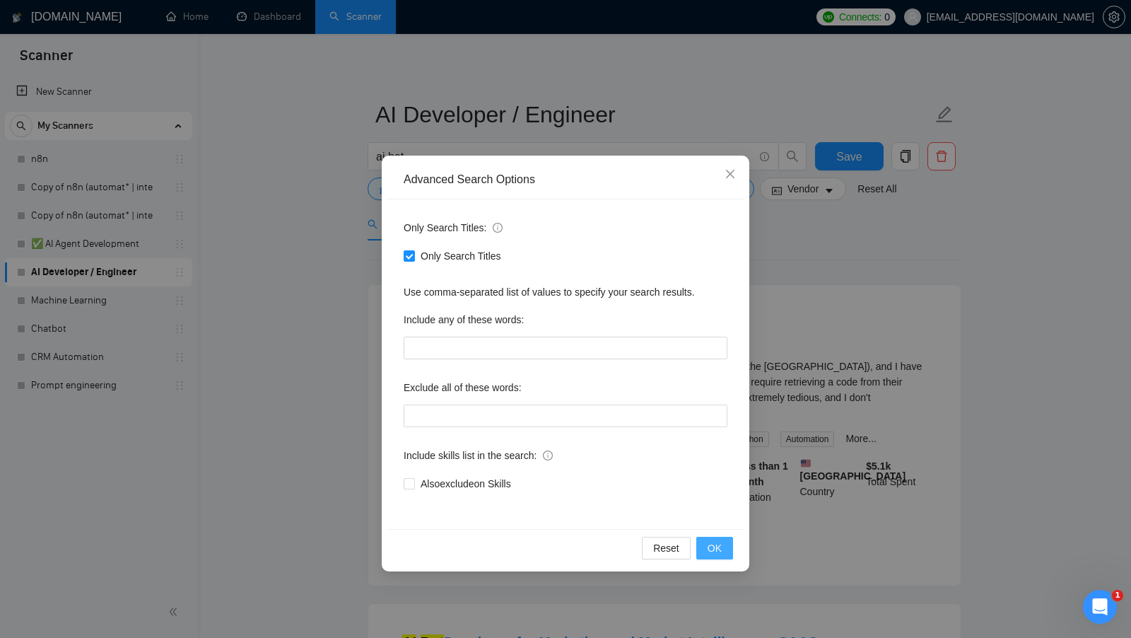
click at [713, 546] on span "OK" at bounding box center [715, 548] width 14 height 16
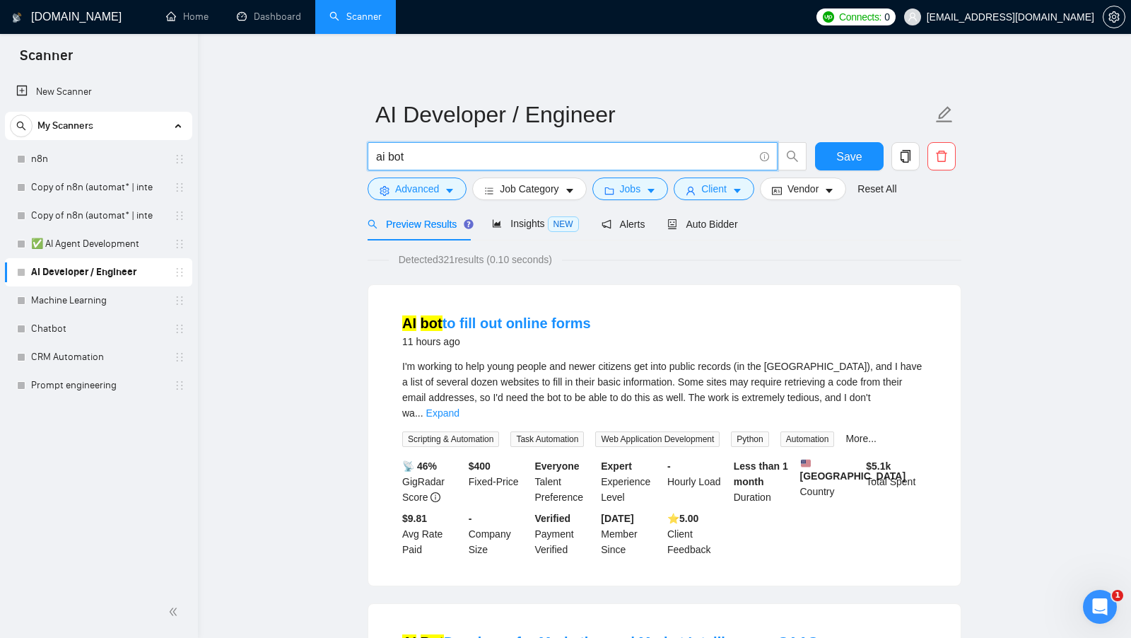
drag, startPoint x: 417, startPoint y: 156, endPoint x: 371, endPoint y: 156, distance: 46.0
click at [371, 156] on span "ai bot" at bounding box center [573, 156] width 410 height 28
click at [100, 247] on link "✅ AI Agent Development" at bounding box center [98, 244] width 134 height 28
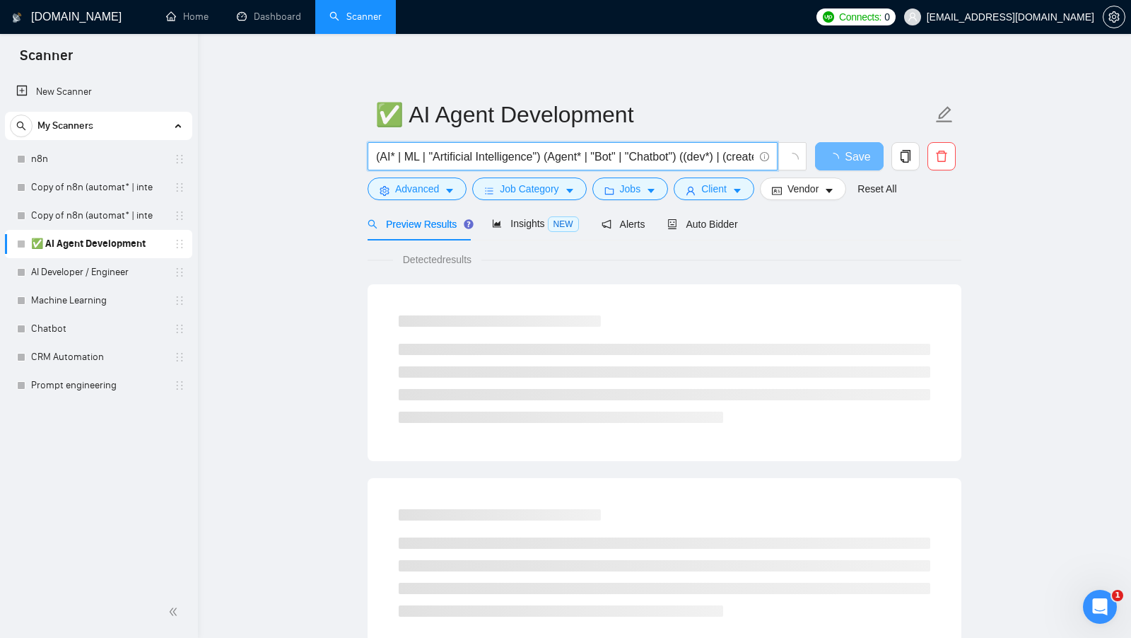
click at [641, 155] on input "(AI* | ML | "Artificial Intelligence") (Agent* | "Bot" | "Chatbot") ((dev*) | (…" at bounding box center [565, 157] width 378 height 18
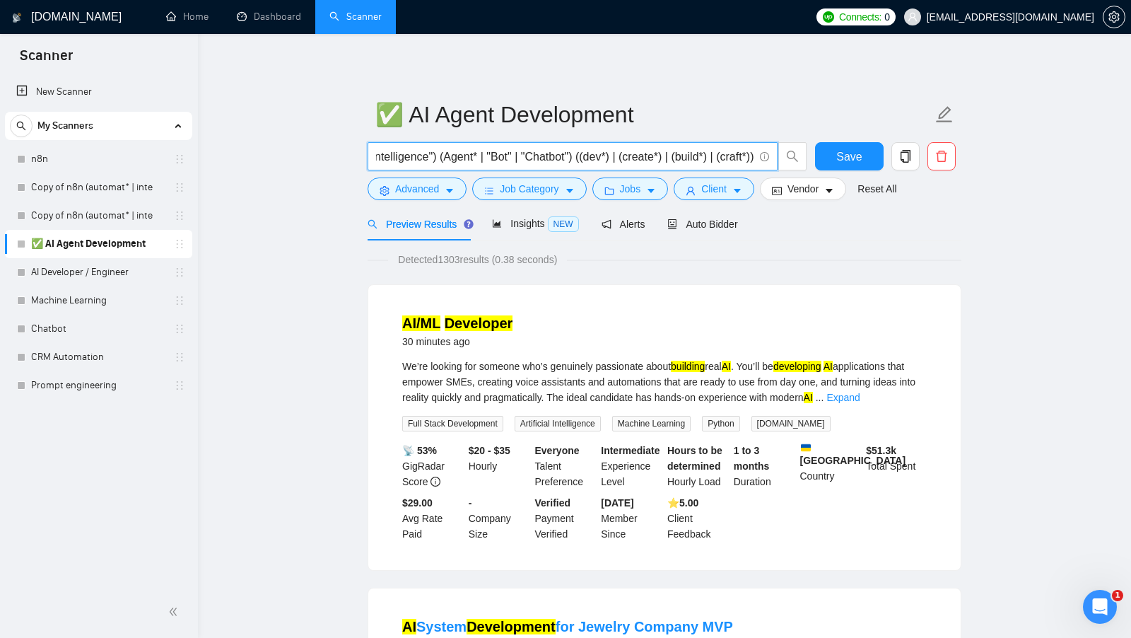
click at [621, 160] on input "(AI* | ML | "Artificial Intelligence") (Agent* | "Bot" | "Chatbot") ((dev*) | (…" at bounding box center [565, 157] width 378 height 18
click at [596, 155] on input "(AI* | ML | "Artificial Intelligence") (Agent* | "Bot" | "Chatbot") ((dev*) | (…" at bounding box center [565, 157] width 378 height 18
click at [594, 155] on input "(AI* | ML | "Artificial Intelligence") (Agent* | "Bot" | "Chatbot") ((dev*) | (…" at bounding box center [565, 157] width 378 height 18
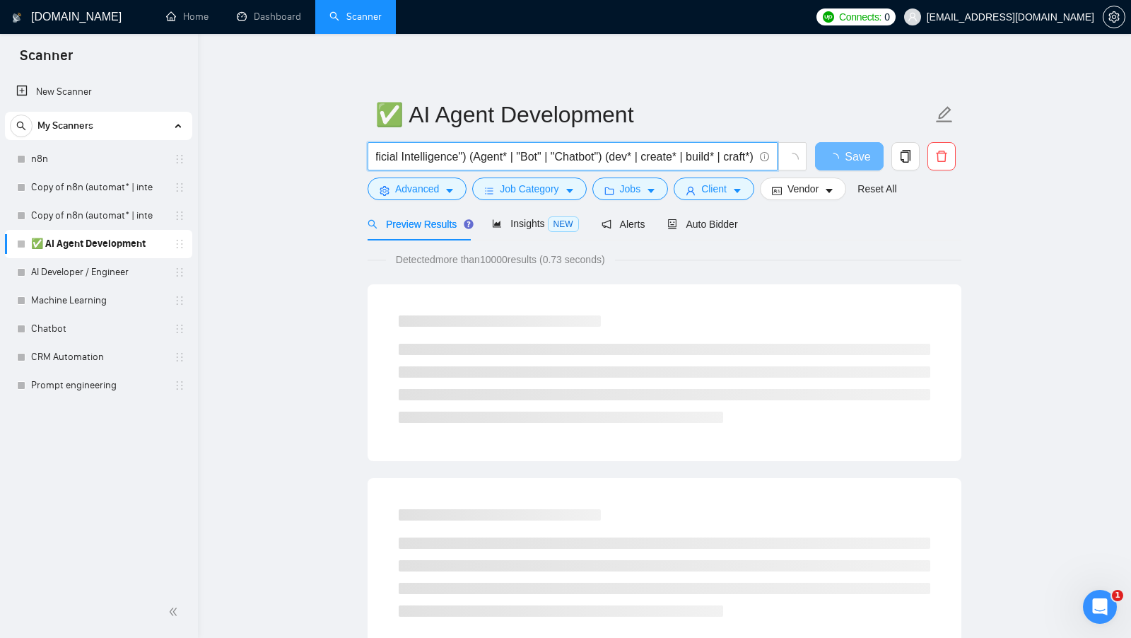
scroll to position [0, 92]
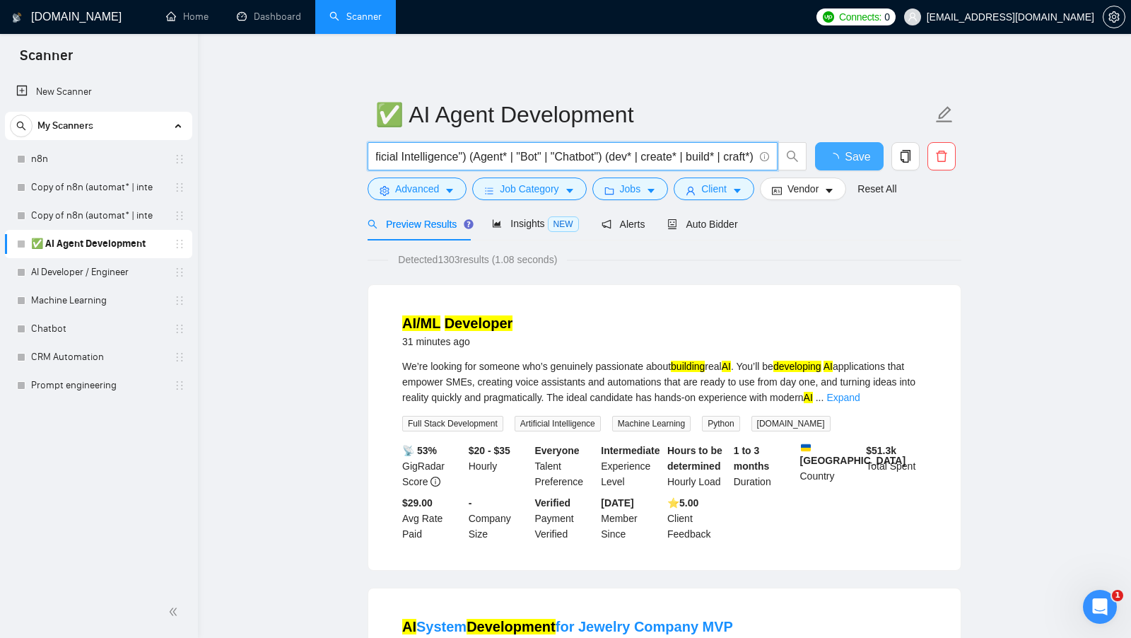
type input "(AI* | ML | "Artificial Intelligence") (Agent* | "Bot" | "Chatbot") (dev* | cre…"
click at [842, 155] on span "Save" at bounding box center [848, 157] width 25 height 18
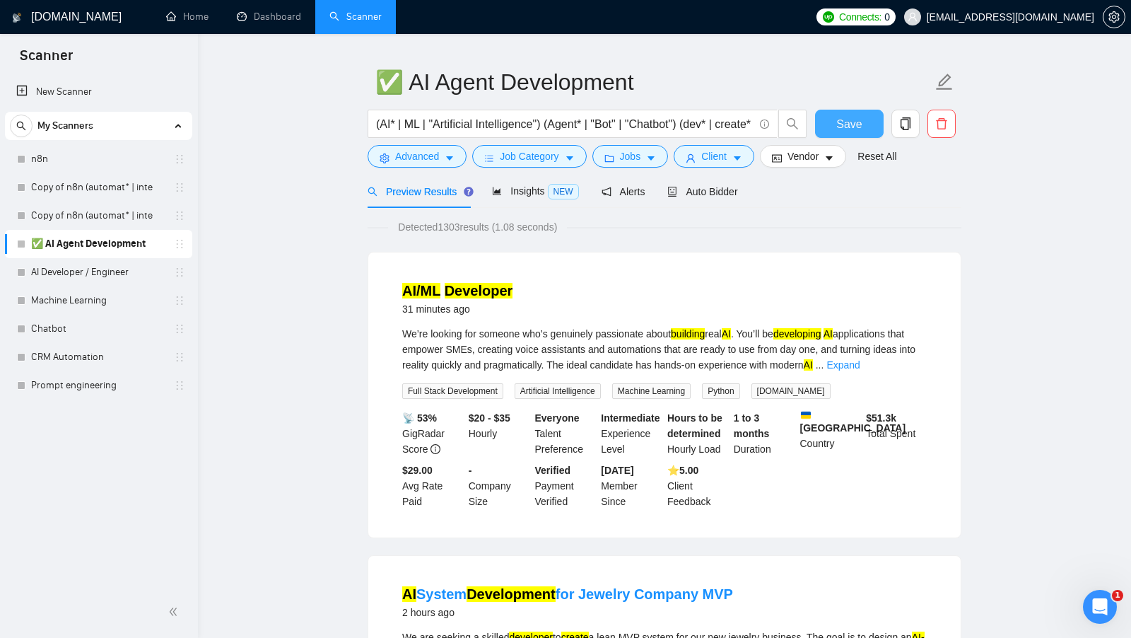
scroll to position [32, 0]
click at [518, 201] on div "Insights NEW" at bounding box center [535, 191] width 86 height 33
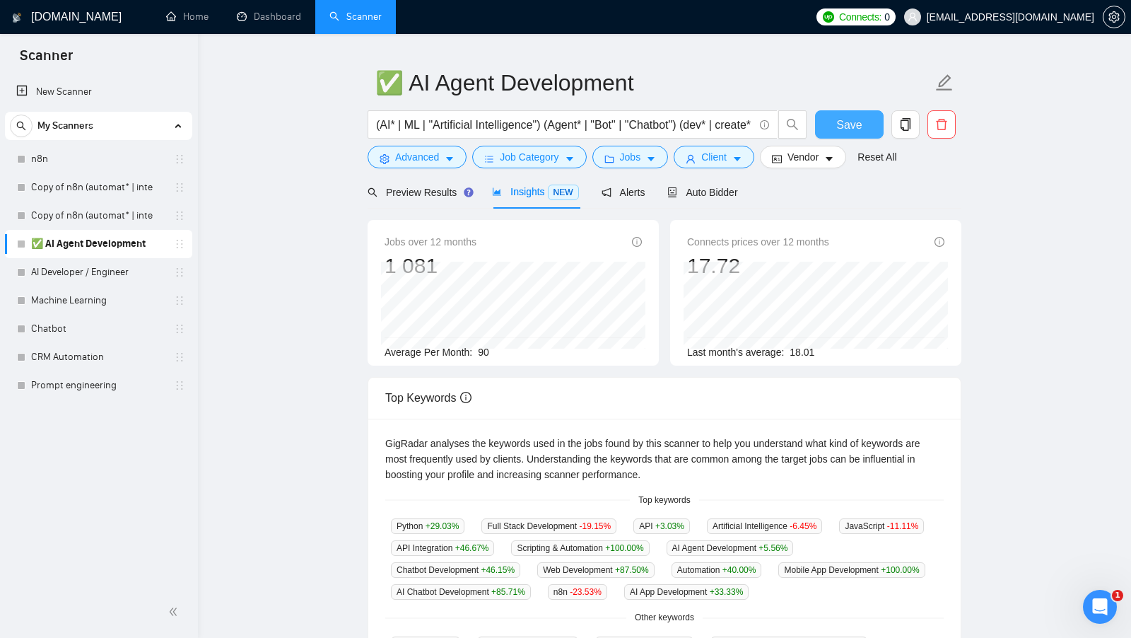
click at [479, 349] on div "Average Per Month: 90" at bounding box center [513, 352] width 257 height 16
click at [440, 193] on span "Preview Results" at bounding box center [419, 192] width 102 height 11
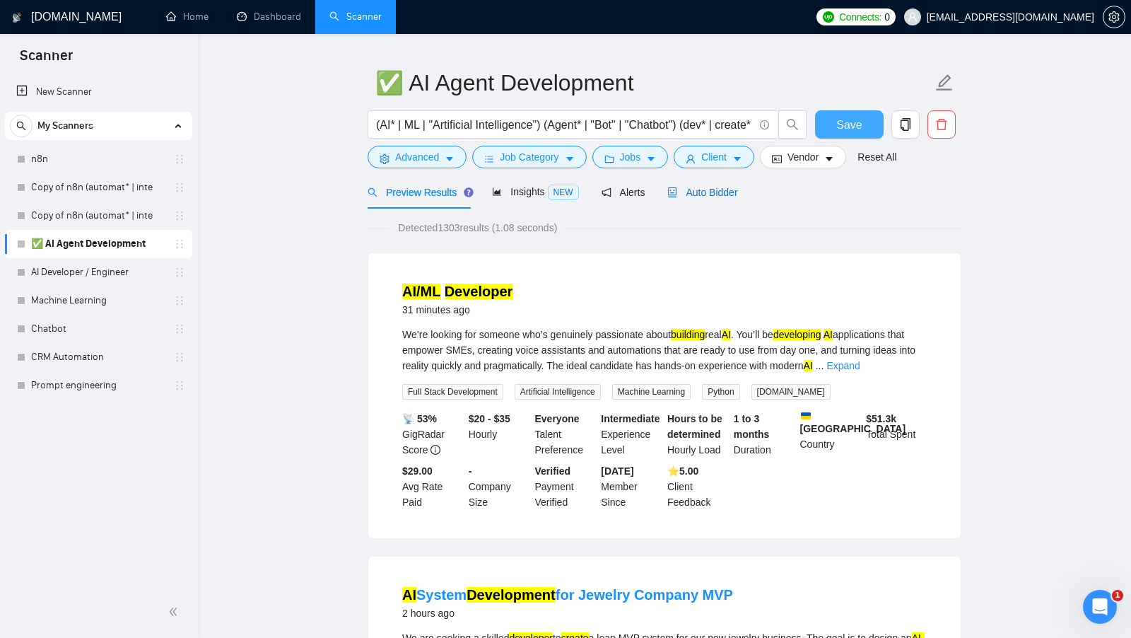
click at [727, 194] on span "Auto Bidder" at bounding box center [702, 192] width 70 height 11
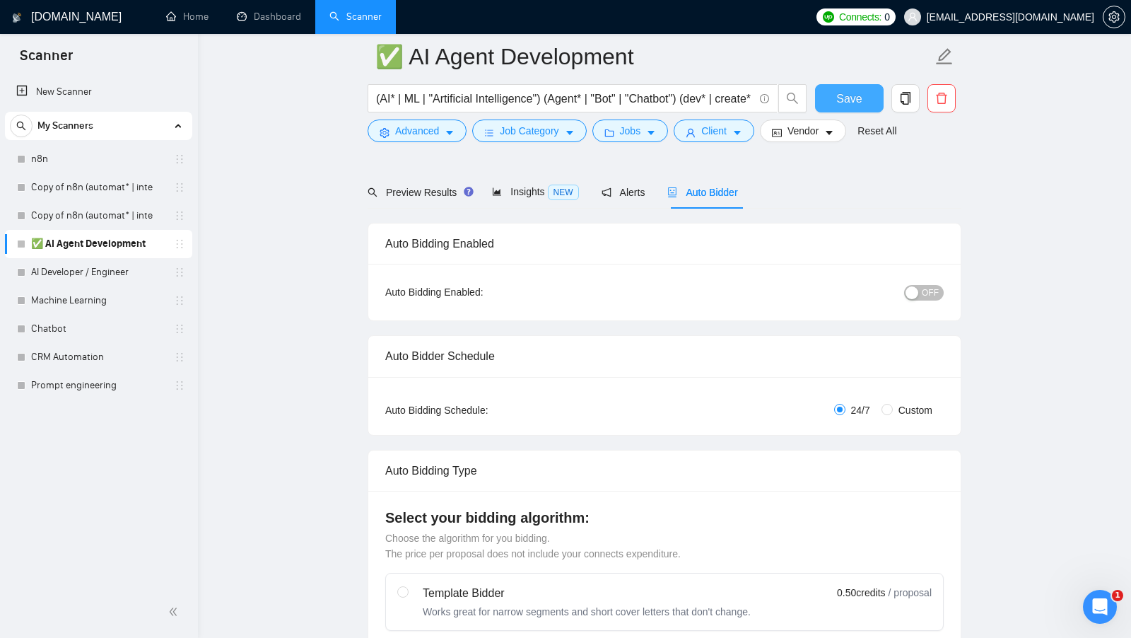
scroll to position [89, 0]
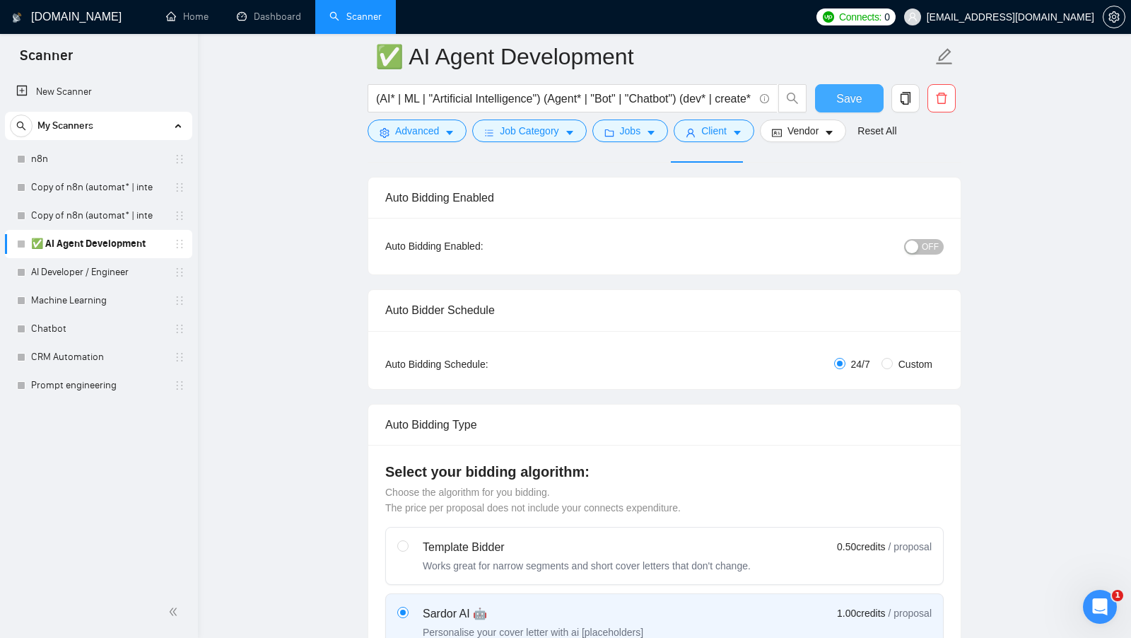
click at [927, 239] on span "OFF" at bounding box center [930, 247] width 17 height 16
click at [929, 247] on button "ON" at bounding box center [925, 247] width 35 height 16
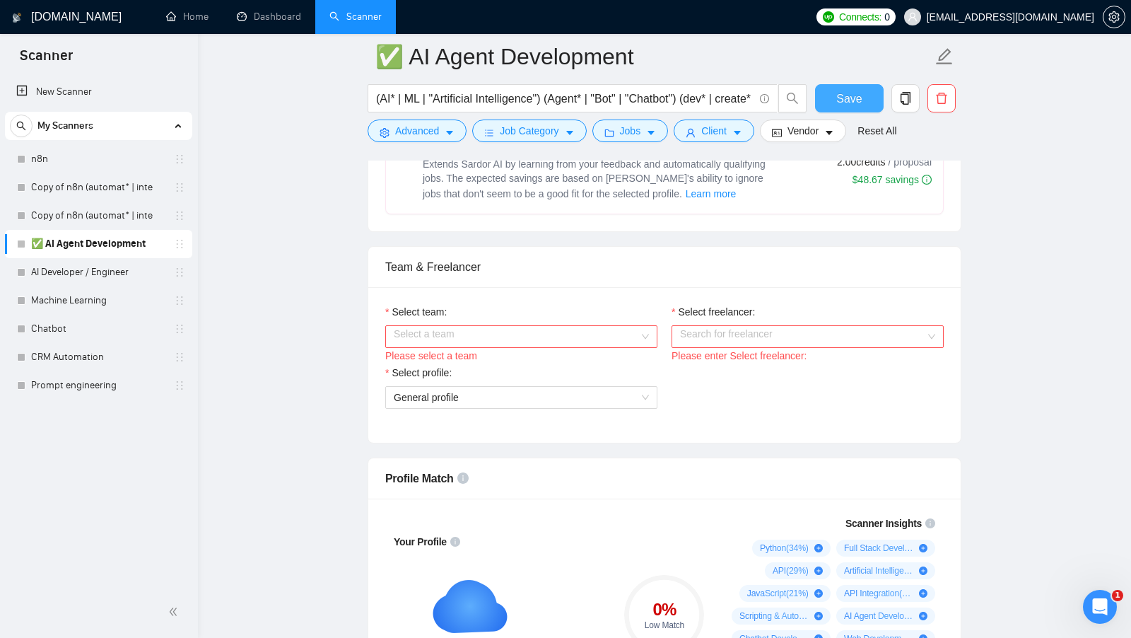
scroll to position [624, 0]
click at [554, 331] on input "Select team:" at bounding box center [516, 335] width 245 height 21
click at [529, 358] on div "Ratech" at bounding box center [520, 358] width 255 height 16
click at [732, 339] on input "Select freelancer:" at bounding box center [802, 335] width 245 height 21
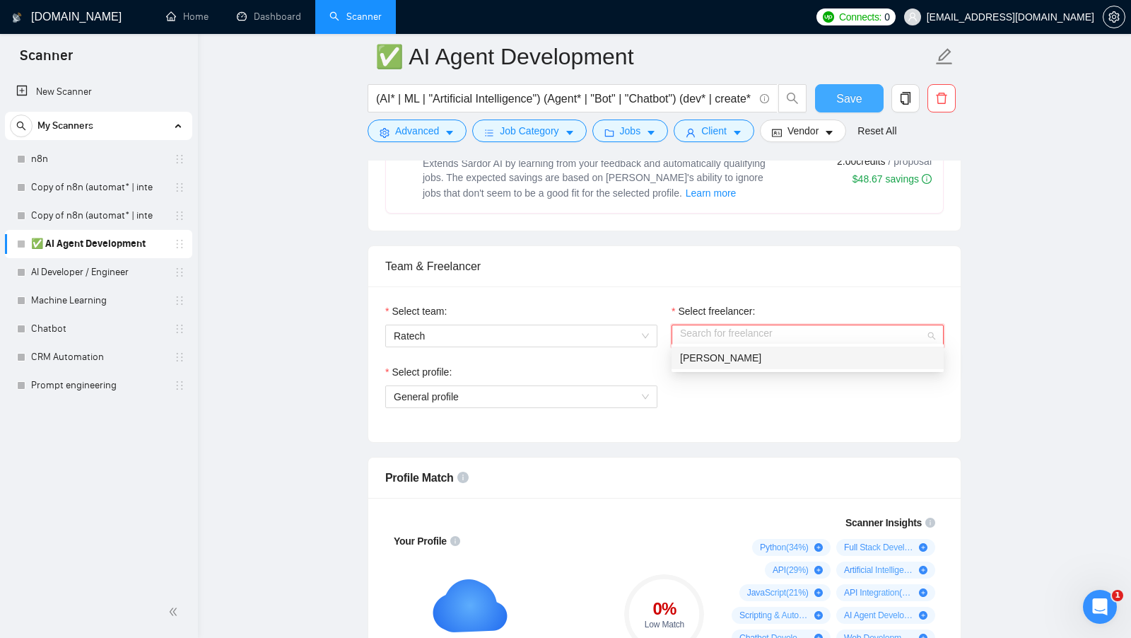
click at [729, 361] on span "Rostyslav Voitsekhovkyi" at bounding box center [720, 357] width 81 height 11
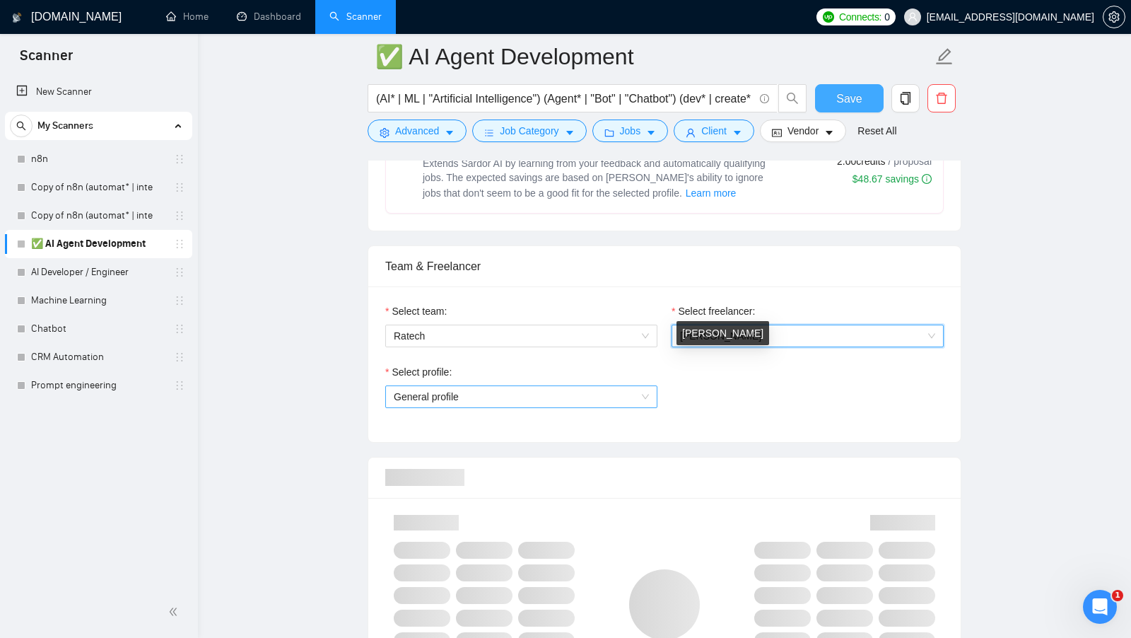
click at [611, 387] on span "General profile" at bounding box center [521, 396] width 255 height 21
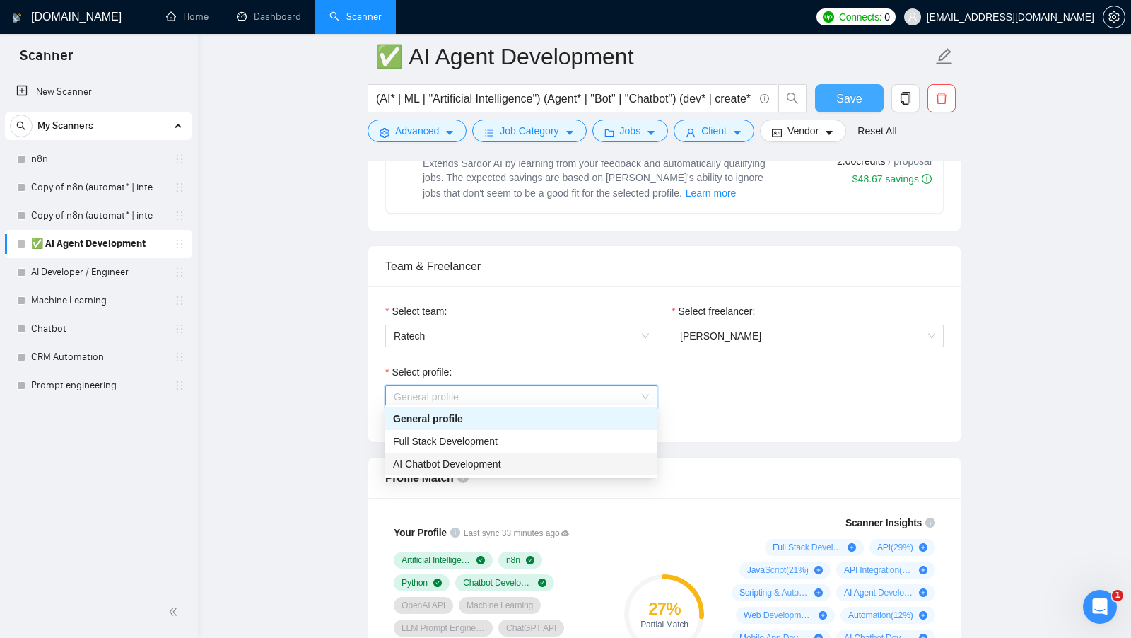
click at [559, 466] on div "AI Chatbot Development" at bounding box center [520, 464] width 255 height 16
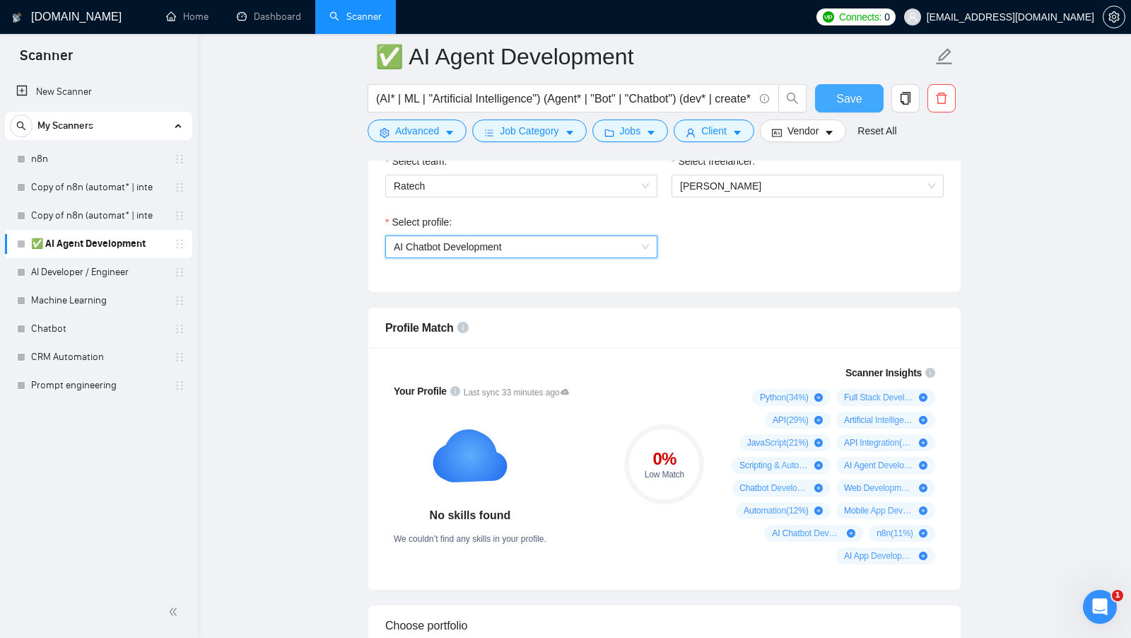
scroll to position [800, 0]
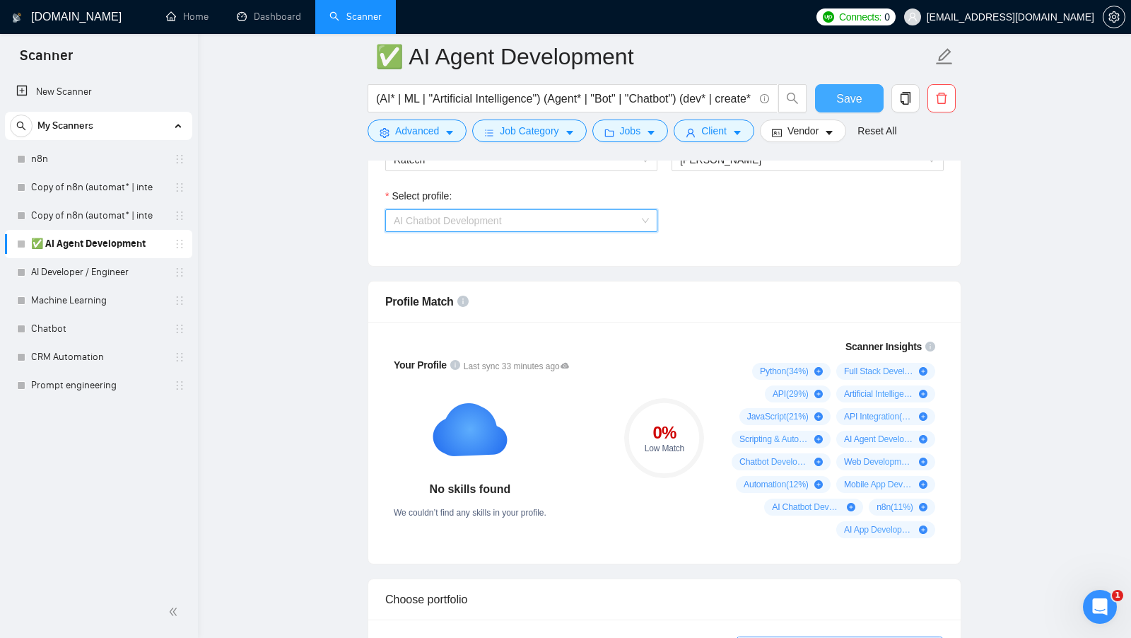
click at [604, 211] on span "AI Chatbot Development" at bounding box center [521, 220] width 255 height 21
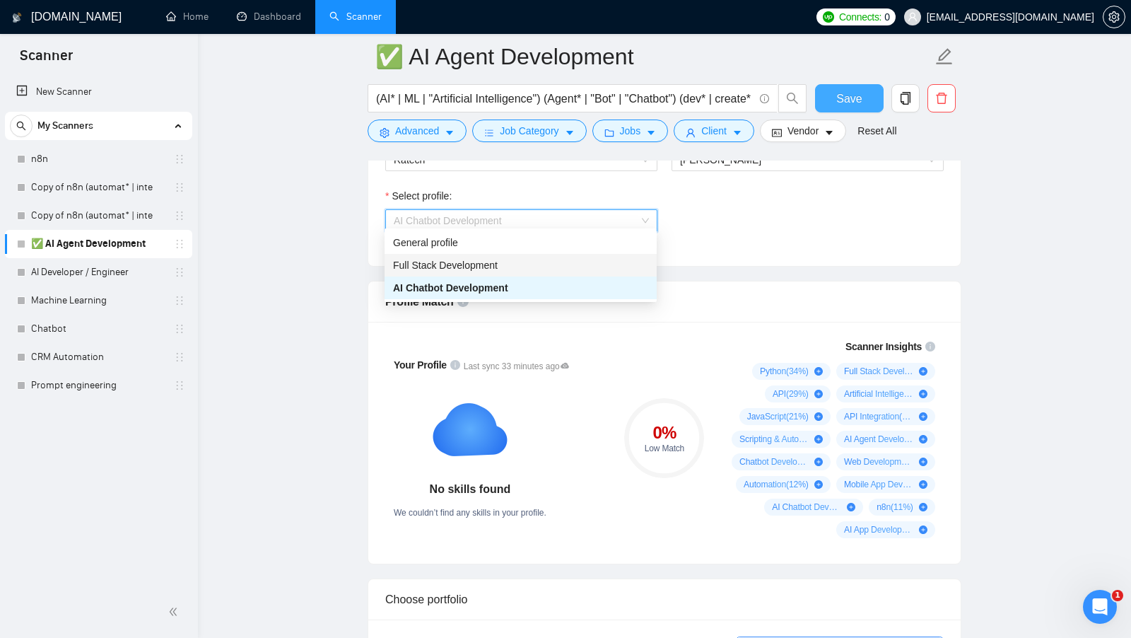
click at [537, 264] on div "Full Stack Development" at bounding box center [520, 265] width 255 height 16
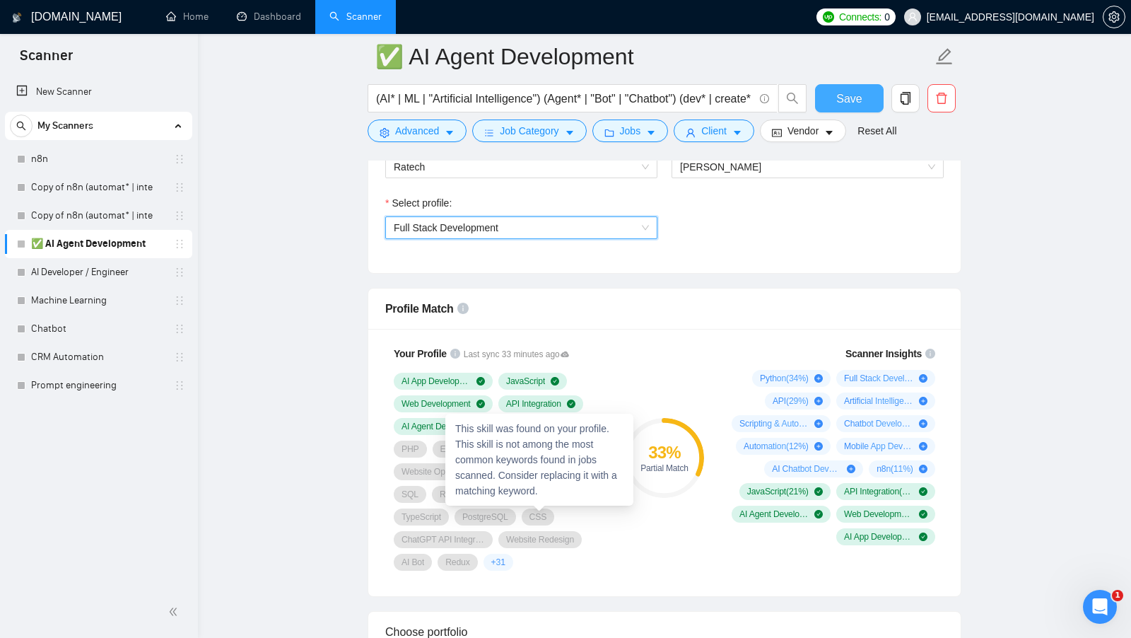
scroll to position [781, 0]
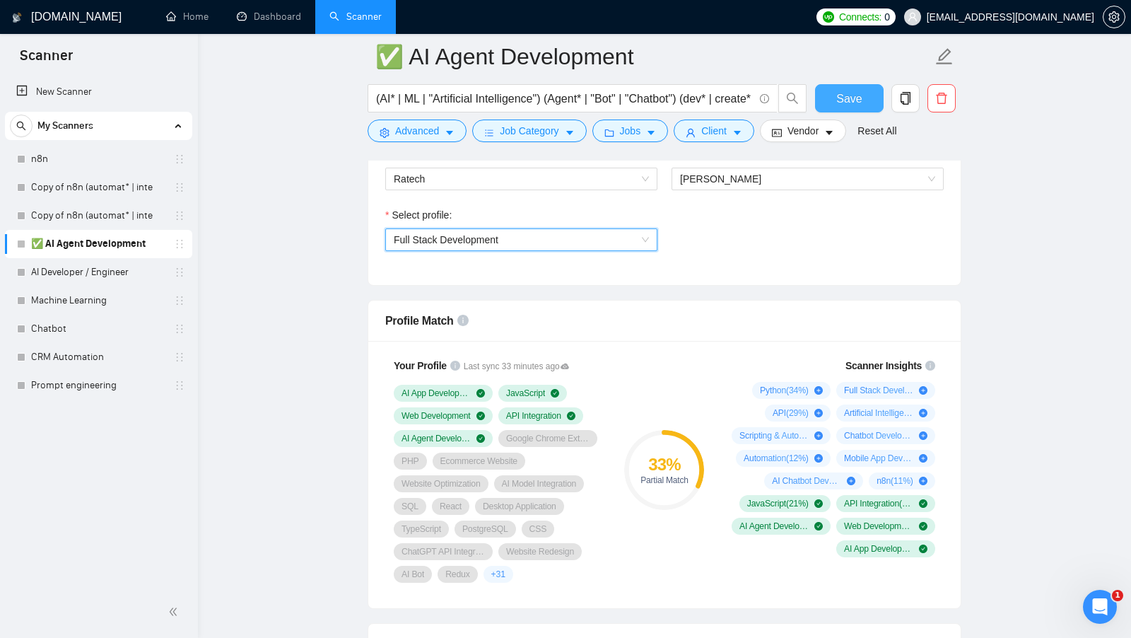
click at [548, 229] on span "Full Stack Development" at bounding box center [521, 239] width 255 height 21
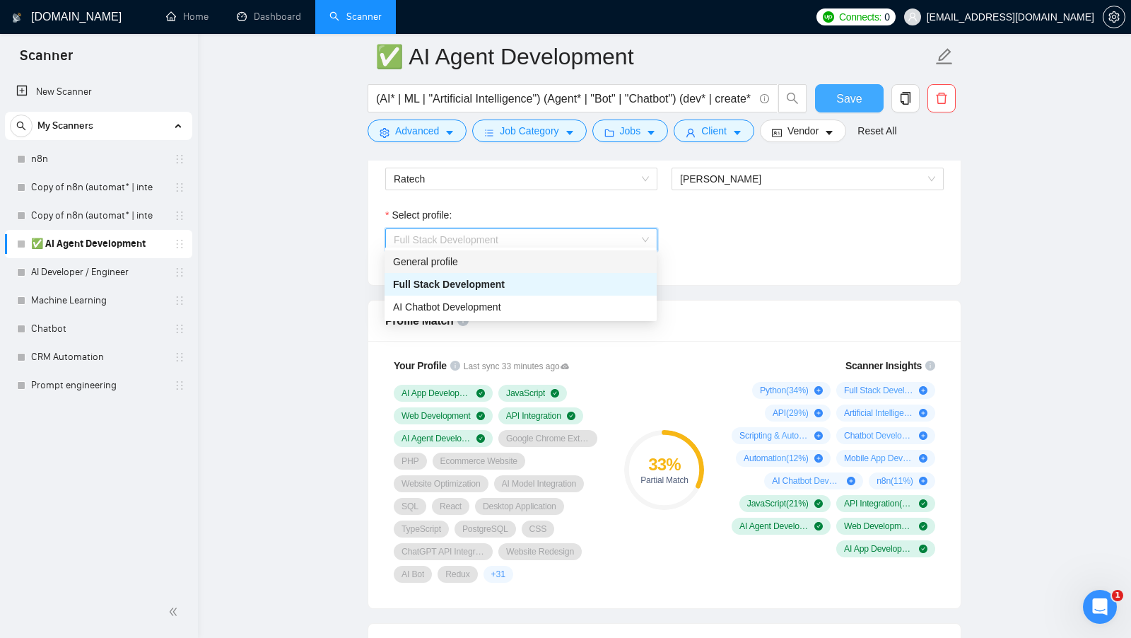
click at [677, 262] on div "Select team: Ratech Select freelancer: Rostyslav Voitsekhovkyi Select profile: …" at bounding box center [664, 207] width 592 height 156
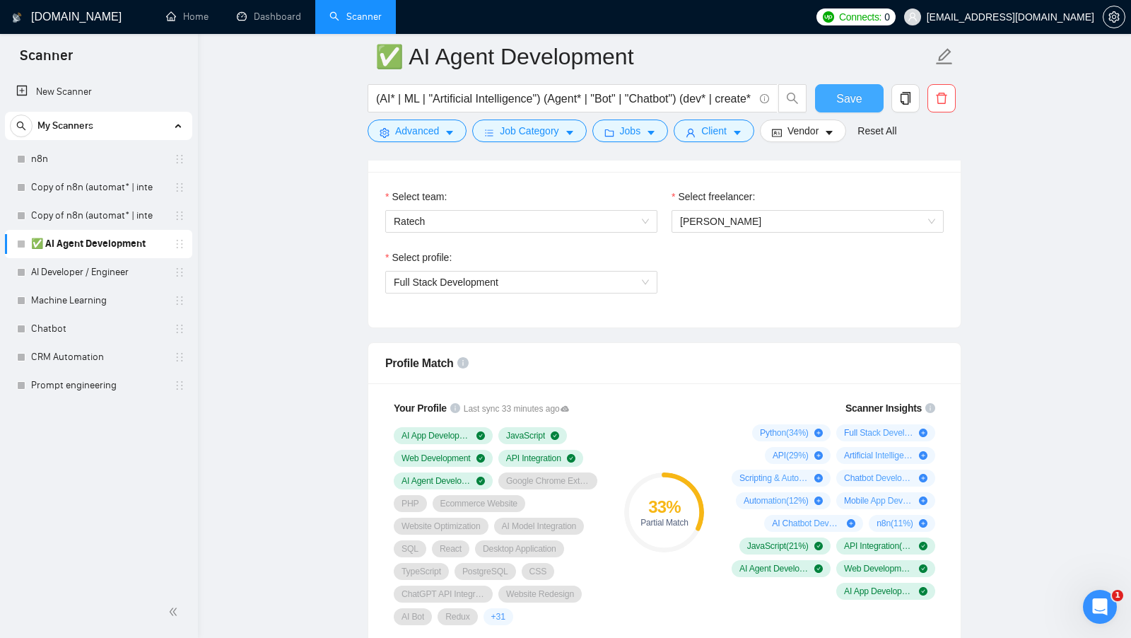
scroll to position [725, 0]
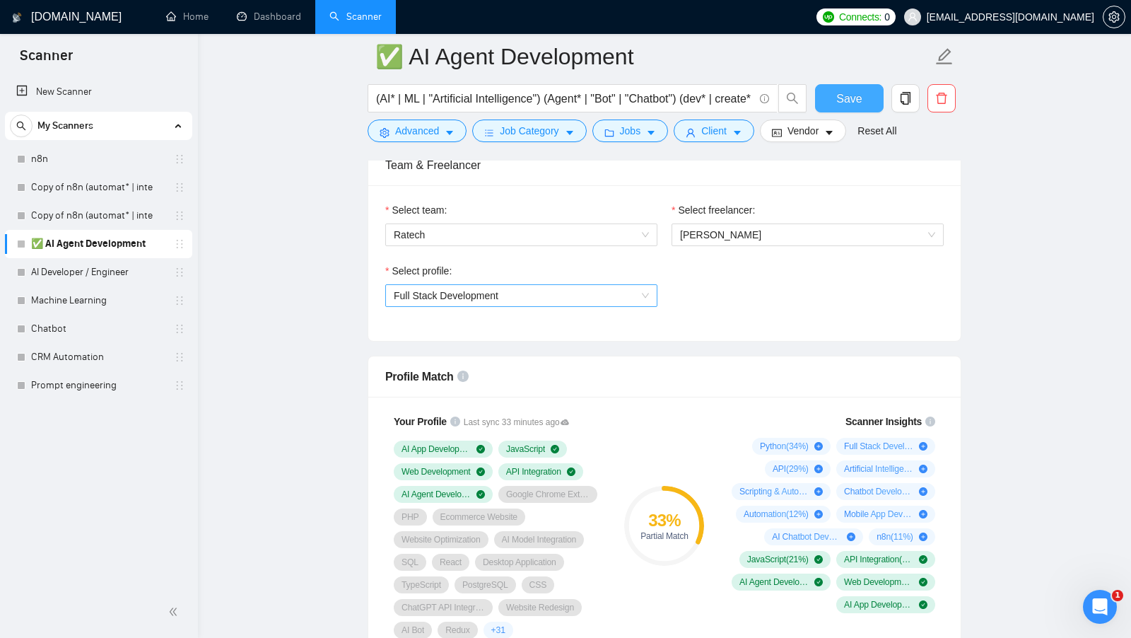
click at [540, 285] on span "Full Stack Development" at bounding box center [521, 295] width 255 height 21
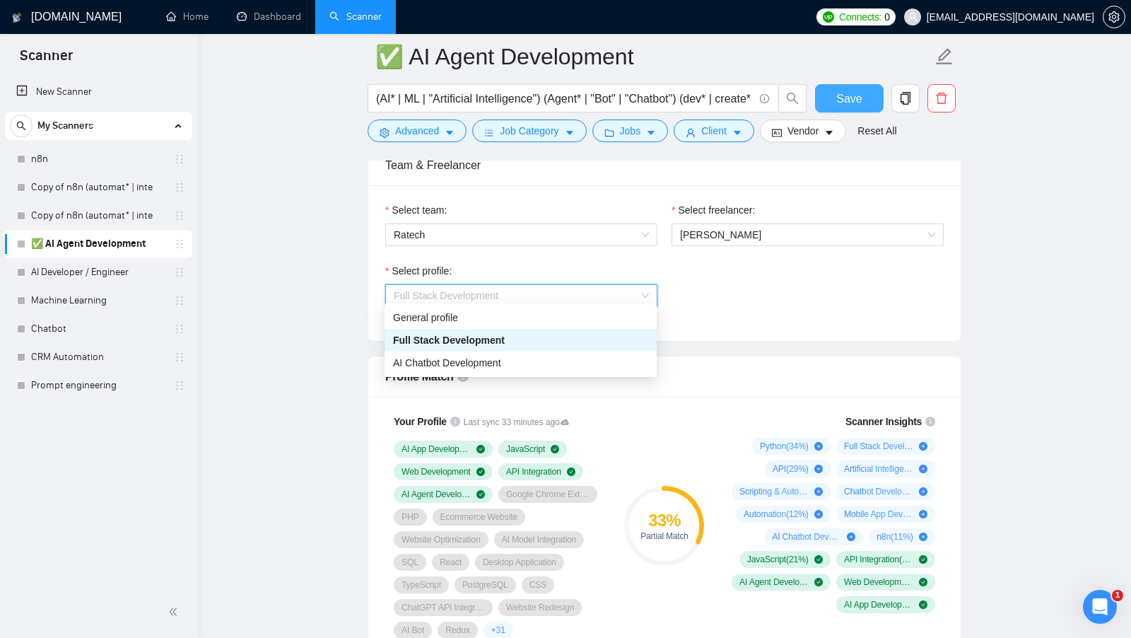
click at [696, 276] on div "Select profile: Full Stack Development" at bounding box center [664, 293] width 573 height 61
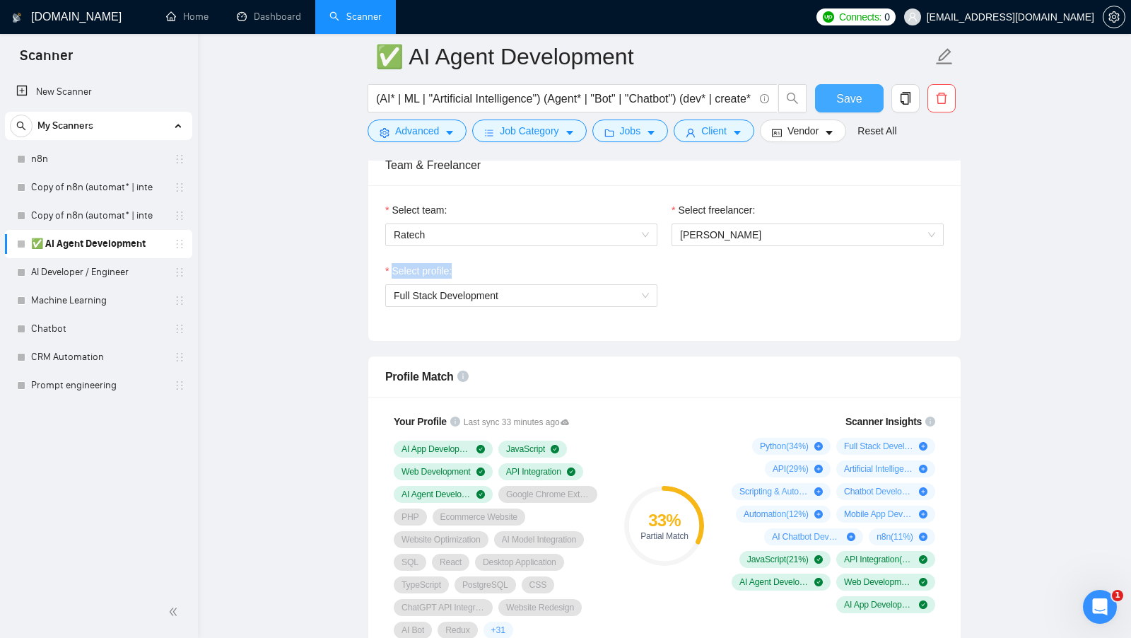
drag, startPoint x: 460, startPoint y: 258, endPoint x: 385, endPoint y: 257, distance: 74.2
click at [385, 263] on div "Select profile:" at bounding box center [521, 273] width 272 height 21
click at [501, 263] on div "Select profile:" at bounding box center [521, 273] width 272 height 21
click at [601, 287] on span "Full Stack Development" at bounding box center [521, 295] width 255 height 21
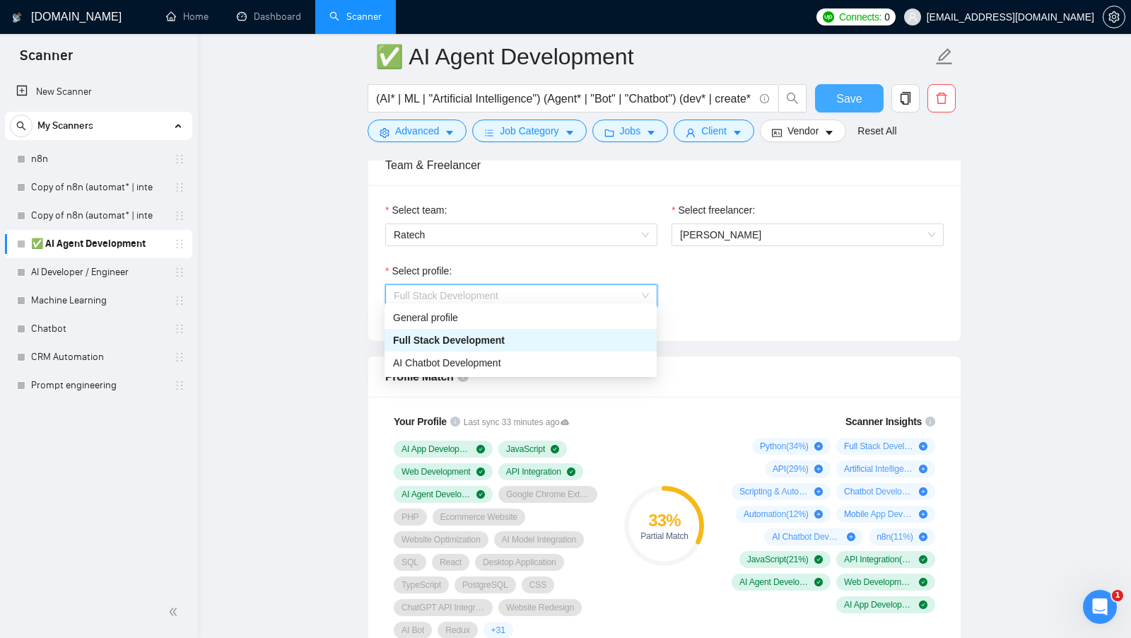
click at [676, 325] on div "Select team: Ratech Select freelancer: Rostyslav Voitsekhovkyi Select profile: …" at bounding box center [664, 263] width 592 height 156
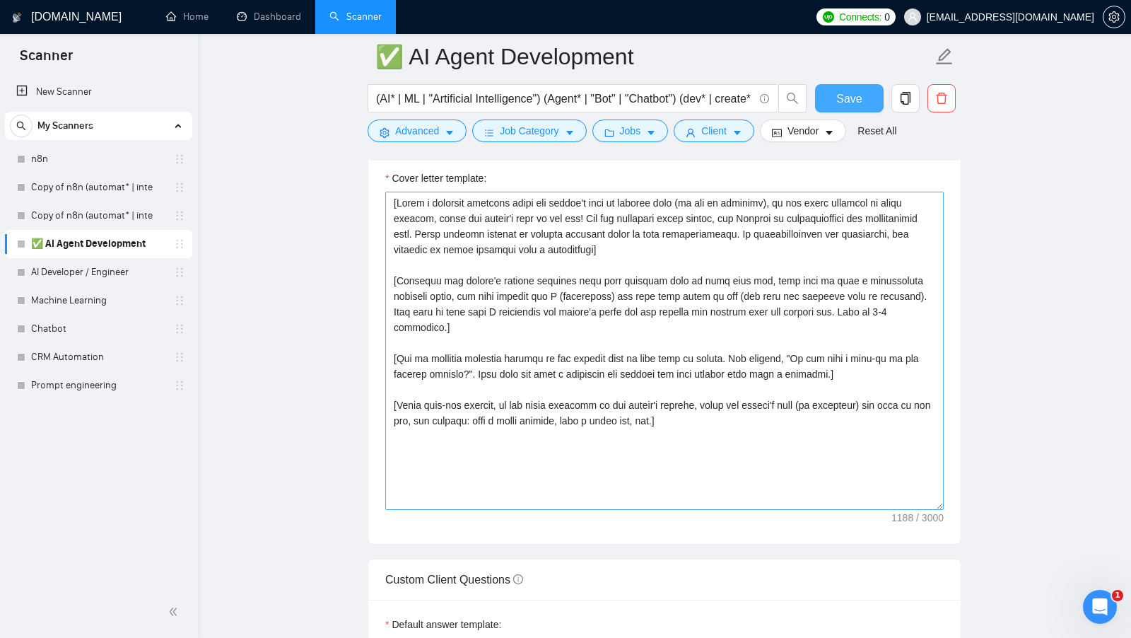
scroll to position [1566, 0]
drag, startPoint x: 744, startPoint y: 423, endPoint x: 272, endPoint y: 163, distance: 538.5
click at [272, 163] on main "✅ AI Agent Development (AI* | ML | "Artificial Intelligence") (Agent* | "Bot" |…" at bounding box center [665, 385] width 888 height 3788
click at [494, 237] on textarea "Cover letter template:" at bounding box center [664, 350] width 558 height 318
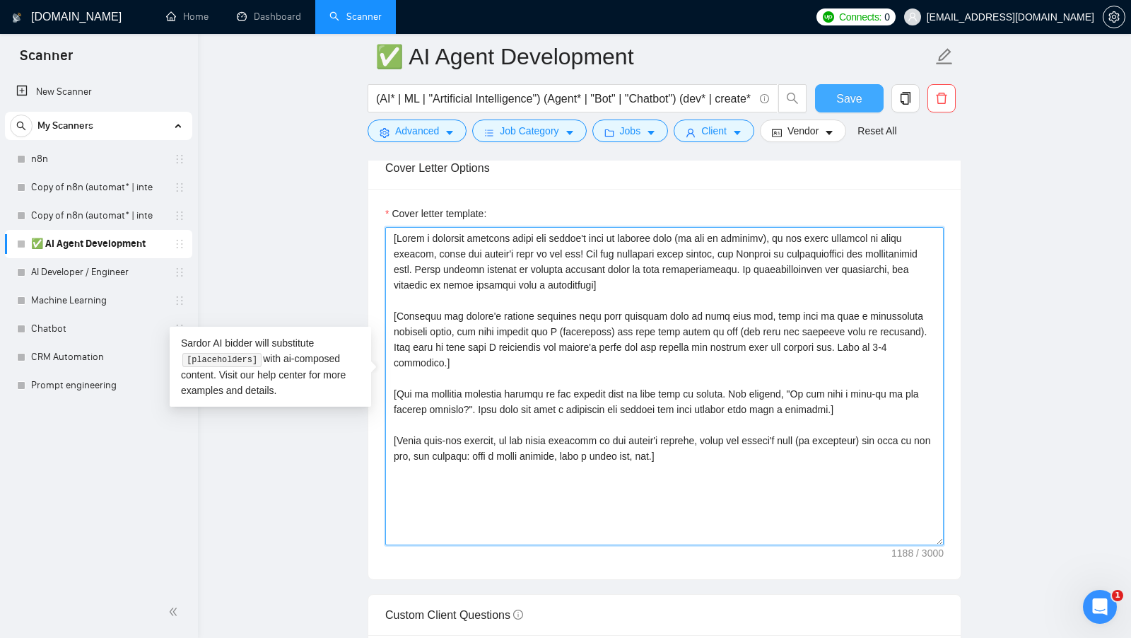
scroll to position [1529, 0]
drag, startPoint x: 710, startPoint y: 450, endPoint x: 390, endPoint y: 243, distance: 381.4
click at [390, 243] on textarea "Cover letter template:" at bounding box center [664, 387] width 558 height 318
click at [635, 270] on textarea "Cover letter template:" at bounding box center [664, 387] width 558 height 318
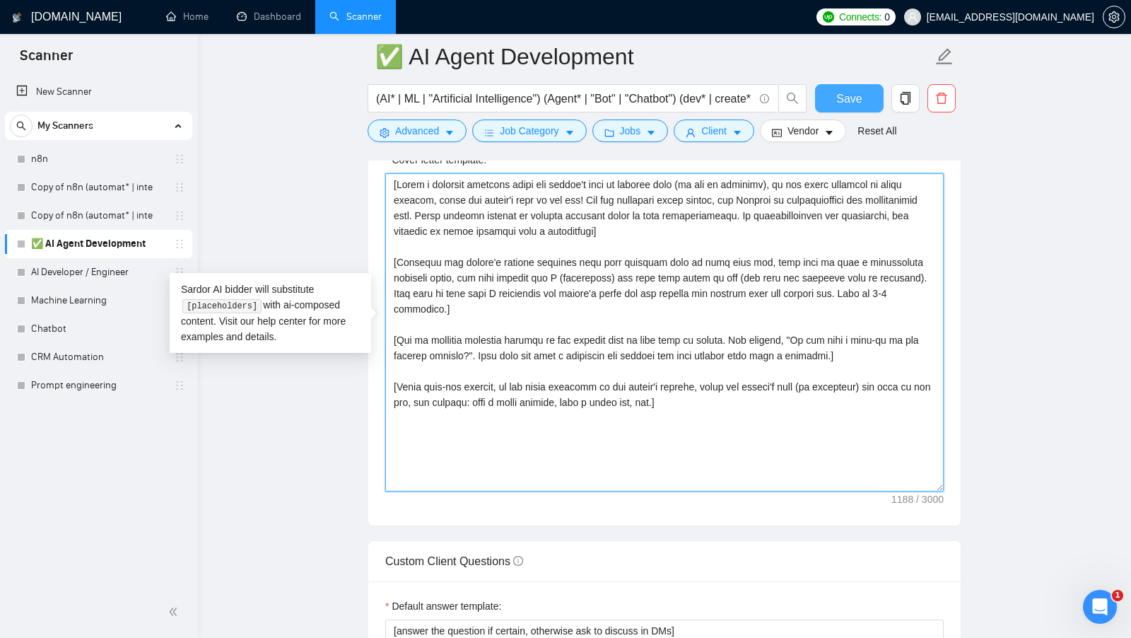
scroll to position [1587, 0]
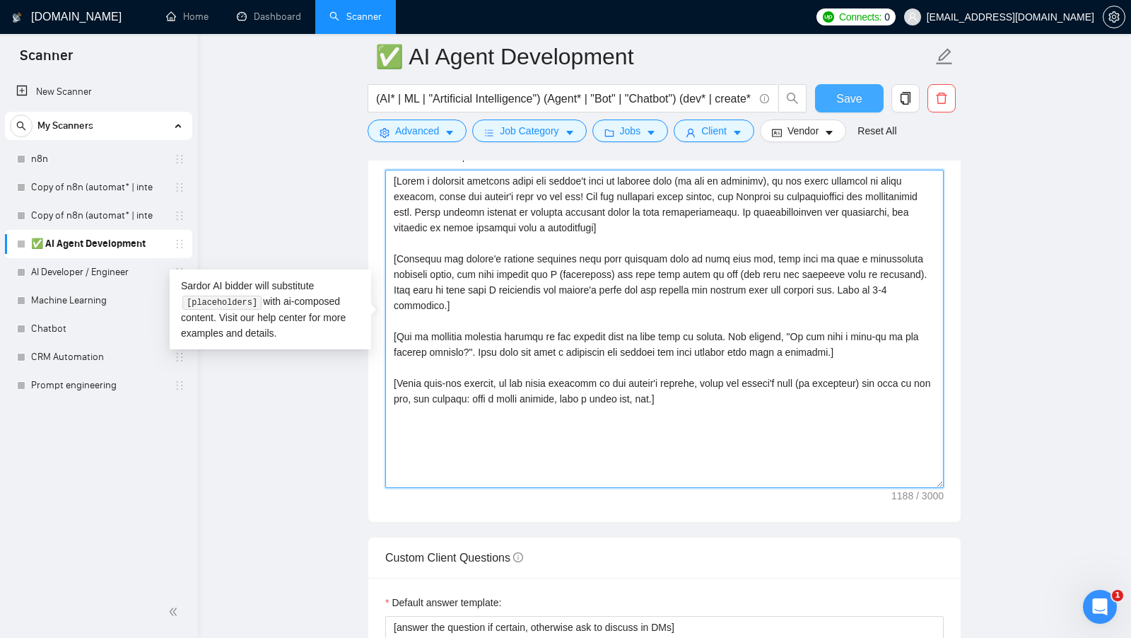
drag, startPoint x: 874, startPoint y: 330, endPoint x: 393, endPoint y: 312, distance: 481.8
click at [393, 312] on textarea "Cover letter template:" at bounding box center [664, 329] width 558 height 318
click at [520, 331] on textarea "Cover letter template:" at bounding box center [664, 329] width 558 height 318
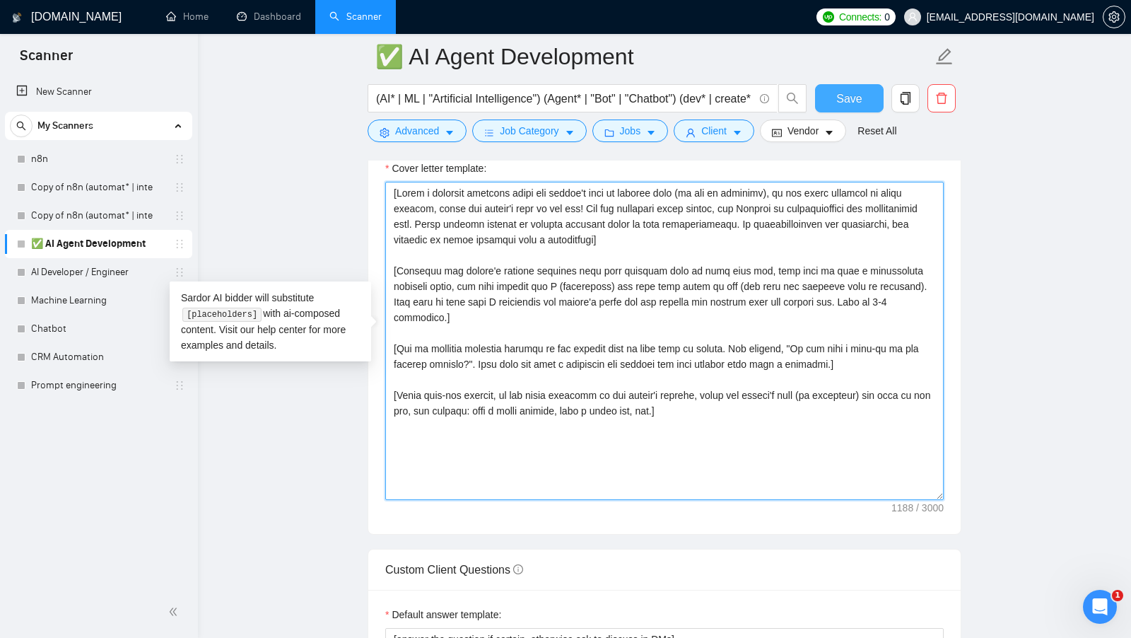
scroll to position [1570, 0]
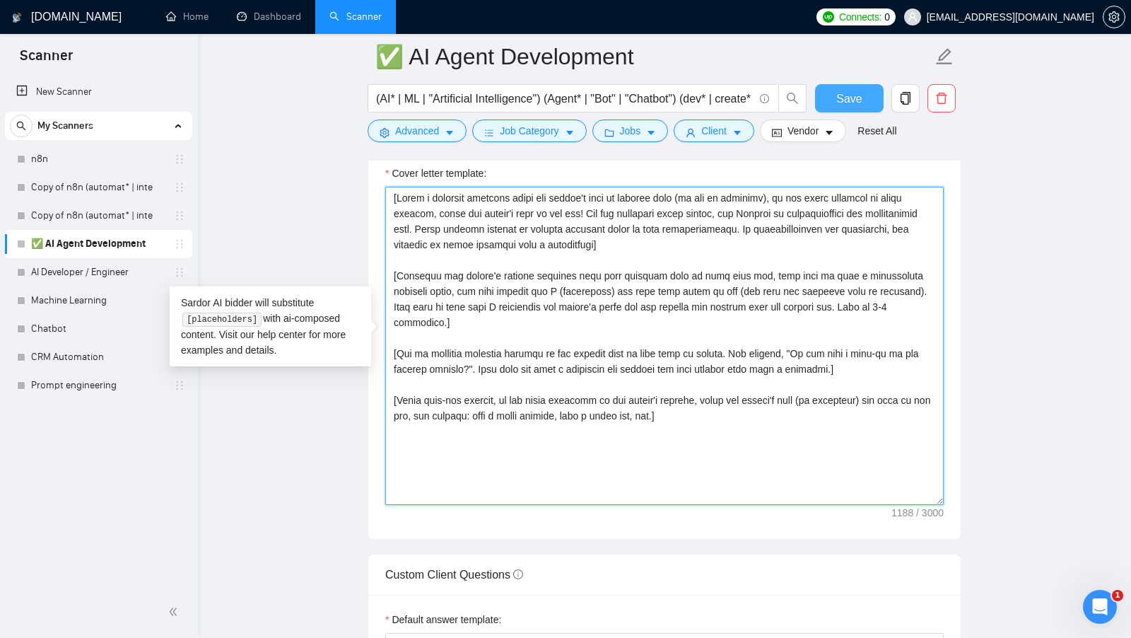
click at [709, 389] on textarea "Cover letter template:" at bounding box center [664, 346] width 558 height 318
click at [766, 279] on textarea "Cover letter template:" at bounding box center [664, 346] width 558 height 318
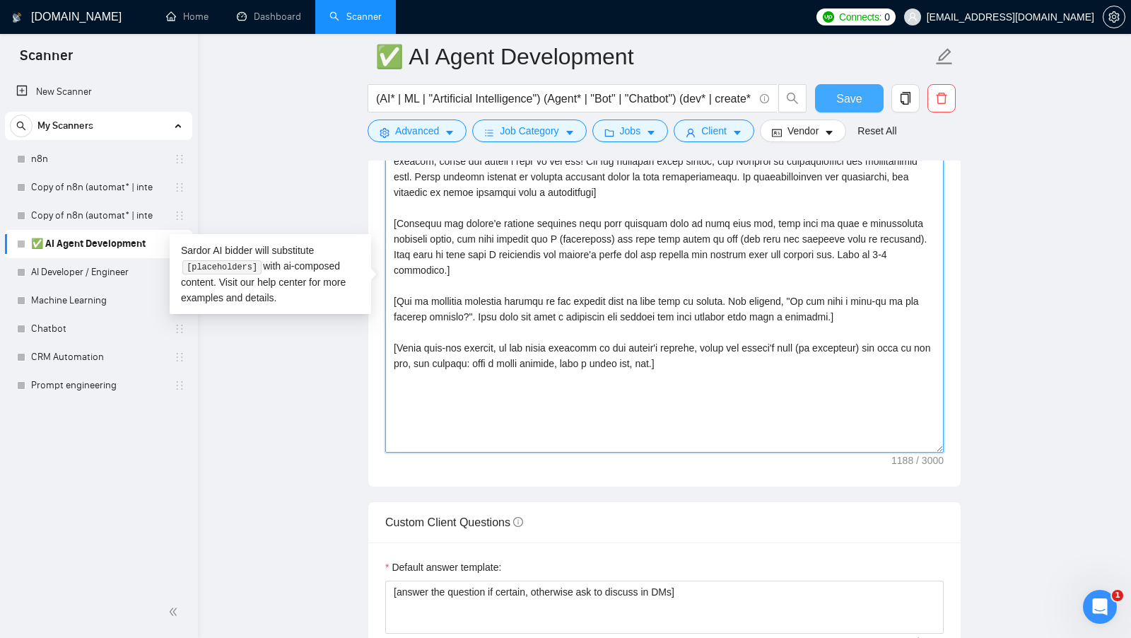
scroll to position [1683, 0]
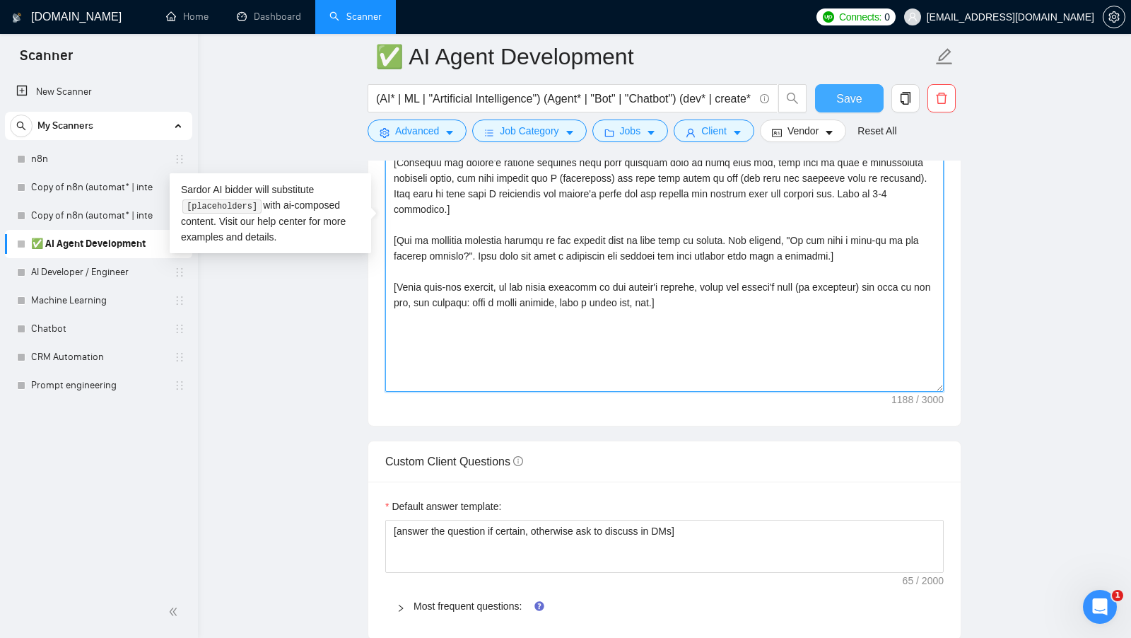
click at [765, 281] on textarea "Cover letter template:" at bounding box center [664, 233] width 558 height 318
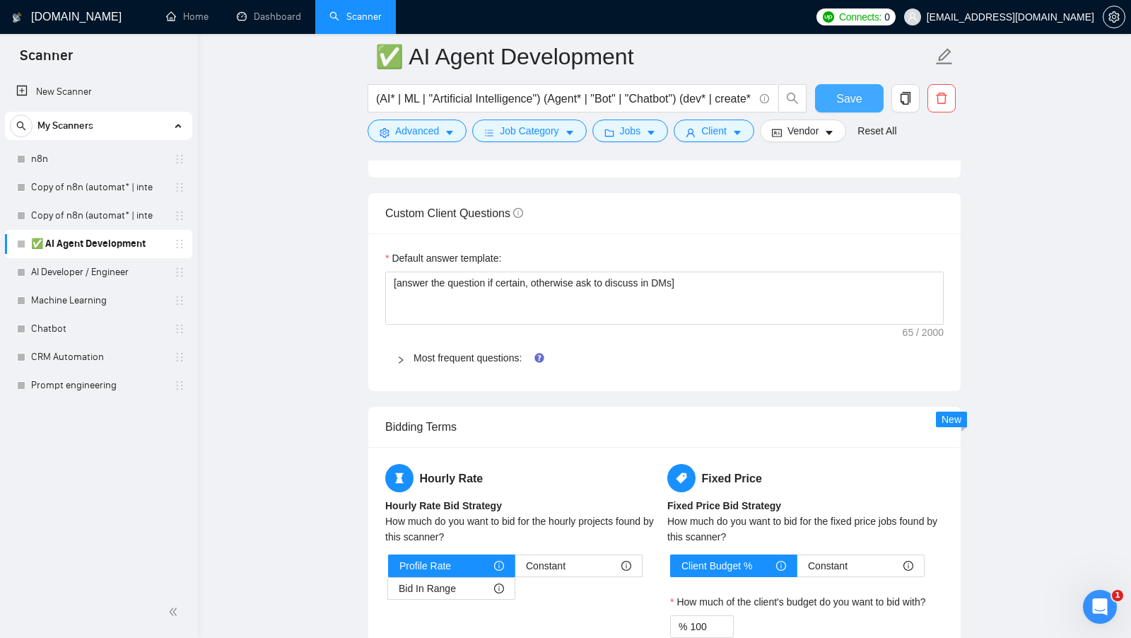
scroll to position [1935, 0]
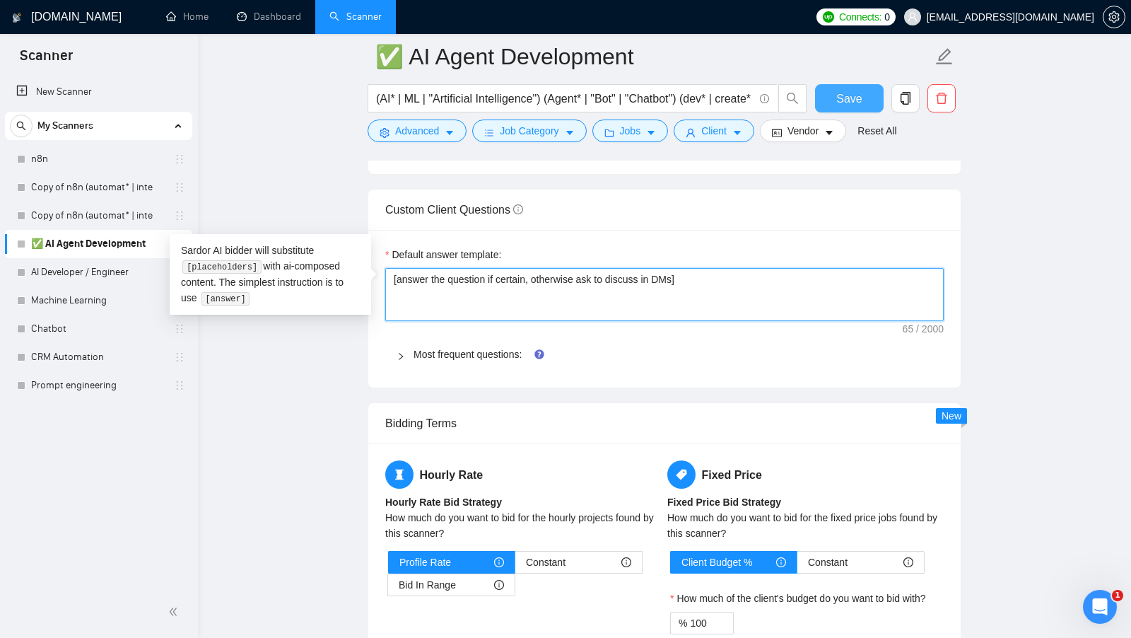
drag, startPoint x: 739, startPoint y: 270, endPoint x: 393, endPoint y: 261, distance: 346.5
click at [393, 268] on textarea "[answer the question if certain, otherwise ask to discuss in DMs]" at bounding box center [664, 294] width 558 height 53
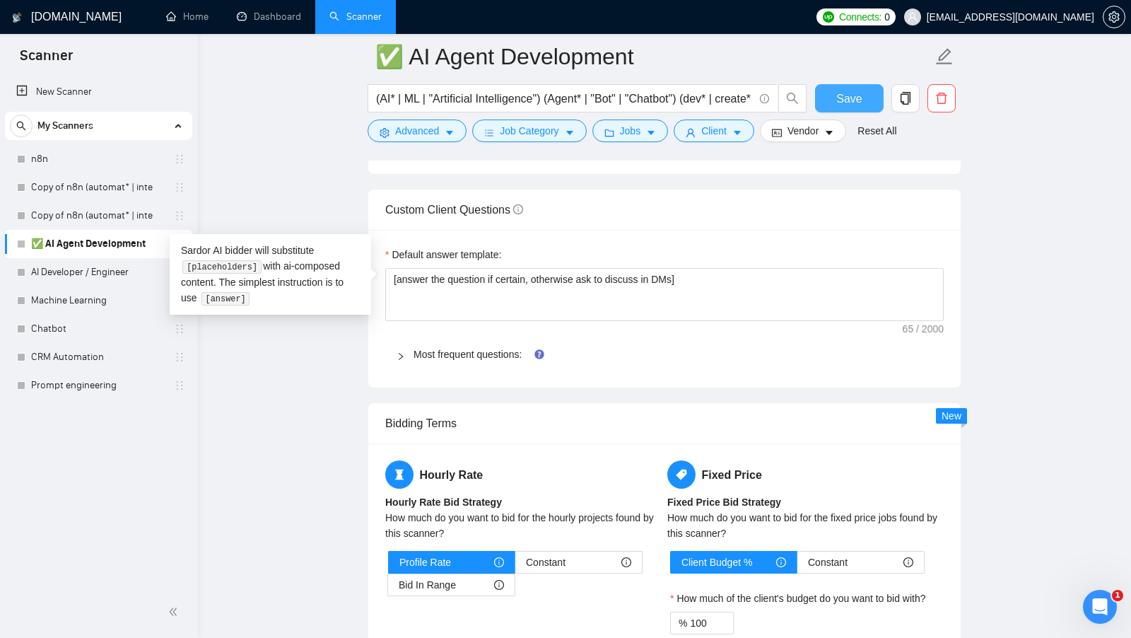
click at [558, 230] on div "Default answer template: [answer the question if certain, otherwise ask to disc…" at bounding box center [664, 309] width 592 height 158
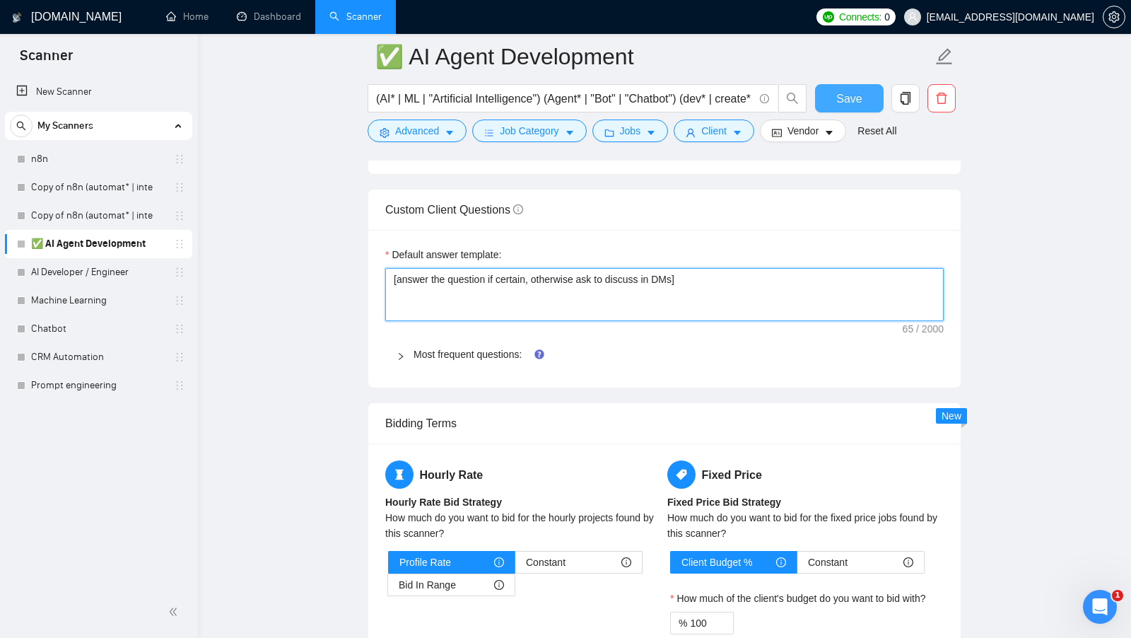
click at [566, 270] on textarea "[answer the question if certain, otherwise ask to discuss in DMs]" at bounding box center [664, 294] width 558 height 53
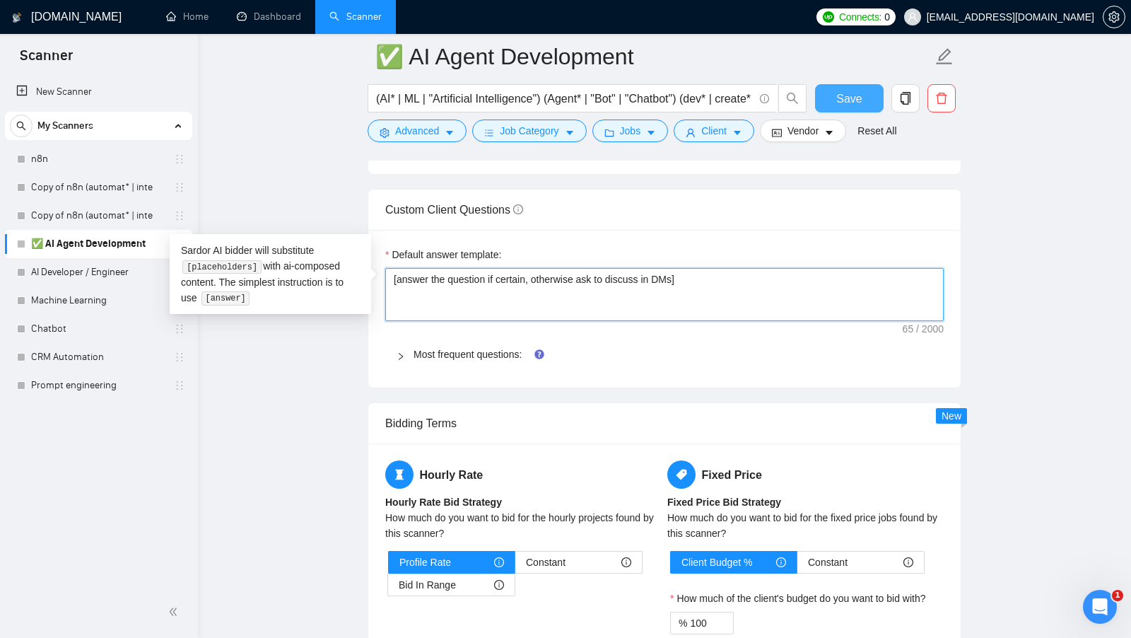
click at [566, 270] on textarea "[answer the question if certain, otherwise ask to discuss in DMs]" at bounding box center [664, 294] width 558 height 53
click at [734, 273] on textarea "[answer the question if certain, otherwise ask to discuss in DMs]" at bounding box center [664, 294] width 558 height 53
type textarea "[answer the question if certain, otherwise ask to discuss in DMs]"
type textarea "[answer the question if certain, otherwise ask to discuss in DMs] ["
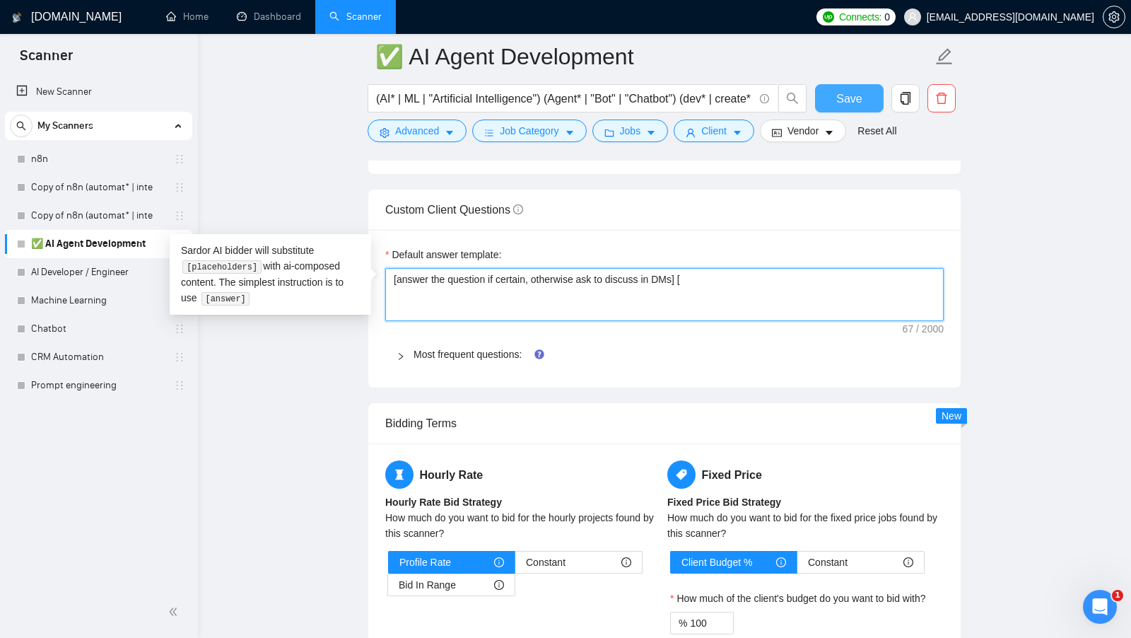
type textarea "[answer the question if certain, otherwise ask to discuss in DMs] []"
type textarea "[answer the question if certain, otherwise ask to discuss in DMs] ["
type textarea "[answer the question if certain, otherwise ask to discuss in DMs]"
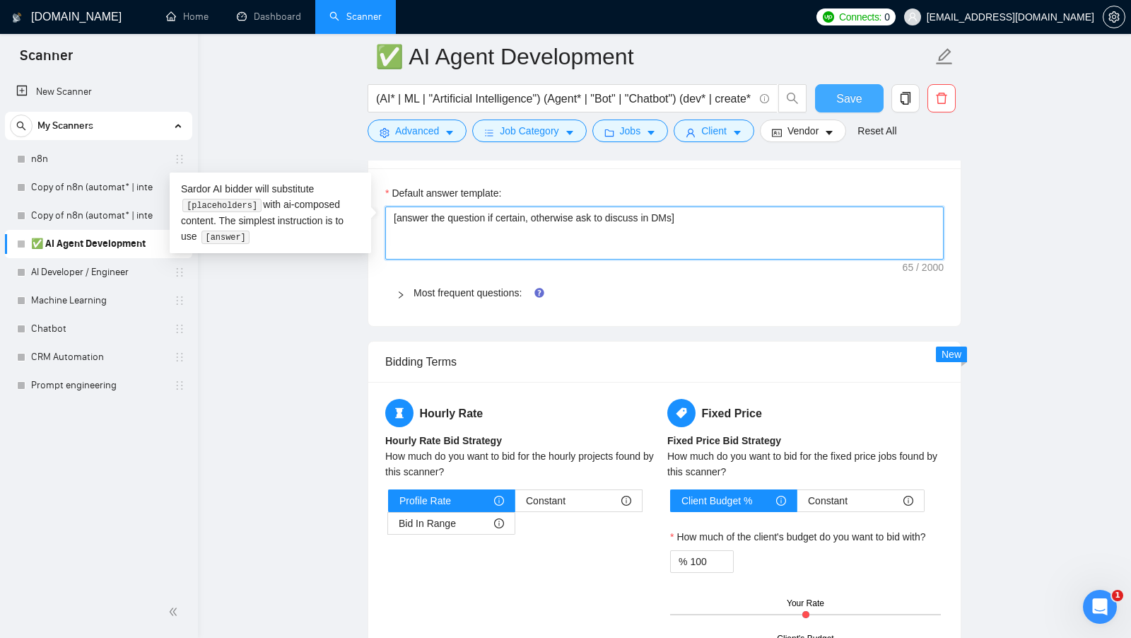
scroll to position [1997, 0]
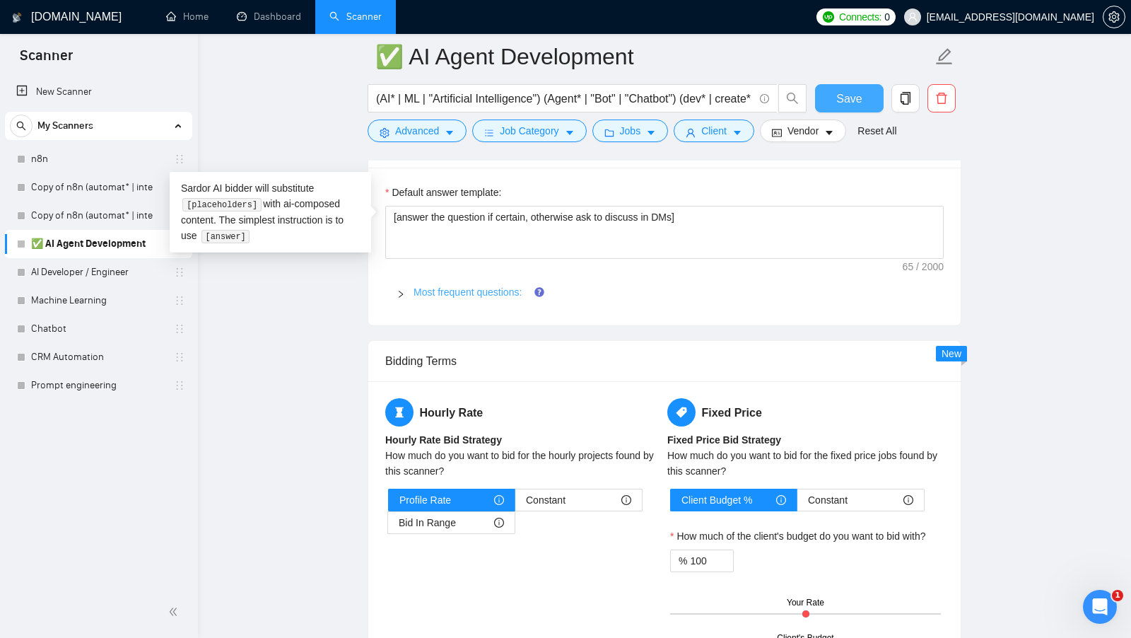
click at [483, 286] on link "Most frequent questions:" at bounding box center [468, 291] width 108 height 11
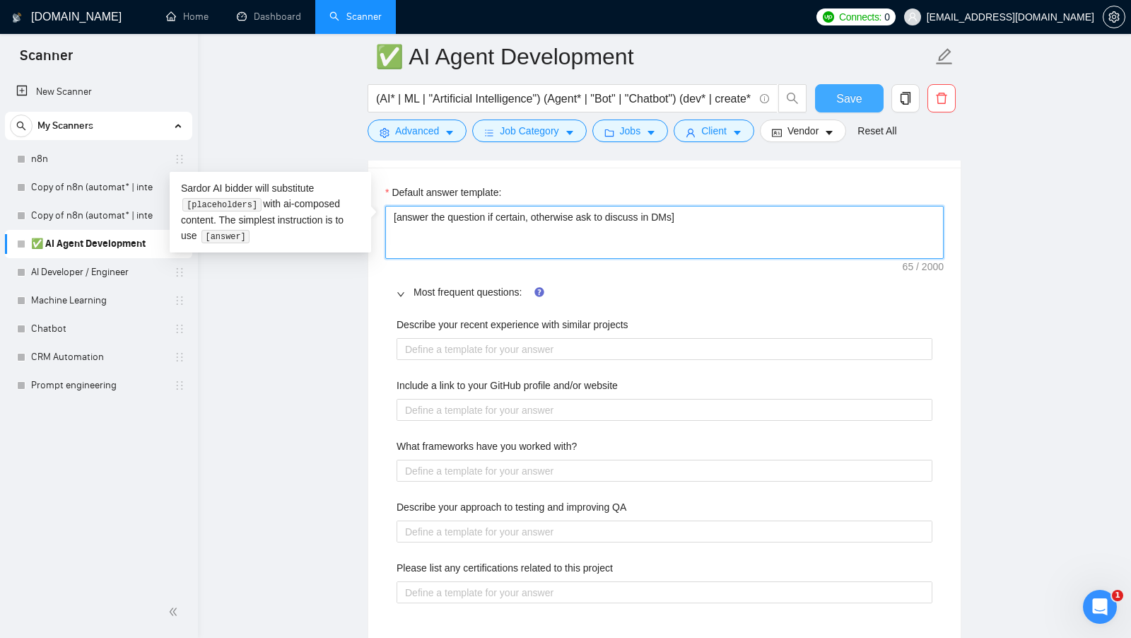
drag, startPoint x: 707, startPoint y: 213, endPoint x: 396, endPoint y: 213, distance: 311.1
click at [396, 213] on textarea "[answer the question if certain, otherwise ask to discuss in DMs]" at bounding box center [664, 232] width 558 height 53
click at [409, 213] on textarea "[answer the question if certain, otherwise ask to discuss in DMs]" at bounding box center [664, 232] width 558 height 53
drag, startPoint x: 396, startPoint y: 209, endPoint x: 530, endPoint y: 211, distance: 134.3
click at [532, 211] on textarea "[answer the question if certain, otherwise ask to discuss in DMs]" at bounding box center [664, 232] width 558 height 53
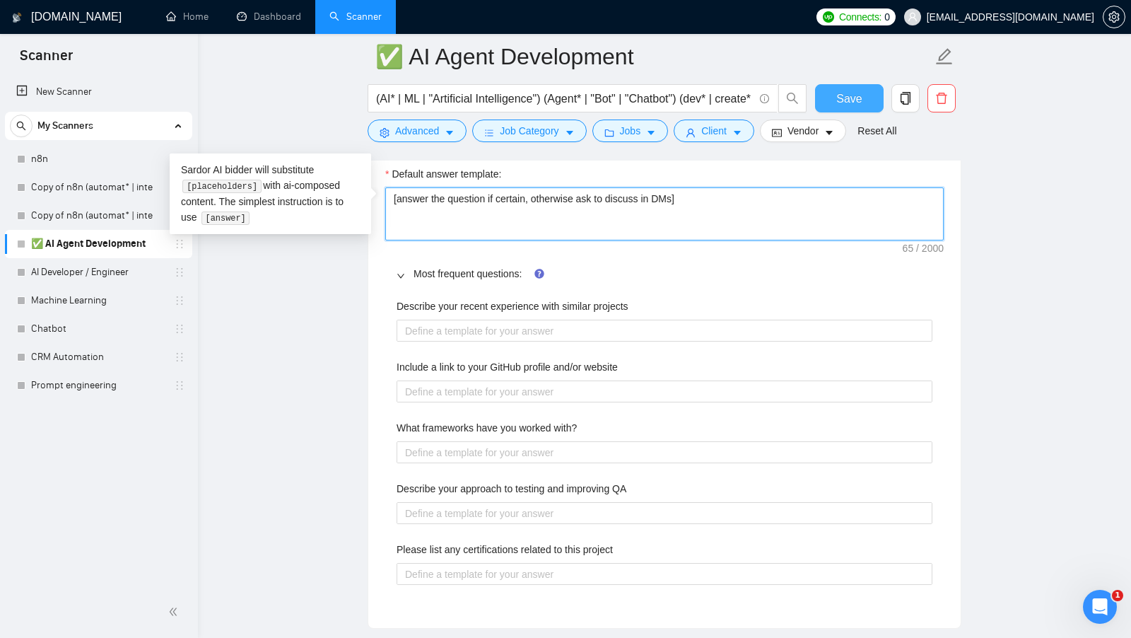
scroll to position [2017, 0]
click at [612, 204] on textarea "[answer the question if certain, otherwise ask to discuss in DMs]" at bounding box center [664, 212] width 558 height 53
click at [710, 204] on textarea "[answer the question if certain, otherwise ask to discuss in DMs]" at bounding box center [664, 212] width 558 height 53
click at [733, 197] on textarea "[answer the question if certain, otherwise ask to discuss in DMs]" at bounding box center [664, 212] width 558 height 53
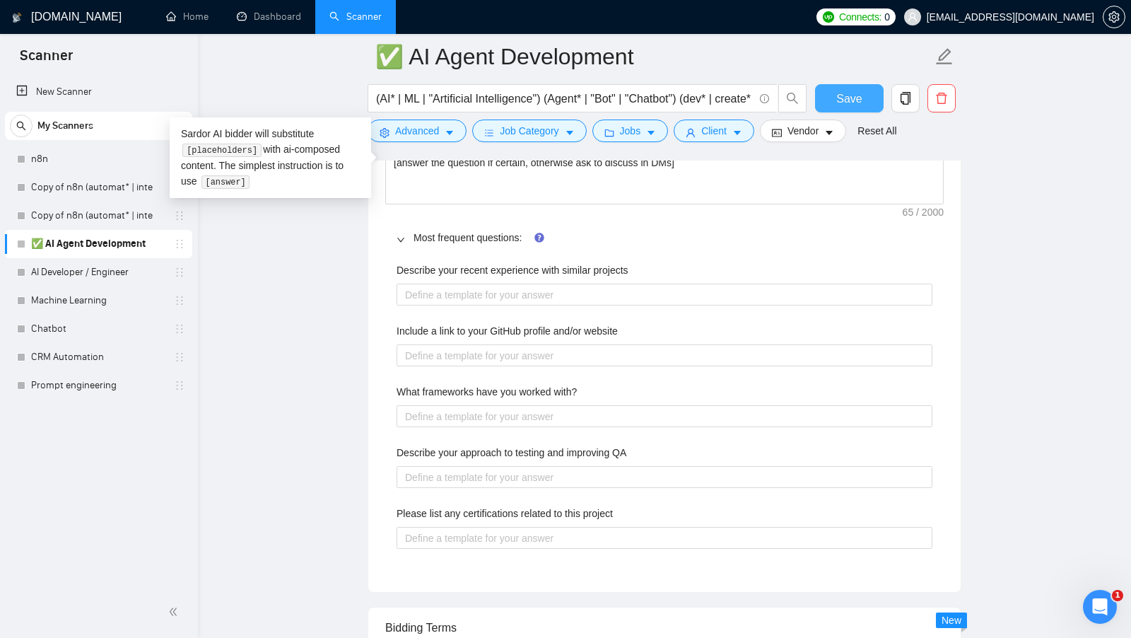
click at [453, 233] on span "Most frequent questions:" at bounding box center [673, 238] width 519 height 16
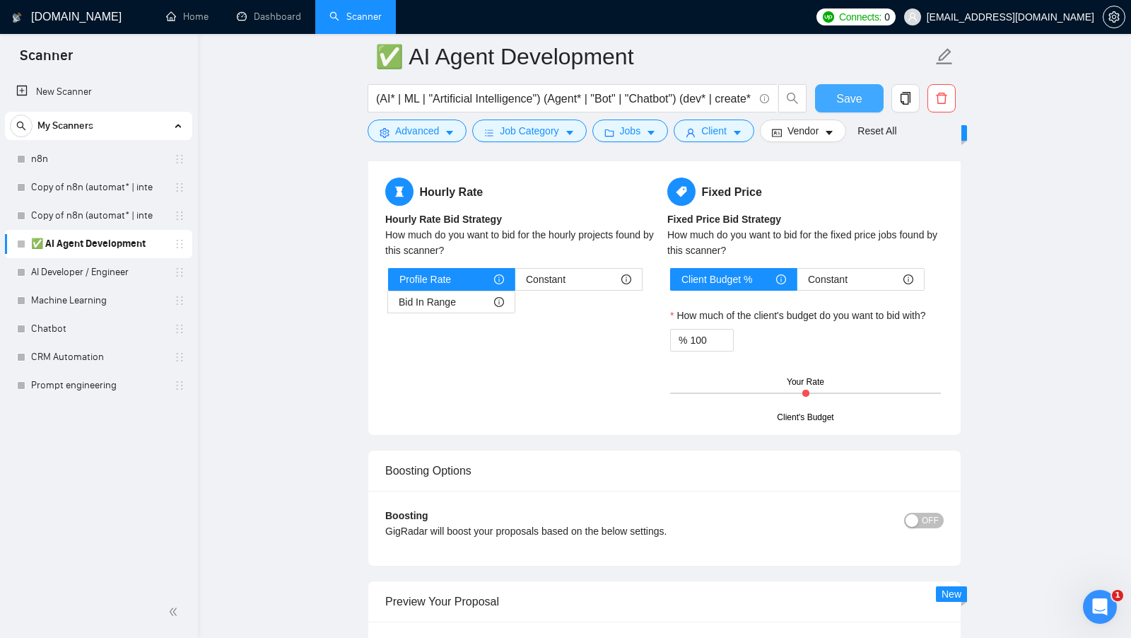
scroll to position [2228, 0]
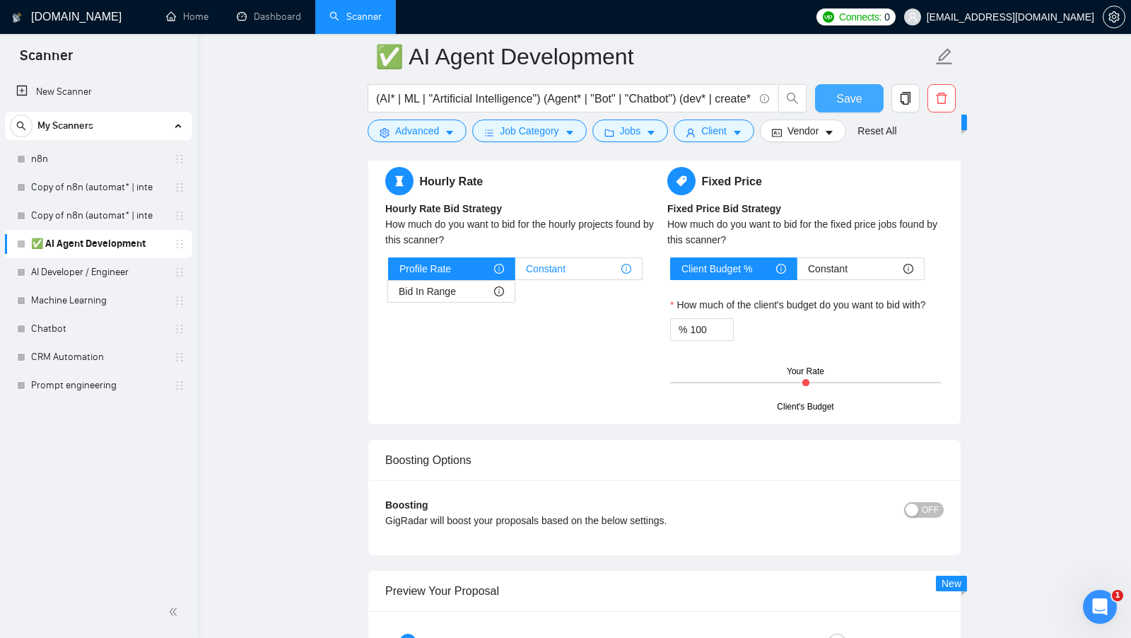
click at [556, 258] on span "Constant" at bounding box center [546, 268] width 40 height 21
click at [515, 272] on input "Constant" at bounding box center [515, 272] width 0 height 0
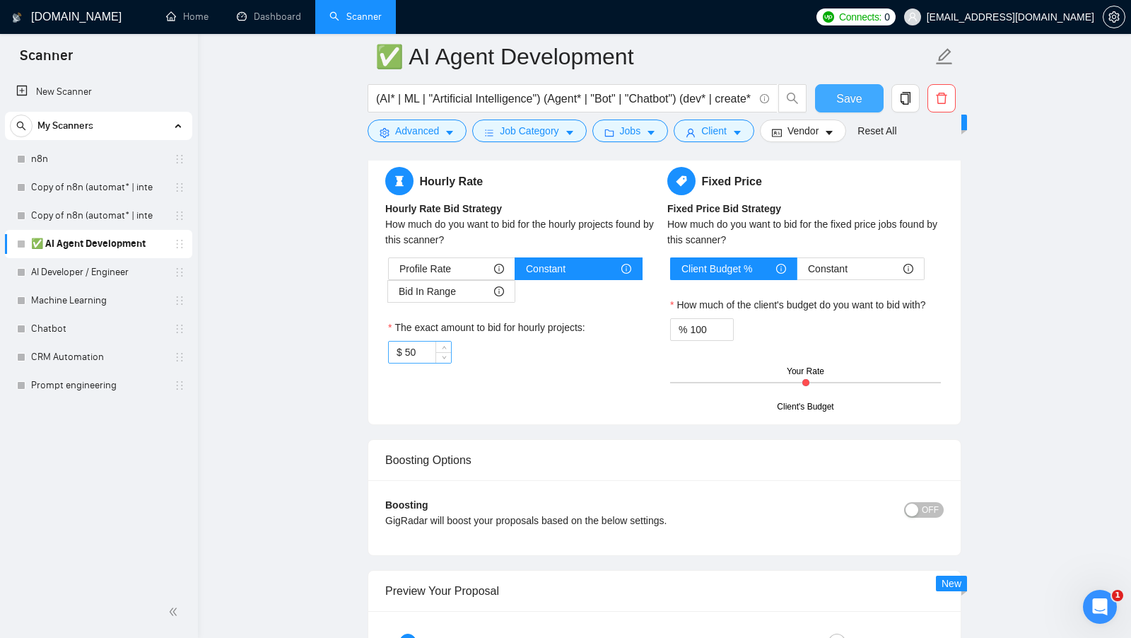
click at [417, 341] on input "50" at bounding box center [428, 351] width 46 height 21
click at [449, 284] on span "Bid In Range" at bounding box center [427, 291] width 57 height 21
click at [388, 295] on input "Bid In Range" at bounding box center [388, 295] width 0 height 0
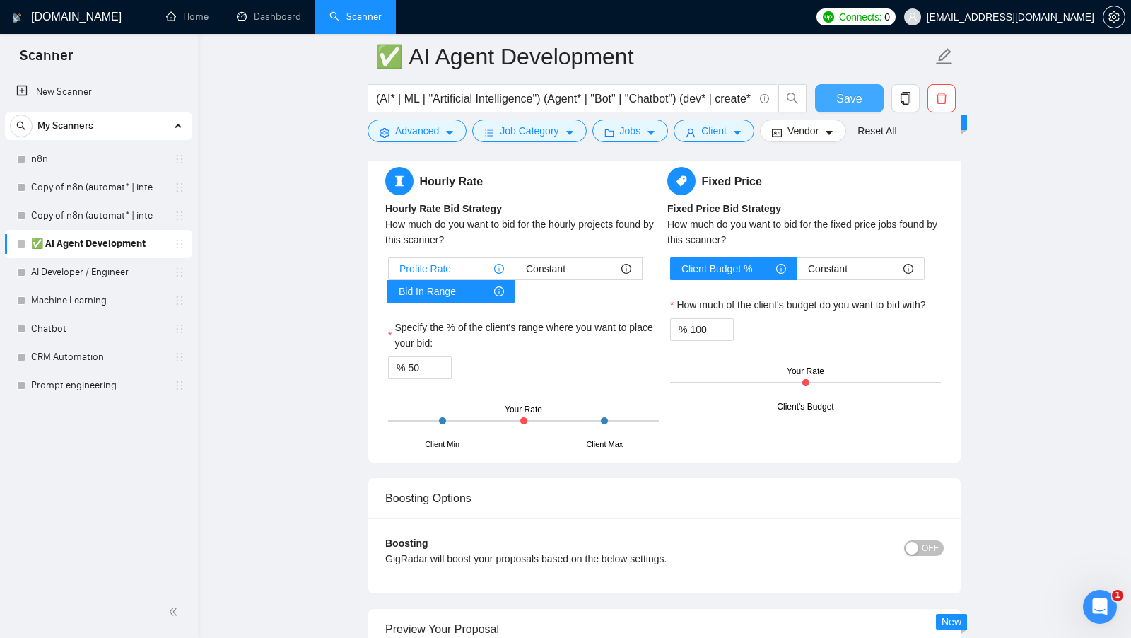
click at [467, 264] on div "Profile Rate" at bounding box center [451, 268] width 105 height 21
click at [389, 272] on input "Profile Rate" at bounding box center [389, 272] width 0 height 0
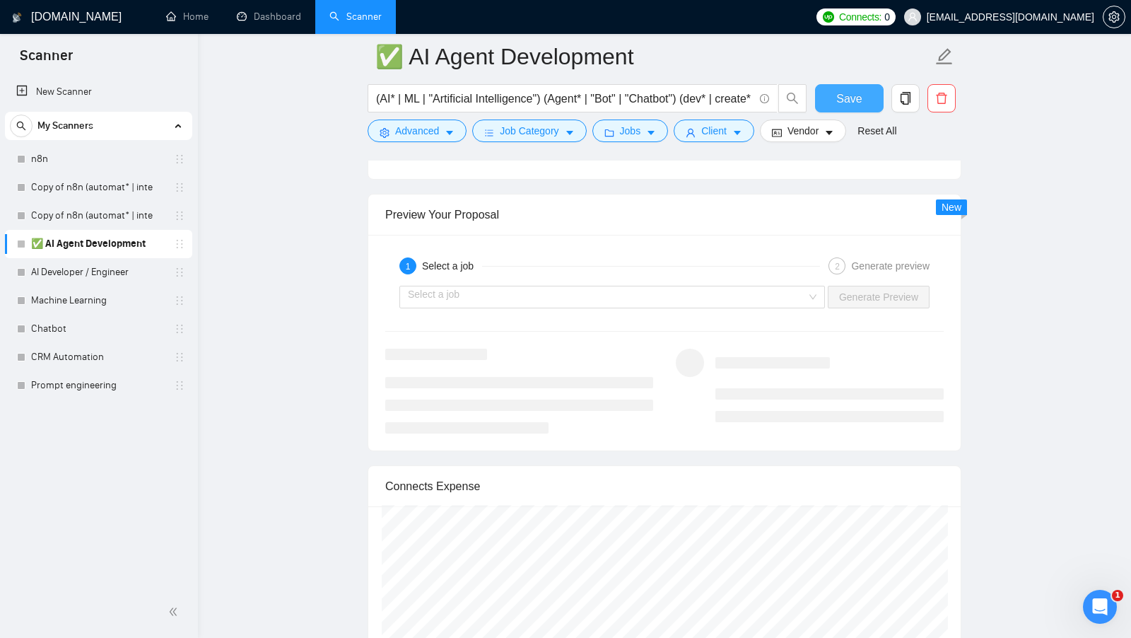
scroll to position [2626, 0]
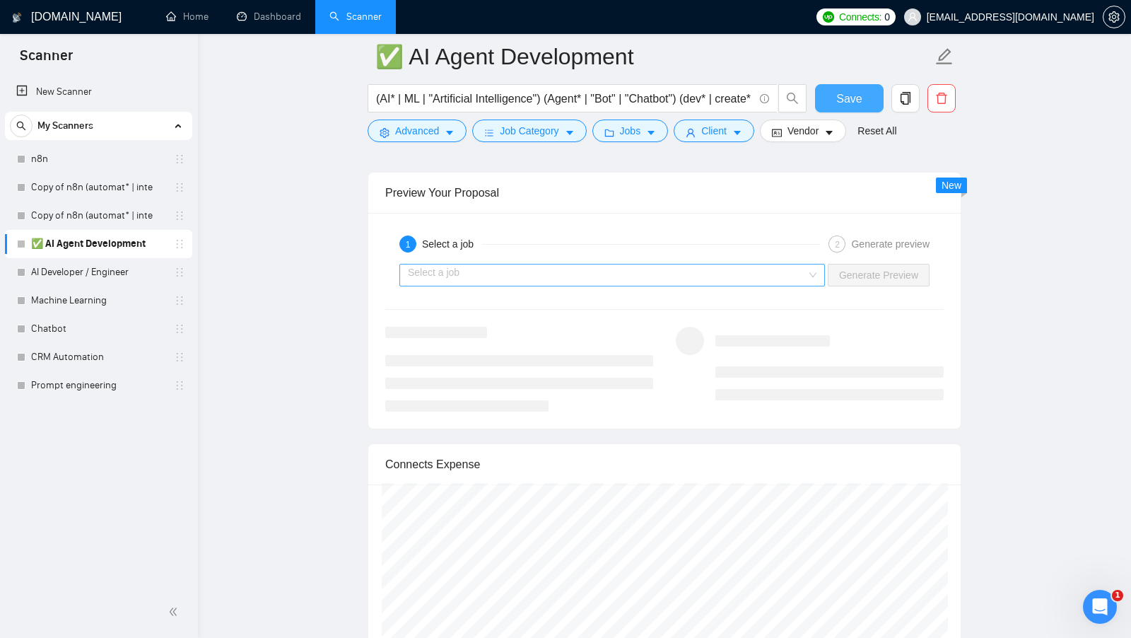
click at [735, 265] on input "search" at bounding box center [607, 274] width 399 height 21
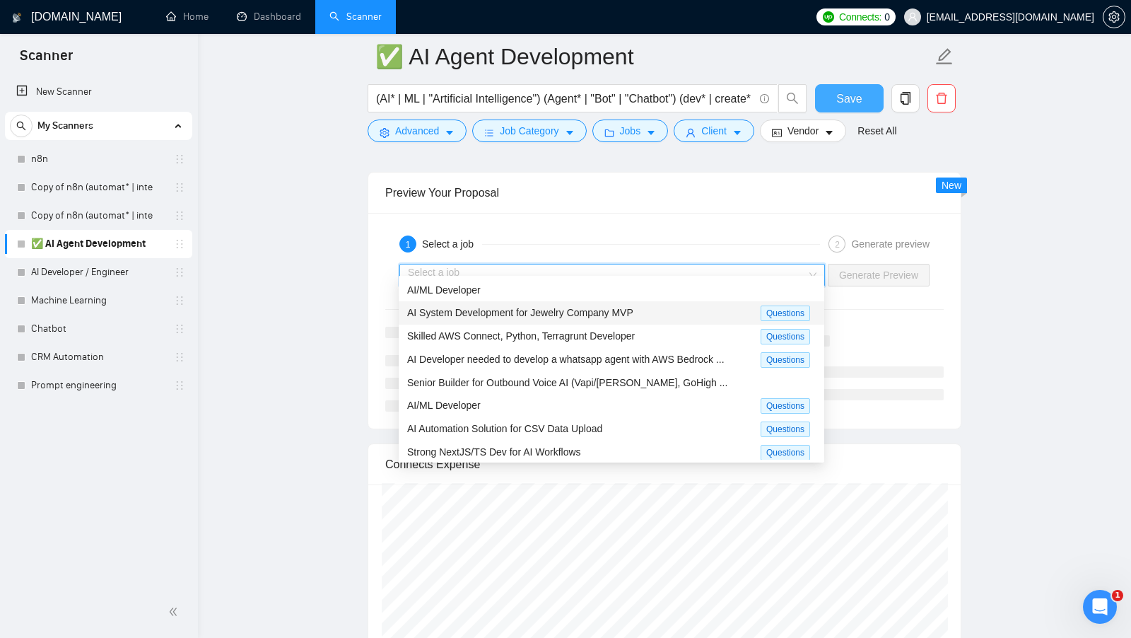
click at [595, 301] on div "AI System Development for Jewelry Company MVP Questions" at bounding box center [612, 312] width 426 height 23
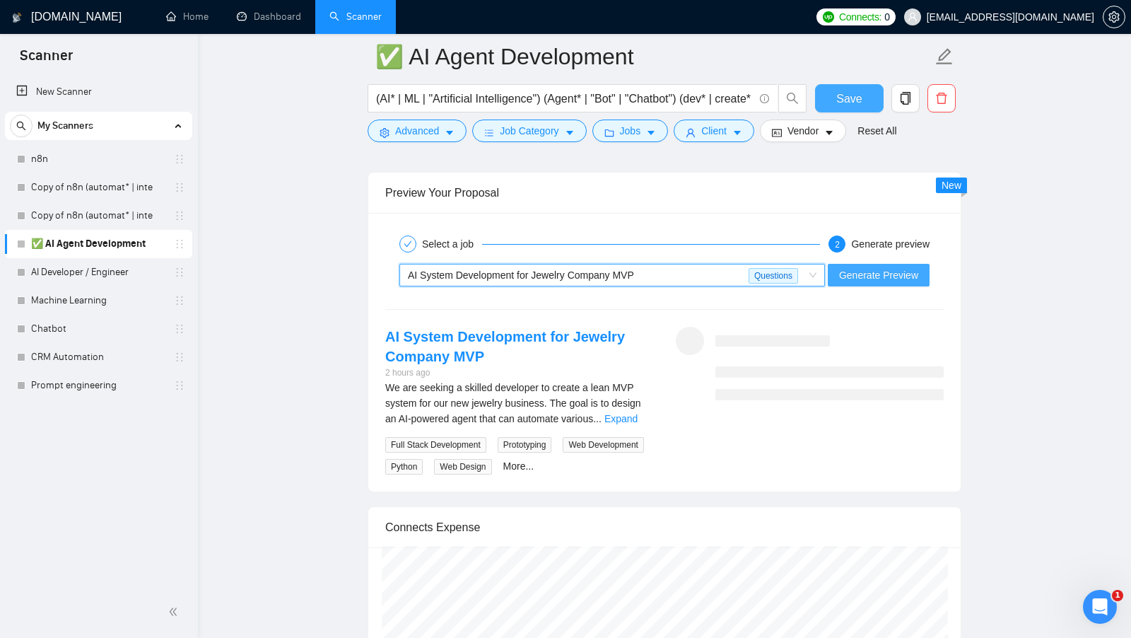
click at [903, 267] on span "Generate Preview" at bounding box center [878, 275] width 79 height 16
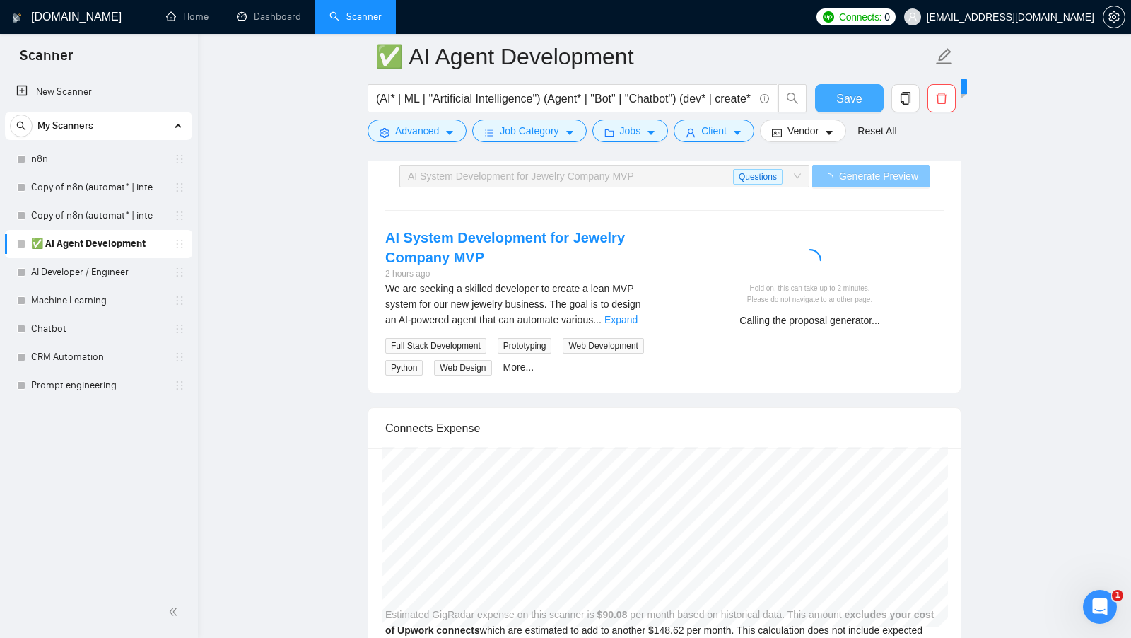
scroll to position [2729, 0]
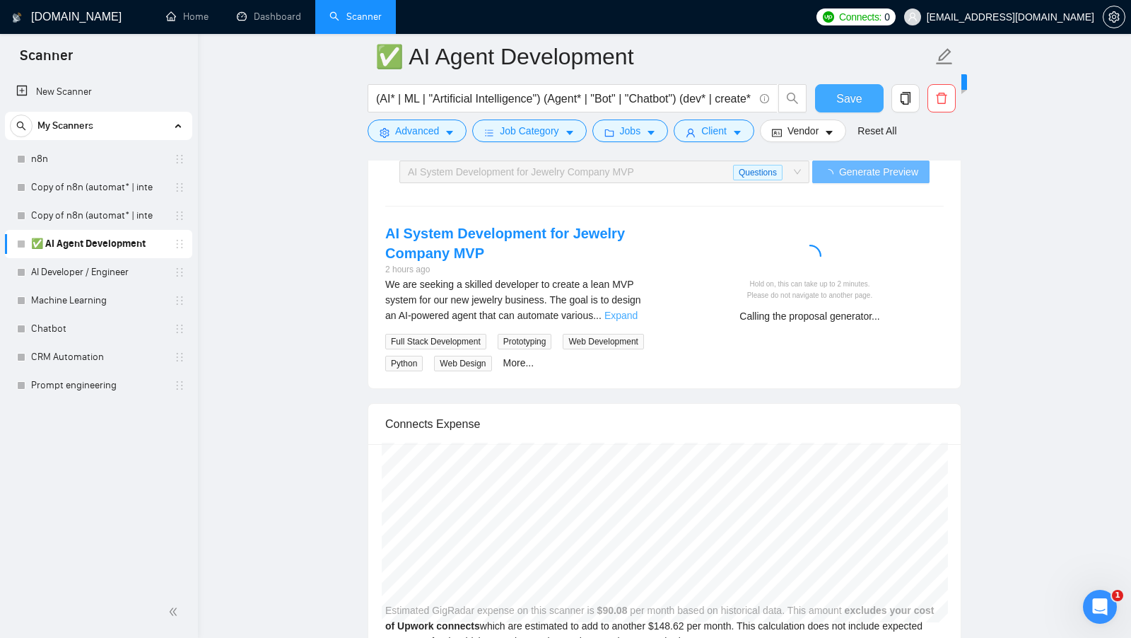
click at [621, 310] on link "Expand" at bounding box center [620, 315] width 33 height 11
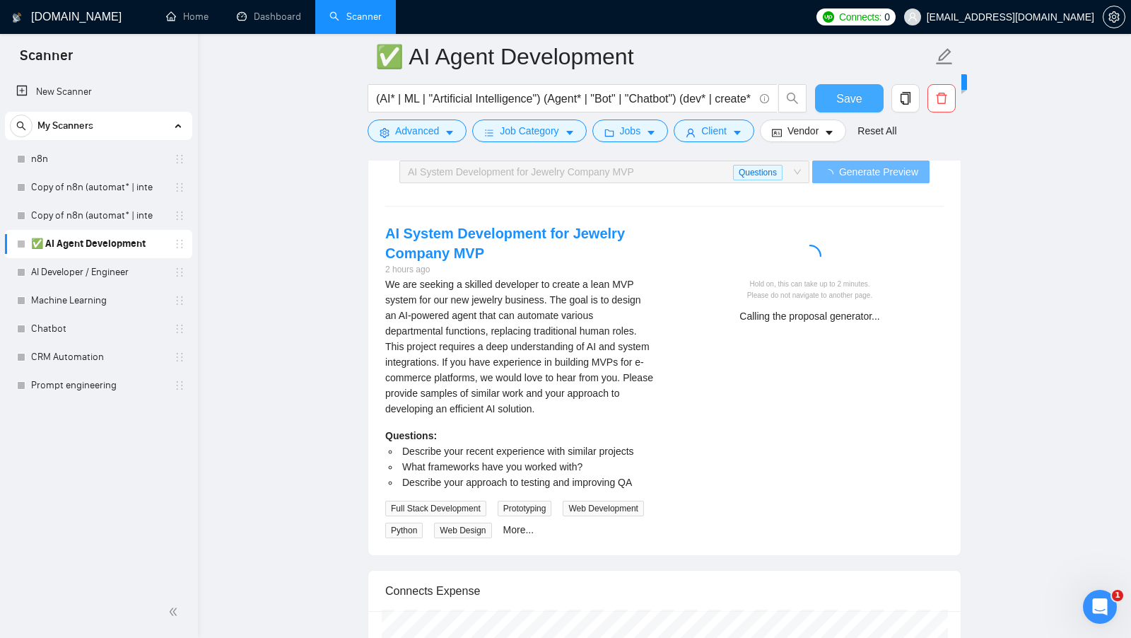
scroll to position [2746, 0]
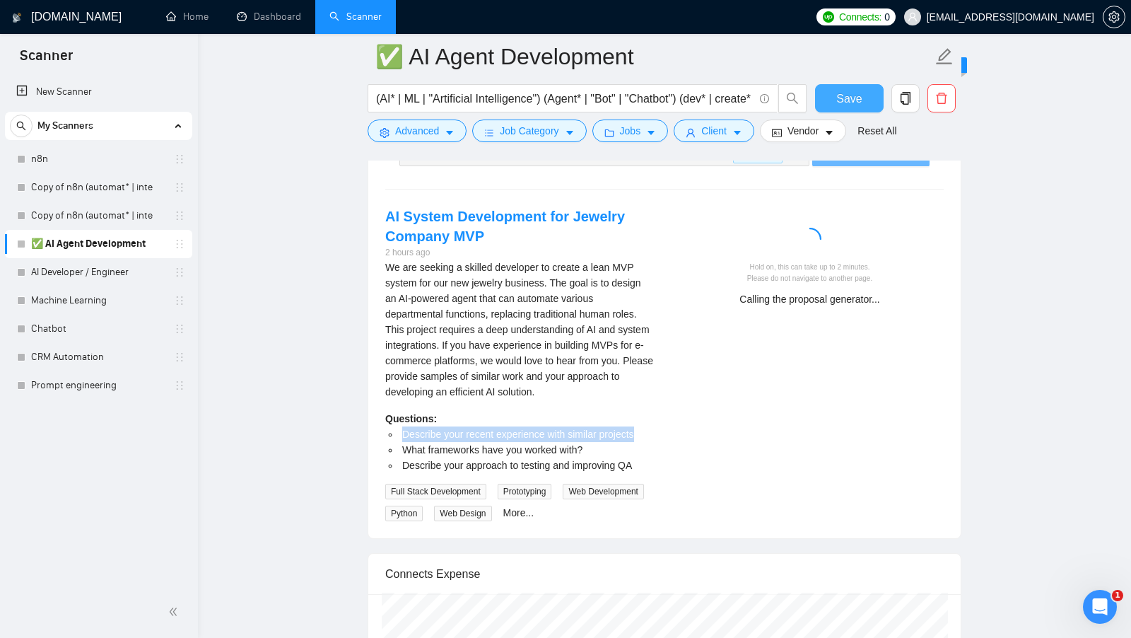
drag, startPoint x: 403, startPoint y: 421, endPoint x: 702, endPoint y: 421, distance: 299.0
click at [702, 421] on div "AI System Development for Jewelry Company MVP 2 hours ago We are seeking a skil…" at bounding box center [664, 363] width 581 height 315
click at [400, 281] on div "We are seeking a skilled developer to create a lean MVP system for our new jewe…" at bounding box center [519, 329] width 268 height 140
drag, startPoint x: 388, startPoint y: 262, endPoint x: 599, endPoint y: 346, distance: 227.5
click at [599, 346] on div "We are seeking a skilled developer to create a lean MVP system for our new jewe…" at bounding box center [519, 329] width 268 height 140
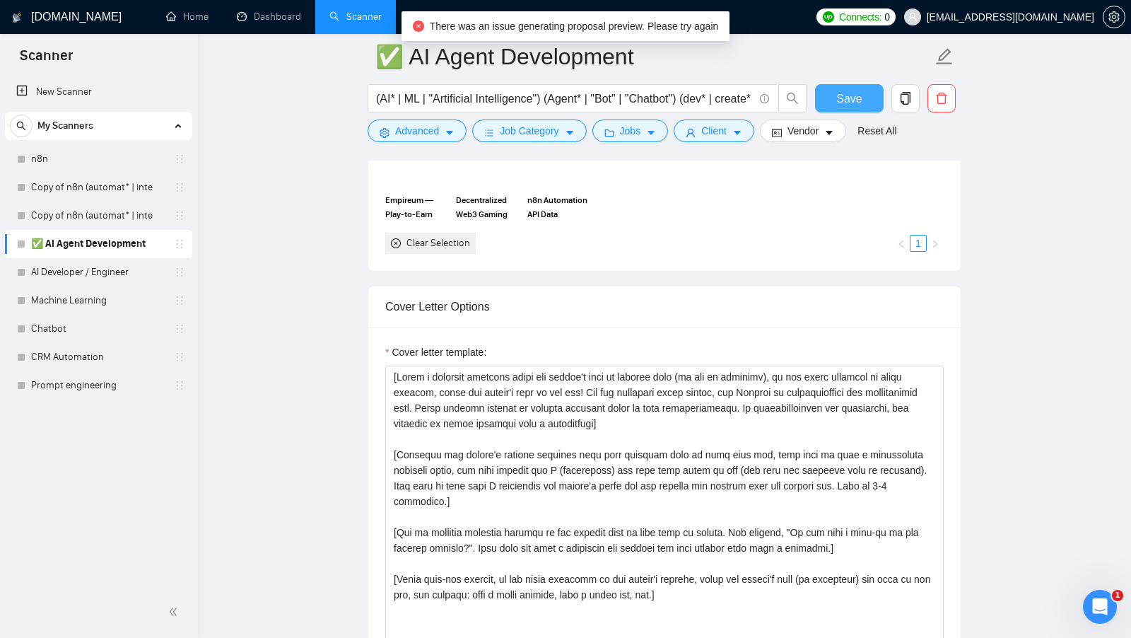
scroll to position [1494, 0]
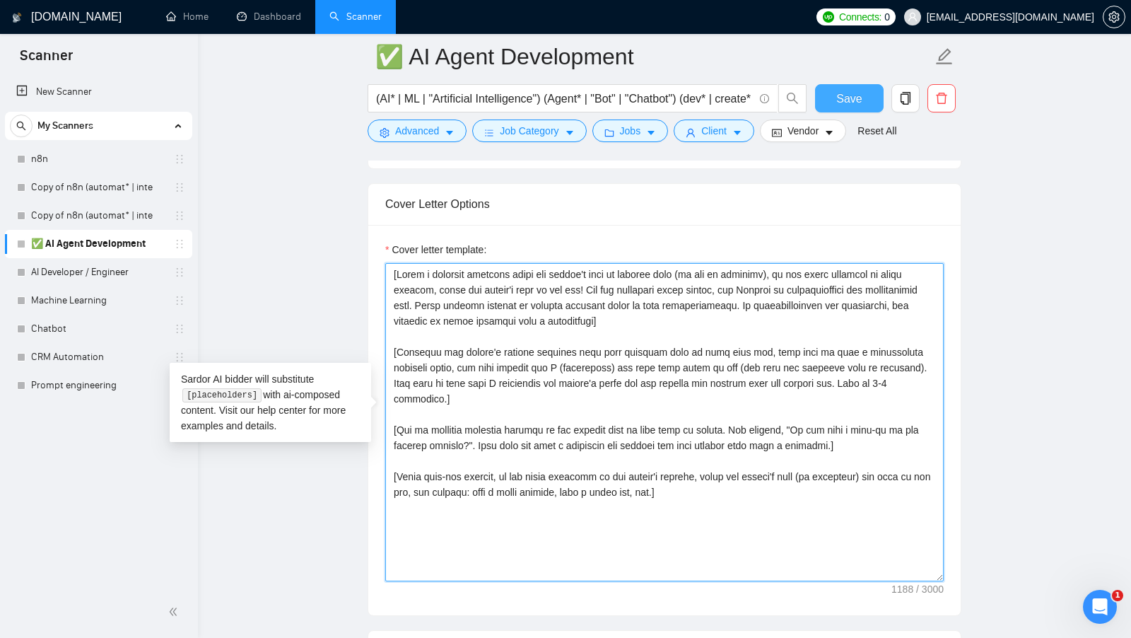
drag, startPoint x: 774, startPoint y: 539, endPoint x: 478, endPoint y: 378, distance: 337.2
click at [478, 380] on textarea "Cover letter template:" at bounding box center [664, 422] width 558 height 318
click at [478, 378] on textarea "Cover letter template:" at bounding box center [664, 422] width 558 height 318
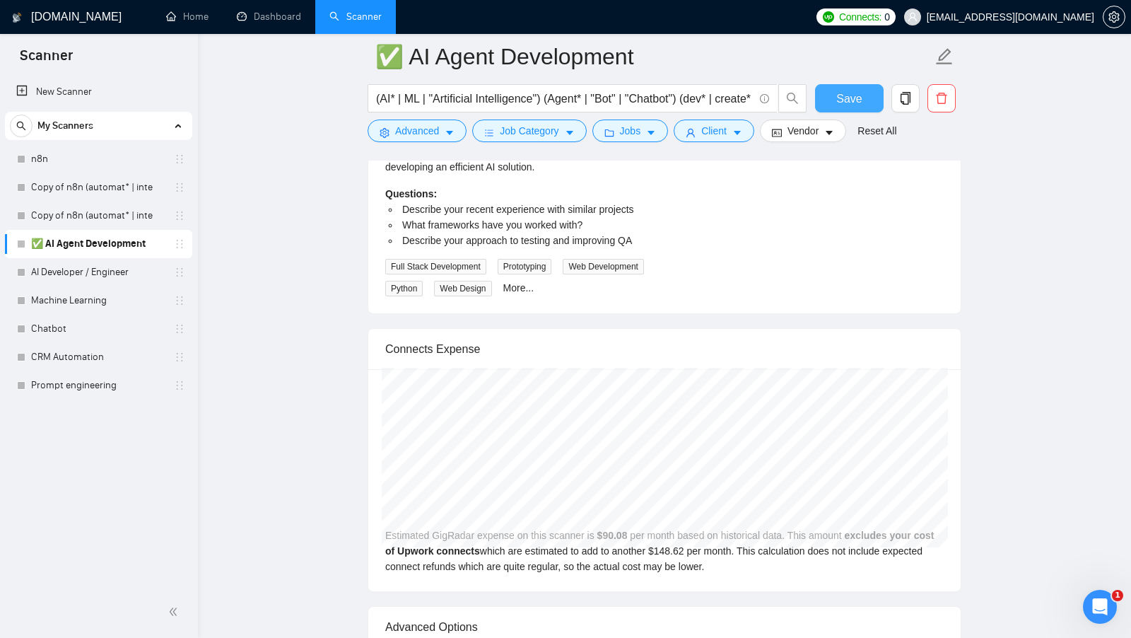
scroll to position [3165, 0]
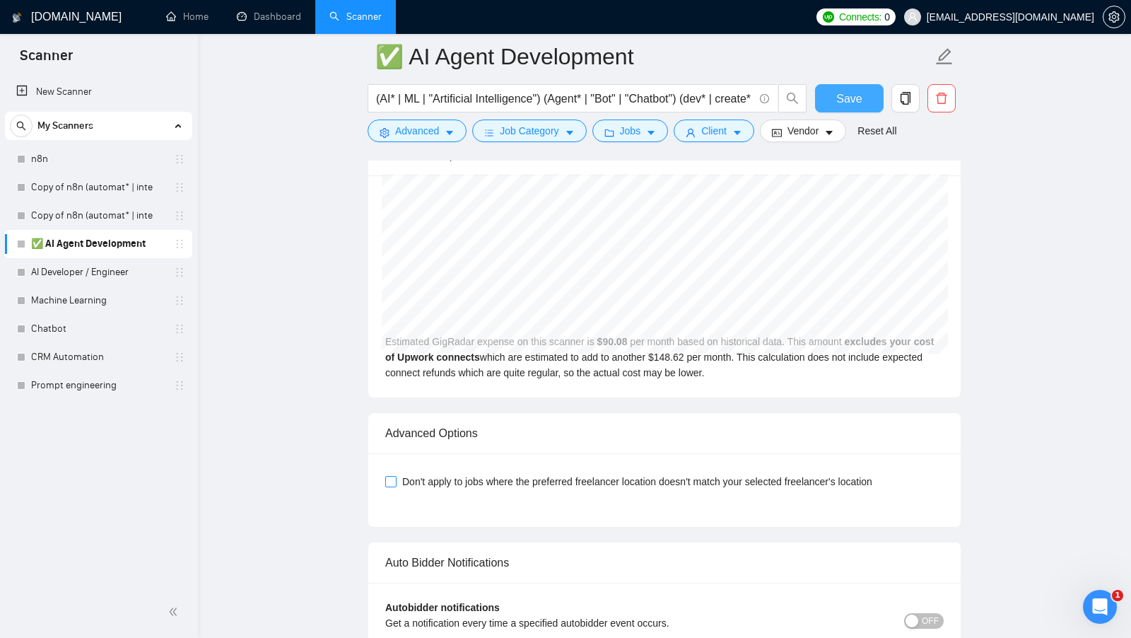
click at [554, 474] on span "Don't apply to jobs where the preferred freelancer location doesn't match your …" at bounding box center [637, 482] width 481 height 16
click at [395, 476] on input "Don't apply to jobs where the preferred freelancer location doesn't match your …" at bounding box center [390, 481] width 10 height 10
checkbox input "true"
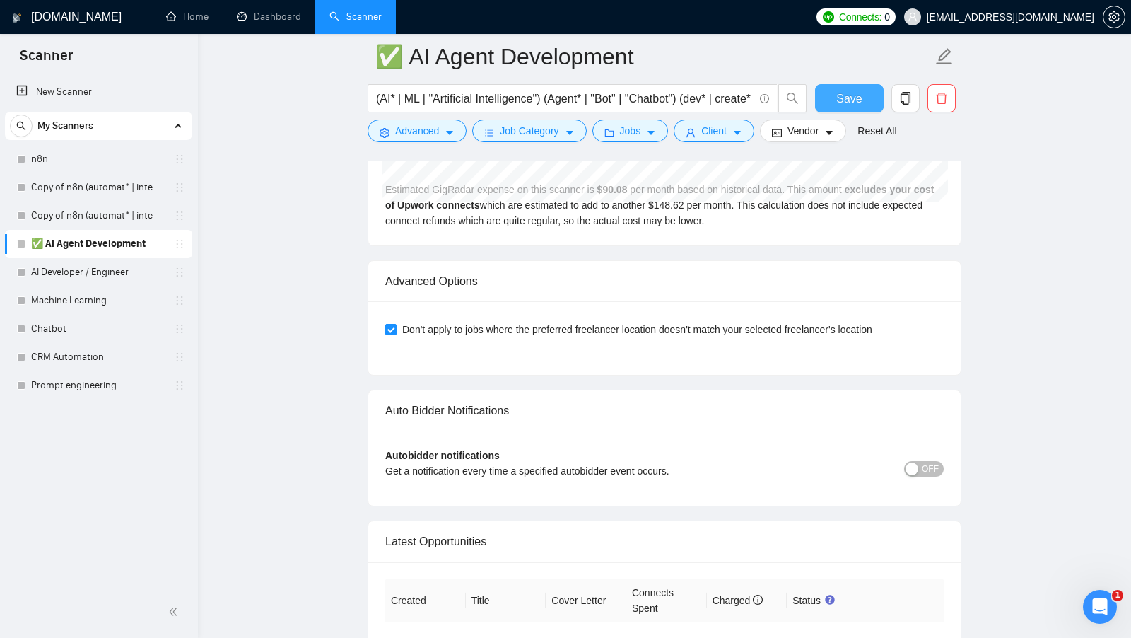
scroll to position [3318, 0]
click at [855, 103] on span "Save" at bounding box center [848, 99] width 25 height 18
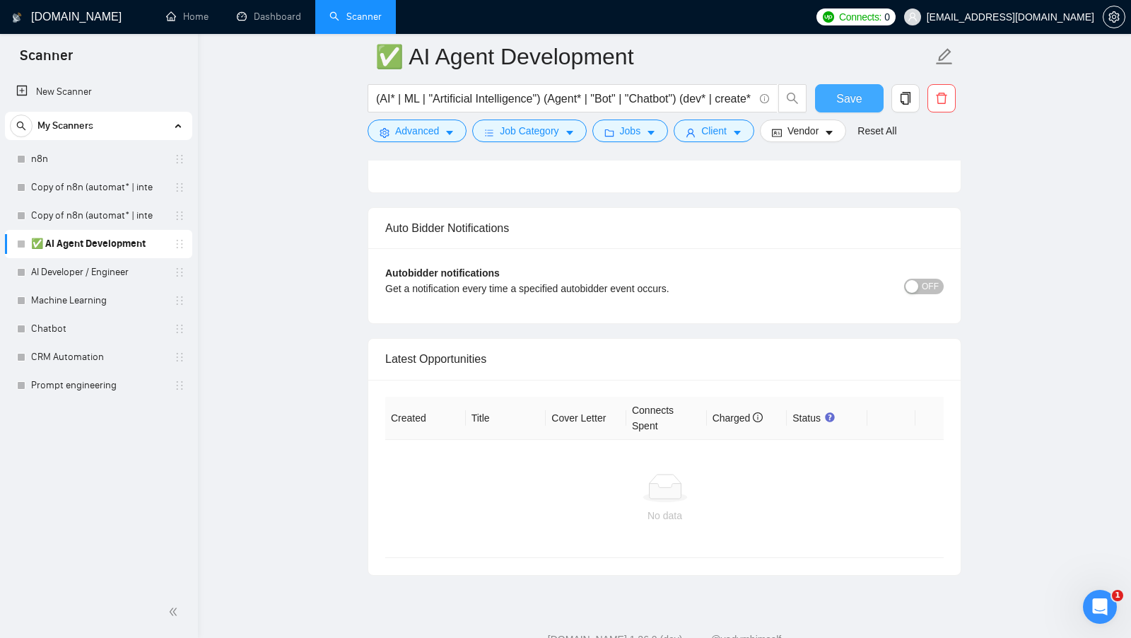
scroll to position [3526, 0]
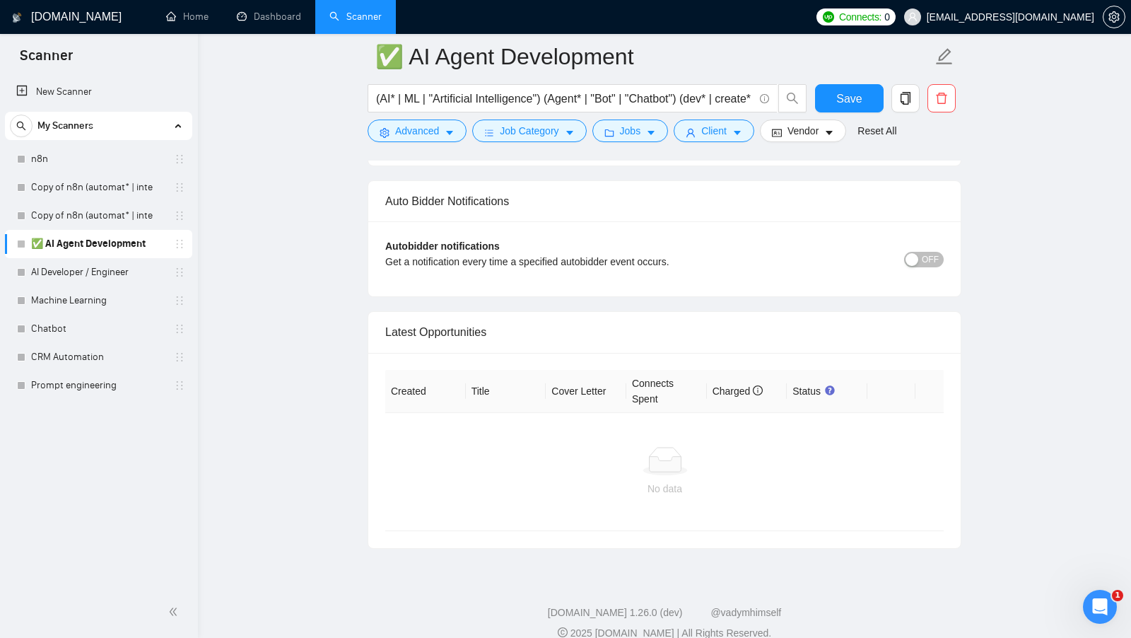
click at [930, 252] on span "OFF" at bounding box center [930, 260] width 17 height 16
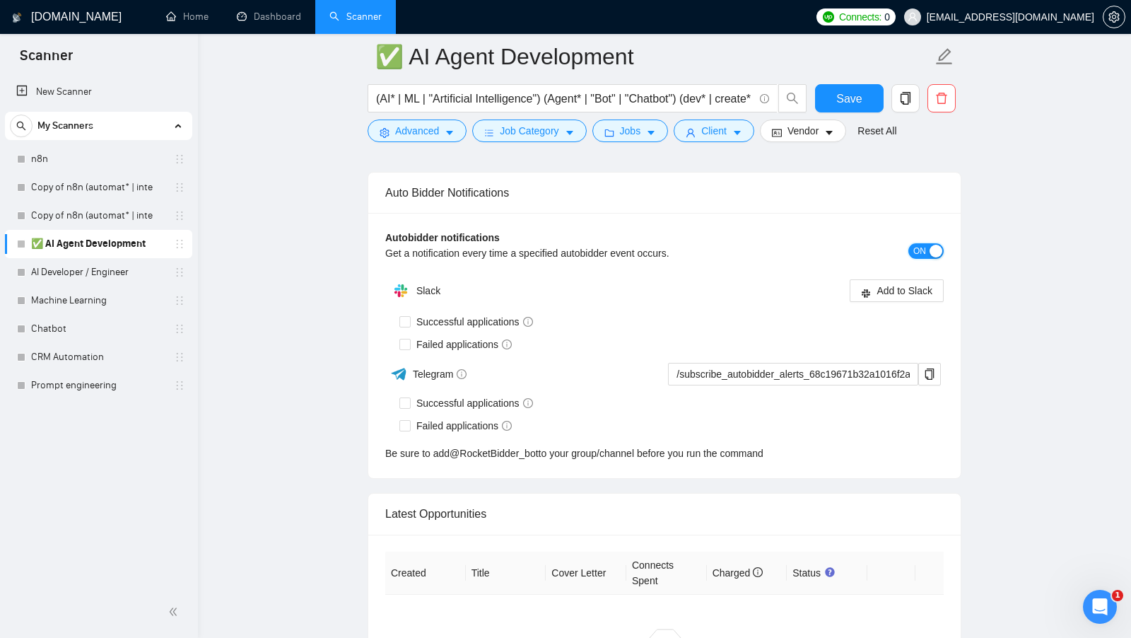
scroll to position [3528, 0]
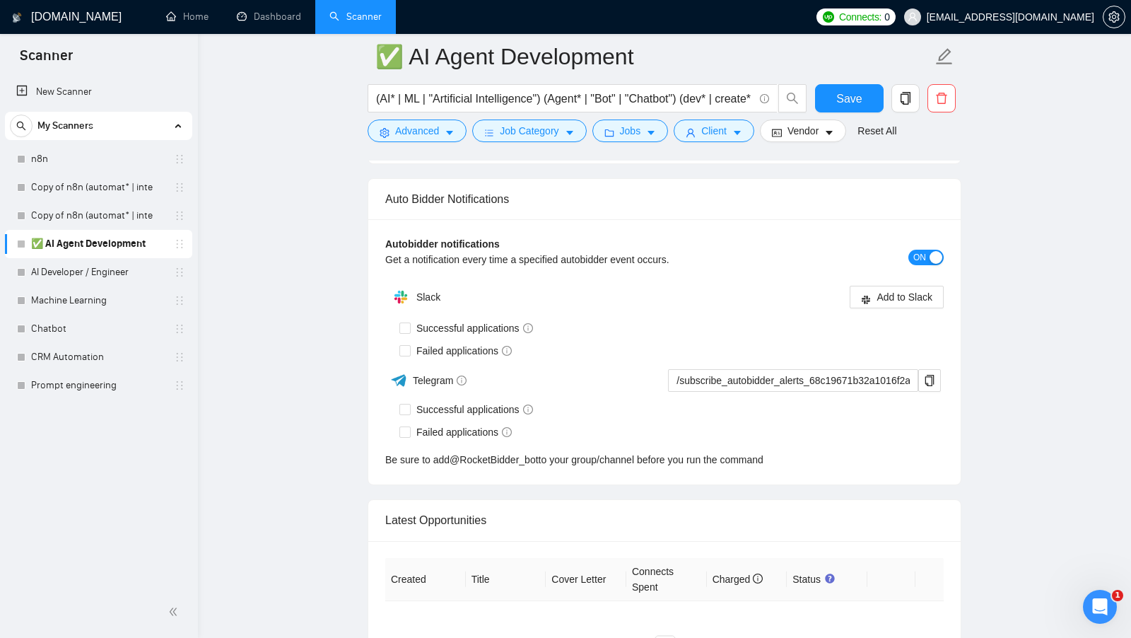
click at [922, 250] on span "ON" at bounding box center [919, 258] width 13 height 16
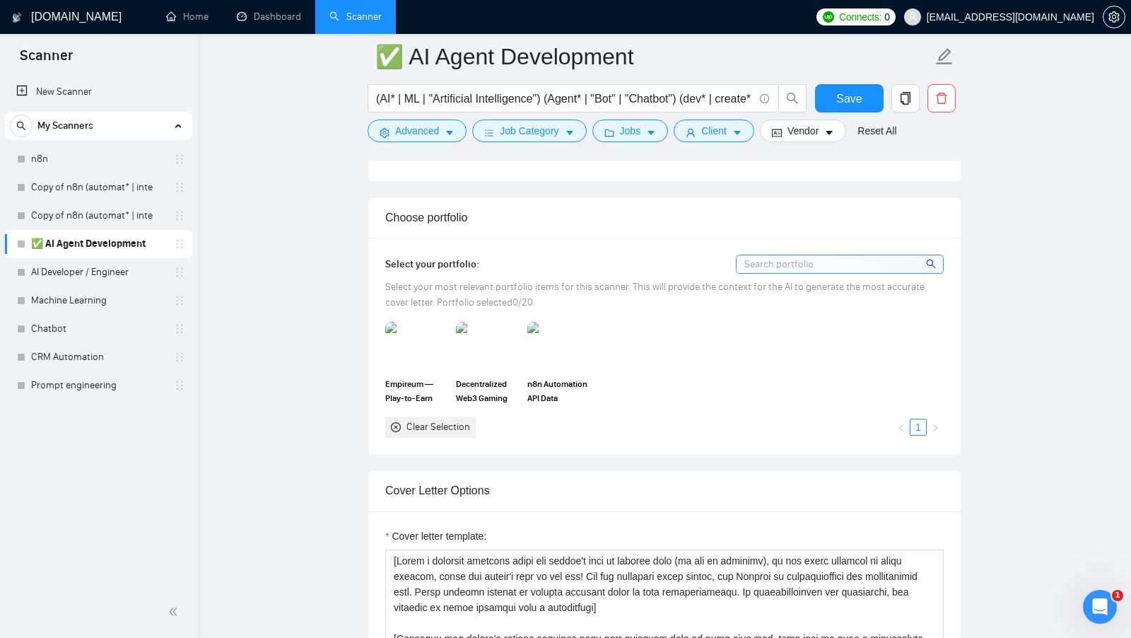
scroll to position [1198, 0]
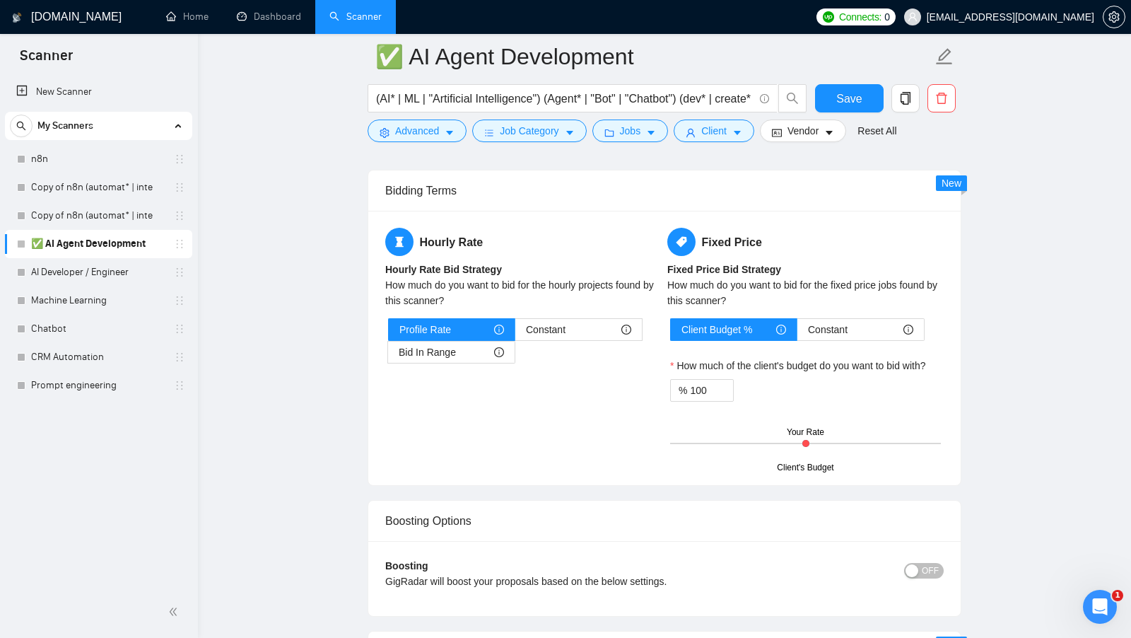
scroll to position [2165, 0]
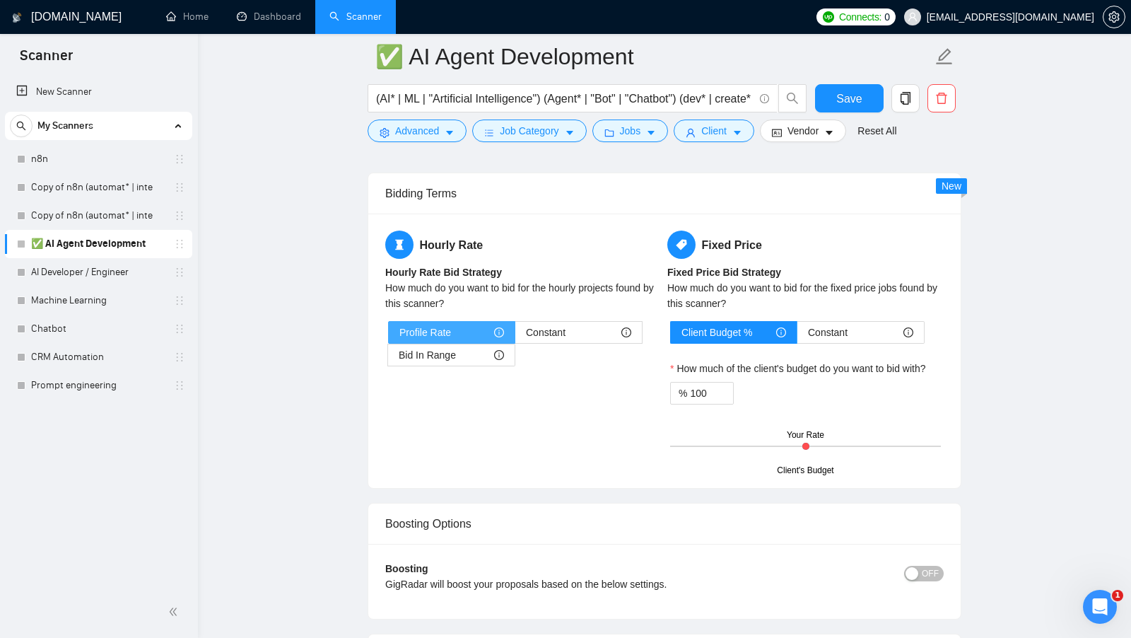
click at [467, 322] on div "Profile Rate" at bounding box center [451, 332] width 105 height 21
click at [389, 336] on input "Profile Rate" at bounding box center [389, 336] width 0 height 0
click at [550, 322] on span "Constant" at bounding box center [546, 332] width 40 height 21
click at [515, 336] on input "Constant" at bounding box center [515, 336] width 0 height 0
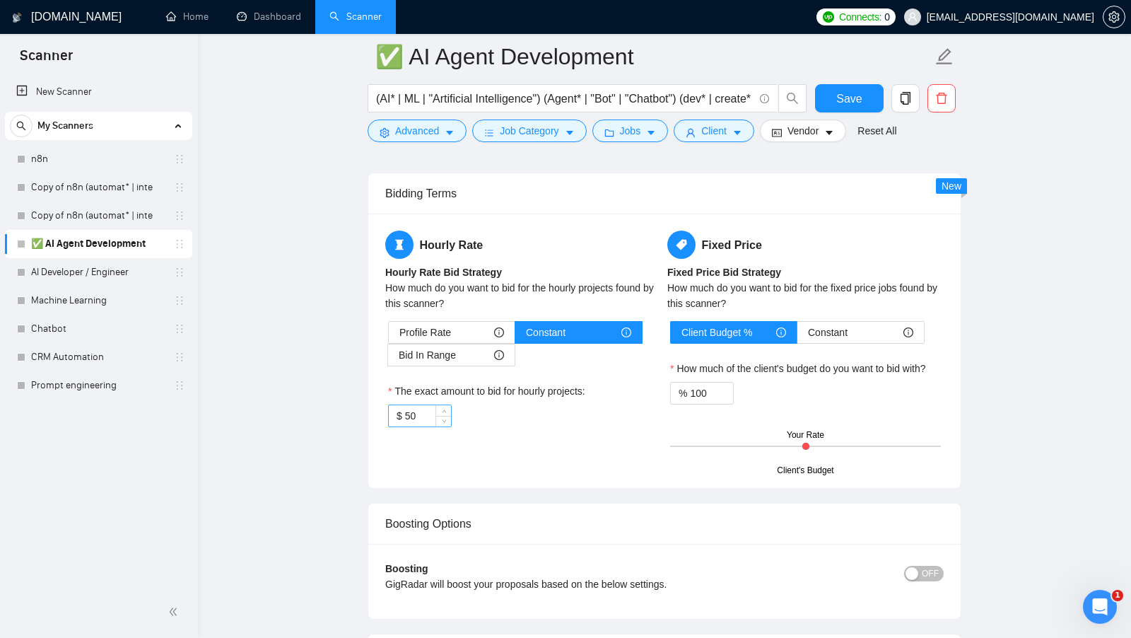
click at [424, 405] on input "50" at bounding box center [428, 415] width 46 height 21
click at [505, 443] on div "Hourly Rate Hourly Rate Bid Strategy How much do you want to bid for the hourly…" at bounding box center [664, 350] width 564 height 240
click at [421, 406] on input "25" at bounding box center [428, 415] width 46 height 21
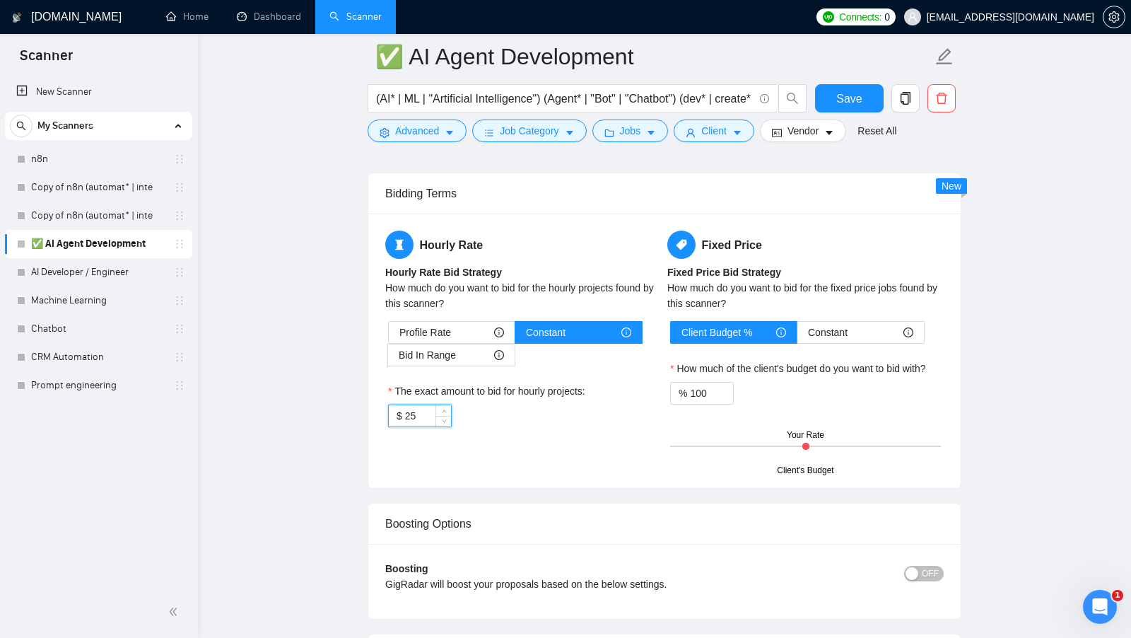
click at [421, 406] on input "25" at bounding box center [428, 415] width 46 height 21
click at [583, 432] on div "Hourly Rate Hourly Rate Bid Strategy How much do you want to bid for the hourly…" at bounding box center [523, 336] width 282 height 213
click at [460, 350] on div "Bid In Range" at bounding box center [451, 354] width 105 height 21
click at [388, 358] on input "Bid In Range" at bounding box center [388, 358] width 0 height 0
type input "50"
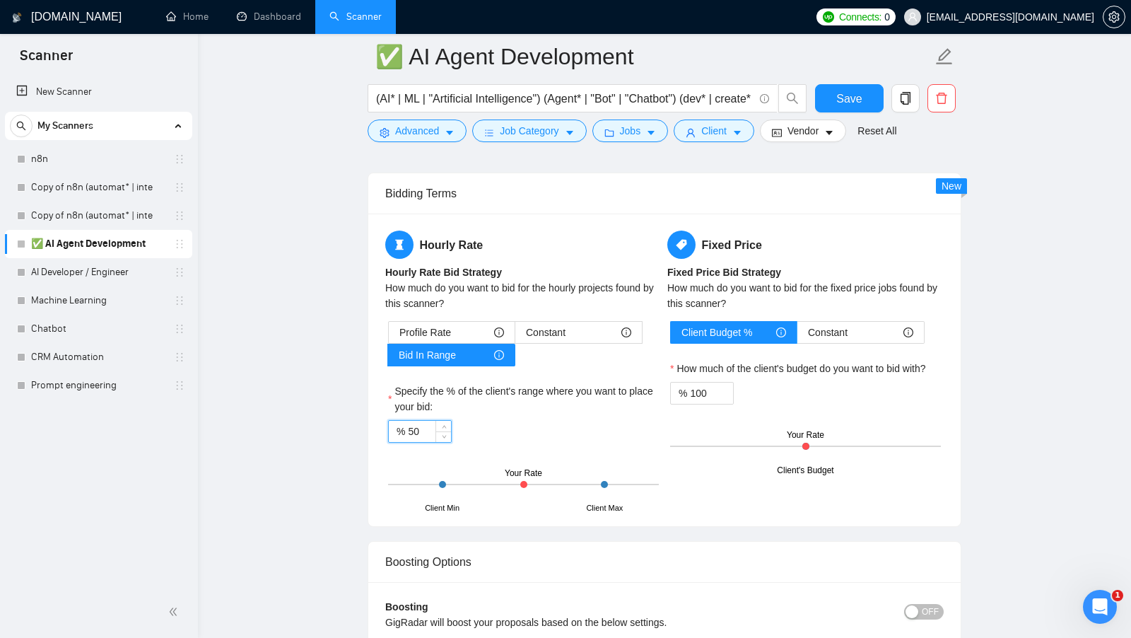
click at [416, 422] on input "50" at bounding box center [429, 431] width 43 height 21
click at [563, 393] on label "Specify the % of the client's range where you want to place your bid:" at bounding box center [523, 398] width 271 height 31
click at [451, 421] on input "50" at bounding box center [429, 431] width 43 height 21
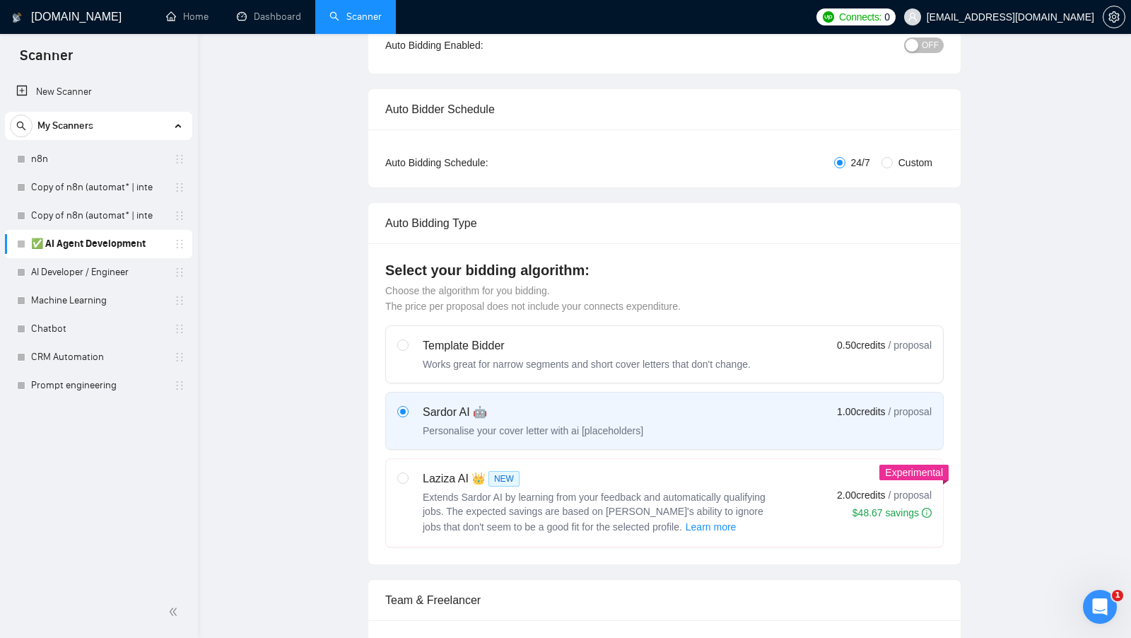
scroll to position [0, 0]
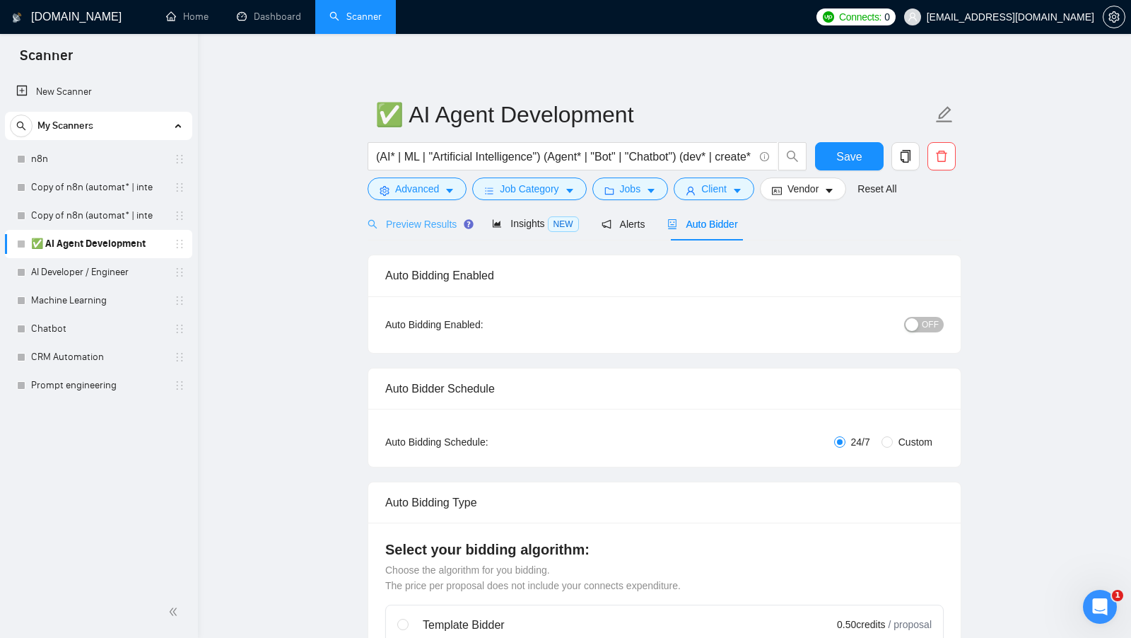
click at [439, 236] on div "Preview Results" at bounding box center [419, 223] width 102 height 33
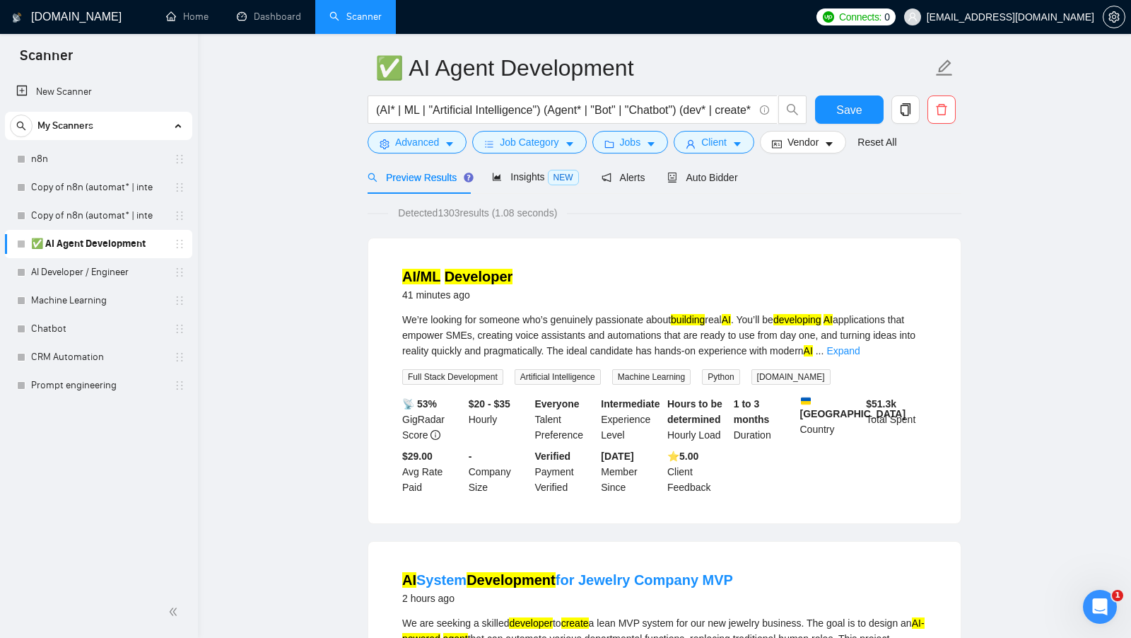
scroll to position [173, 0]
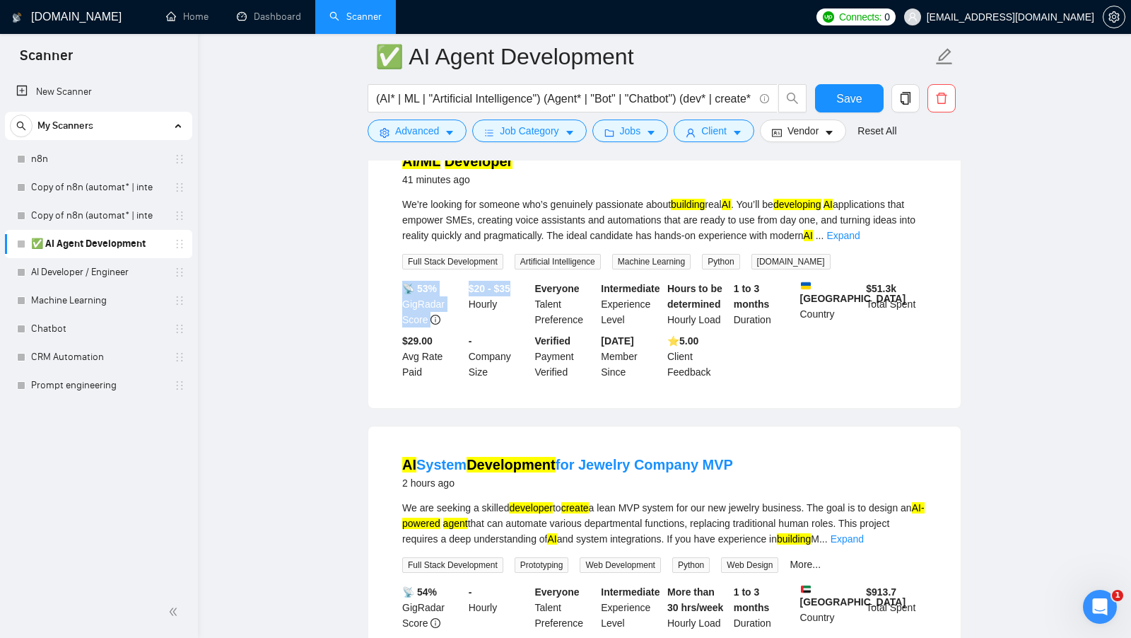
drag, startPoint x: 463, startPoint y: 285, endPoint x: 515, endPoint y: 288, distance: 52.4
click at [515, 288] on div "📡 53% GigRadar Score $20 - $35 Hourly Everyone Talent Preference Intermediate E…" at bounding box center [664, 330] width 530 height 99
click at [510, 288] on b "$20 - $35" at bounding box center [490, 288] width 42 height 11
drag, startPoint x: 522, startPoint y: 286, endPoint x: 469, endPoint y: 286, distance: 53.7
click at [469, 286] on div "$20 - $35 Hourly" at bounding box center [499, 304] width 66 height 47
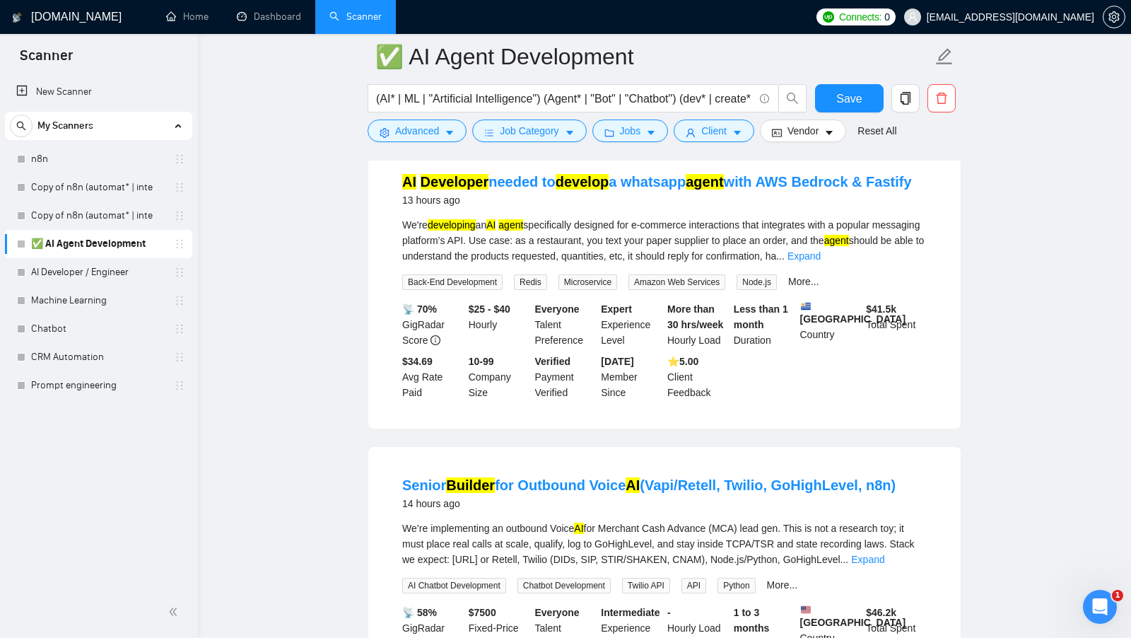
scroll to position [1071, 0]
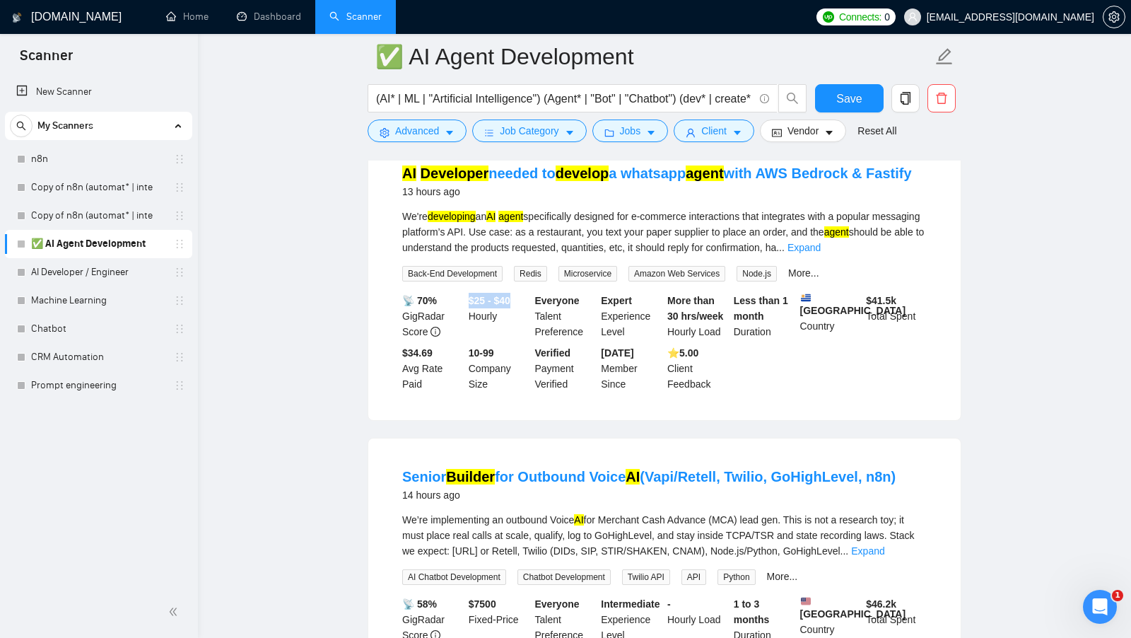
drag, startPoint x: 467, startPoint y: 318, endPoint x: 520, endPoint y: 317, distance: 53.0
click at [520, 317] on div "$25 - $40 Hourly" at bounding box center [499, 316] width 66 height 47
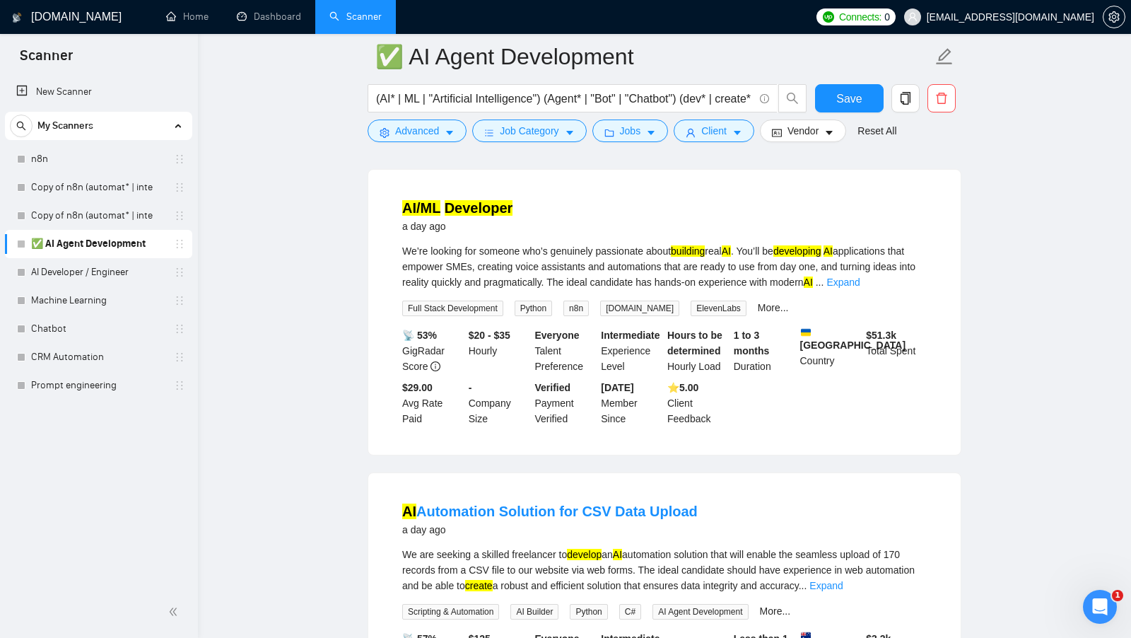
scroll to position [1665, 0]
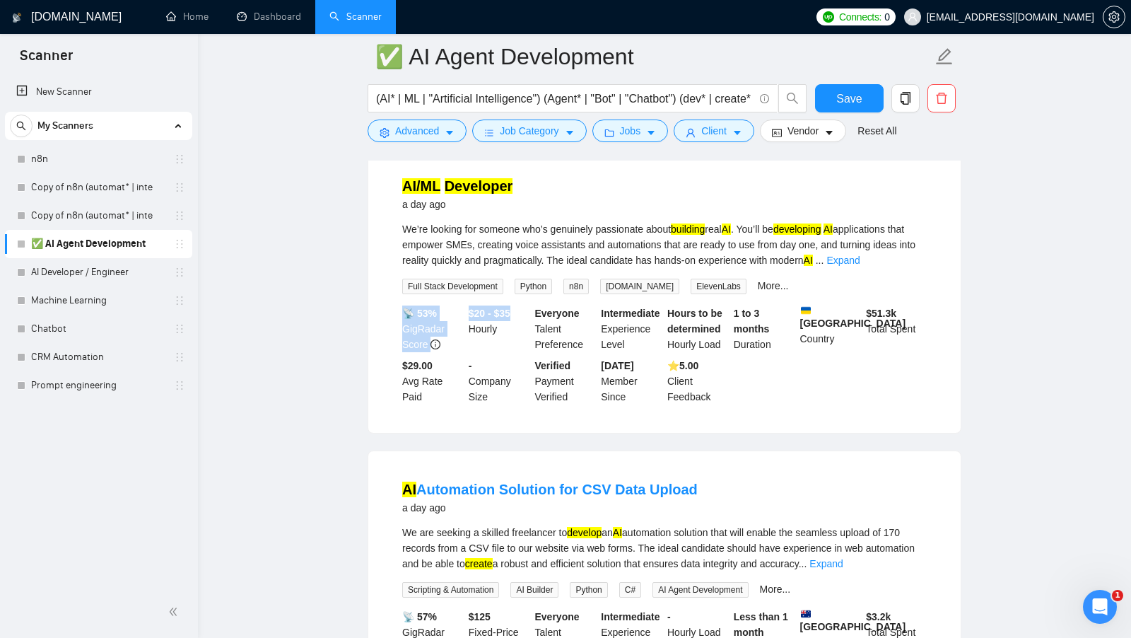
drag, startPoint x: 462, startPoint y: 337, endPoint x: 531, endPoint y: 337, distance: 68.6
click at [531, 337] on div "📡 53% GigRadar Score $20 - $35 Hourly Everyone Talent Preference Intermediate E…" at bounding box center [664, 354] width 530 height 99
click at [531, 337] on div "$20 - $35 Hourly" at bounding box center [499, 328] width 66 height 47
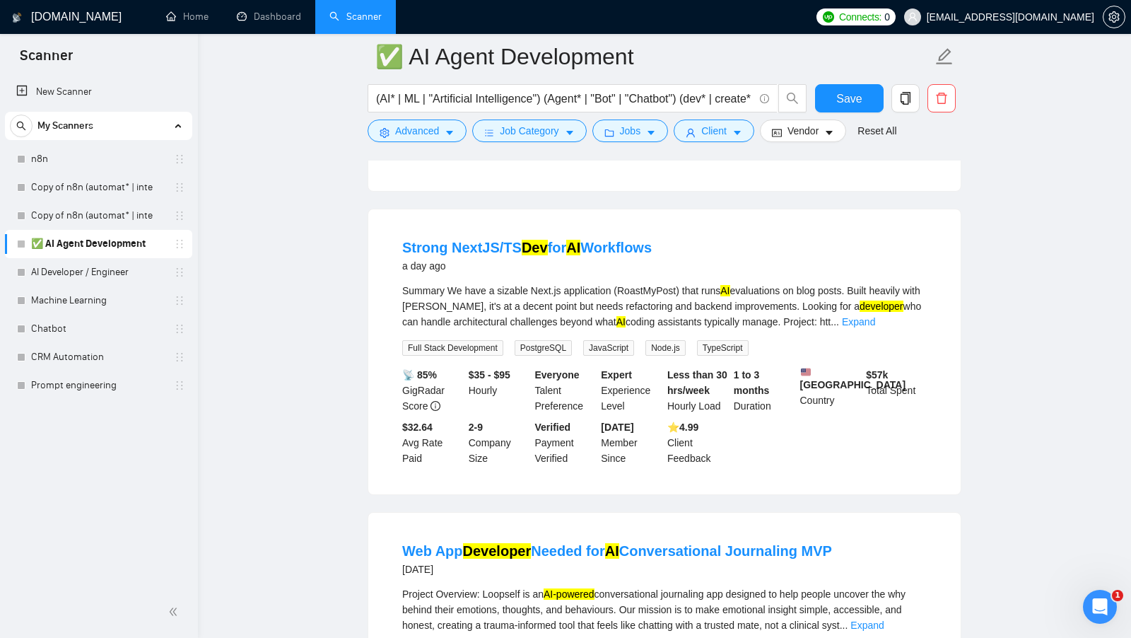
scroll to position [2300, 0]
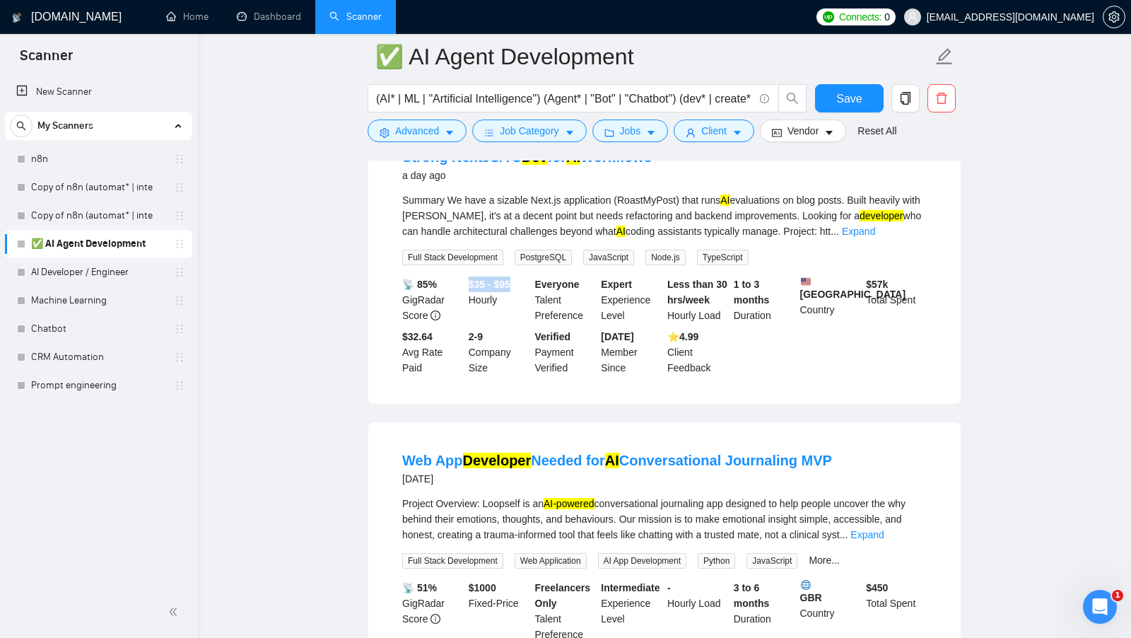
drag, startPoint x: 467, startPoint y: 303, endPoint x: 517, endPoint y: 305, distance: 50.2
click at [517, 305] on div "$35 - $95 Hourly" at bounding box center [499, 299] width 66 height 47
click at [522, 303] on div "$35 - $95 Hourly" at bounding box center [499, 299] width 66 height 47
drag, startPoint x: 521, startPoint y: 303, endPoint x: 469, endPoint y: 305, distance: 52.4
click at [469, 305] on div "$35 - $95 Hourly" at bounding box center [499, 299] width 66 height 47
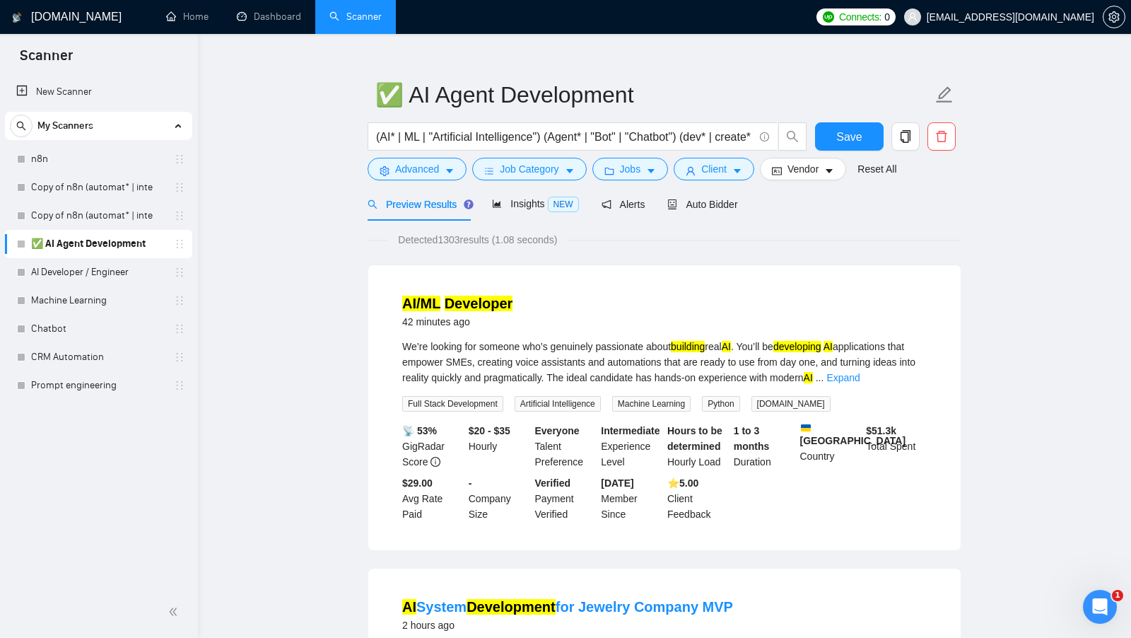
scroll to position [0, 0]
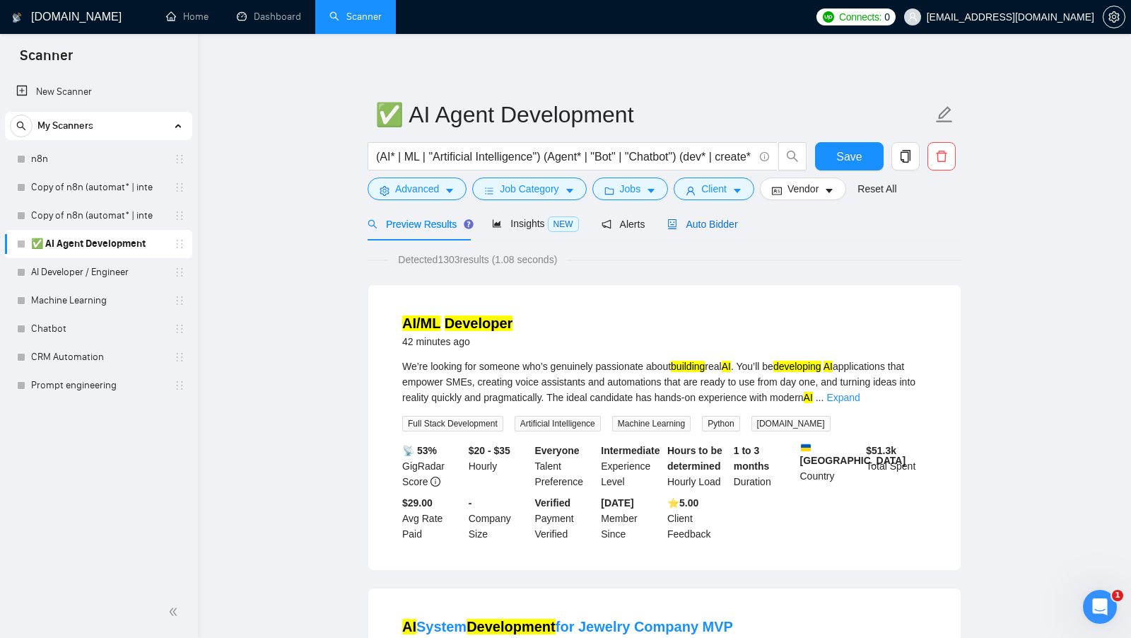
click at [723, 221] on span "Auto Bidder" at bounding box center [702, 223] width 70 height 11
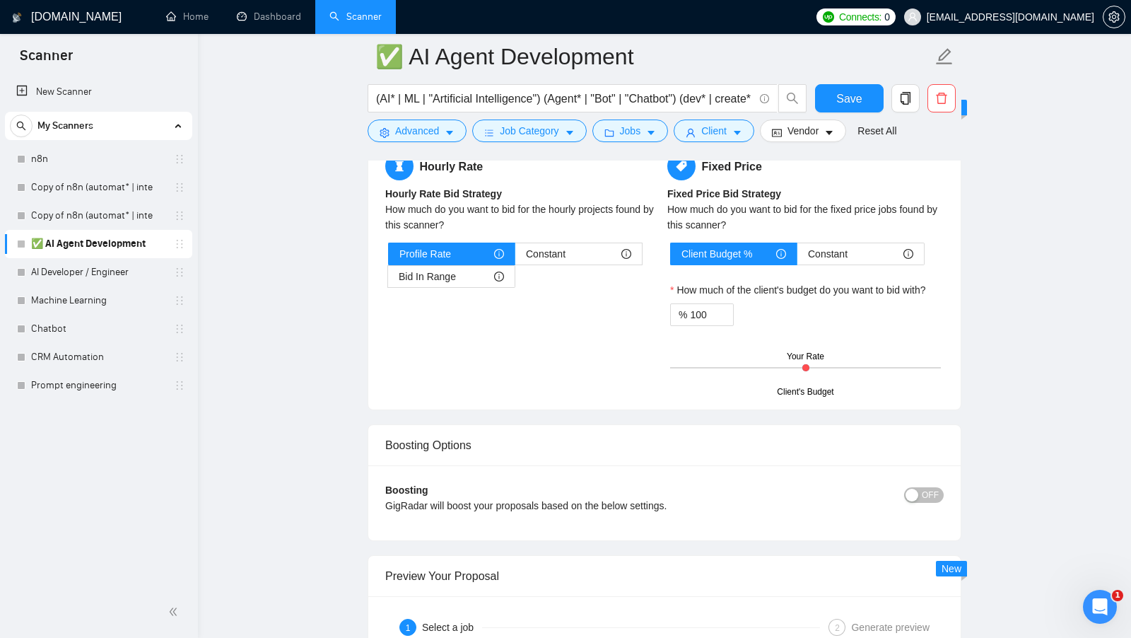
scroll to position [2245, 0]
click at [423, 264] on span "Bid In Range" at bounding box center [427, 274] width 57 height 21
click at [388, 279] on input "Bid In Range" at bounding box center [388, 279] width 0 height 0
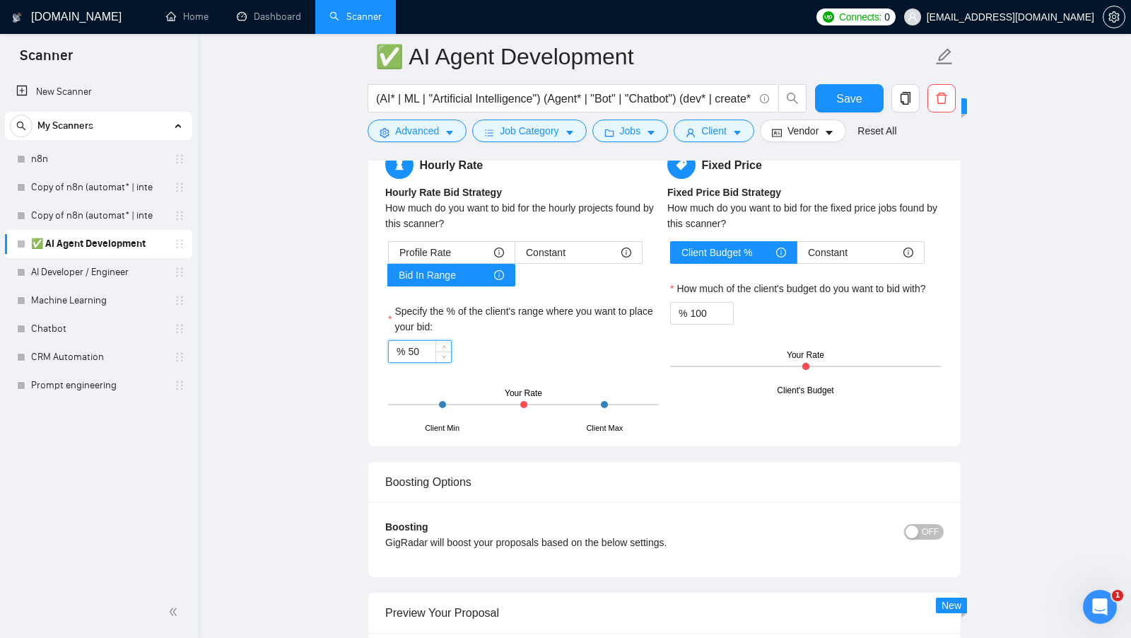
drag, startPoint x: 424, startPoint y: 343, endPoint x: 394, endPoint y: 342, distance: 29.7
click at [394, 342] on div "% 50" at bounding box center [420, 351] width 64 height 23
type input "6"
click at [451, 242] on span "Profile Rate" at bounding box center [425, 252] width 52 height 21
click at [389, 256] on input "Profile Rate" at bounding box center [389, 256] width 0 height 0
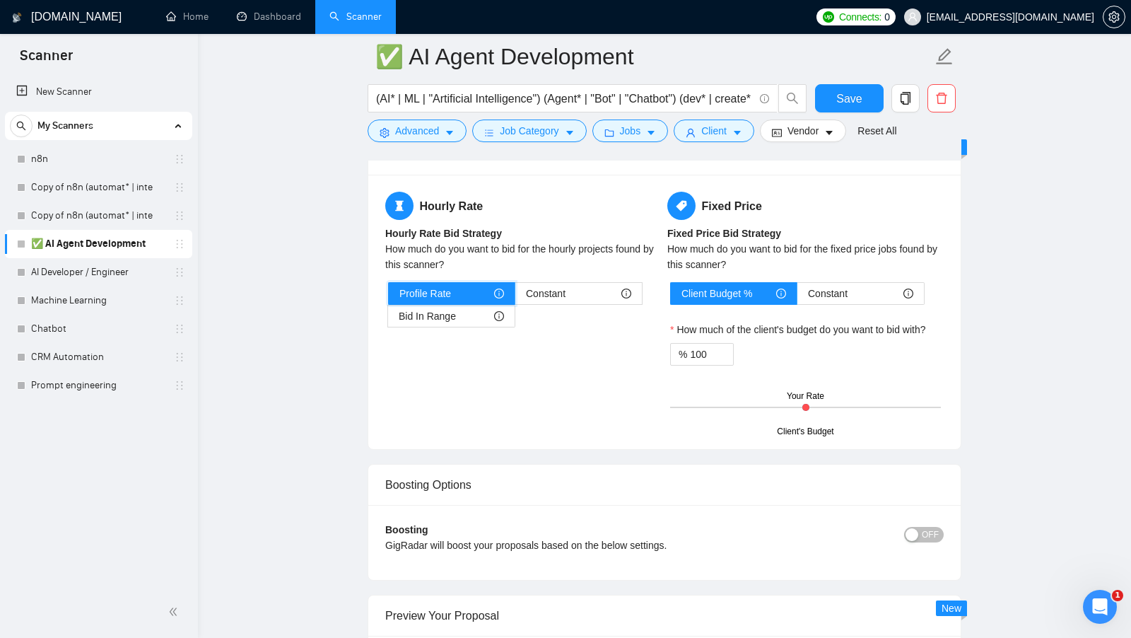
scroll to position [2190, 0]
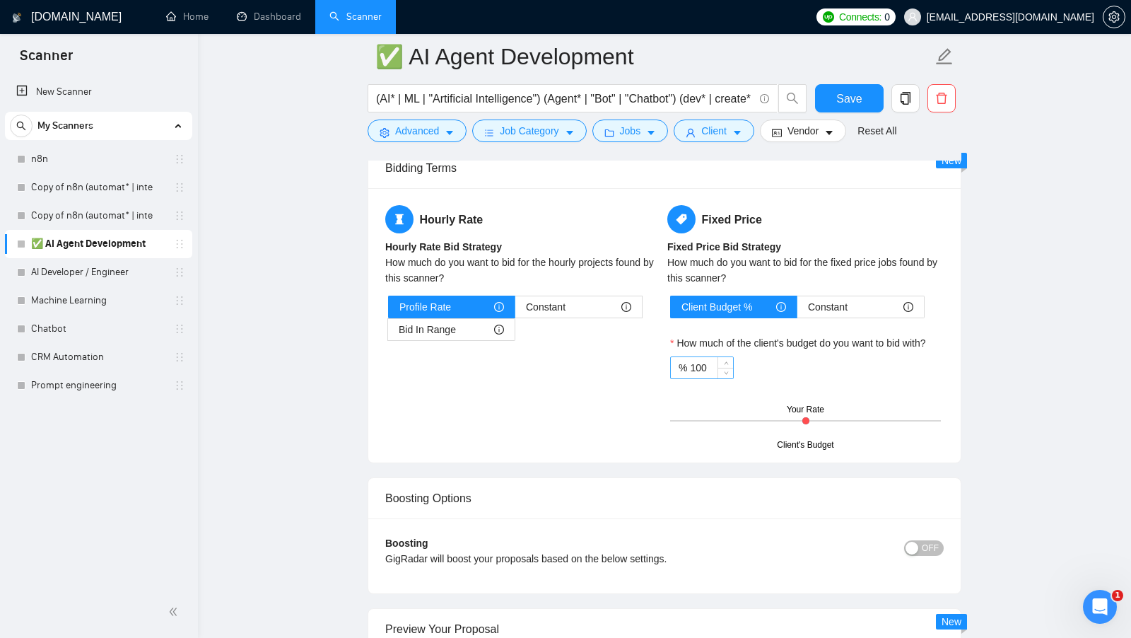
click at [706, 360] on input "100" at bounding box center [711, 367] width 43 height 21
click at [625, 363] on div "Hourly Rate Hourly Rate Bid Strategy How much do you want to bid for the hourly…" at bounding box center [664, 325] width 564 height 240
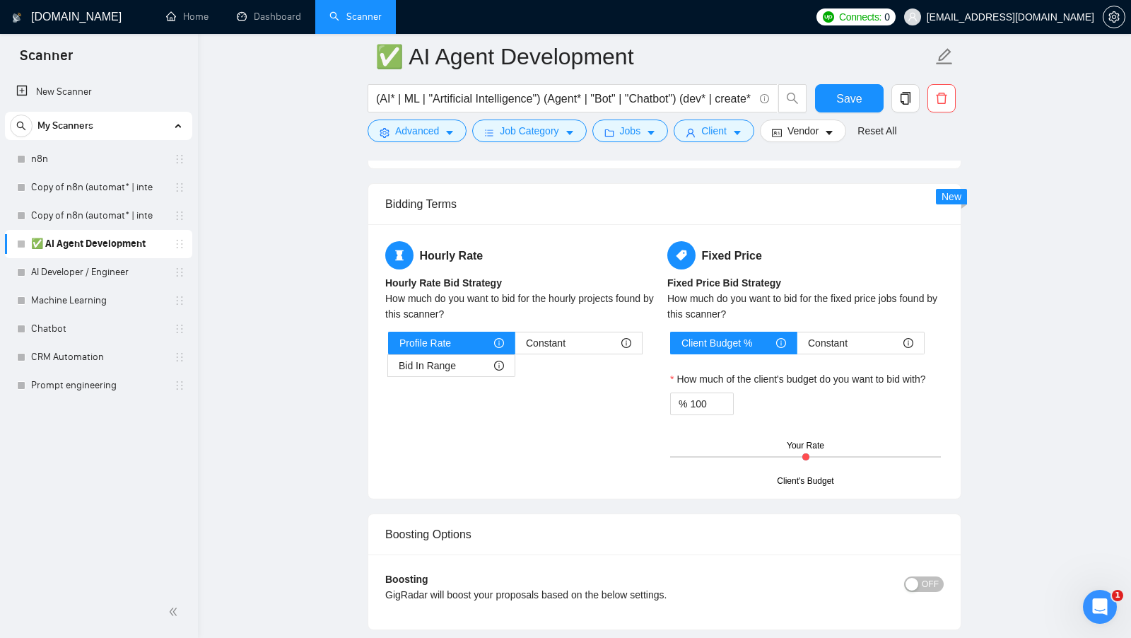
scroll to position [2158, 0]
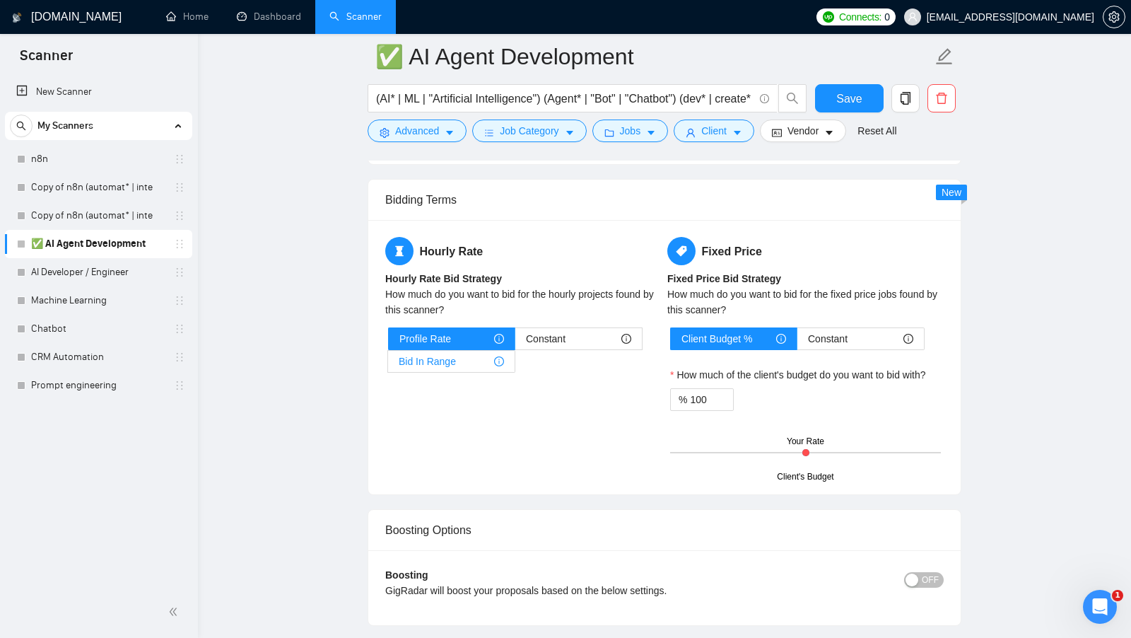
click at [450, 360] on span "Bid In Range" at bounding box center [427, 361] width 57 height 21
click at [388, 365] on input "Bid In Range" at bounding box center [388, 365] width 0 height 0
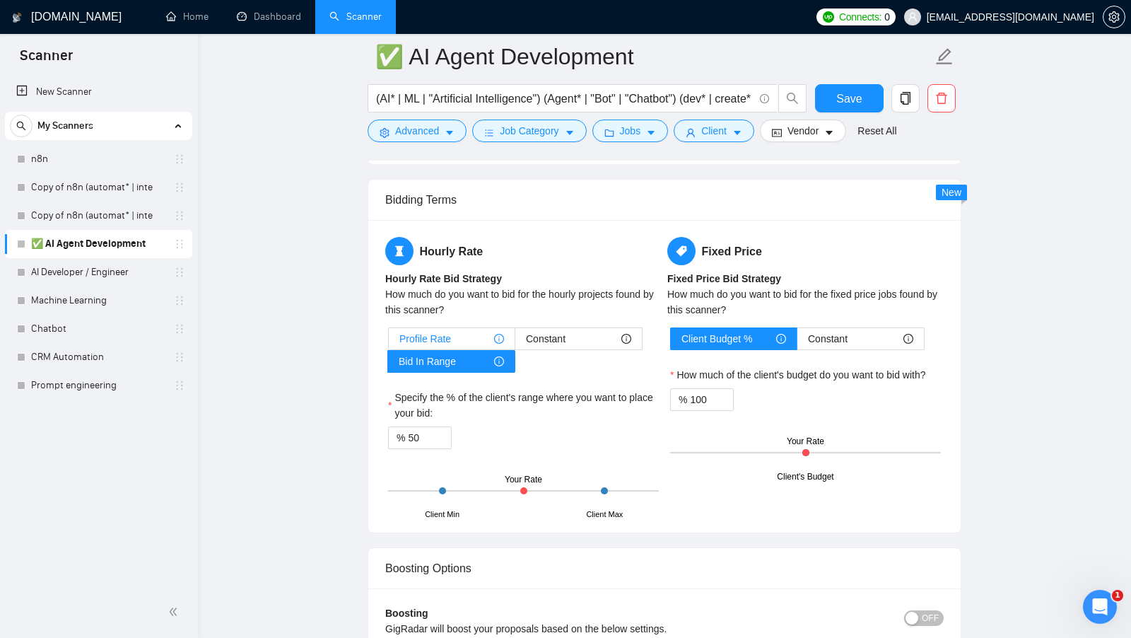
click at [436, 328] on span "Profile Rate" at bounding box center [425, 338] width 52 height 21
click at [389, 342] on input "Profile Rate" at bounding box center [389, 342] width 0 height 0
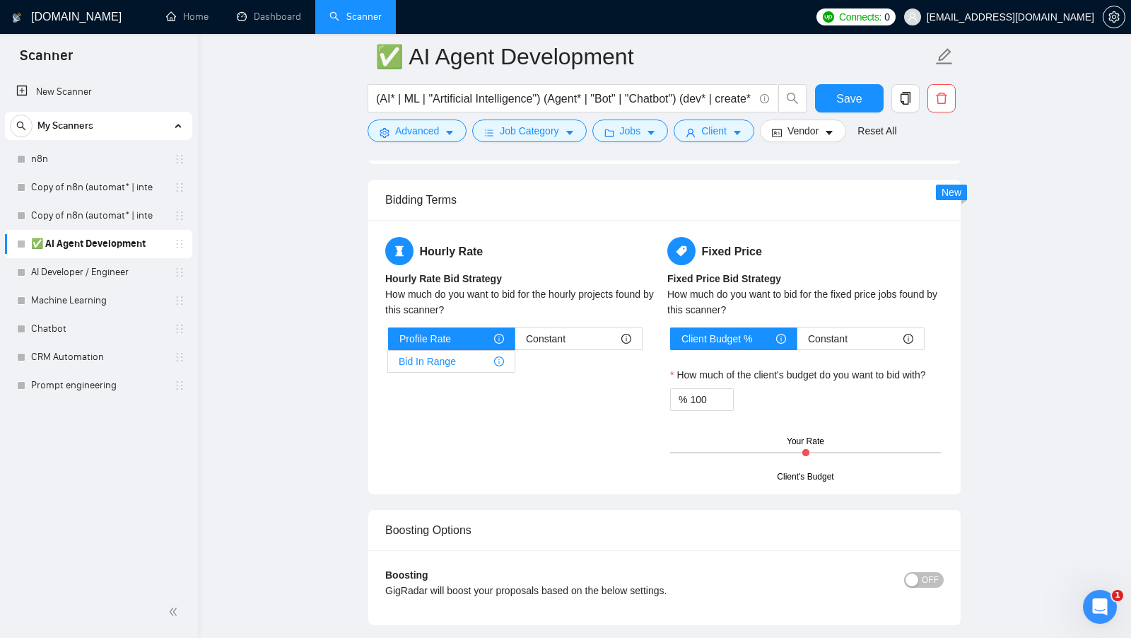
click at [460, 351] on div "Bid In Range" at bounding box center [451, 361] width 105 height 21
click at [388, 365] on input "Bid In Range" at bounding box center [388, 365] width 0 height 0
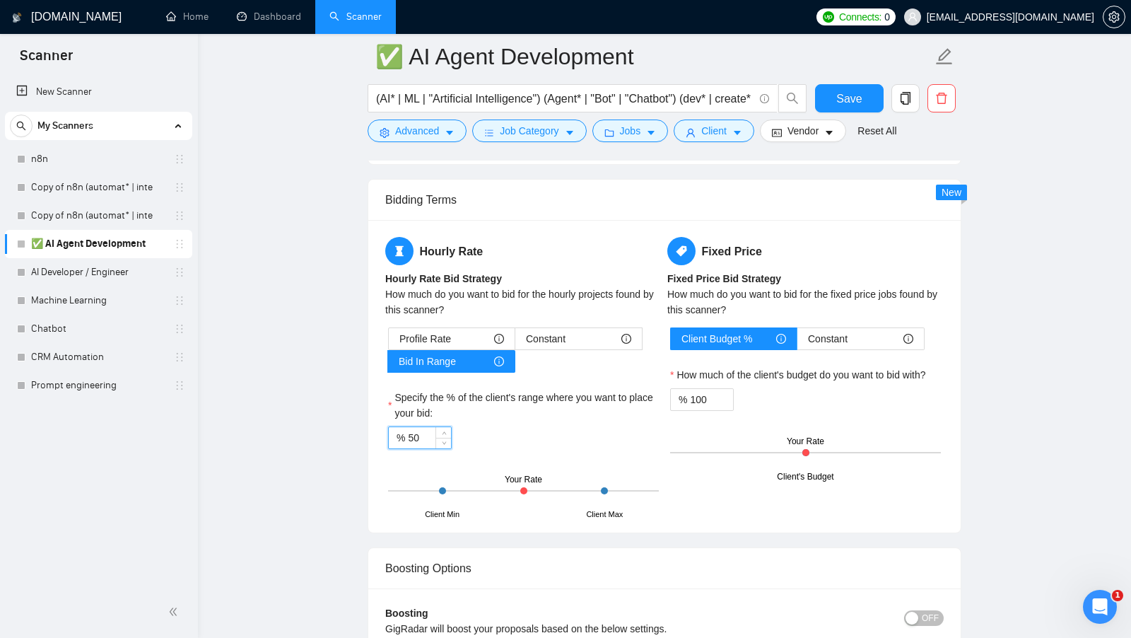
drag, startPoint x: 426, startPoint y: 419, endPoint x: 387, endPoint y: 426, distance: 40.1
click at [389, 426] on div "% 50" at bounding box center [420, 437] width 64 height 23
click at [664, 380] on div "Hourly Rate Hourly Rate Bid Strategy How much do you want to bid for the hourly…" at bounding box center [523, 376] width 282 height 279
click at [662, 380] on div "Hourly Rate Hourly Rate Bid Strategy How much do you want to bid for the hourly…" at bounding box center [523, 376] width 282 height 279
click at [455, 328] on div "Profile Rate" at bounding box center [451, 338] width 105 height 21
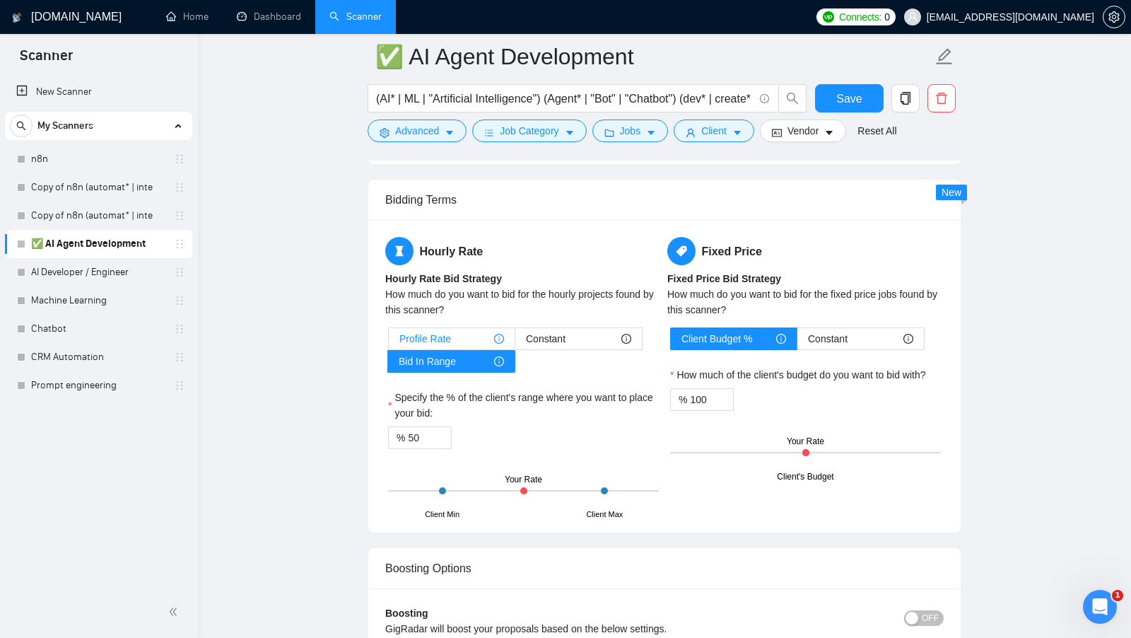
click at [389, 342] on input "Profile Rate" at bounding box center [389, 342] width 0 height 0
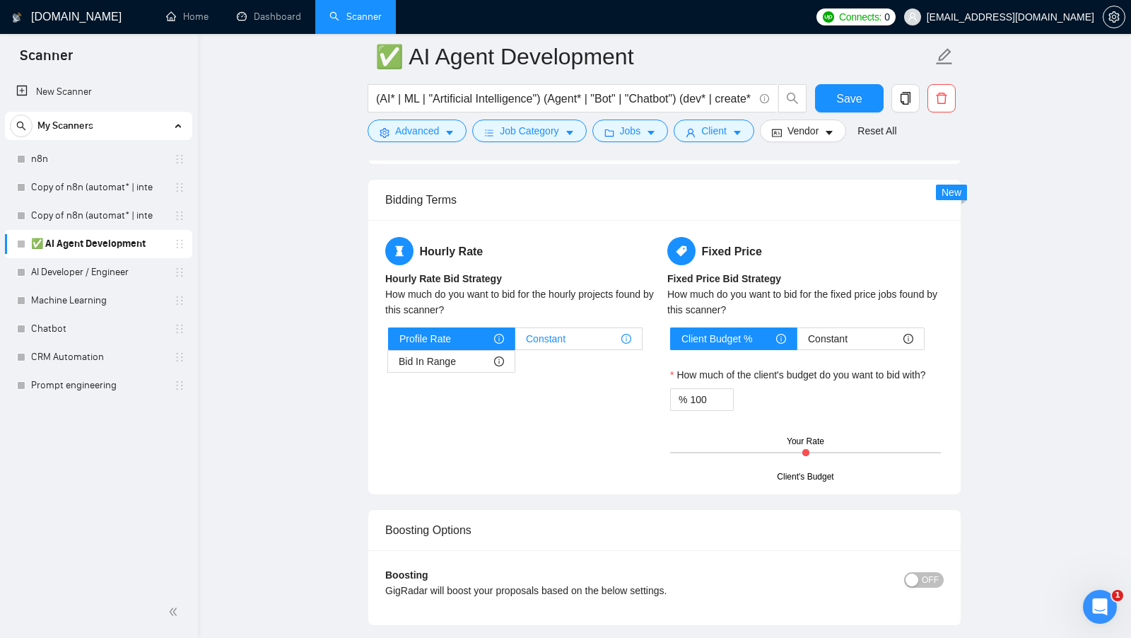
click at [553, 329] on span "Constant" at bounding box center [546, 338] width 40 height 21
click at [515, 342] on input "Constant" at bounding box center [515, 342] width 0 height 0
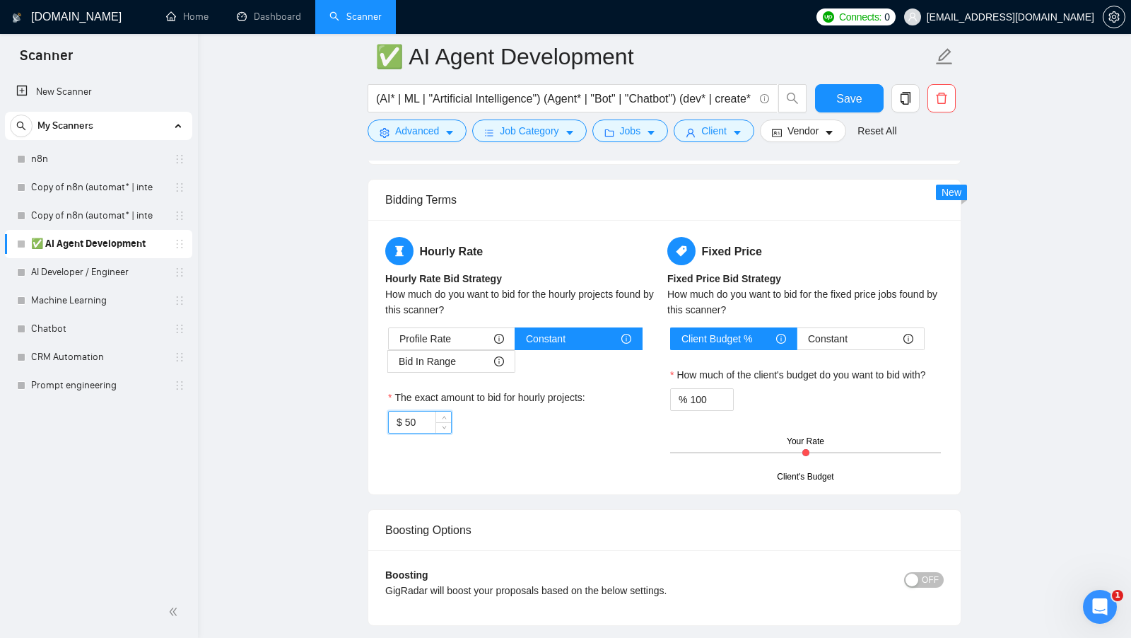
drag, startPoint x: 419, startPoint y: 406, endPoint x: 394, endPoint y: 406, distance: 24.8
click at [394, 411] on div "$ 50" at bounding box center [420, 422] width 64 height 23
click at [527, 432] on div "Hourly Rate Hourly Rate Bid Strategy How much do you want to bid for the hourly…" at bounding box center [523, 343] width 282 height 213
click at [451, 330] on div "Profile Rate" at bounding box center [451, 338] width 105 height 21
click at [389, 342] on input "Profile Rate" at bounding box center [389, 342] width 0 height 0
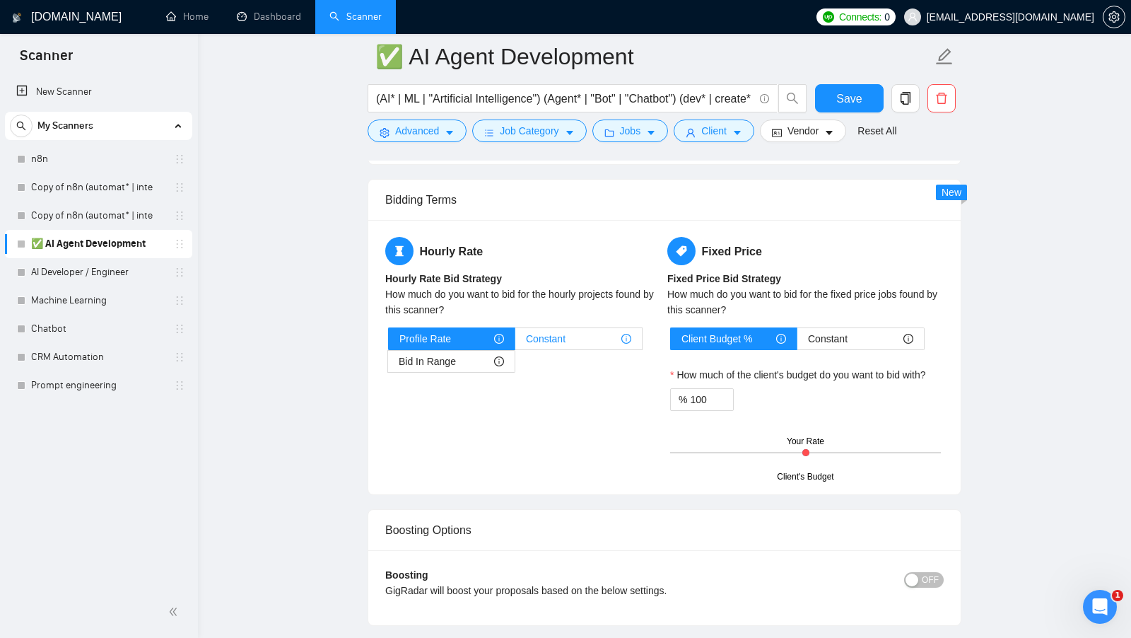
click at [546, 328] on span "Constant" at bounding box center [546, 338] width 40 height 21
click at [515, 342] on input "Constant" at bounding box center [515, 342] width 0 height 0
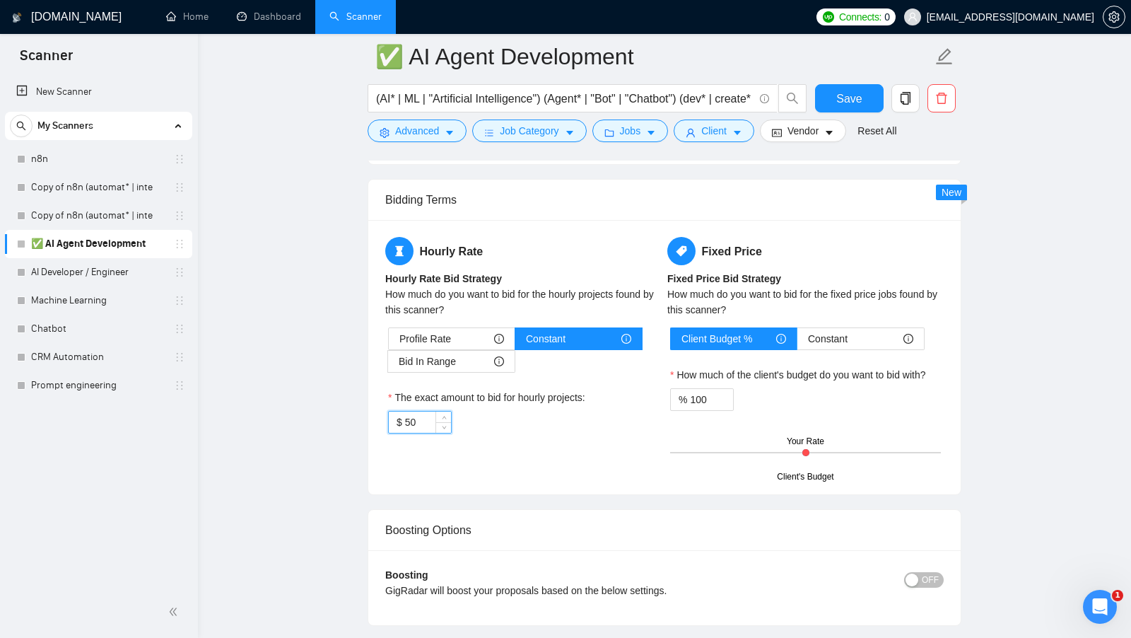
drag, startPoint x: 418, startPoint y: 405, endPoint x: 402, endPoint y: 409, distance: 16.6
click at [402, 411] on div "$ 50" at bounding box center [420, 422] width 64 height 23
click at [414, 411] on input "50" at bounding box center [428, 421] width 46 height 21
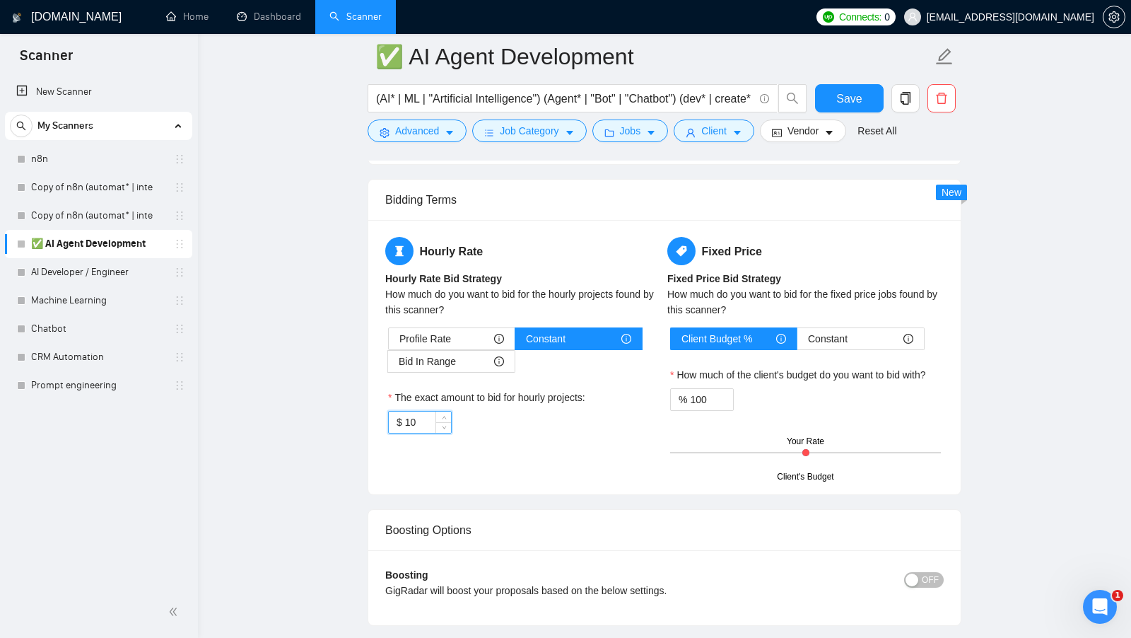
type input "1"
click at [469, 335] on div "Profile Rate" at bounding box center [451, 338] width 105 height 21
click at [389, 342] on input "Profile Rate" at bounding box center [389, 342] width 0 height 0
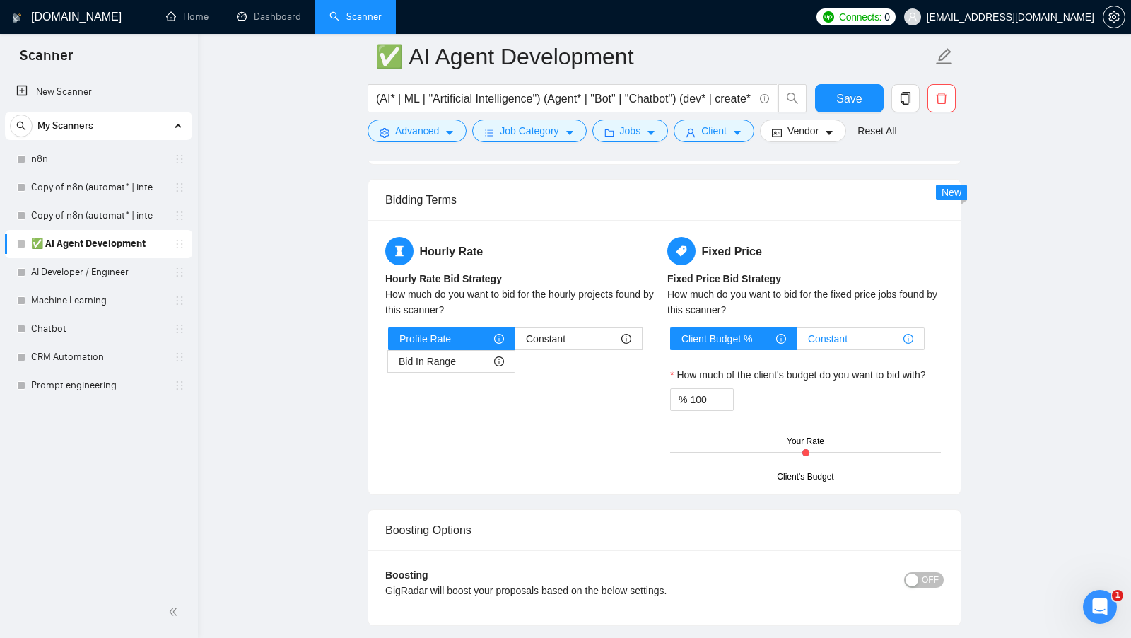
click at [838, 335] on span "Constant" at bounding box center [828, 338] width 40 height 21
click at [797, 342] on input "Constant" at bounding box center [797, 342] width 0 height 0
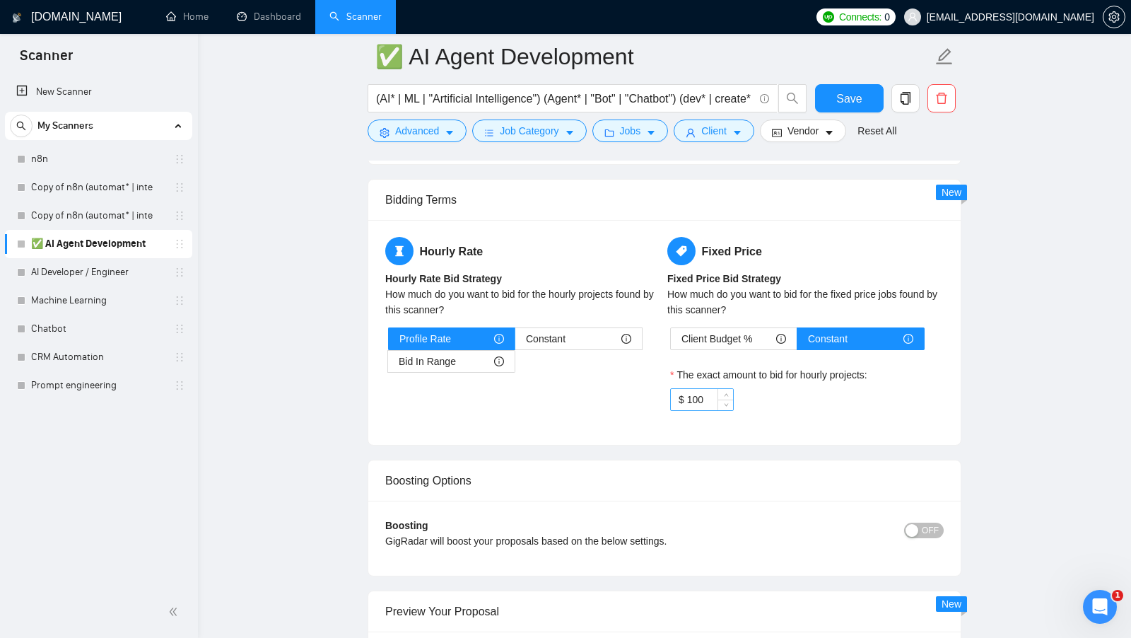
click at [693, 392] on input "100" at bounding box center [710, 399] width 46 height 21
click at [692, 392] on input "100" at bounding box center [710, 399] width 46 height 21
click at [702, 392] on input "100" at bounding box center [710, 399] width 46 height 21
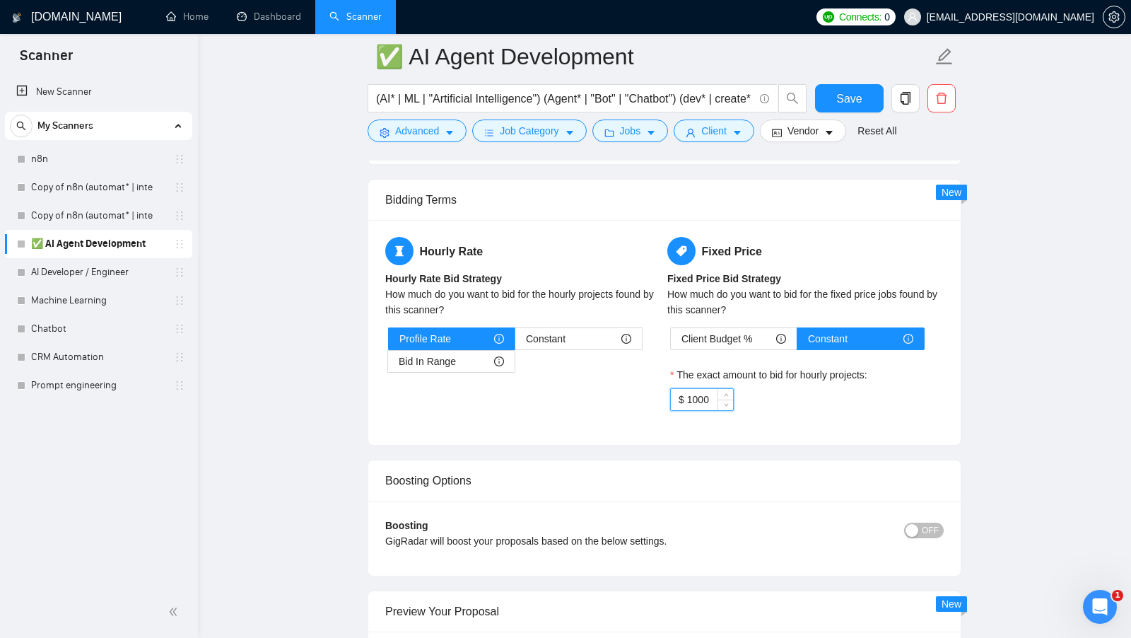
type input "100"
click at [713, 328] on span "Client Budget %" at bounding box center [716, 338] width 71 height 21
click at [671, 342] on input "Client Budget %" at bounding box center [671, 342] width 0 height 0
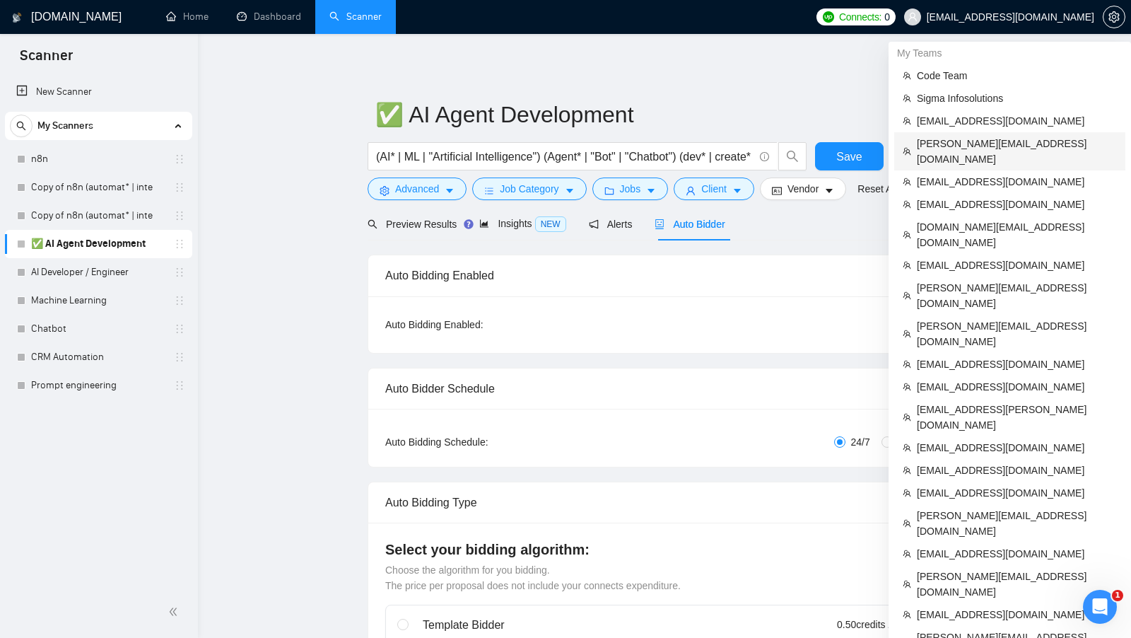
click at [996, 137] on span "oleksandr@ztnk.agency" at bounding box center [1017, 151] width 200 height 31
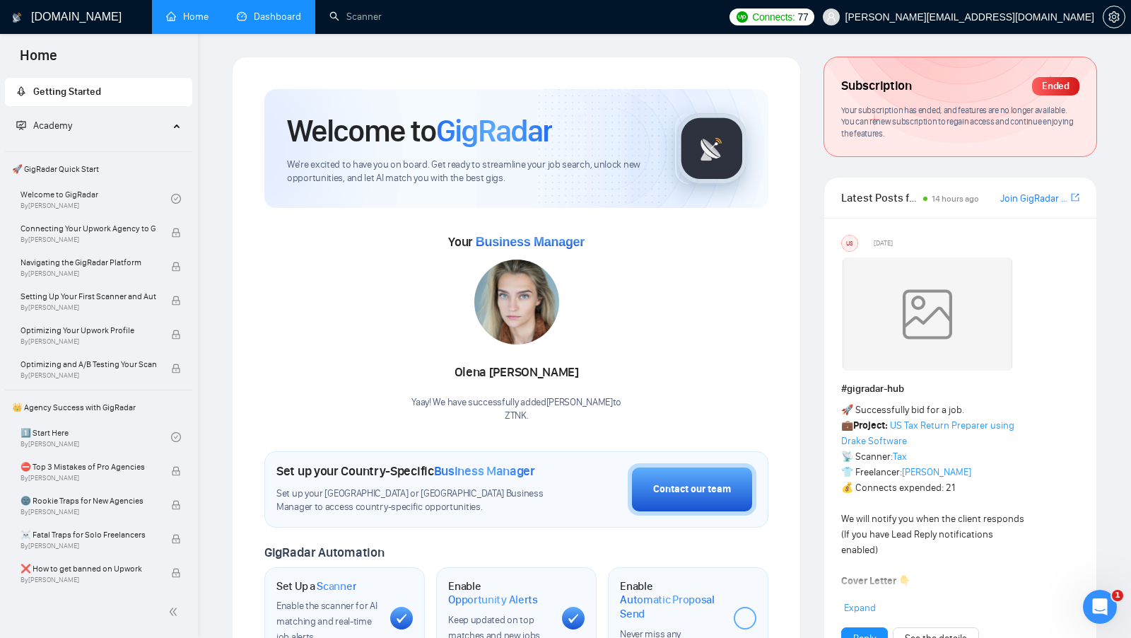
click at [281, 19] on link "Dashboard" at bounding box center [269, 17] width 64 height 12
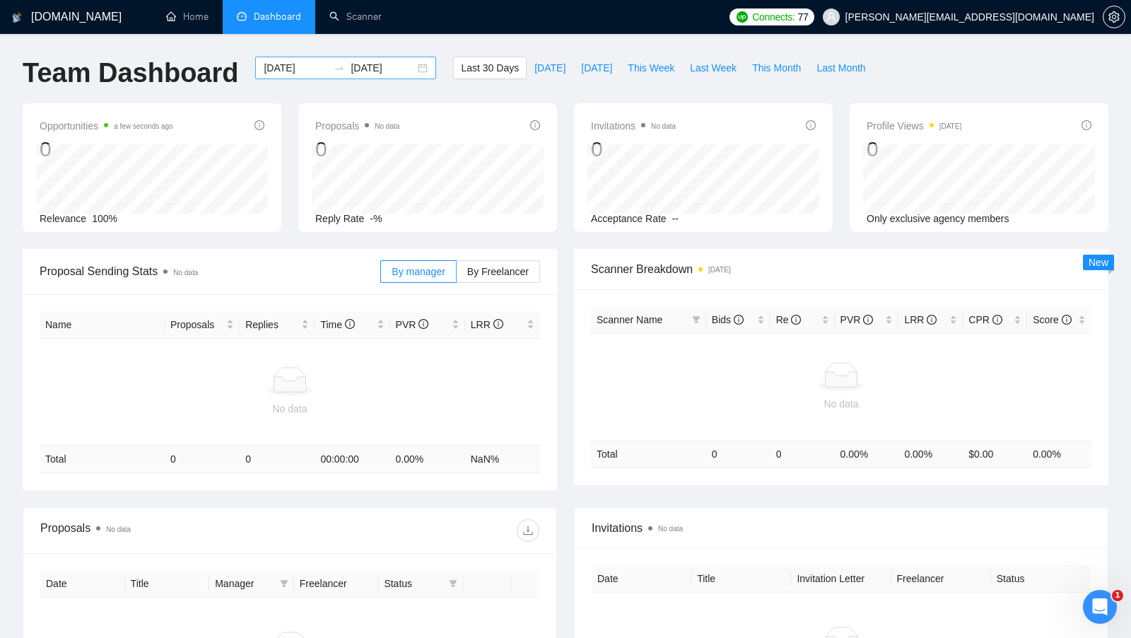
click at [413, 64] on div "2025-08-12 2025-09-11" at bounding box center [345, 68] width 181 height 23
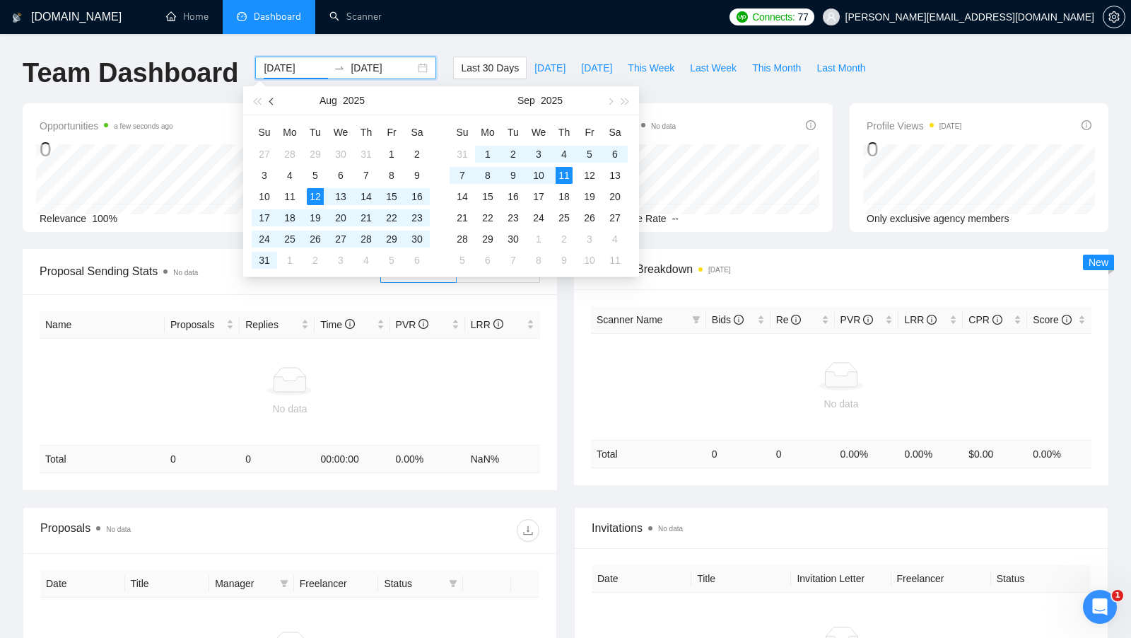
click at [273, 103] on span "button" at bounding box center [272, 101] width 7 height 7
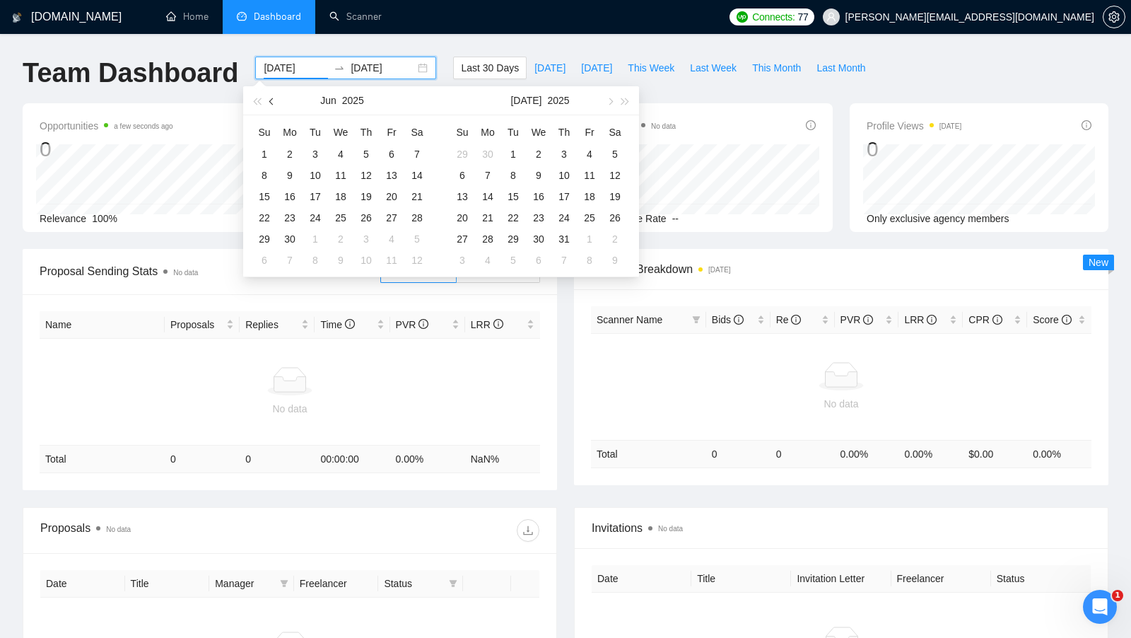
click at [273, 103] on span "button" at bounding box center [272, 101] width 7 height 7
click at [274, 105] on button "button" at bounding box center [272, 100] width 16 height 28
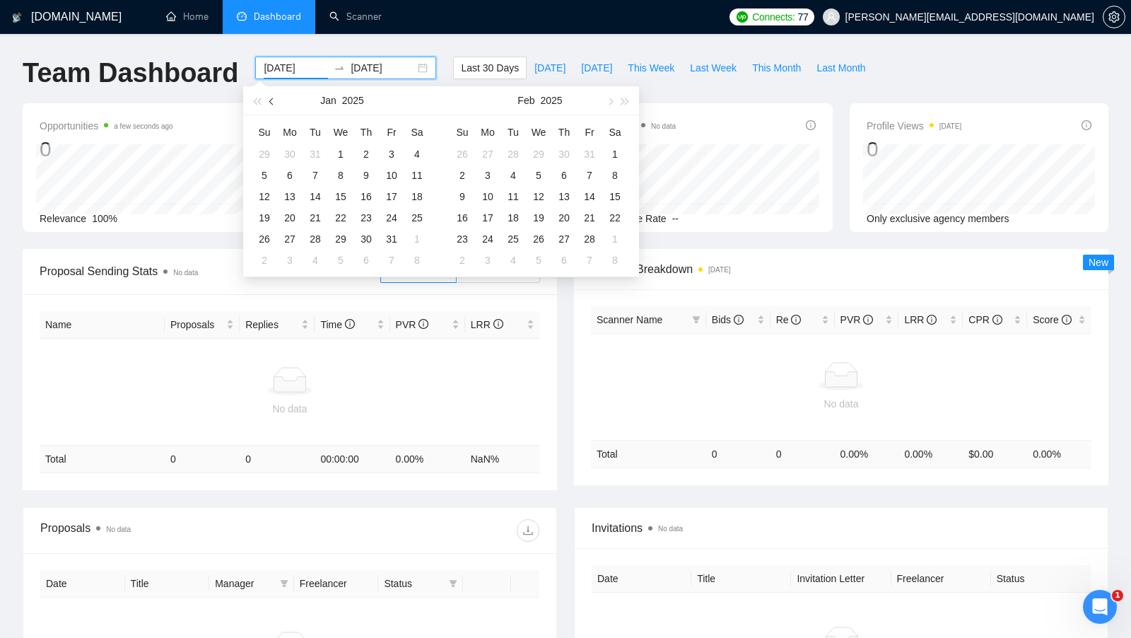
click at [273, 105] on button "button" at bounding box center [272, 100] width 16 height 28
type input "2024-11-01"
click at [385, 153] on div "1" at bounding box center [391, 154] width 17 height 17
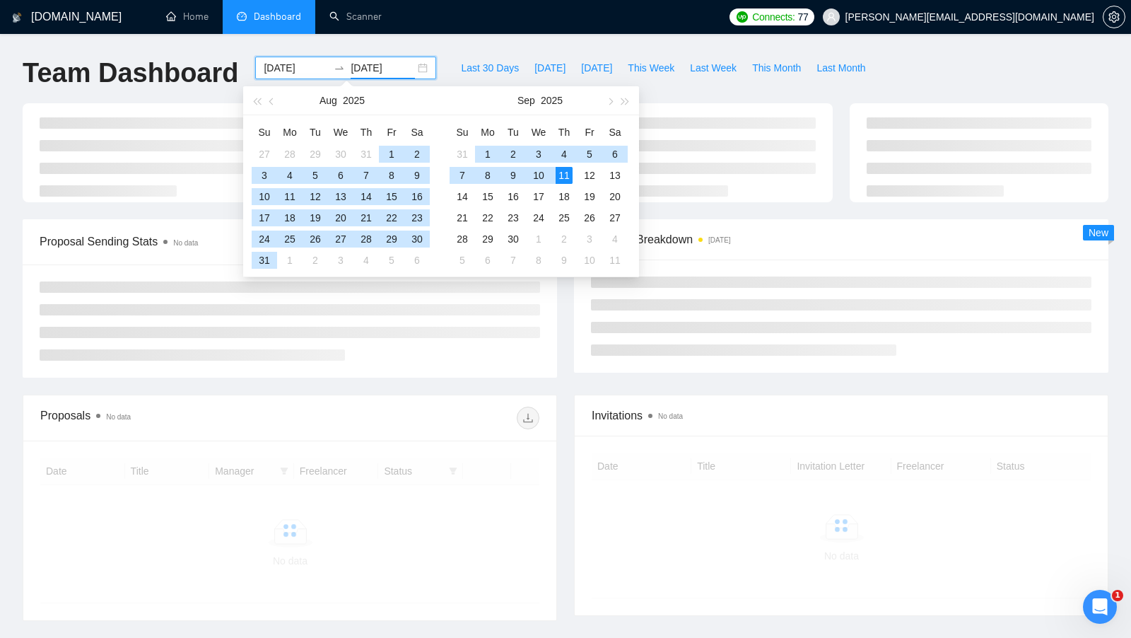
type input "2025-09-11"
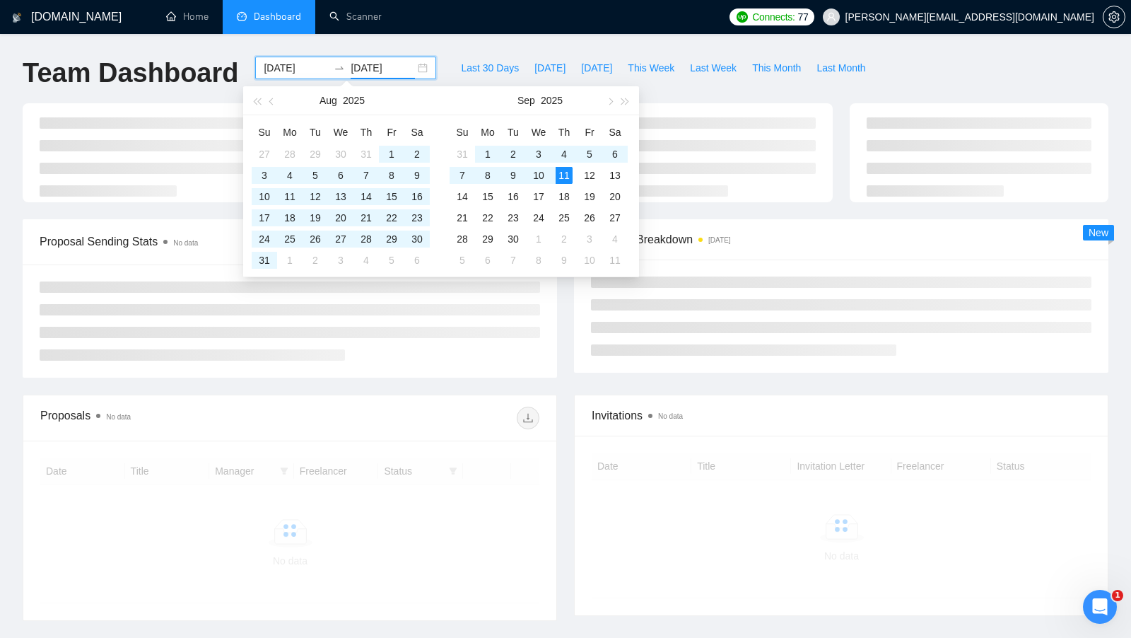
click at [478, 363] on div at bounding box center [290, 320] width 534 height 113
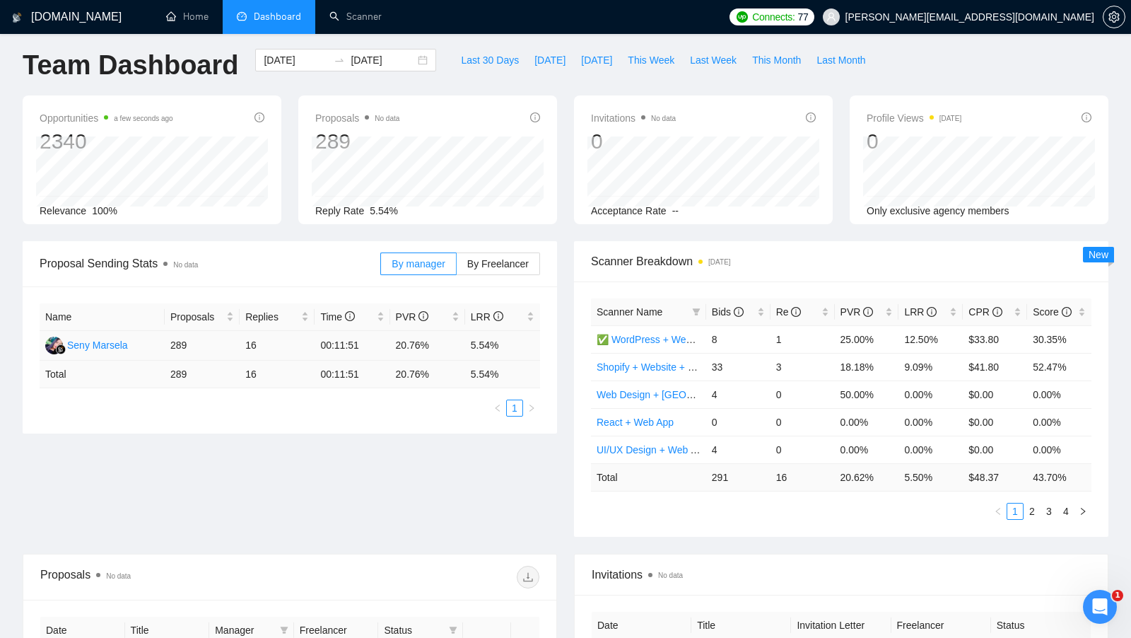
scroll to position [23, 0]
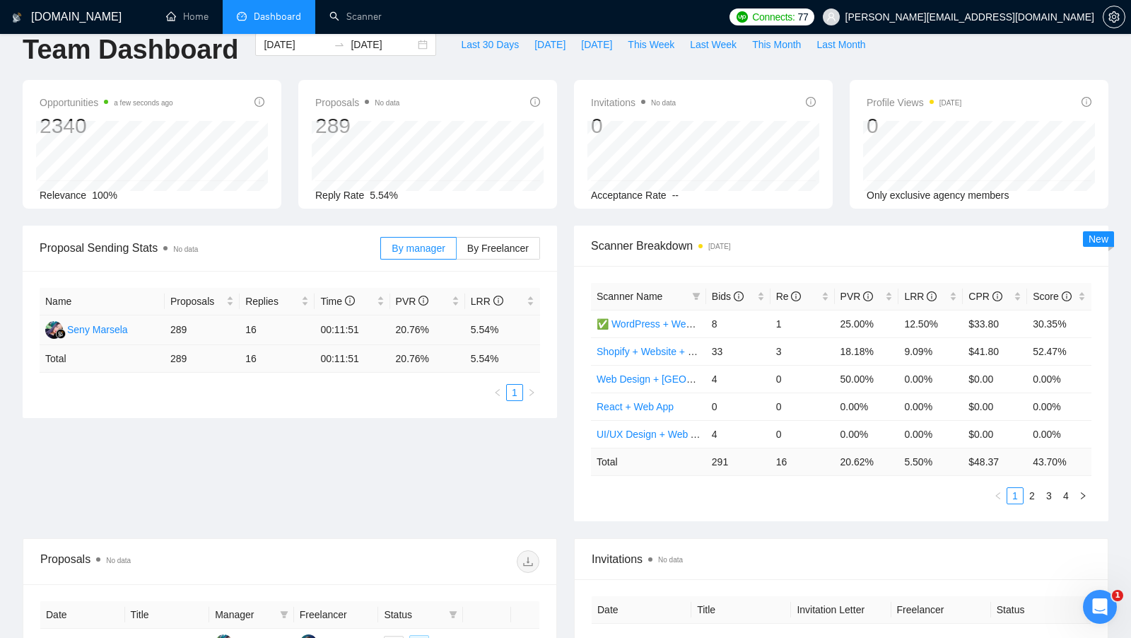
click at [177, 329] on td "289" at bounding box center [202, 330] width 75 height 30
drag, startPoint x: 243, startPoint y: 327, endPoint x: 270, endPoint y: 327, distance: 26.9
click at [270, 327] on td "16" at bounding box center [277, 330] width 75 height 30
click at [271, 327] on td "16" at bounding box center [277, 330] width 75 height 30
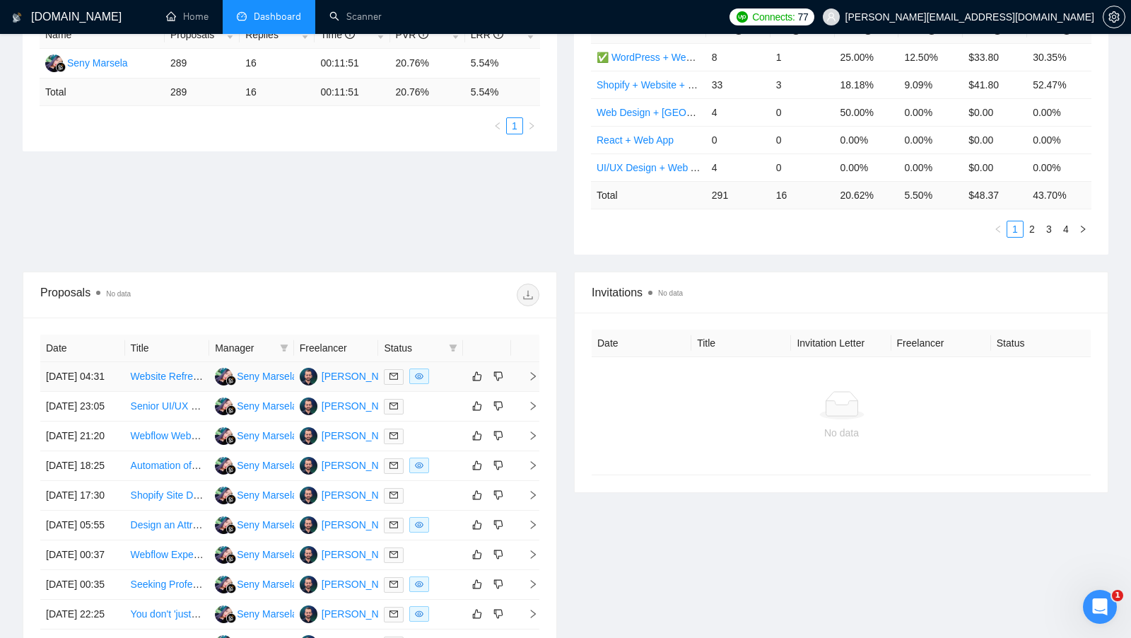
scroll to position [291, 0]
click at [443, 378] on div at bounding box center [421, 375] width 74 height 16
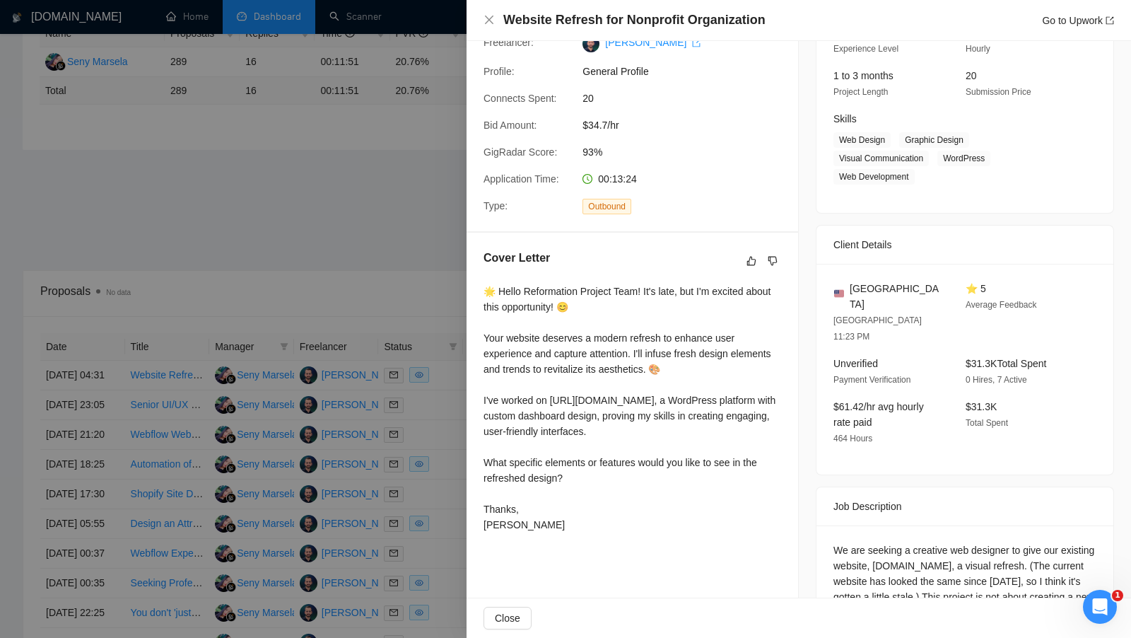
scroll to position [194, 0]
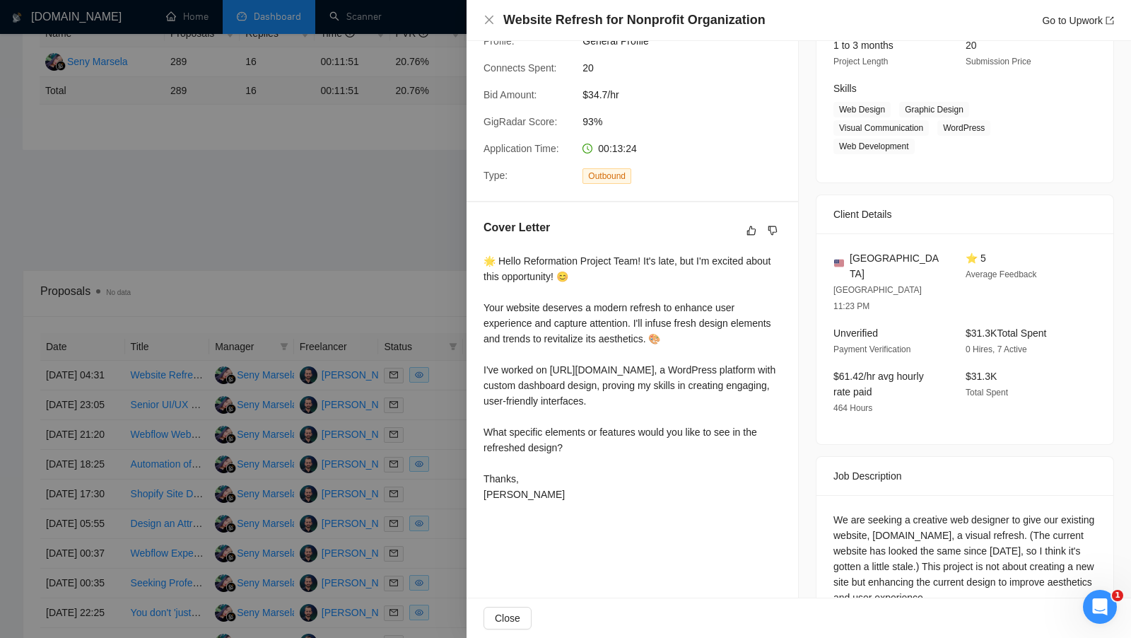
click at [315, 274] on div at bounding box center [565, 319] width 1131 height 638
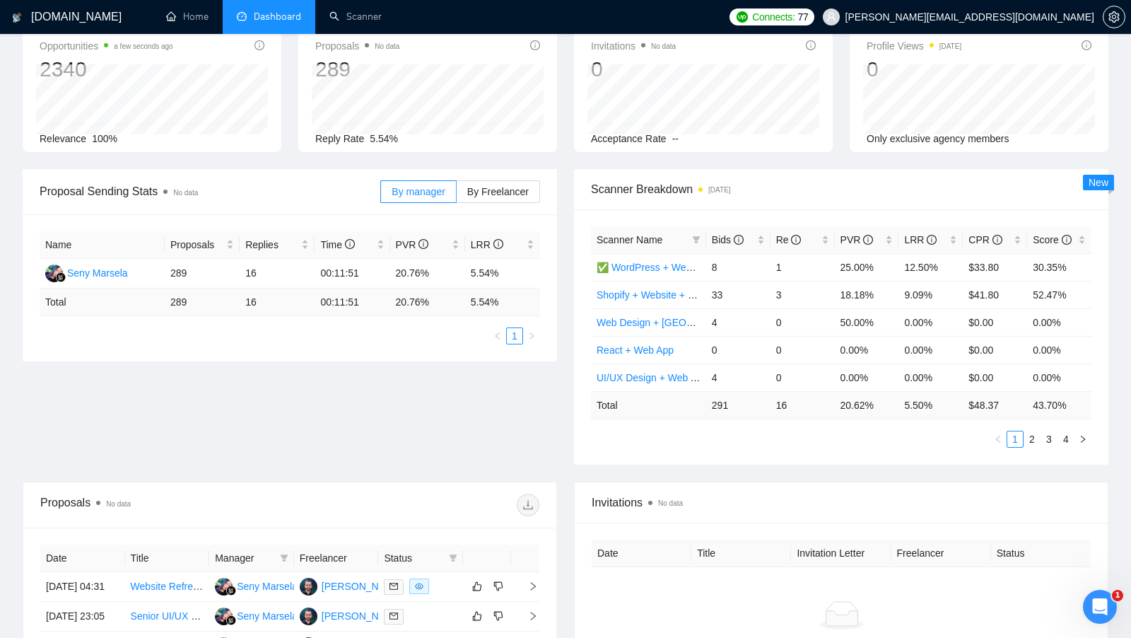
scroll to position [55, 0]
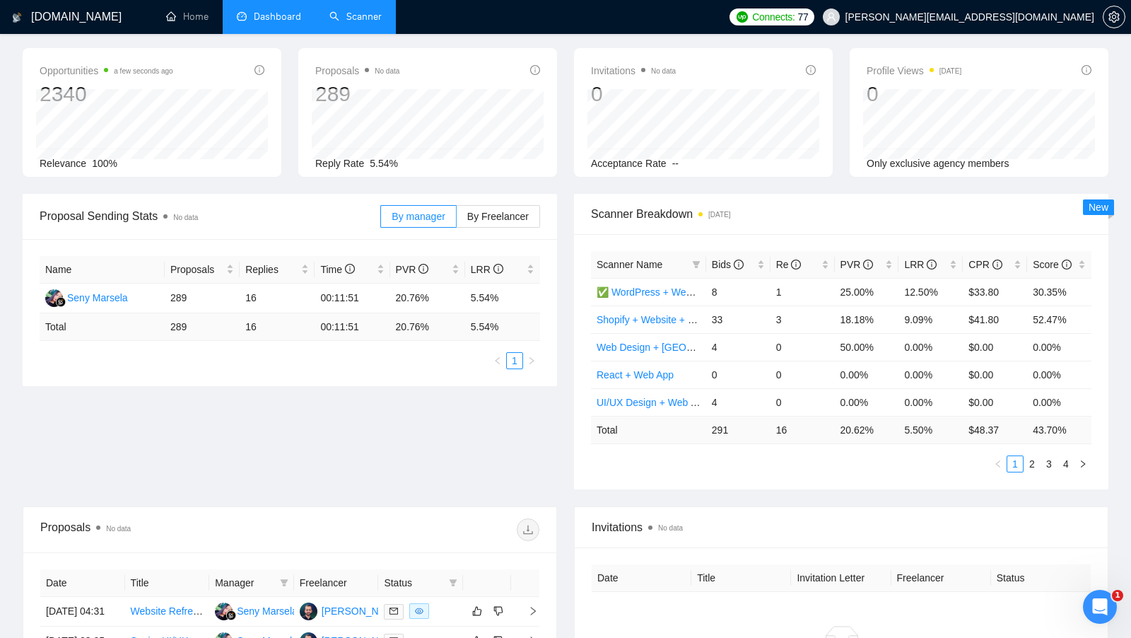
click at [361, 23] on link "Scanner" at bounding box center [355, 17] width 52 height 12
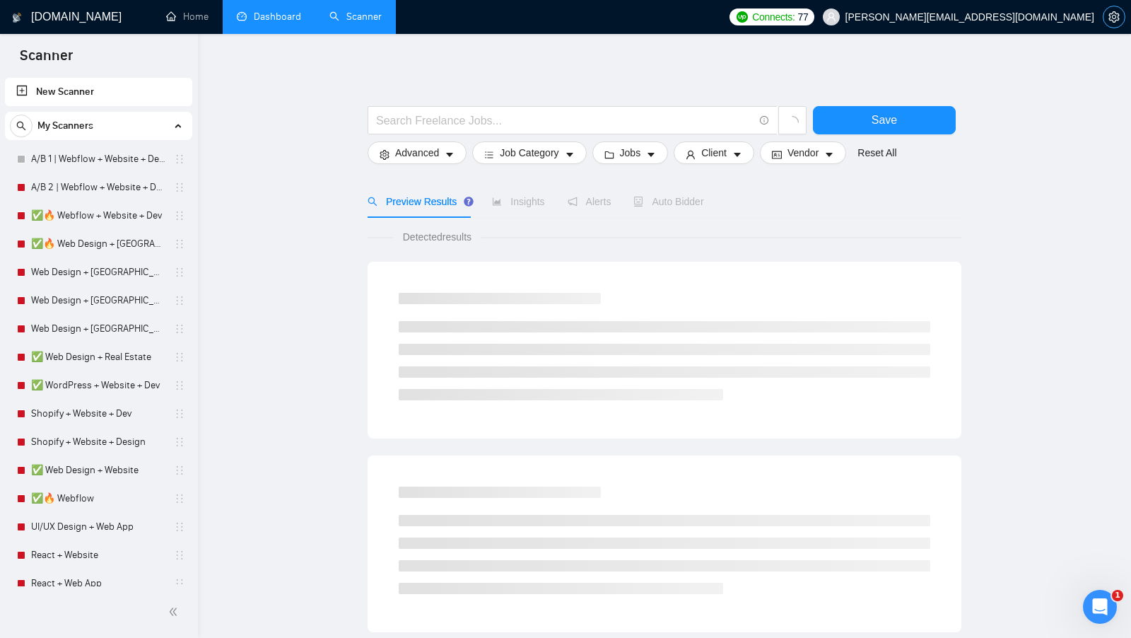
click at [1109, 22] on icon "setting" at bounding box center [1113, 16] width 11 height 11
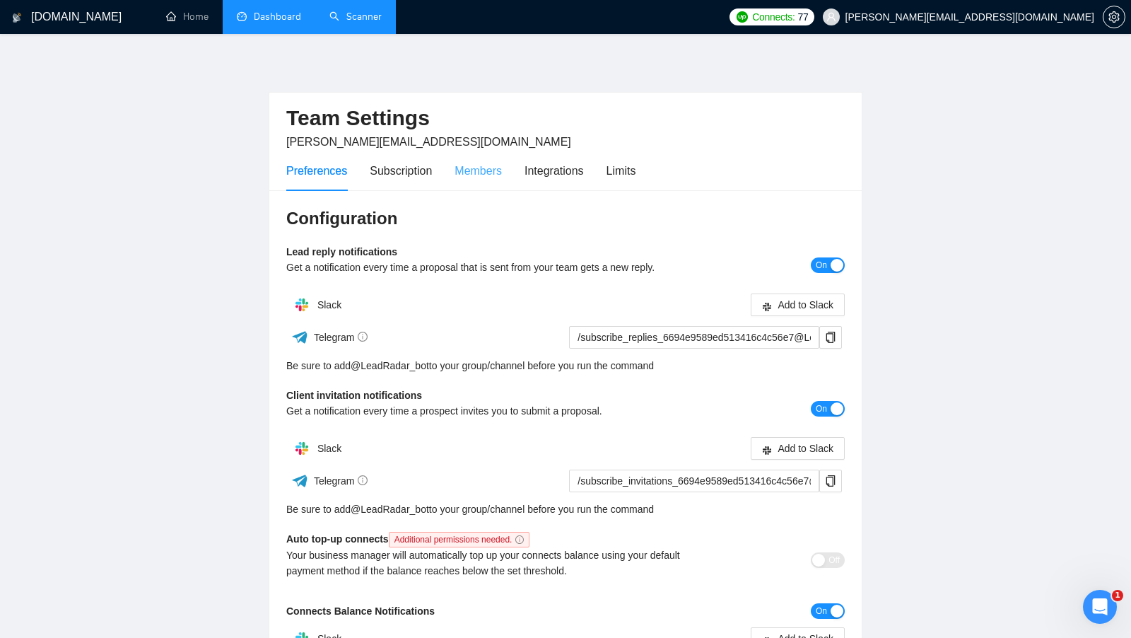
click at [483, 160] on div "Members" at bounding box center [478, 171] width 47 height 40
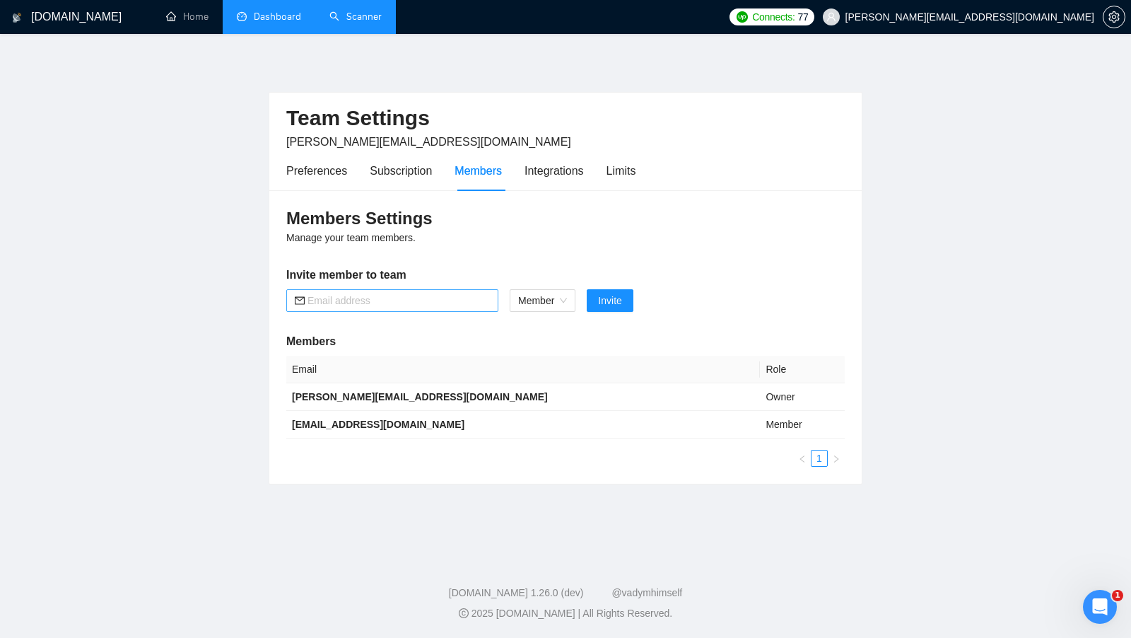
click at [435, 298] on input "text" at bounding box center [399, 301] width 182 height 16
paste input "alexandrzhitnikov@gmail.com"
click at [555, 303] on span "Member" at bounding box center [542, 300] width 49 height 21
type input "alexandrzhitnikov@gmail.com"
click at [546, 322] on div "Admin" at bounding box center [542, 328] width 50 height 16
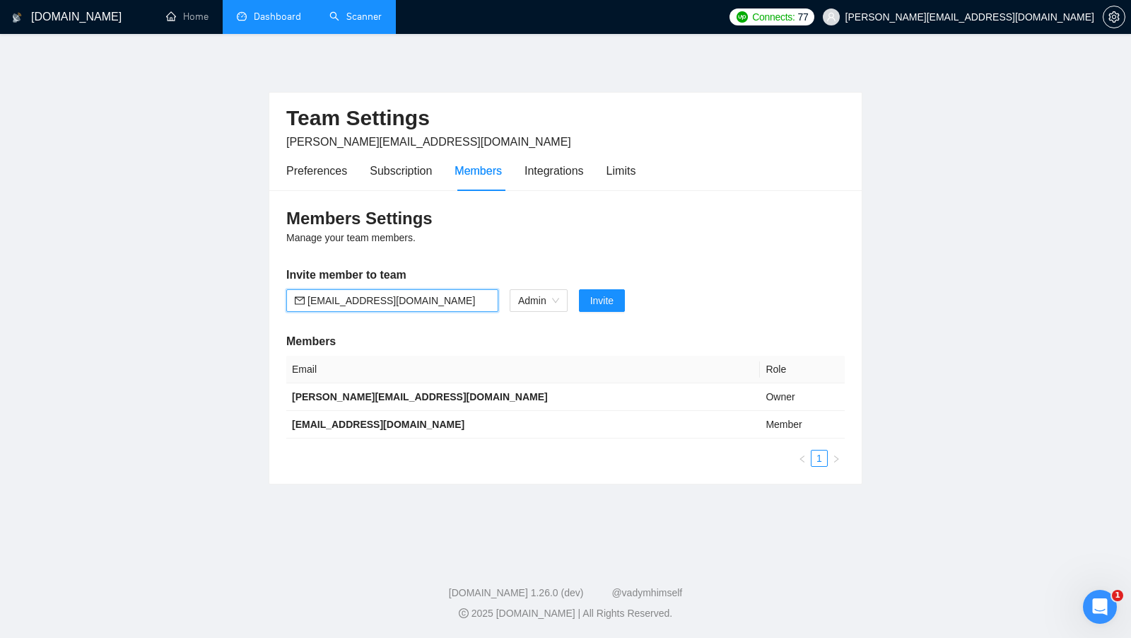
click at [455, 301] on input "alexandrzhitnikov@gmail.com" at bounding box center [399, 301] width 182 height 16
click at [508, 244] on div "Members Settings Manage your team members. Invite member to team alexandrzhitni…" at bounding box center [565, 336] width 592 height 293
click at [402, 298] on input "alexandrzhitnikov@gmail.com" at bounding box center [399, 301] width 182 height 16
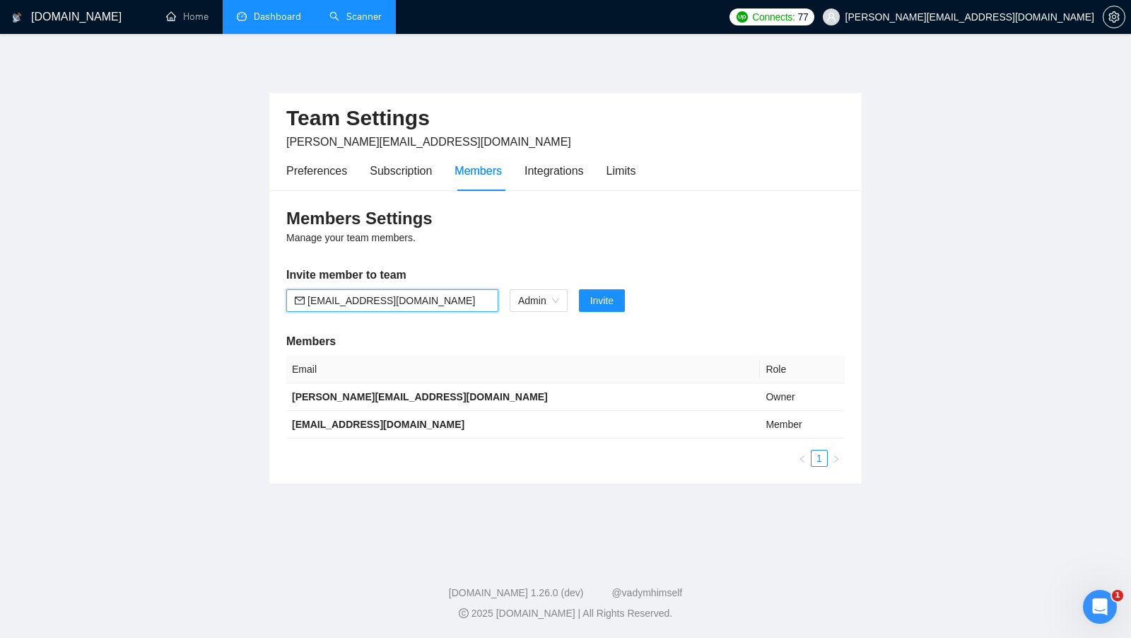
click at [402, 298] on input "alexandrzhitnikov@gmail.com" at bounding box center [399, 301] width 182 height 16
click at [632, 271] on h5 "Invite member to team" at bounding box center [565, 275] width 558 height 17
click at [597, 296] on span "Invite" at bounding box center [601, 301] width 23 height 16
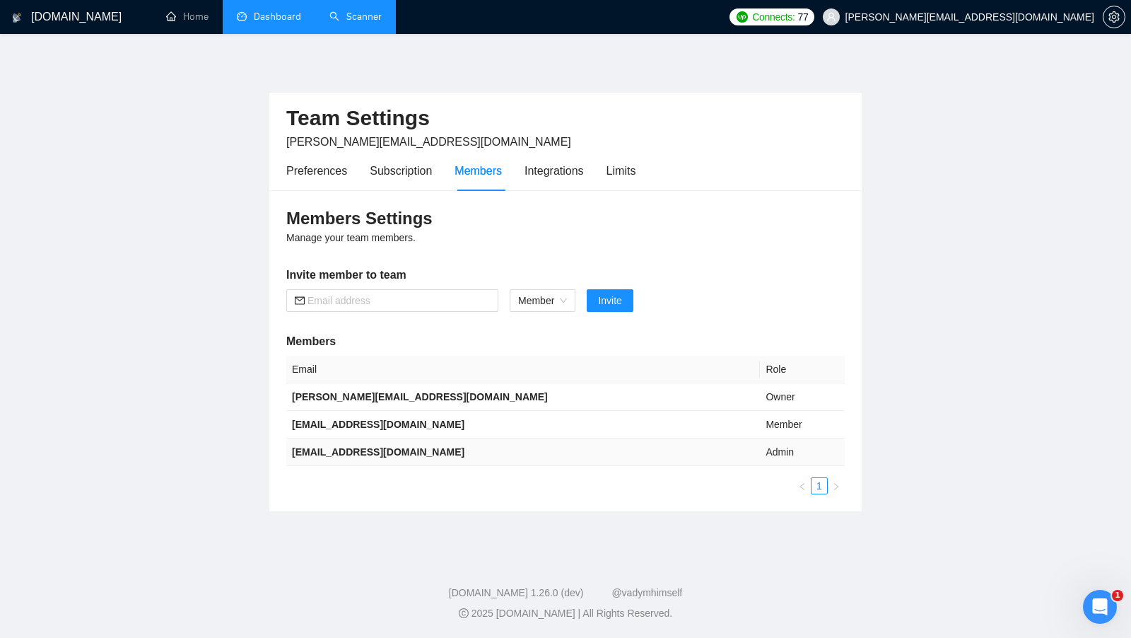
click at [368, 449] on b "alexandrzhitnikov@gmail.com" at bounding box center [378, 451] width 172 height 11
click at [460, 455] on td "alexandrzhitnikov@gmail.com" at bounding box center [523, 452] width 474 height 28
click at [455, 452] on td "alexandrzhitnikov@gmail.com" at bounding box center [523, 452] width 474 height 28
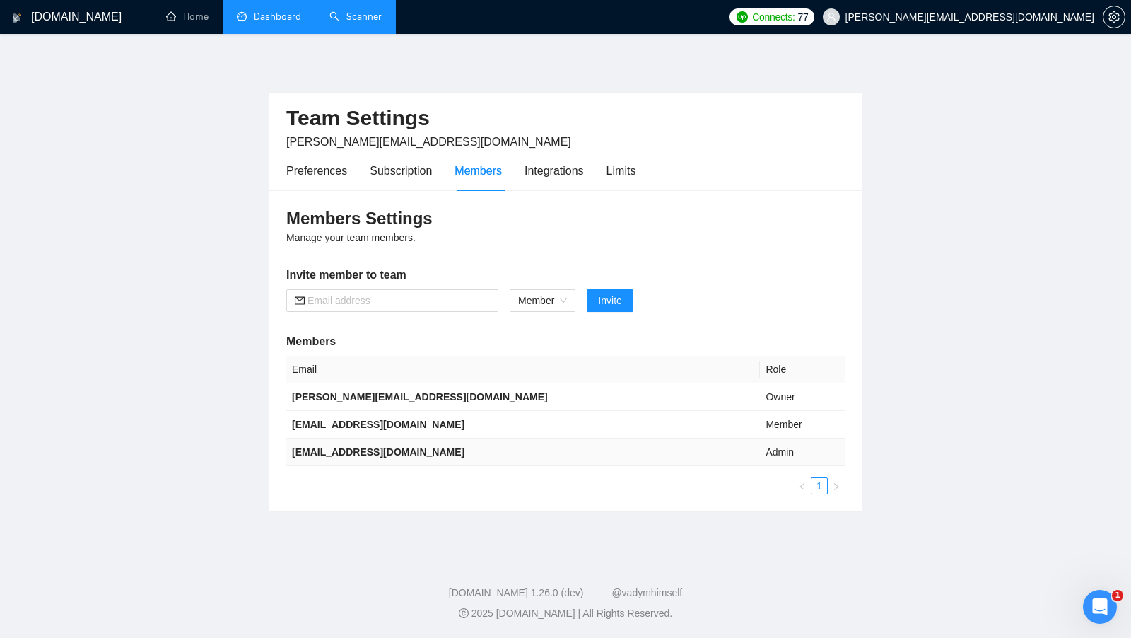
click at [455, 452] on td "alexandrzhitnikov@gmail.com" at bounding box center [523, 452] width 474 height 28
click at [419, 305] on input "text" at bounding box center [399, 301] width 182 height 16
paste input "[EMAIL_ADDRESS][DOMAIN_NAME]"
type input "[EMAIL_ADDRESS][DOMAIN_NAME]"
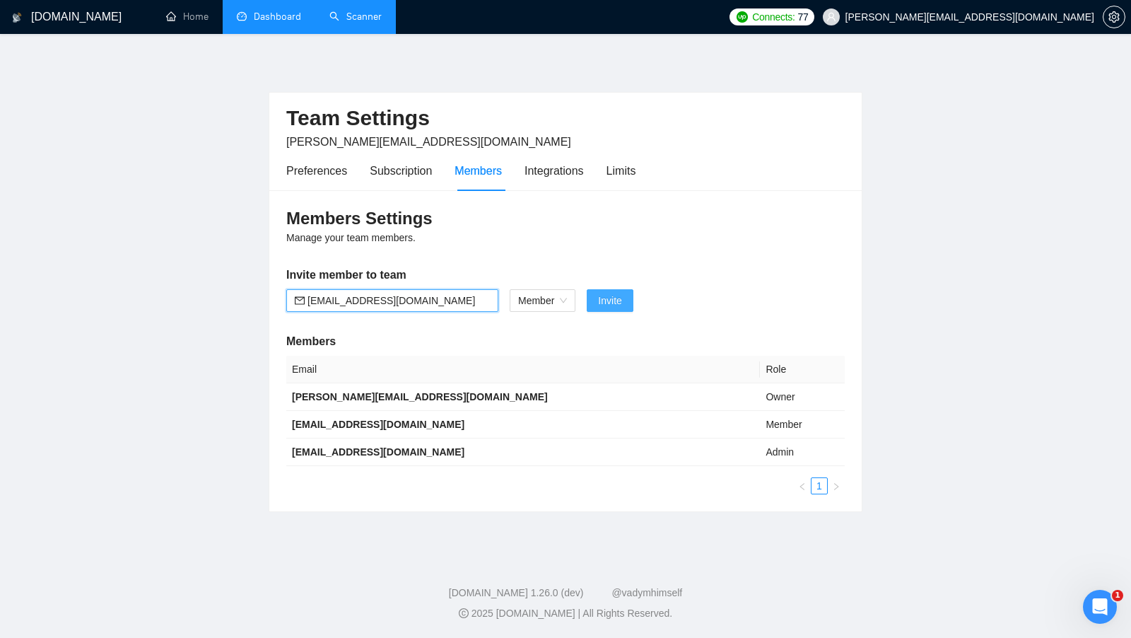
click at [611, 295] on span "Invite" at bounding box center [609, 301] width 23 height 16
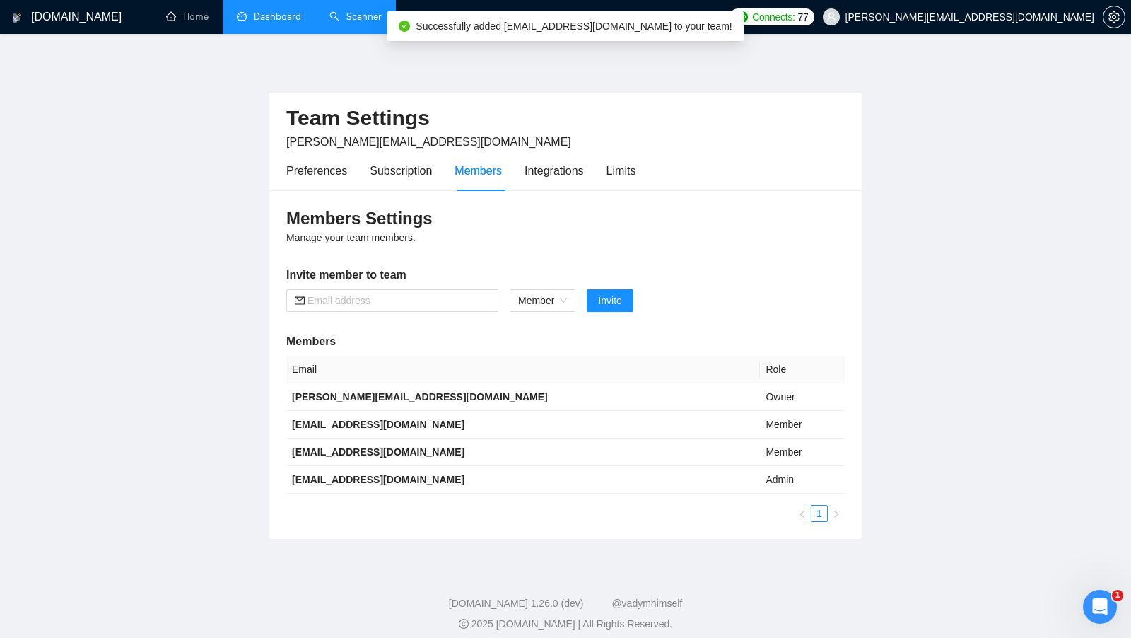
click at [669, 287] on div "Members Settings Manage your team members. Invite member to team Member Invite …" at bounding box center [565, 364] width 592 height 349
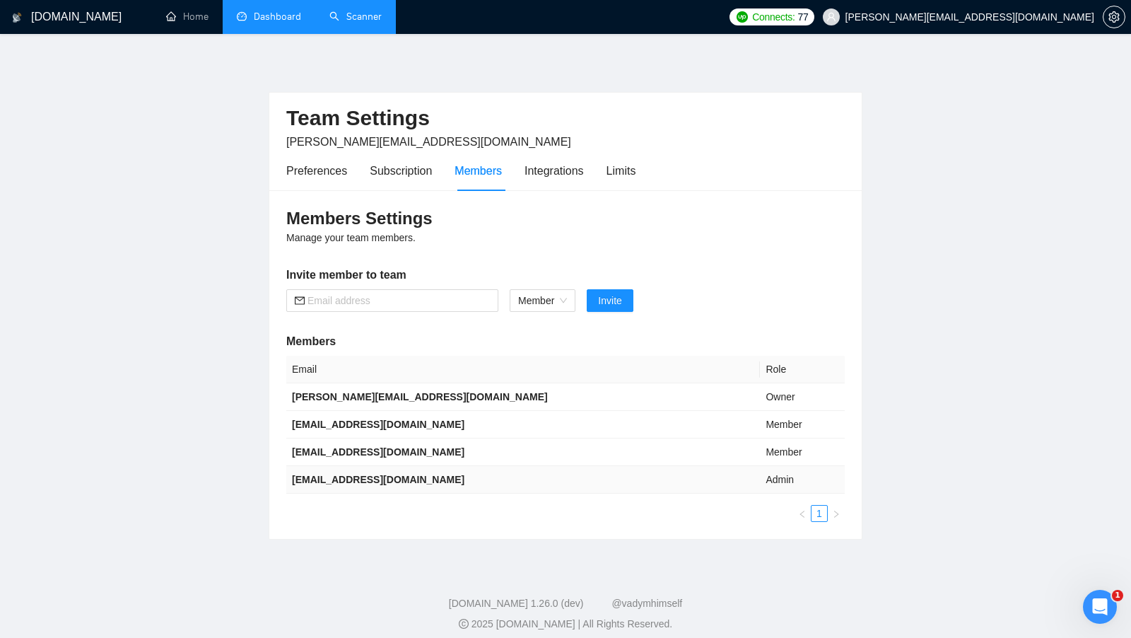
click at [378, 480] on b "alexandrzhitnikov@gmail.com" at bounding box center [378, 479] width 172 height 11
click at [374, 387] on td "oleksandr@ztnk.agency" at bounding box center [523, 397] width 474 height 28
click at [373, 389] on td "oleksandr@ztnk.agency" at bounding box center [523, 397] width 474 height 28
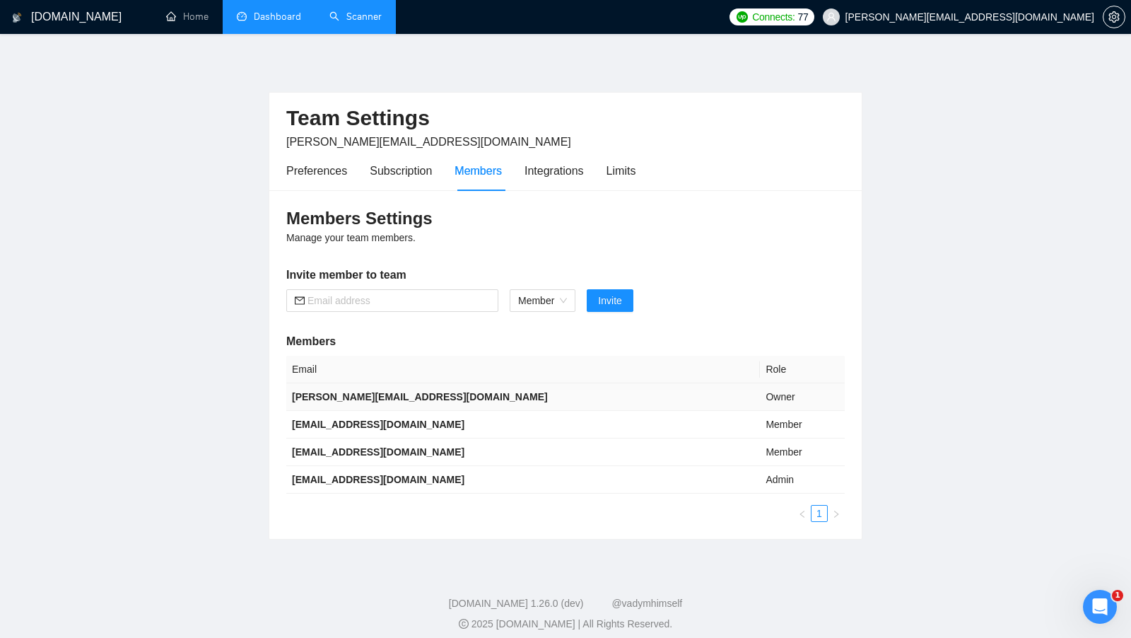
click at [369, 392] on b "oleksandr@ztnk.agency" at bounding box center [420, 396] width 256 height 11
click at [368, 392] on b "oleksandr@ztnk.agency" at bounding box center [420, 396] width 256 height 11
click at [320, 401] on td "oleksandr@ztnk.agency" at bounding box center [523, 397] width 474 height 28
drag, startPoint x: 291, startPoint y: 394, endPoint x: 430, endPoint y: 394, distance: 139.3
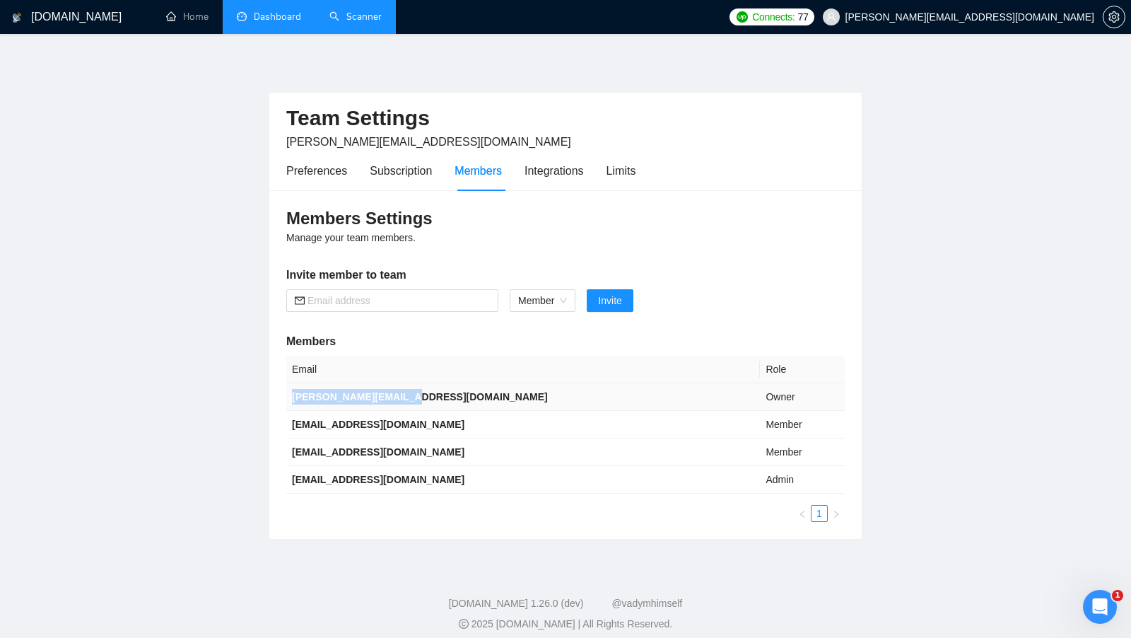
click at [429, 394] on td "oleksandr@ztnk.agency" at bounding box center [523, 397] width 474 height 28
drag, startPoint x: 427, startPoint y: 431, endPoint x: 306, endPoint y: 433, distance: 120.9
click at [306, 433] on td "[EMAIL_ADDRESS][DOMAIN_NAME]" at bounding box center [523, 425] width 474 height 28
click at [305, 411] on td "[EMAIL_ADDRESS][DOMAIN_NAME]" at bounding box center [523, 425] width 474 height 28
click at [305, 438] on td "[EMAIL_ADDRESS][DOMAIN_NAME]" at bounding box center [523, 452] width 474 height 28
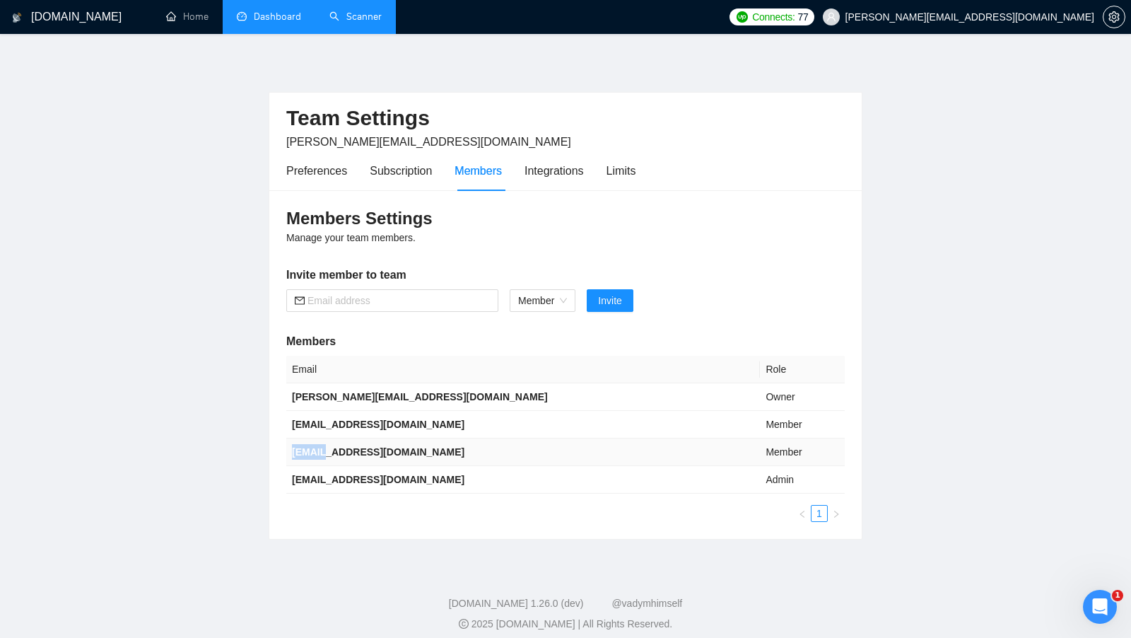
click at [305, 438] on td "[EMAIL_ADDRESS][DOMAIN_NAME]" at bounding box center [523, 452] width 474 height 28
click at [334, 474] on b "alexandrzhitnikov@gmail.com" at bounding box center [378, 479] width 172 height 11
click at [198, 23] on link "Home" at bounding box center [187, 17] width 42 height 12
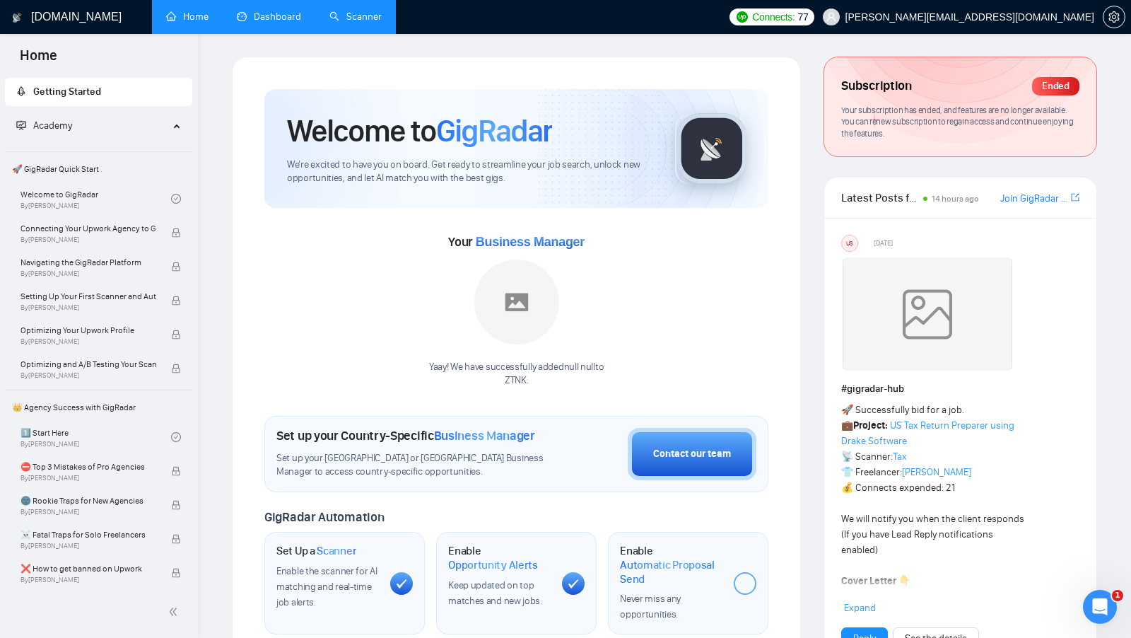
click at [370, 16] on link "Scanner" at bounding box center [355, 17] width 52 height 12
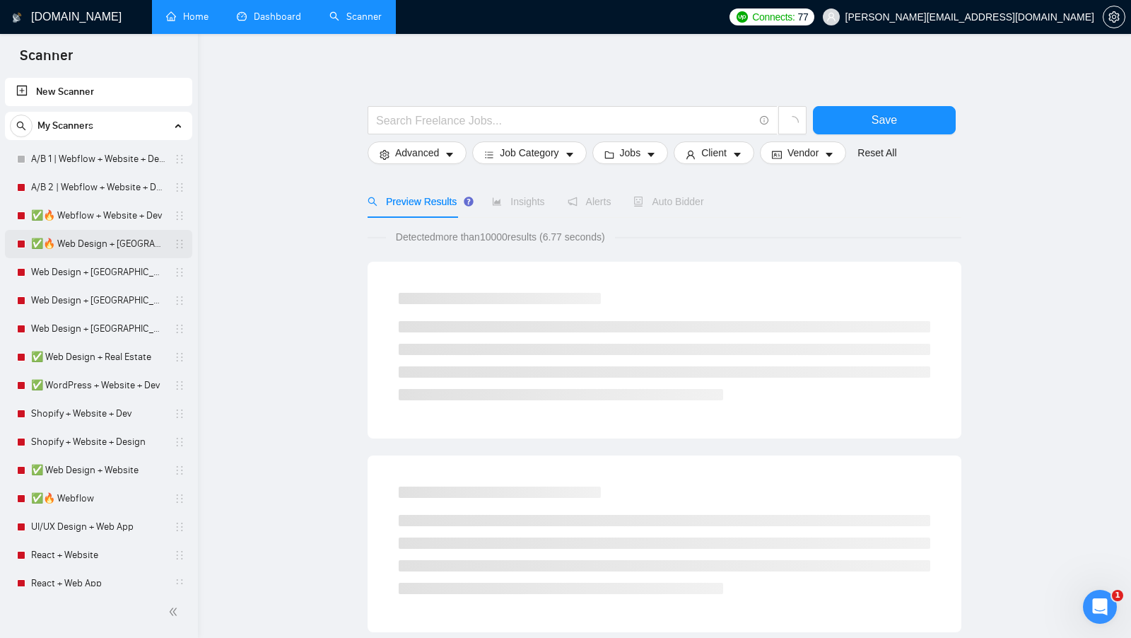
scroll to position [11, 0]
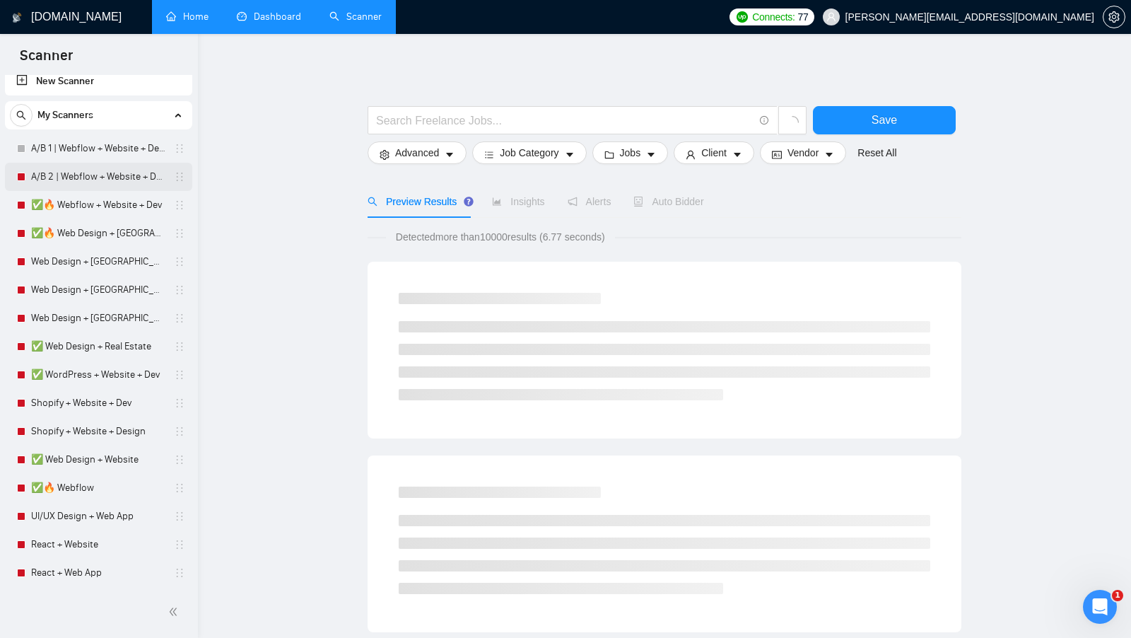
click at [112, 184] on link "A/B 2 | Webflow + Website + Design" at bounding box center [98, 177] width 134 height 28
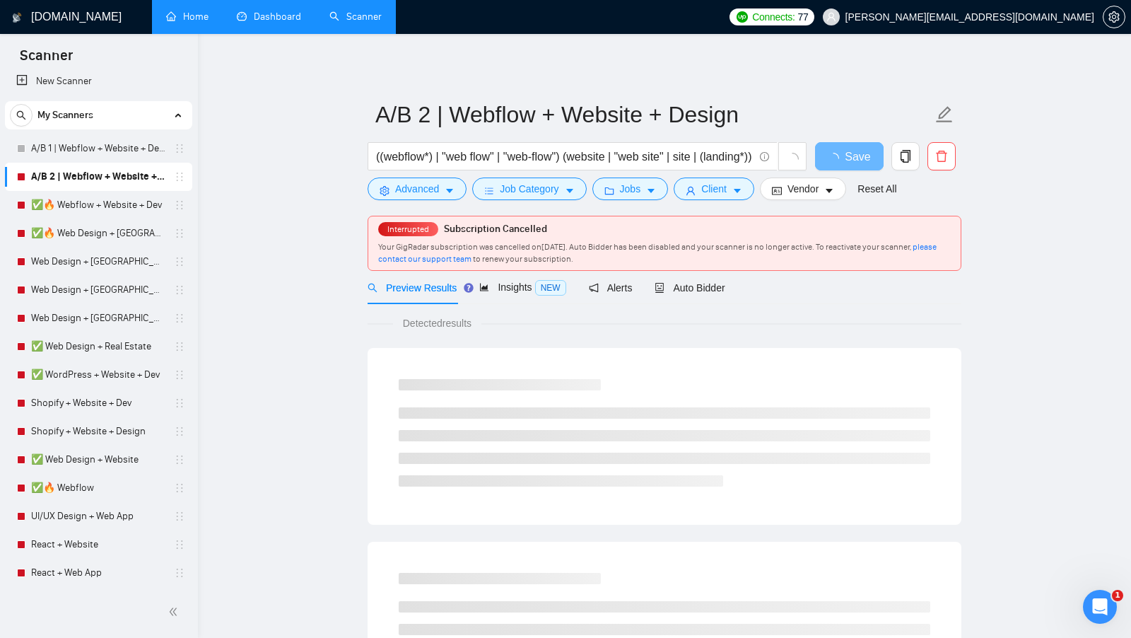
click at [276, 17] on link "Dashboard" at bounding box center [269, 17] width 64 height 12
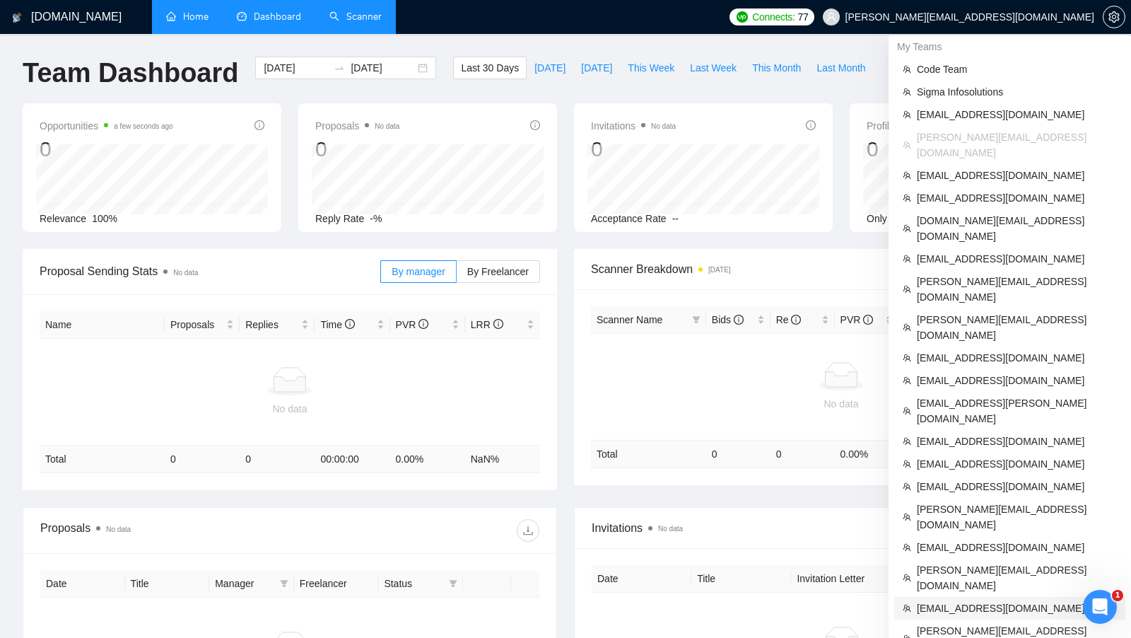
scroll to position [221, 0]
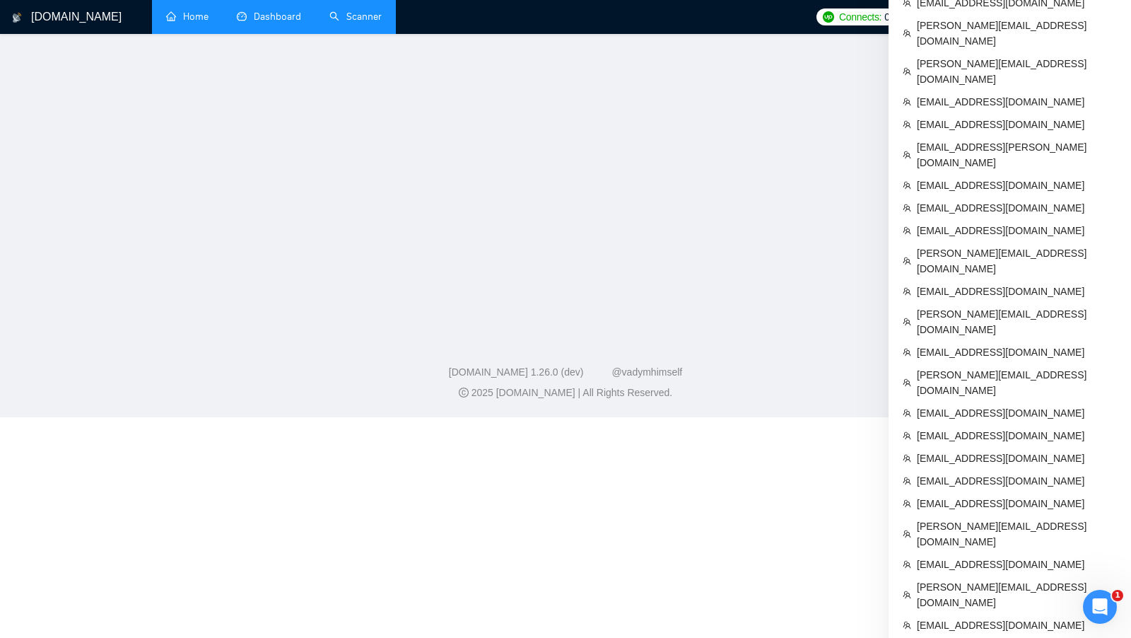
scroll to position [415, 0]
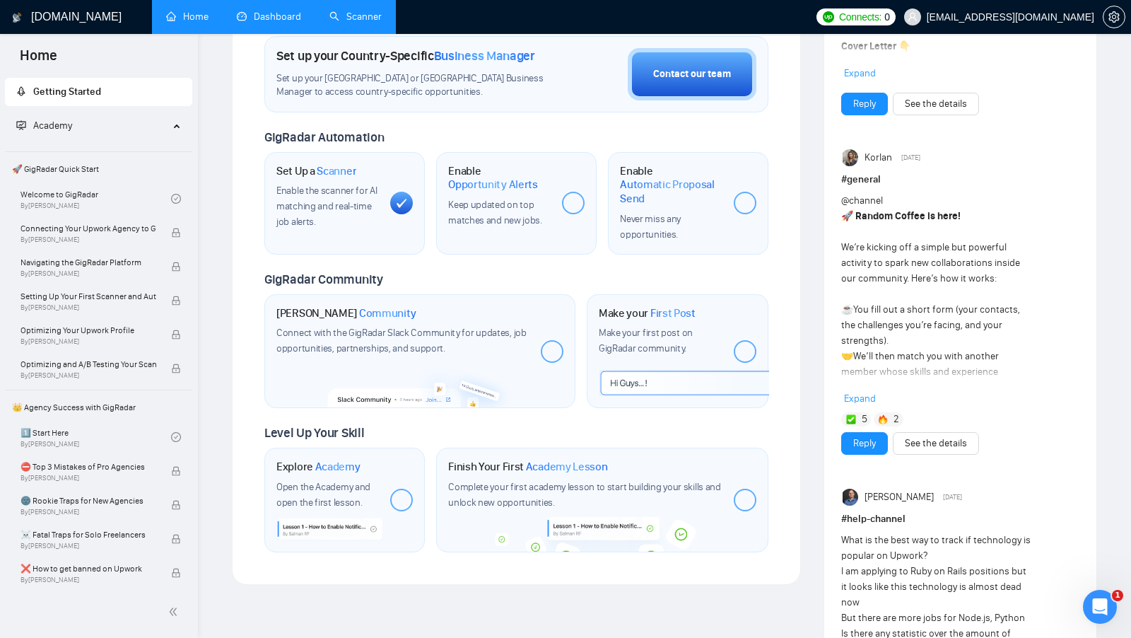
click at [814, 146] on div "Latest Posts from the GigRadar Community 14 hours ago Join GigRadar Slack Commu…" at bounding box center [960, 416] width 296 height 1548
click at [376, 23] on link "Scanner" at bounding box center [355, 17] width 52 height 12
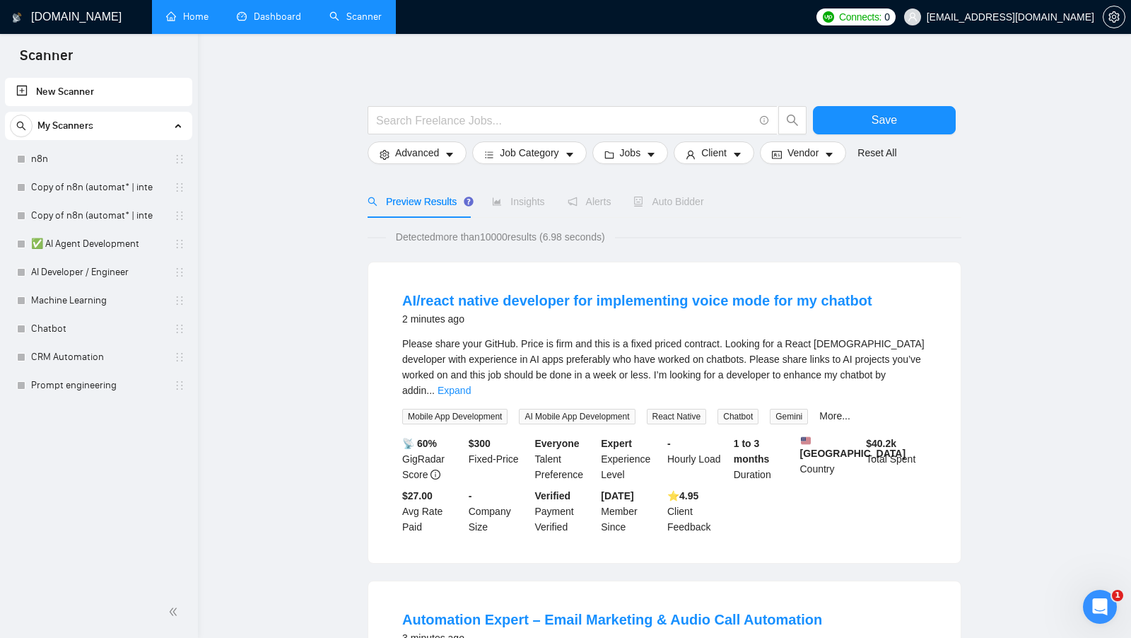
click at [285, 23] on link "Dashboard" at bounding box center [269, 17] width 64 height 12
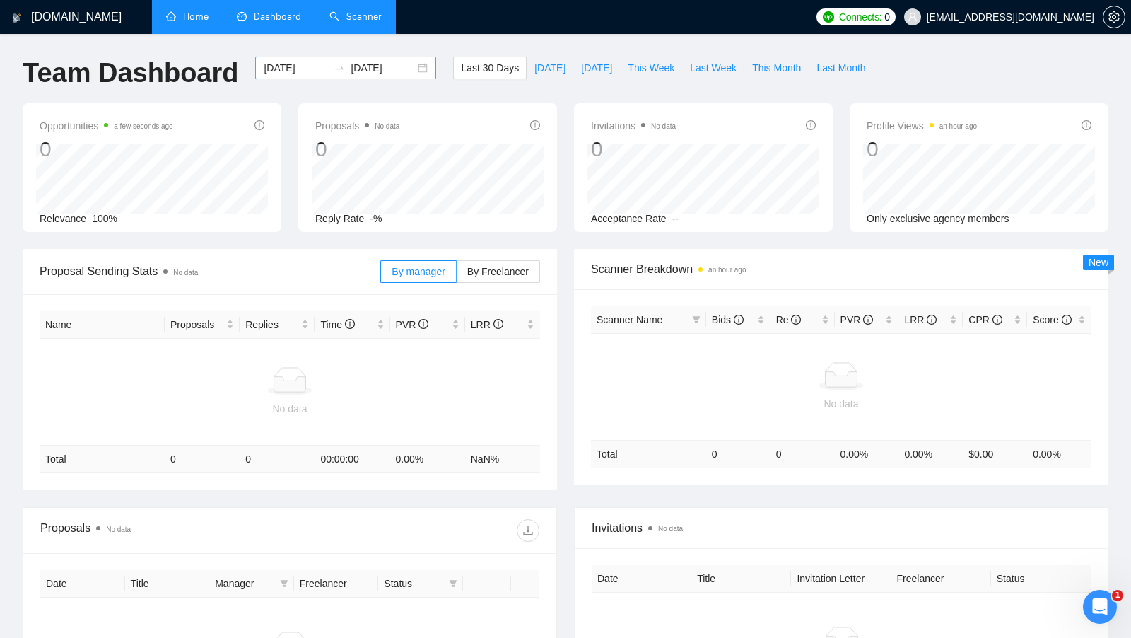
click at [408, 69] on div "2025-08-12 2025-09-11" at bounding box center [345, 68] width 181 height 23
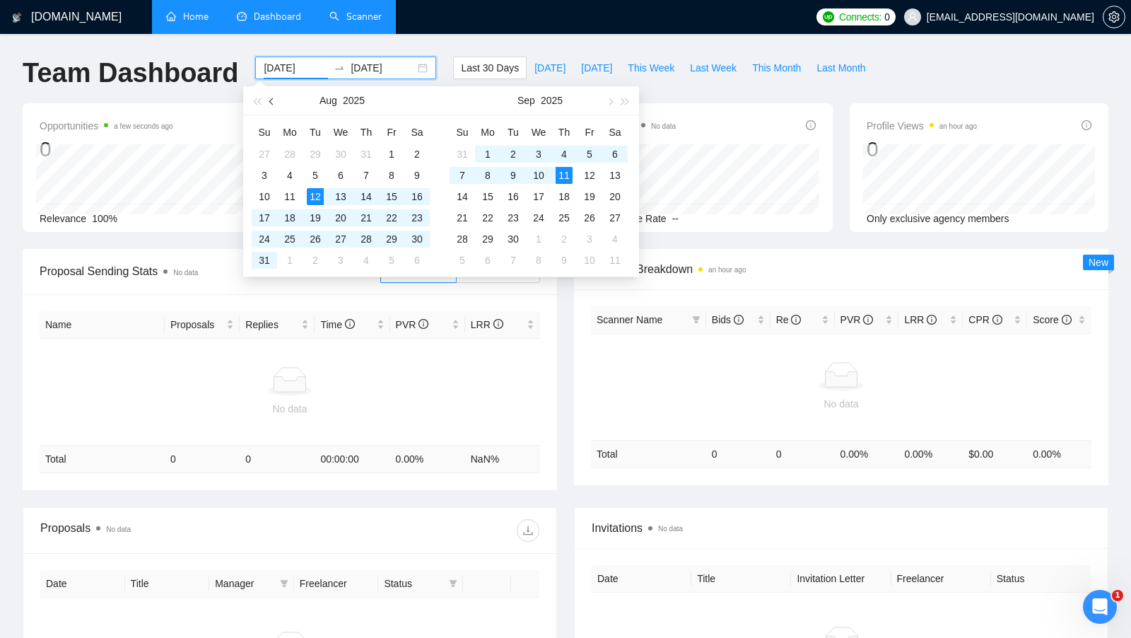
click at [275, 100] on span "button" at bounding box center [272, 101] width 7 height 7
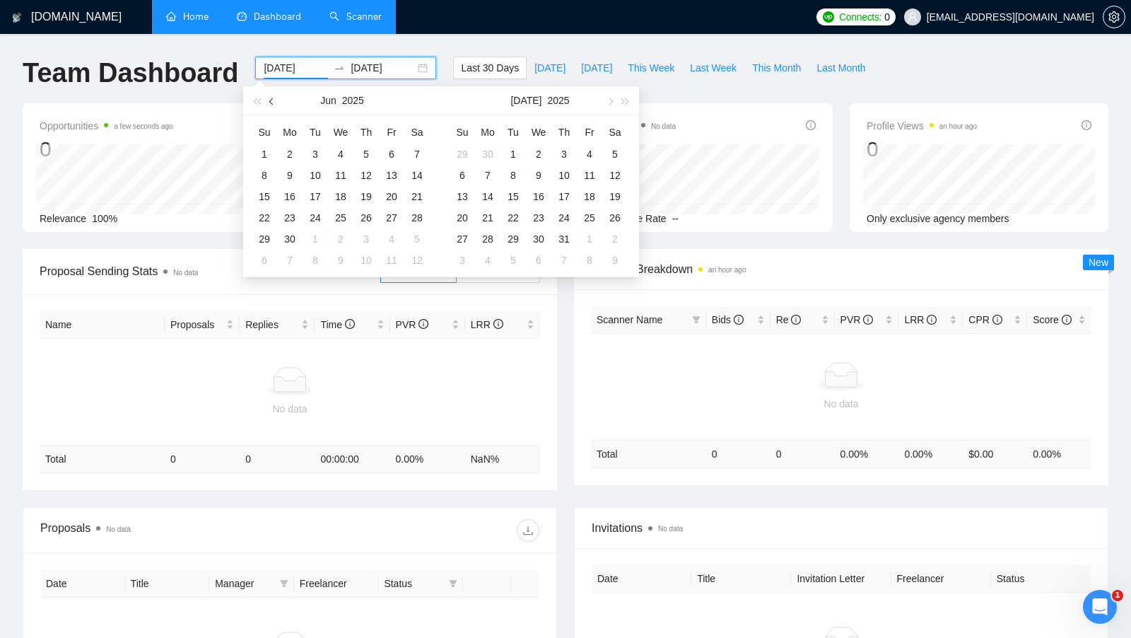
click at [275, 100] on span "button" at bounding box center [272, 101] width 7 height 7
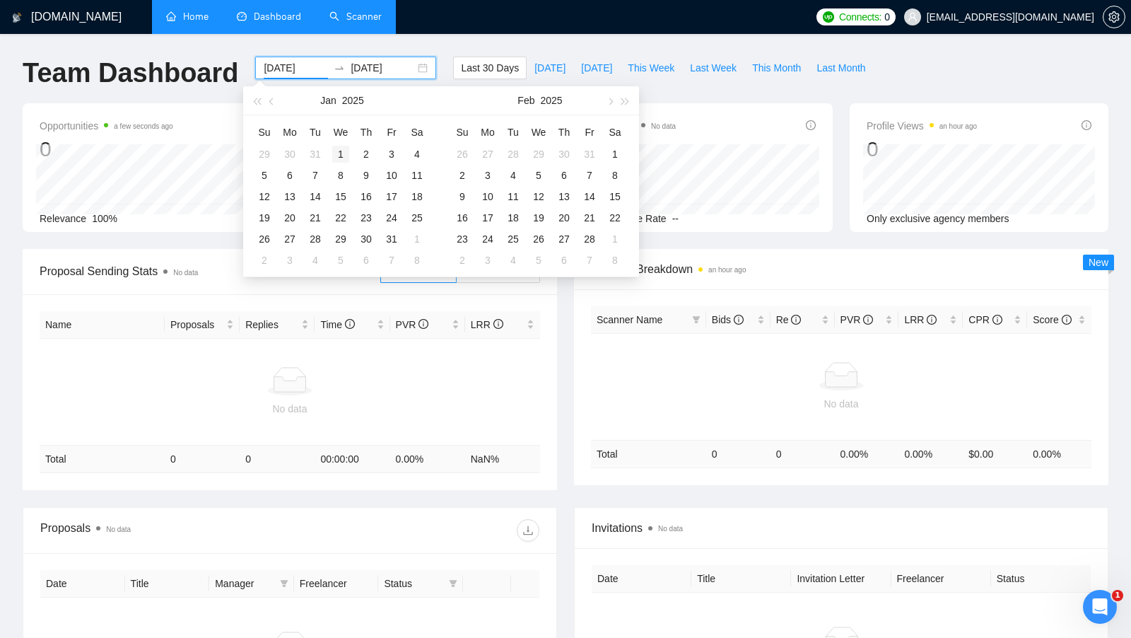
type input "2025-01-01"
click at [341, 151] on div "1" at bounding box center [340, 154] width 17 height 17
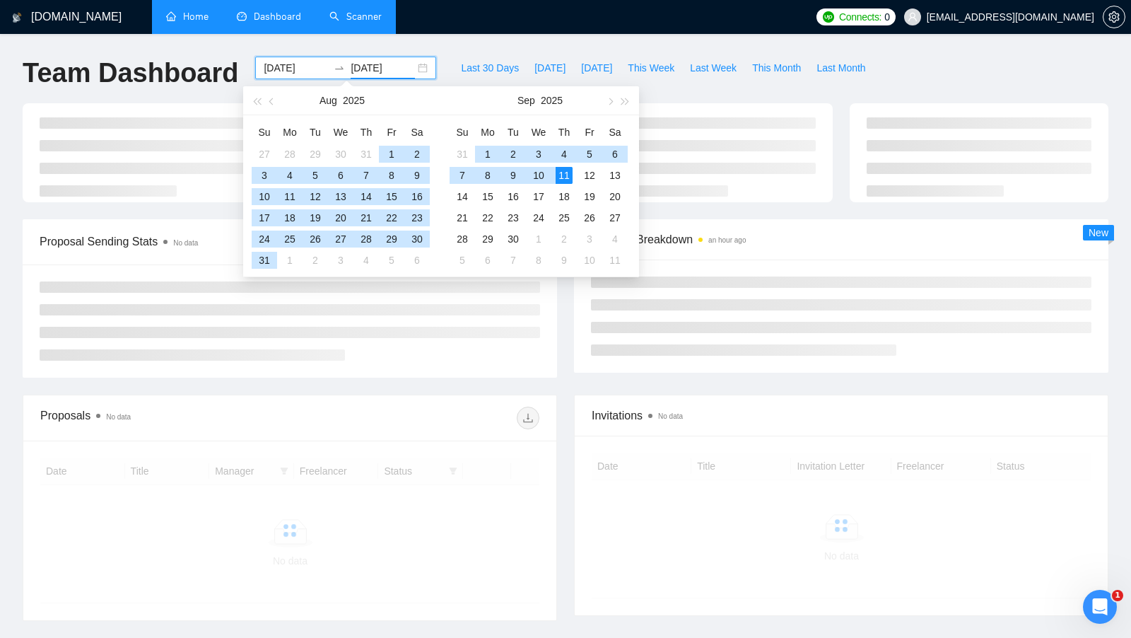
type input "2025-09-11"
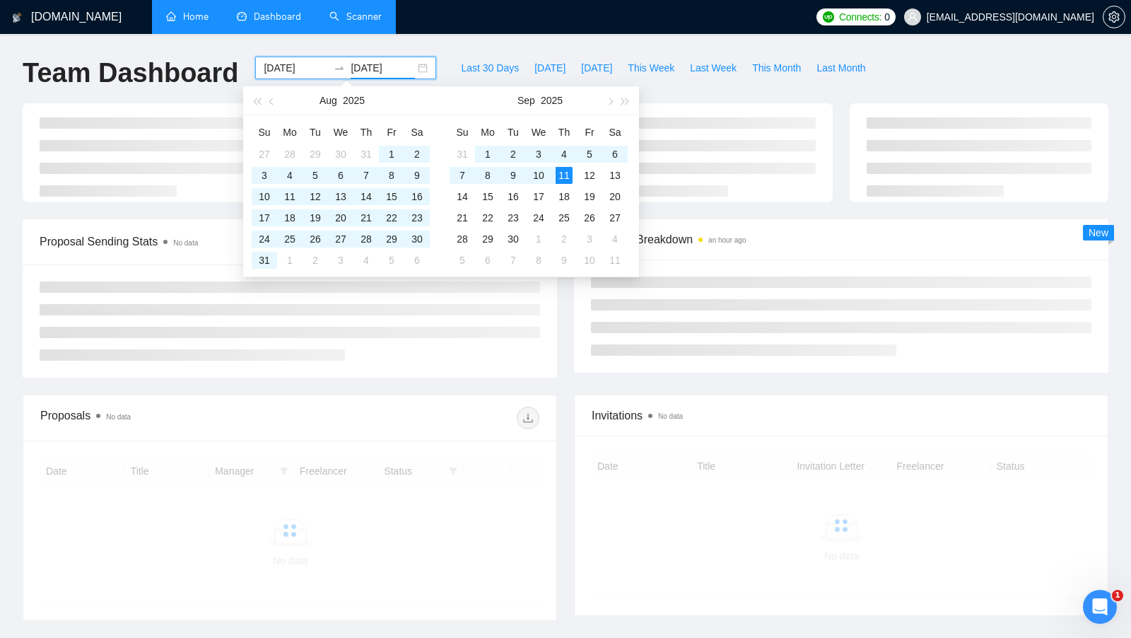
click at [546, 358] on div at bounding box center [290, 320] width 534 height 113
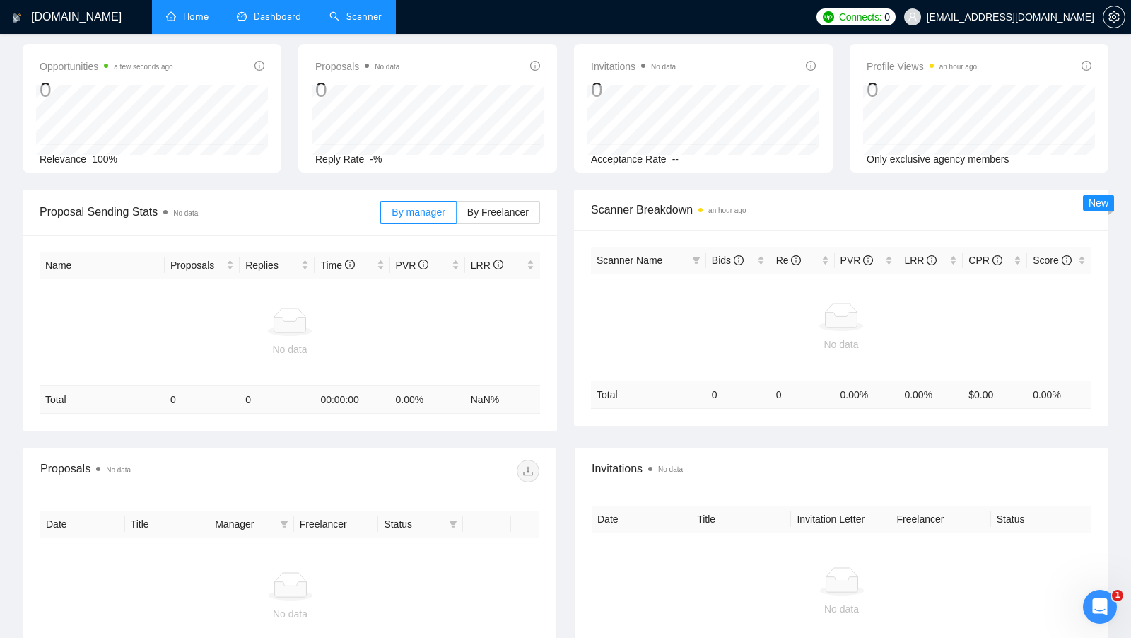
scroll to position [25, 0]
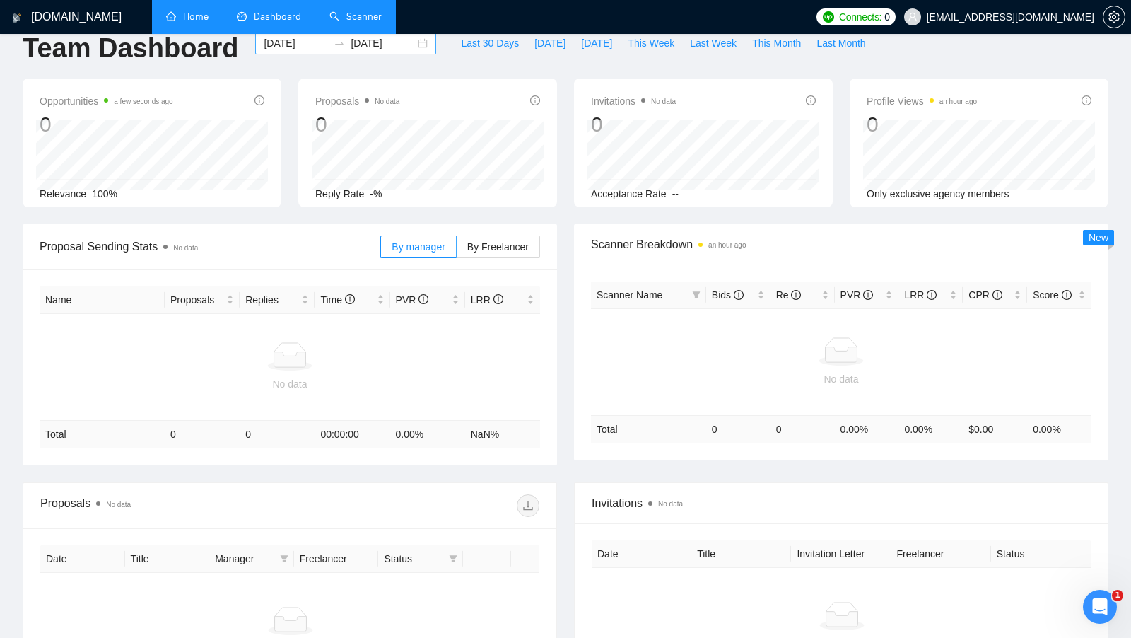
click at [411, 43] on div "2025-01-01 2025-09-11" at bounding box center [345, 43] width 181 height 23
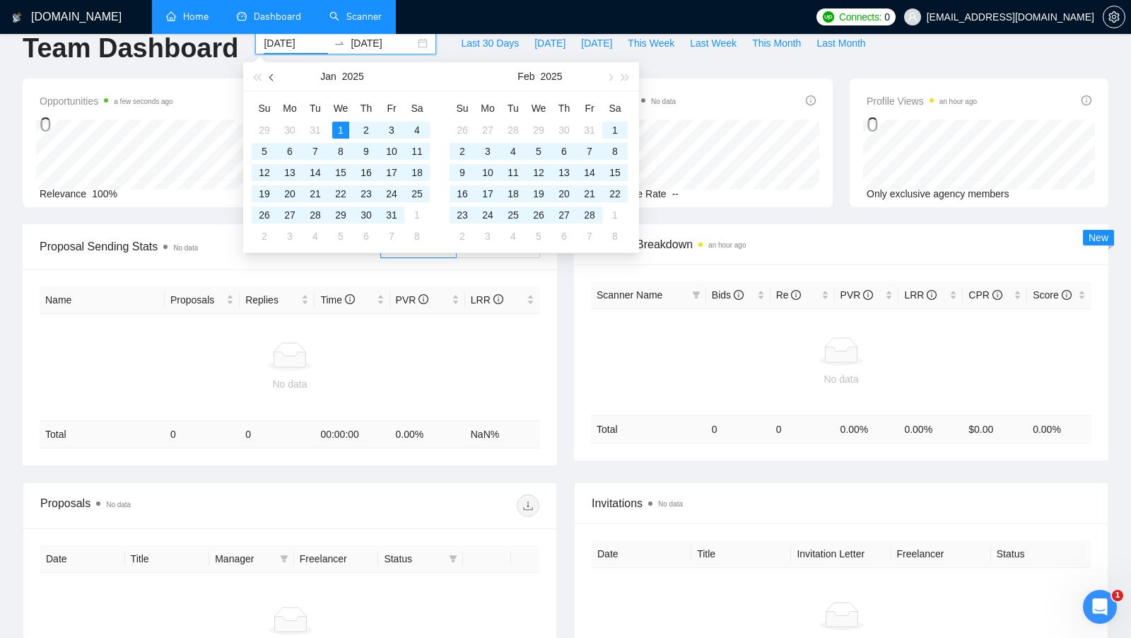
click at [275, 77] on span "button" at bounding box center [272, 77] width 7 height 7
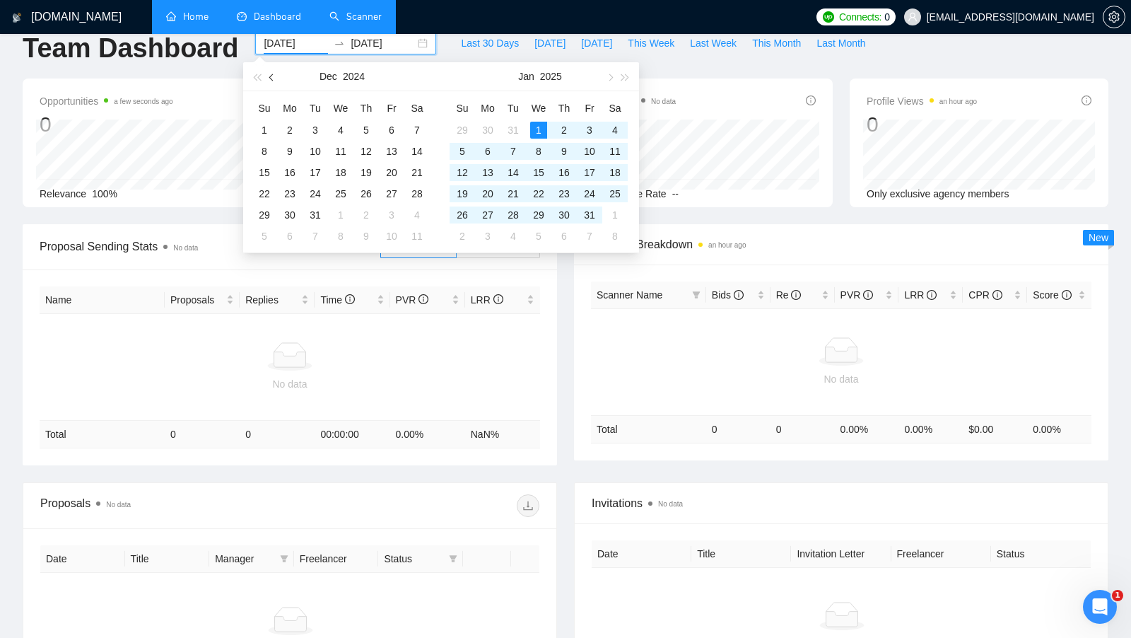
click at [274, 77] on span "button" at bounding box center [272, 77] width 7 height 7
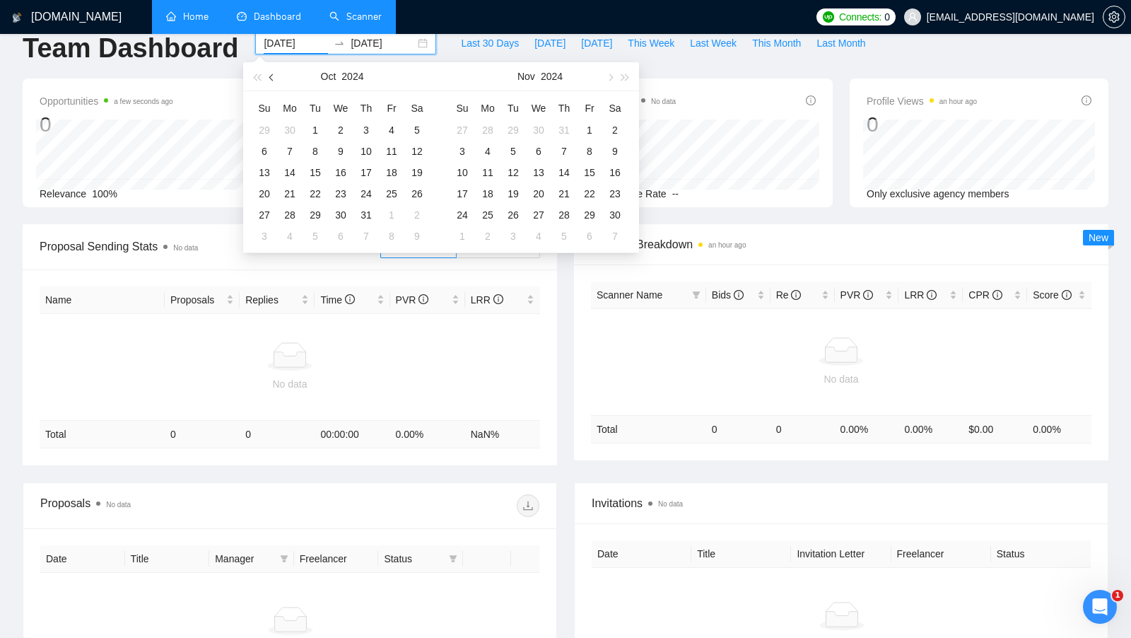
click at [274, 77] on span "button" at bounding box center [272, 77] width 7 height 7
type input "2024-09-04"
click at [345, 129] on div "4" at bounding box center [340, 130] width 17 height 17
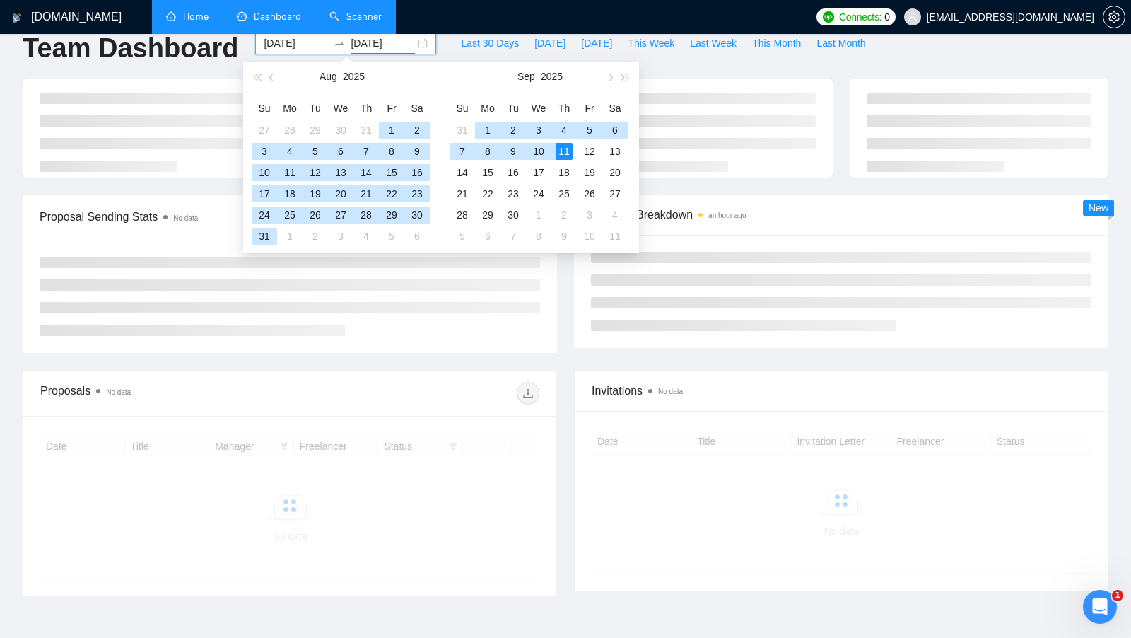
type input "2025-09-11"
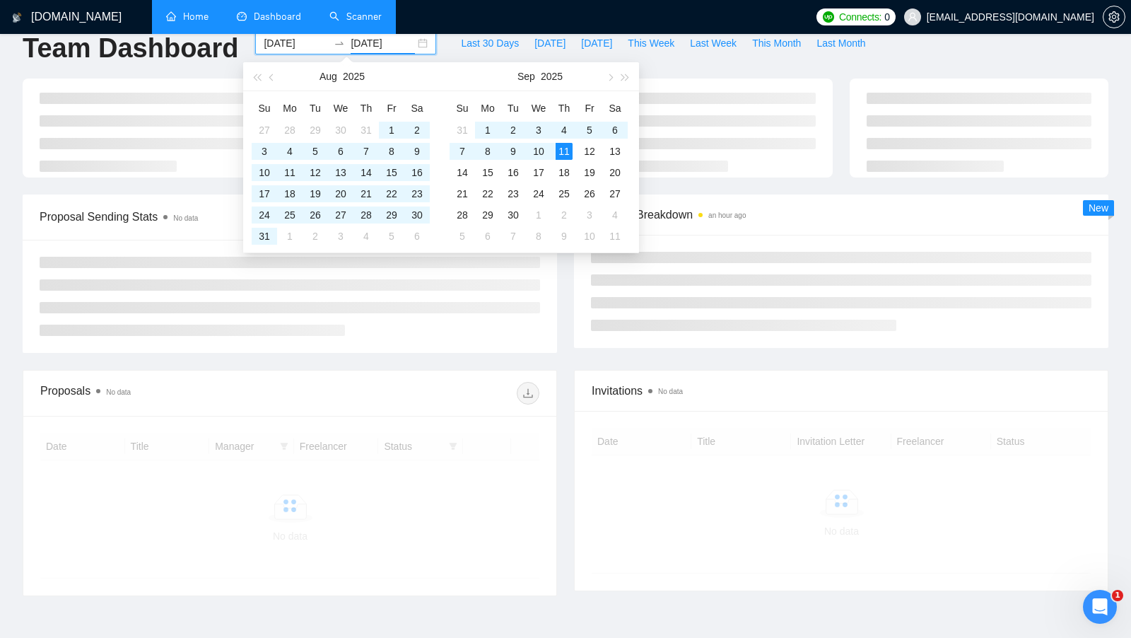
click at [546, 356] on div "Proposal Sending Stats No data By manager By Freelancer Scanner Breakdown an ho…" at bounding box center [565, 281] width 1103 height 175
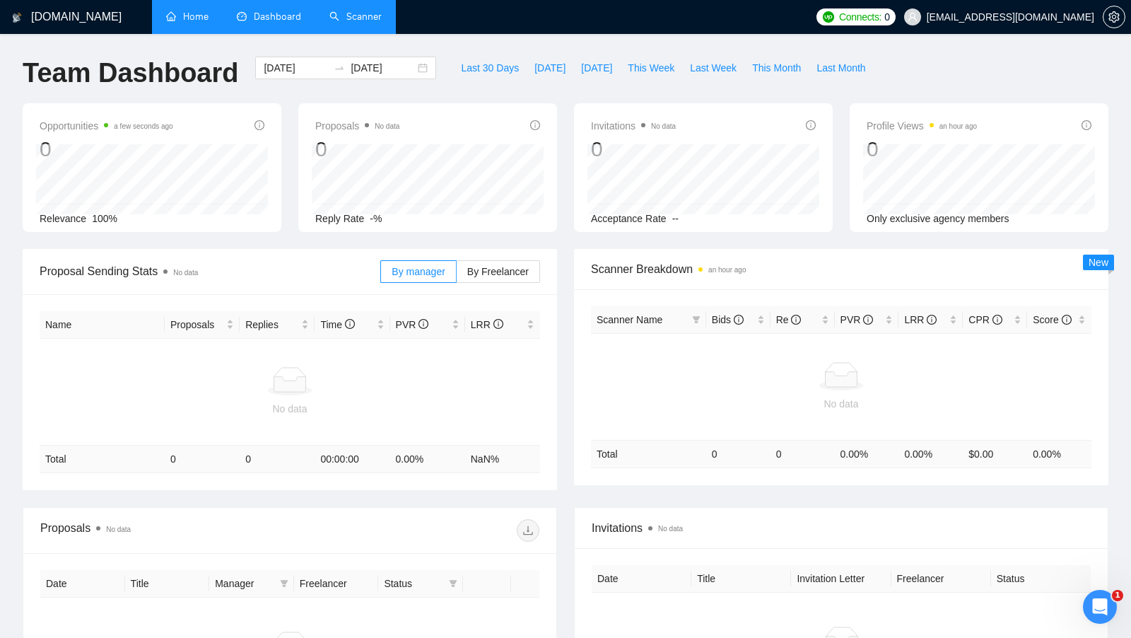
click at [221, 361] on td "No data" at bounding box center [290, 392] width 501 height 107
click at [410, 71] on div "2024-09-04 2025-09-11" at bounding box center [345, 68] width 181 height 23
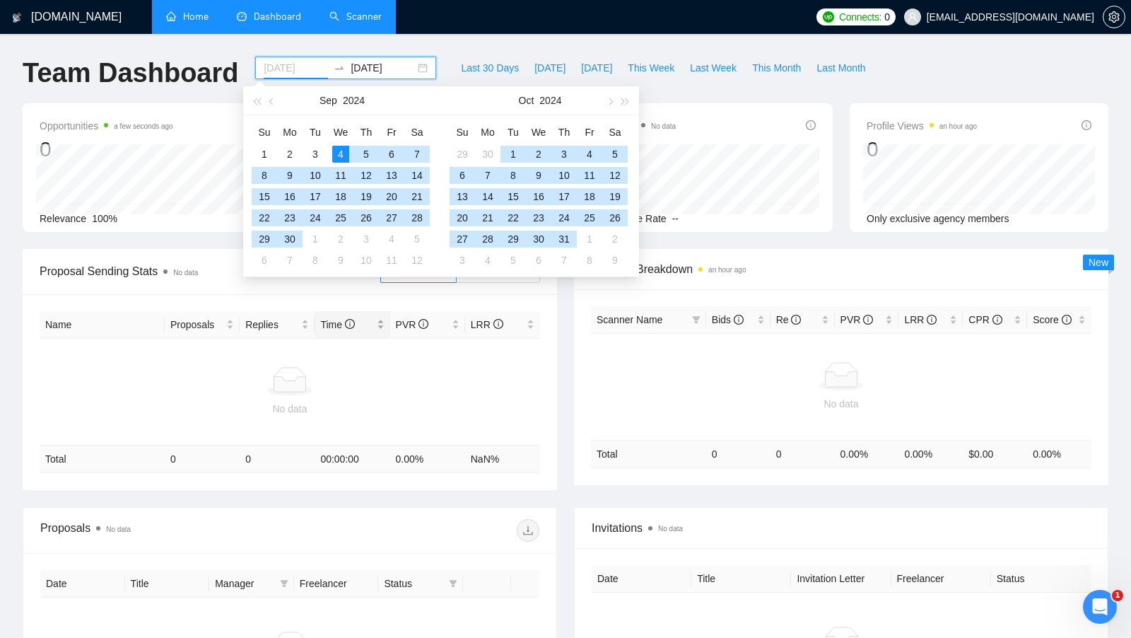
type input "2024-09-04"
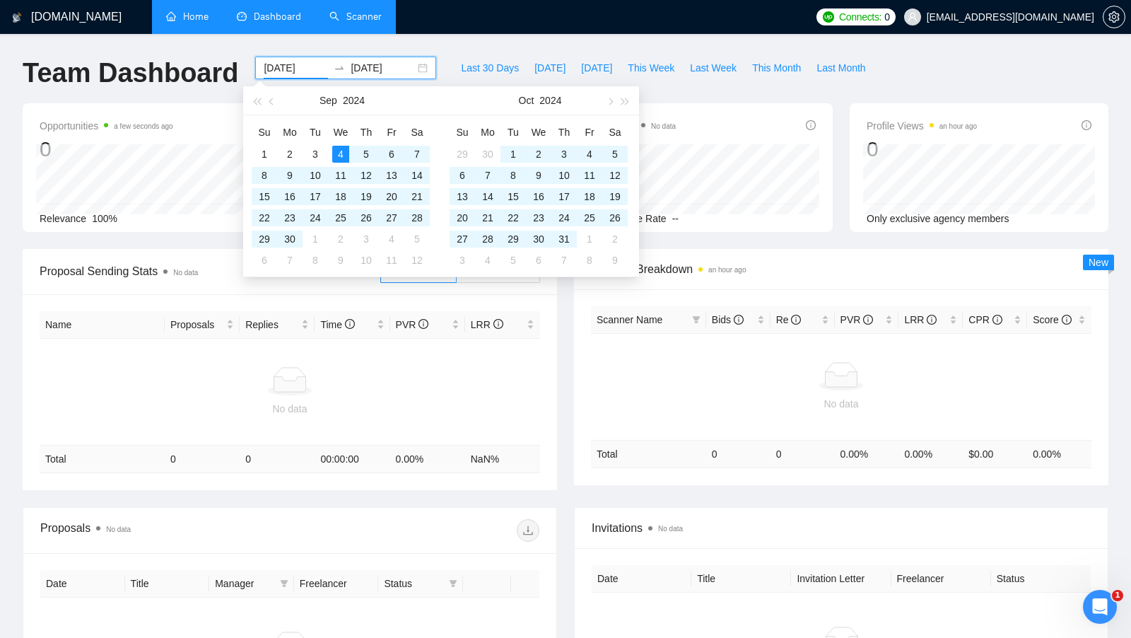
click at [322, 393] on div at bounding box center [289, 381] width 489 height 28
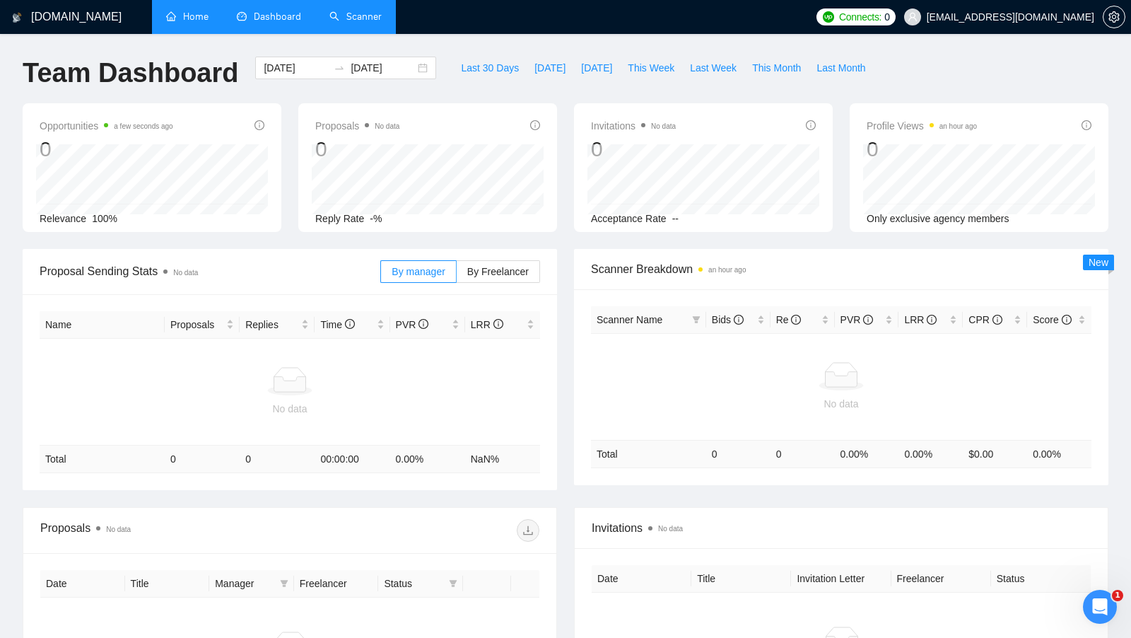
click at [375, 11] on link "Scanner" at bounding box center [355, 17] width 52 height 12
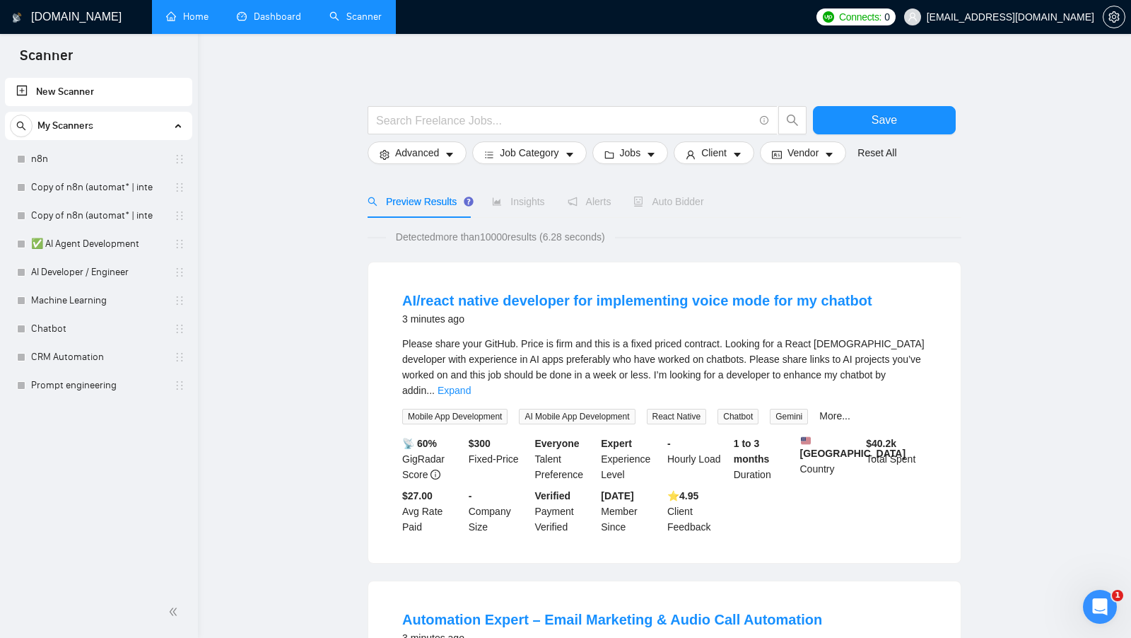
click at [296, 23] on link "Dashboard" at bounding box center [269, 17] width 64 height 12
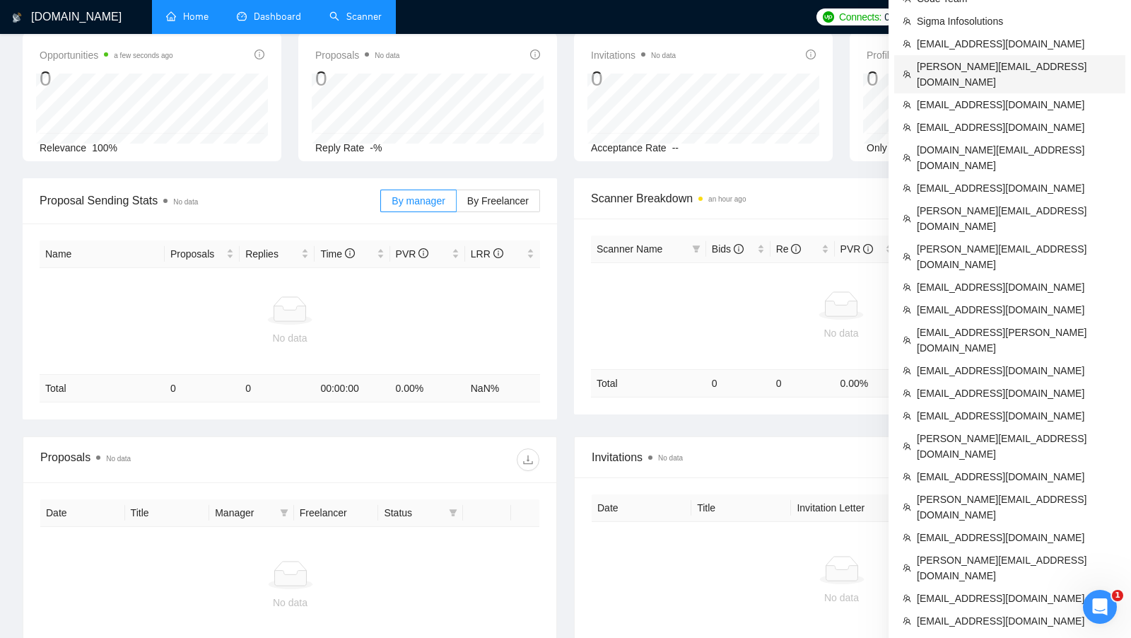
scroll to position [69, 0]
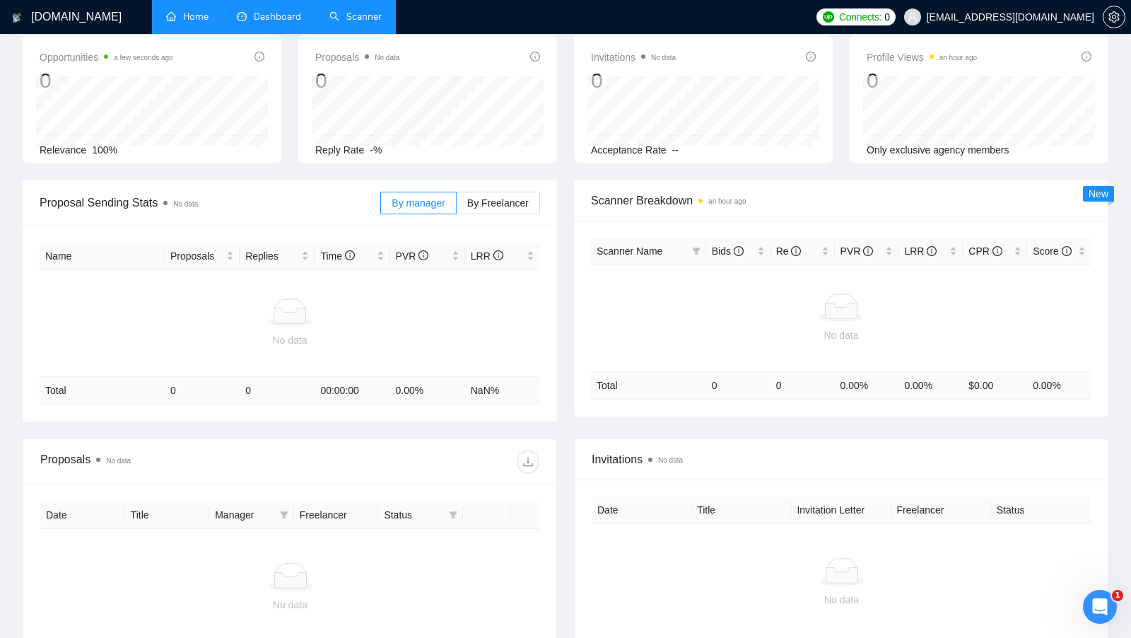
click at [705, 180] on div "Scanner Breakdown an hour ago" at bounding box center [841, 200] width 501 height 40
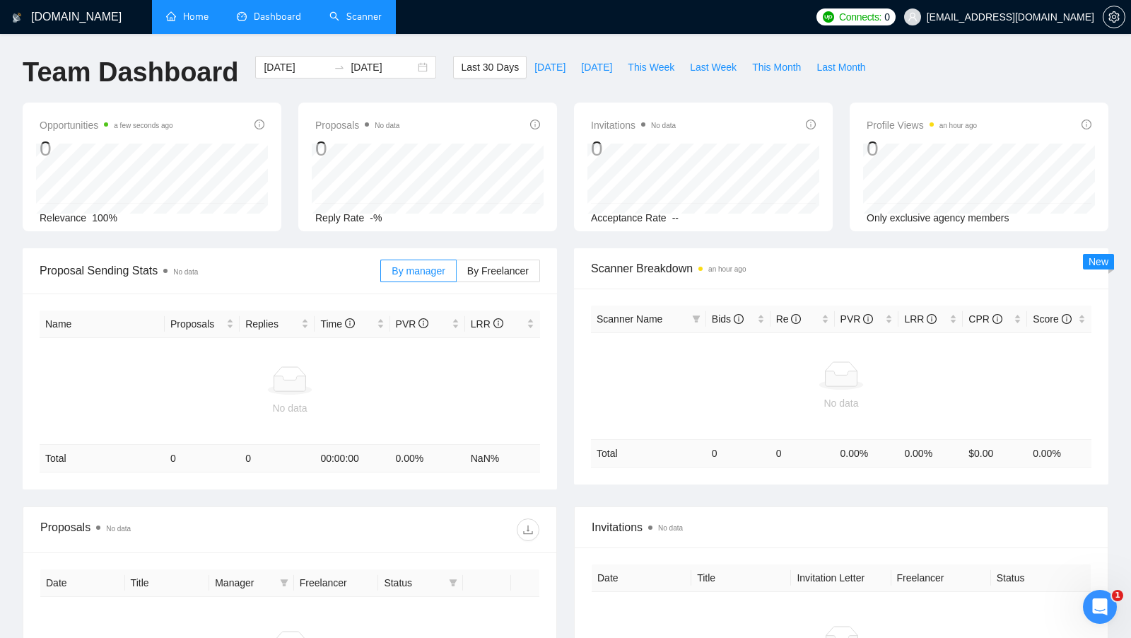
scroll to position [0, 0]
click at [404, 90] on div "2025-08-12 2025-09-11" at bounding box center [346, 80] width 198 height 47
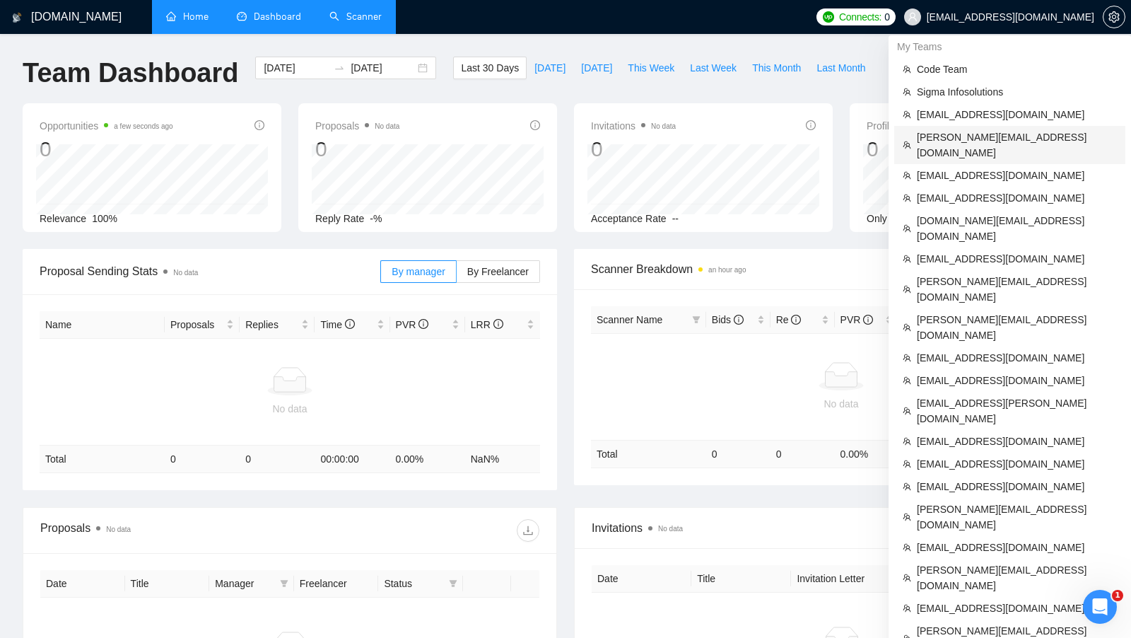
click at [997, 133] on span "oleksandr@ztnk.agency" at bounding box center [1017, 144] width 200 height 31
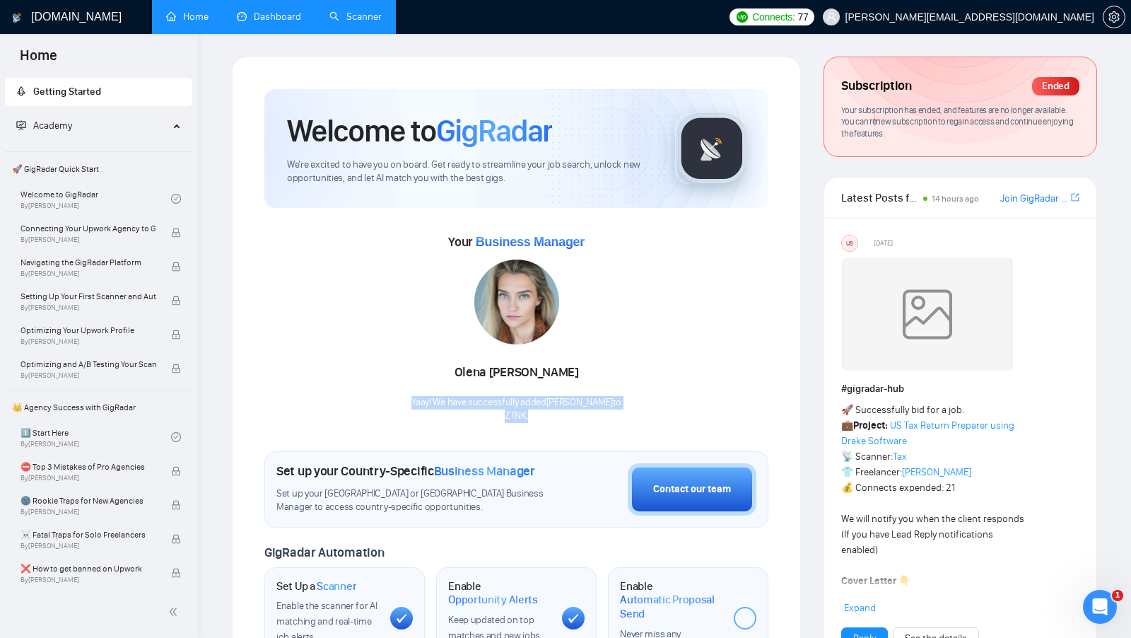
drag, startPoint x: 415, startPoint y: 403, endPoint x: 596, endPoint y: 413, distance: 181.2
click at [597, 413] on div "Your Business Manager Olena Kovtun Yaay! We have successfully added Olena Kovtu…" at bounding box center [516, 326] width 504 height 192
click at [596, 413] on p "ZTNK ." at bounding box center [516, 415] width 210 height 13
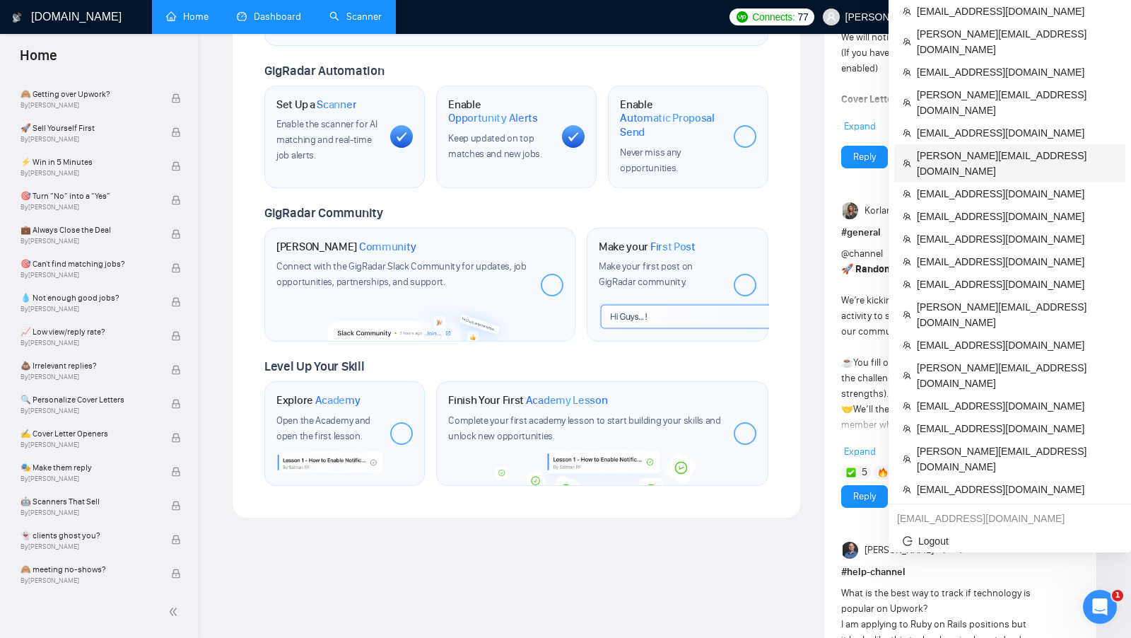
scroll to position [503, 0]
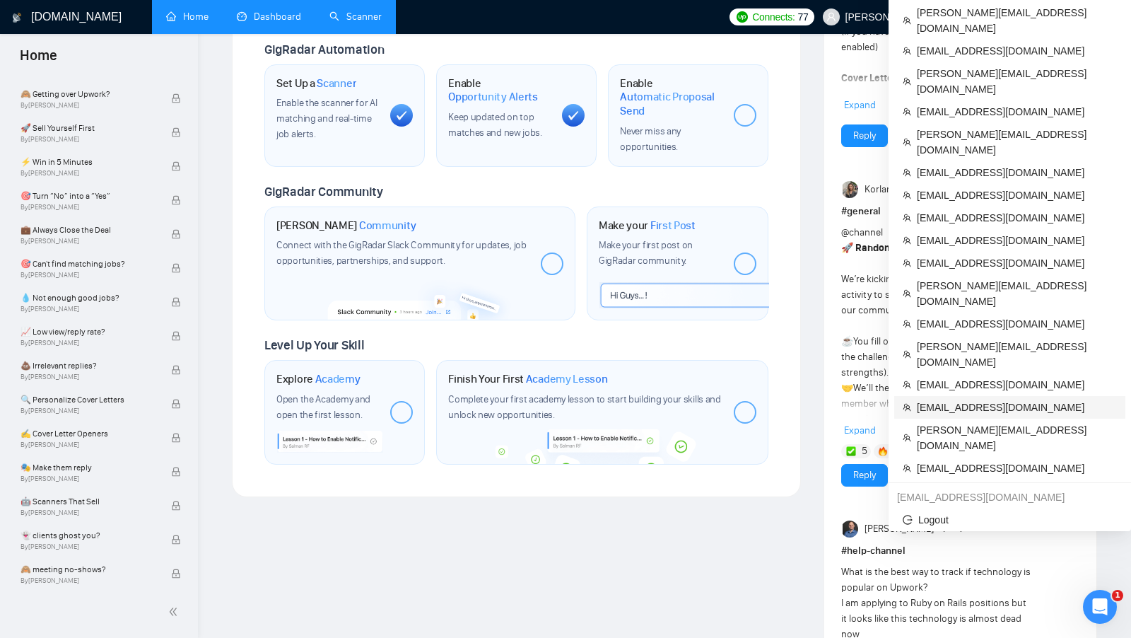
click at [958, 399] on span "[EMAIL_ADDRESS][DOMAIN_NAME]" at bounding box center [1017, 407] width 200 height 16
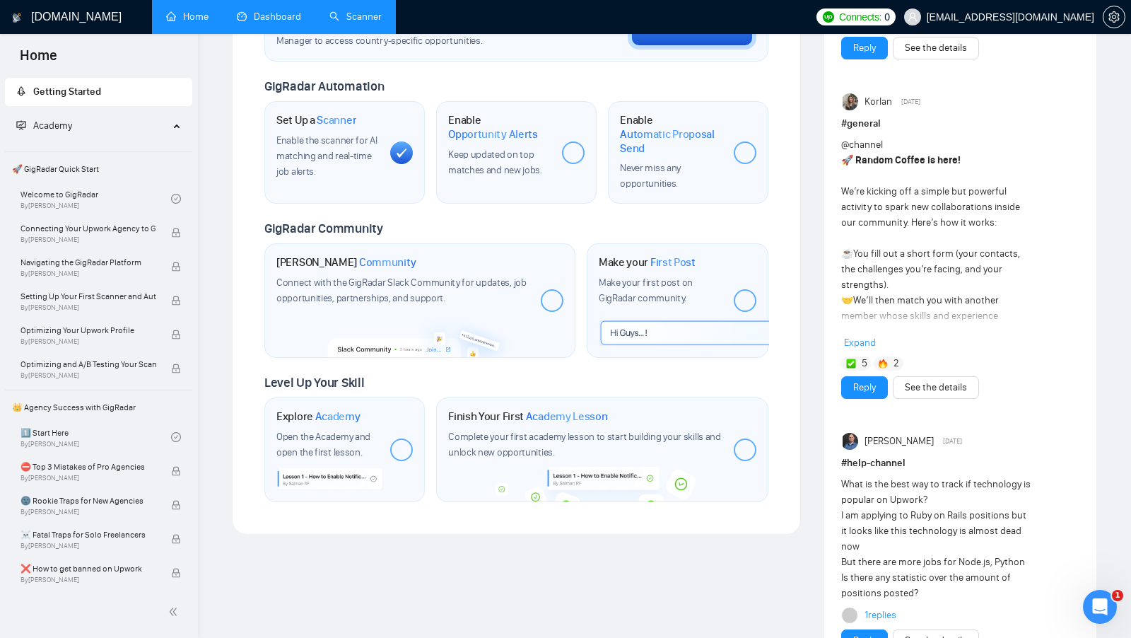
scroll to position [503, 0]
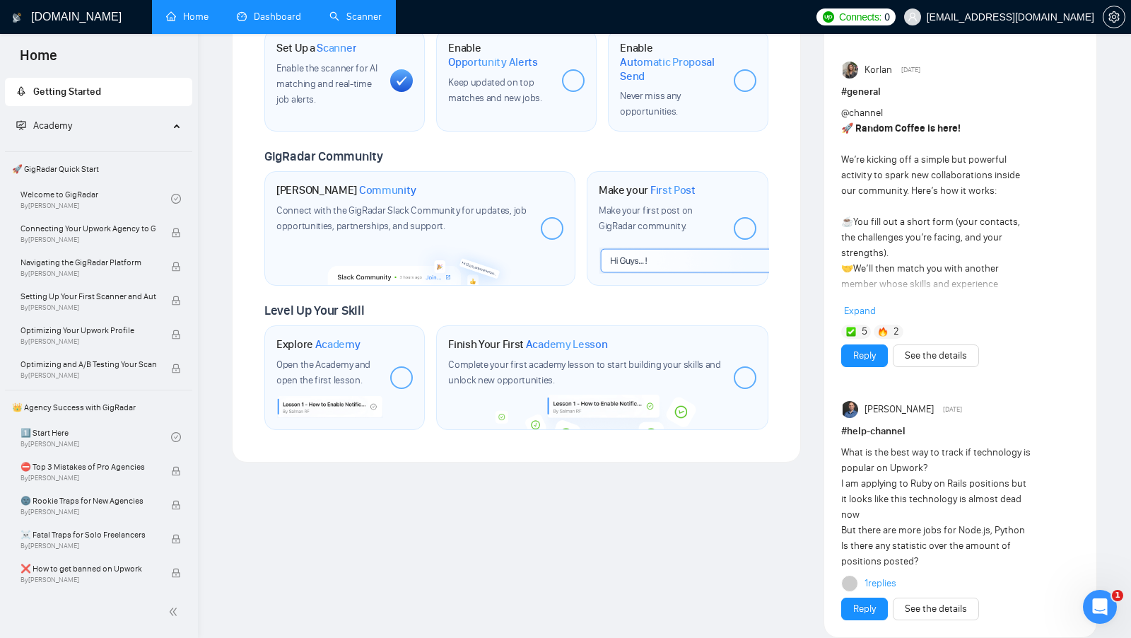
click at [272, 22] on link "Dashboard" at bounding box center [269, 17] width 64 height 12
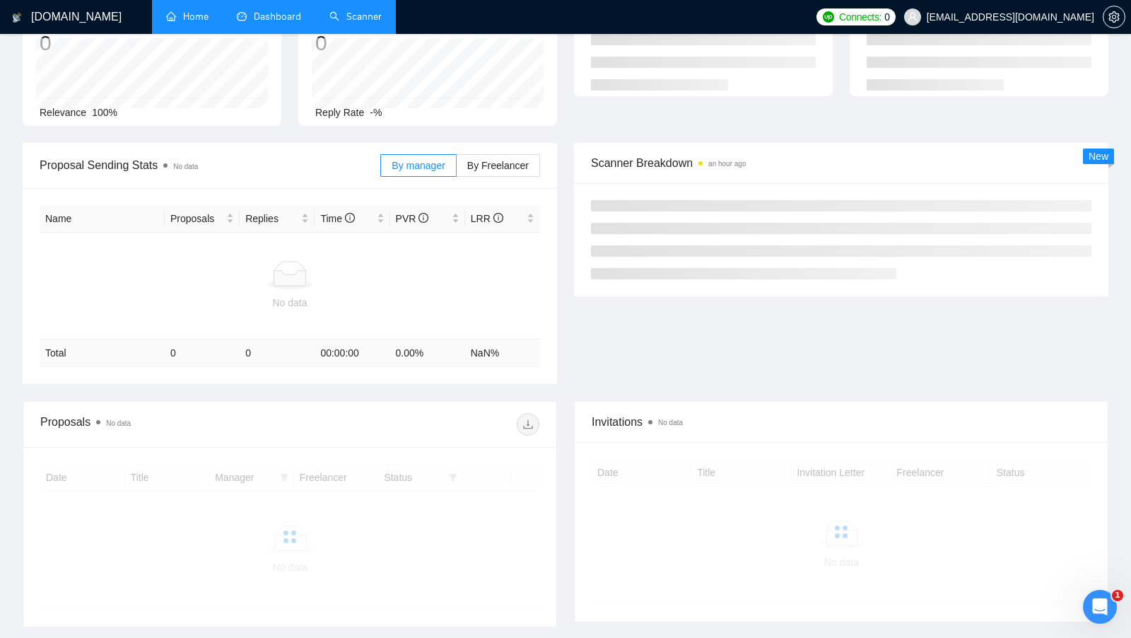
scroll to position [122, 0]
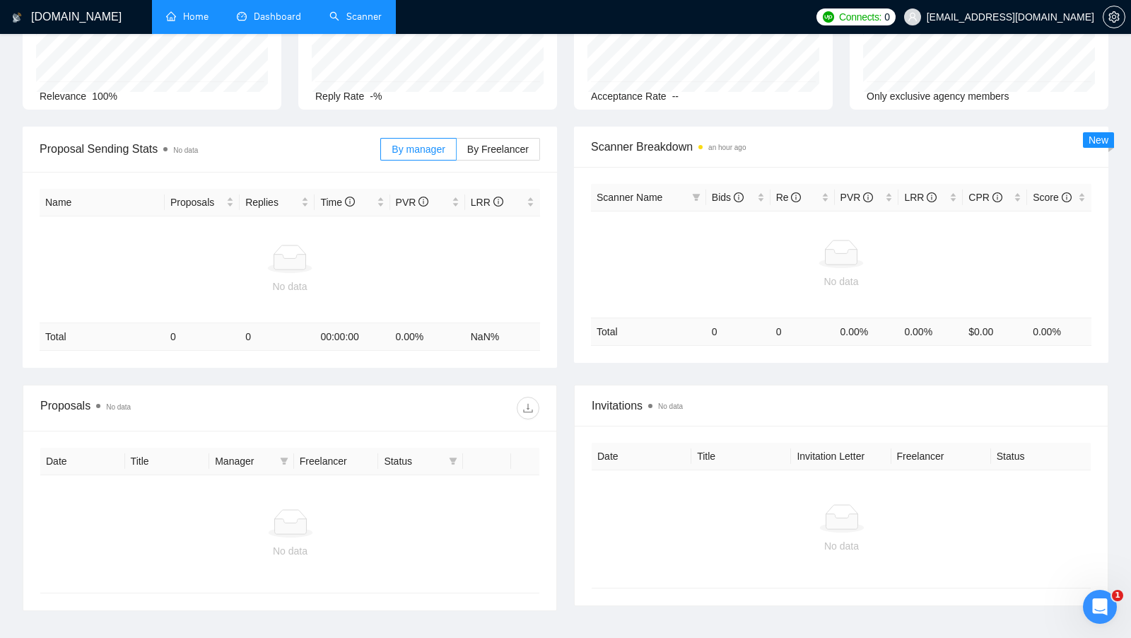
click at [330, 15] on link "Scanner" at bounding box center [355, 17] width 52 height 12
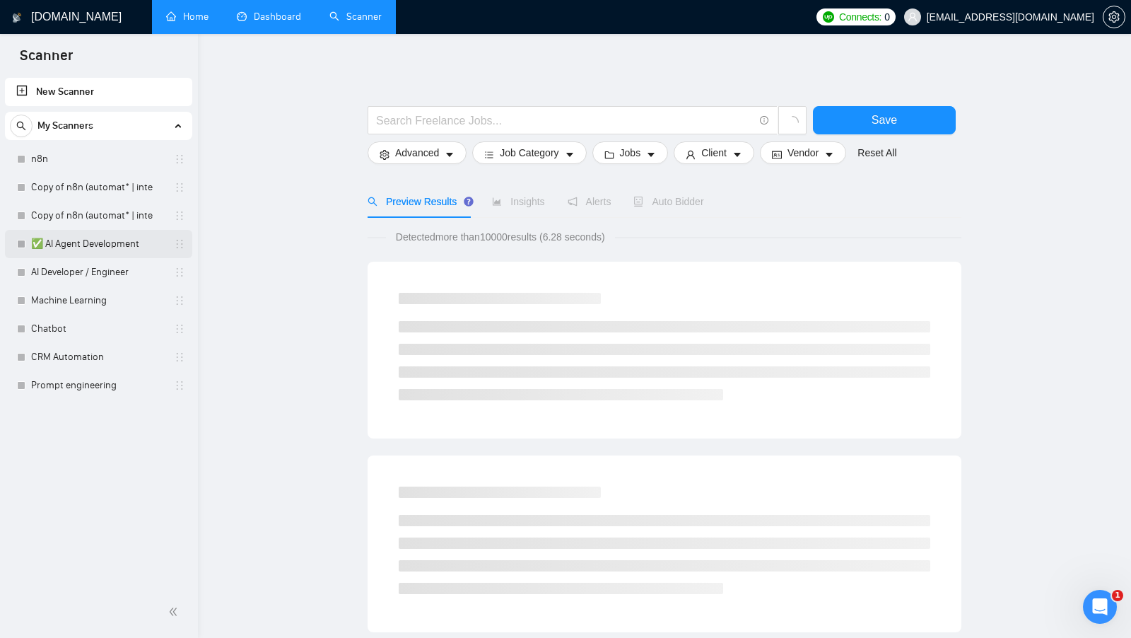
click at [142, 233] on link "✅ AI Agent Development" at bounding box center [98, 244] width 134 height 28
